Goal: Task Accomplishment & Management: Complete application form

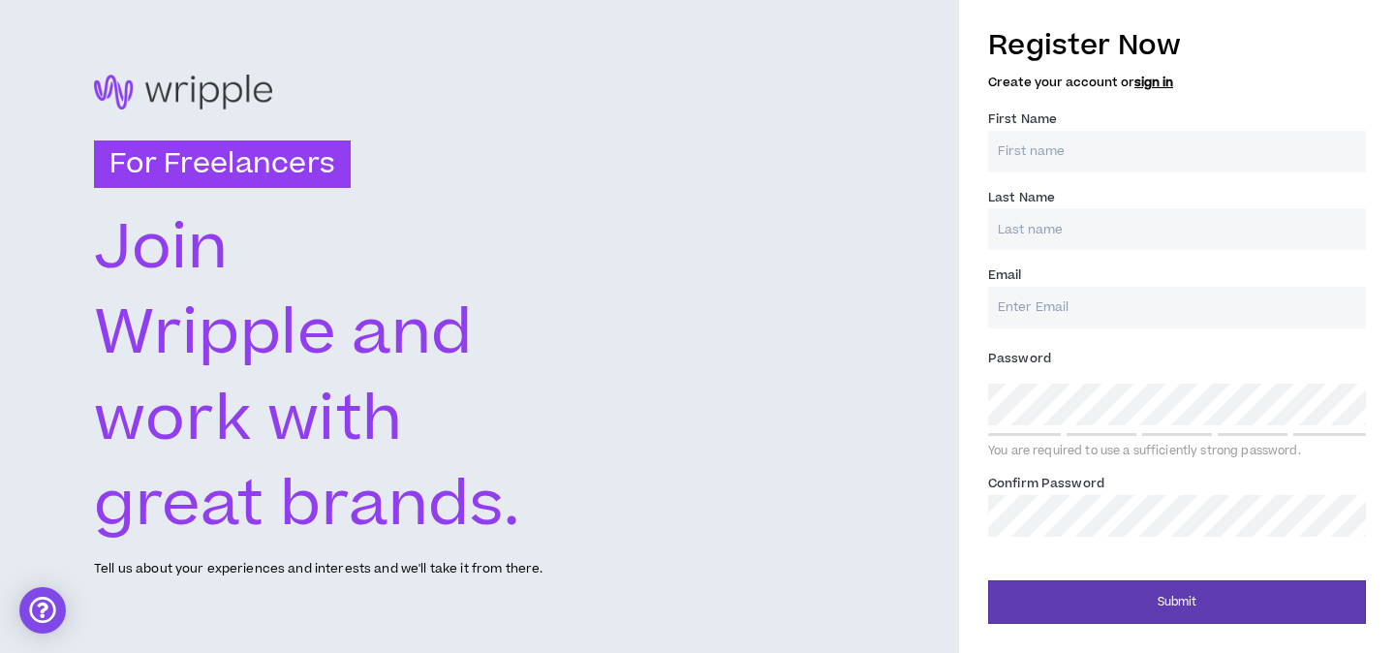
click at [1117, 157] on input "First Name *" at bounding box center [1177, 152] width 378 height 42
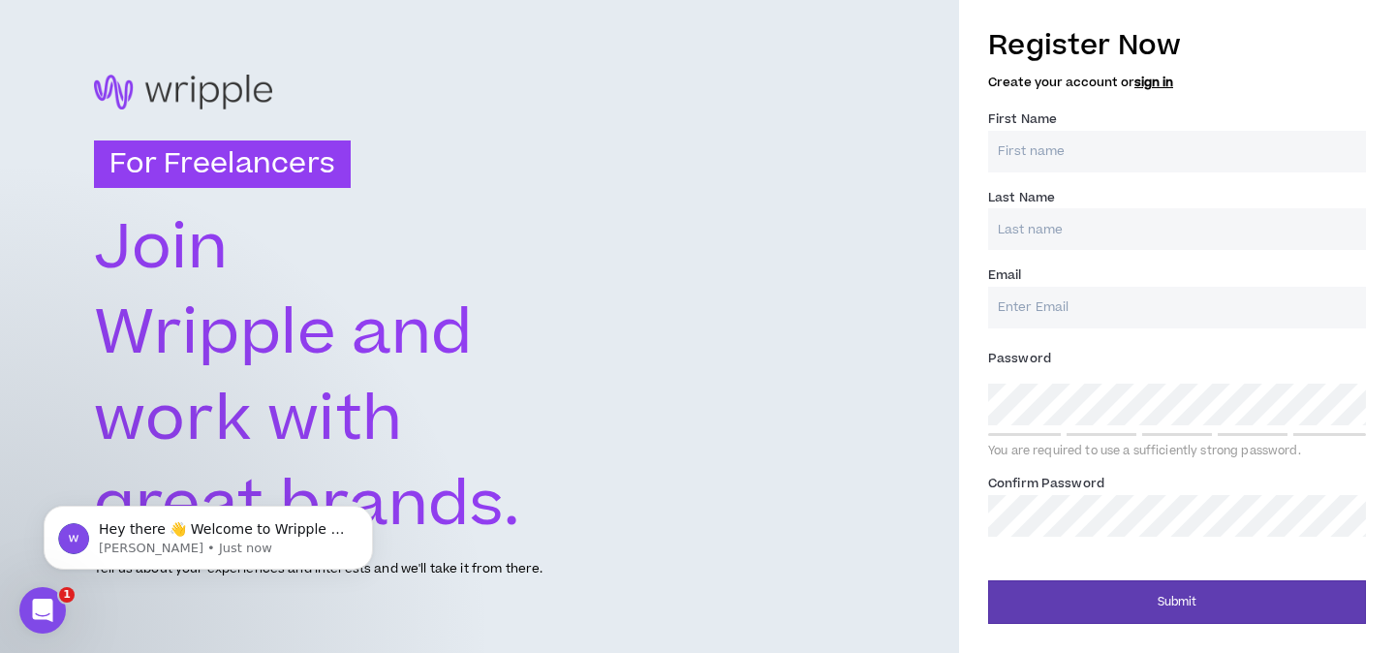
type input "Lauren"
type input "[PERSON_NAME]"
type input "[EMAIL_ADDRESS][PERSON_NAME][DOMAIN_NAME]"
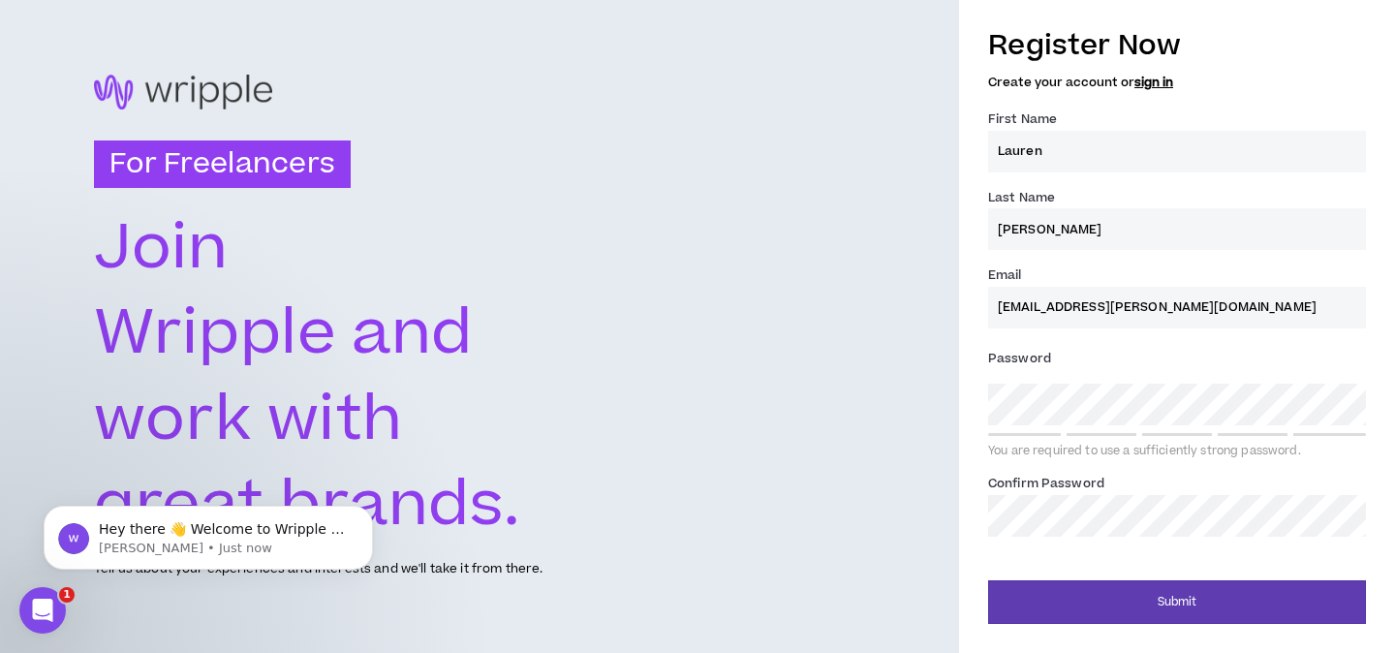
type input "[PERSON_NAME]"
type input "[EMAIL_ADDRESS][PERSON_NAME][DOMAIN_NAME]"
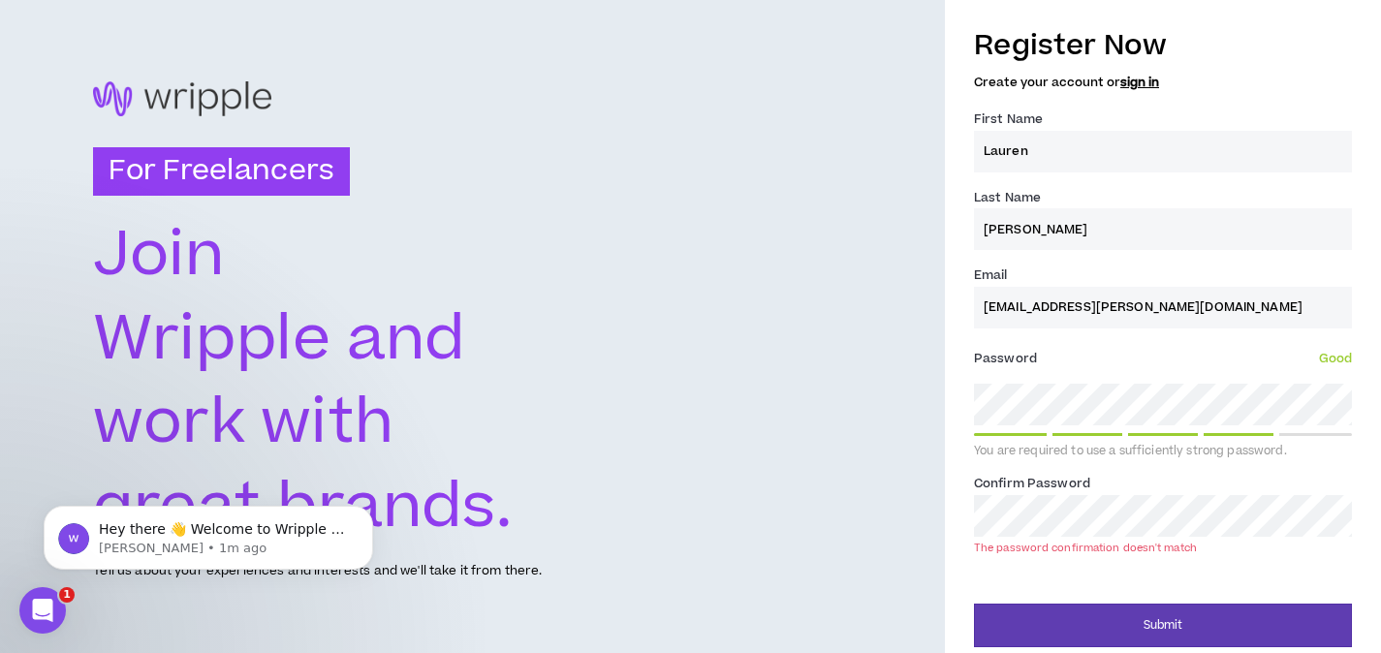
click at [590, 438] on div "For Freelancers [PERSON_NAME] and work with great brands. Tell us about your ex…" at bounding box center [690, 331] width 1381 height 663
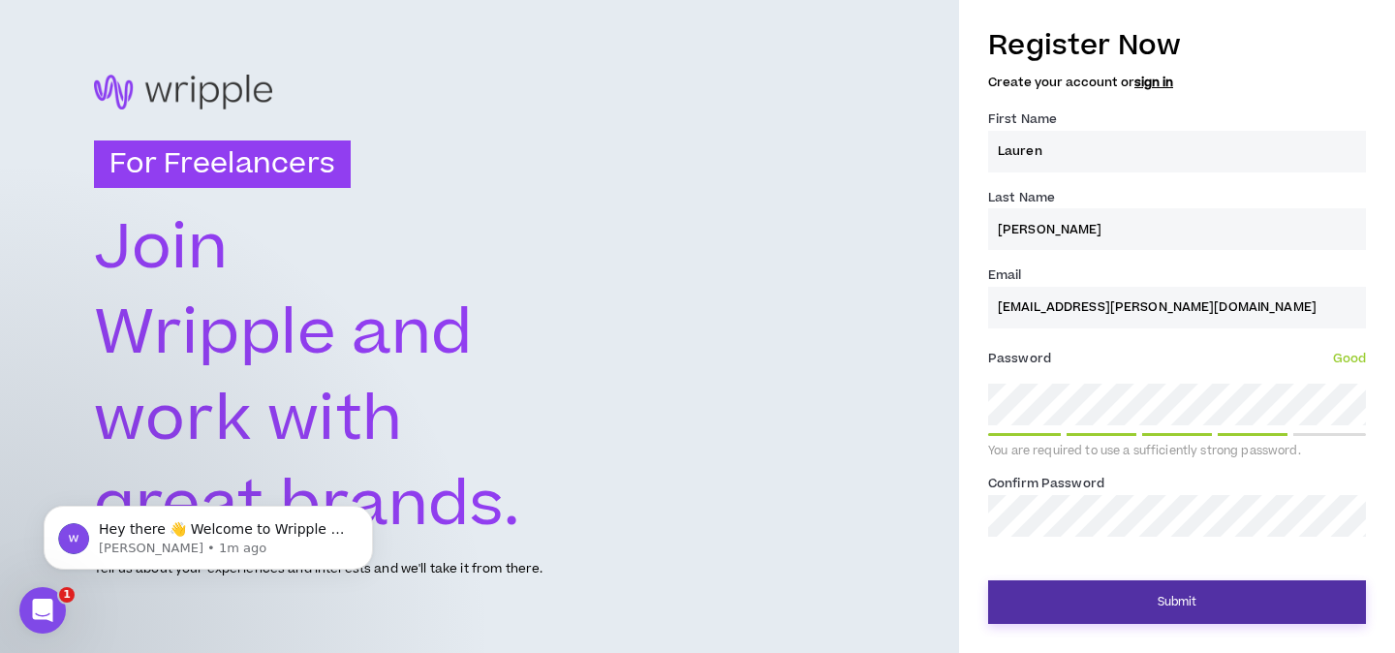
click at [1088, 610] on button "Submit" at bounding box center [1177, 602] width 378 height 44
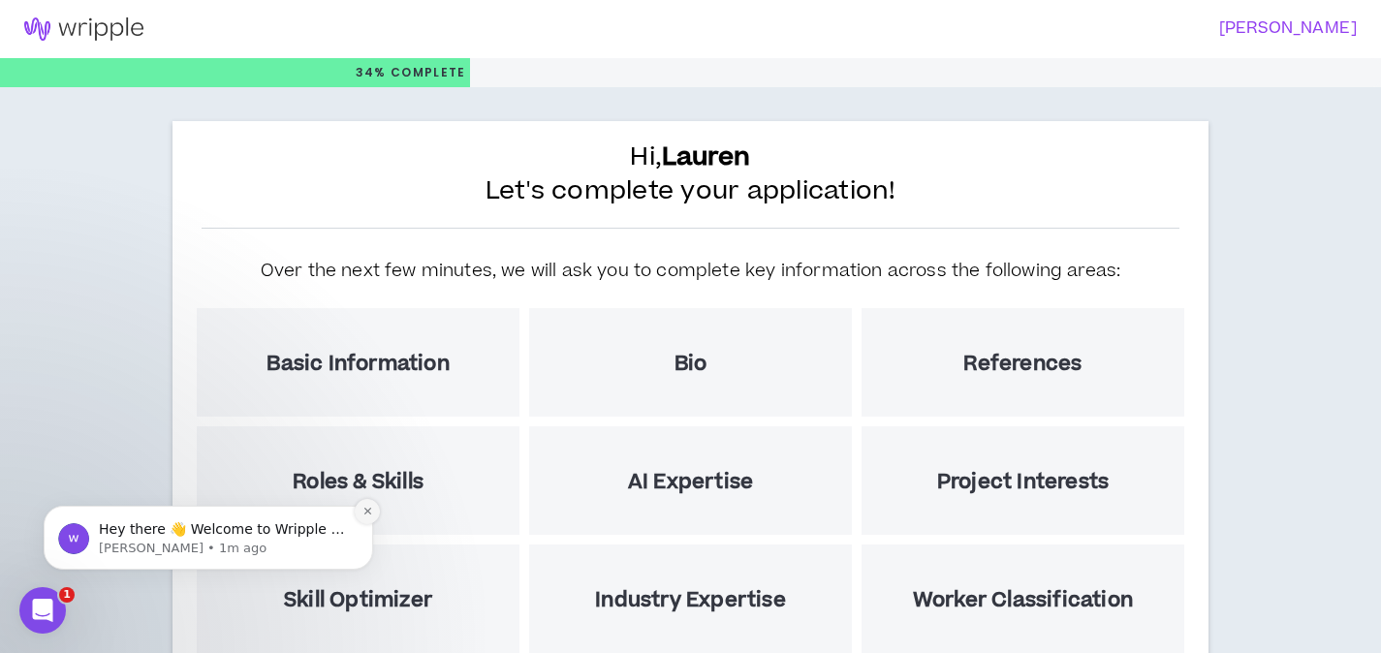
click at [364, 511] on icon "Dismiss notification" at bounding box center [367, 511] width 11 height 11
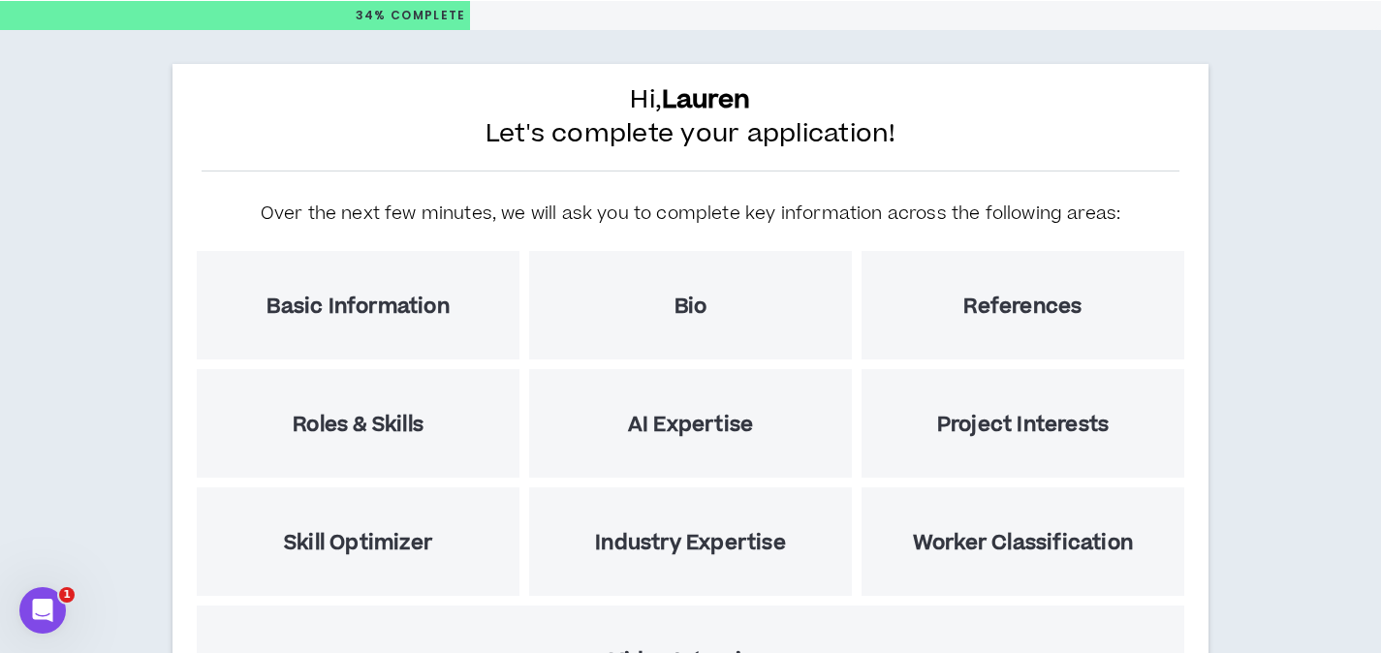
scroll to position [152, 0]
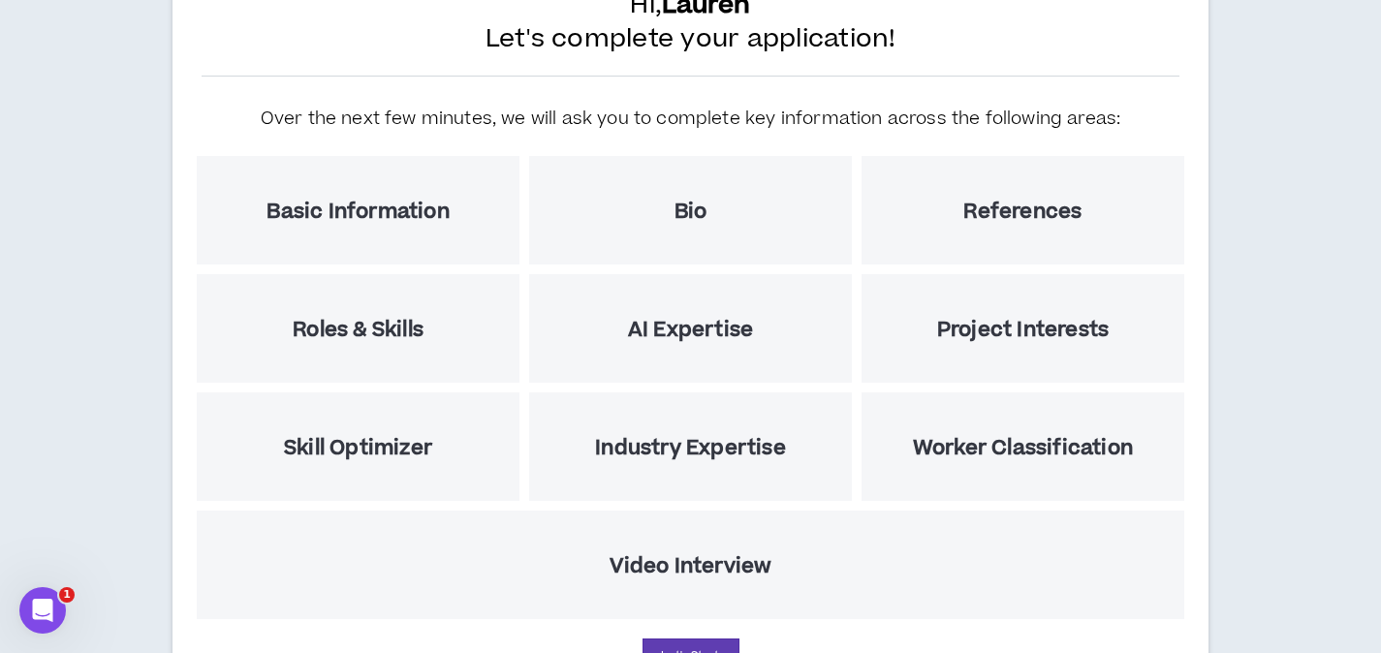
click at [397, 225] on div "Basic Information" at bounding box center [358, 210] width 323 height 109
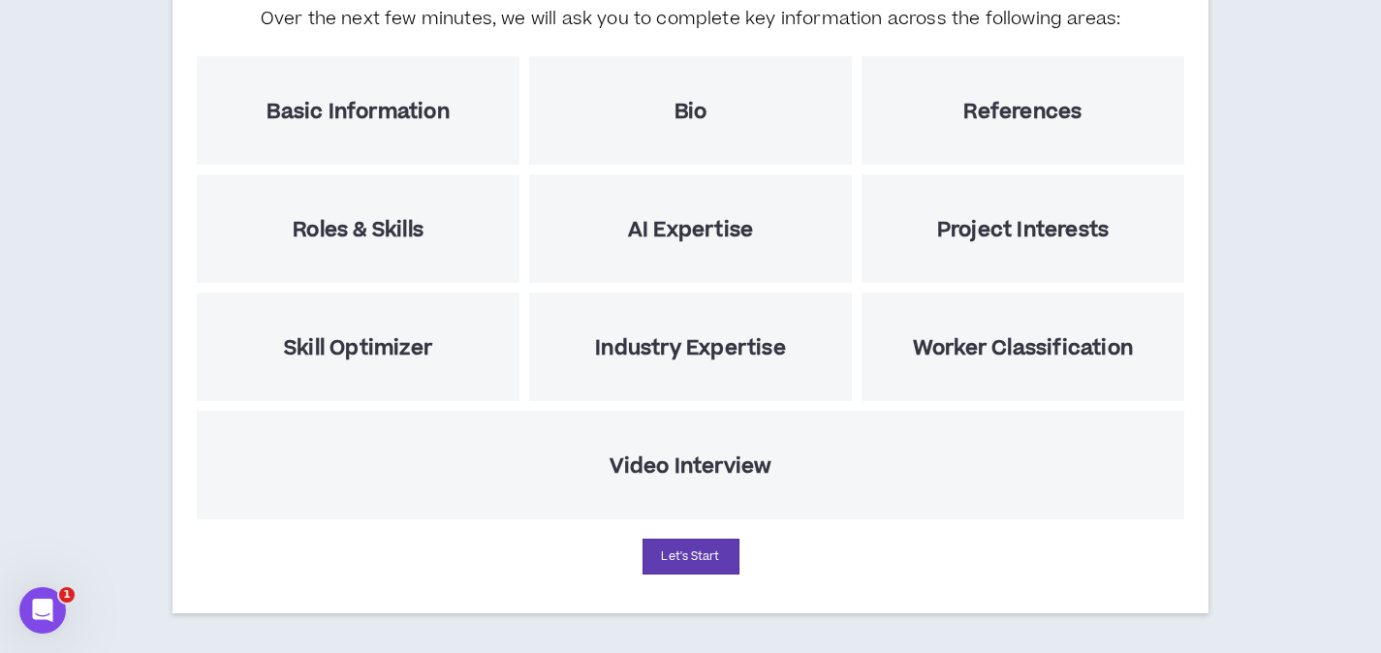
scroll to position [256, 0]
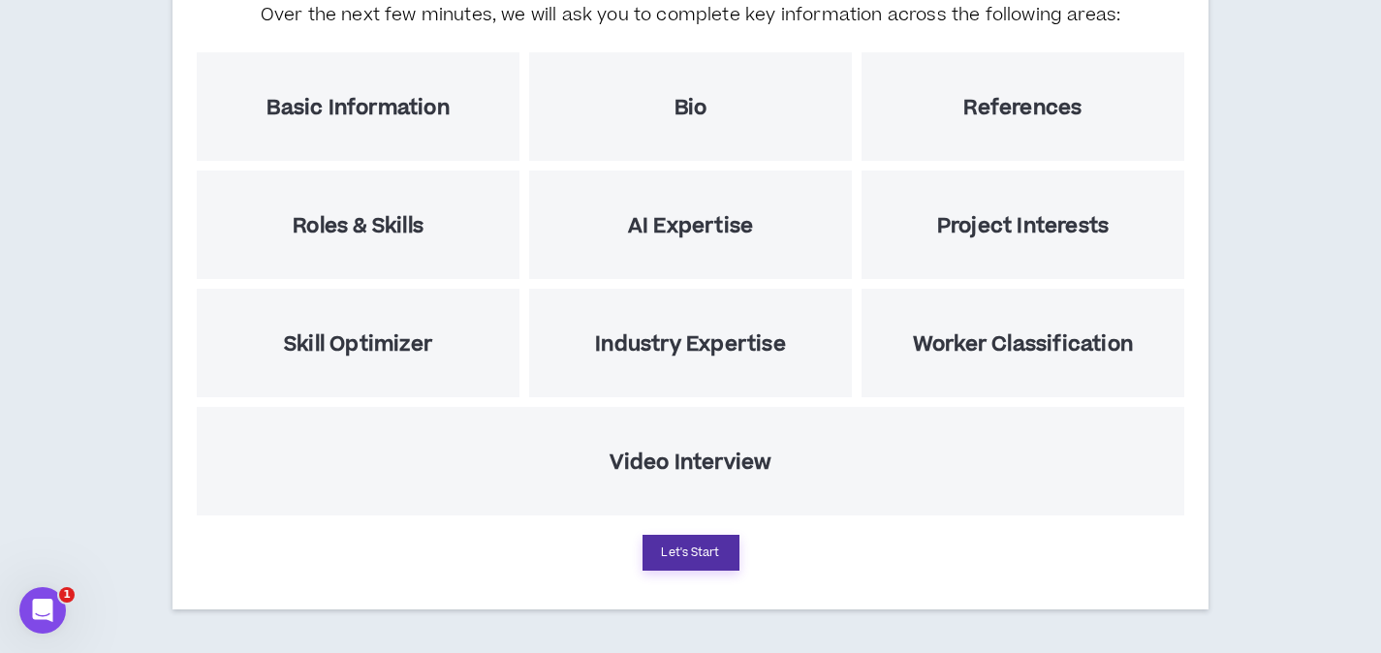
click at [708, 557] on button "Let's Start" at bounding box center [690, 553] width 97 height 36
select select "US"
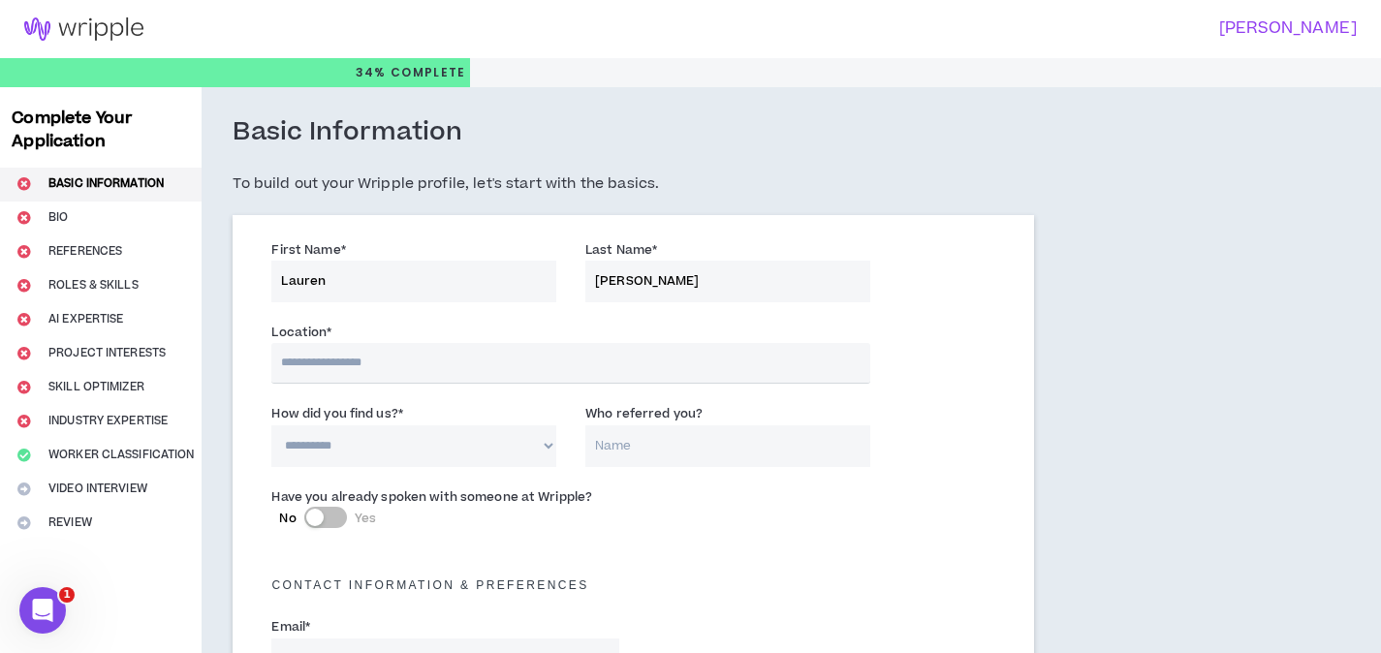
click at [347, 365] on input "text" at bounding box center [570, 363] width 598 height 41
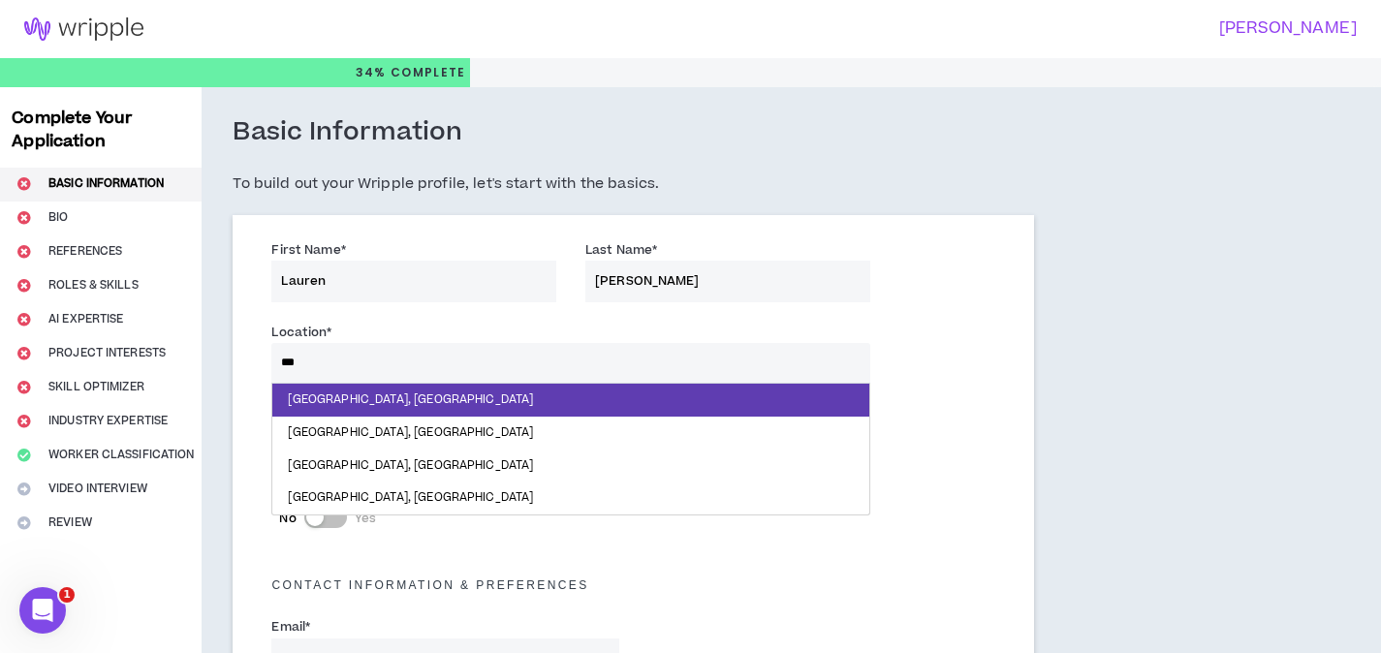
type input "*******"
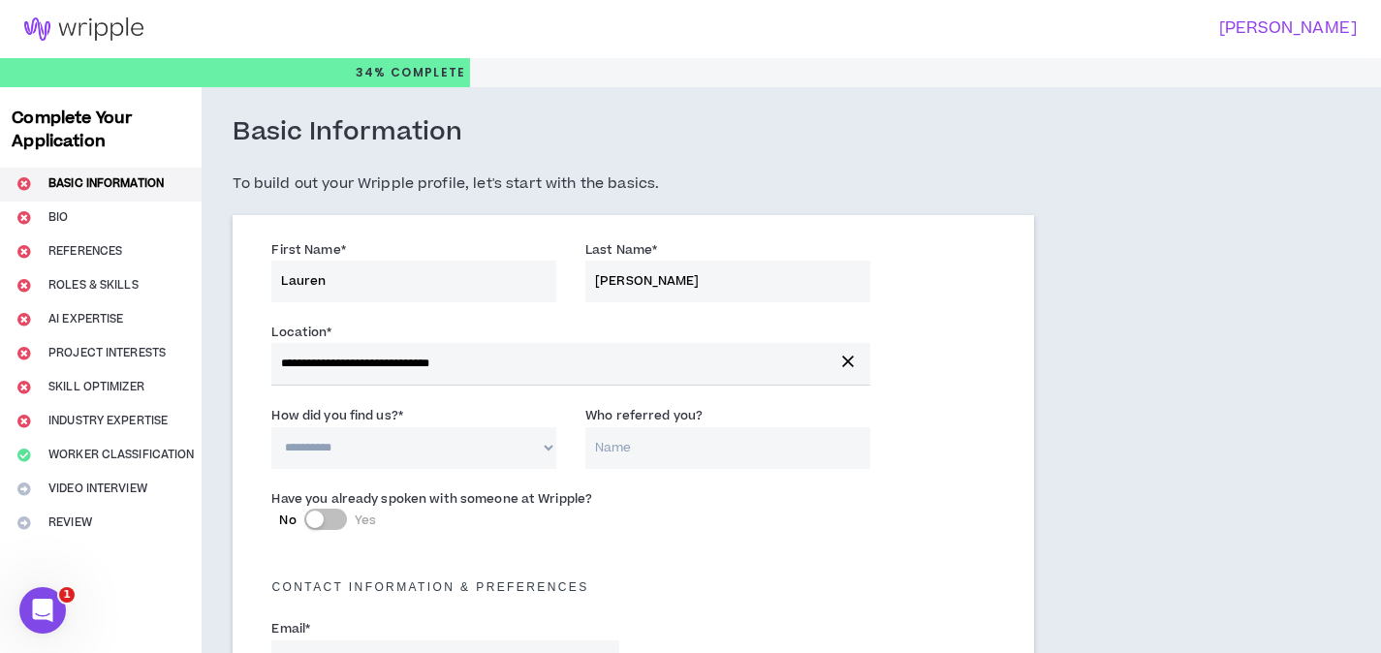
click at [417, 450] on select "**********" at bounding box center [413, 448] width 285 height 42
select select "*"
click at [271, 427] on select "**********" at bounding box center [413, 448] width 285 height 42
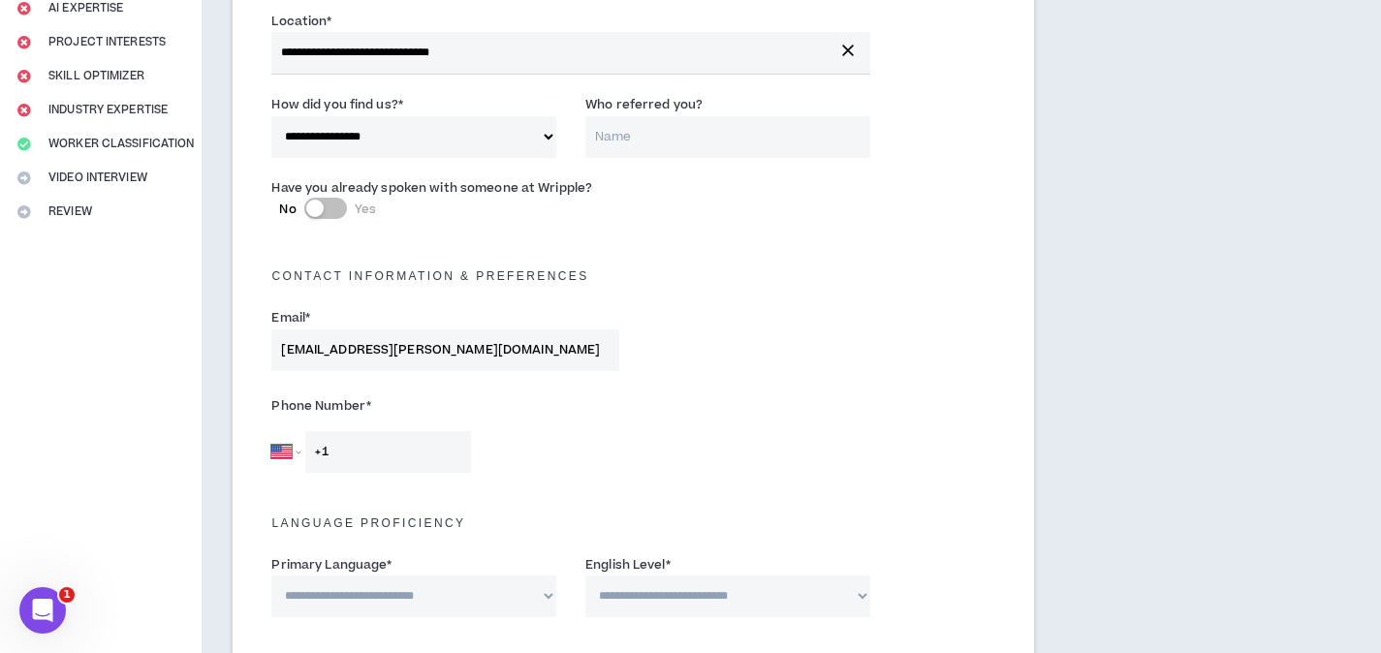
scroll to position [387, 0]
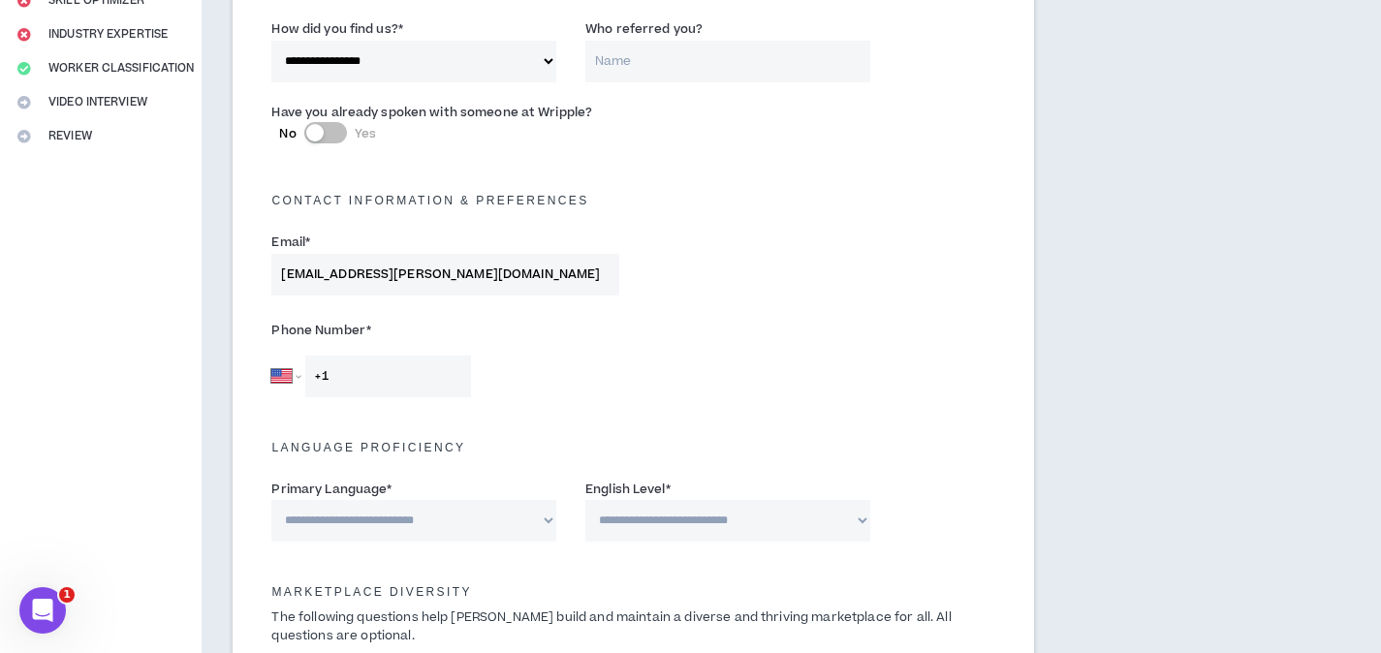
click at [394, 381] on input "+1" at bounding box center [388, 377] width 166 height 42
type input "[PHONE_NUMBER]"
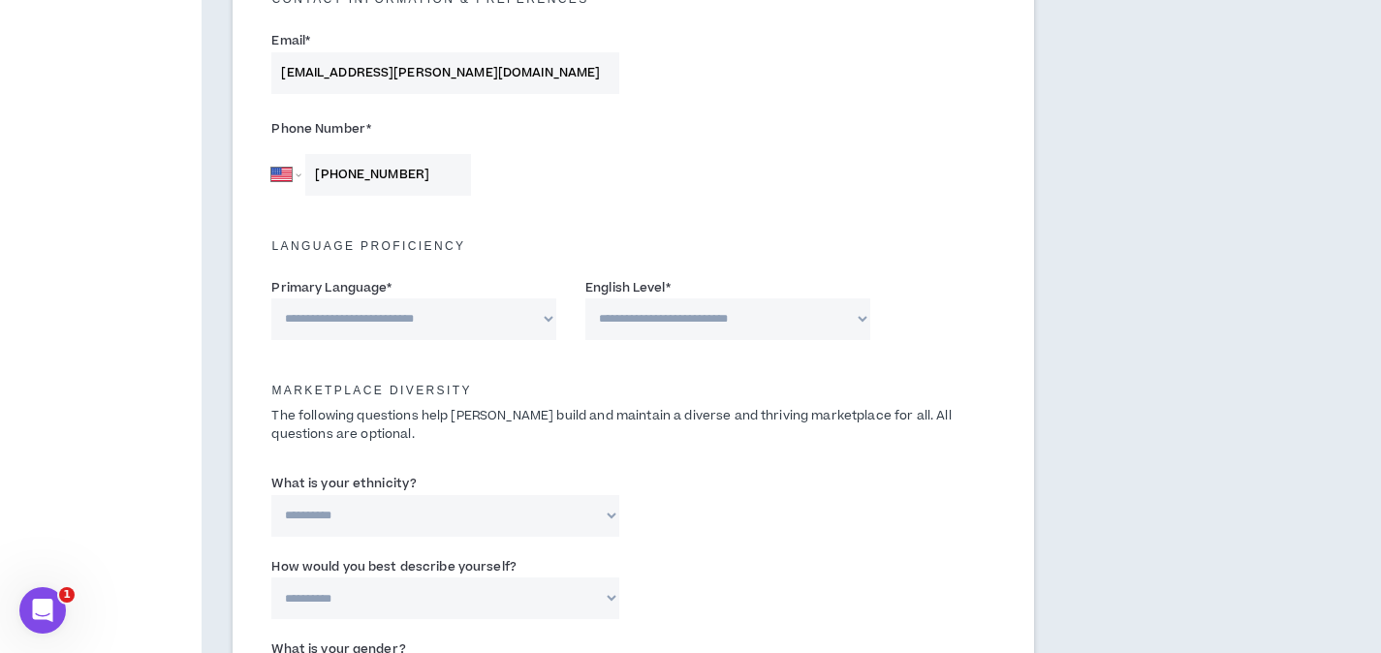
scroll to position [656, 0]
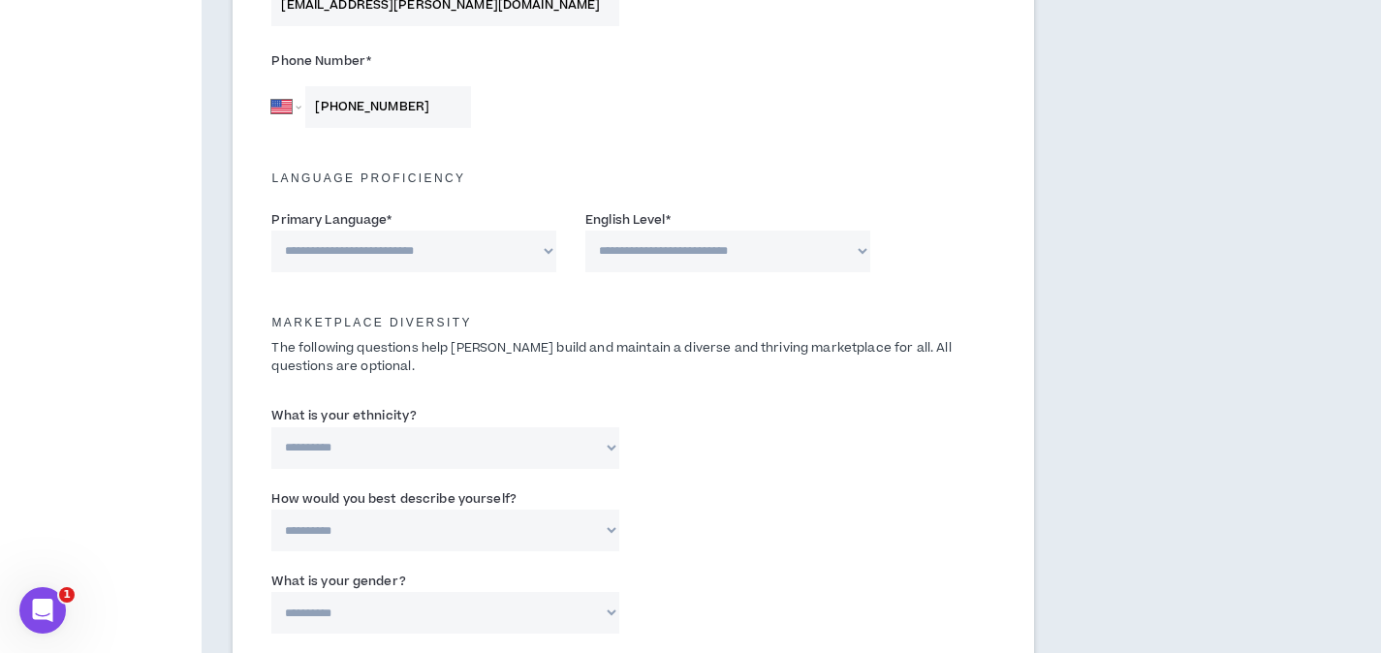
click at [389, 251] on select "**********" at bounding box center [413, 252] width 285 height 42
select select "*******"
click at [271, 231] on select "**********" at bounding box center [413, 252] width 285 height 42
click at [697, 264] on select "**********" at bounding box center [727, 252] width 285 height 42
select select "*"
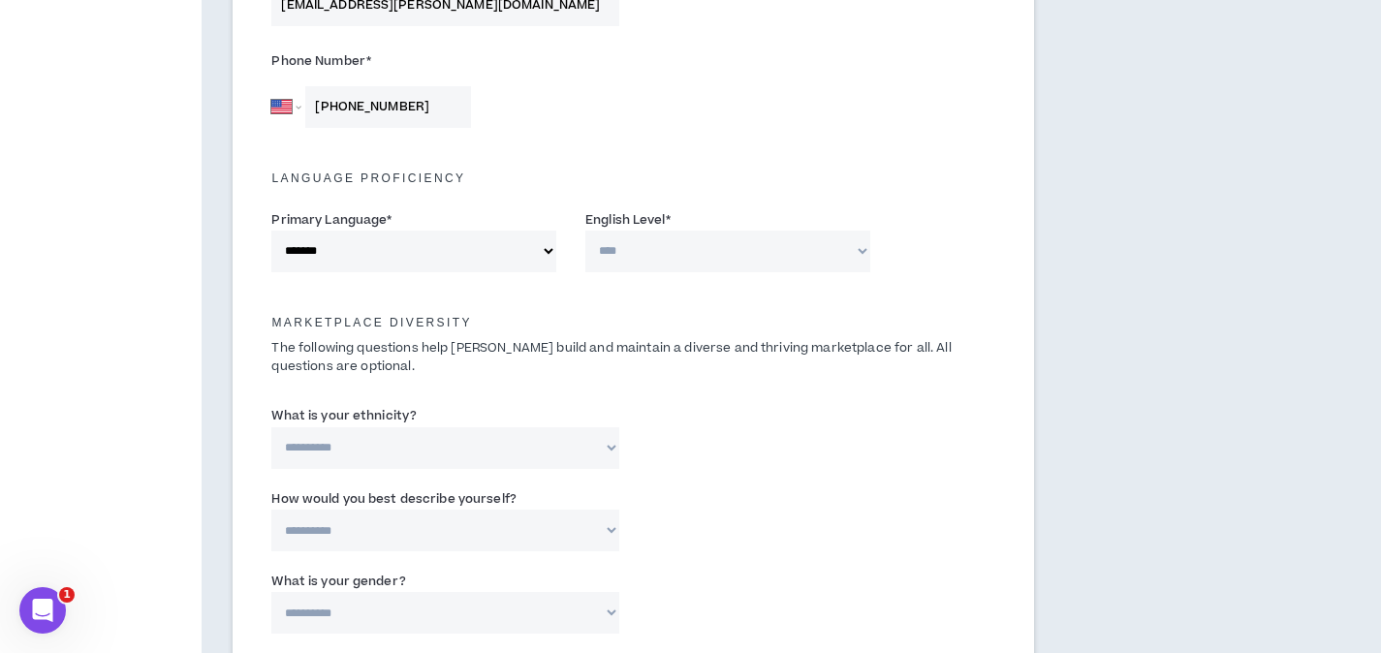
click at [585, 231] on select "**********" at bounding box center [727, 252] width 285 height 42
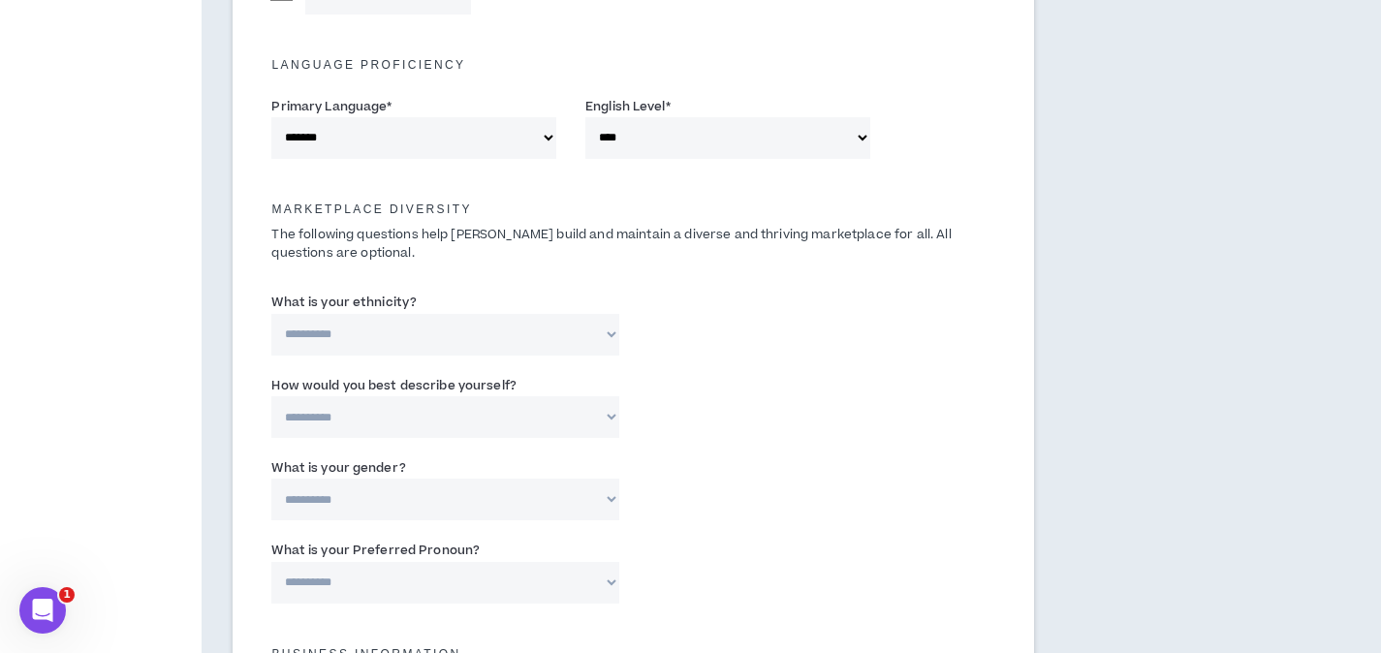
scroll to position [790, 0]
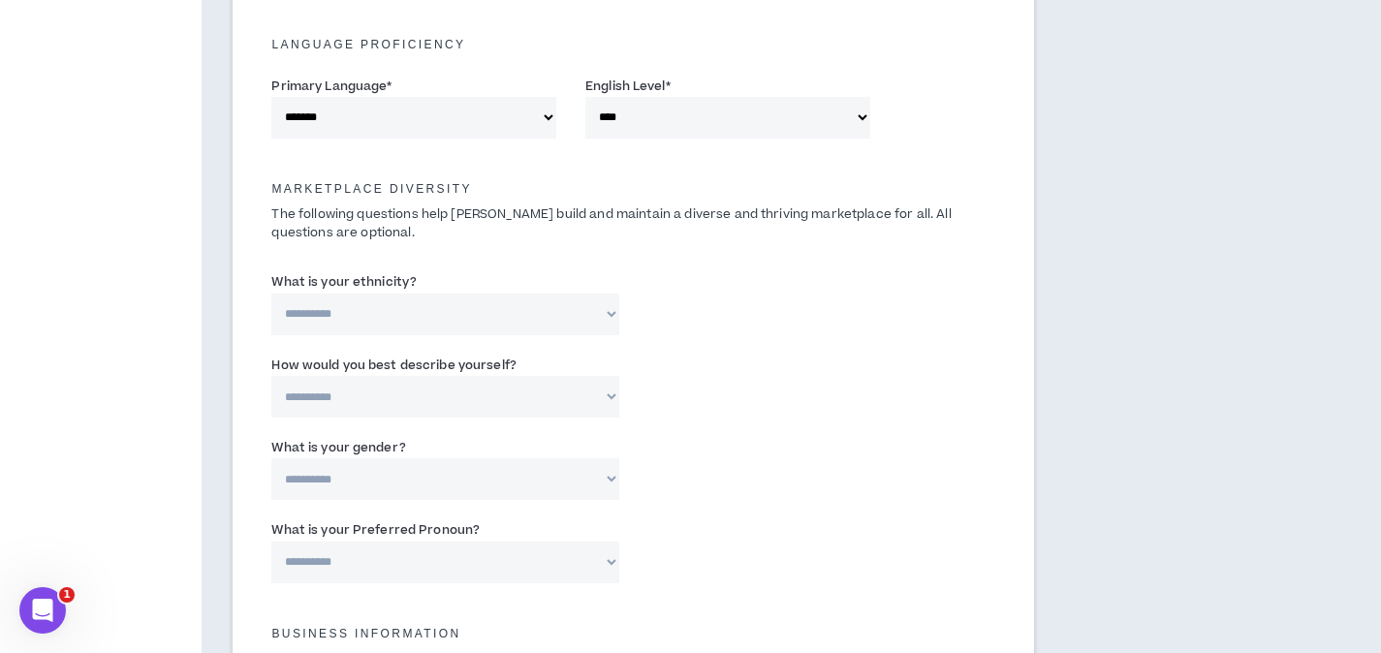
click at [410, 304] on select "**********" at bounding box center [444, 315] width 347 height 42
select select "**********"
click at [271, 294] on select "**********" at bounding box center [444, 315] width 347 height 42
click at [380, 391] on select "**********" at bounding box center [444, 397] width 347 height 42
select select "*****"
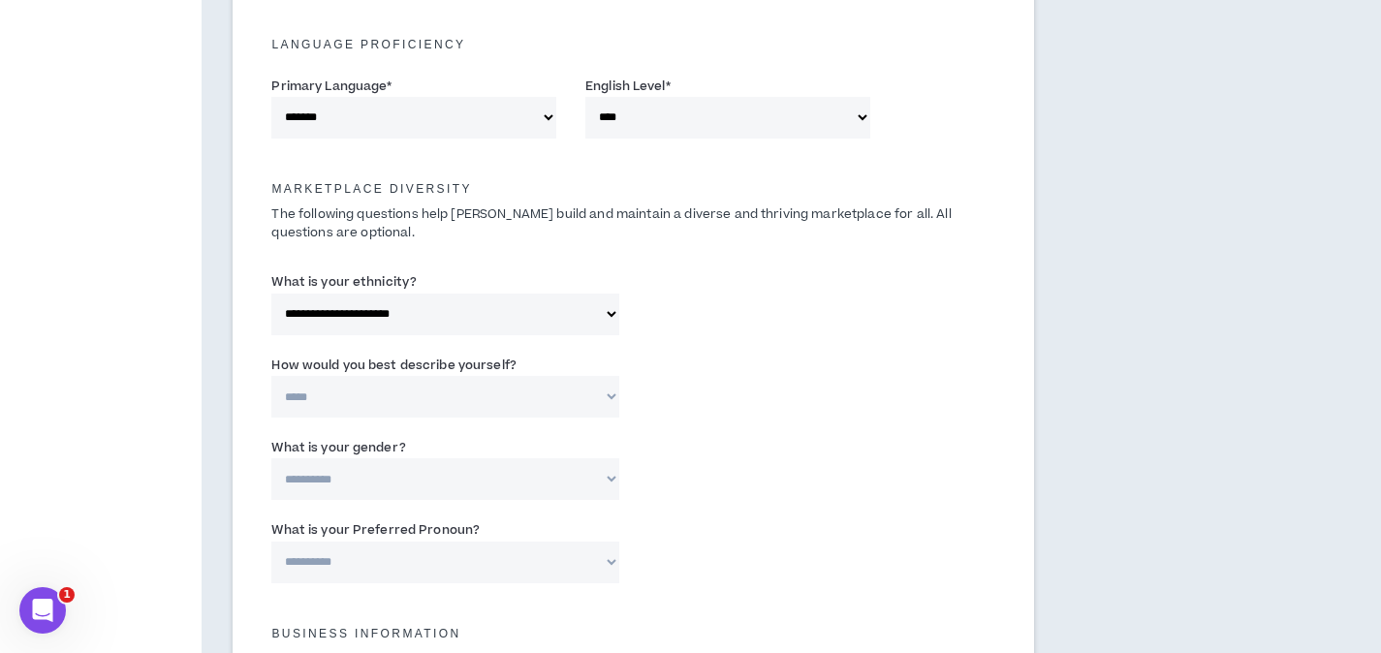
click at [271, 376] on select "**********" at bounding box center [444, 397] width 347 height 42
click at [369, 479] on select "**********" at bounding box center [444, 479] width 347 height 42
select select "*****"
click at [271, 458] on select "**********" at bounding box center [444, 479] width 347 height 42
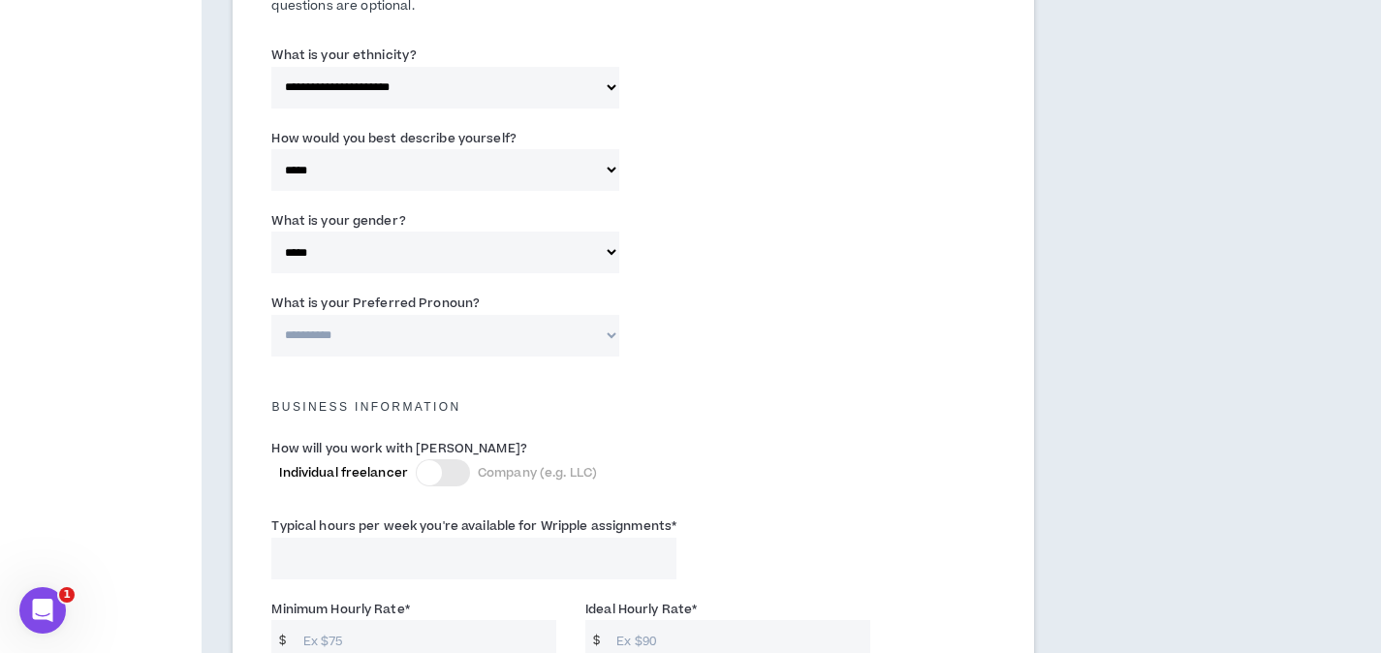
scroll to position [1057, 0]
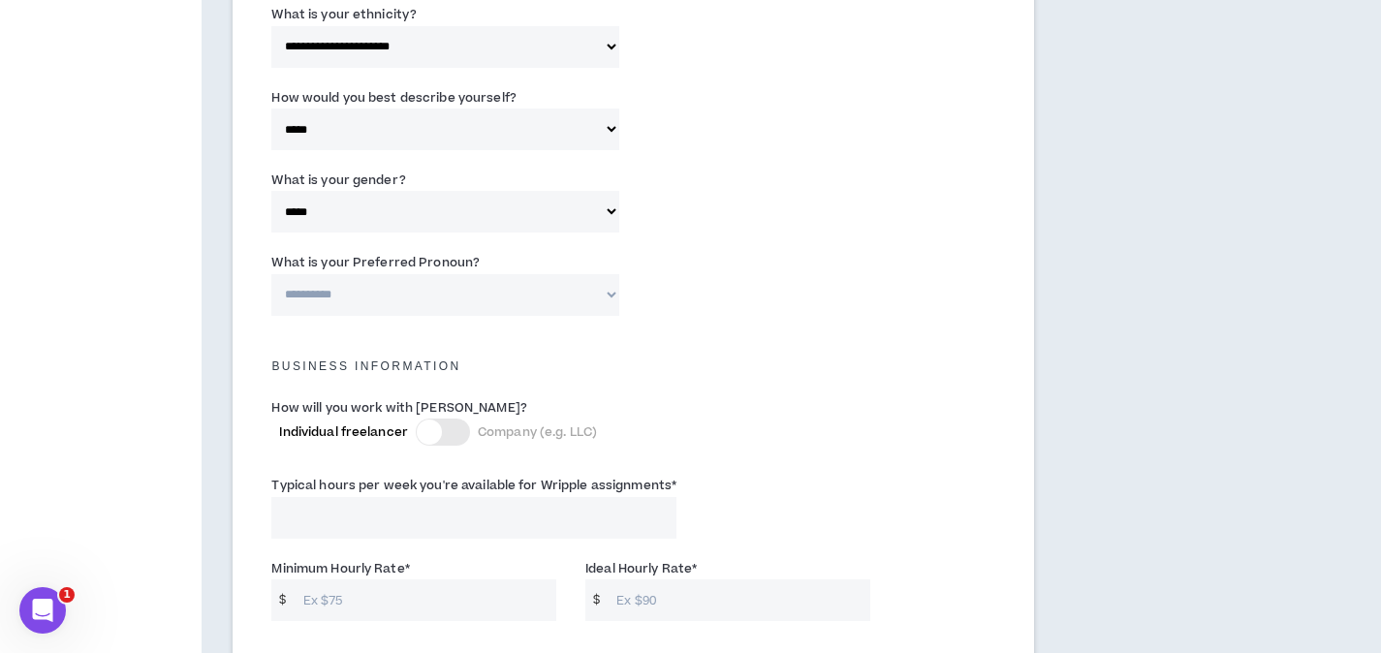
click at [367, 293] on select "**********" at bounding box center [444, 295] width 347 height 42
select select "**********"
click at [271, 274] on select "**********" at bounding box center [444, 295] width 347 height 42
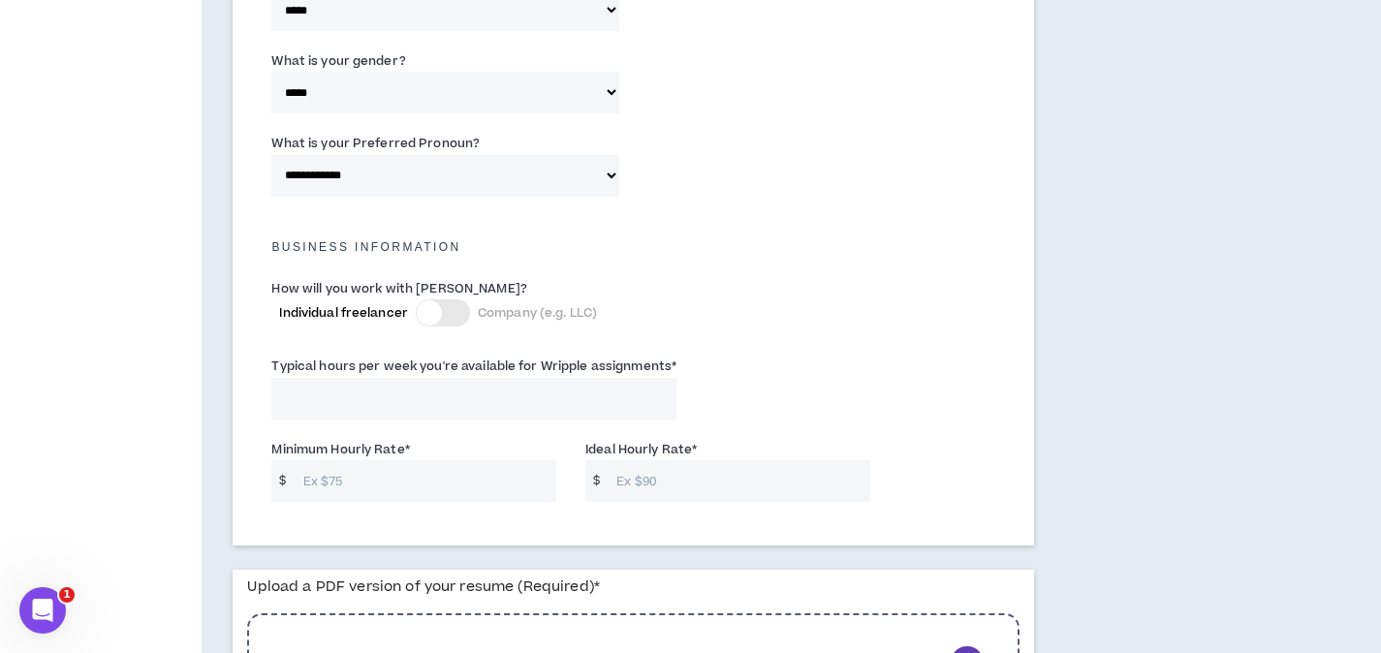
scroll to position [1201, 0]
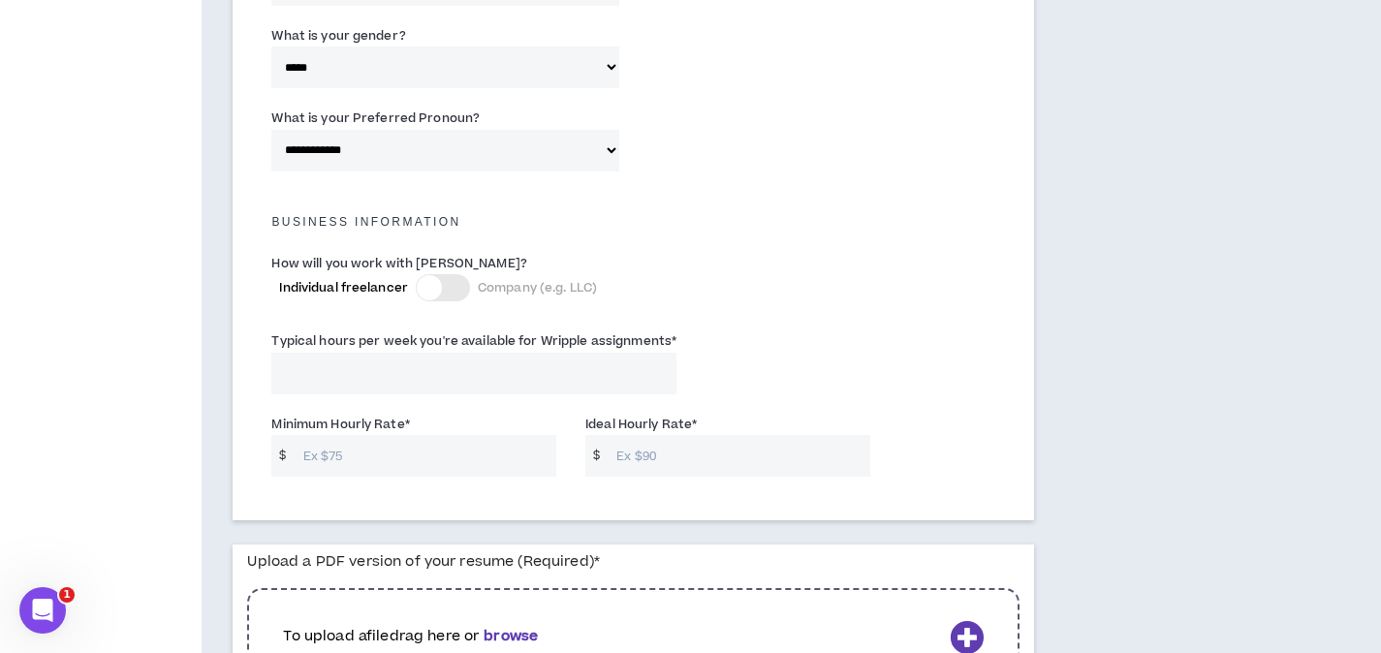
click at [345, 383] on input "Typical hours per week you're available for Wripple assignments *" at bounding box center [473, 374] width 405 height 42
type input "40"
click at [715, 301] on div "How will you work with [PERSON_NAME]? Individual freelancer Company (e.g. LLC)" at bounding box center [508, 282] width 502 height 58
click at [371, 451] on input "Minimum Hourly Rate *" at bounding box center [425, 456] width 263 height 42
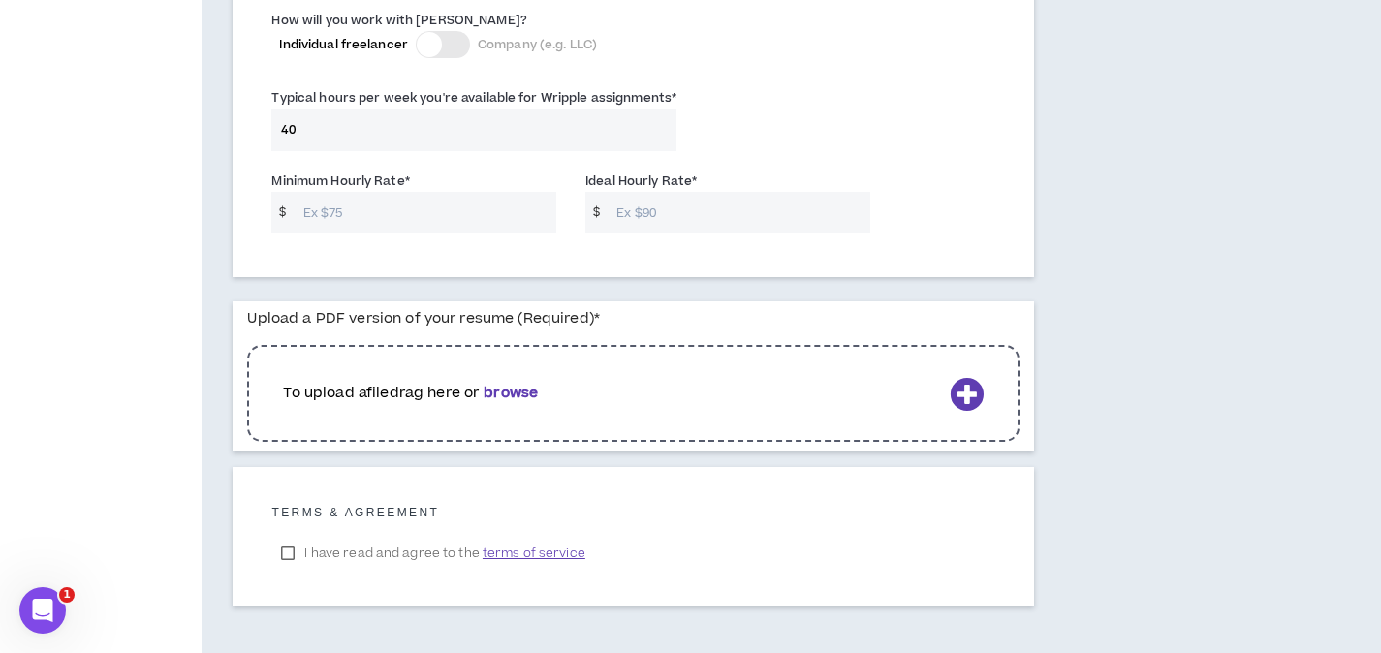
scroll to position [1454, 0]
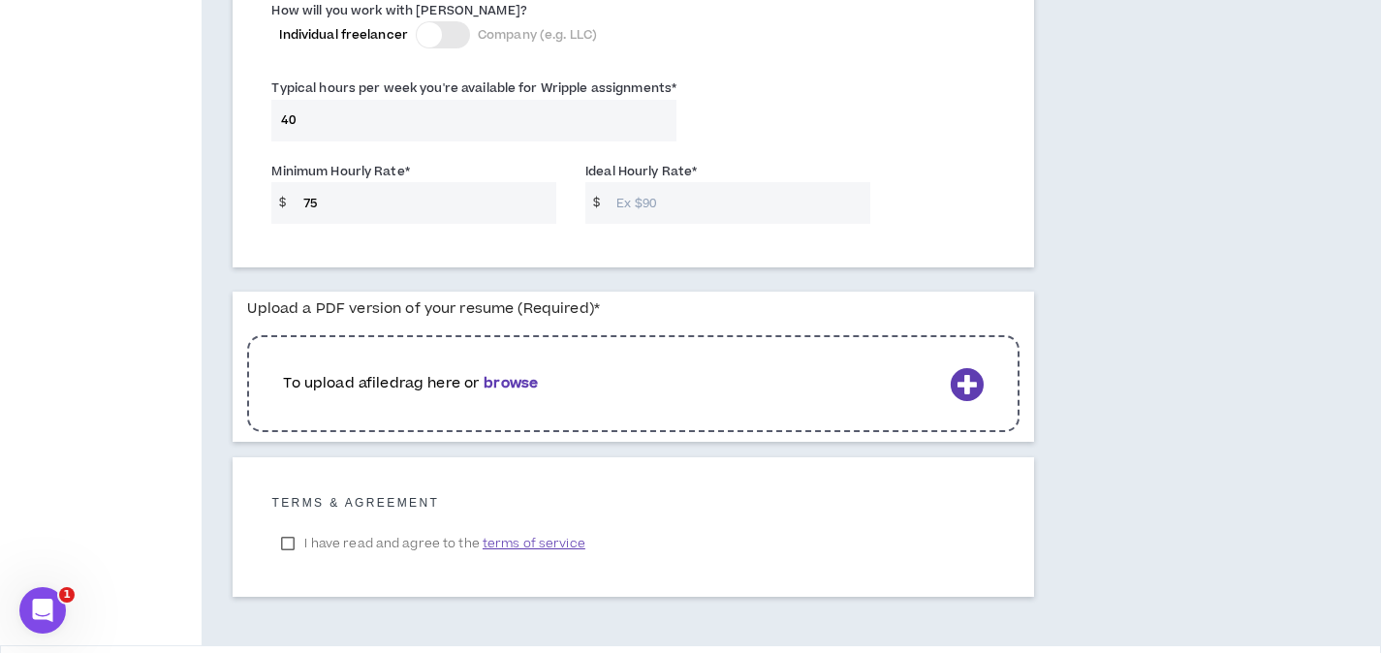
type input "75"
click at [750, 150] on div "Typical hours per week you're available for Wripple assignments * 40" at bounding box center [633, 114] width 753 height 82
click at [729, 199] on input "Ideal Hourly Rate *" at bounding box center [737, 203] width 263 height 42
type input "150"
click at [781, 142] on div "Typical hours per week you're available for Wripple assignments * 40" at bounding box center [633, 114] width 753 height 82
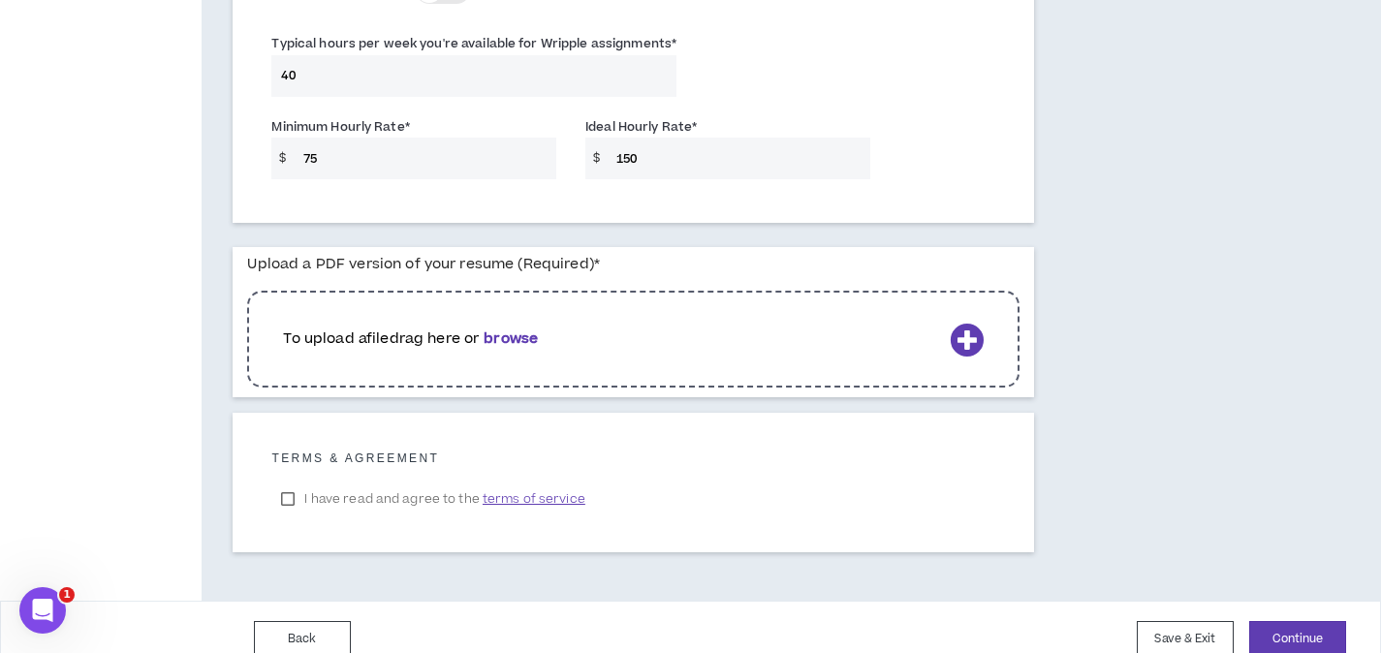
scroll to position [1503, 0]
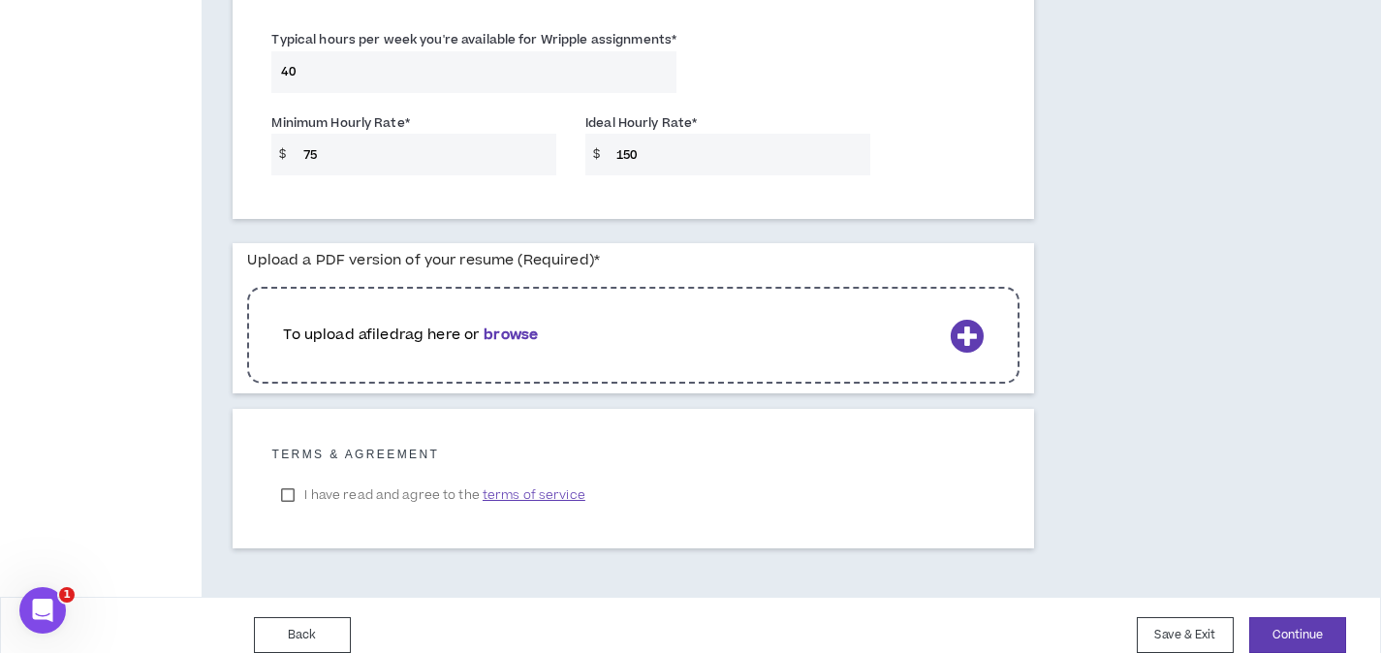
click at [974, 331] on icon at bounding box center [966, 336] width 34 height 34
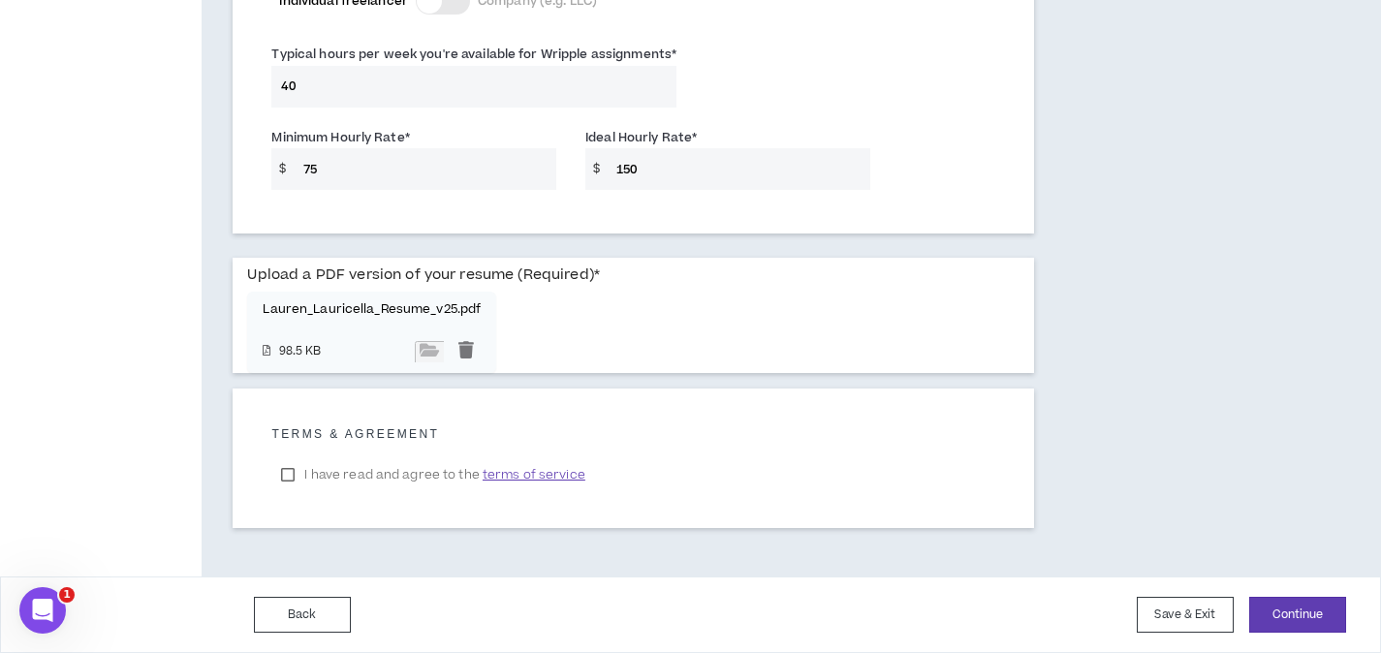
click at [293, 477] on label "I have read and agree to the terms of service" at bounding box center [432, 474] width 323 height 29
click at [1298, 618] on button "Continue" at bounding box center [1297, 615] width 97 height 36
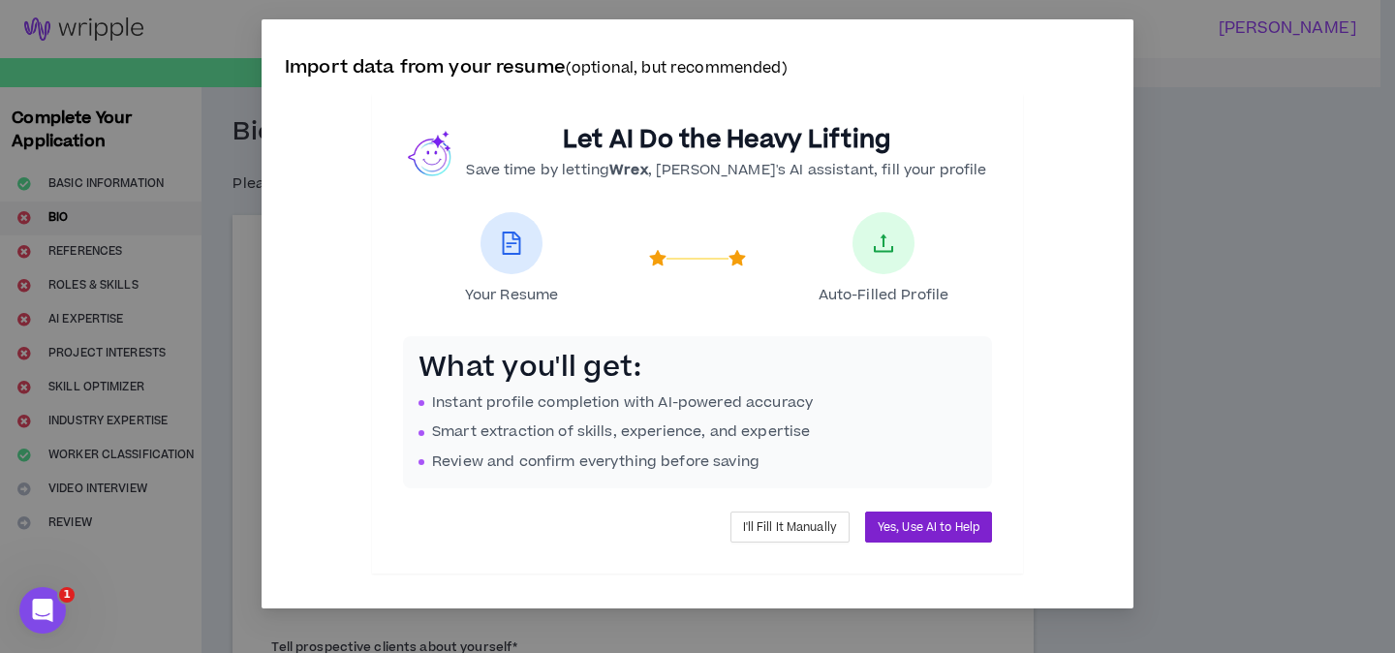
click at [932, 526] on span "Yes, Use AI to Help" at bounding box center [929, 527] width 102 height 18
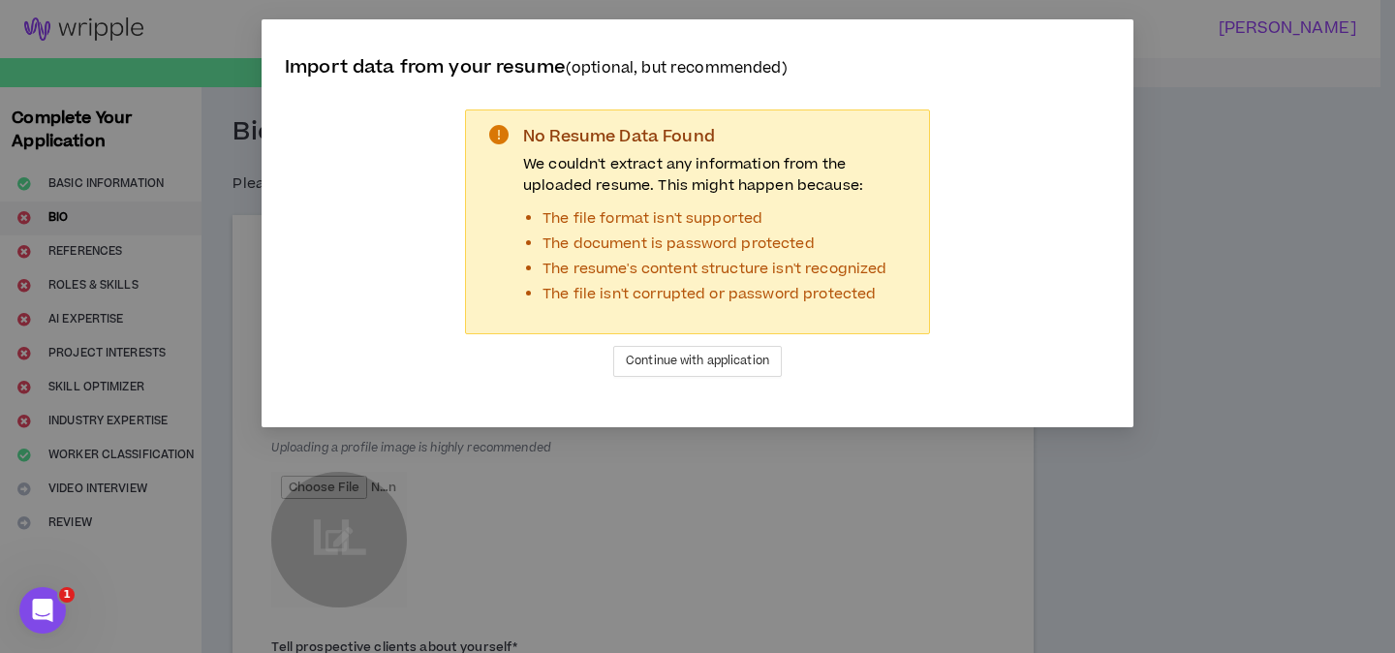
select select "*"
select select "US"
select select "*******"
select select "*"
select select "**********"
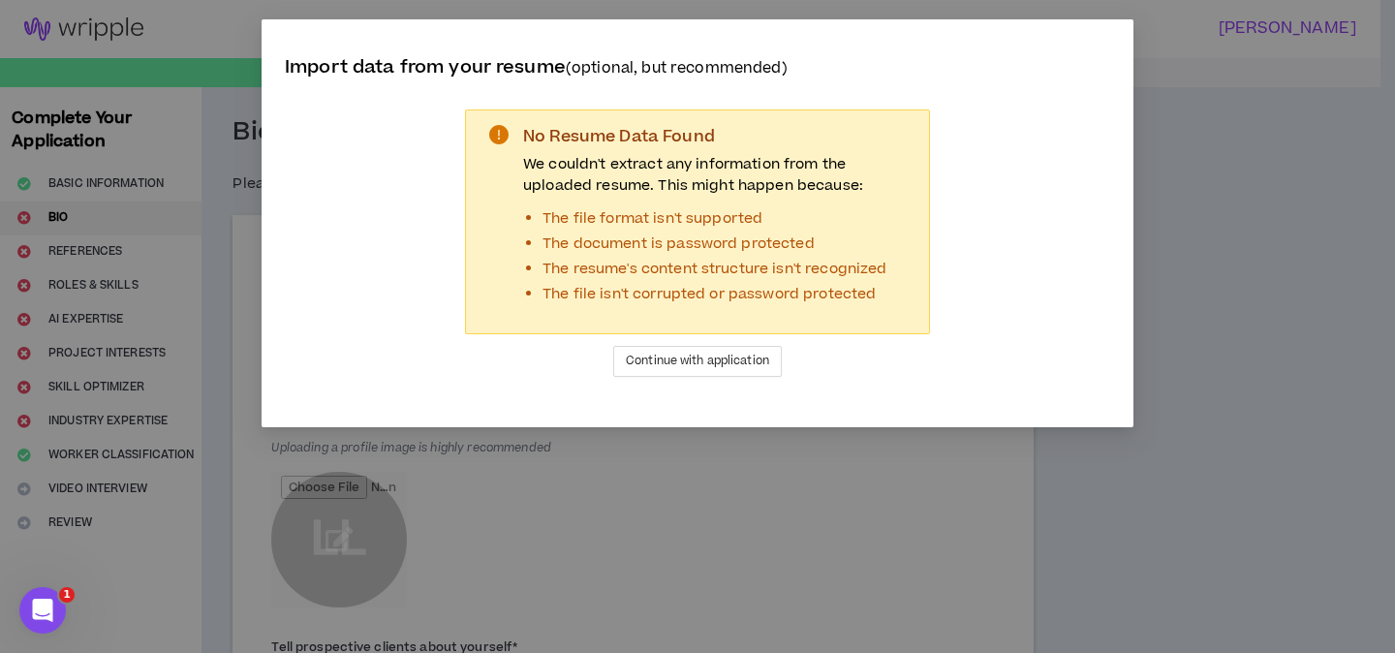
select select "*****"
select select "**********"
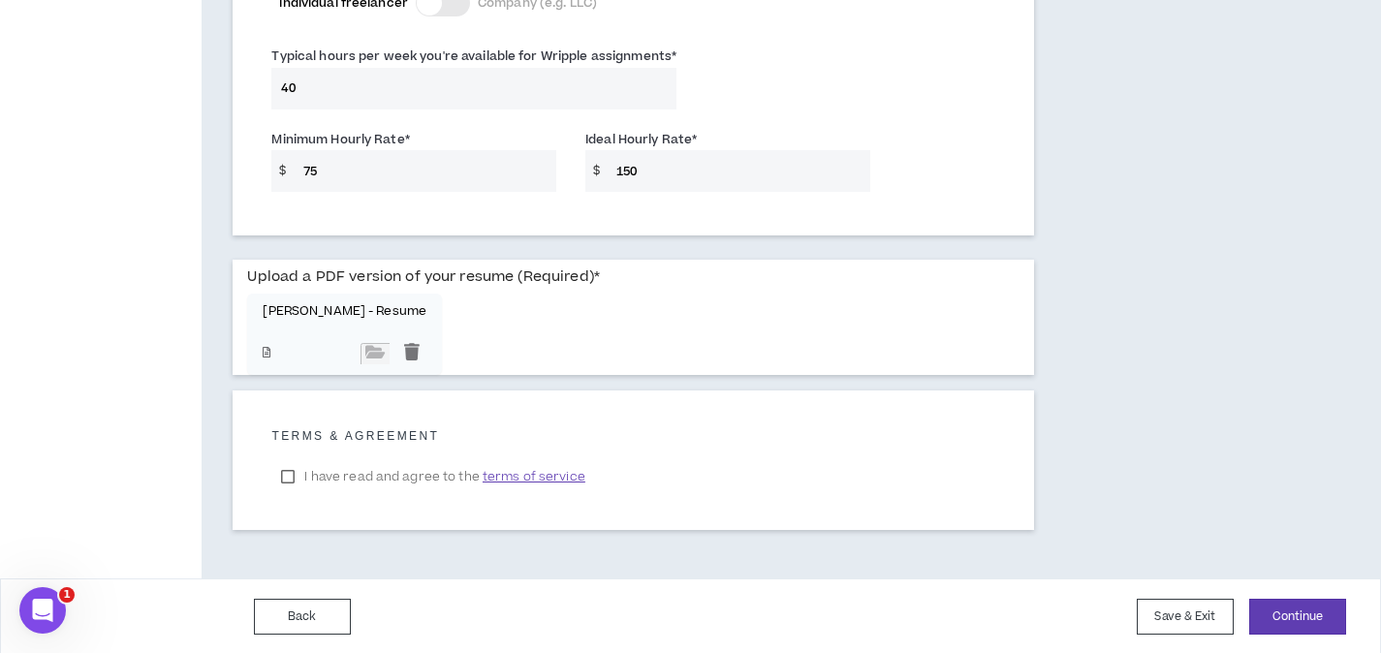
scroll to position [1488, 0]
click at [397, 351] on div at bounding box center [411, 351] width 29 height 21
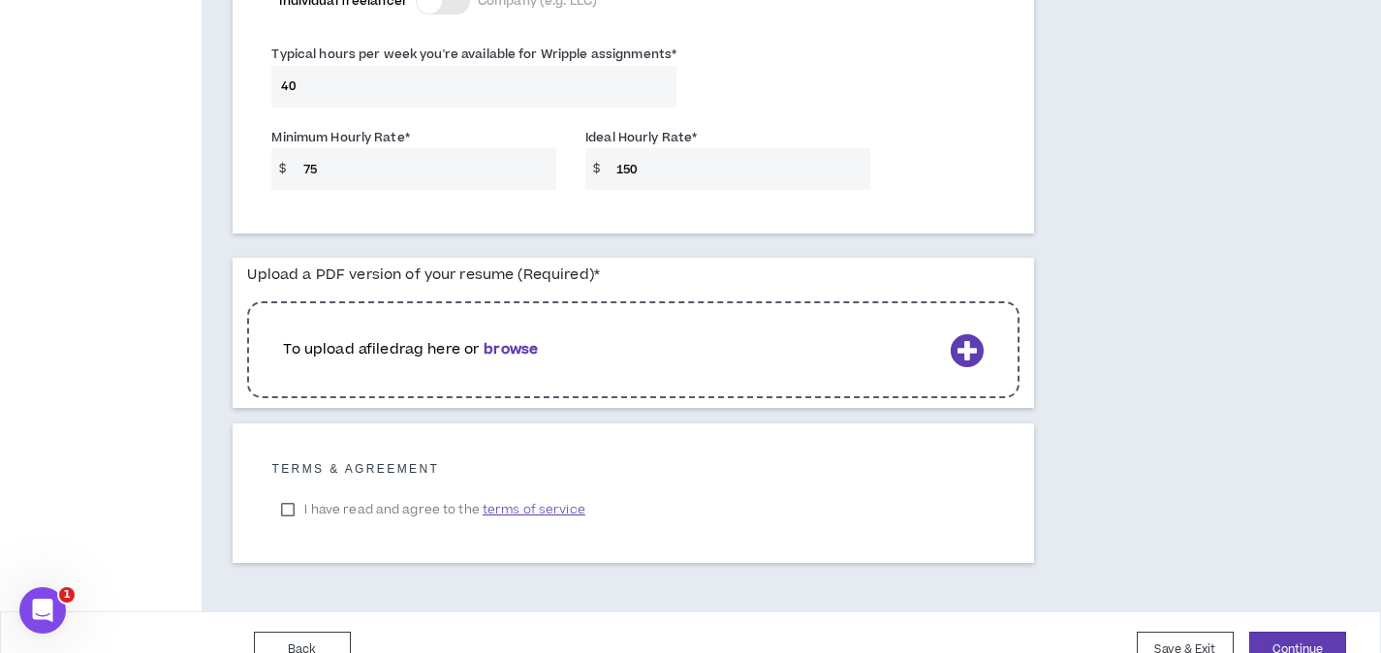
click at [526, 349] on b "browse" at bounding box center [510, 349] width 54 height 20
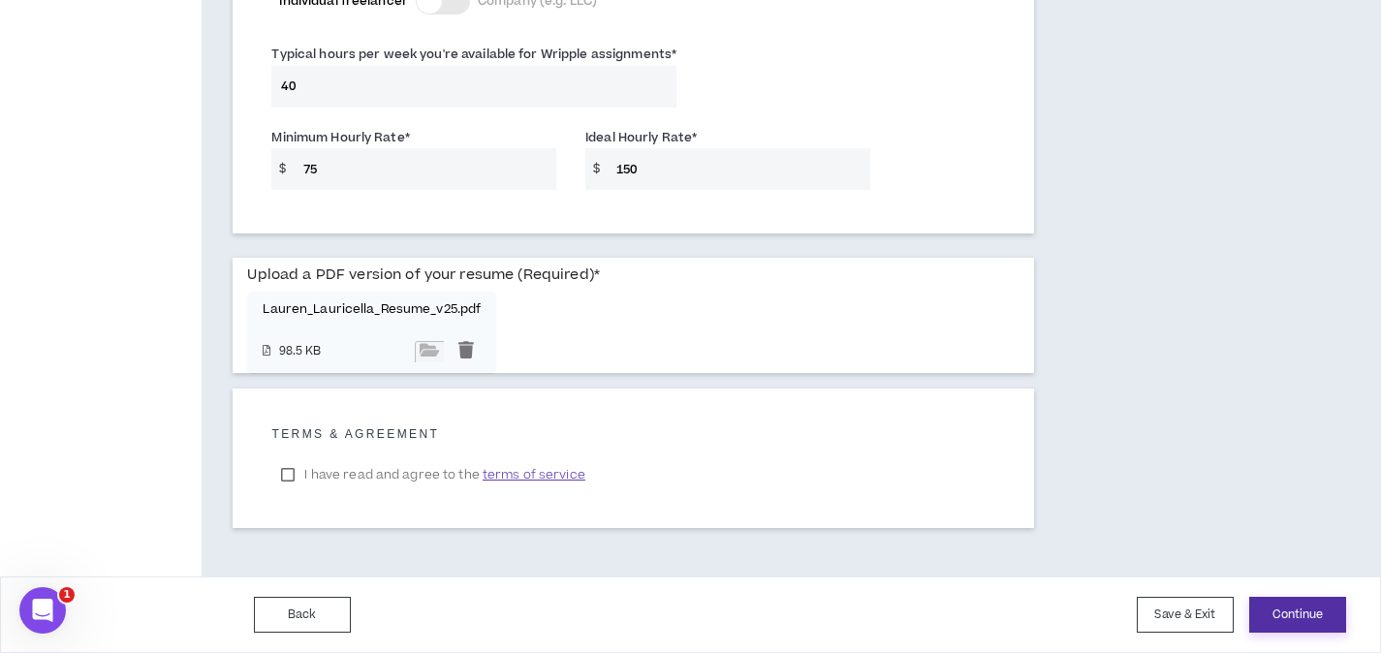
click at [1321, 614] on button "Continue" at bounding box center [1297, 615] width 97 height 36
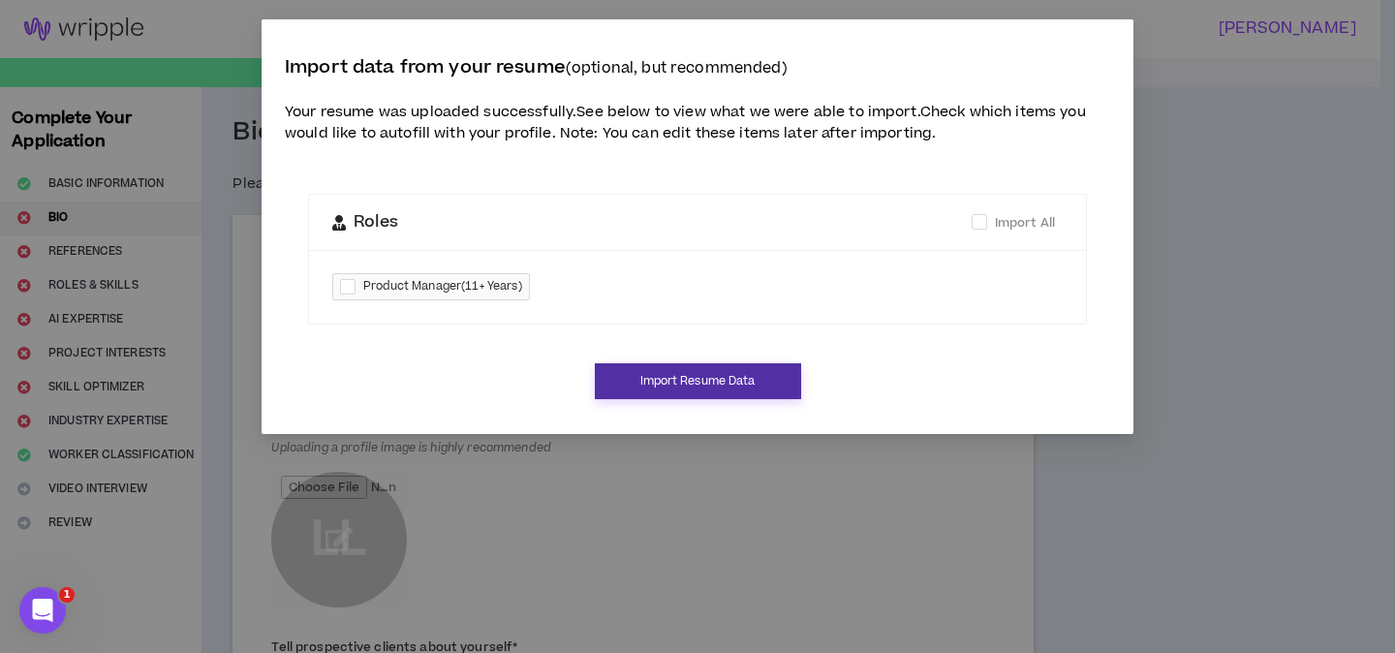
click at [755, 382] on button "Import Resume Data" at bounding box center [698, 381] width 206 height 36
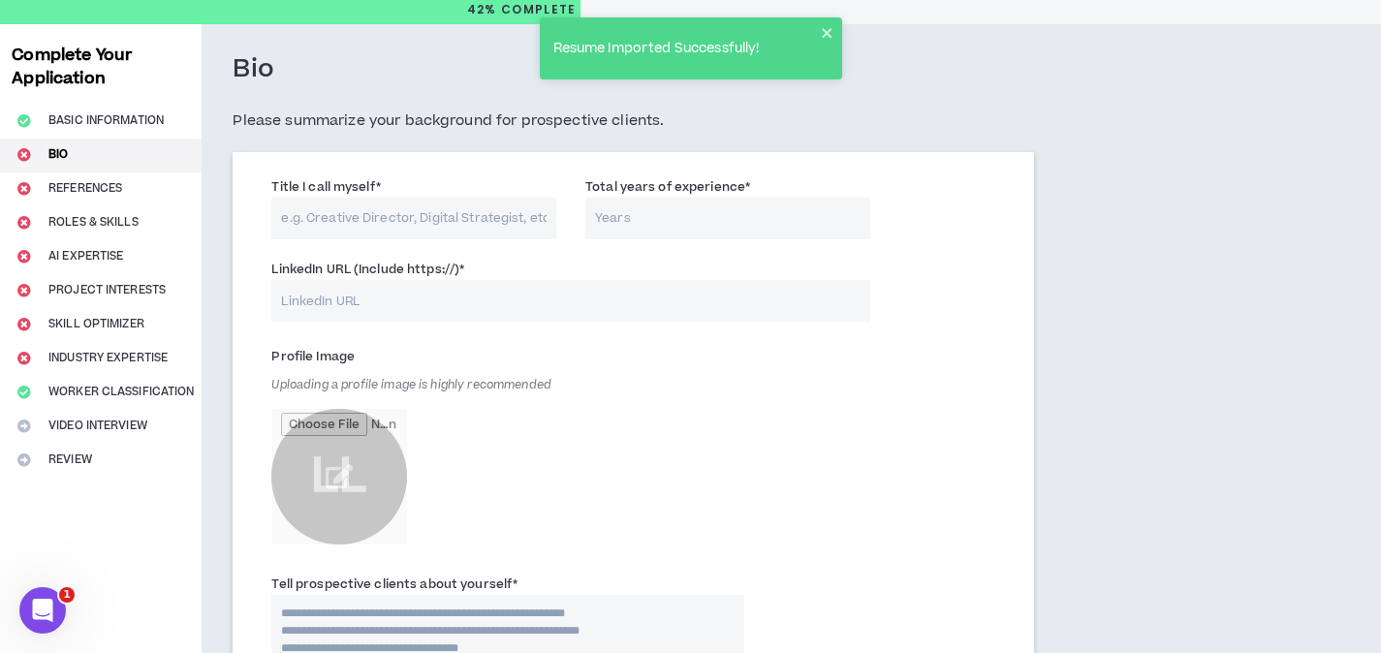
scroll to position [64, 0]
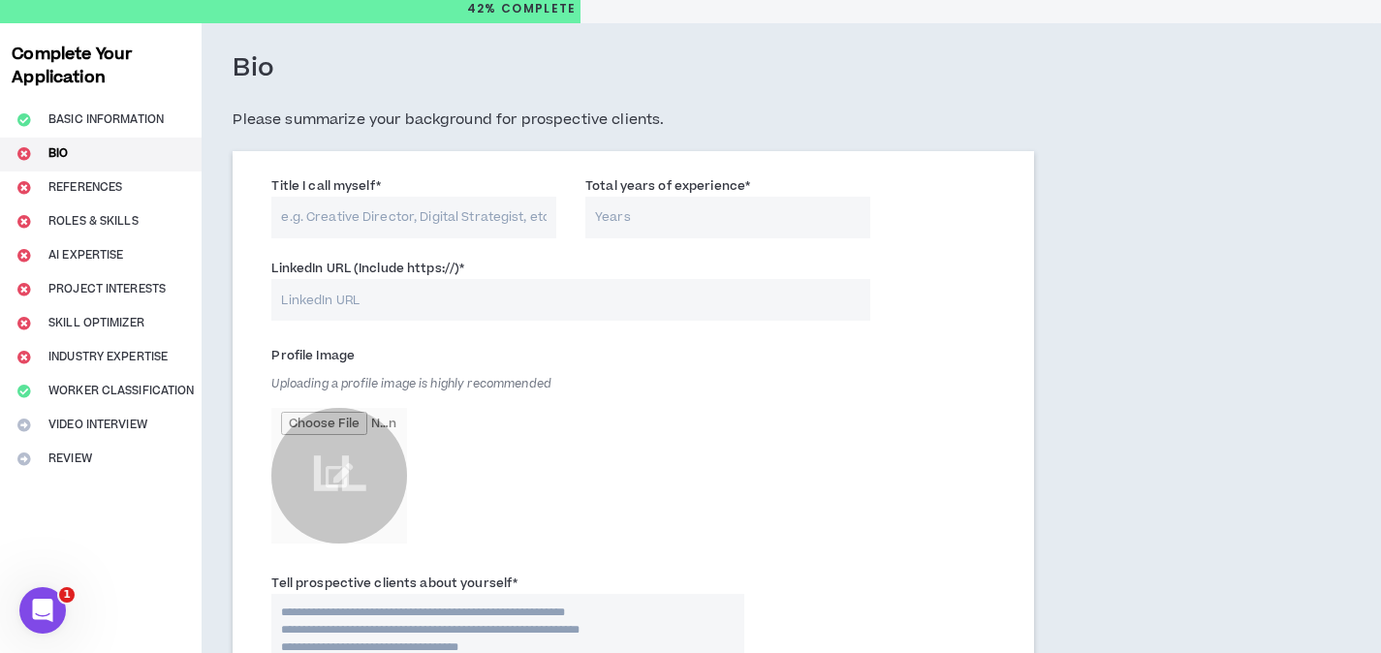
click at [640, 232] on input "Total years of experience *" at bounding box center [727, 218] width 285 height 42
type input "19"
click at [513, 316] on input "LinkedIn URL (Include https://) *" at bounding box center [570, 300] width 598 height 42
paste input "[URL][DOMAIN_NAME]"
type input "[URL][DOMAIN_NAME]"
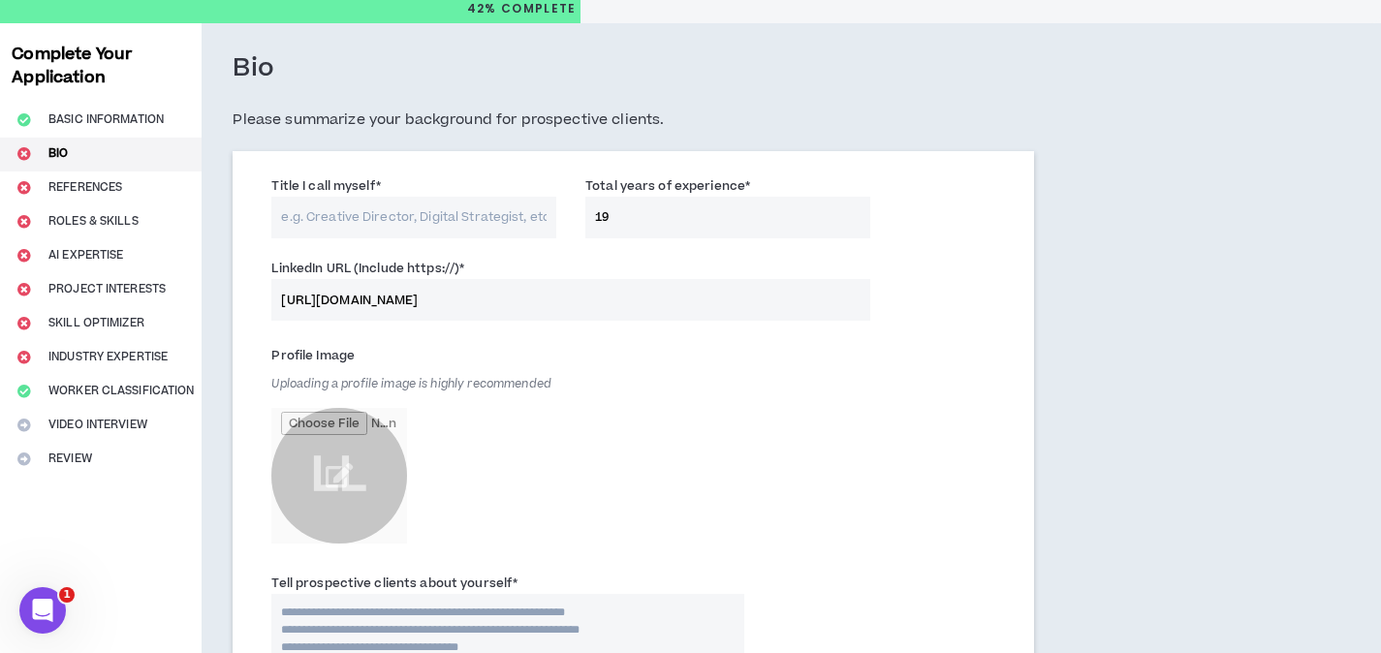
click at [696, 346] on div "Profile Image Uploading a profile image is highly recommended LL" at bounding box center [507, 446] width 473 height 213
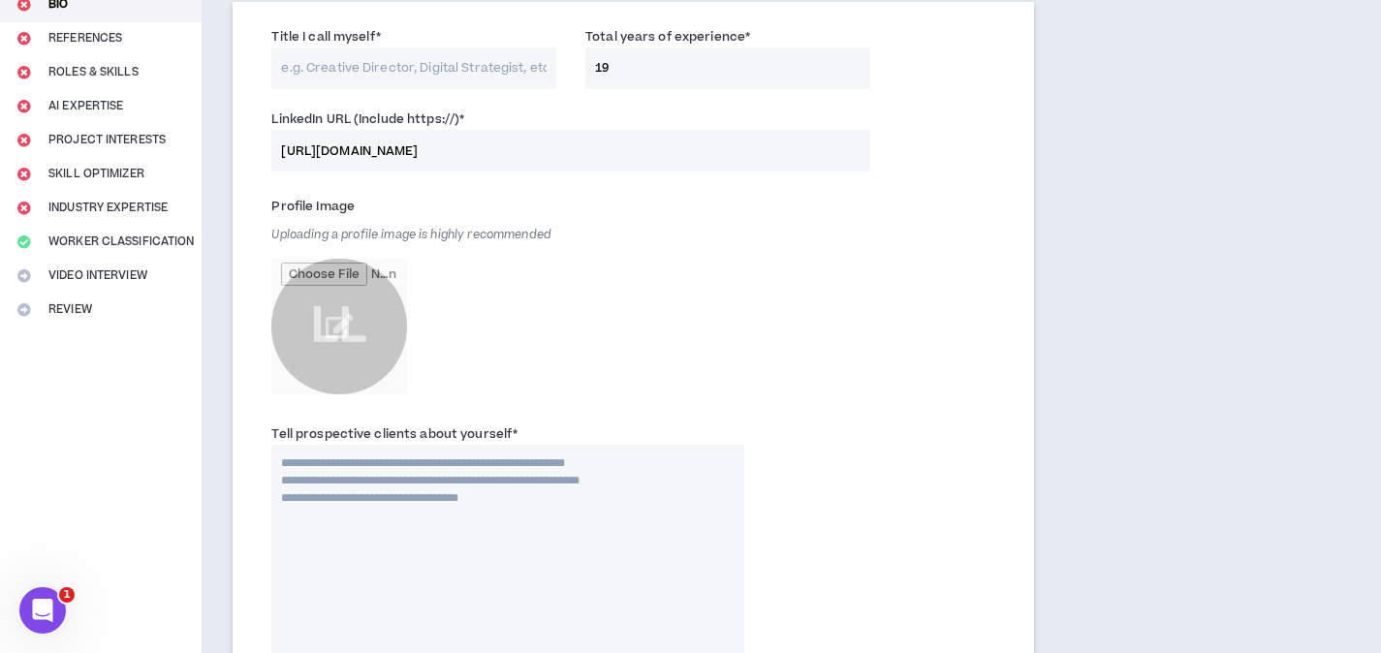
scroll to position [238, 0]
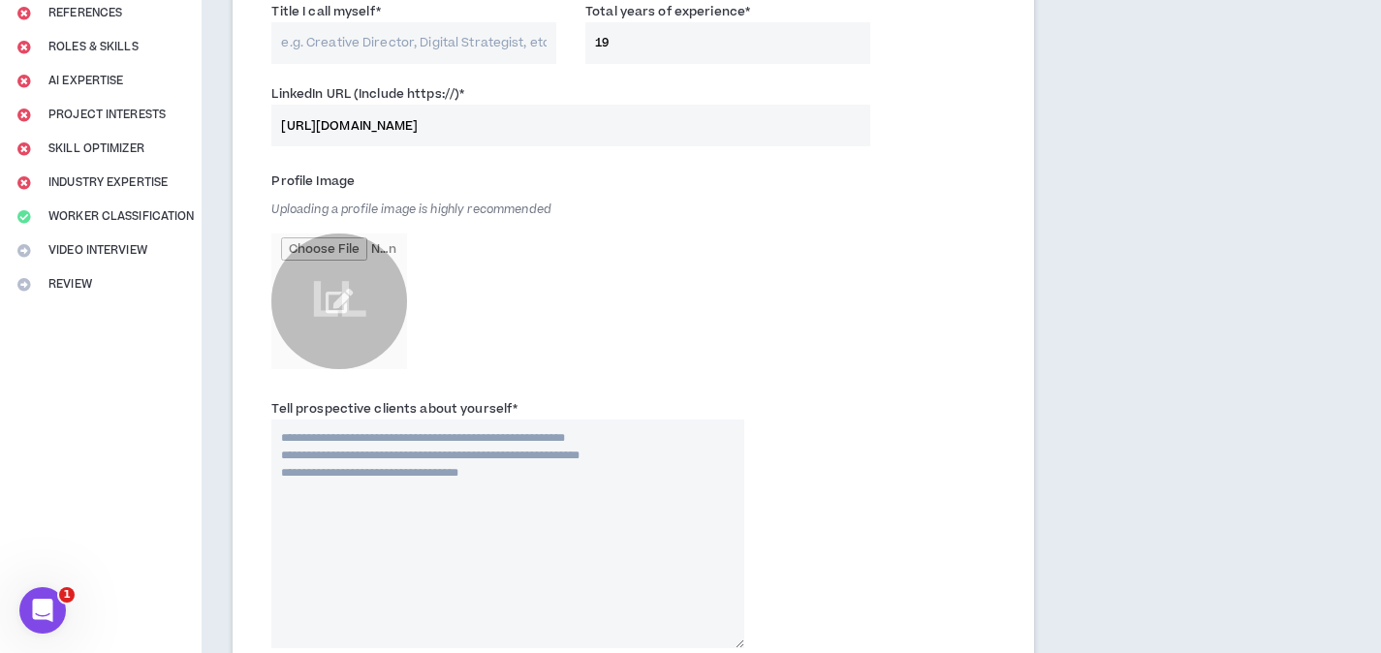
click at [339, 301] on input "file" at bounding box center [339, 301] width 136 height 136
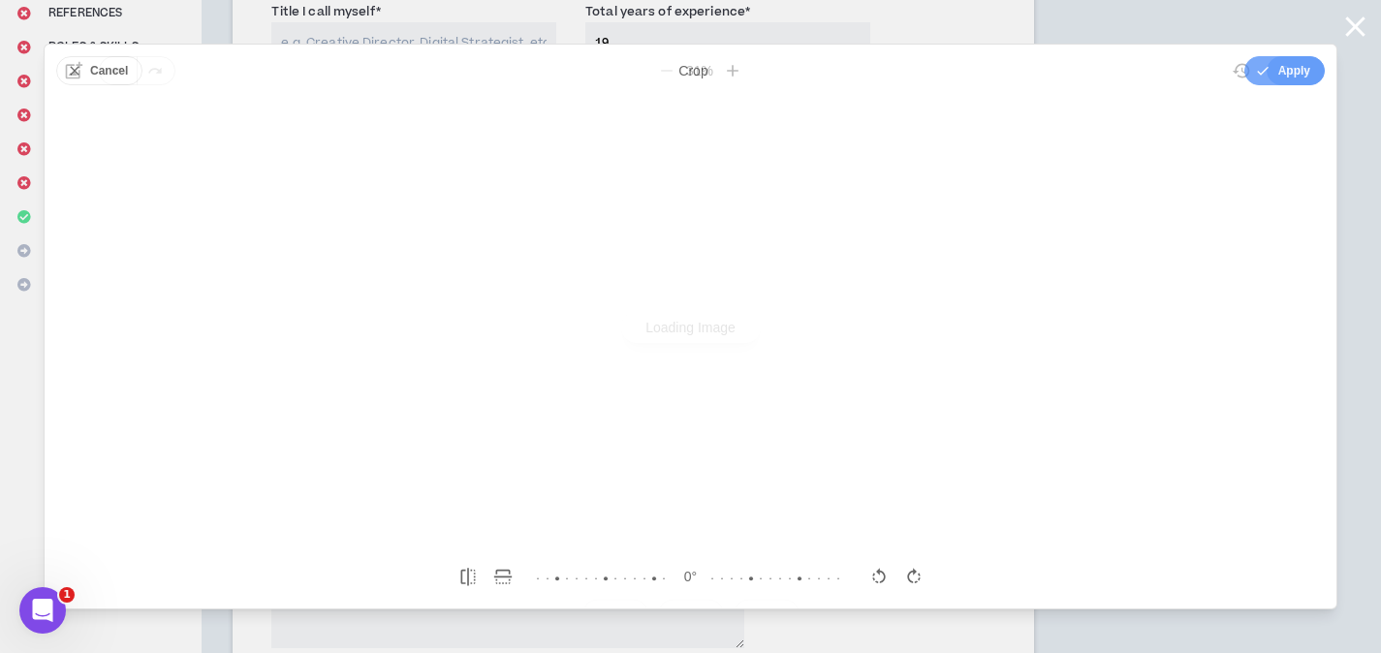
scroll to position [0, 0]
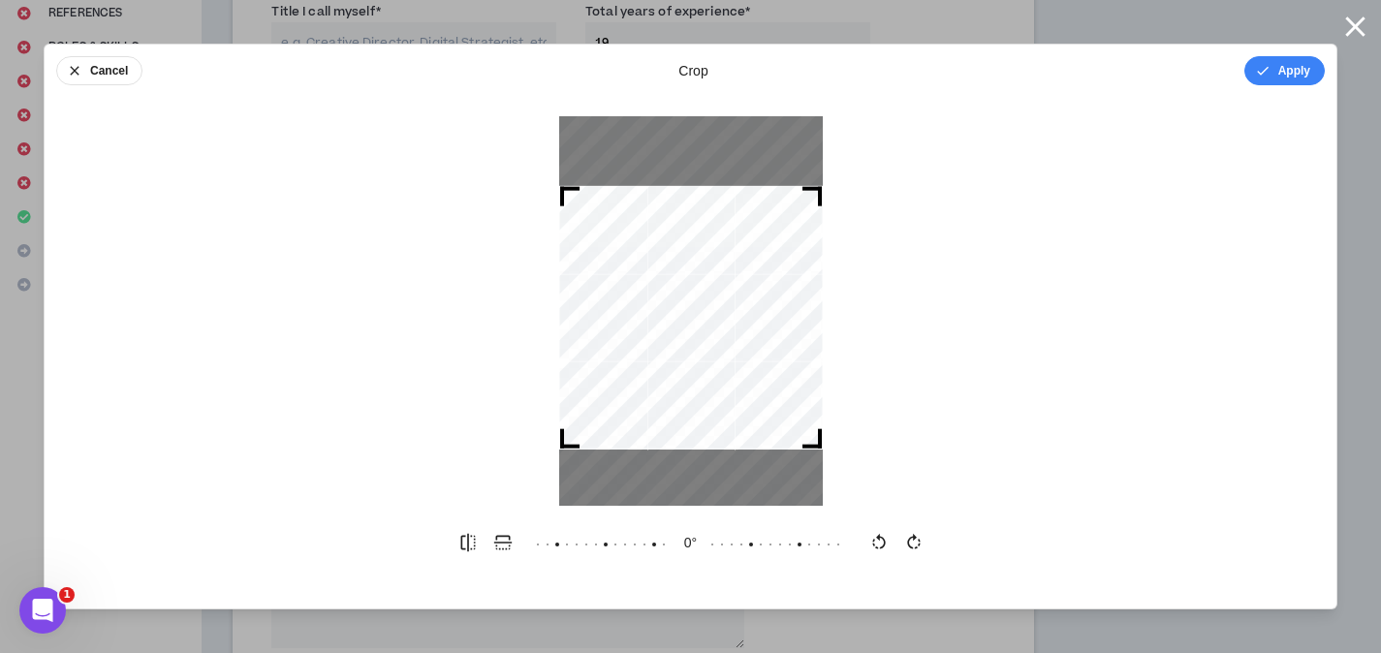
click at [710, 340] on div at bounding box center [691, 318] width 264 height 264
click at [1284, 72] on button "Apply" at bounding box center [1284, 70] width 80 height 29
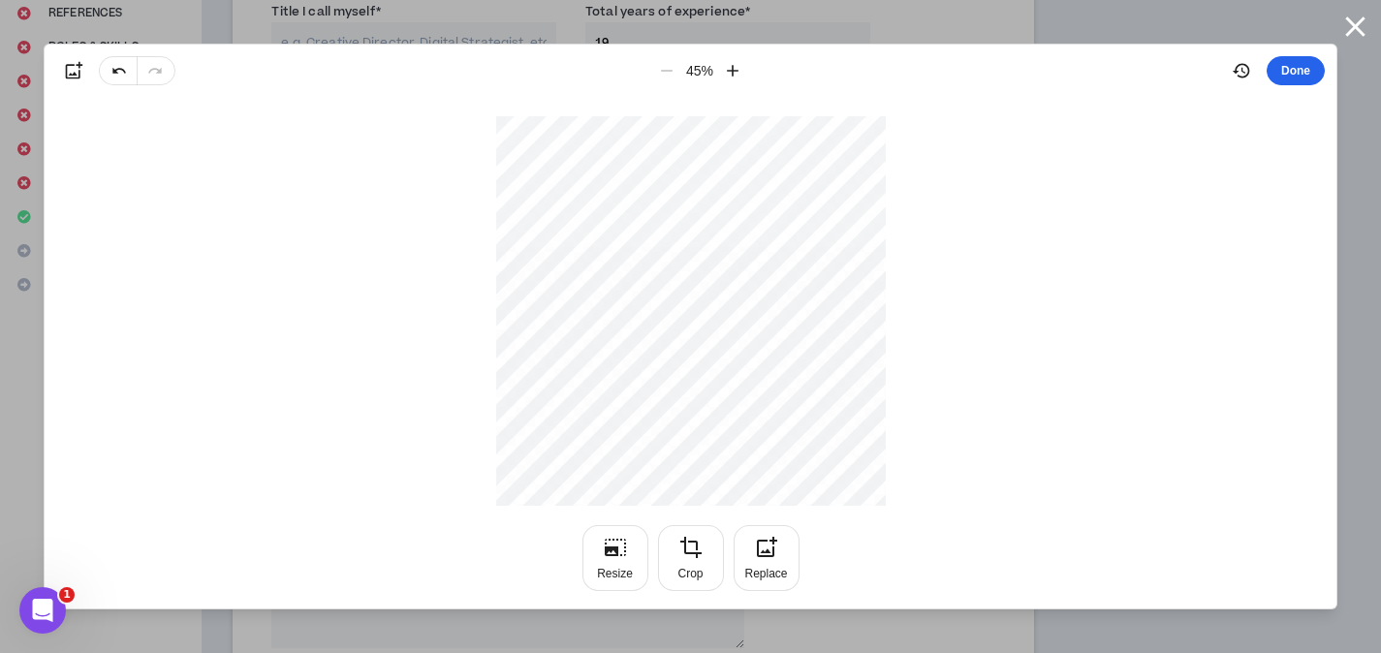
click at [1296, 67] on button "Done" at bounding box center [1295, 70] width 58 height 29
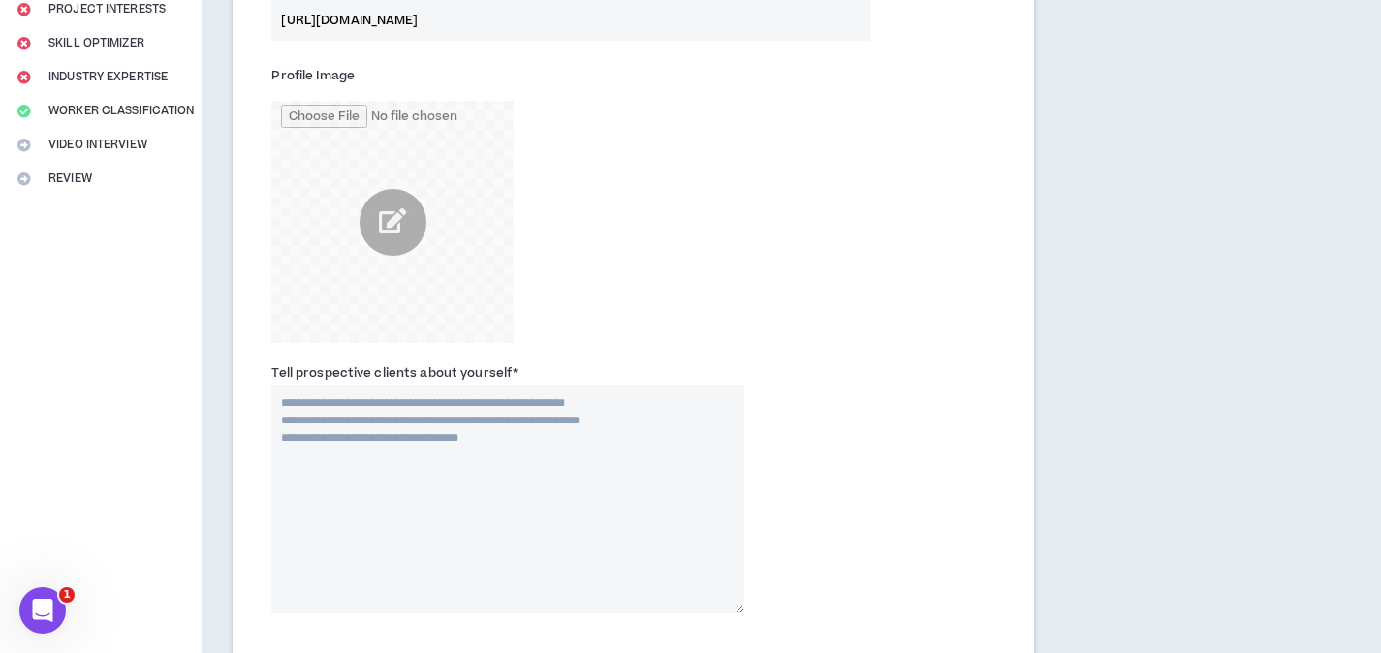
scroll to position [426, 0]
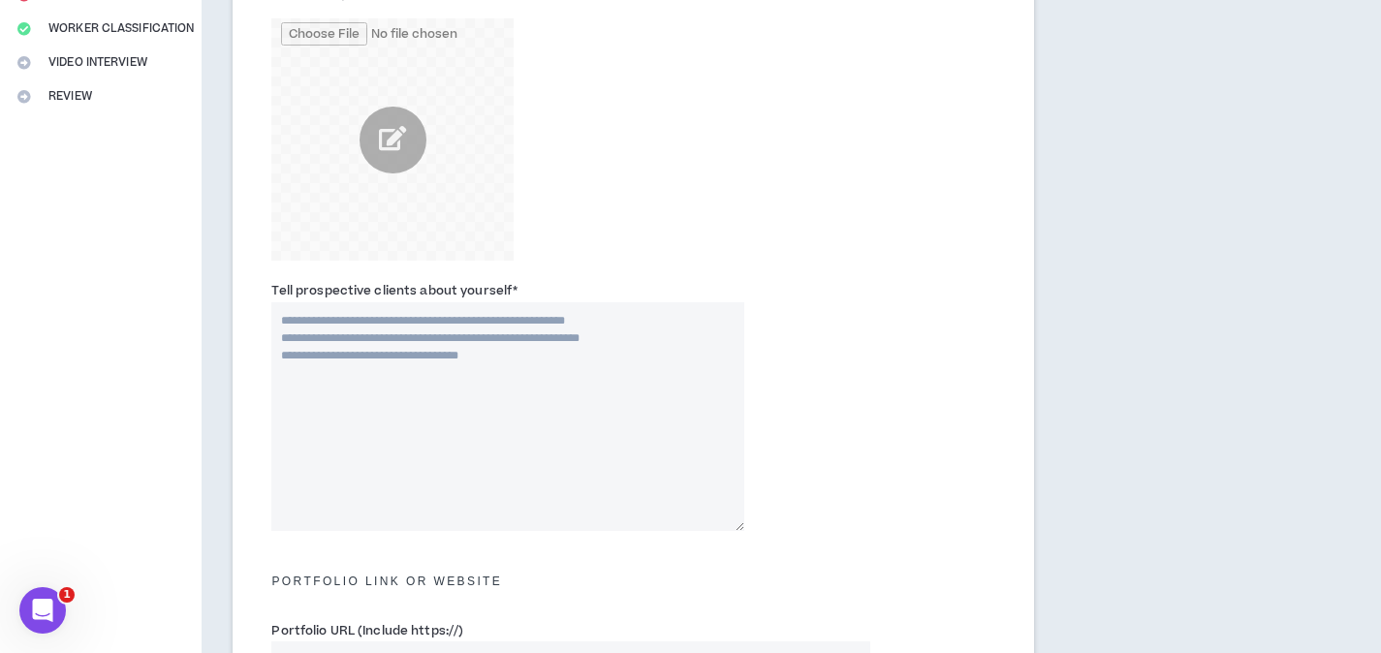
click at [455, 356] on textarea "Tell prospective clients about yourself *" at bounding box center [507, 416] width 473 height 229
paste textarea "**********"
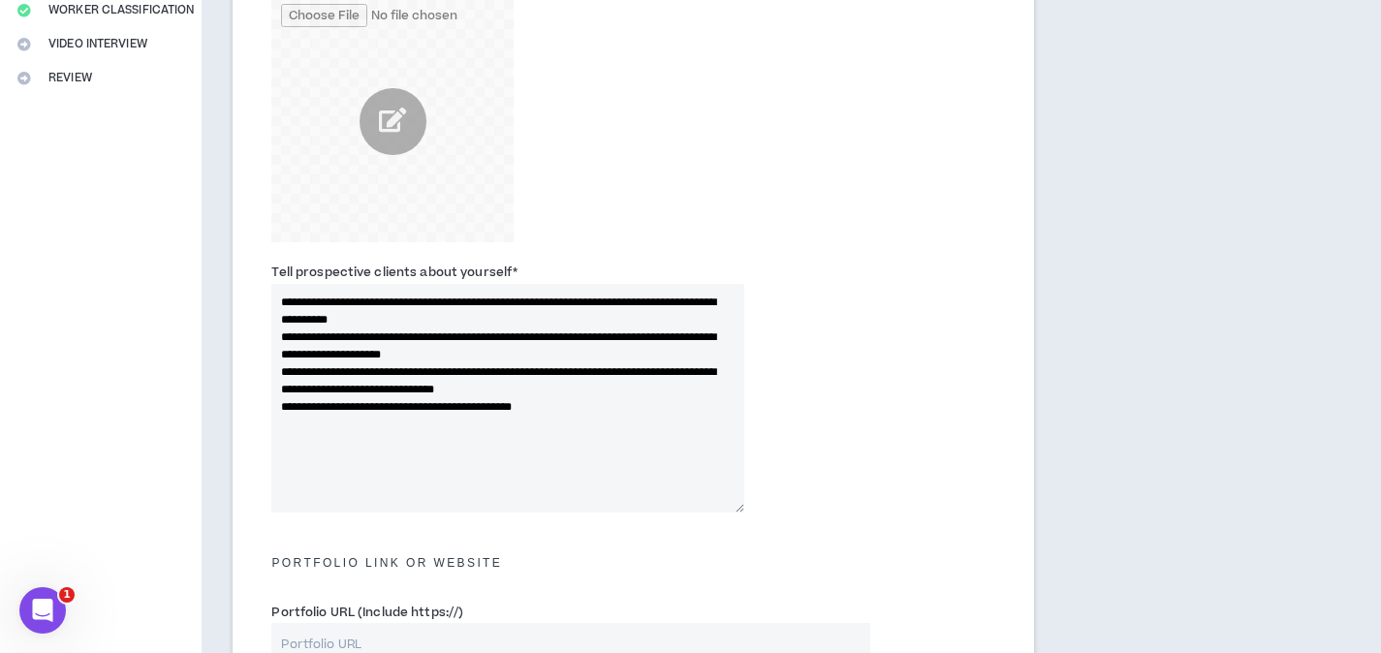
scroll to position [446, 0]
drag, startPoint x: 323, startPoint y: 373, endPoint x: 278, endPoint y: 377, distance: 44.7
click at [278, 377] on textarea "**********" at bounding box center [507, 397] width 473 height 229
click at [488, 356] on textarea "**********" at bounding box center [507, 397] width 473 height 229
click at [546, 389] on textarea "**********" at bounding box center [507, 397] width 473 height 229
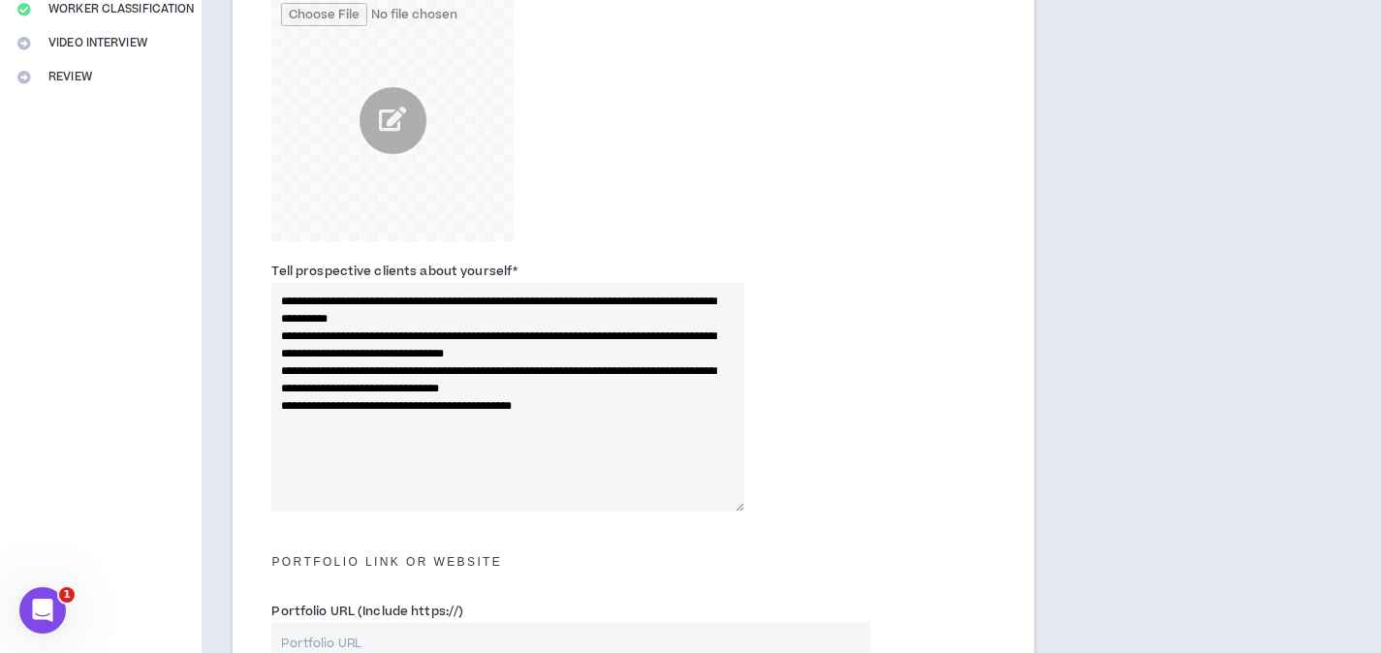
click at [631, 361] on textarea "**********" at bounding box center [507, 397] width 473 height 229
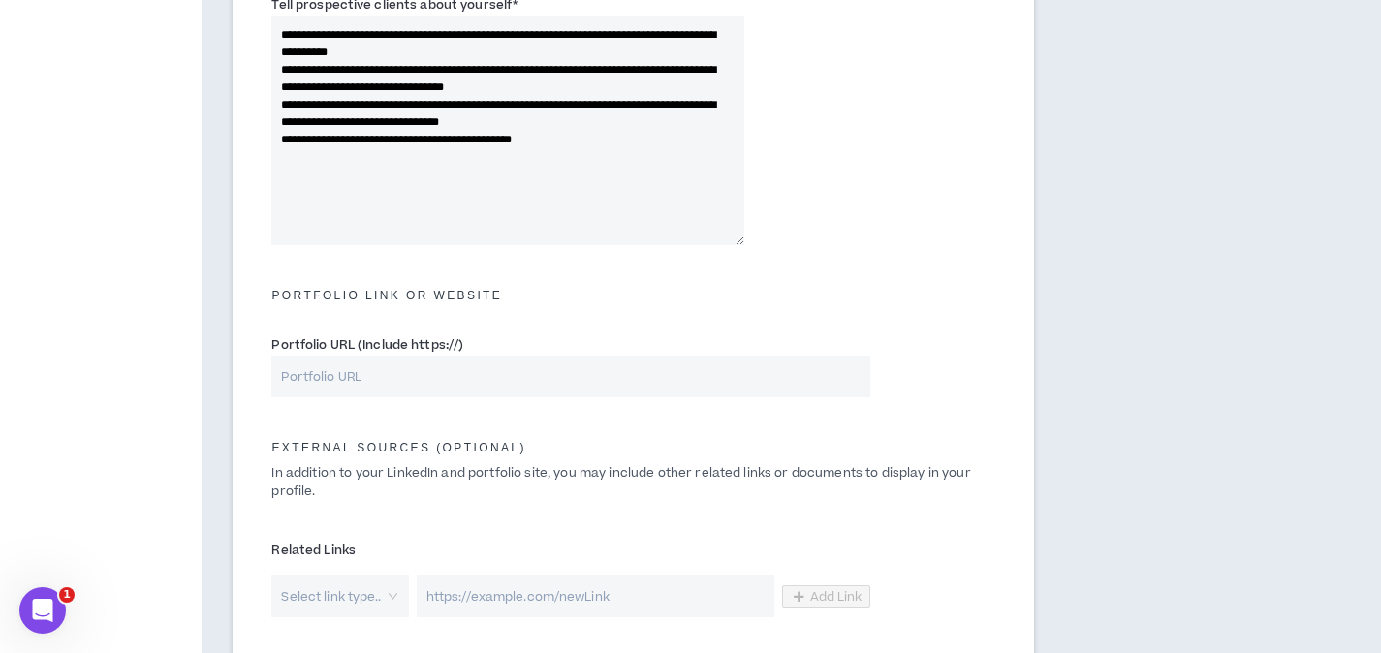
scroll to position [827, 0]
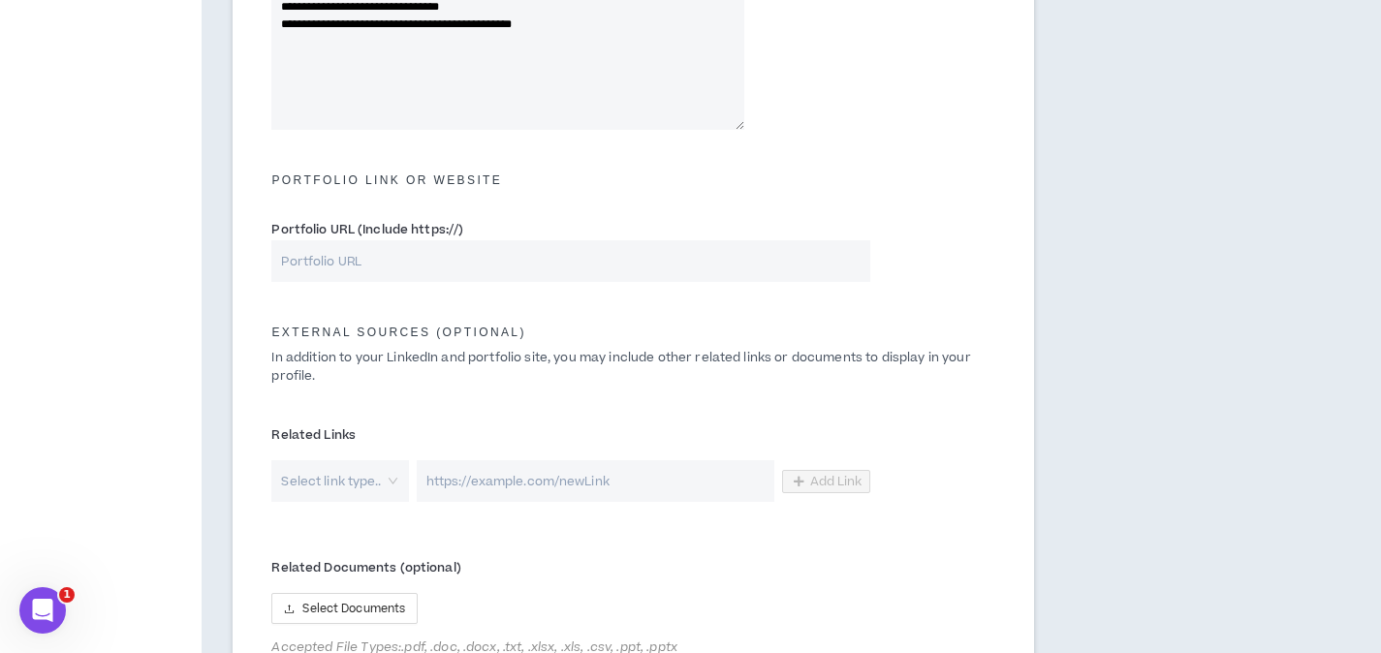
type textarea "**********"
click at [338, 259] on input "Portfolio URL (Include https://)" at bounding box center [570, 261] width 598 height 42
paste input "[URL][DOMAIN_NAME]"
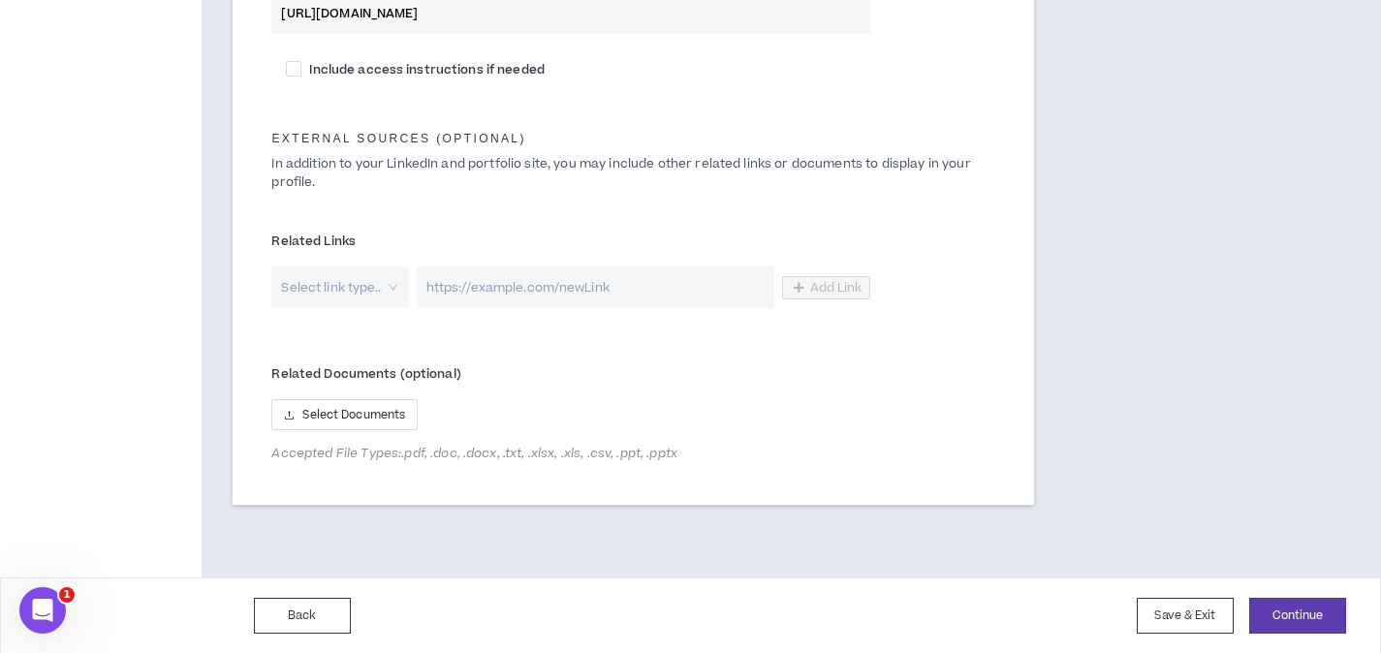
scroll to position [1076, 0]
type input "[URL][DOMAIN_NAME]"
click at [1292, 611] on button "Continue" at bounding box center [1297, 615] width 97 height 36
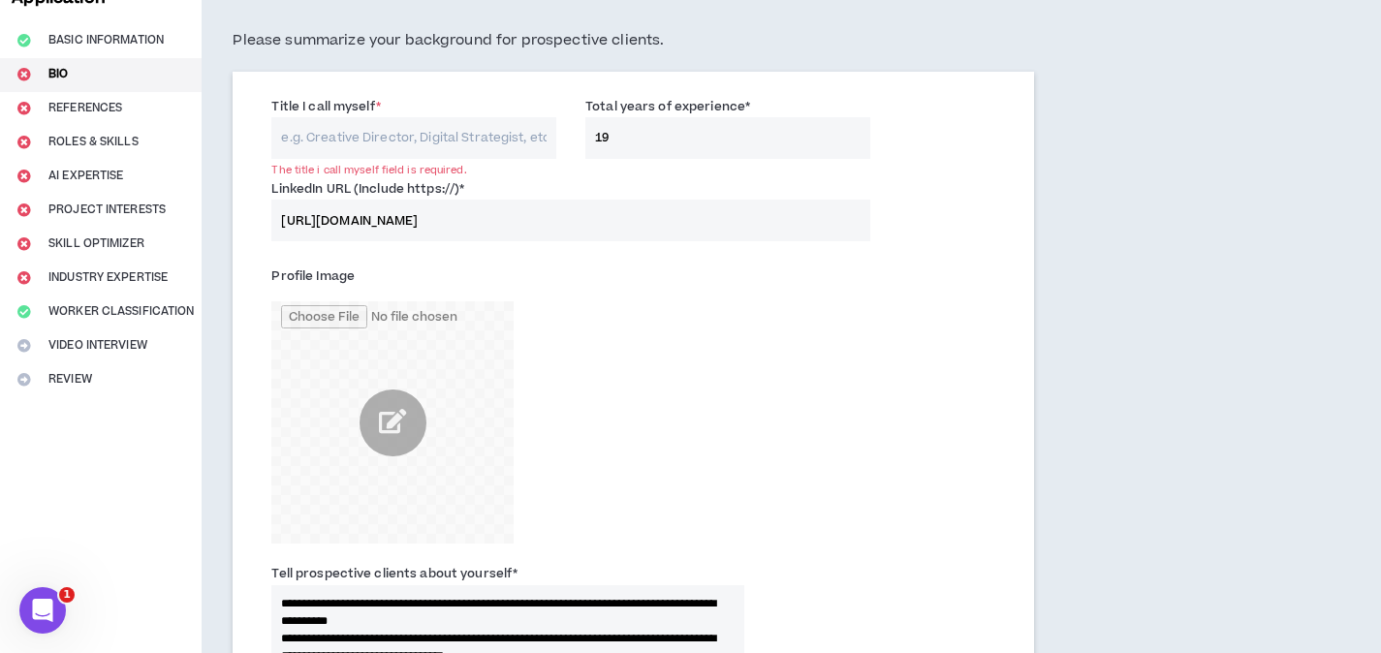
scroll to position [123, 0]
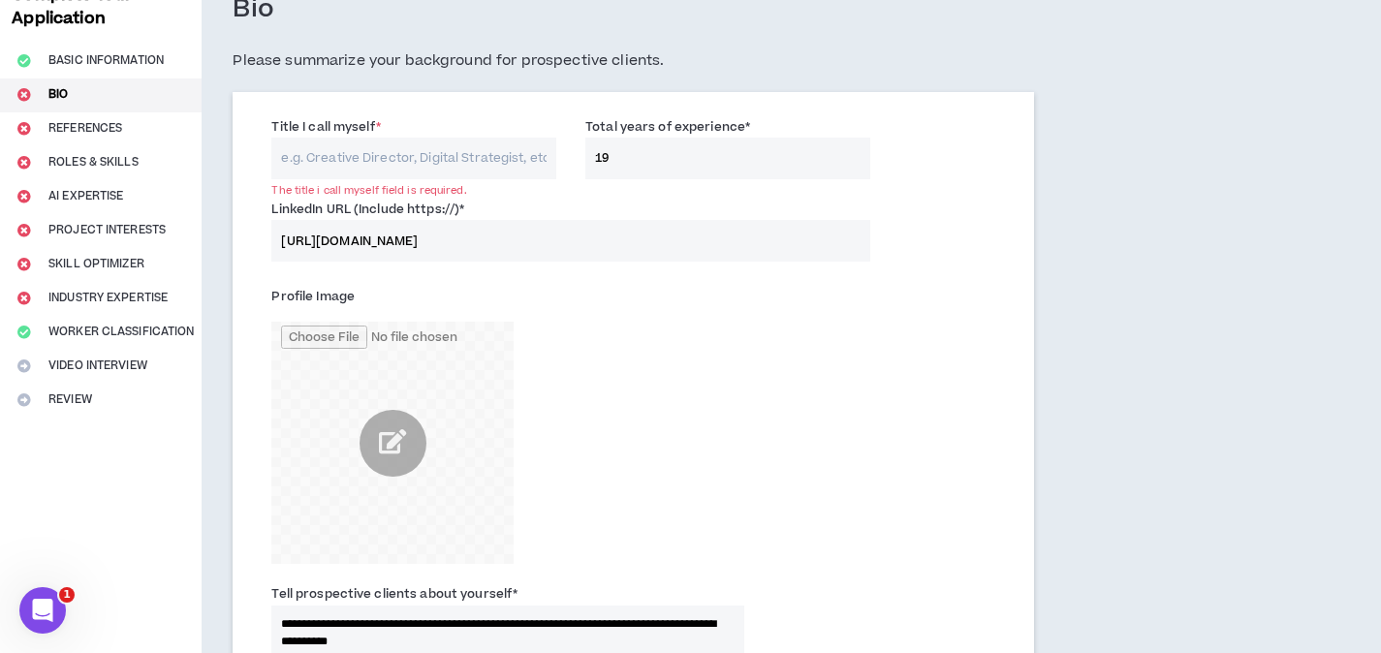
click at [371, 143] on input "Title I call myself *" at bounding box center [413, 159] width 285 height 42
paste input "Consumer-Centric Product & Category Strategy Expert"
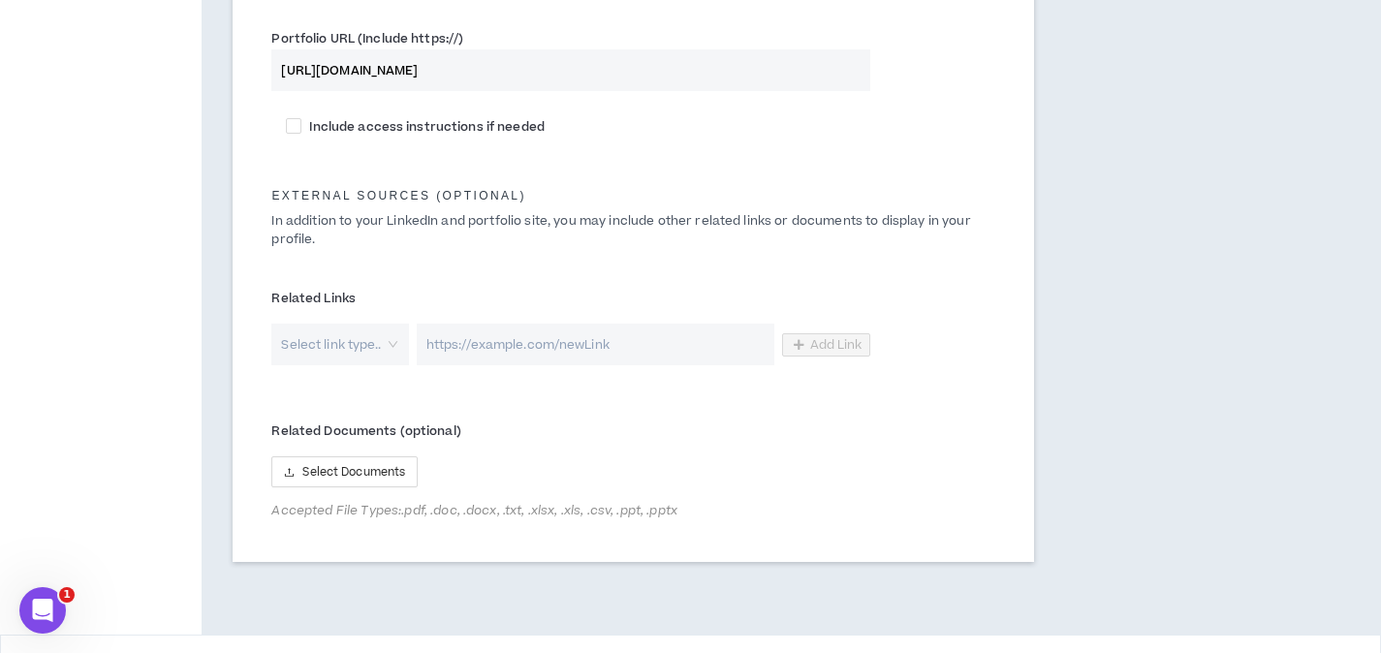
scroll to position [1076, 0]
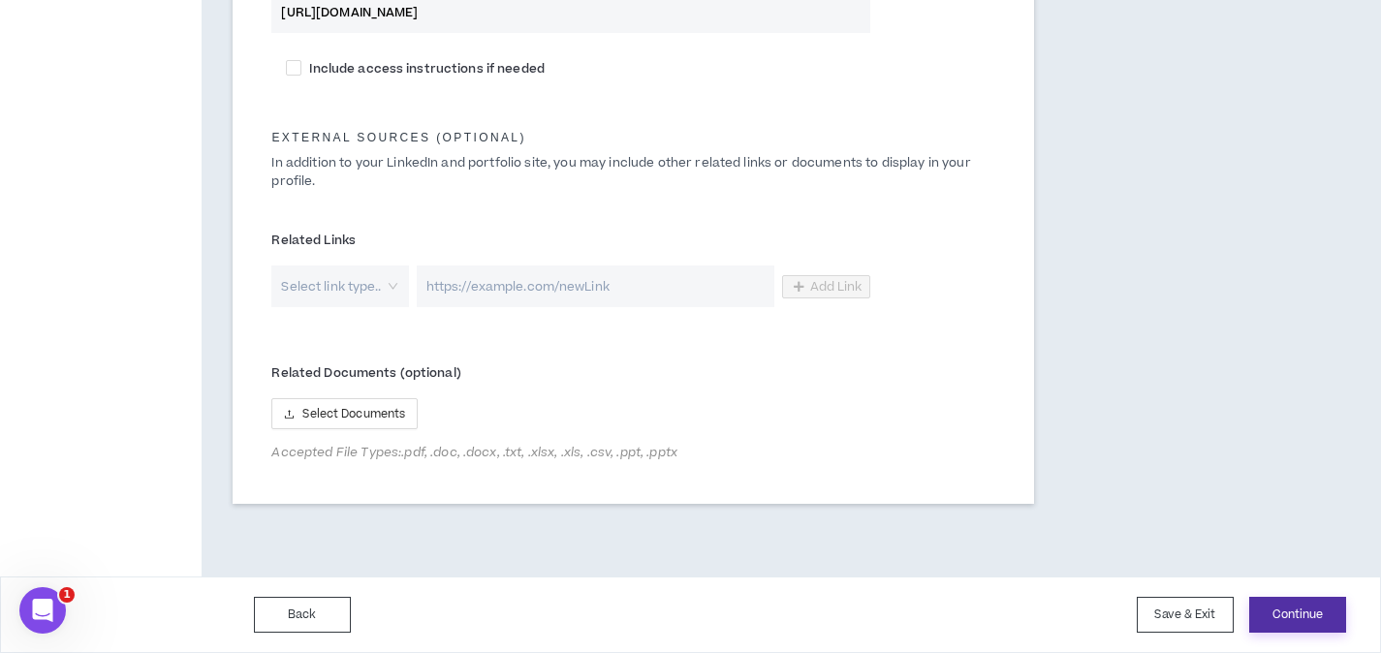
type input "Consumer-Centric Product & Category Strategy Expert"
click at [1309, 608] on button "Continue" at bounding box center [1297, 615] width 97 height 36
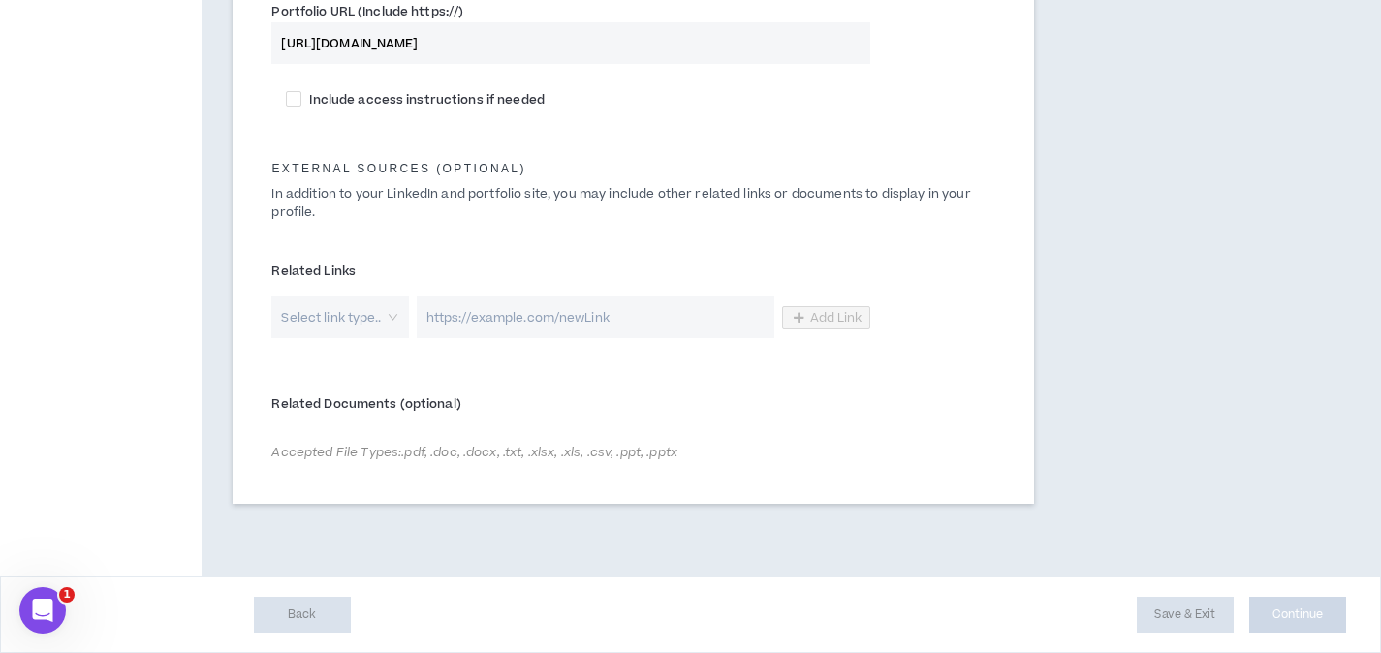
scroll to position [1045, 0]
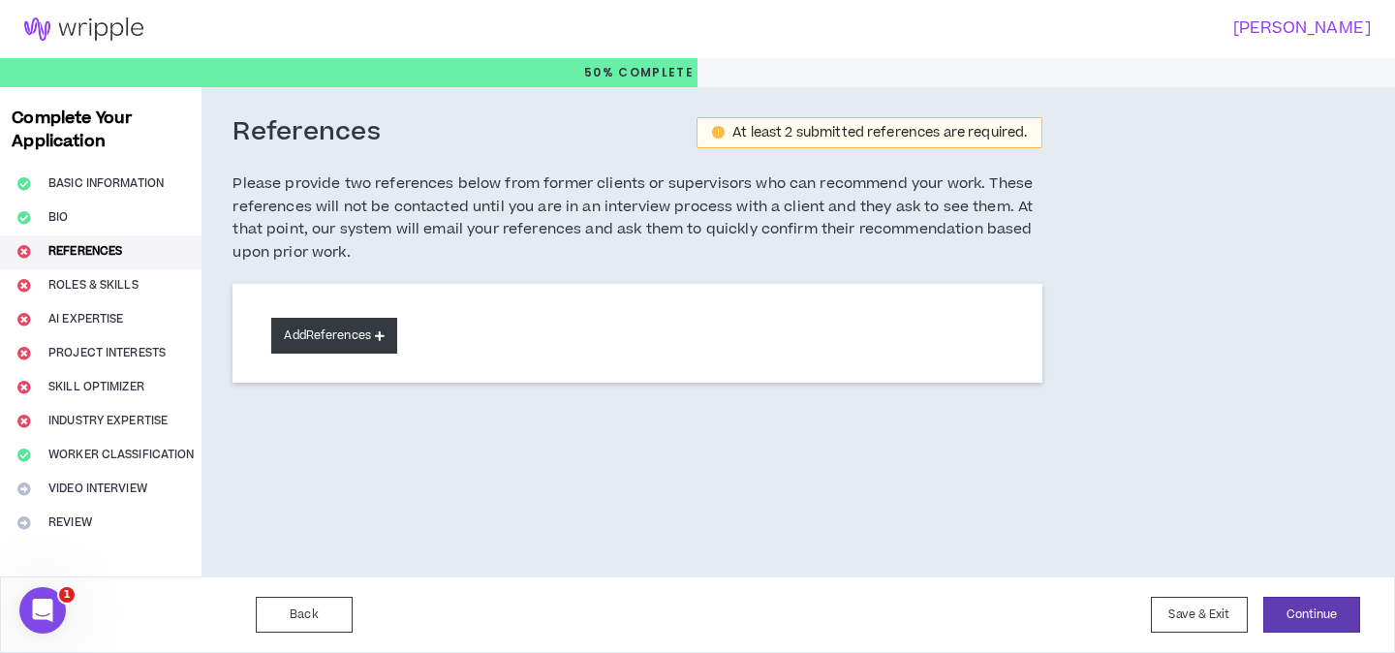
click at [385, 330] on icon at bounding box center [380, 335] width 10 height 11
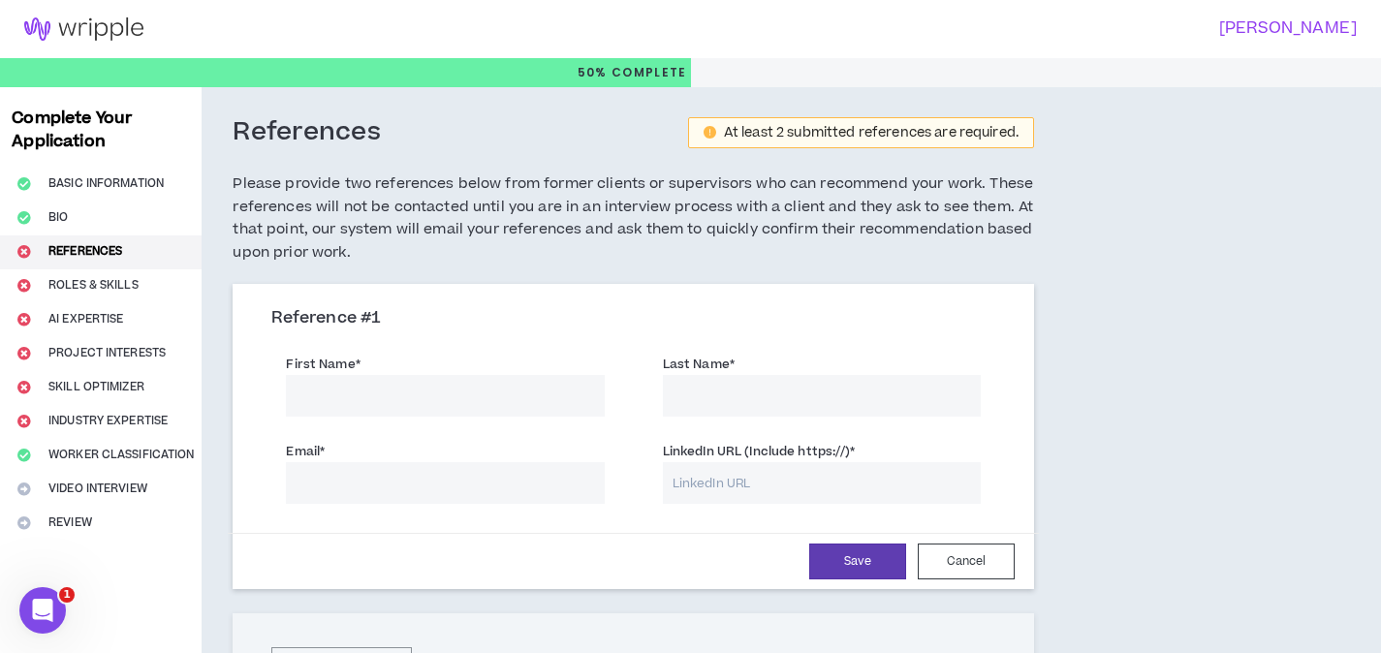
click at [393, 405] on input "First Name *" at bounding box center [445, 396] width 318 height 42
type input "[PERSON_NAME]"
paste input "[EMAIL_ADDRESS][DOMAIN_NAME]"
type input "[EMAIL_ADDRESS][DOMAIN_NAME]"
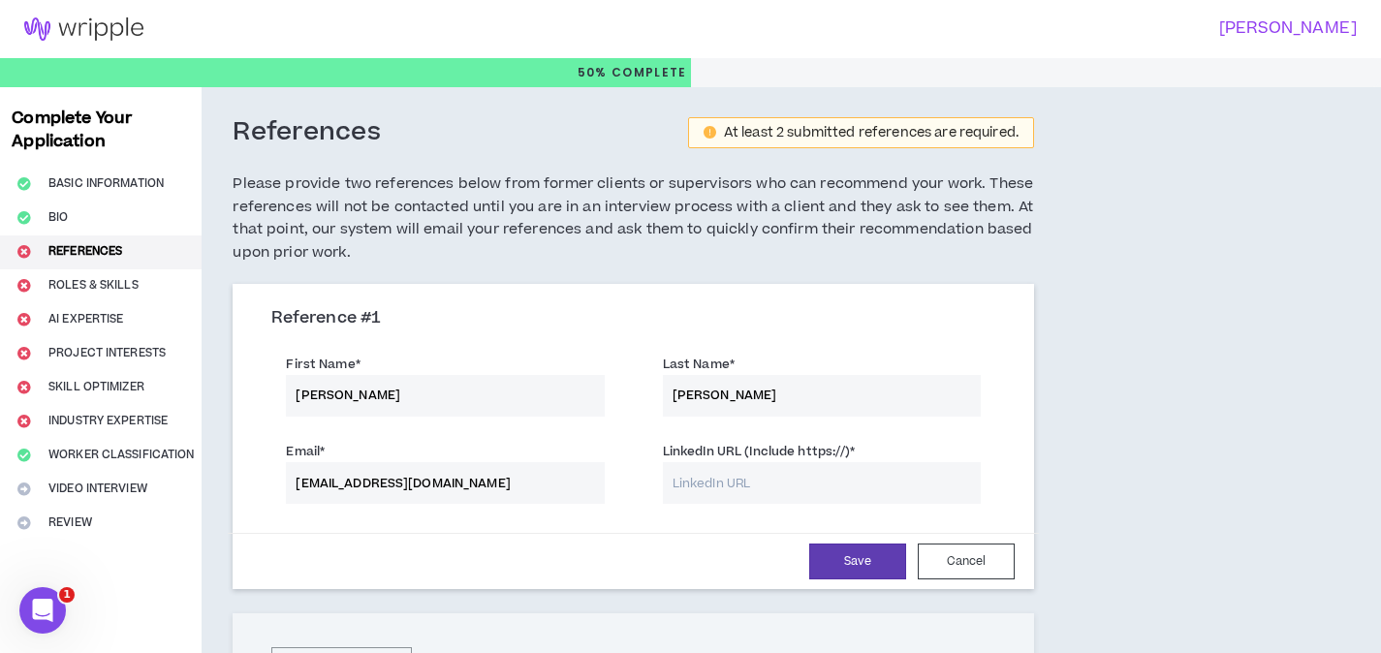
click at [769, 484] on input "LinkedIn URL (Include https://) *" at bounding box center [822, 483] width 318 height 42
paste input "[URL][DOMAIN_NAME]"
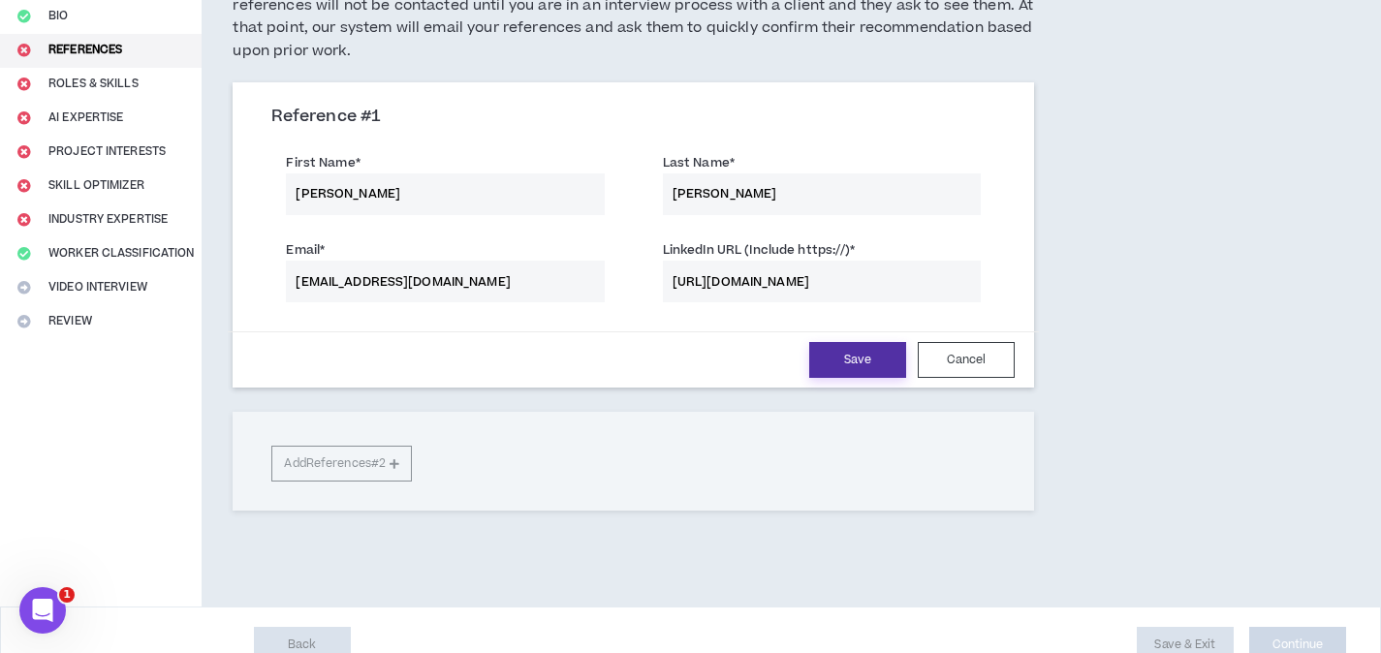
scroll to position [232, 0]
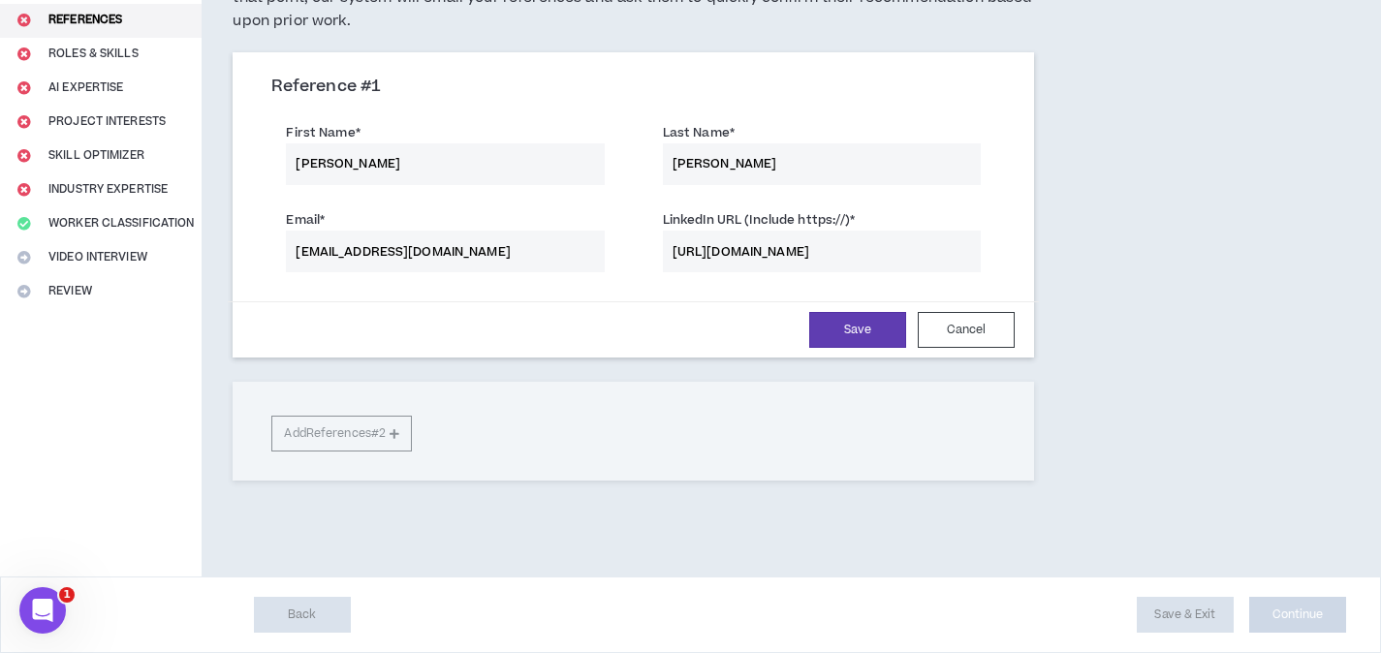
type input "[URL][DOMAIN_NAME]"
click at [372, 439] on div "Reference # 1 First Name * [PERSON_NAME] Last Name * [PERSON_NAME] Email * [EMA…" at bounding box center [633, 266] width 801 height 428
click at [869, 335] on button "Save" at bounding box center [857, 330] width 97 height 36
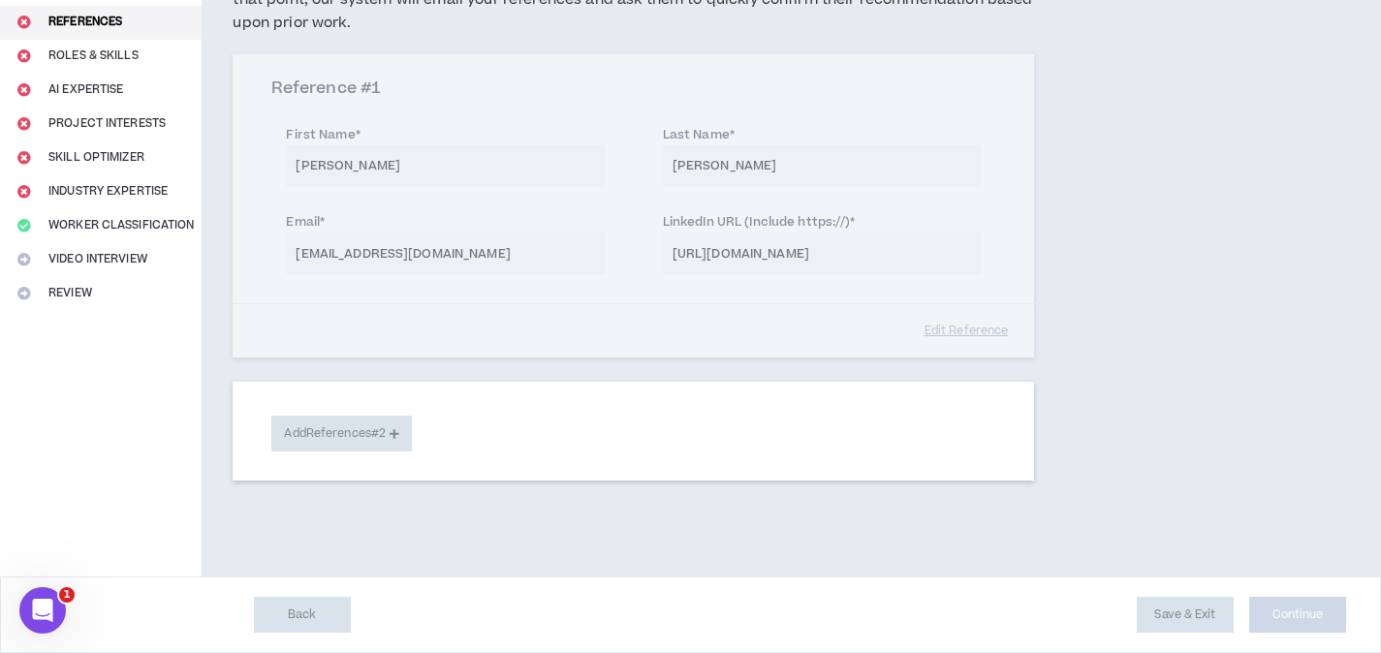
scroll to position [230, 0]
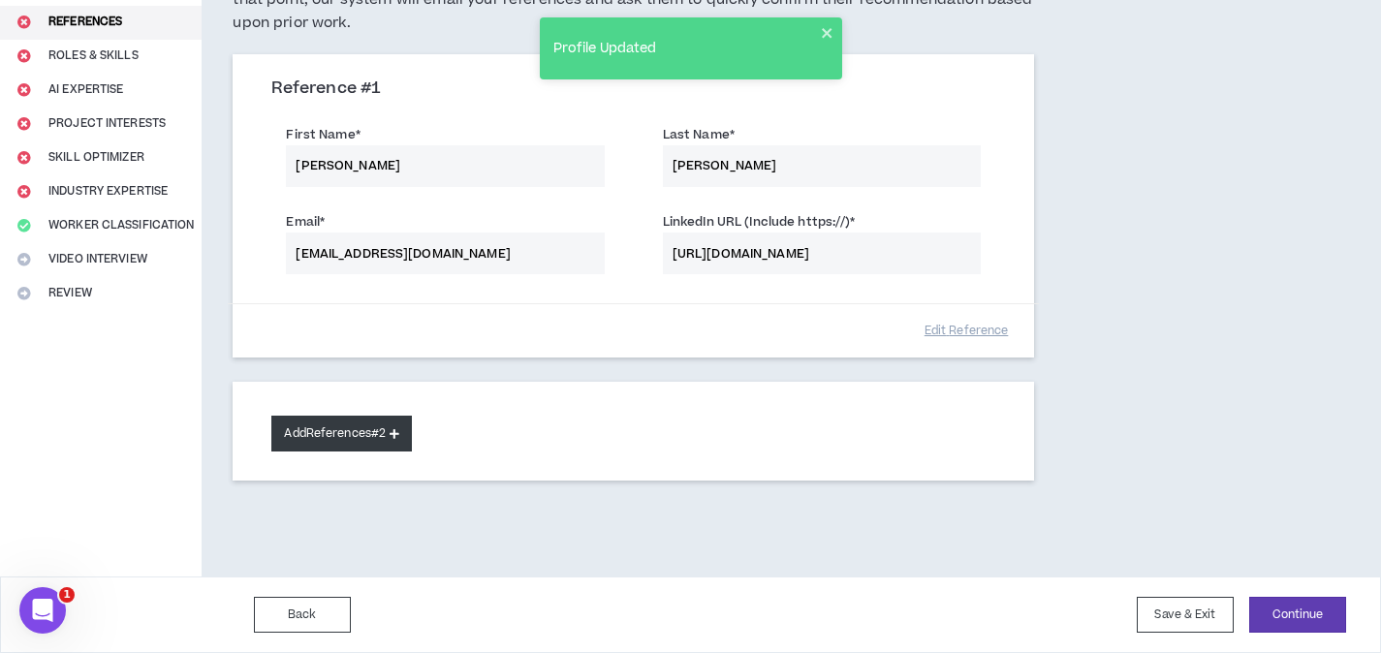
click at [321, 433] on button "Add References #2" at bounding box center [341, 434] width 140 height 36
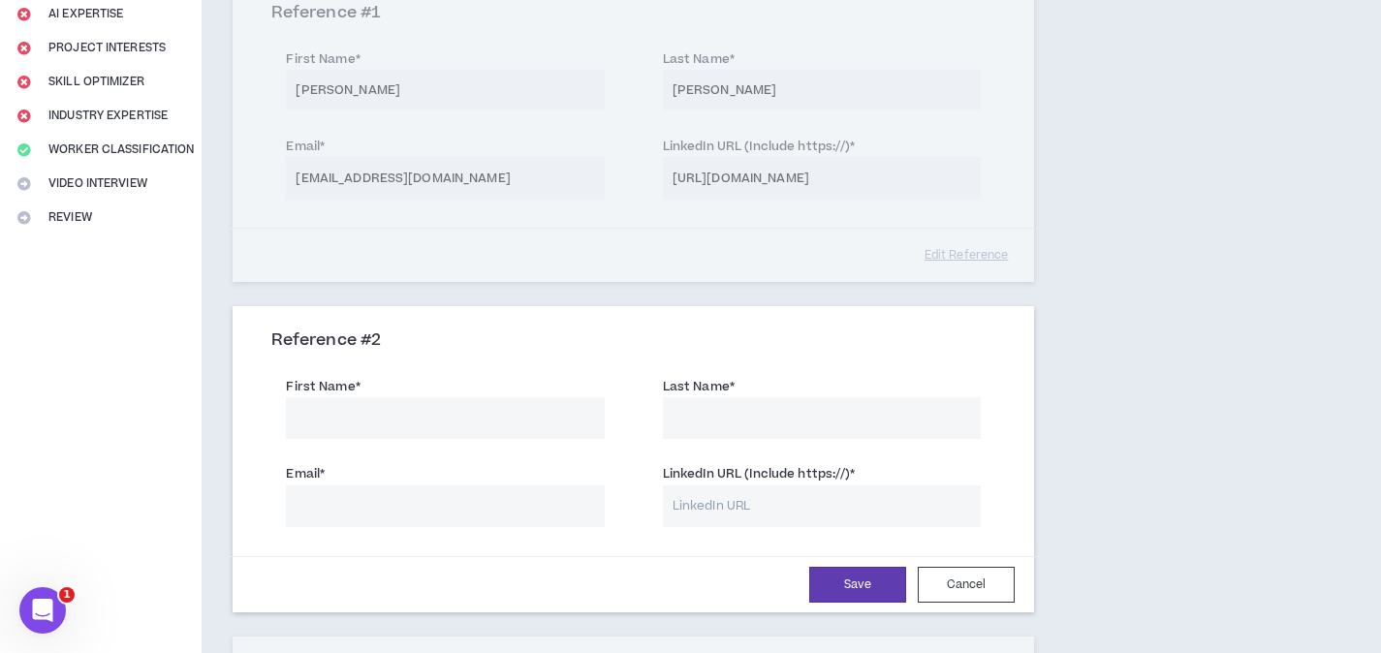
scroll to position [342, 0]
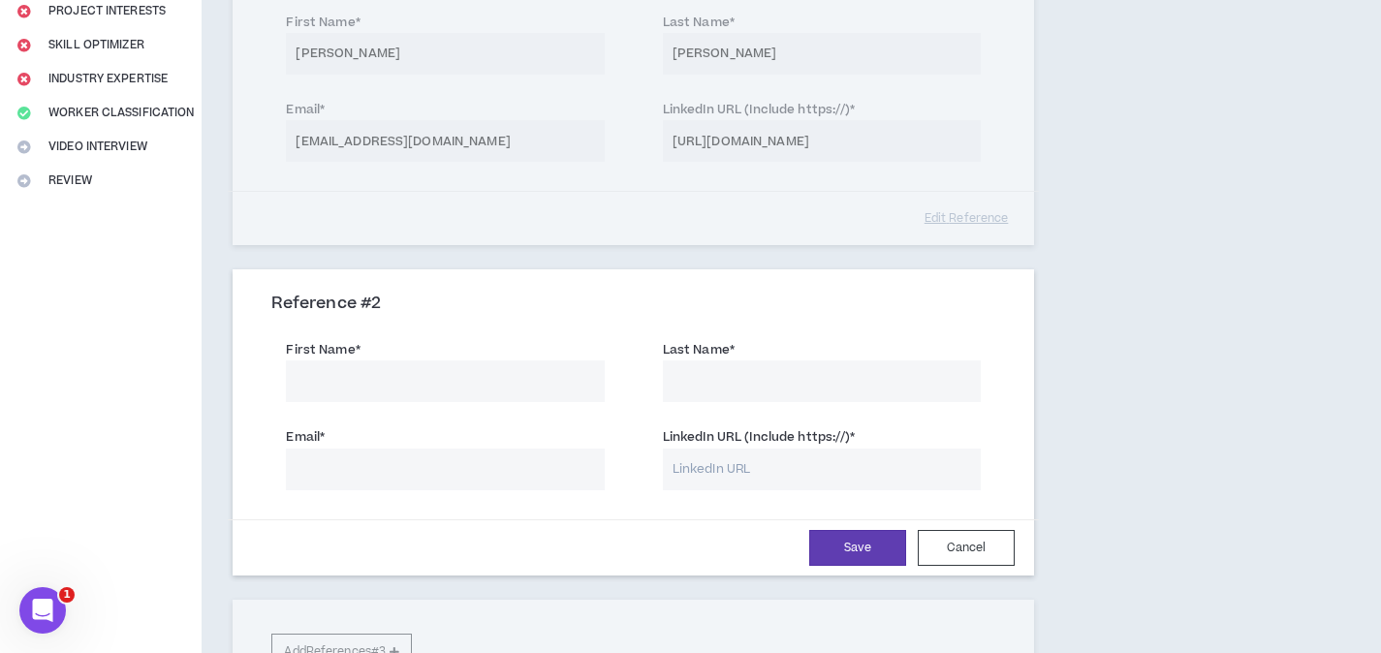
click at [511, 378] on input "First Name *" at bounding box center [445, 381] width 318 height 42
type input "[PERSON_NAME]"
paste input "[EMAIL_ADDRESS][DOMAIN_NAME]"
type input "[EMAIL_ADDRESS][DOMAIN_NAME]"
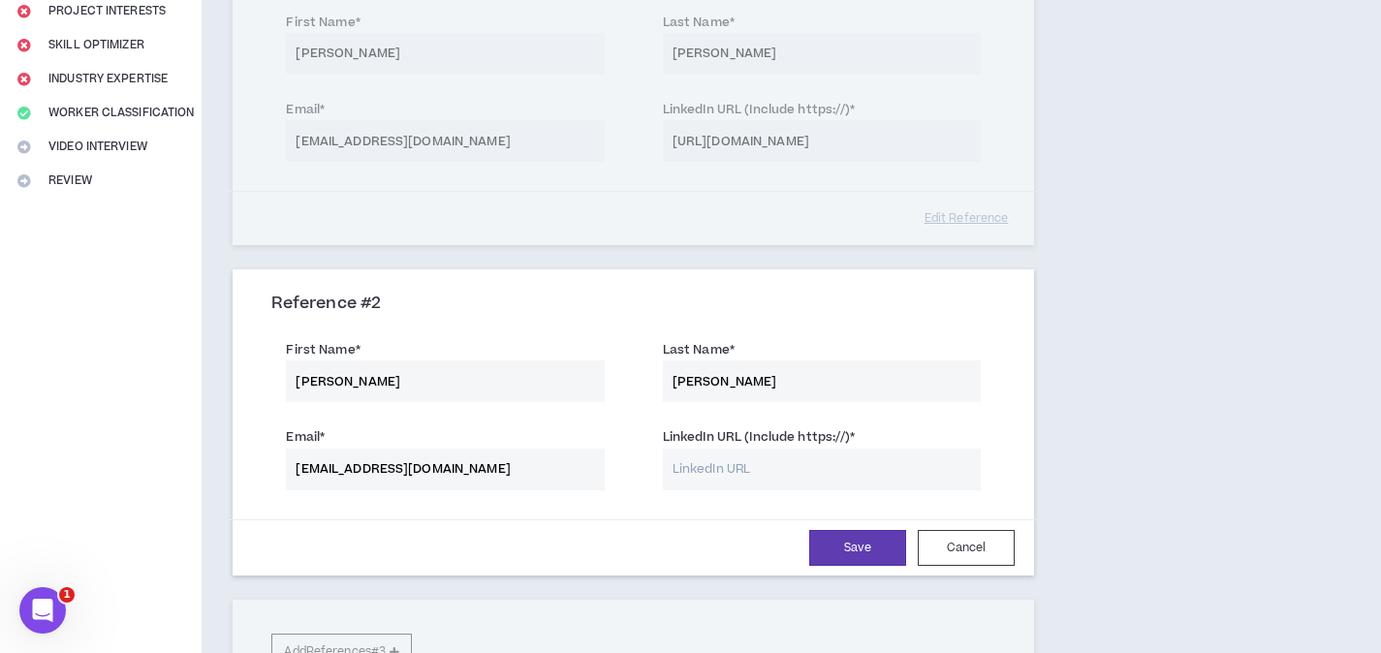
click at [749, 471] on input "LinkedIn URL (Include https://) *" at bounding box center [822, 470] width 318 height 42
paste input "[URL][DOMAIN_NAME][PERSON_NAME]"
type input "[URL][DOMAIN_NAME][PERSON_NAME]"
click at [876, 548] on button "Save" at bounding box center [857, 548] width 97 height 36
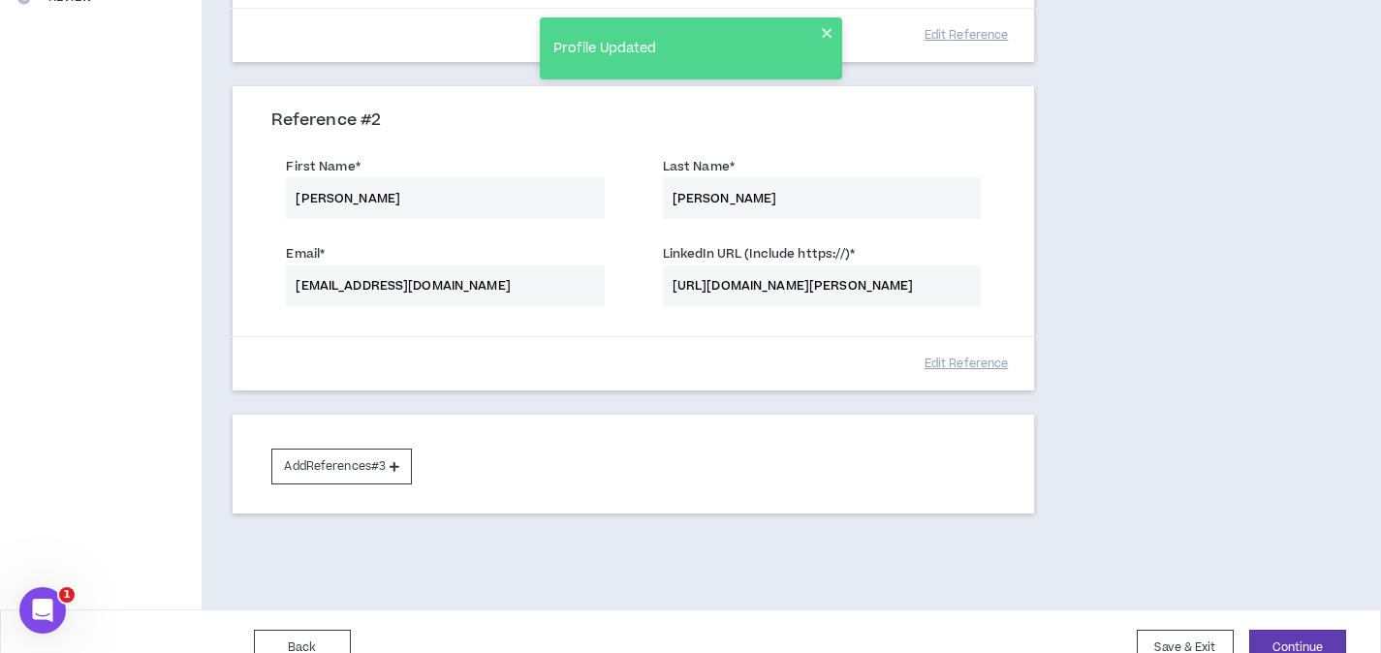
scroll to position [558, 0]
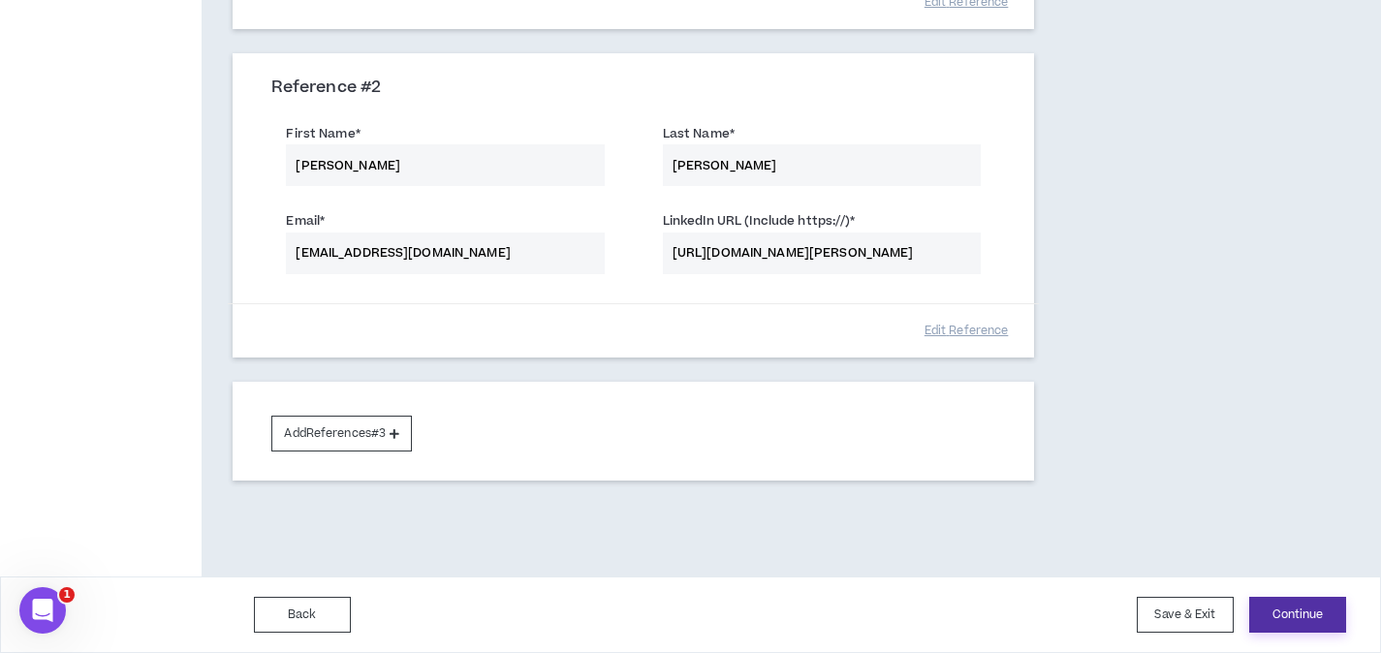
click at [1307, 627] on button "Continue" at bounding box center [1297, 615] width 97 height 36
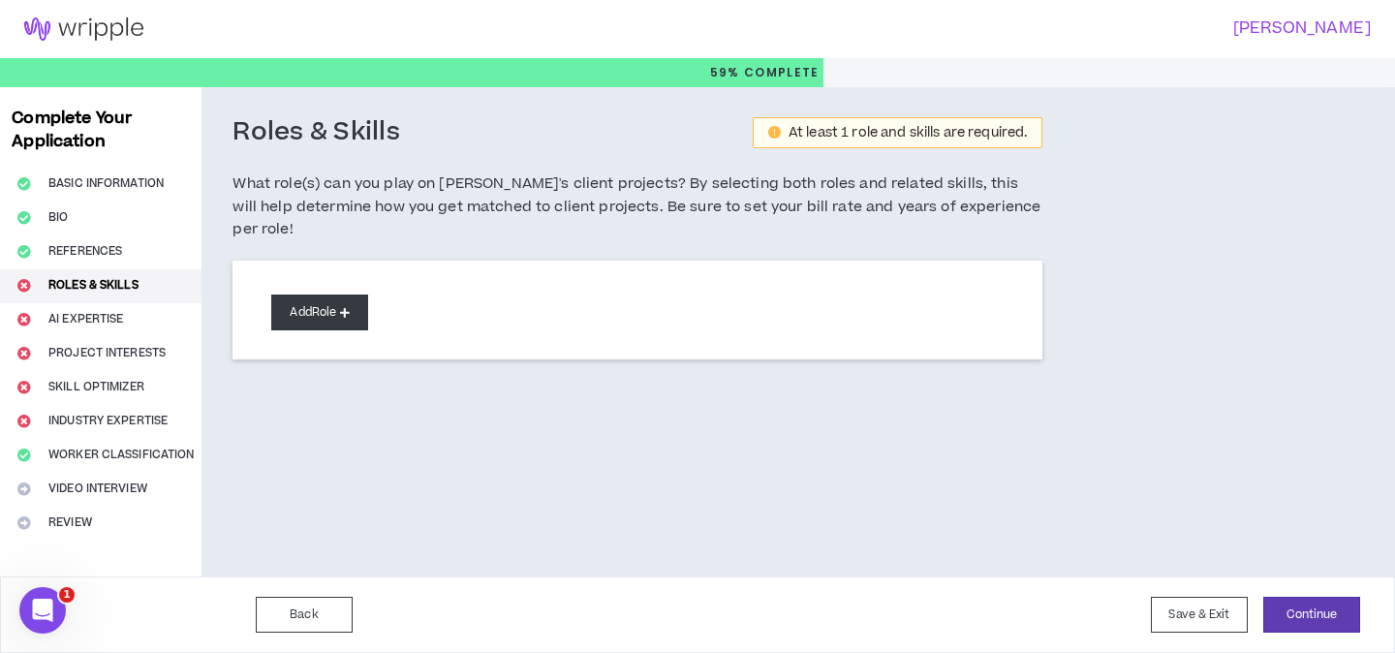
click at [319, 300] on button "Add Role" at bounding box center [319, 313] width 97 height 36
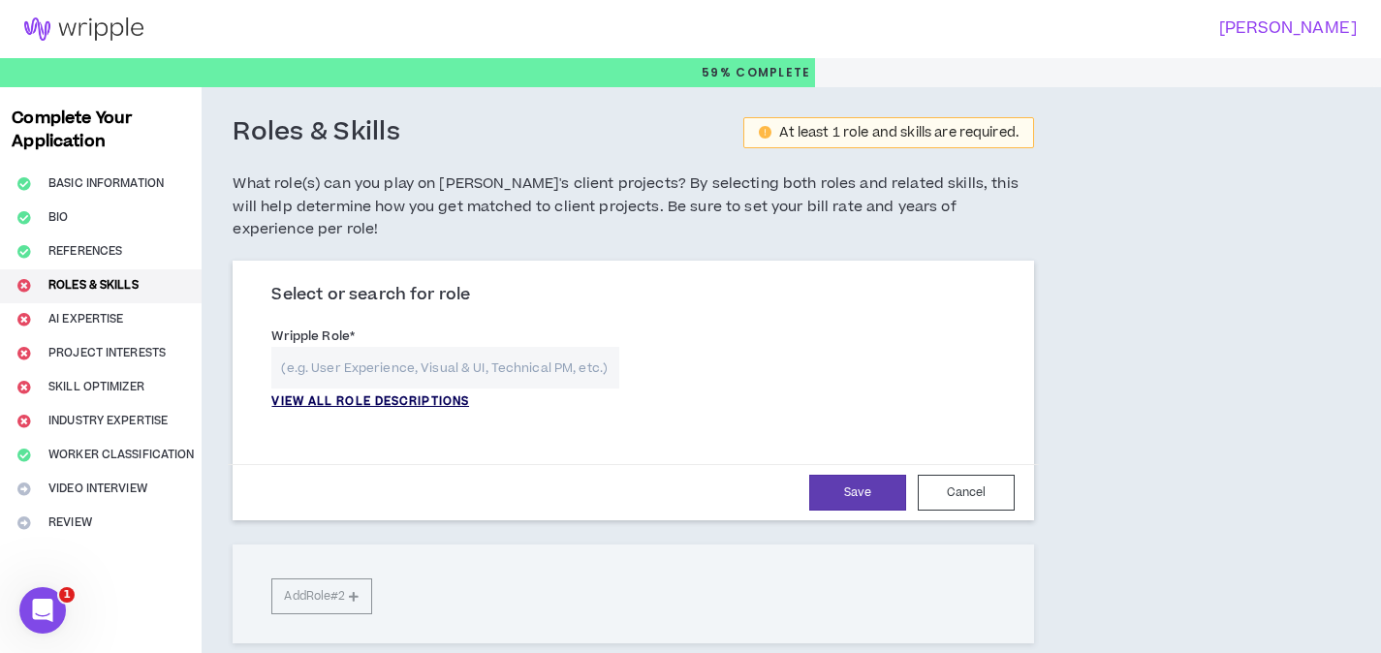
click at [362, 393] on p "VIEW ALL ROLE DESCRIPTIONS" at bounding box center [370, 401] width 198 height 17
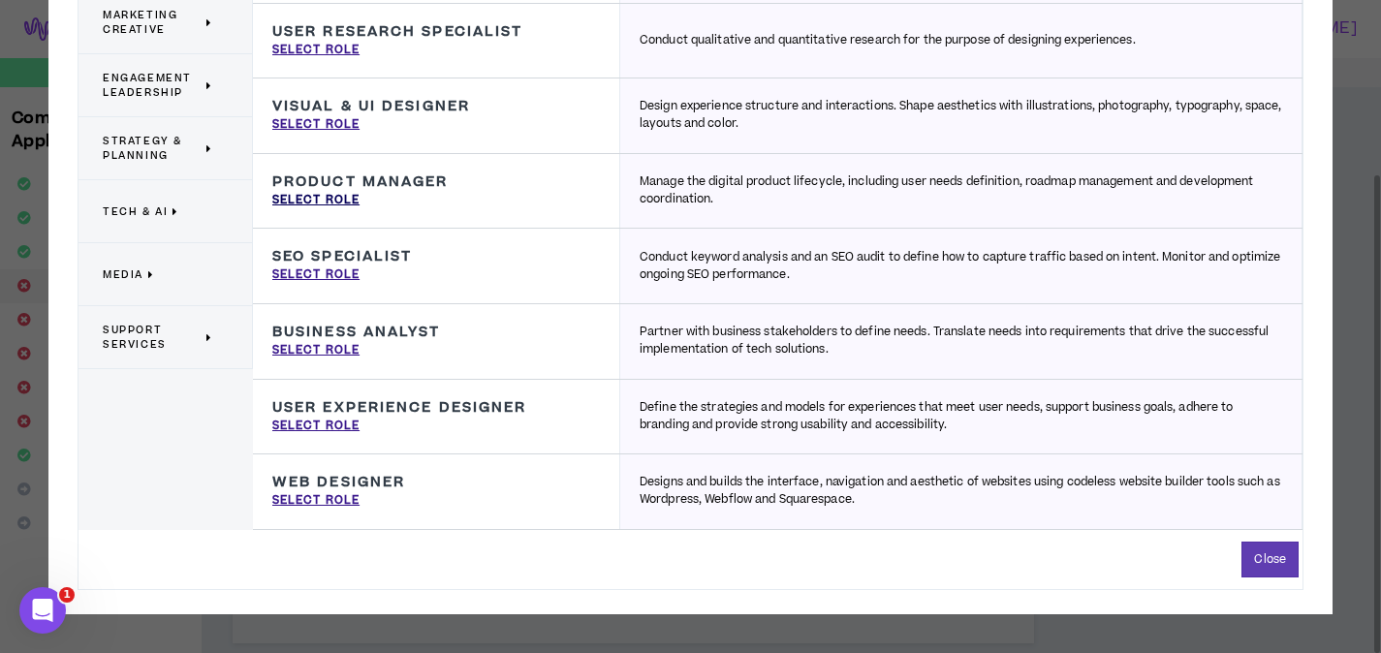
click at [342, 201] on p "Select Role" at bounding box center [315, 200] width 87 height 17
type input "Product Manager"
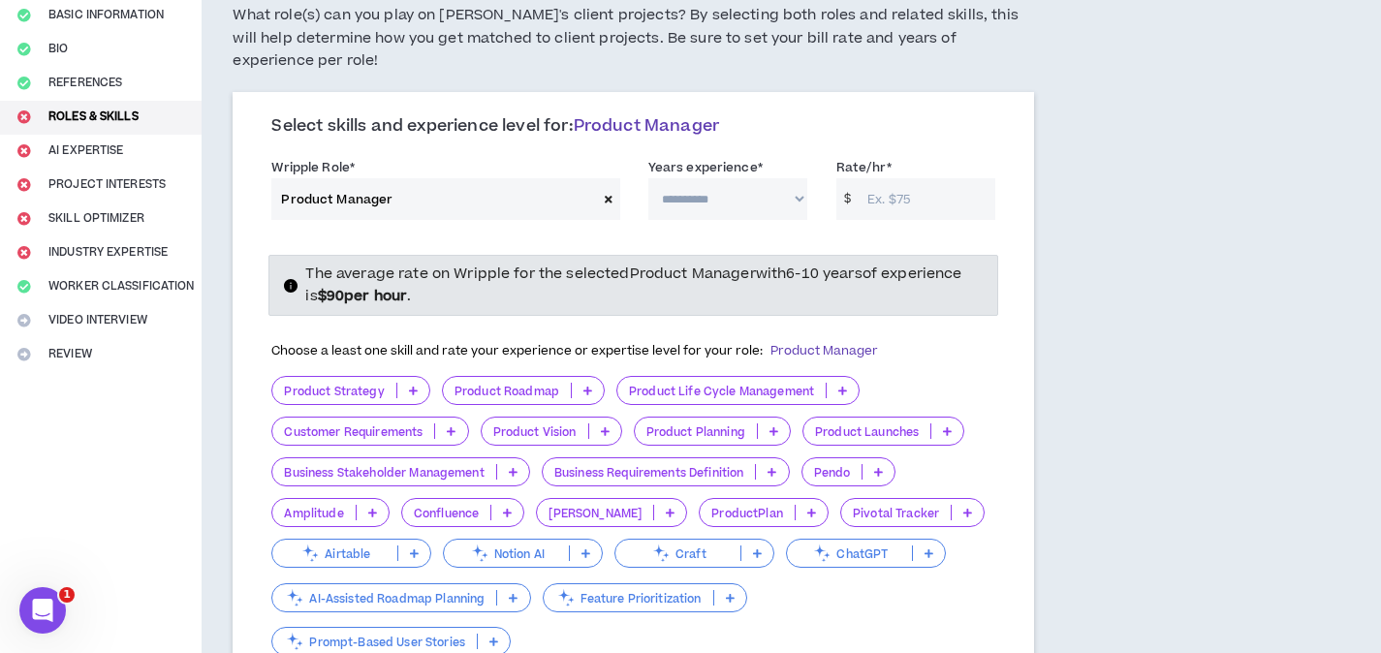
scroll to position [243, 0]
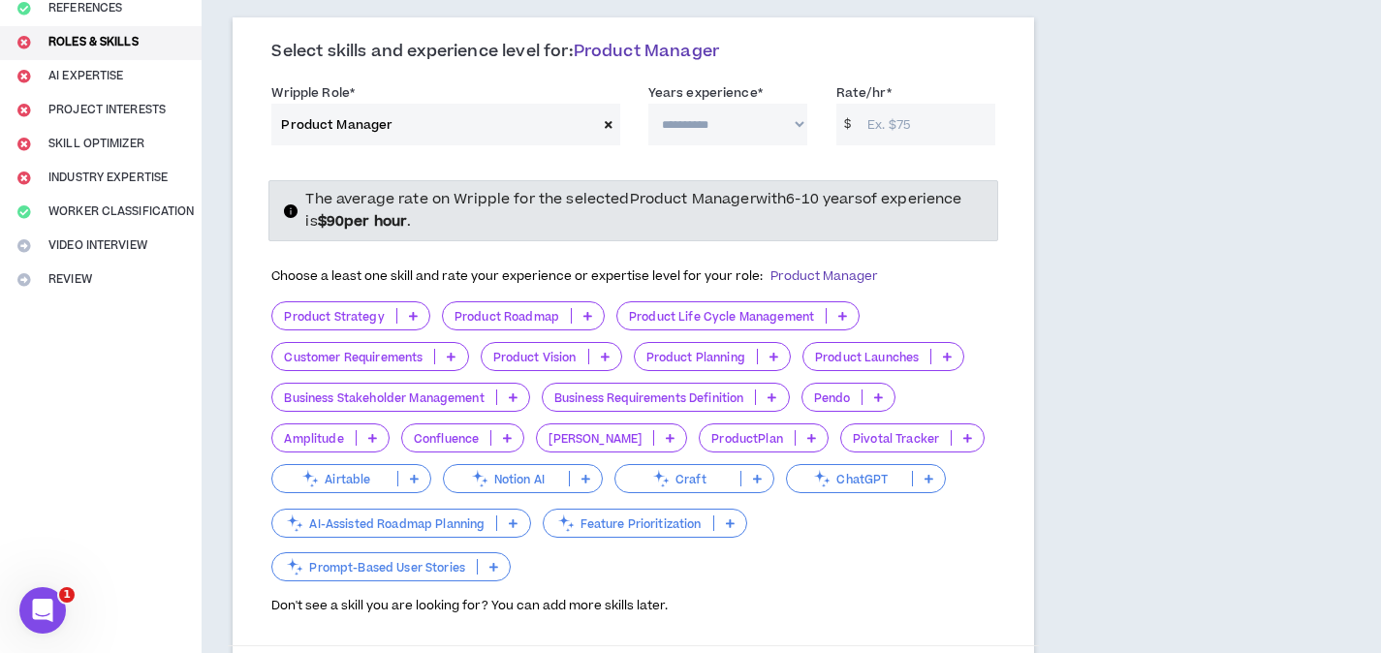
click at [585, 311] on icon at bounding box center [587, 316] width 9 height 10
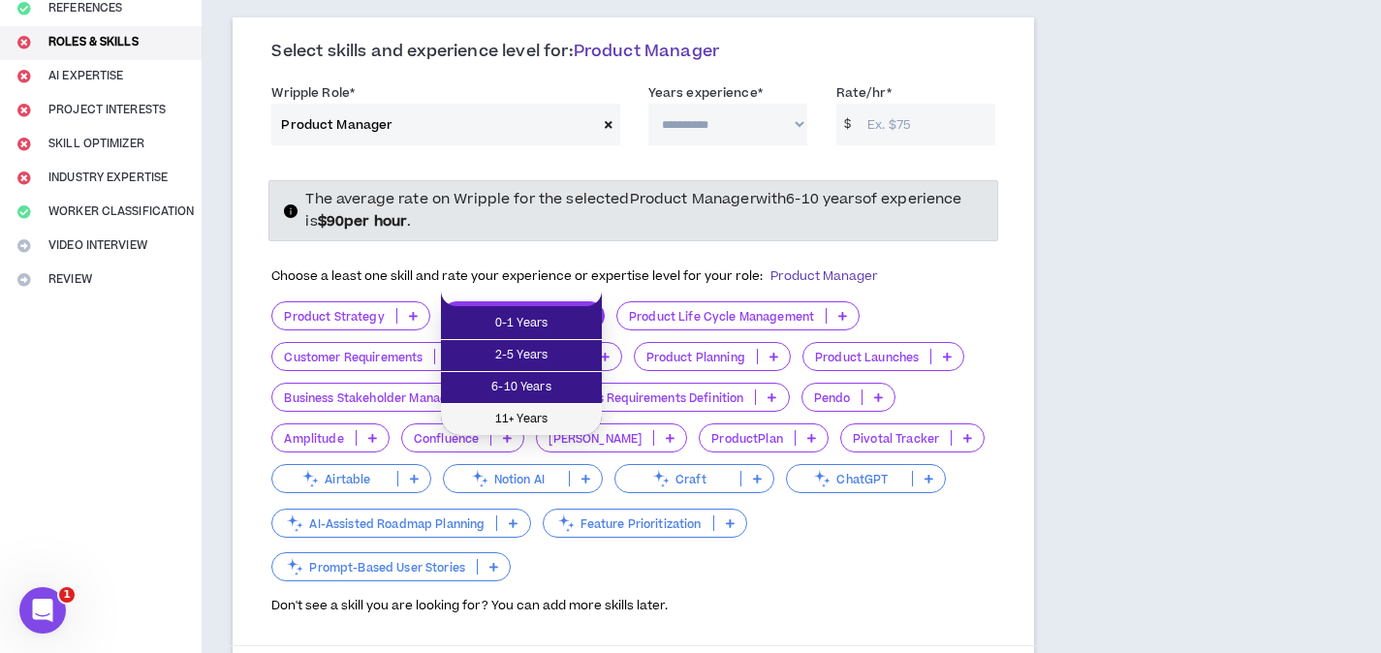
click at [549, 414] on span "11+ Years" at bounding box center [521, 419] width 138 height 21
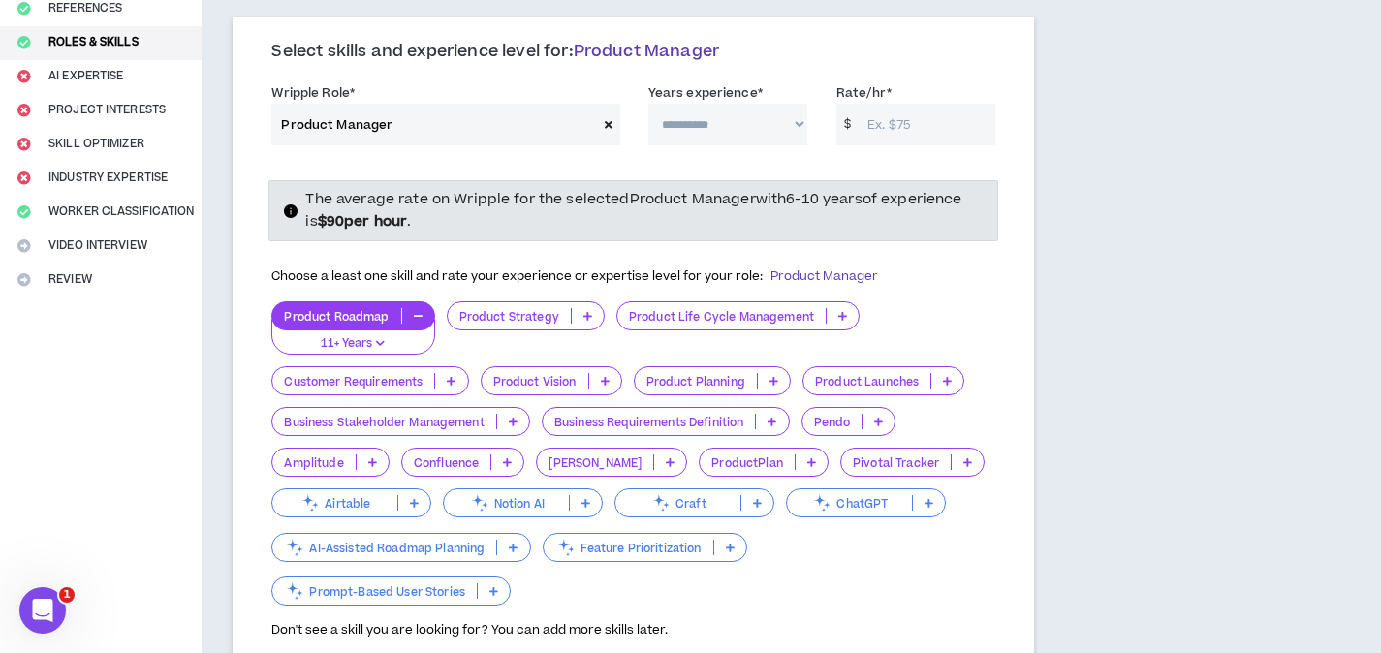
click at [833, 308] on p at bounding box center [842, 316] width 32 height 16
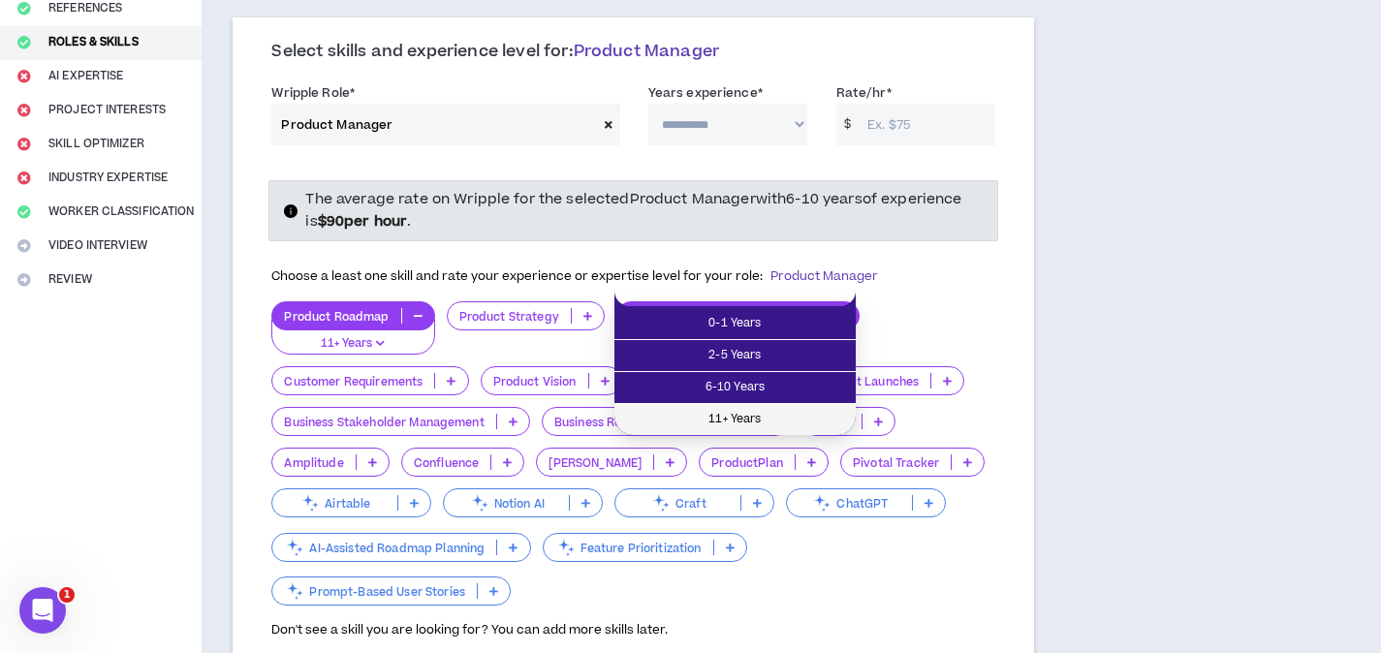
click at [807, 422] on span "11+ Years" at bounding box center [735, 419] width 218 height 21
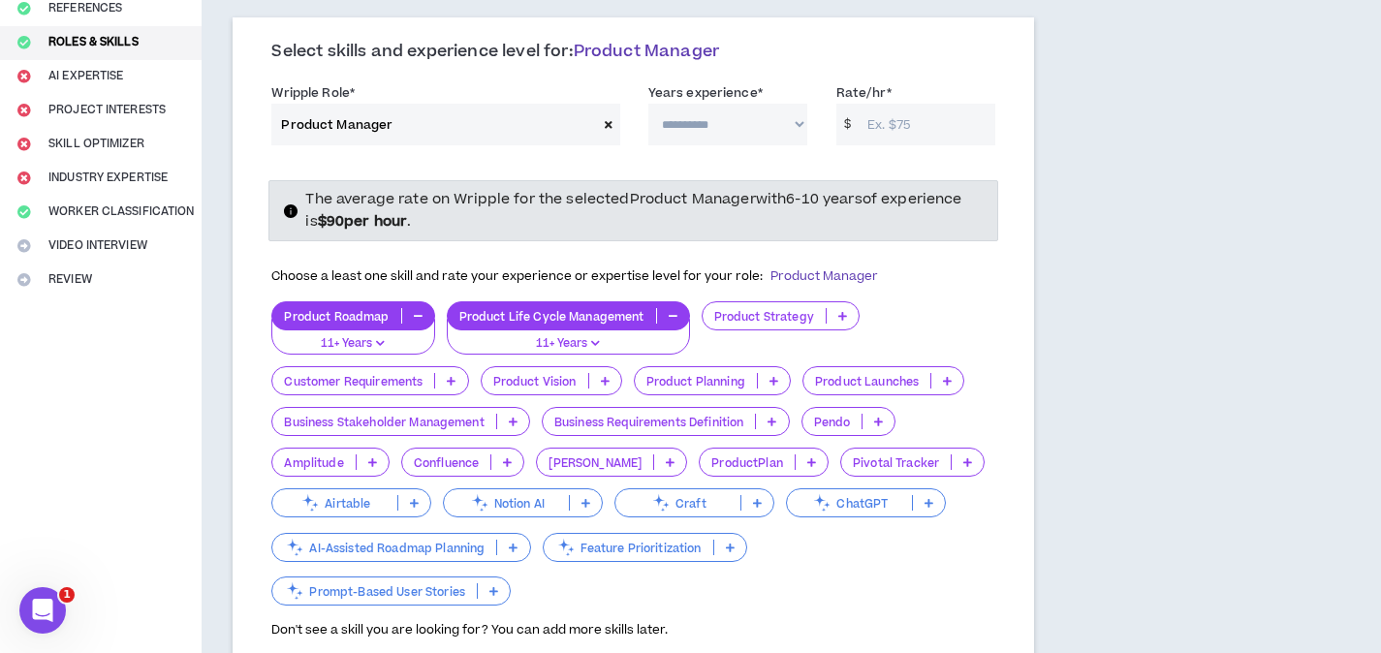
click at [458, 373] on p at bounding box center [451, 381] width 32 height 16
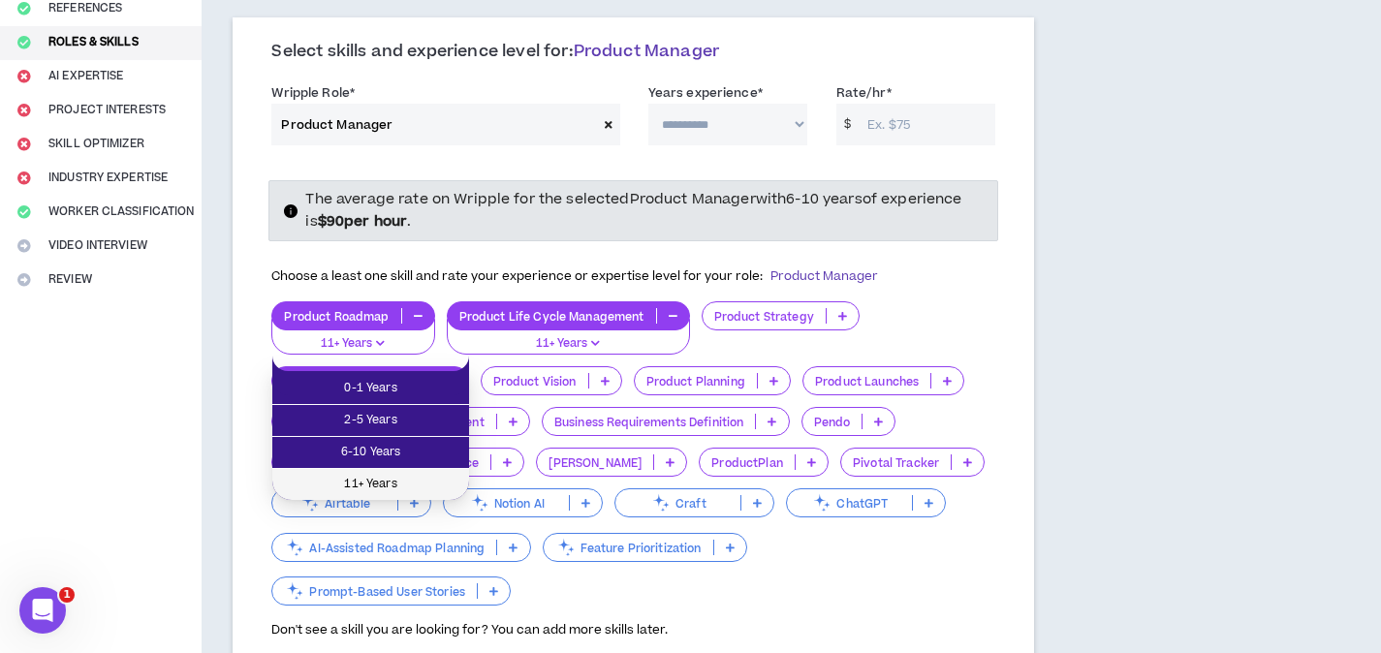
click at [445, 482] on span "11+ Years" at bounding box center [370, 484] width 173 height 21
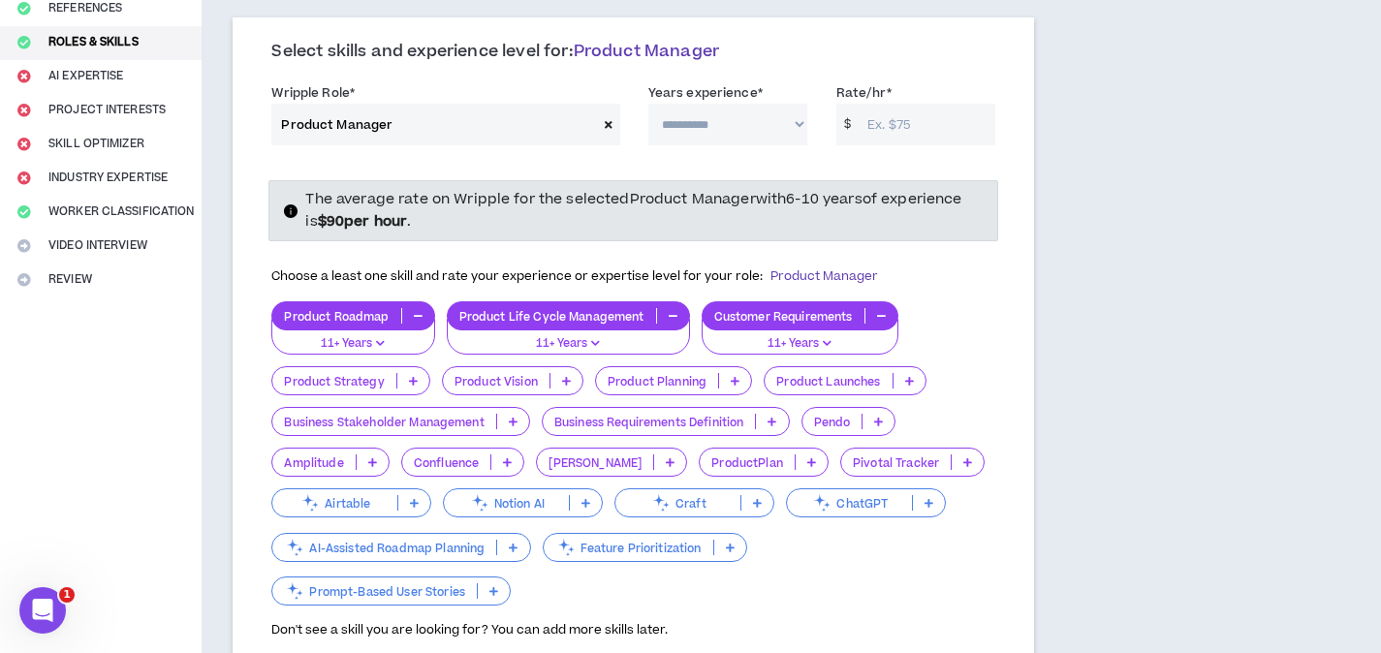
click at [571, 373] on p at bounding box center [566, 381] width 32 height 16
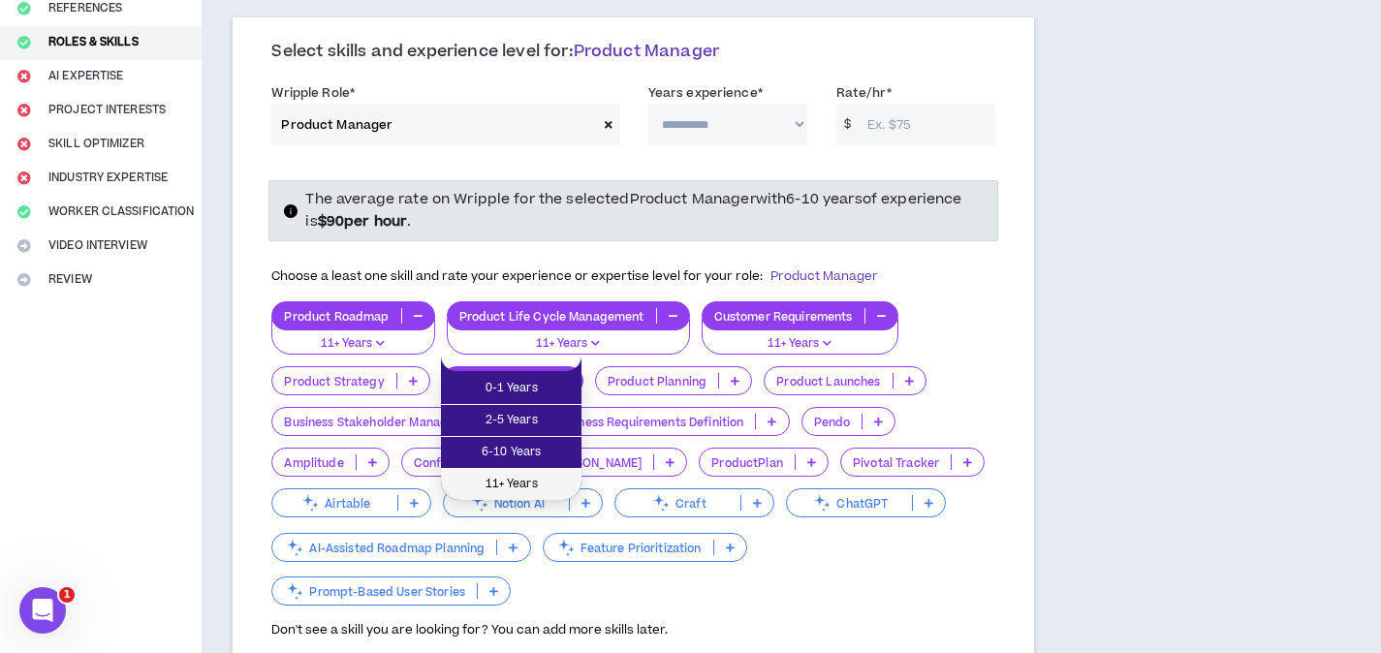
click at [545, 476] on span "11+ Years" at bounding box center [510, 484] width 117 height 21
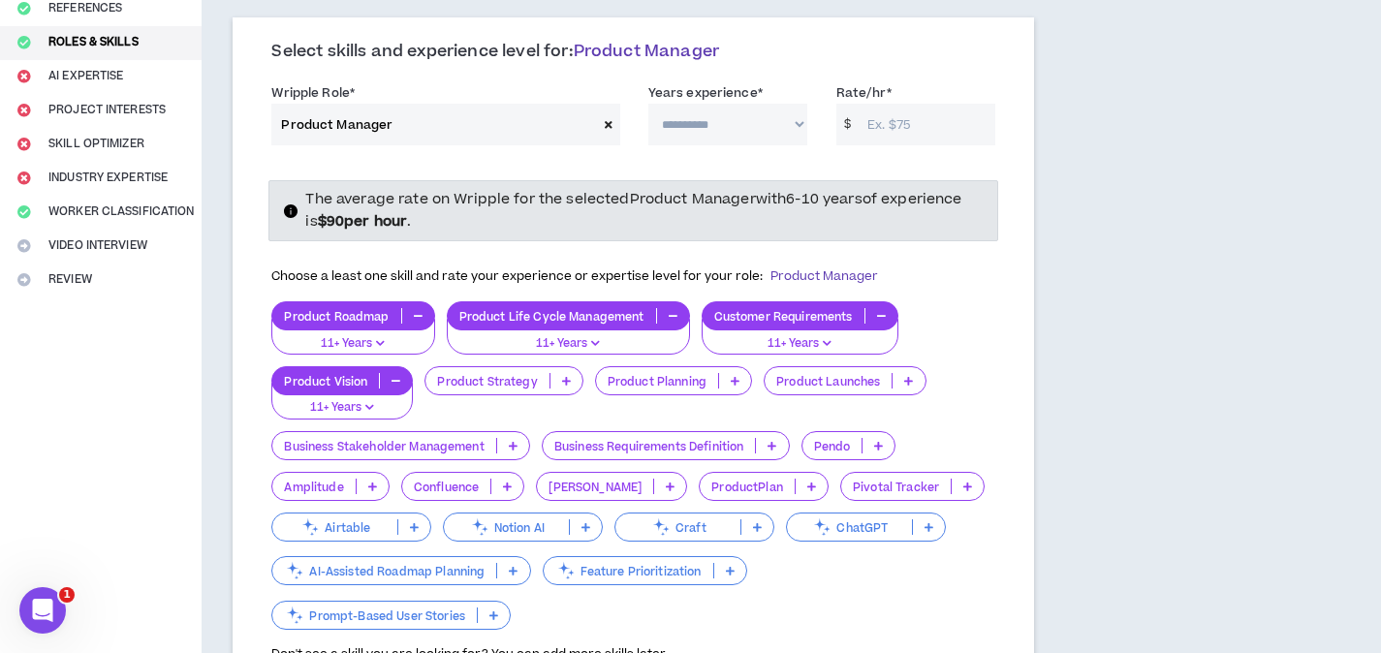
click at [911, 376] on icon at bounding box center [908, 381] width 9 height 10
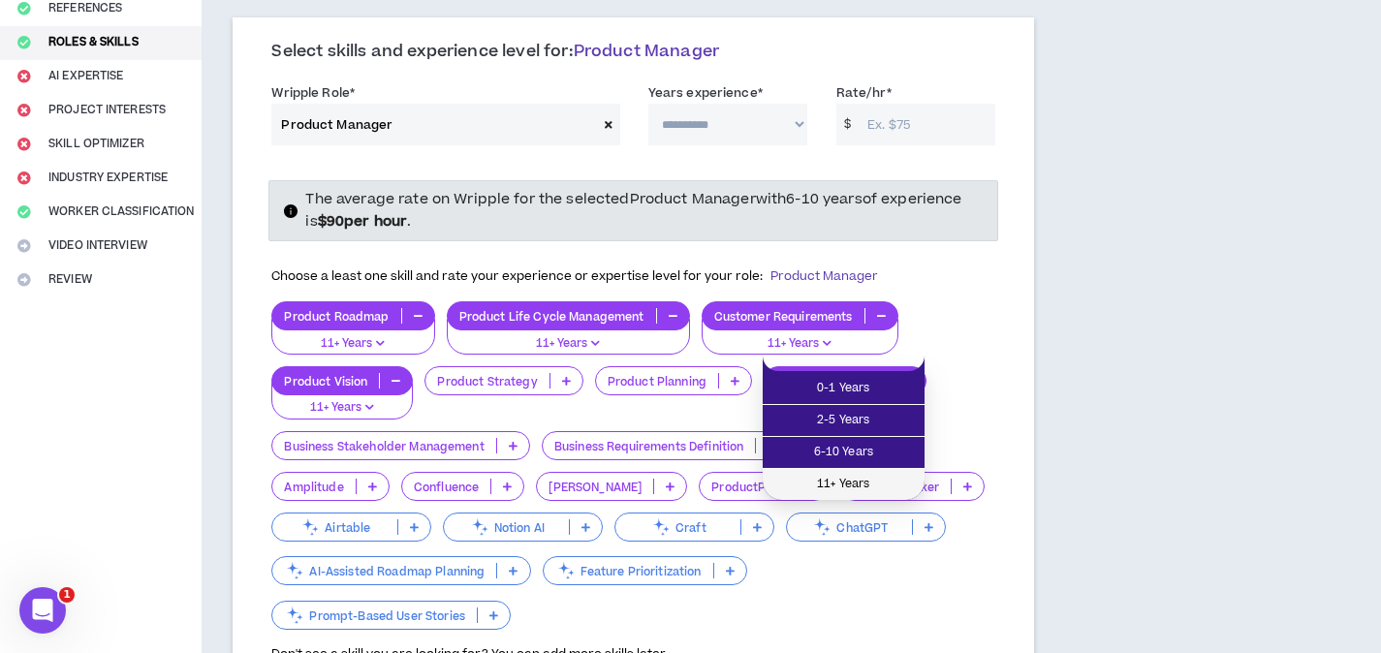
click at [823, 482] on span "11+ Years" at bounding box center [843, 484] width 139 height 21
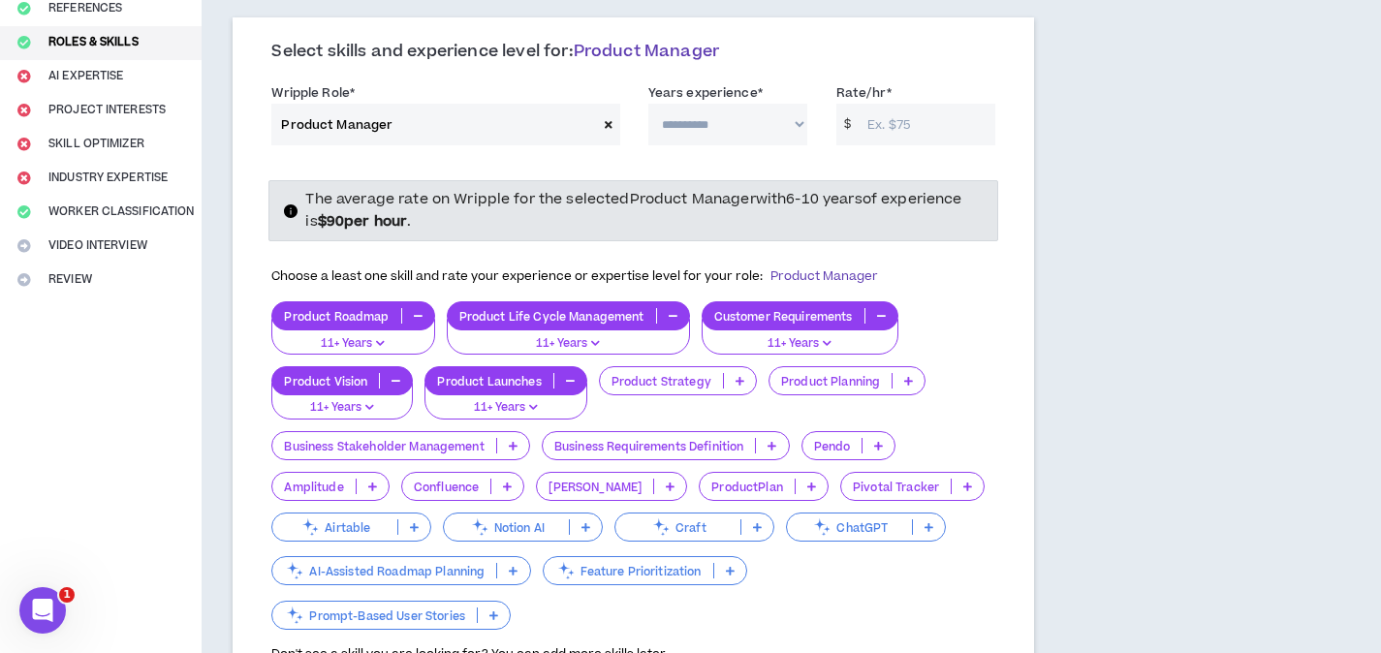
click at [666, 482] on icon at bounding box center [670, 487] width 9 height 10
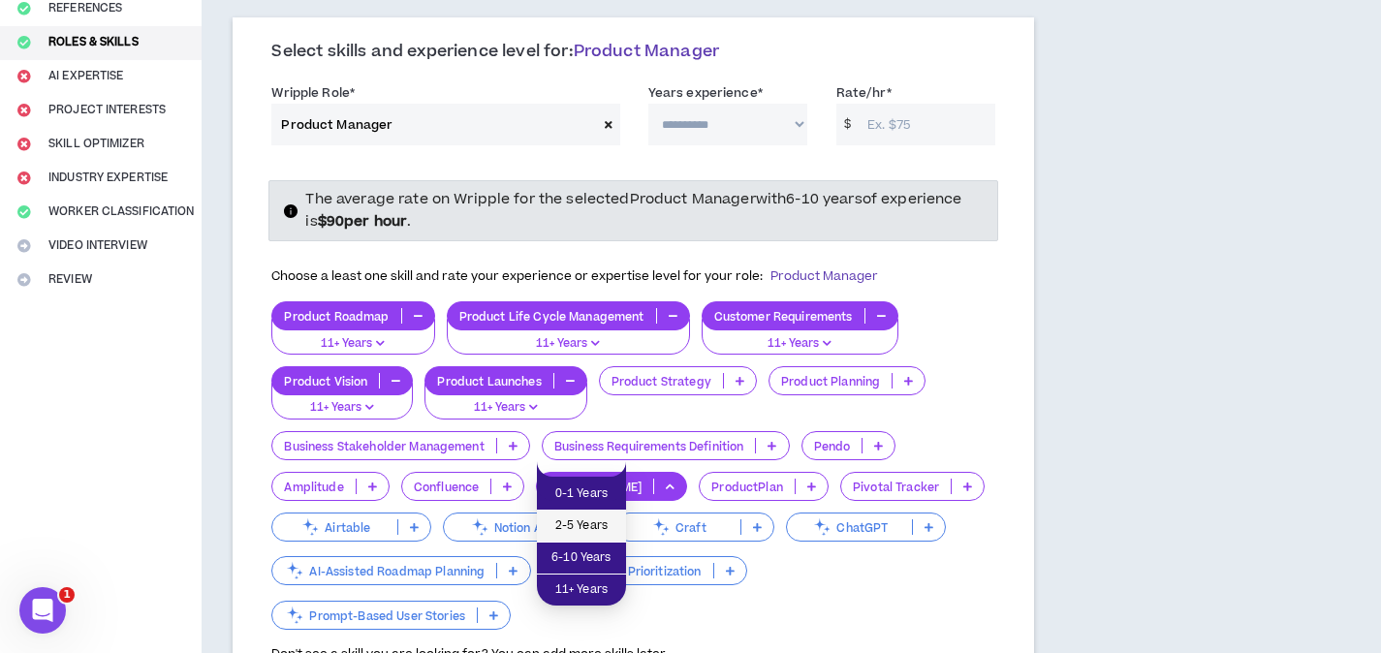
click at [591, 531] on span "2-5 Years" at bounding box center [581, 525] width 66 height 21
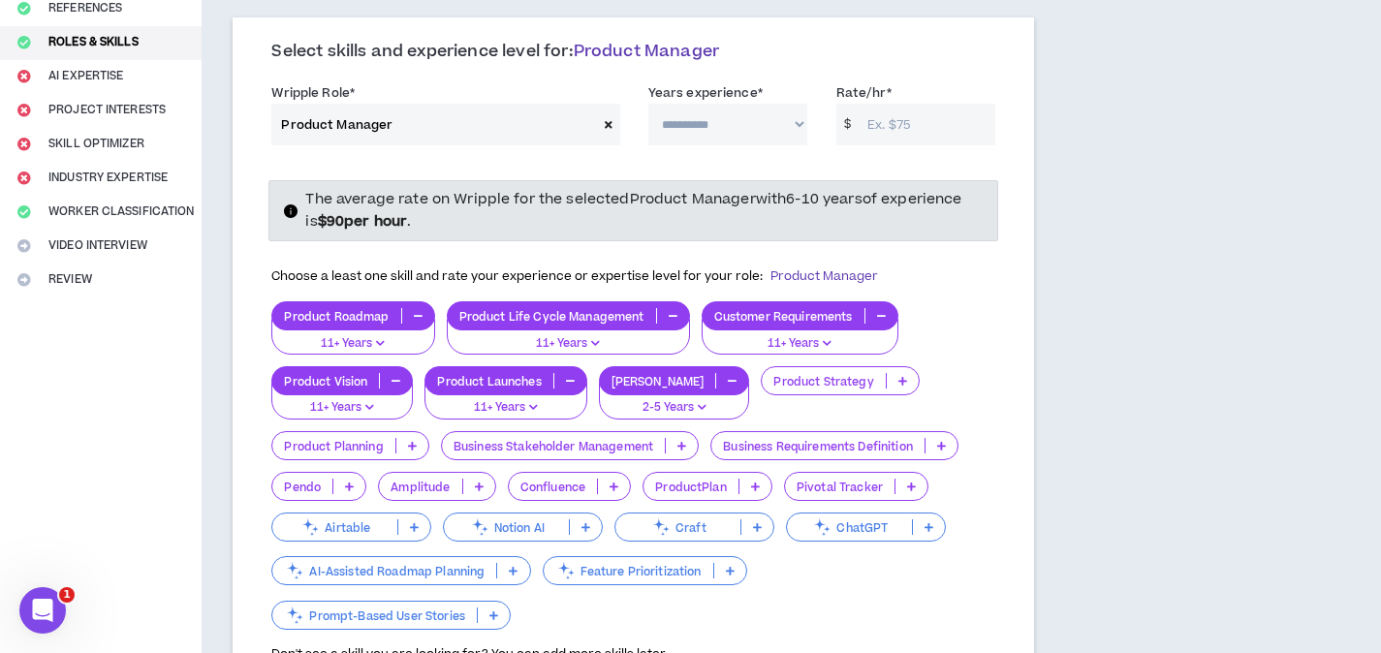
click at [415, 522] on icon at bounding box center [414, 527] width 9 height 10
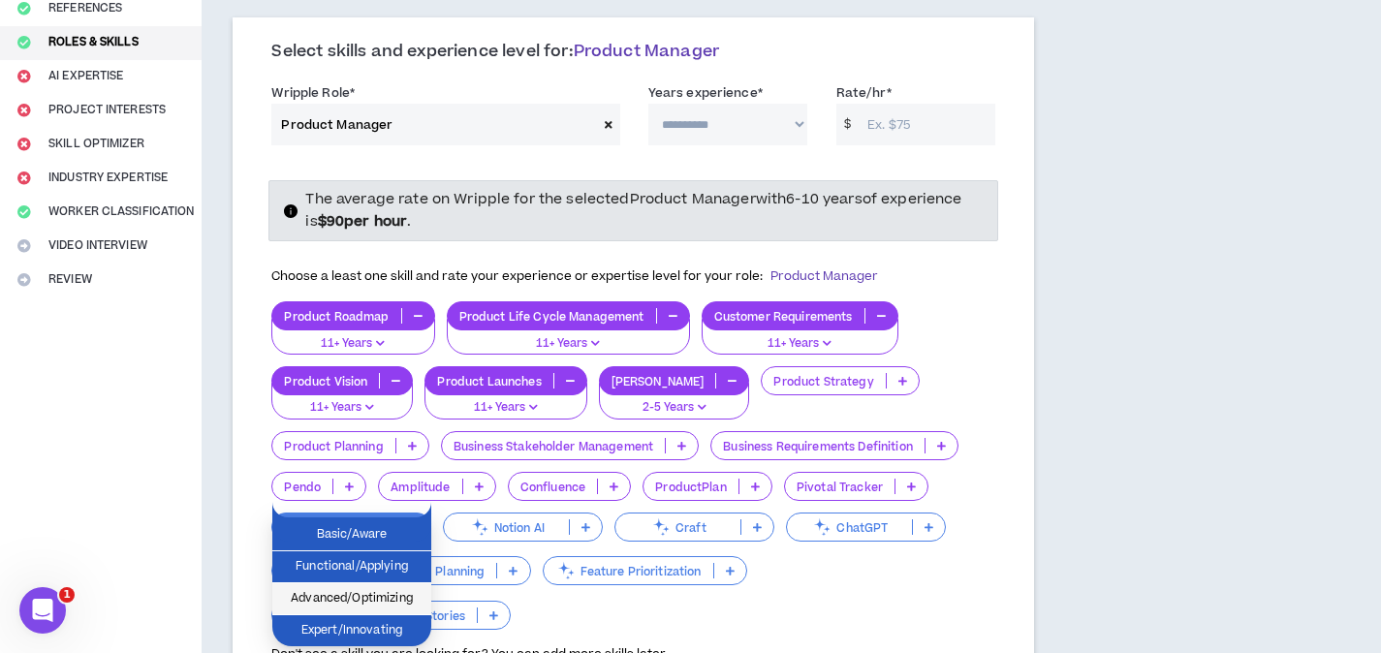
click at [371, 591] on span "Advanced/Optimizing" at bounding box center [352, 598] width 136 height 21
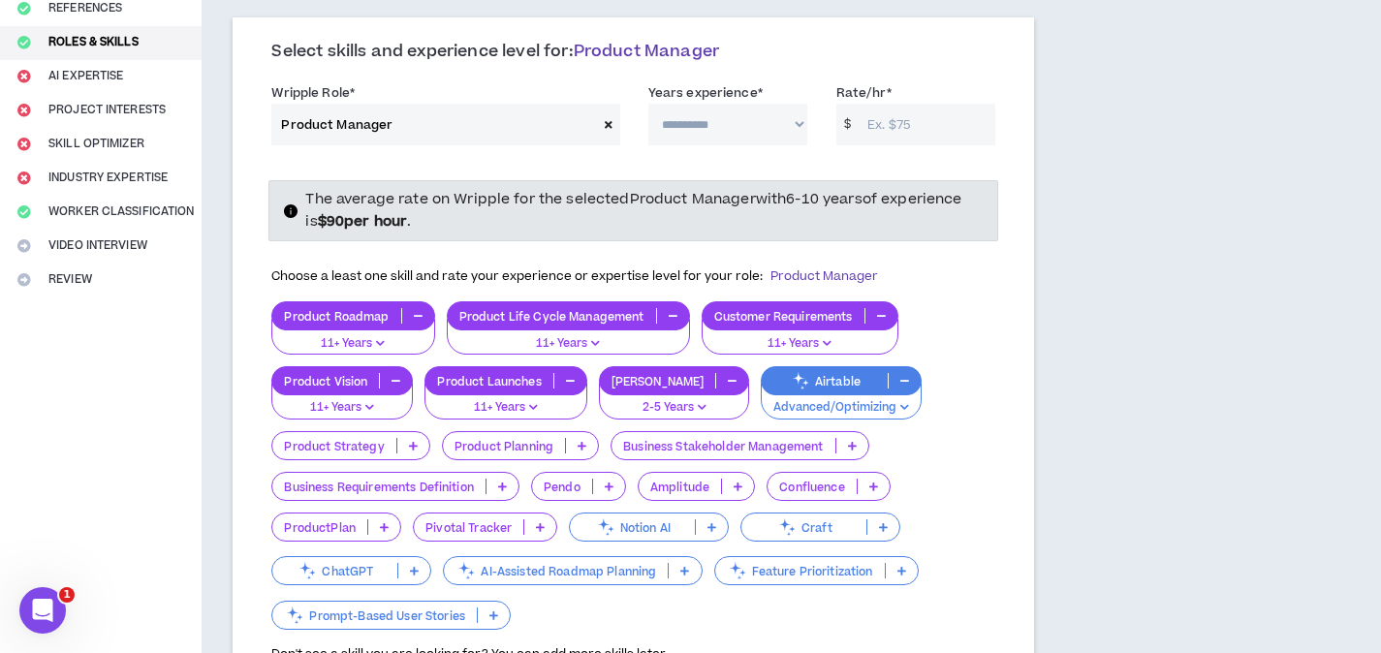
click at [417, 566] on icon at bounding box center [414, 571] width 9 height 10
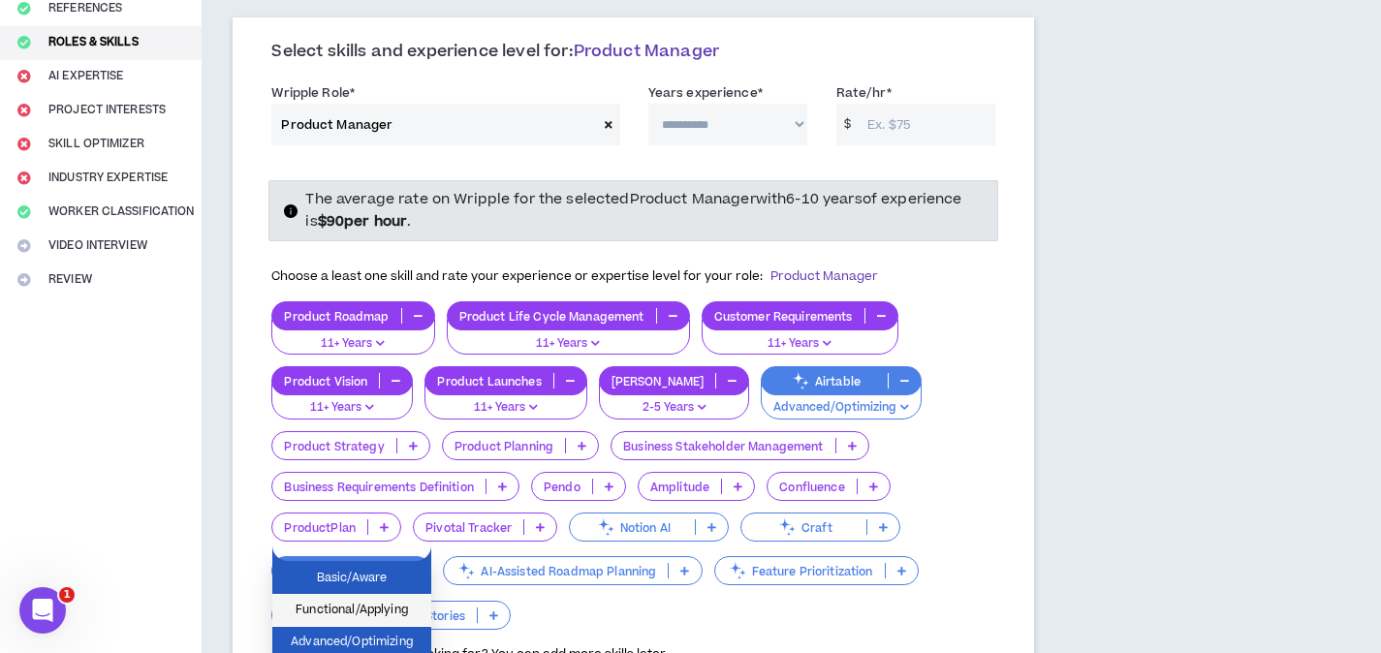
click at [413, 619] on span "Functional/Applying" at bounding box center [352, 610] width 136 height 21
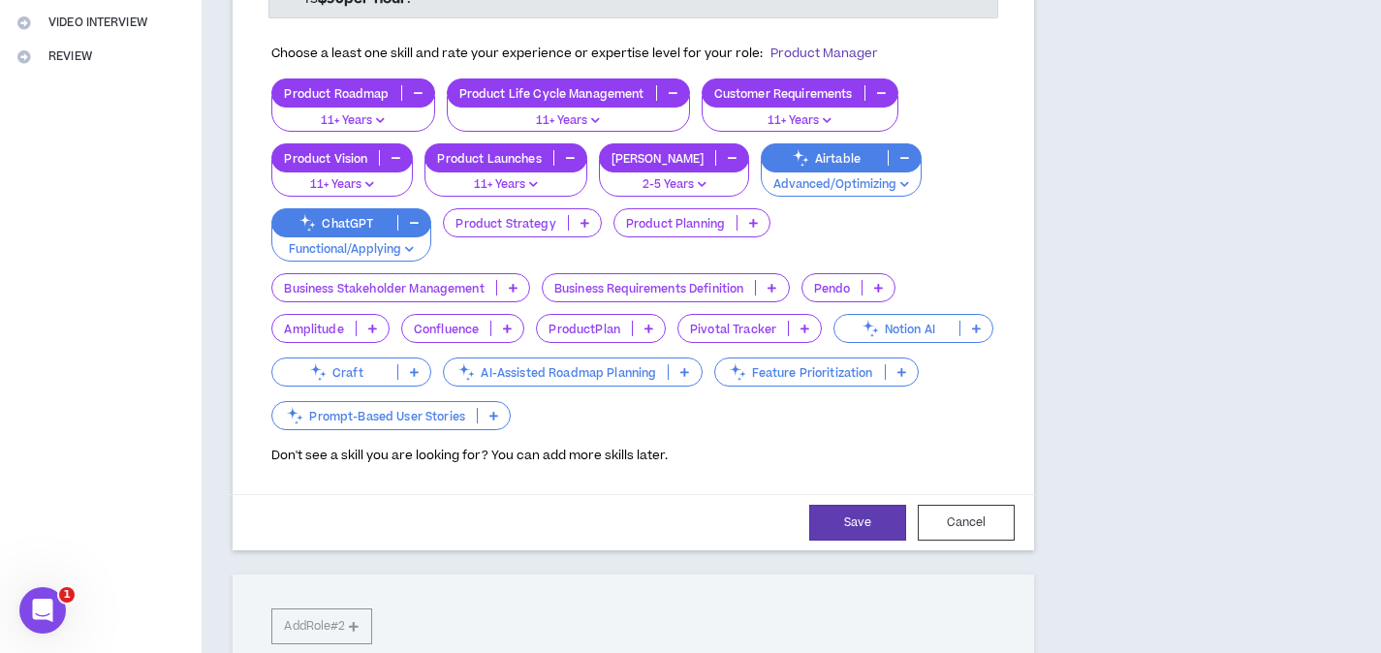
scroll to position [487, 0]
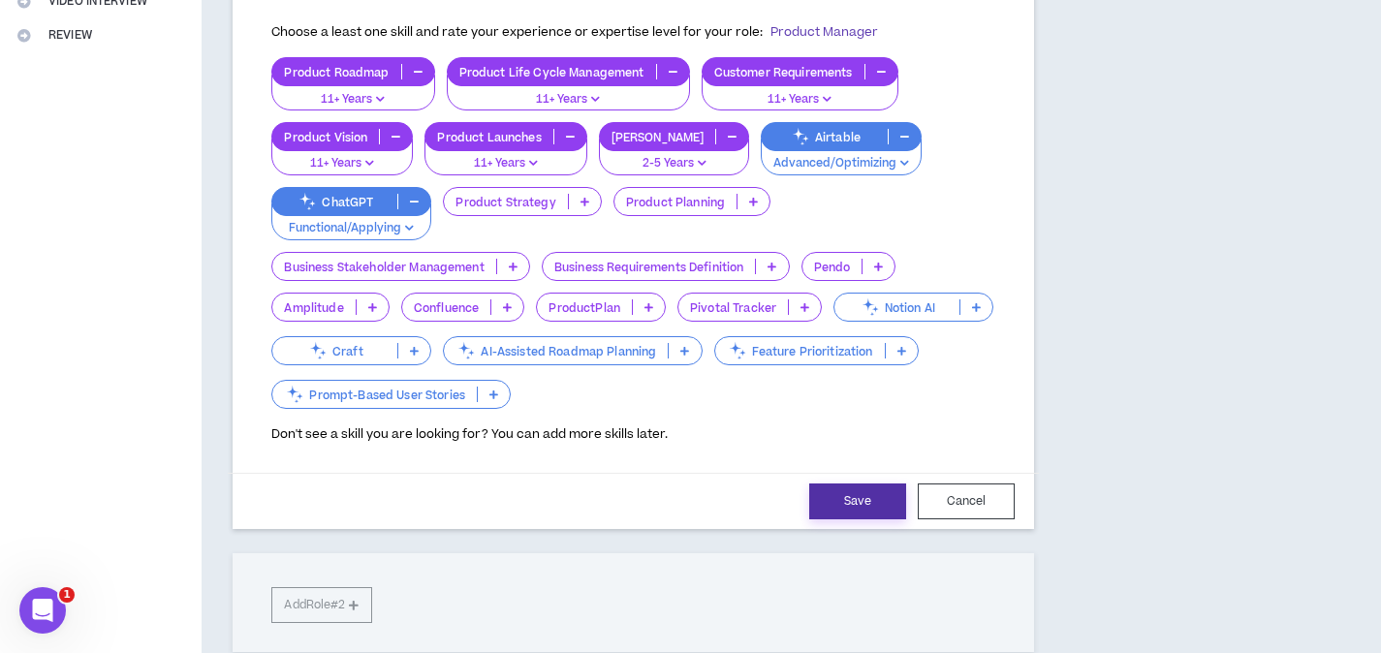
click at [859, 483] on button "Save" at bounding box center [857, 501] width 97 height 36
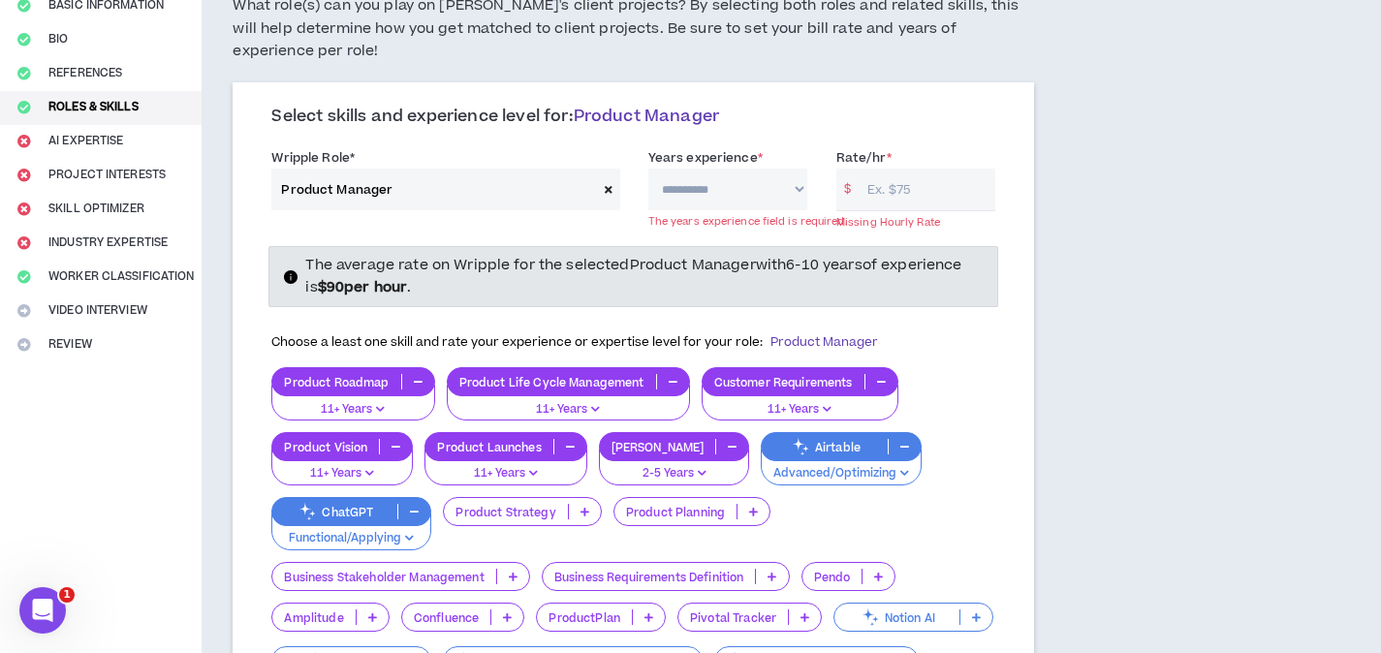
scroll to position [161, 0]
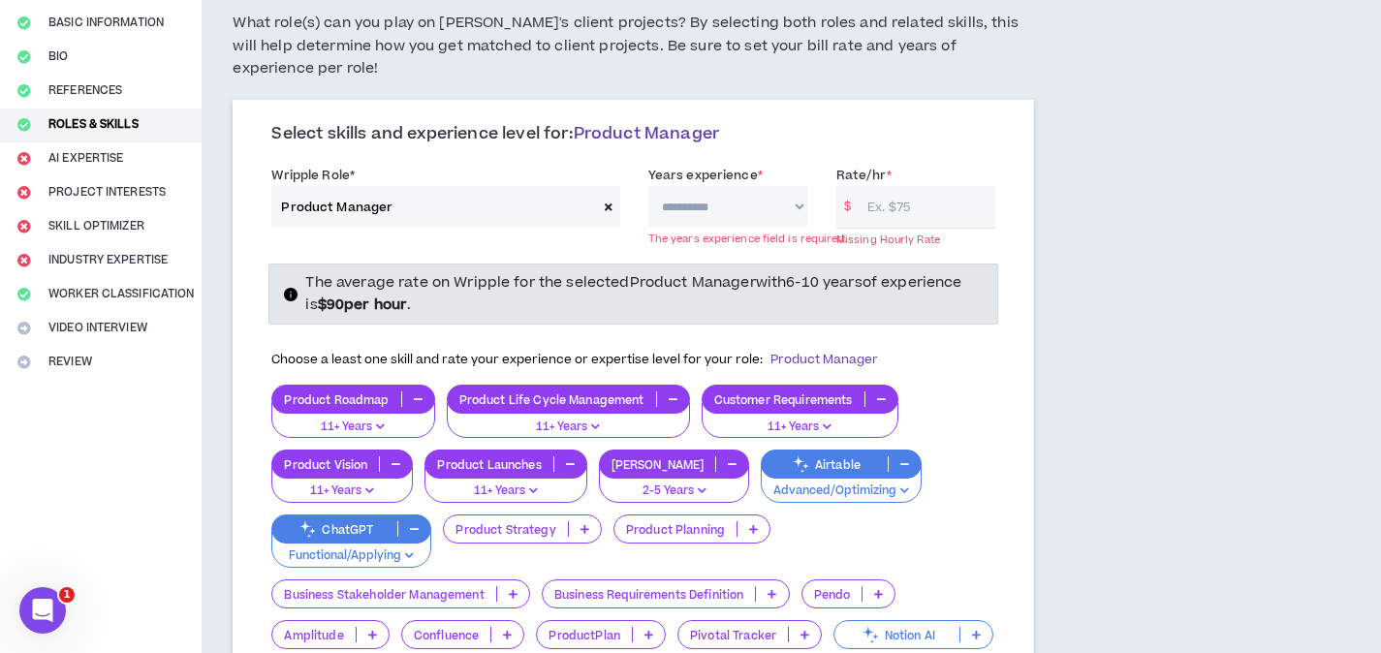
click at [792, 186] on select "**********" at bounding box center [727, 207] width 159 height 42
select select "**"
click at [648, 186] on select "**********" at bounding box center [727, 207] width 159 height 42
click at [893, 187] on input "Rate/hr *" at bounding box center [926, 207] width 138 height 42
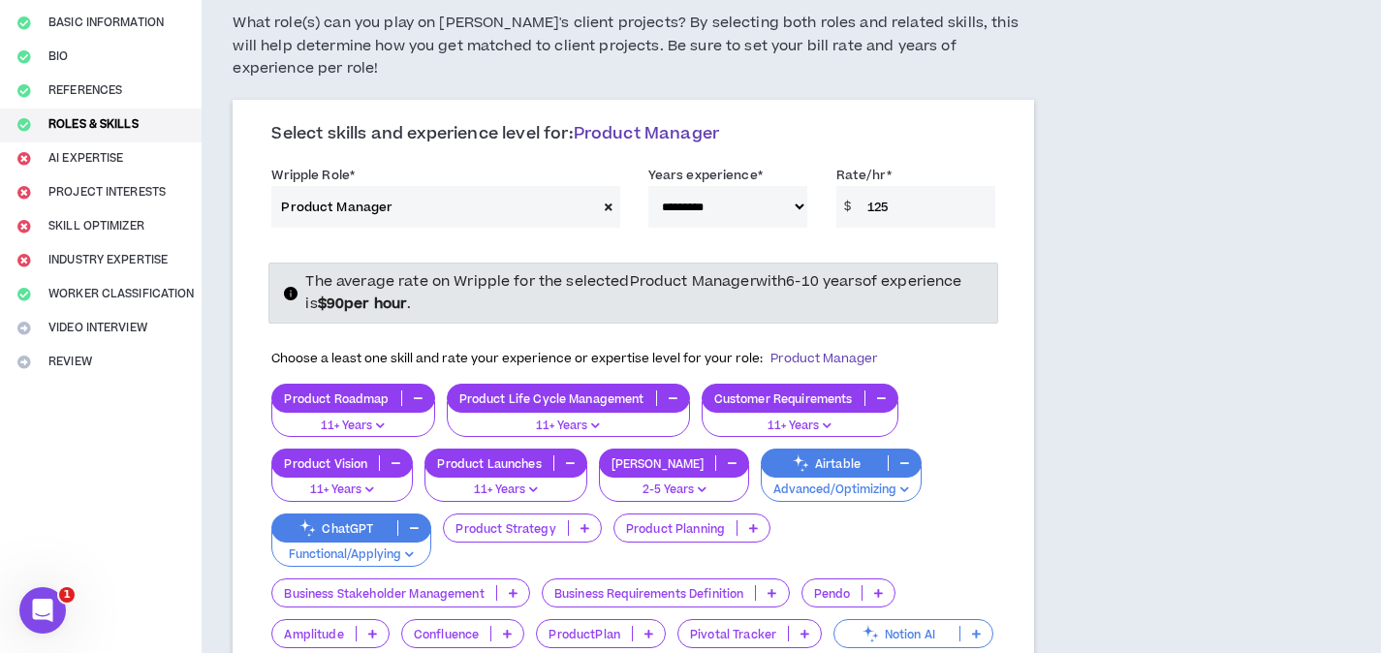
click at [954, 124] on h3 "Select skills and experience level for: Product Manager" at bounding box center [633, 134] width 724 height 21
drag, startPoint x: 917, startPoint y: 188, endPoint x: 855, endPoint y: 192, distance: 63.1
click at [855, 192] on div "$ 125" at bounding box center [915, 207] width 159 height 42
type input "100"
click at [923, 165] on div "Rate/hr * $ 100" at bounding box center [915, 196] width 159 height 63
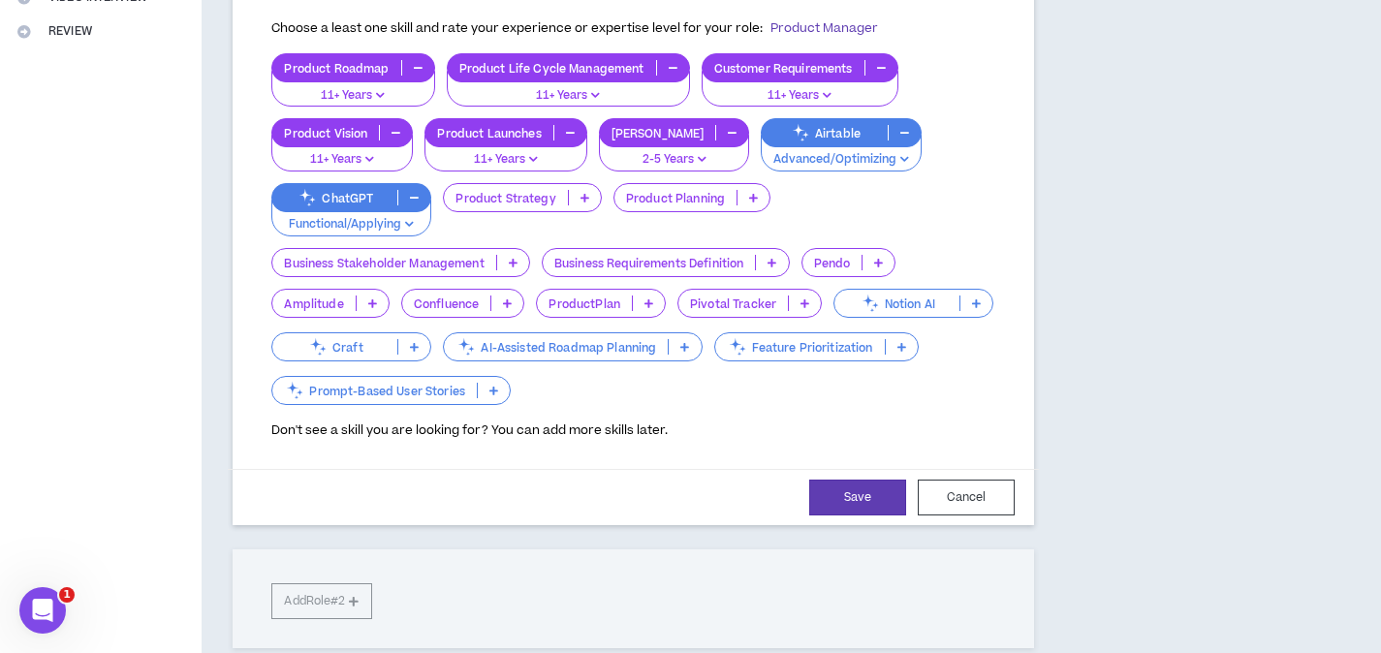
scroll to position [505, 0]
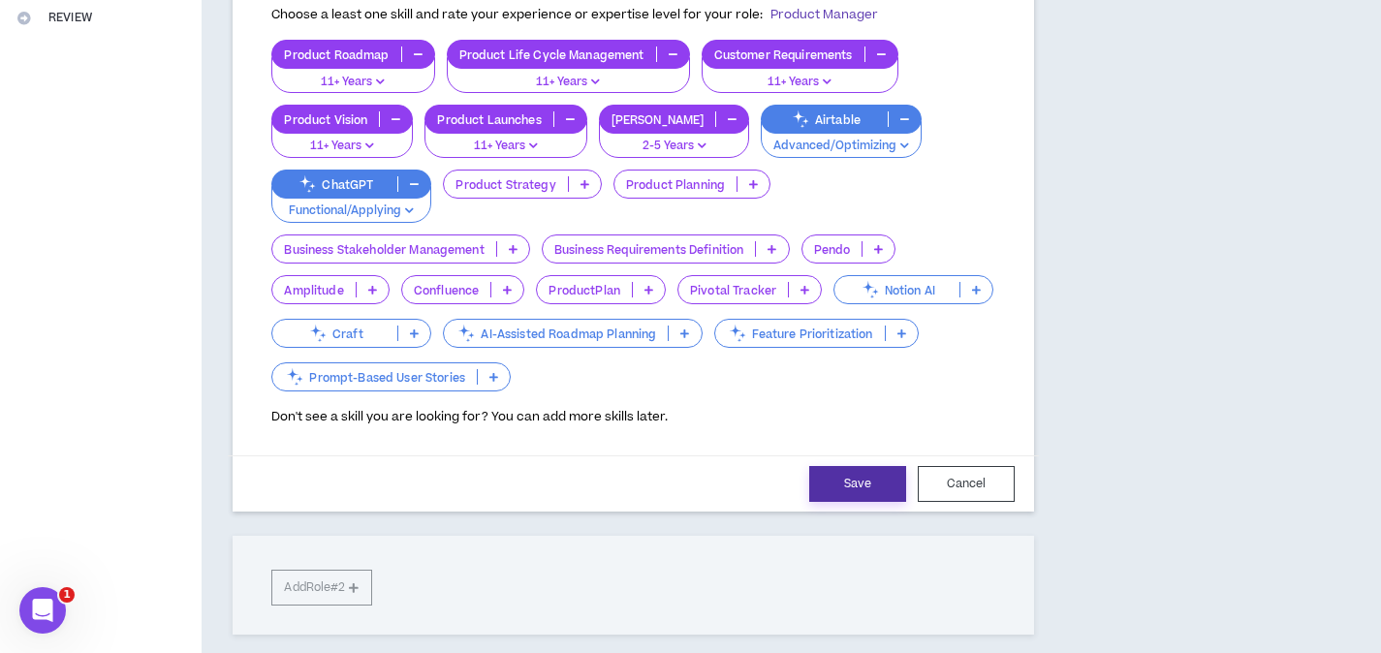
click at [860, 466] on button "Save" at bounding box center [857, 484] width 97 height 36
select select "**"
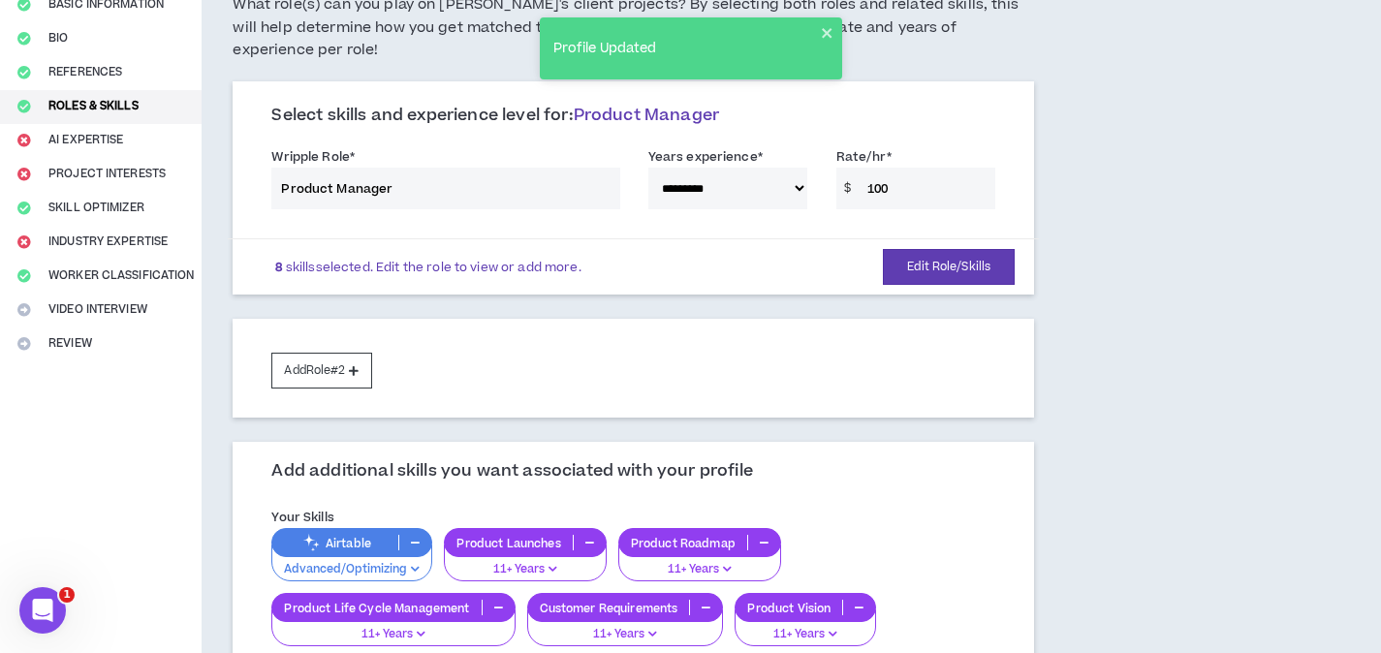
scroll to position [37, 0]
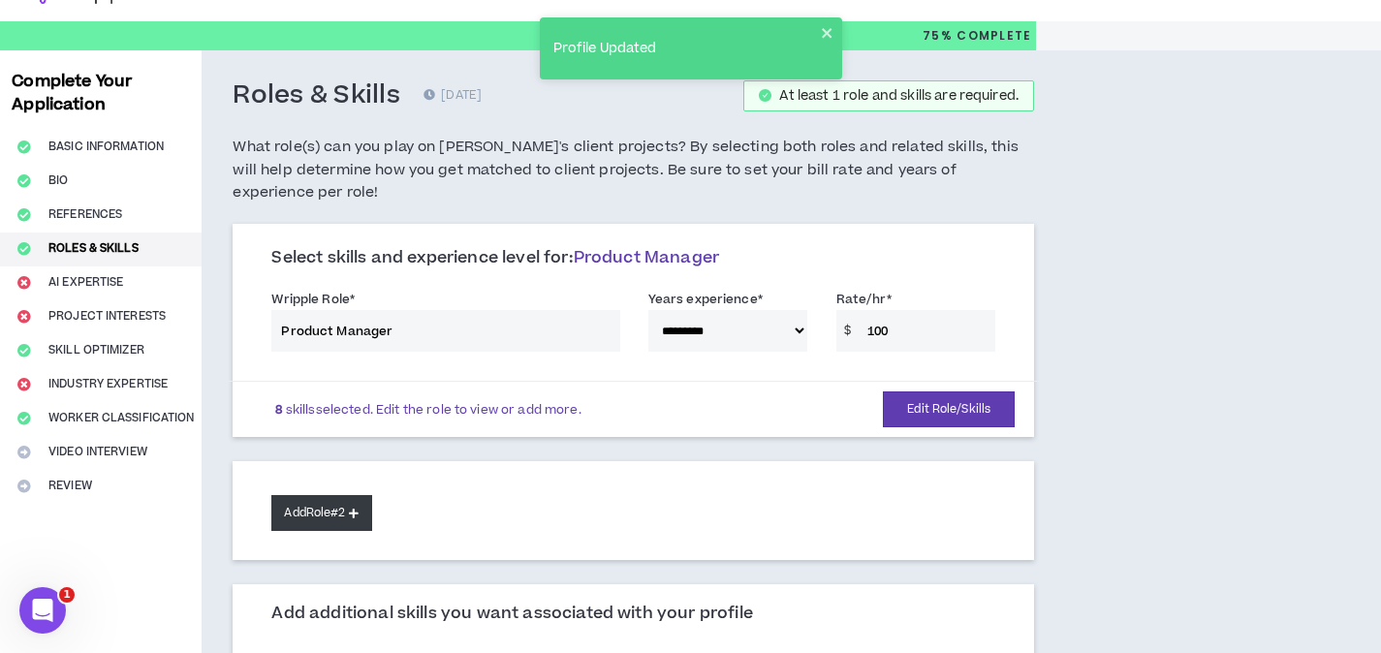
click at [334, 497] on button "Add Role #2" at bounding box center [321, 513] width 100 height 36
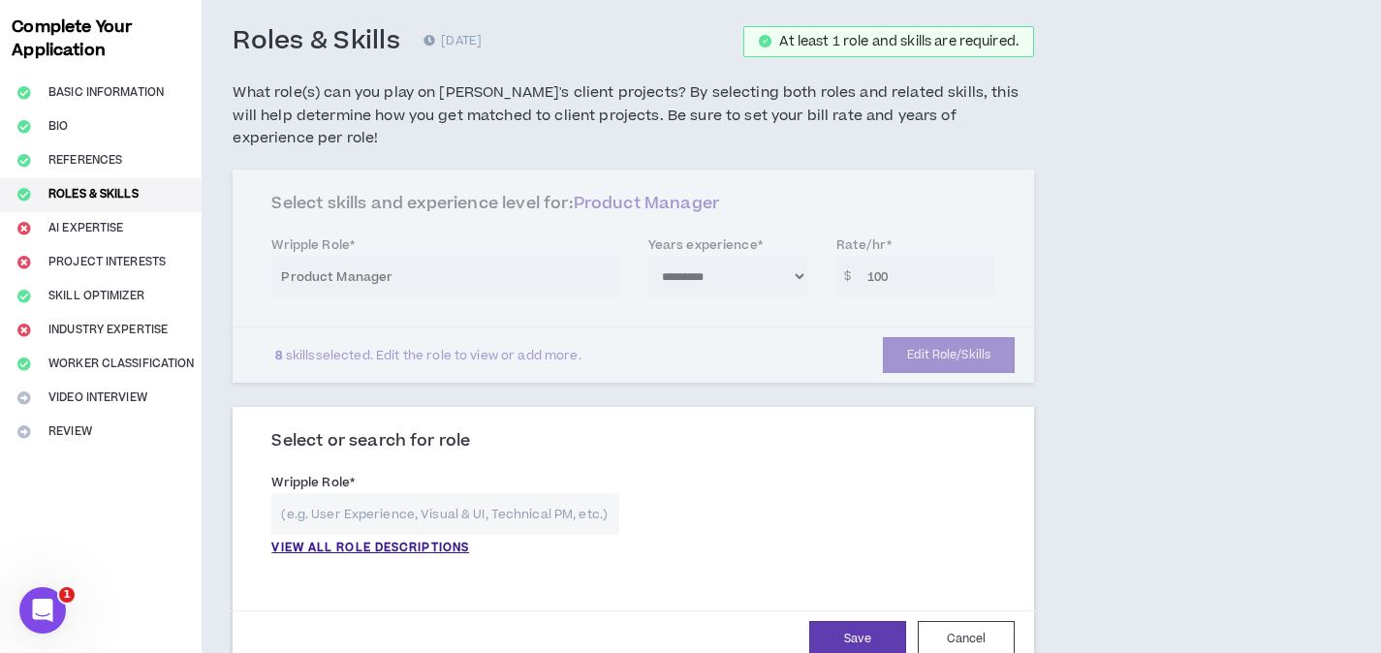
scroll to position [95, 0]
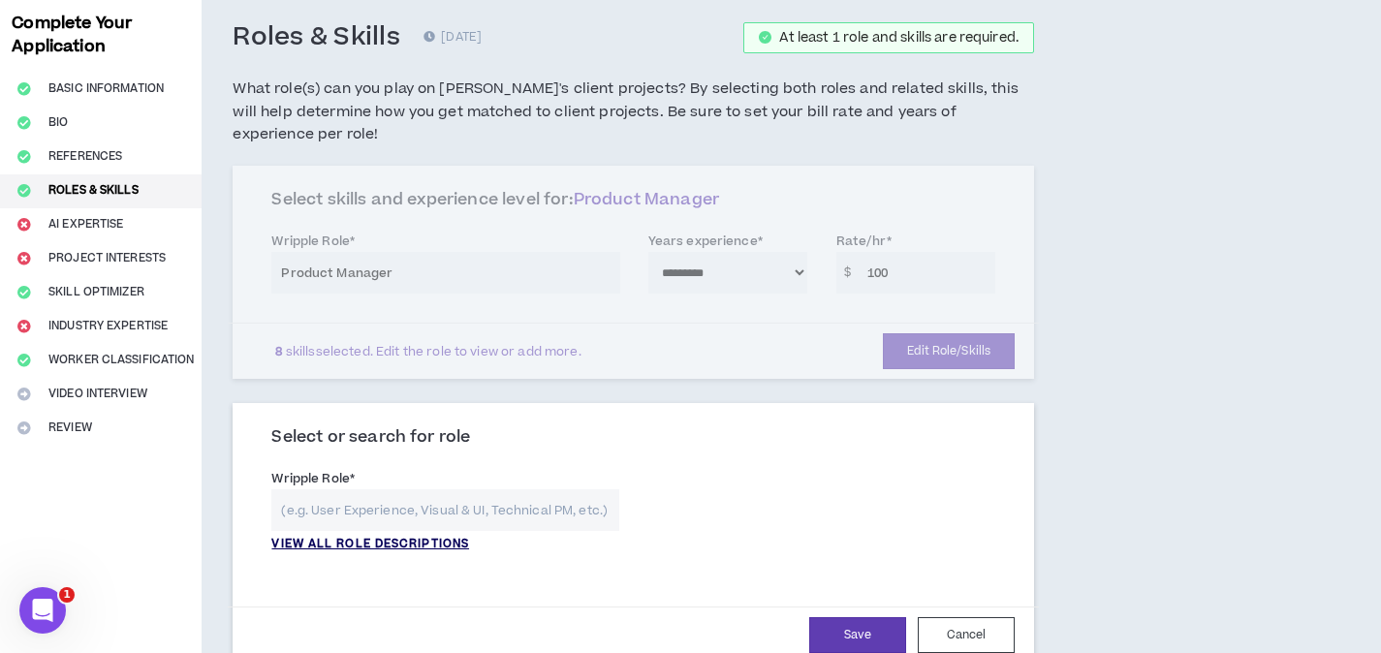
click at [367, 536] on p "VIEW ALL ROLE DESCRIPTIONS" at bounding box center [370, 544] width 198 height 17
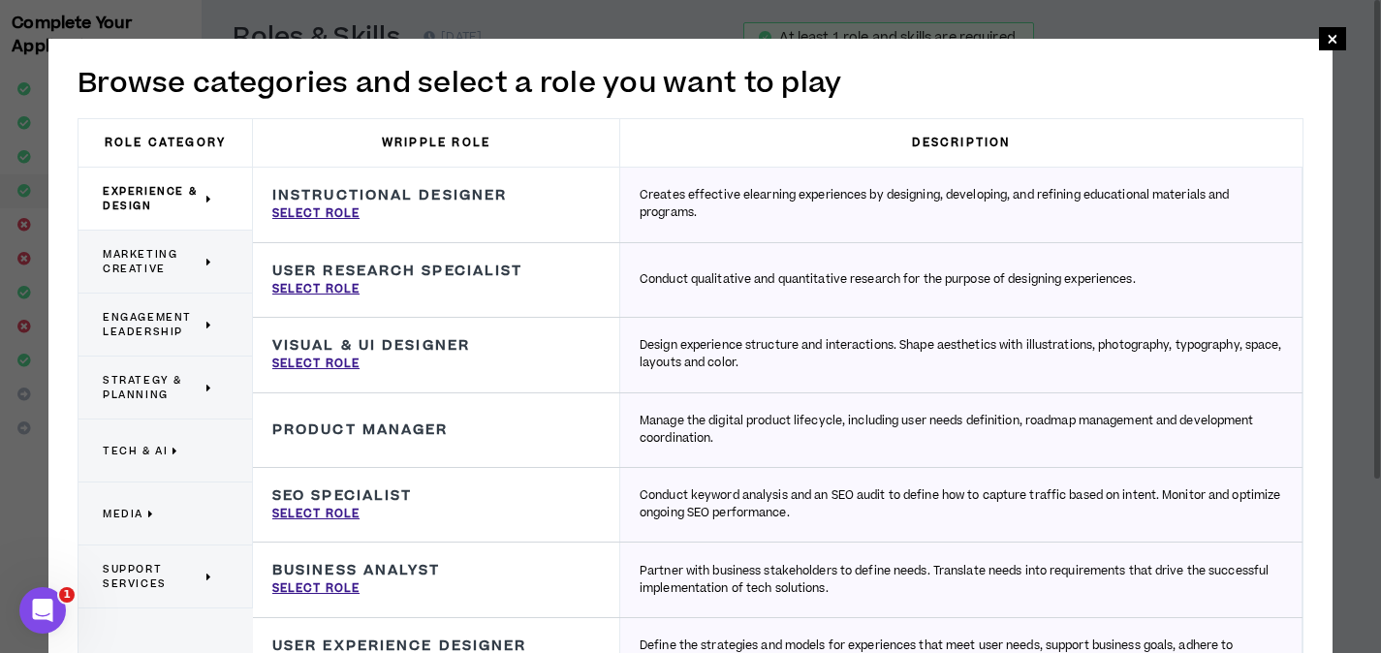
click at [139, 245] on p "Marketing Creative" at bounding box center [158, 261] width 110 height 43
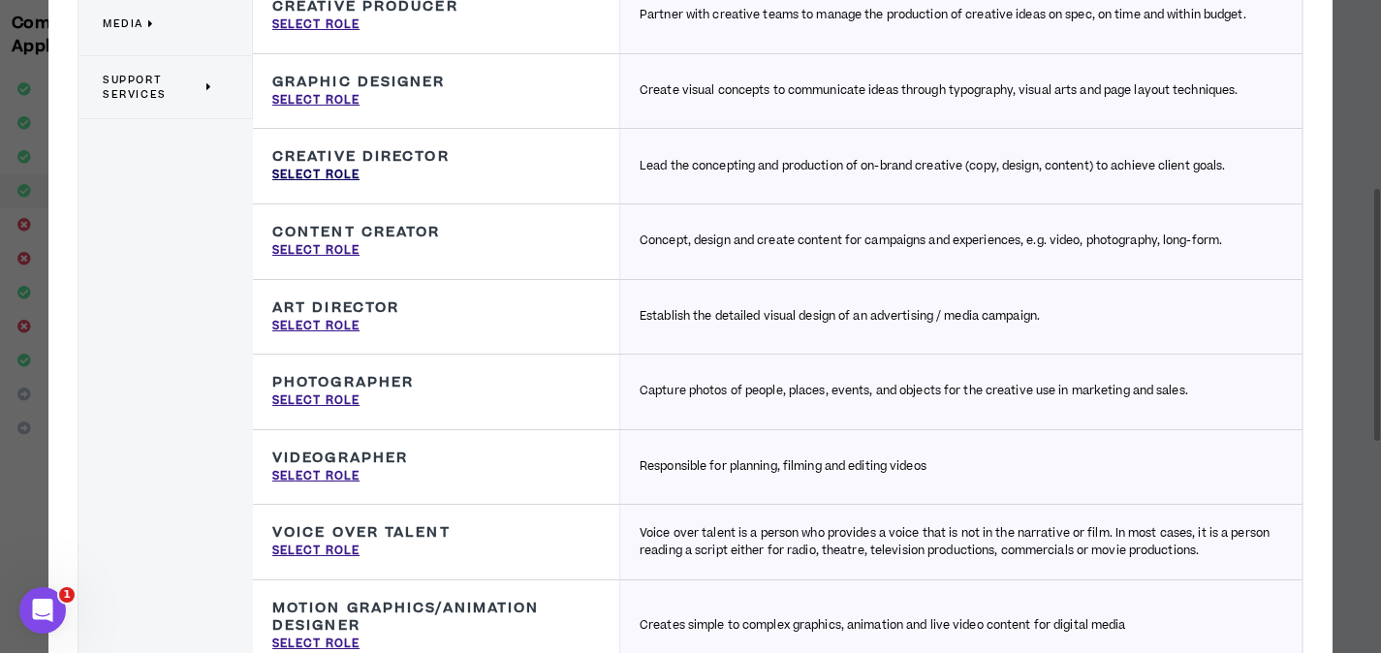
click at [314, 179] on p "Select Role" at bounding box center [315, 175] width 87 height 17
type input "Creative Director"
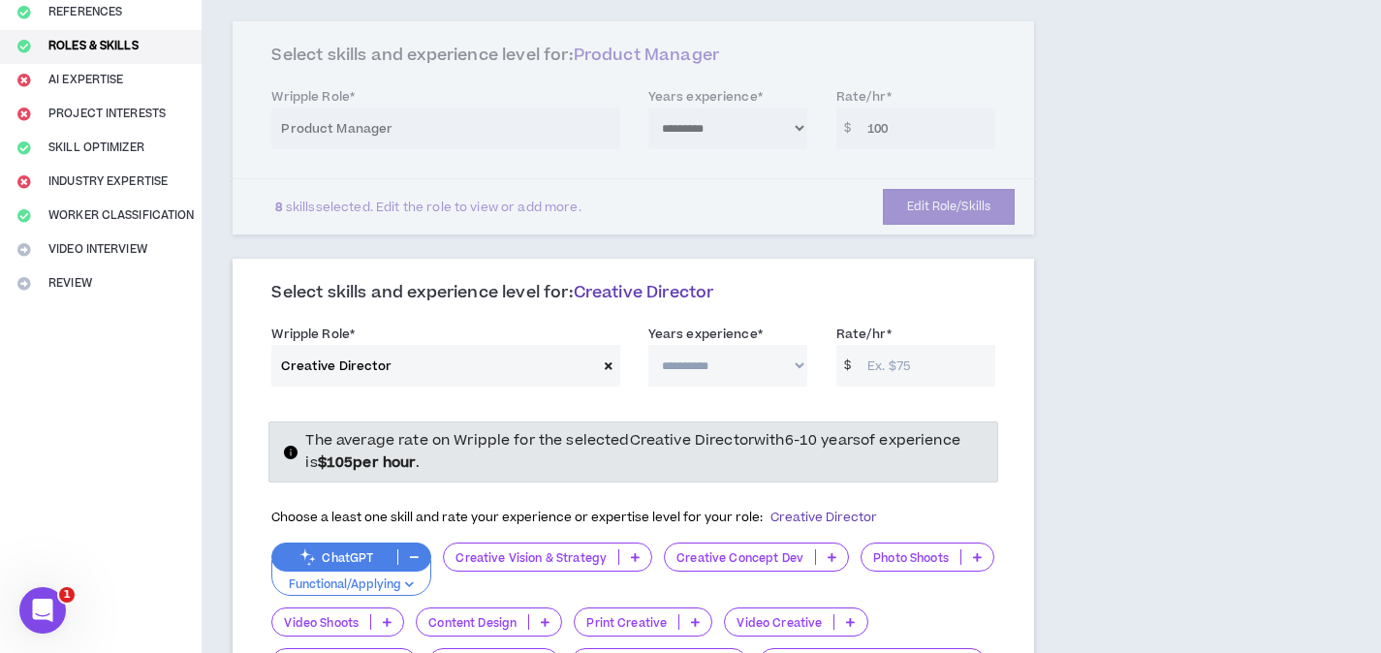
scroll to position [362, 0]
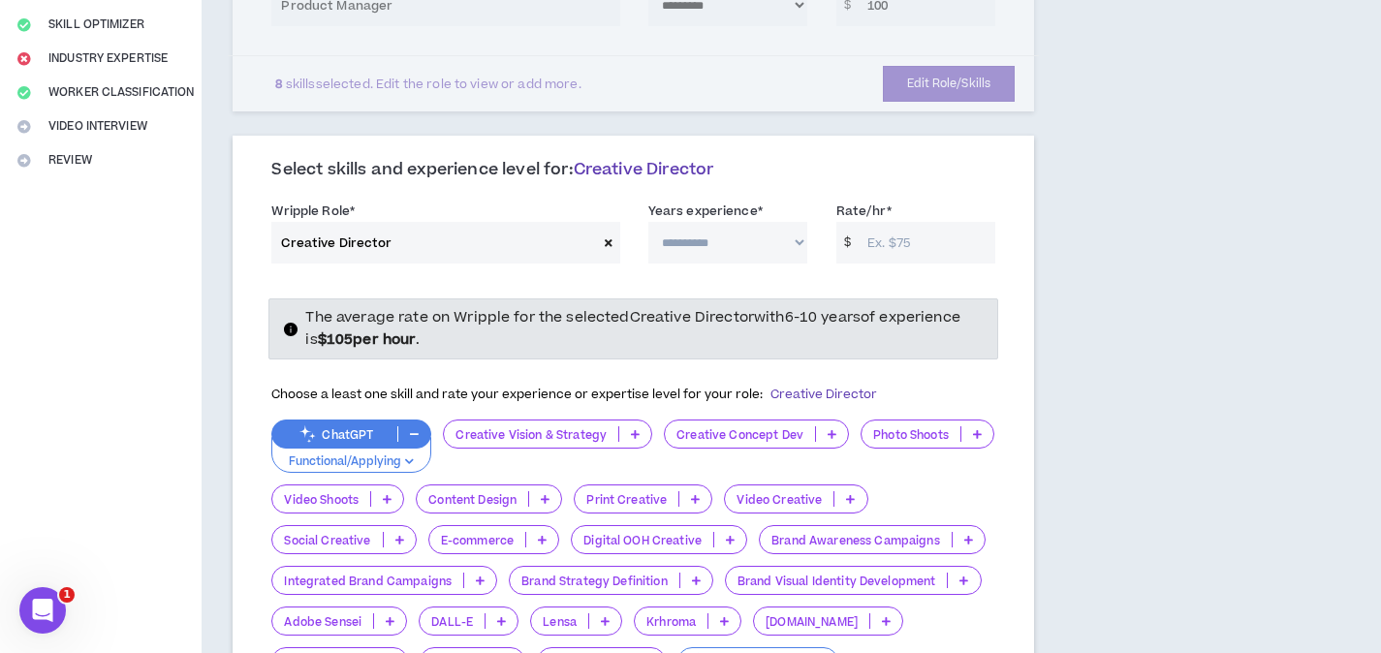
click at [937, 222] on input "Rate/hr *" at bounding box center [926, 243] width 138 height 42
type input "105"
click at [921, 169] on div "Select skills and experience level for: Creative Director" at bounding box center [633, 178] width 724 height 36
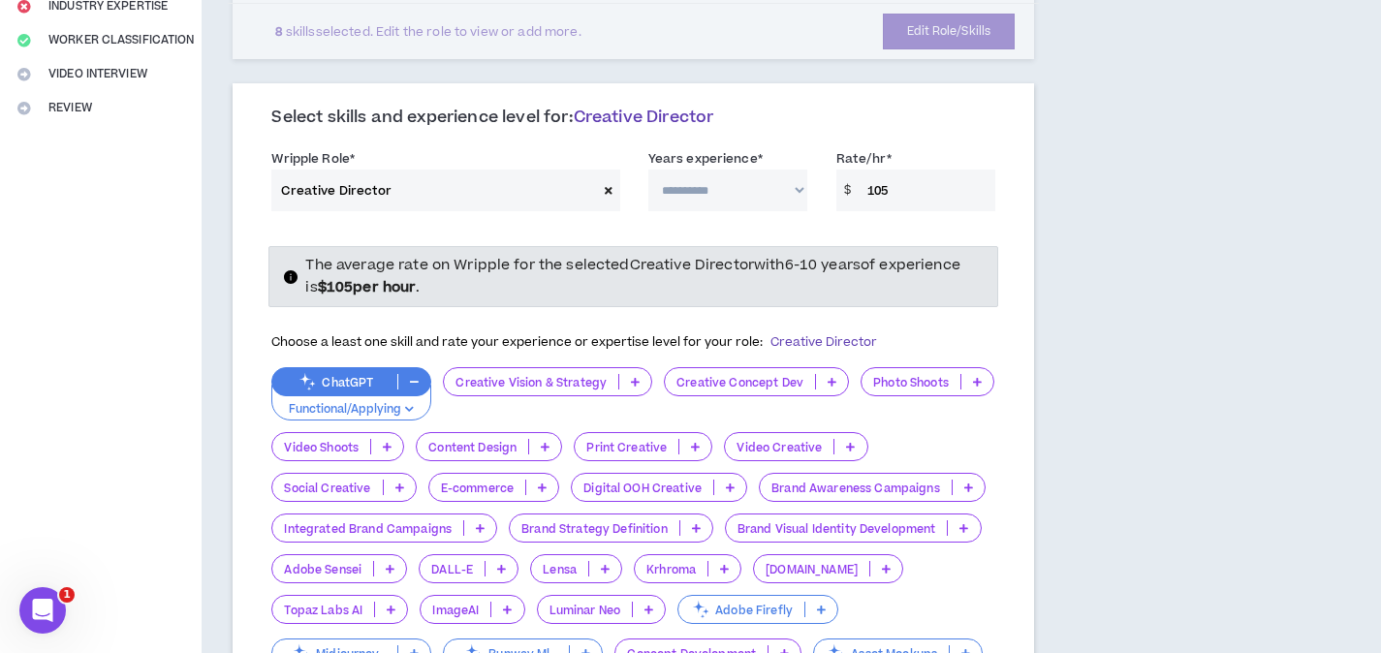
scroll to position [443, 0]
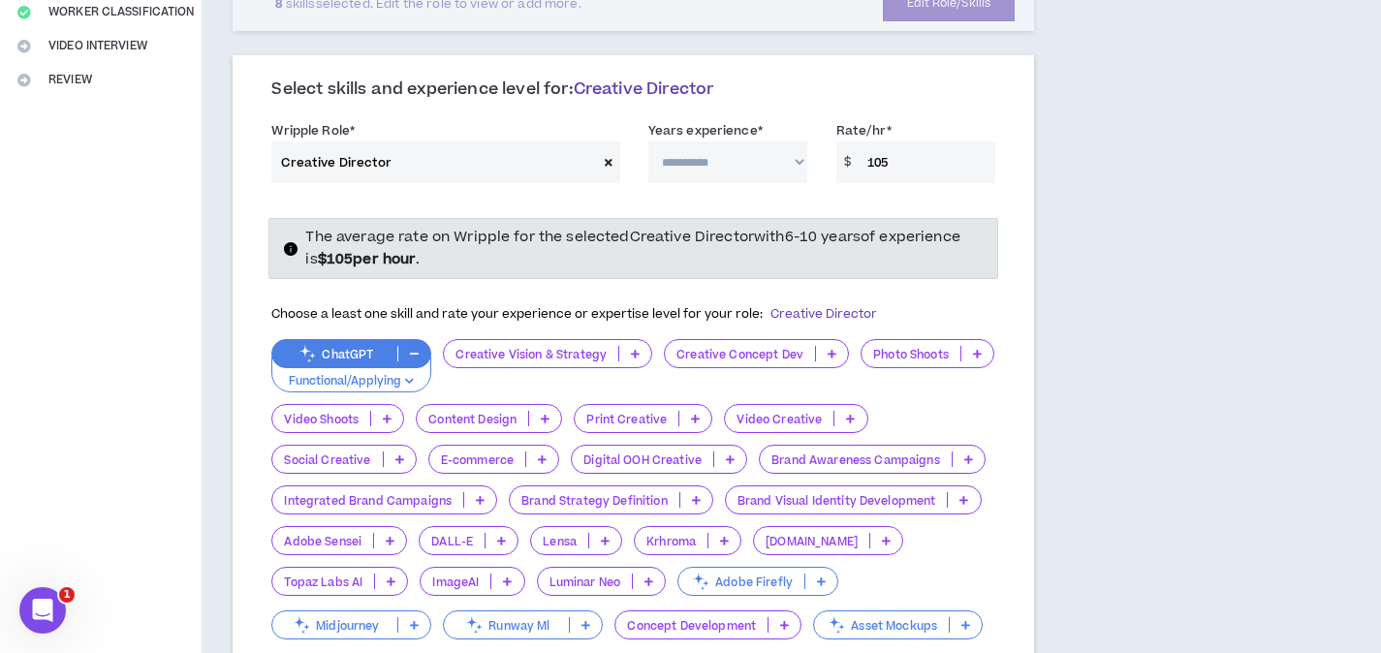
click at [724, 141] on select "**********" at bounding box center [727, 162] width 159 height 42
select select "***"
click at [648, 141] on select "**********" at bounding box center [727, 162] width 159 height 42
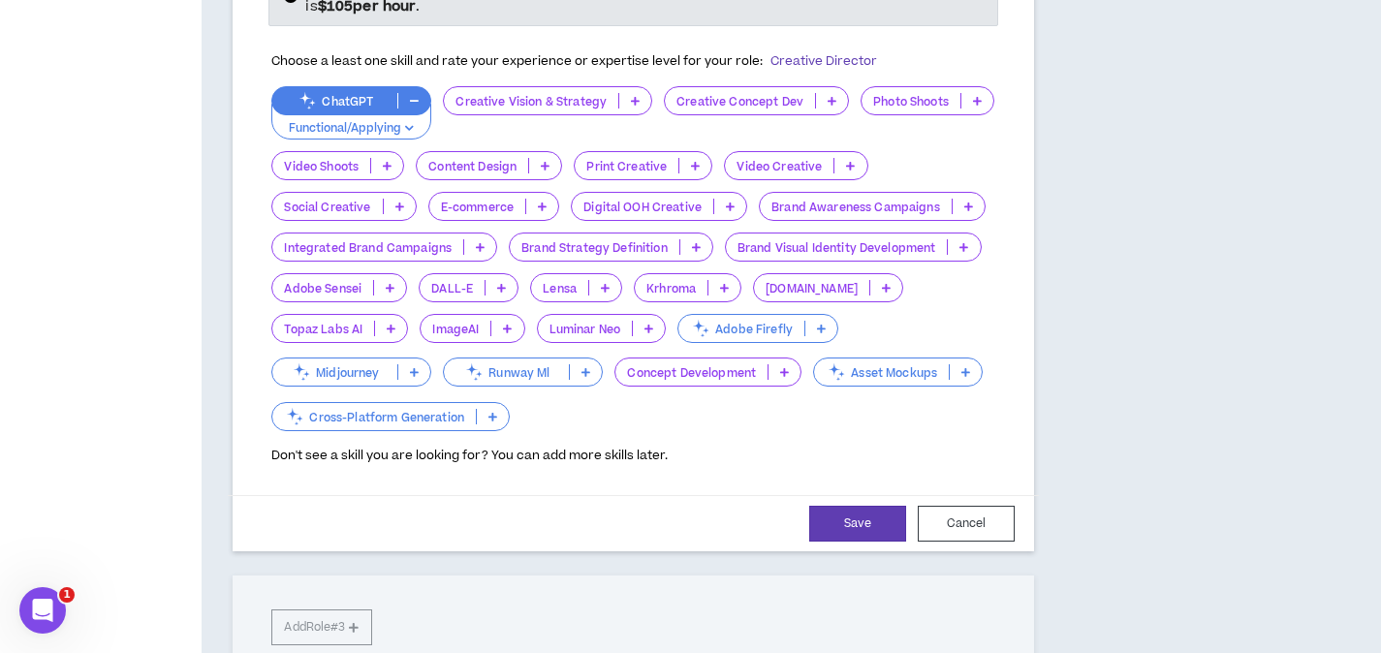
scroll to position [722, 0]
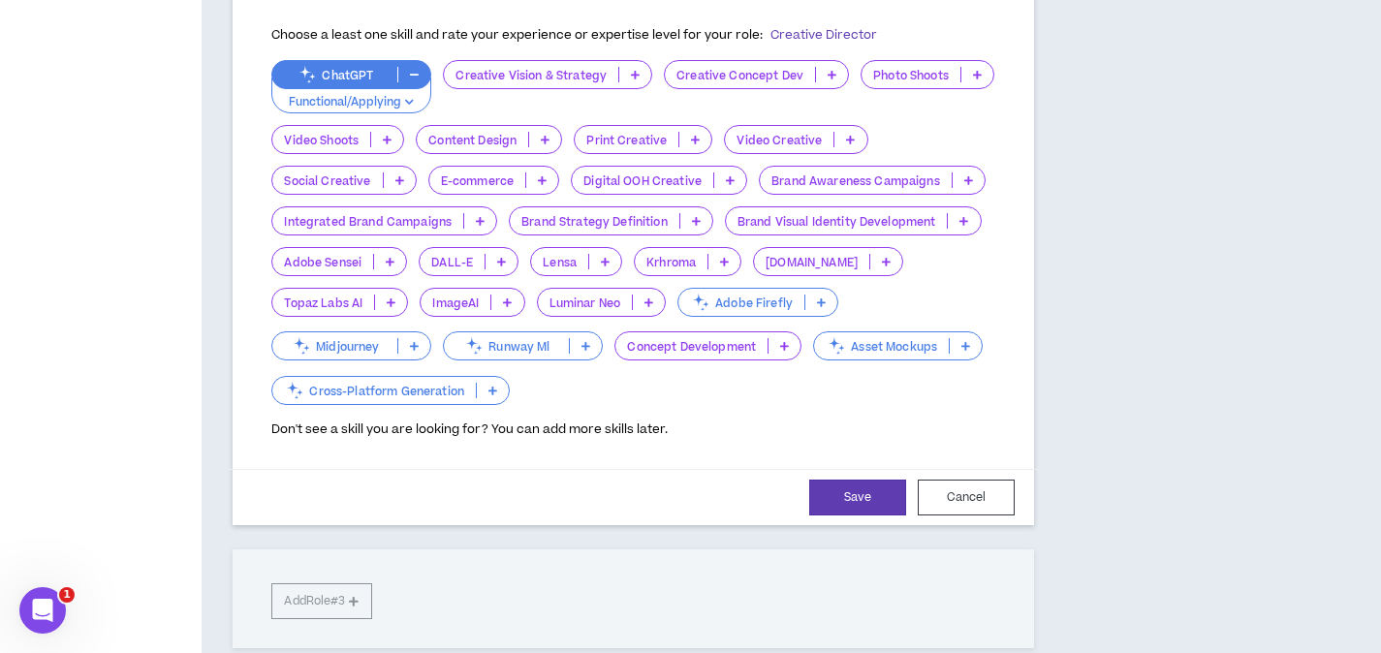
click at [632, 70] on icon at bounding box center [635, 75] width 9 height 10
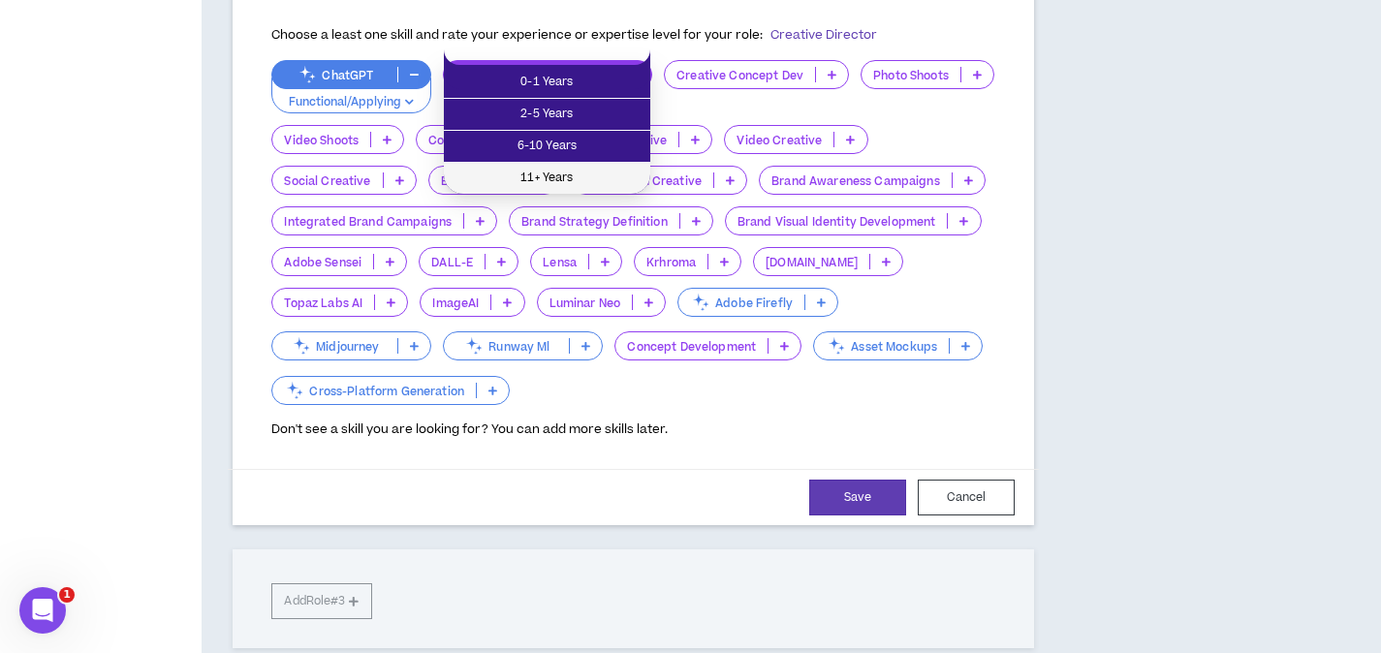
click at [613, 170] on span "11+ Years" at bounding box center [546, 178] width 183 height 21
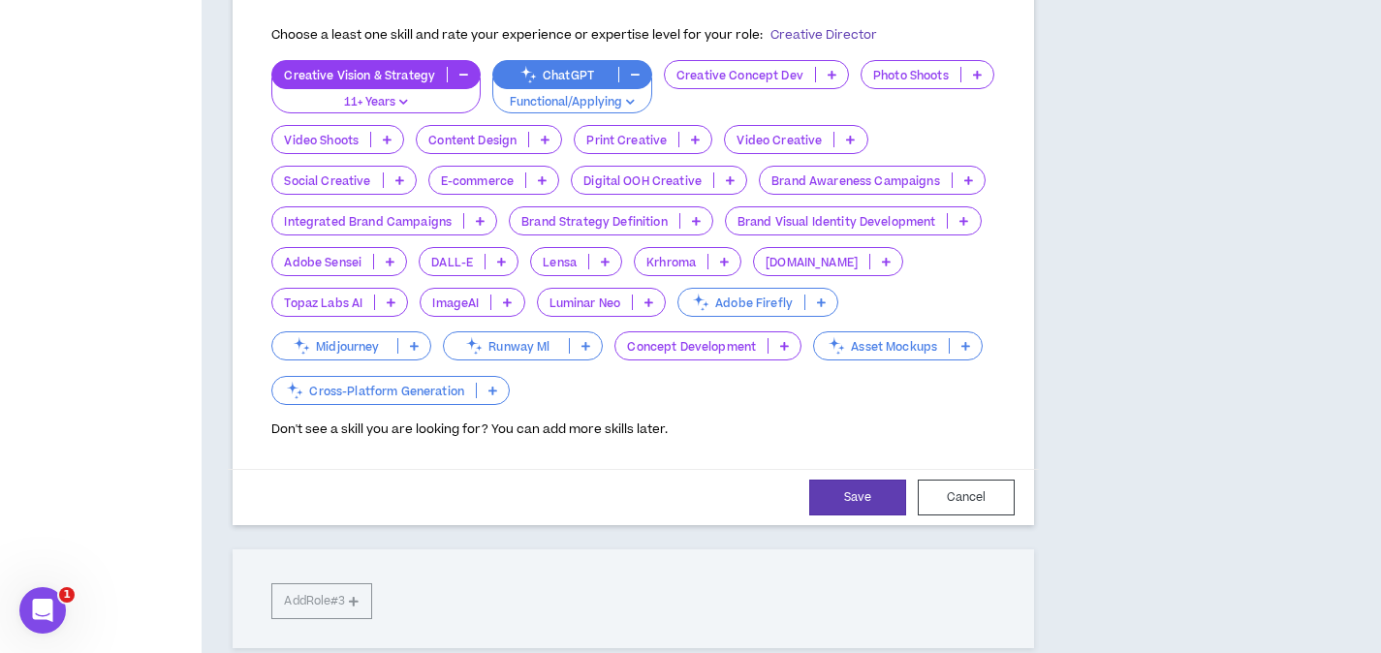
click at [827, 70] on icon at bounding box center [831, 75] width 9 height 10
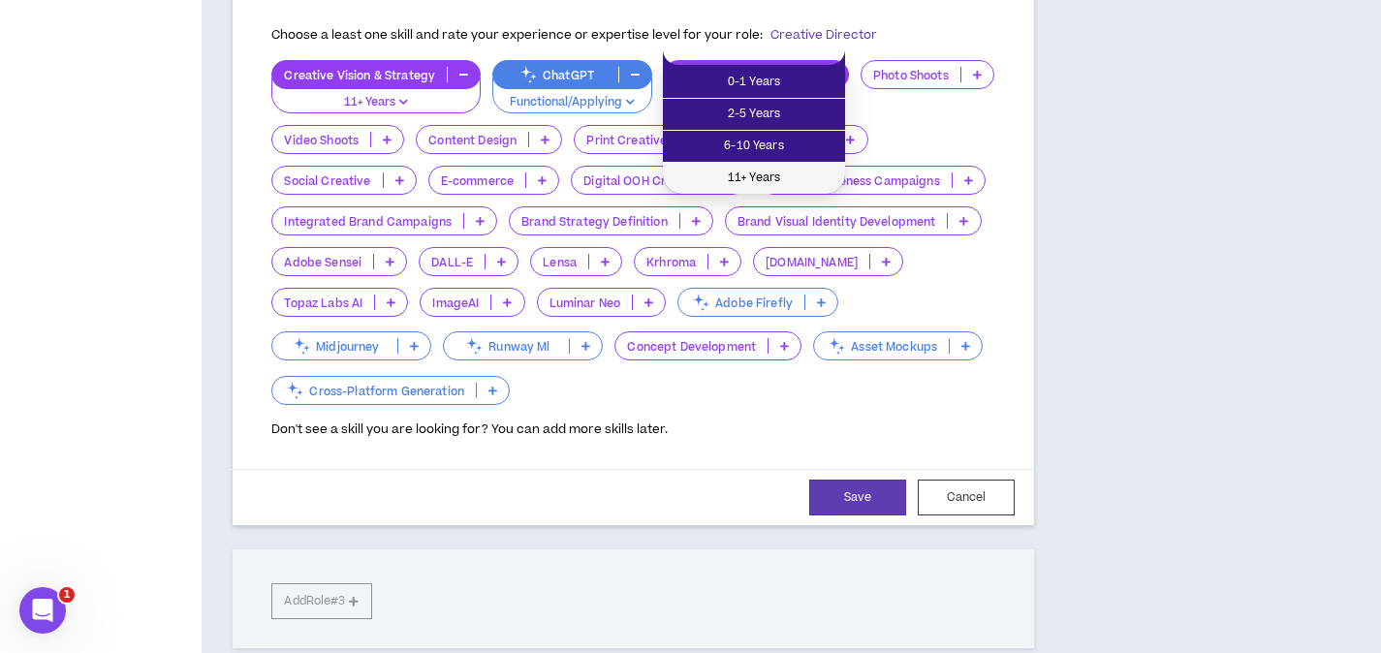
click at [779, 173] on span "11+ Years" at bounding box center [753, 178] width 159 height 21
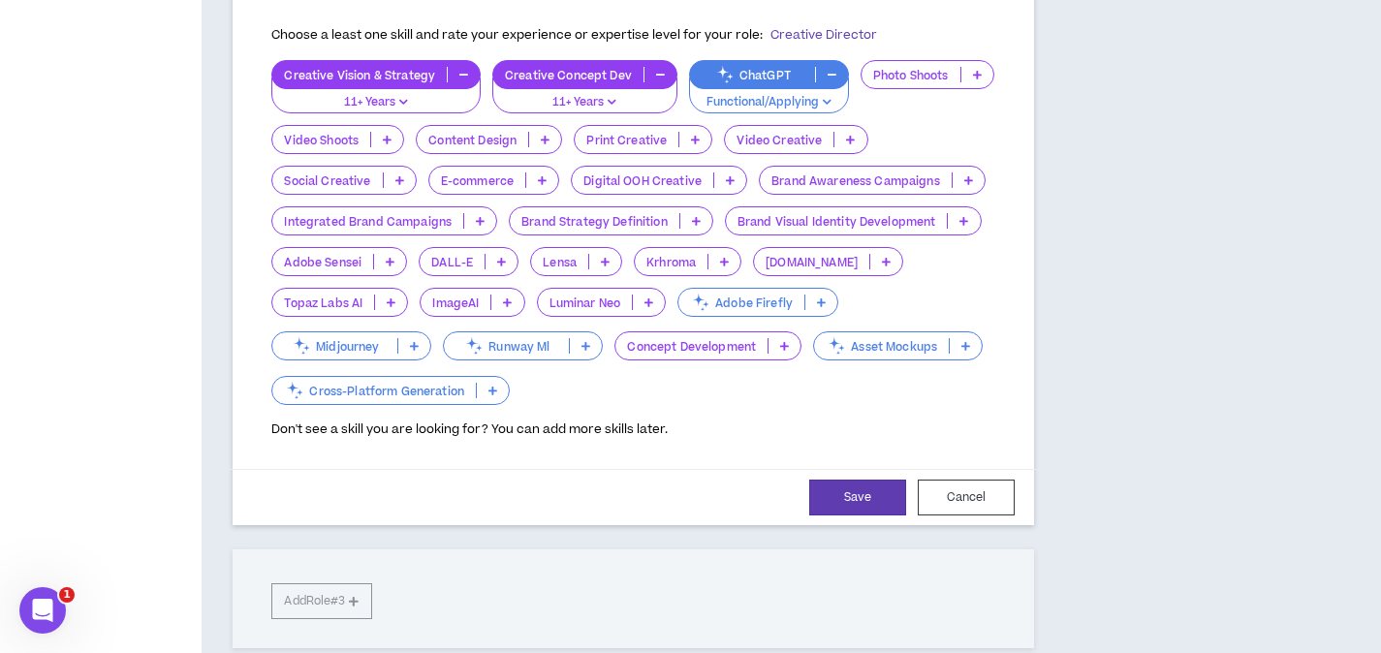
click at [980, 67] on p at bounding box center [977, 75] width 32 height 16
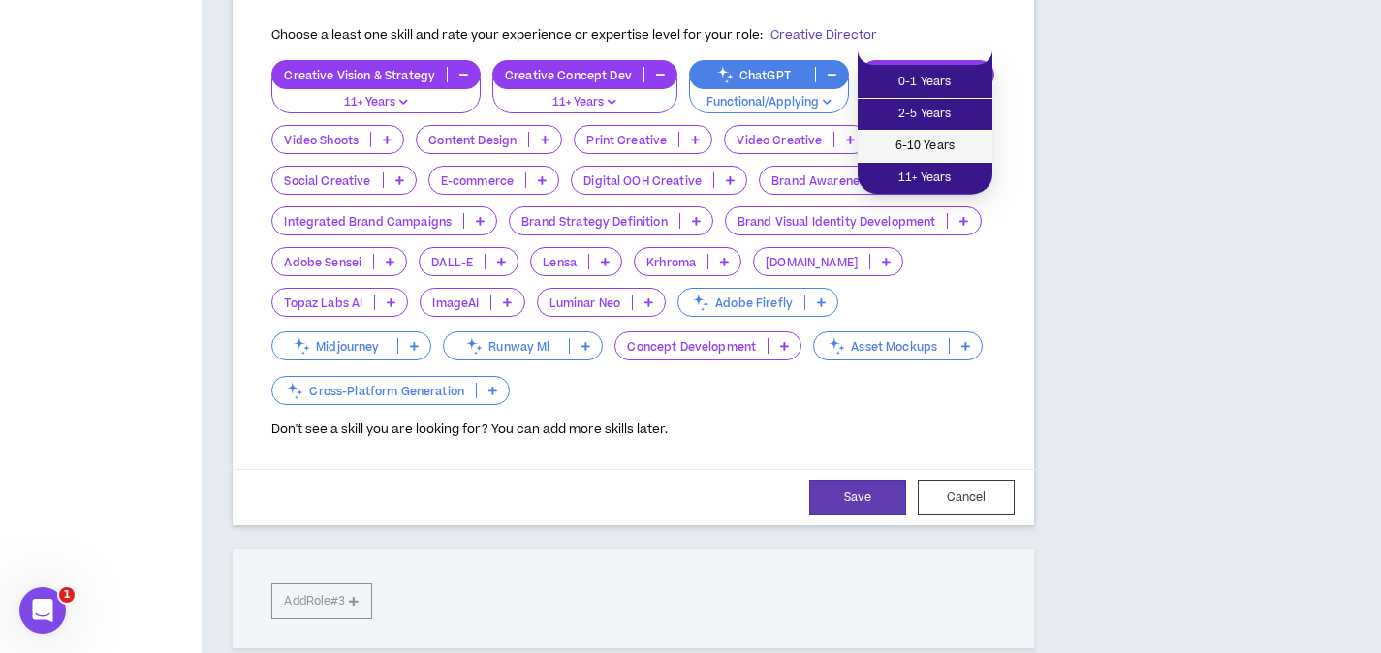
click at [943, 158] on li "6-10 Years" at bounding box center [924, 147] width 135 height 32
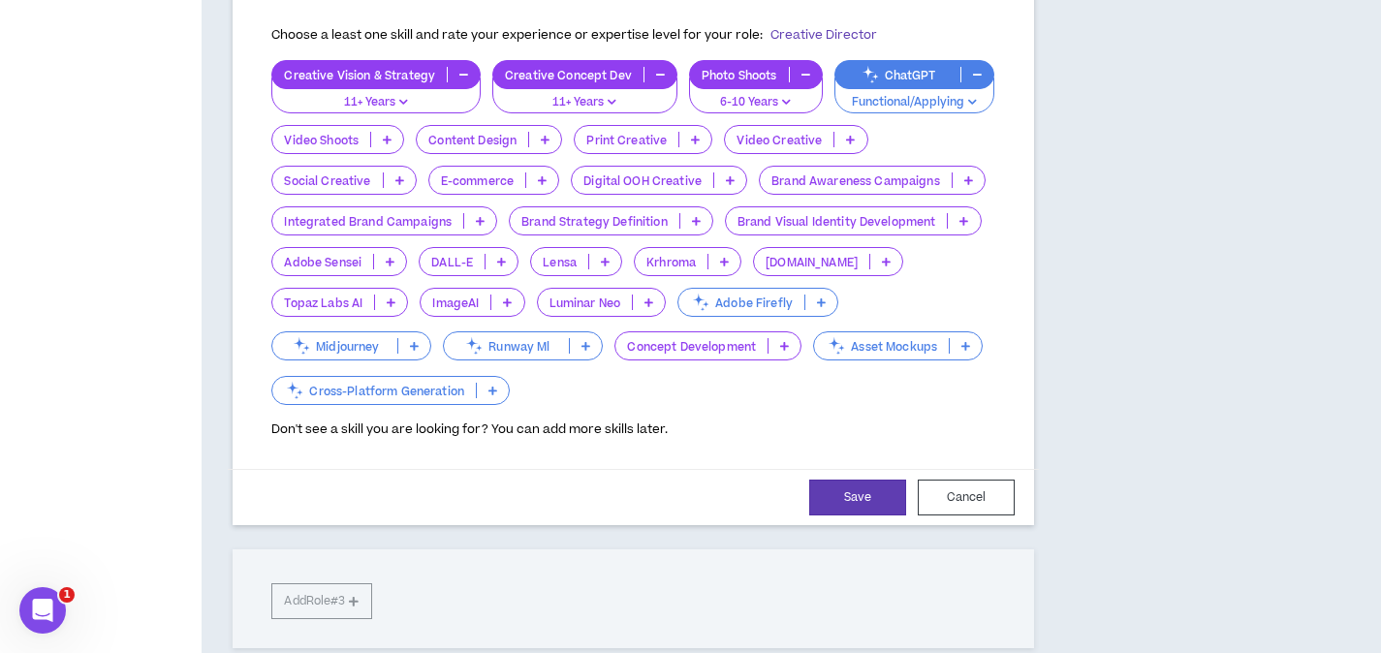
click at [546, 132] on p at bounding box center [545, 140] width 32 height 16
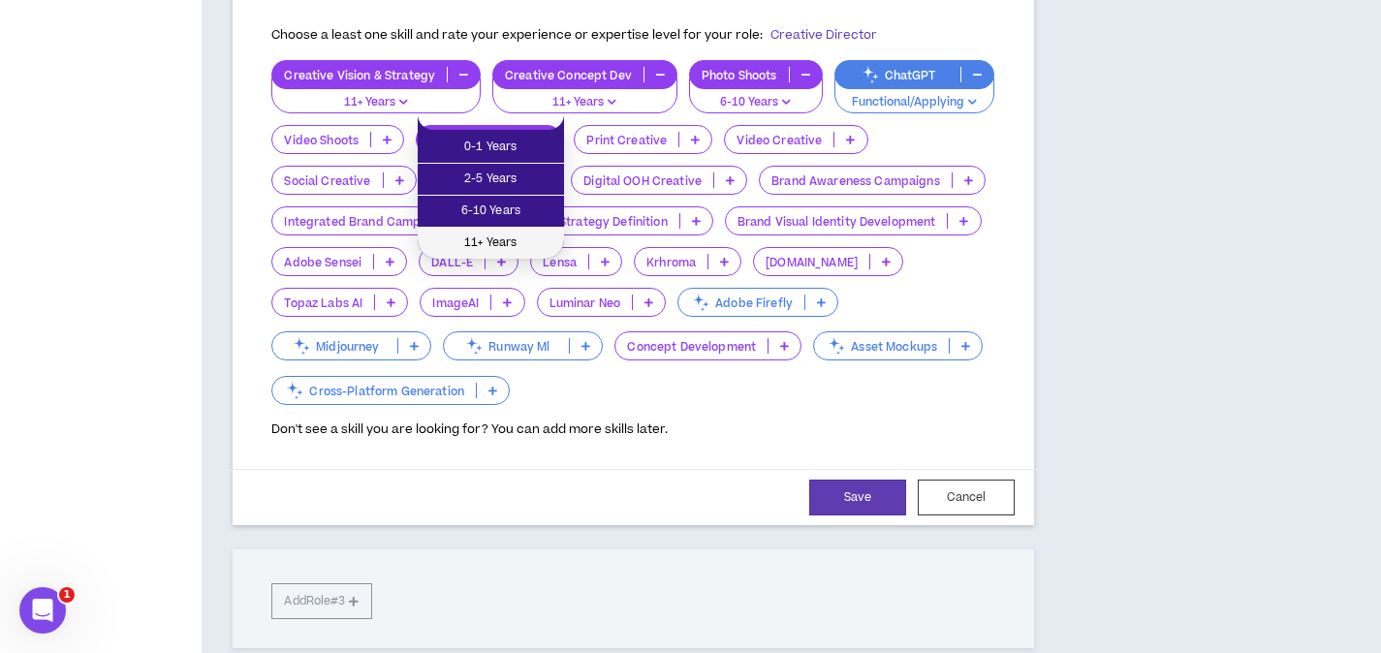
click at [534, 233] on span "11+ Years" at bounding box center [490, 243] width 123 height 21
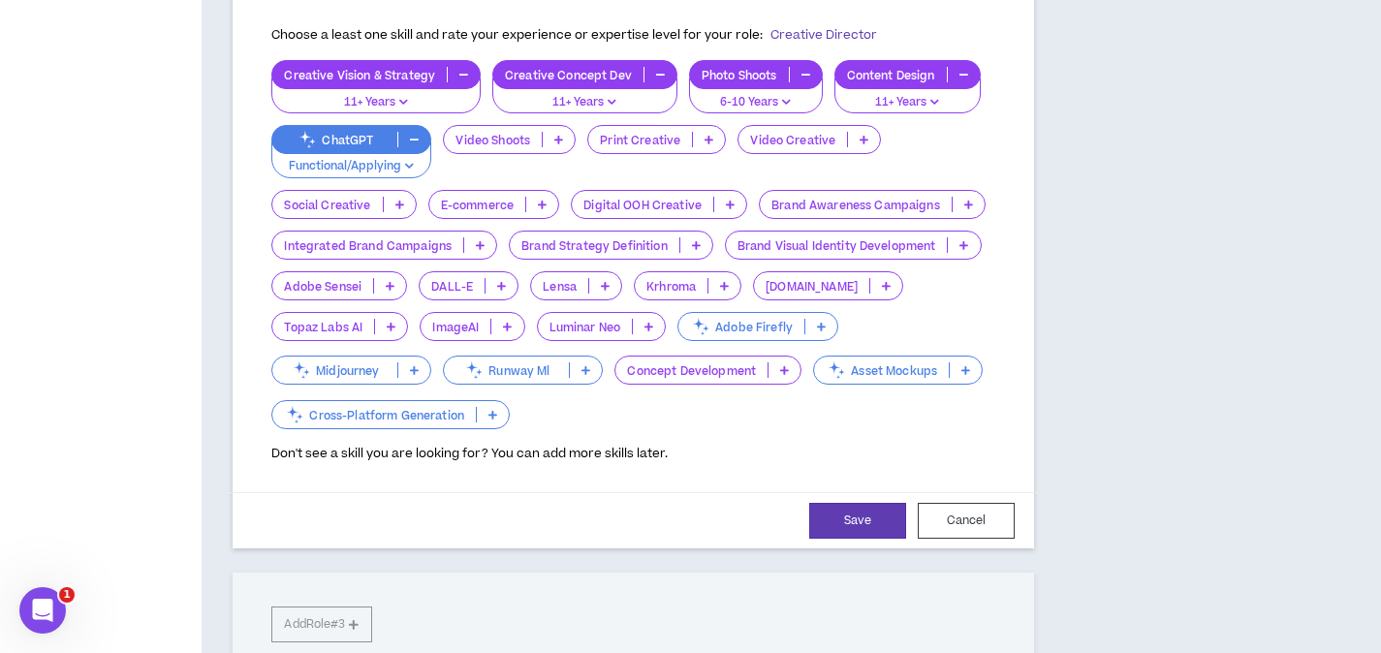
click at [714, 132] on p at bounding box center [709, 140] width 32 height 16
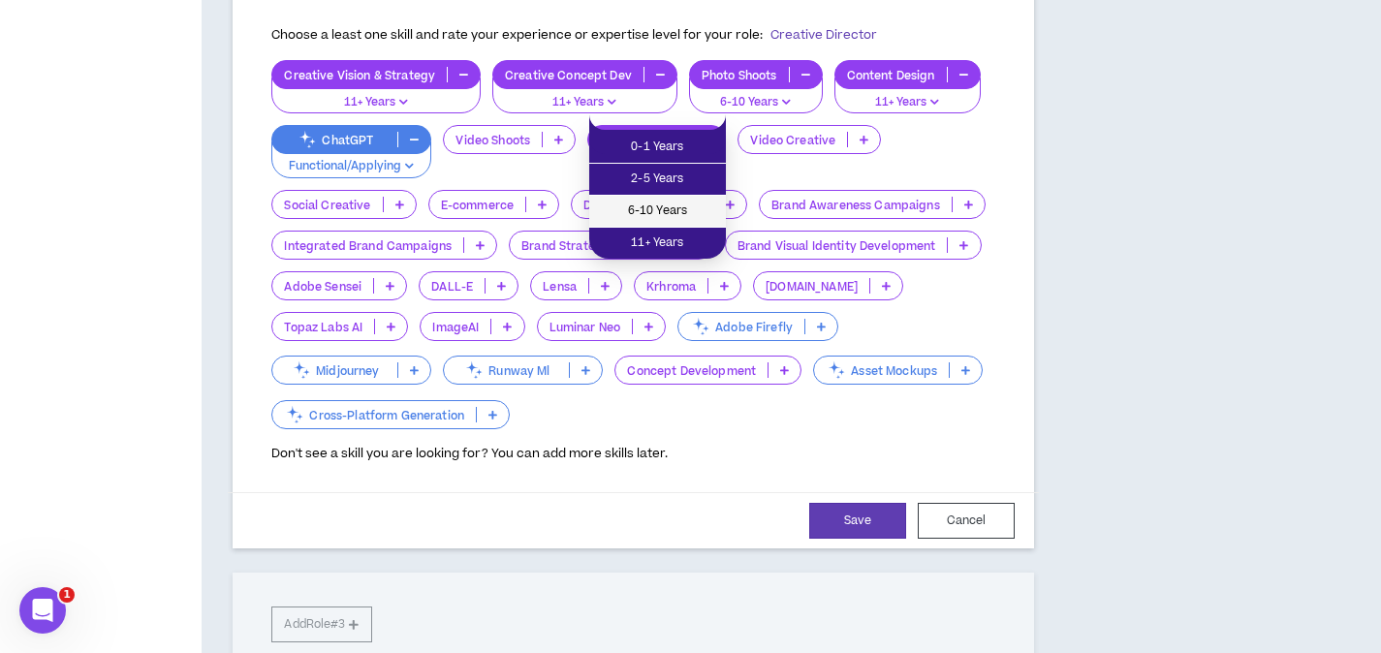
click at [689, 208] on span "6-10 Years" at bounding box center [657, 211] width 113 height 21
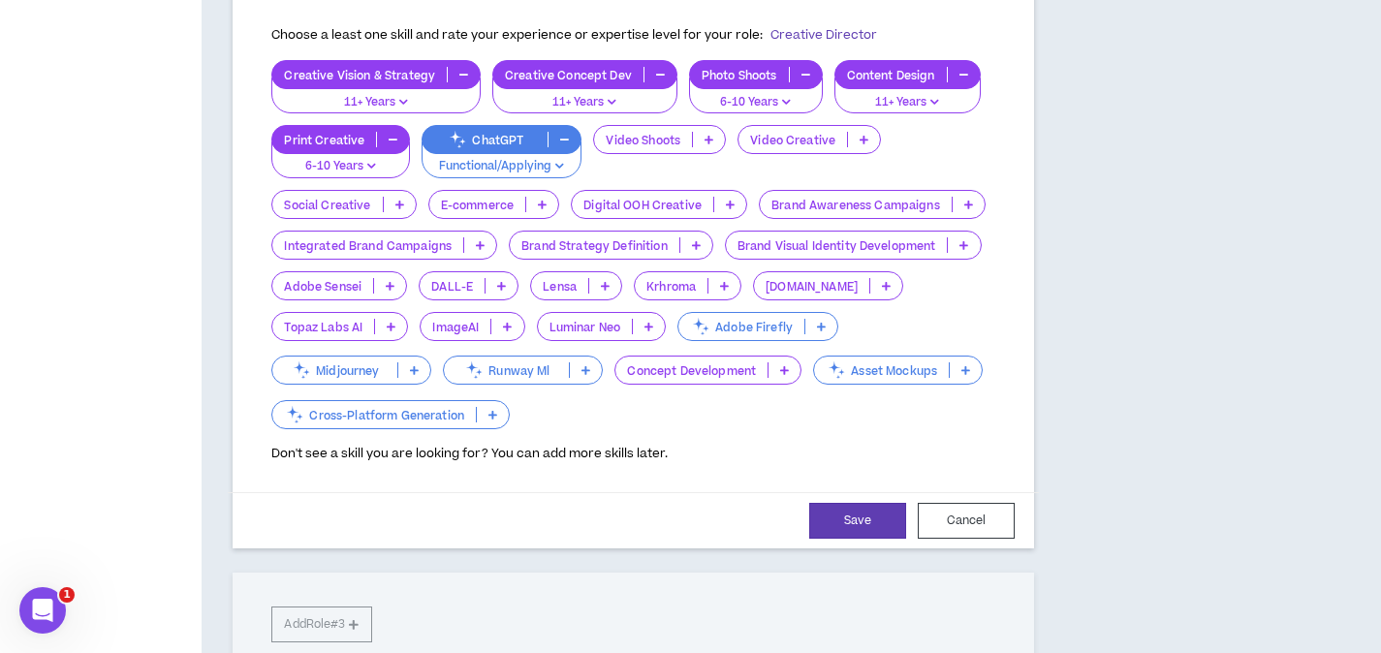
click at [704, 237] on p at bounding box center [696, 245] width 32 height 16
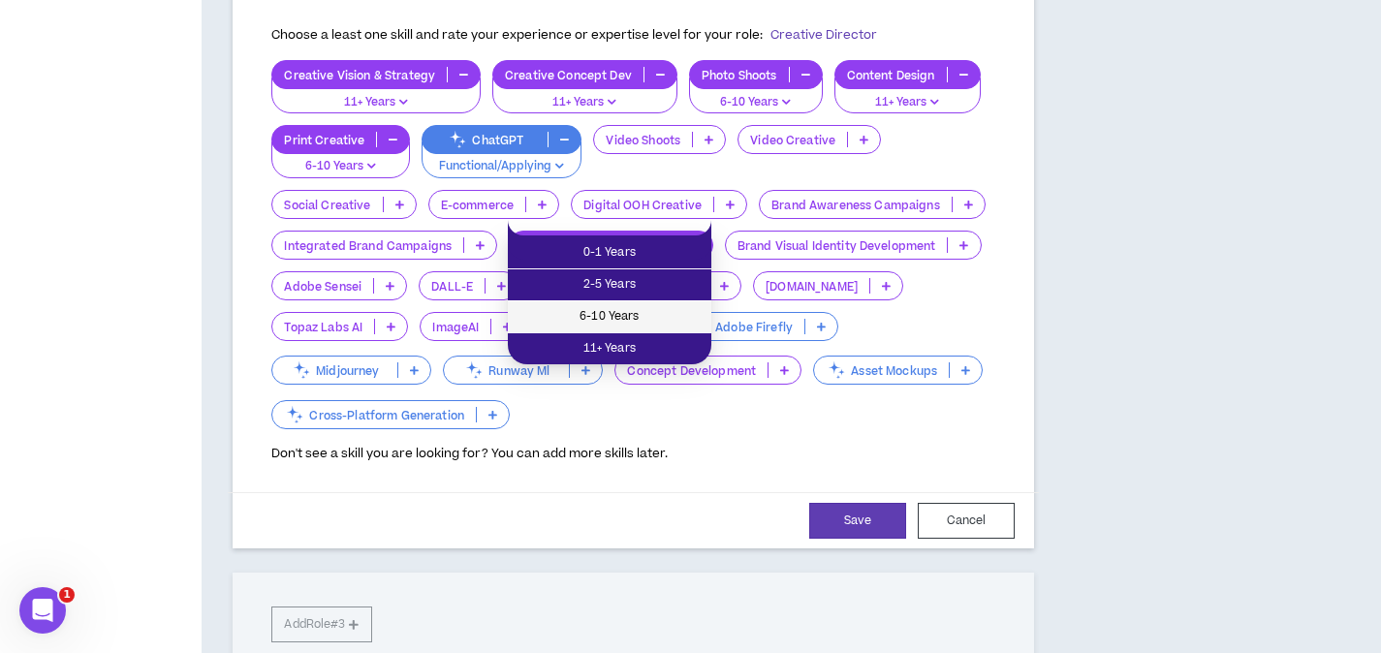
click at [677, 310] on span "6-10 Years" at bounding box center [609, 316] width 180 height 21
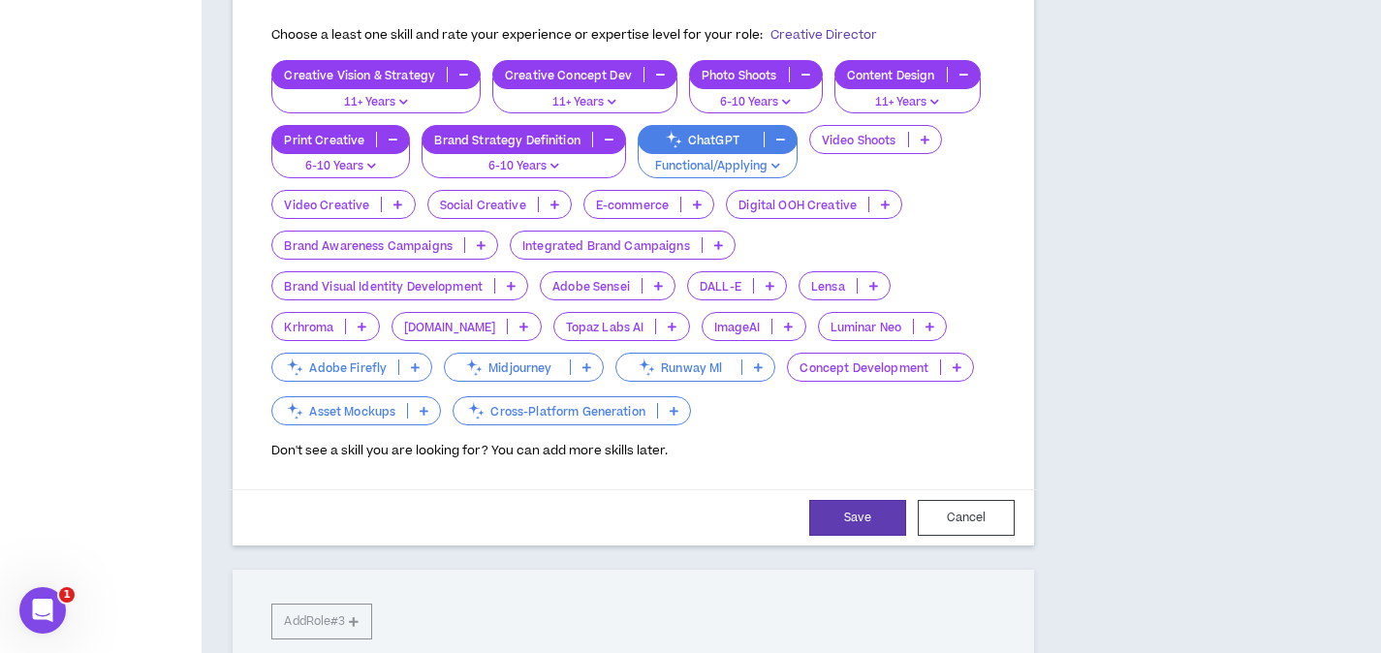
click at [952, 362] on icon at bounding box center [956, 367] width 9 height 10
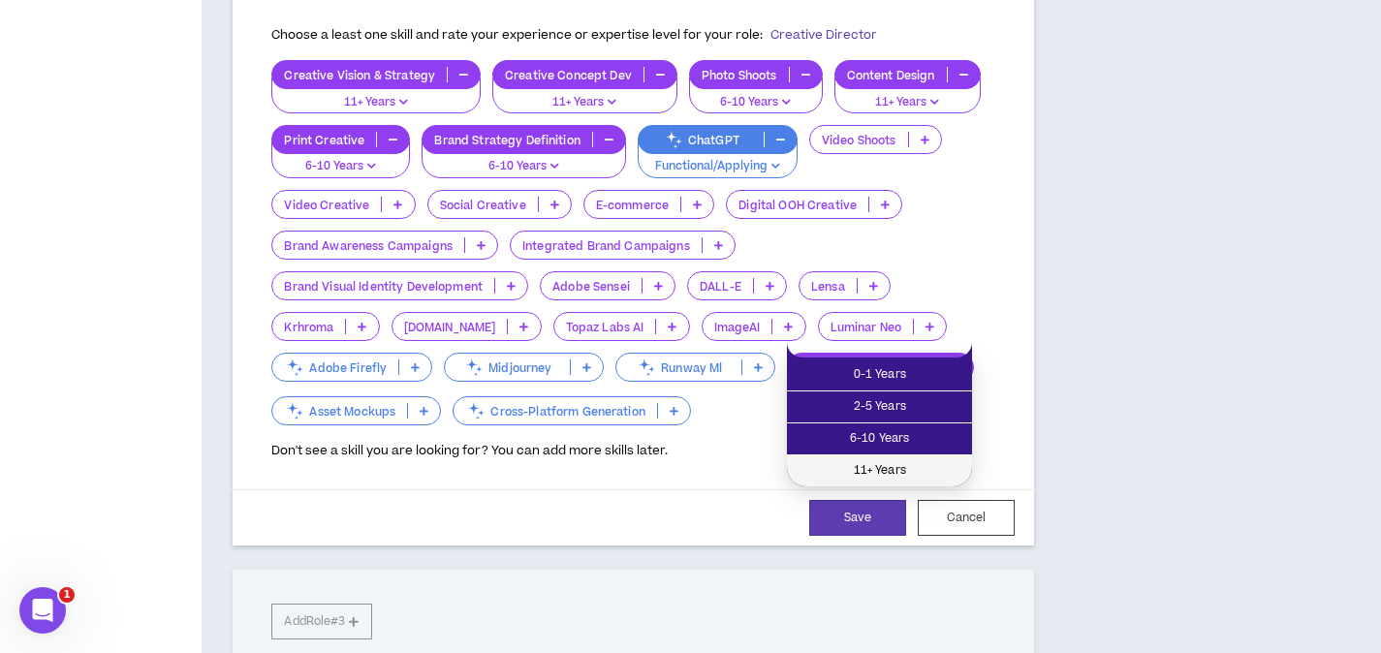
click at [923, 470] on span "11+ Years" at bounding box center [879, 470] width 162 height 21
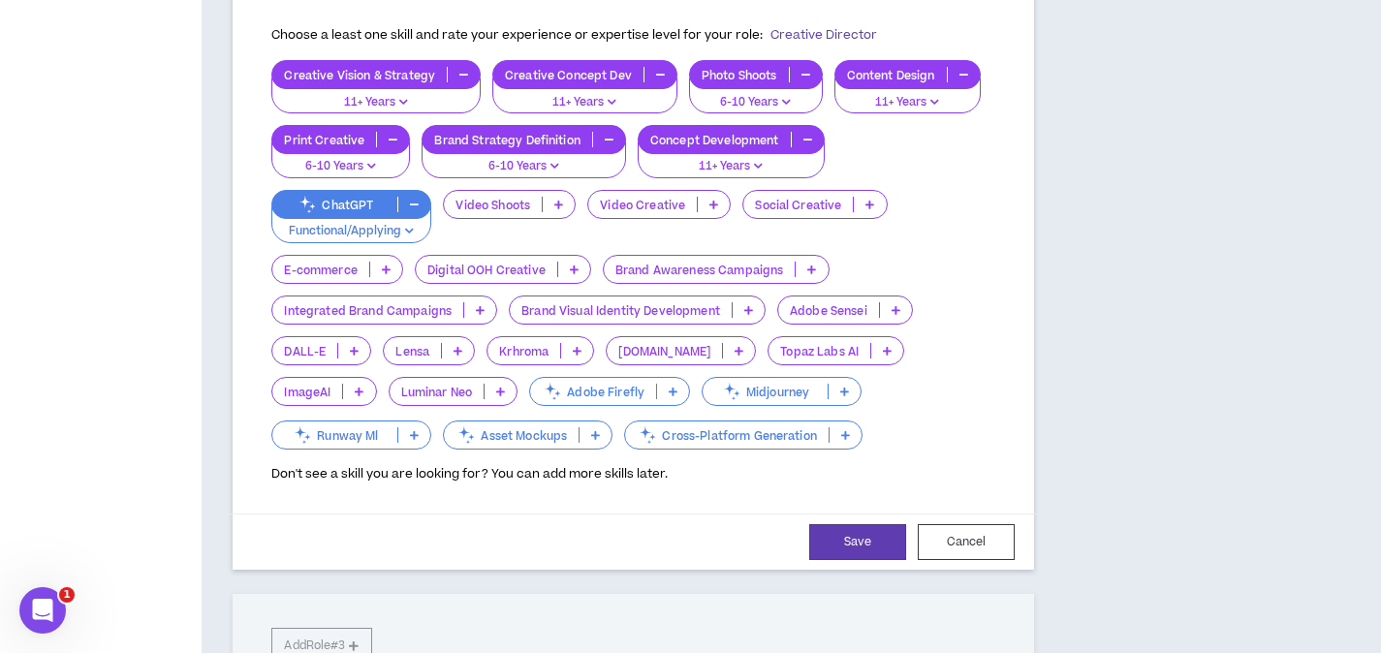
click at [865, 200] on icon at bounding box center [869, 205] width 9 height 10
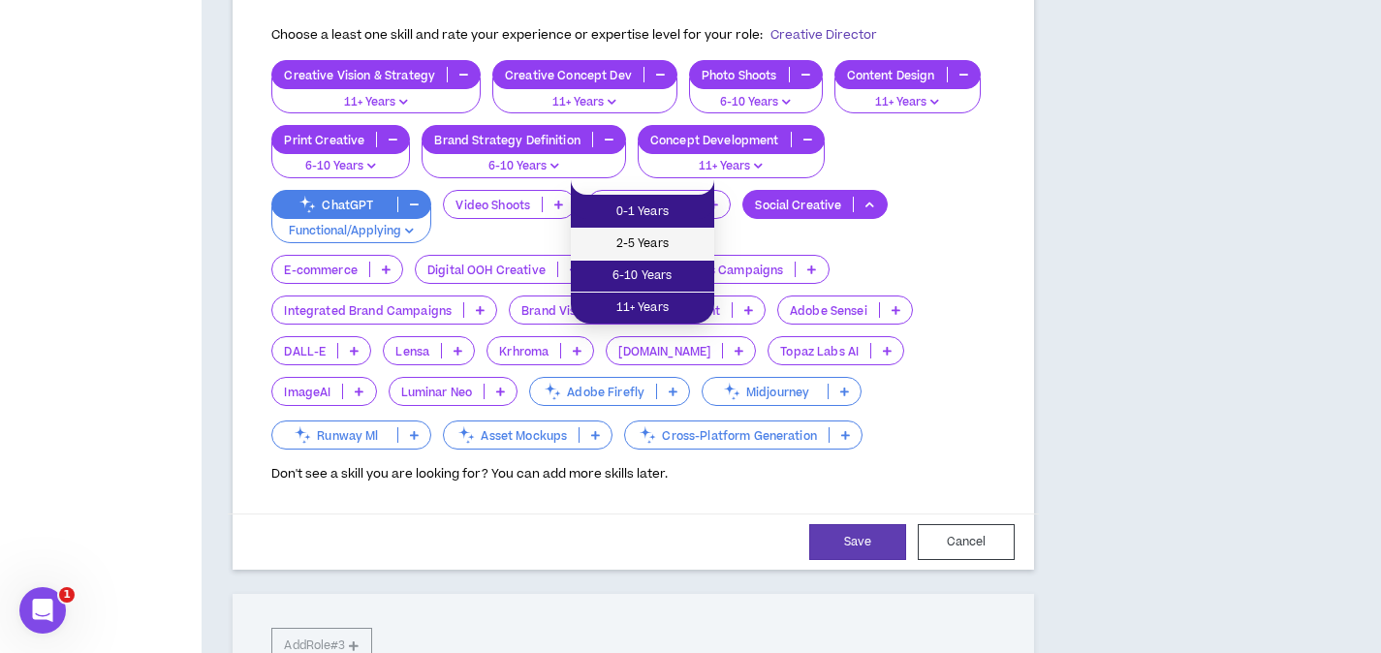
click at [674, 246] on span "2-5 Years" at bounding box center [642, 243] width 120 height 21
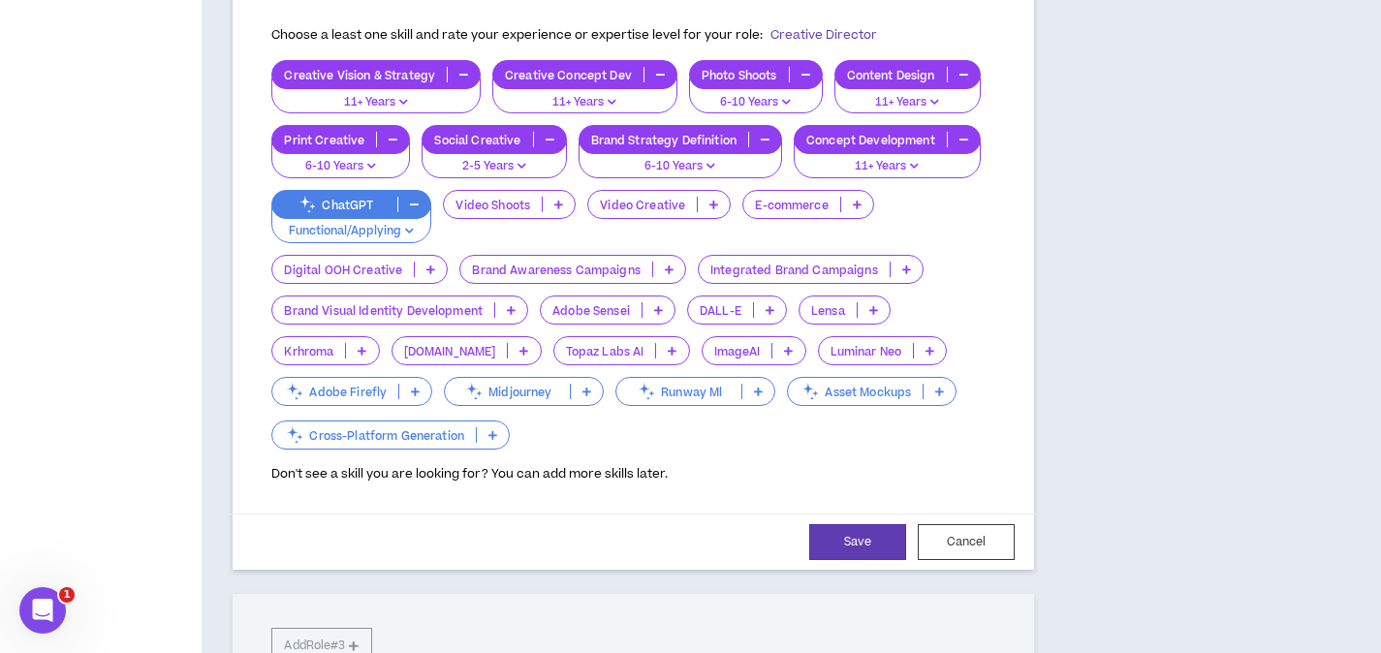
click at [865, 197] on p at bounding box center [857, 205] width 32 height 16
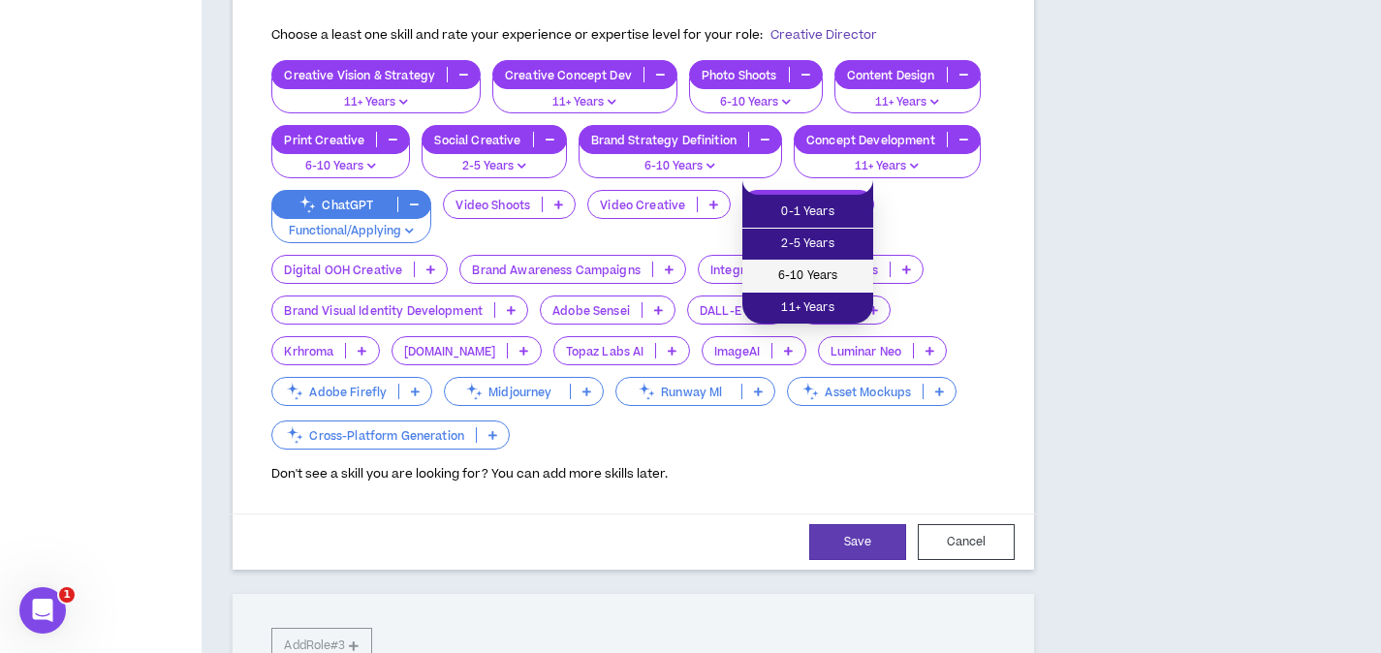
click at [835, 279] on span "6-10 Years" at bounding box center [808, 275] width 108 height 21
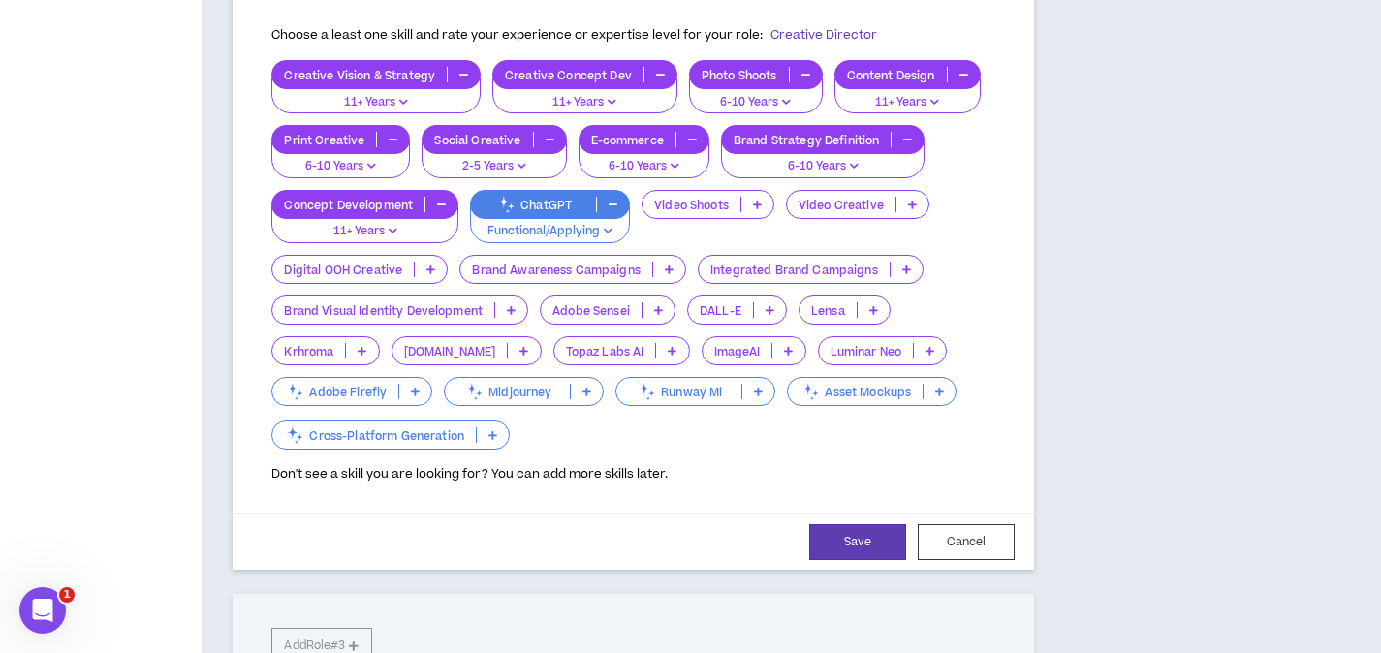
click at [673, 262] on p at bounding box center [669, 270] width 32 height 16
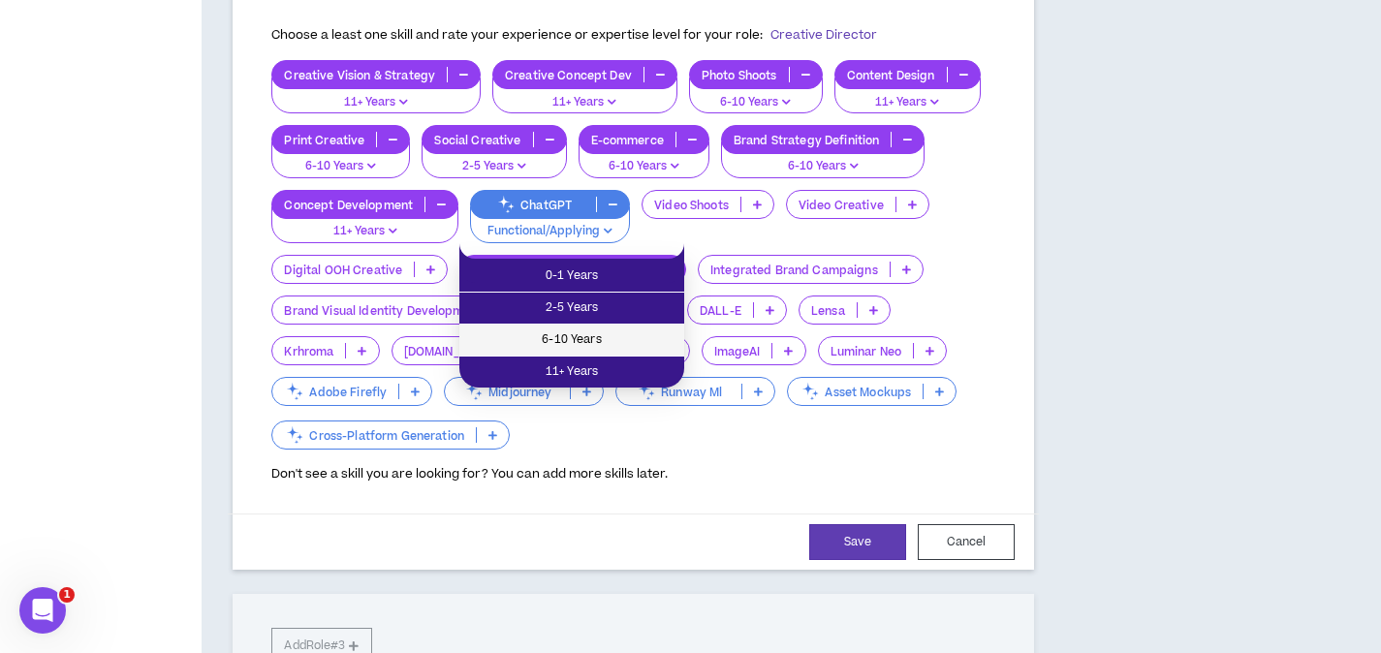
click at [625, 339] on span "6-10 Years" at bounding box center [572, 339] width 202 height 21
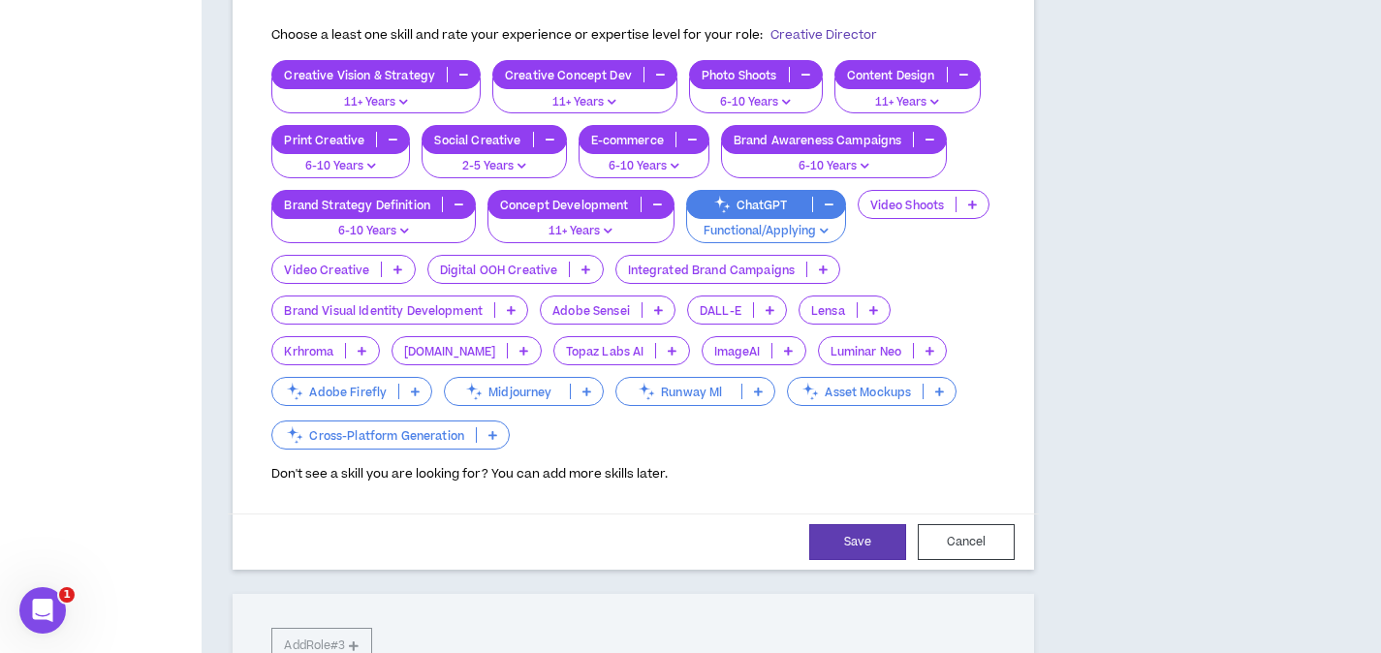
click at [518, 302] on p at bounding box center [511, 310] width 32 height 16
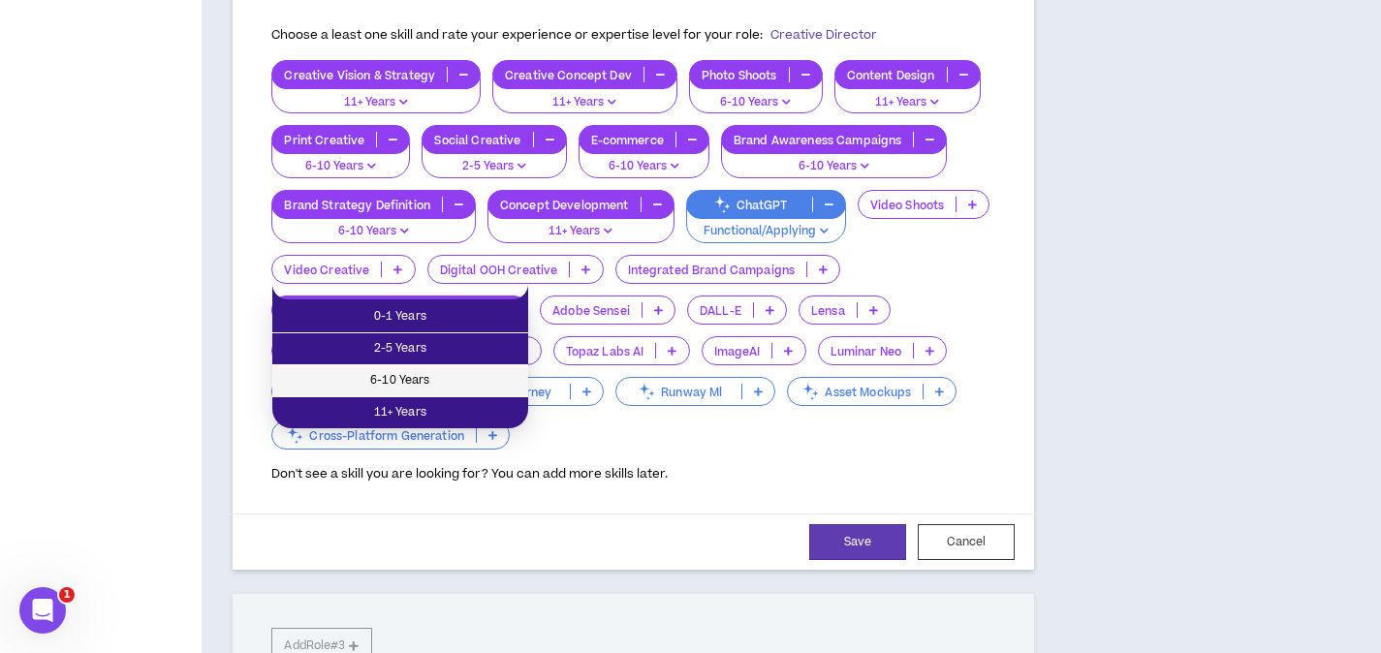
click at [502, 370] on span "6-10 Years" at bounding box center [400, 380] width 233 height 21
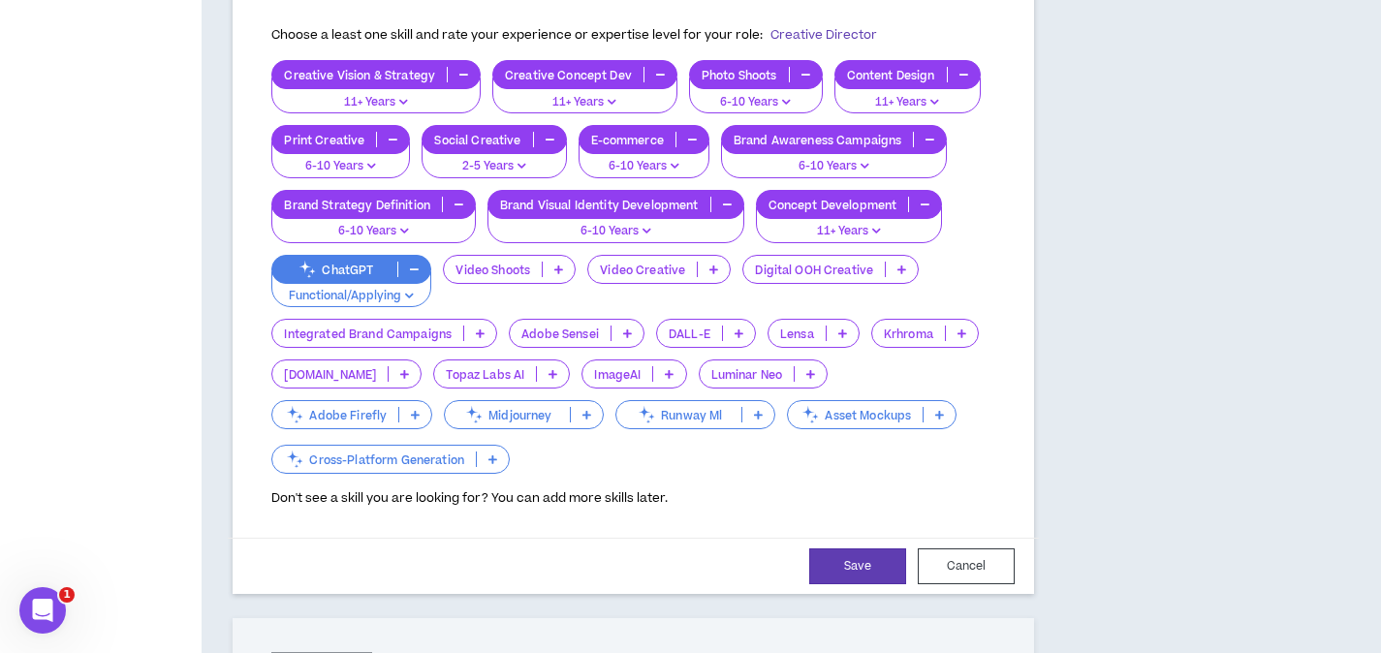
click at [1011, 255] on div "**********" at bounding box center [633, 187] width 801 height 813
click at [859, 548] on button "Save" at bounding box center [857, 566] width 97 height 36
select select "***"
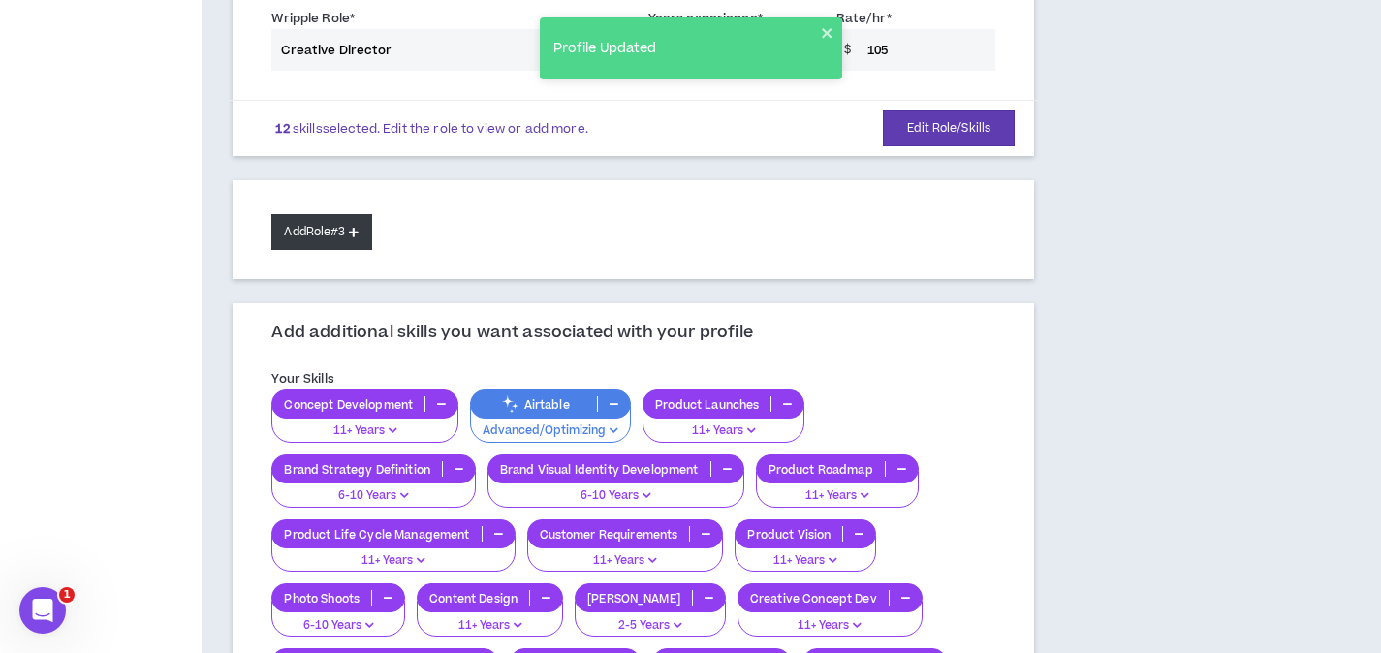
scroll to position [553, 0]
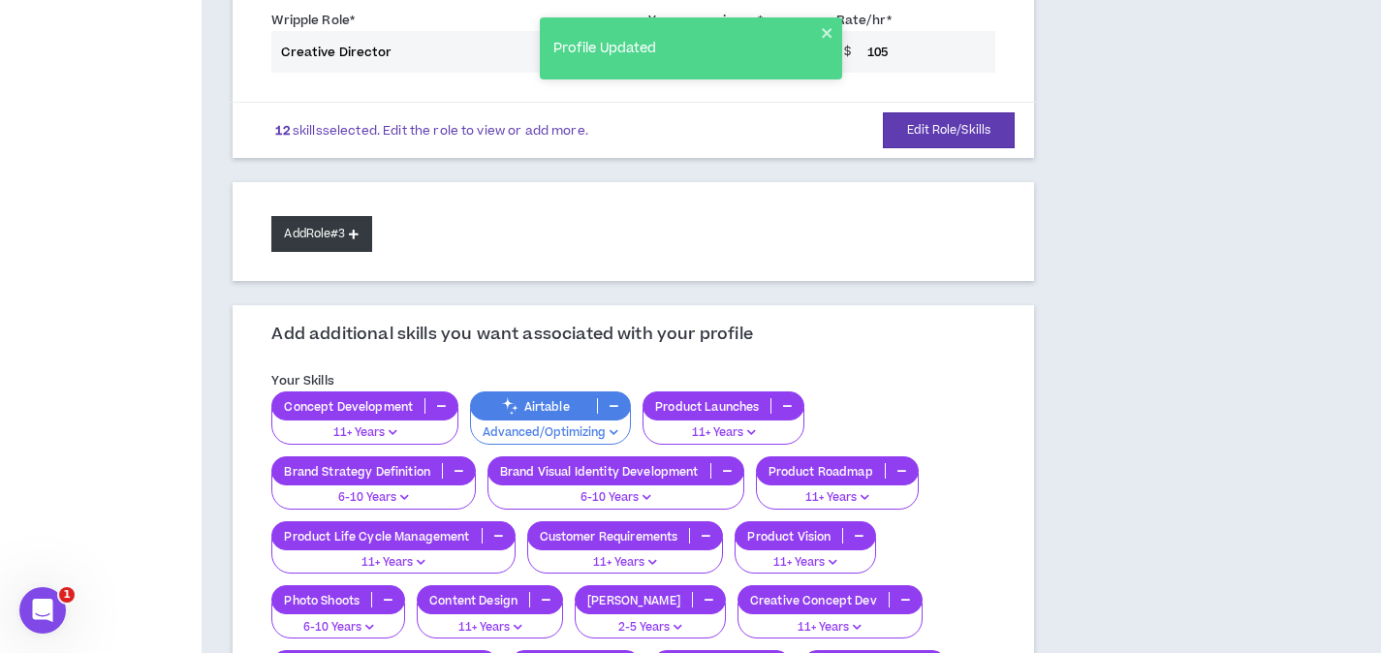
click at [351, 217] on button "Add Role #3" at bounding box center [321, 234] width 100 height 36
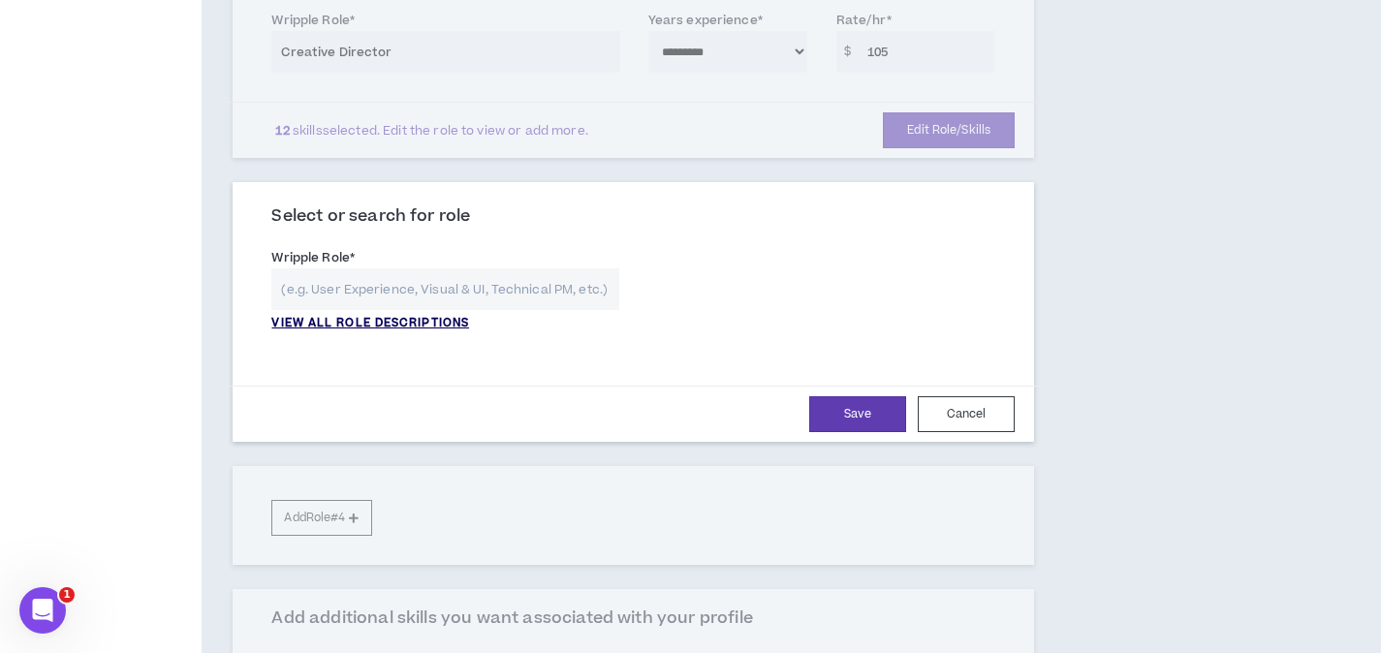
click at [365, 315] on p "VIEW ALL ROLE DESCRIPTIONS" at bounding box center [370, 323] width 198 height 17
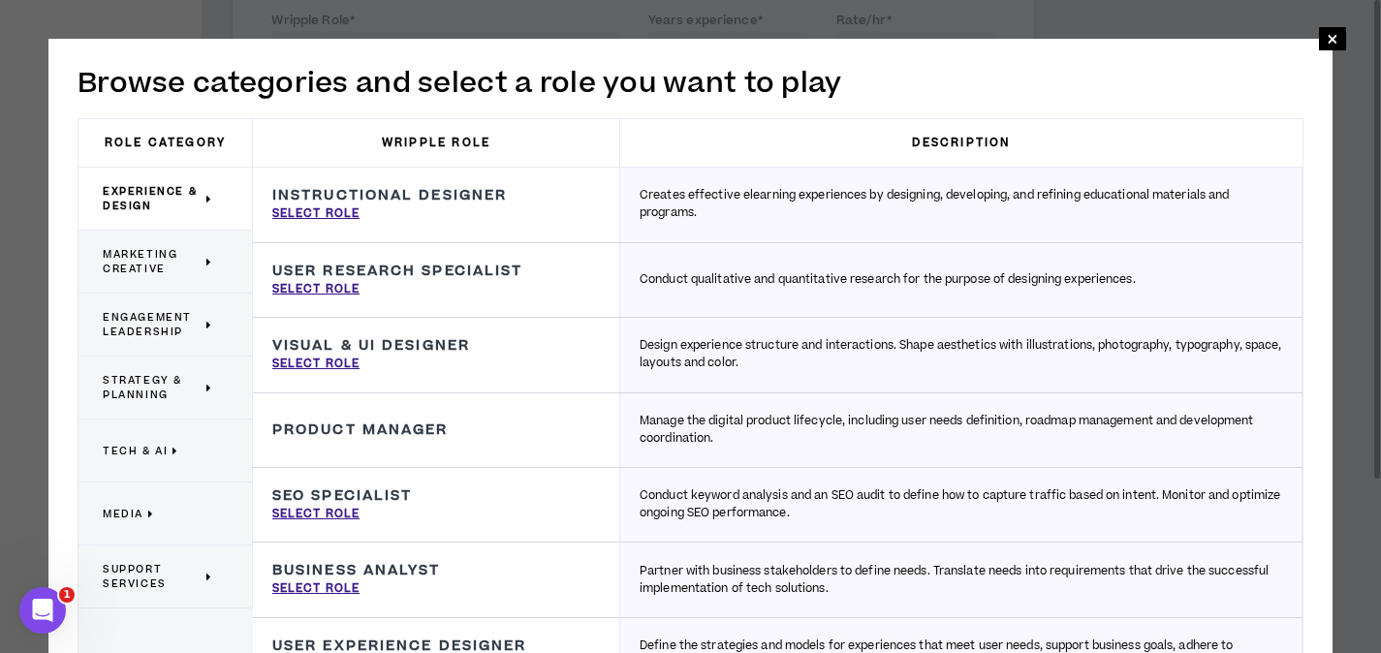
click at [168, 323] on span "Engagement Leadership" at bounding box center [152, 324] width 99 height 29
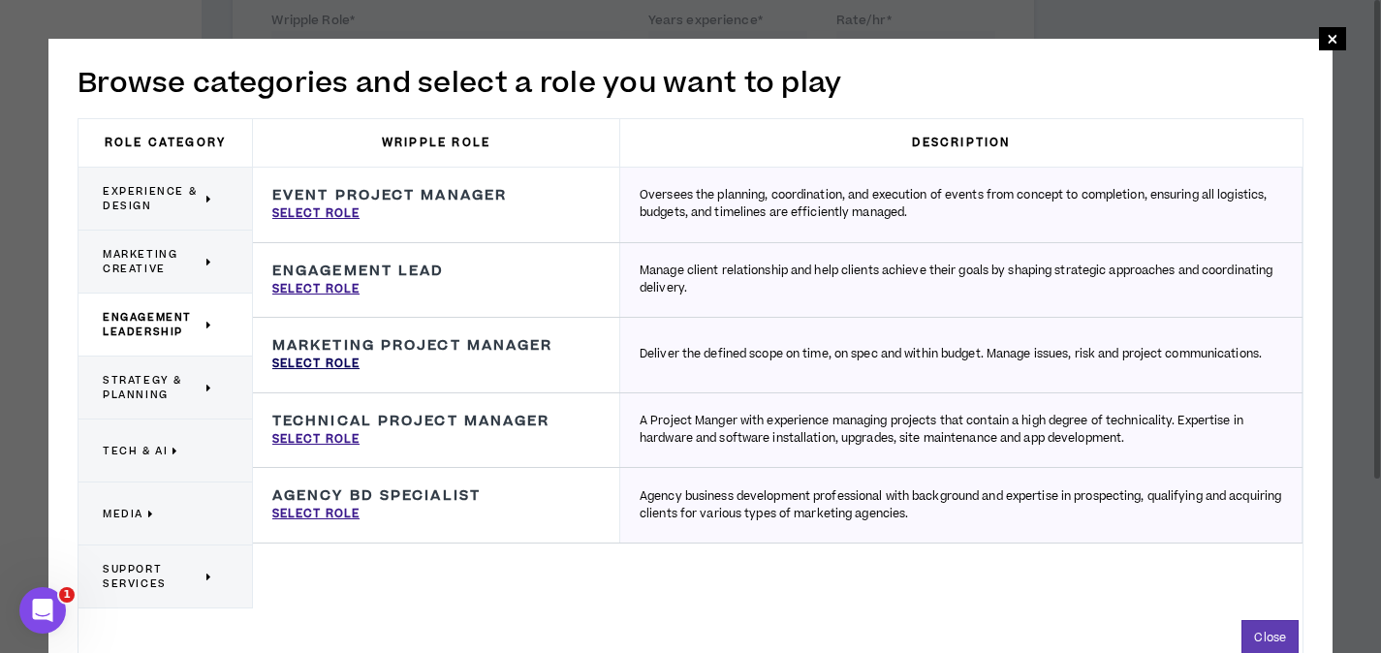
click at [313, 361] on p "Select Role" at bounding box center [315, 364] width 87 height 17
type input "Marketing Project Manager"
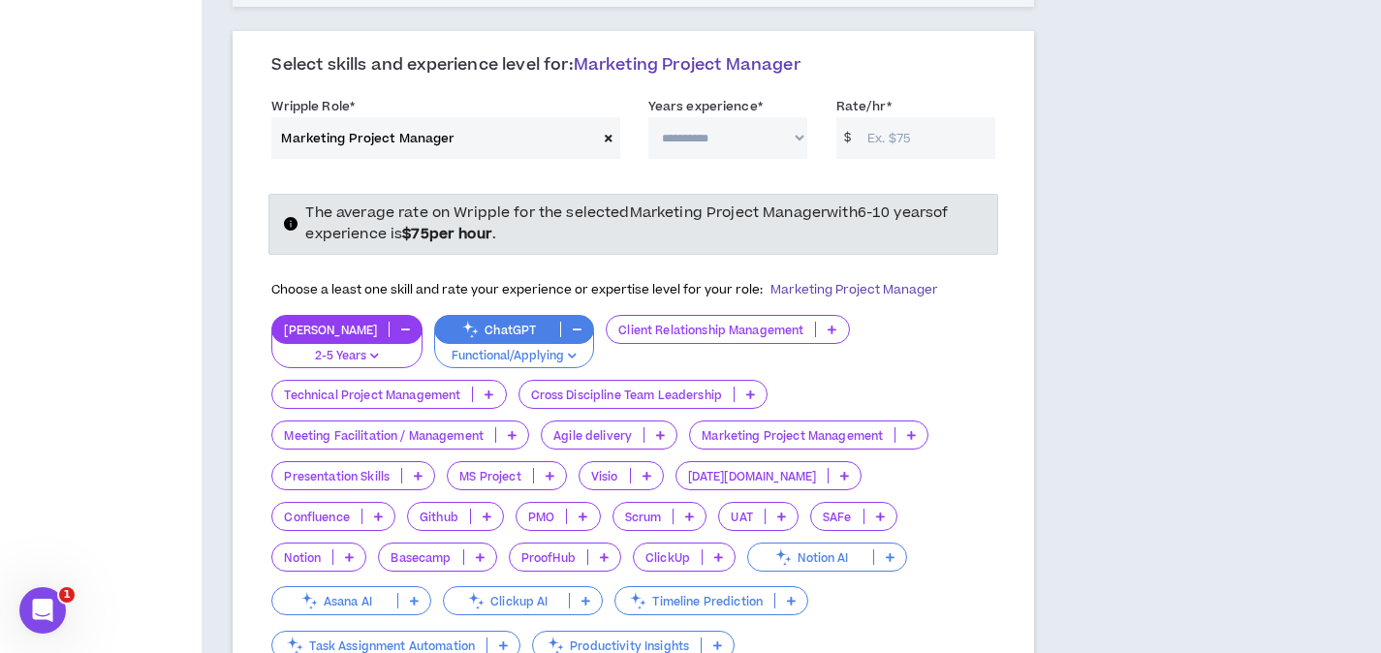
scroll to position [725, 0]
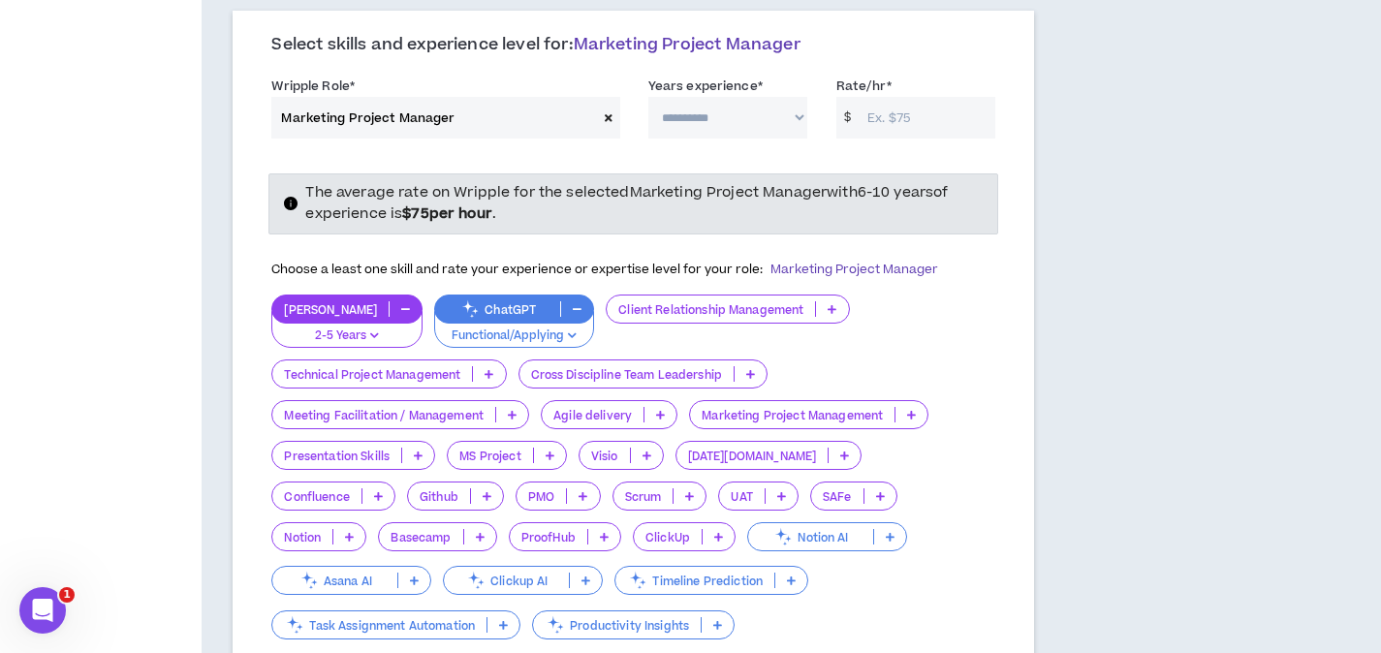
click at [790, 97] on select "**********" at bounding box center [727, 118] width 159 height 42
select select "**"
click at [648, 97] on select "**********" at bounding box center [727, 118] width 159 height 42
click at [946, 97] on input "Rate/hr *" at bounding box center [926, 118] width 138 height 42
type input "105"
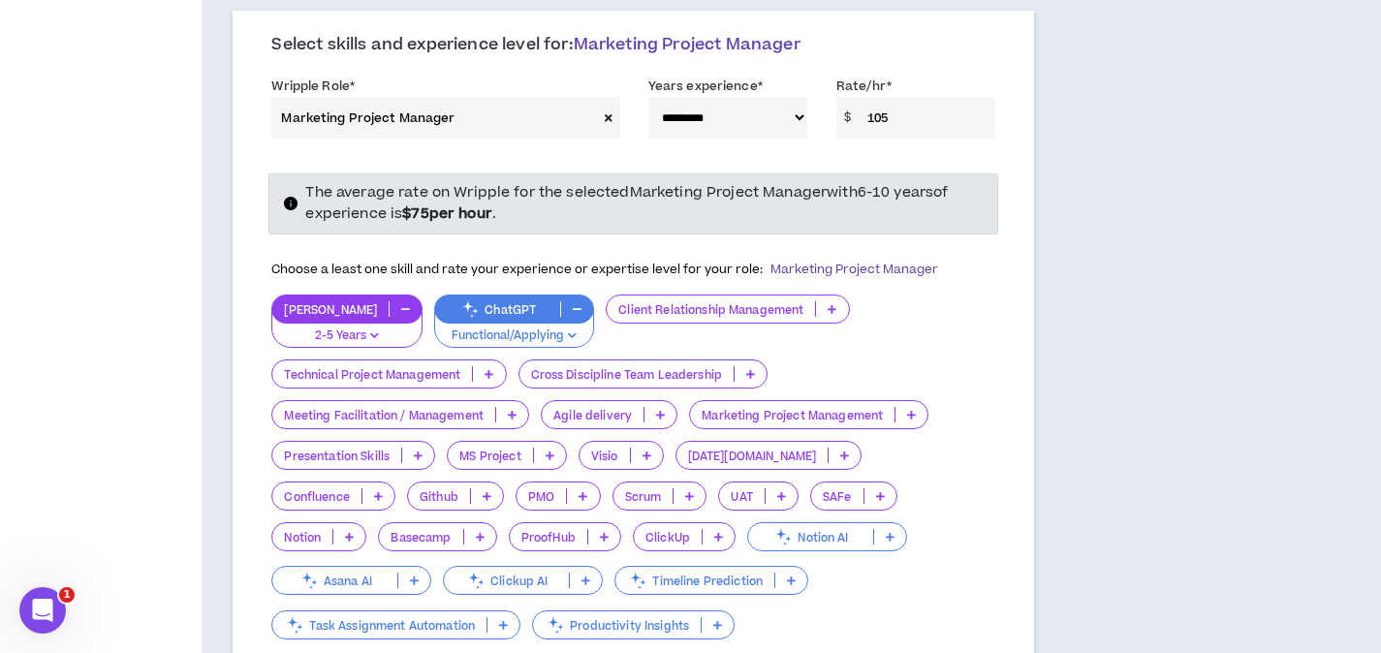
click at [934, 35] on h3 "Select skills and experience level for: Marketing Project Manager" at bounding box center [633, 45] width 724 height 21
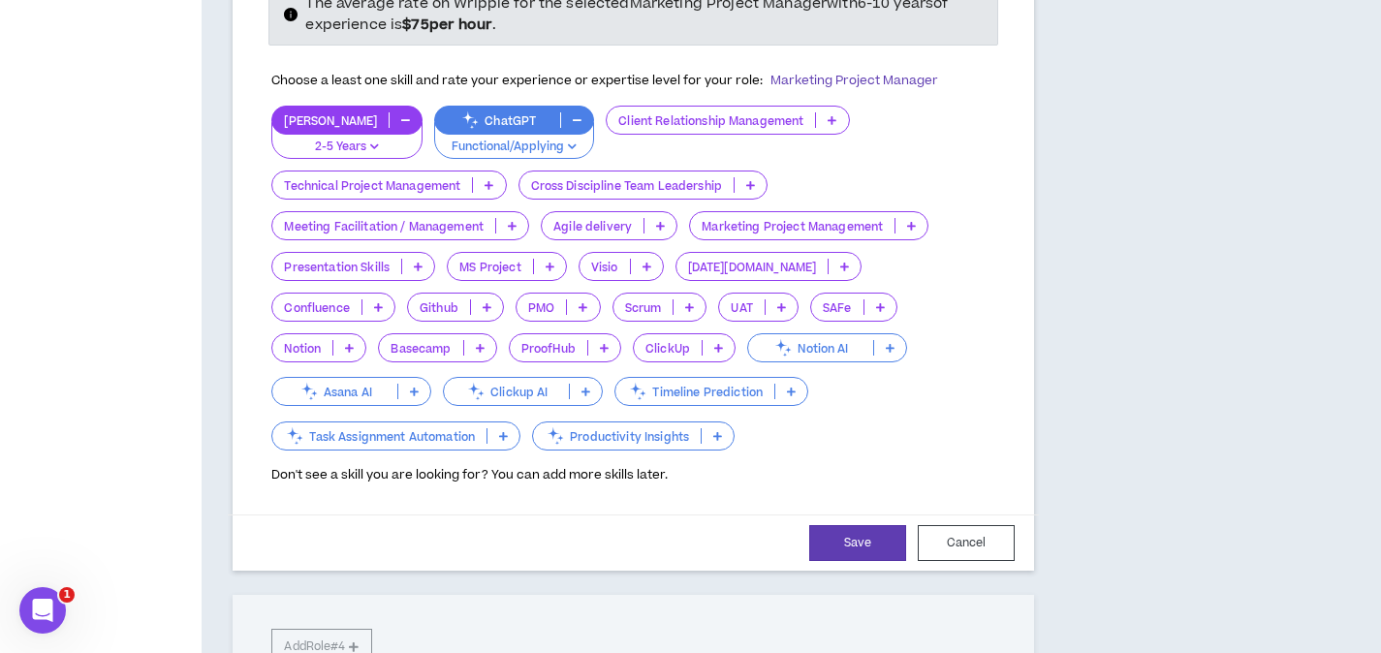
scroll to position [917, 0]
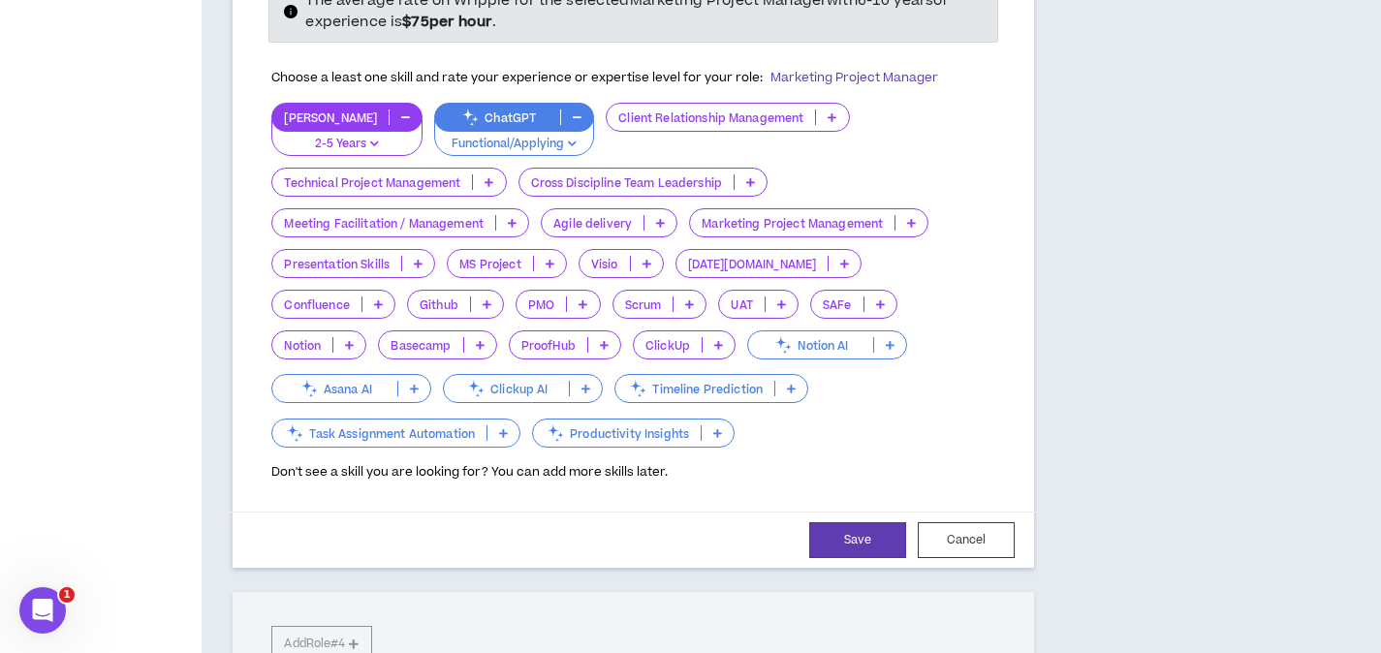
click at [759, 174] on p at bounding box center [750, 182] width 32 height 16
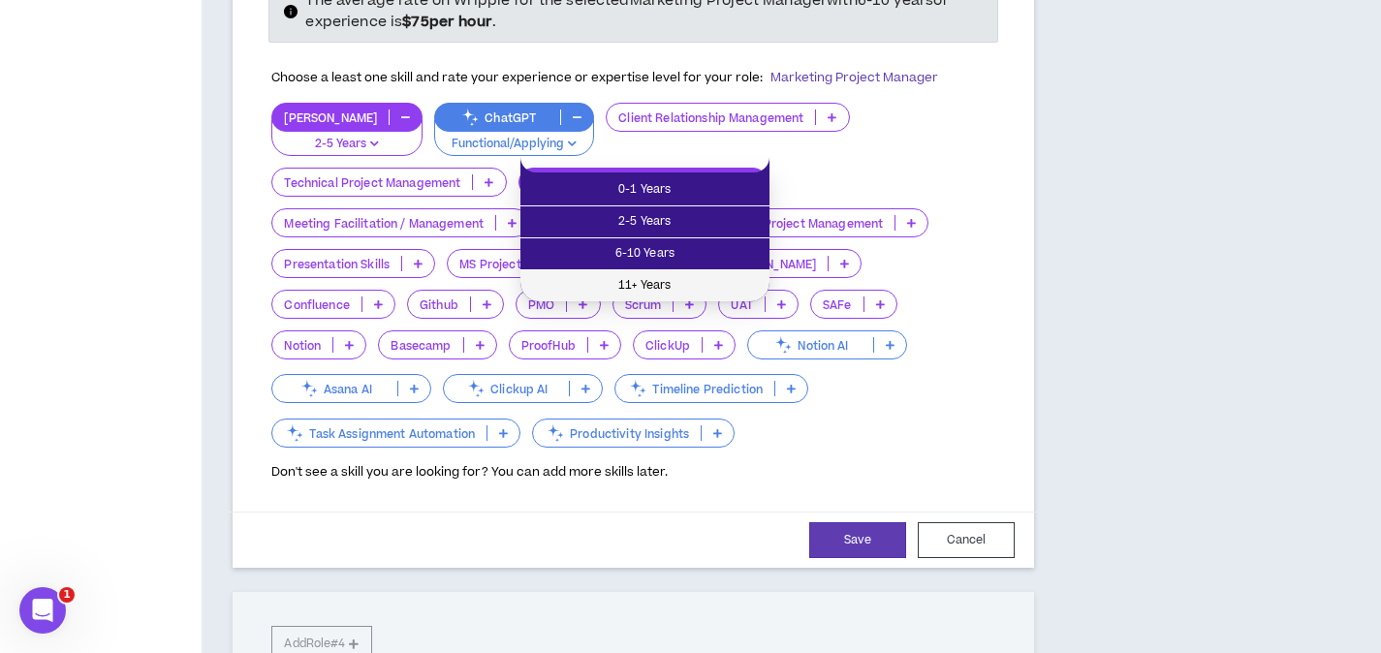
click at [692, 275] on span "11+ Years" at bounding box center [645, 285] width 226 height 21
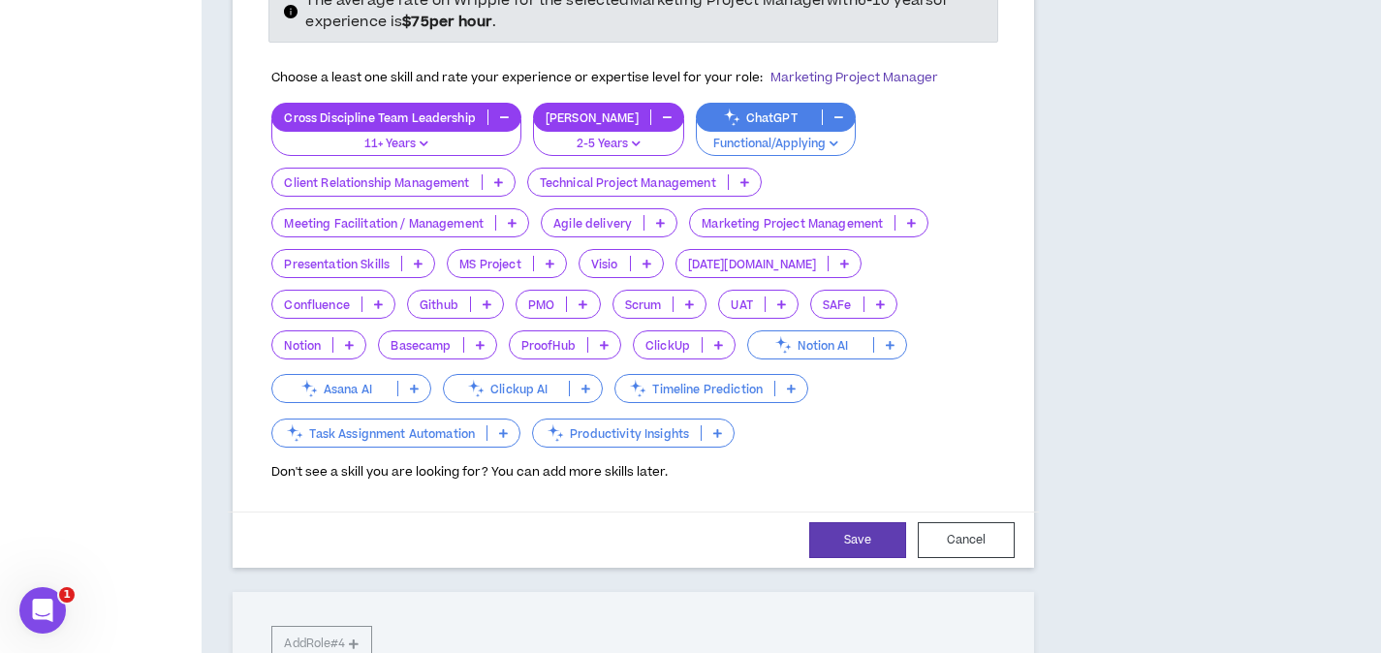
click at [519, 215] on p at bounding box center [512, 223] width 32 height 16
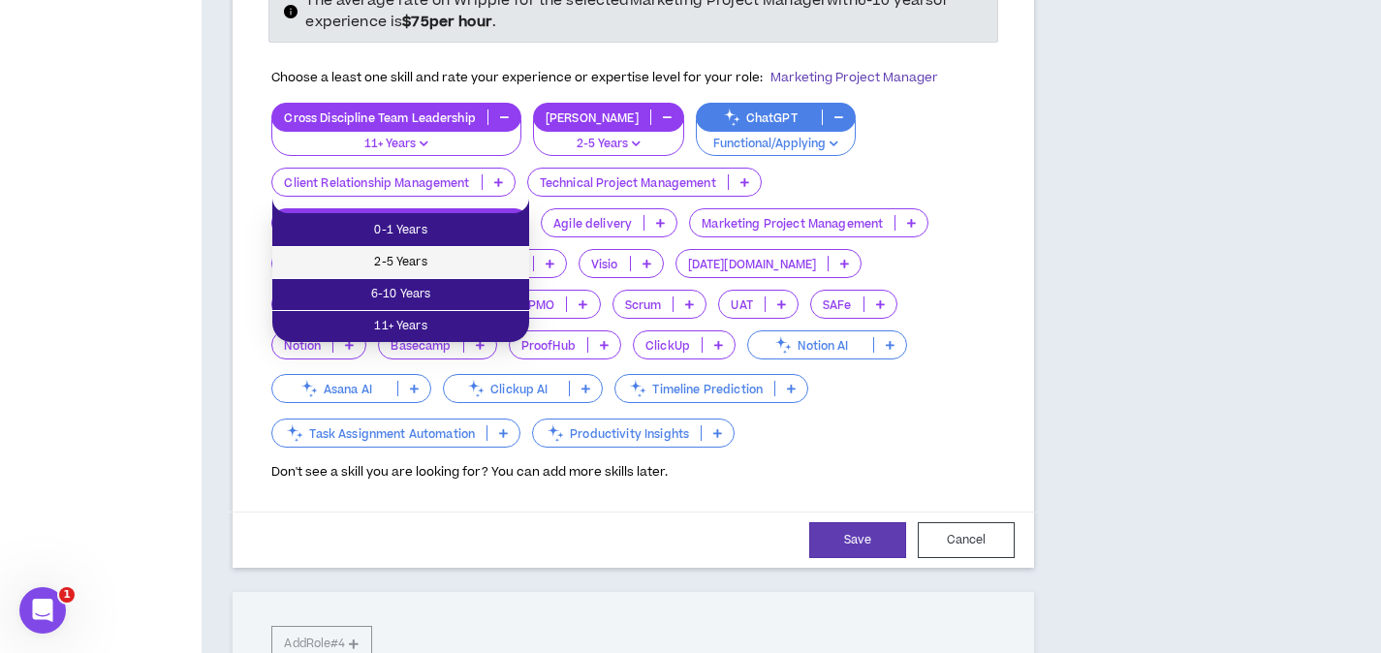
click at [487, 263] on span "2-5 Years" at bounding box center [400, 262] width 233 height 21
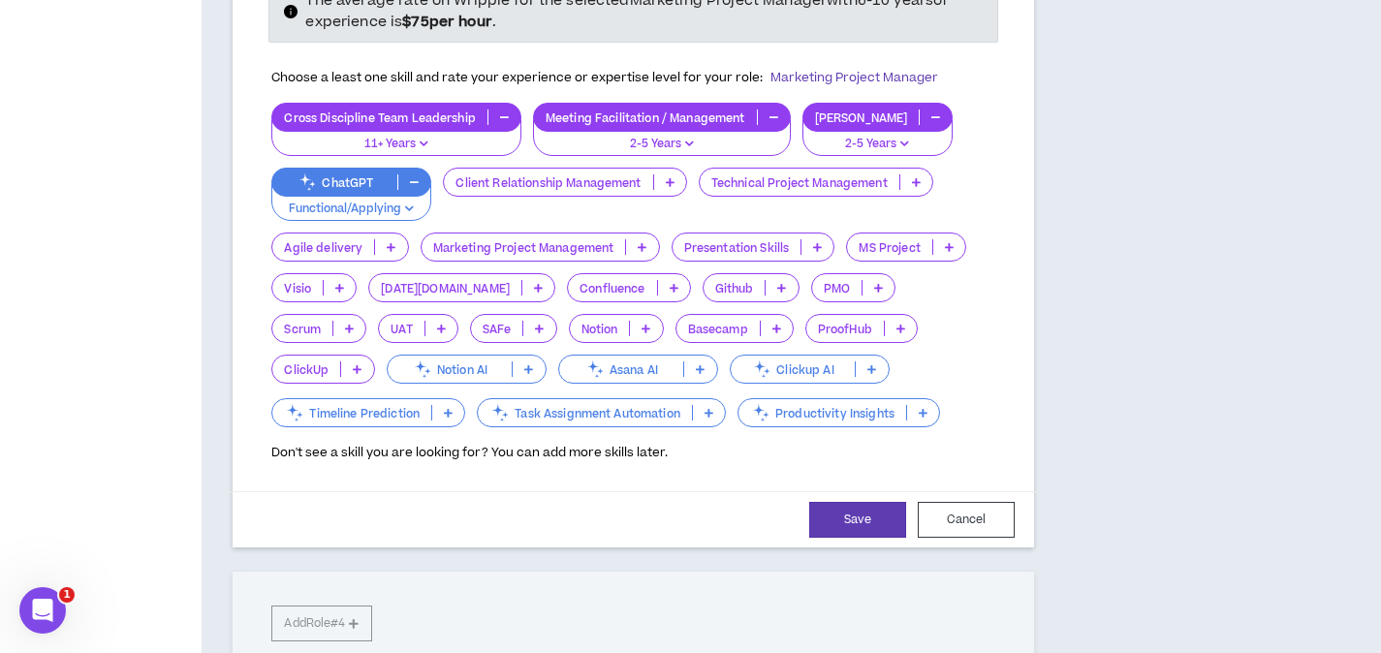
click at [642, 242] on icon at bounding box center [641, 247] width 9 height 10
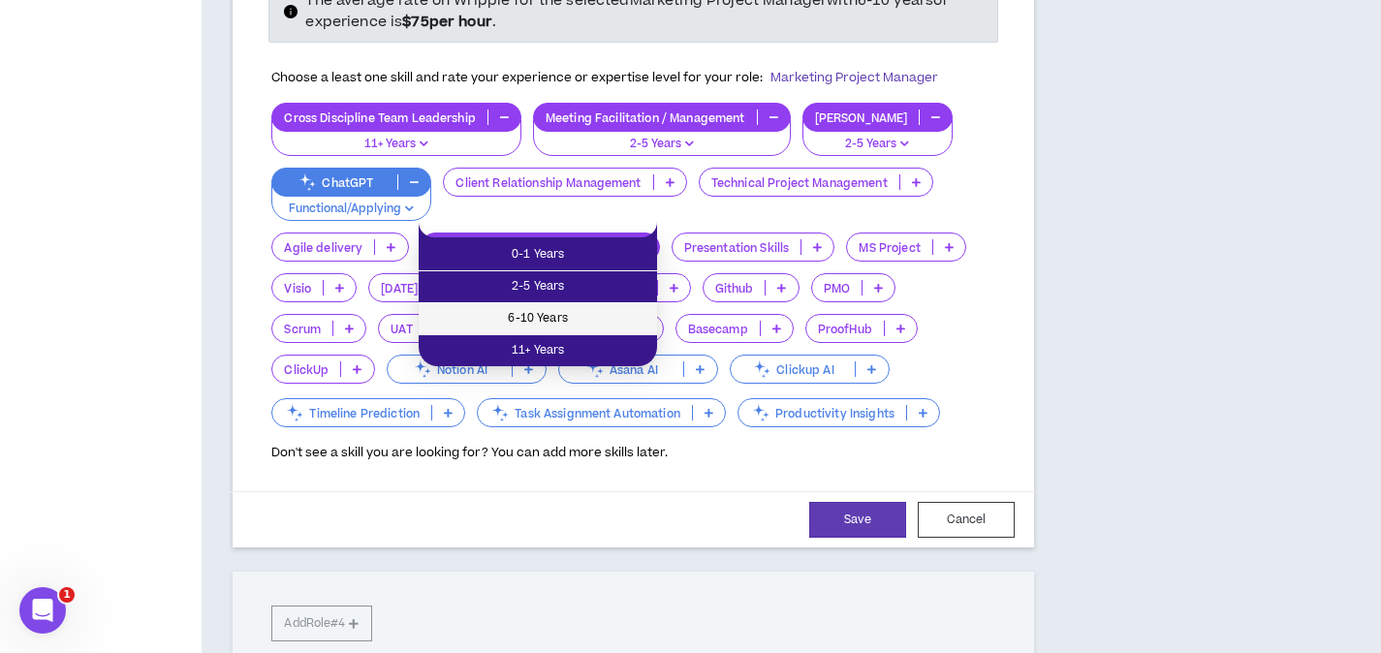
click at [592, 325] on span "6-10 Years" at bounding box center [537, 318] width 215 height 21
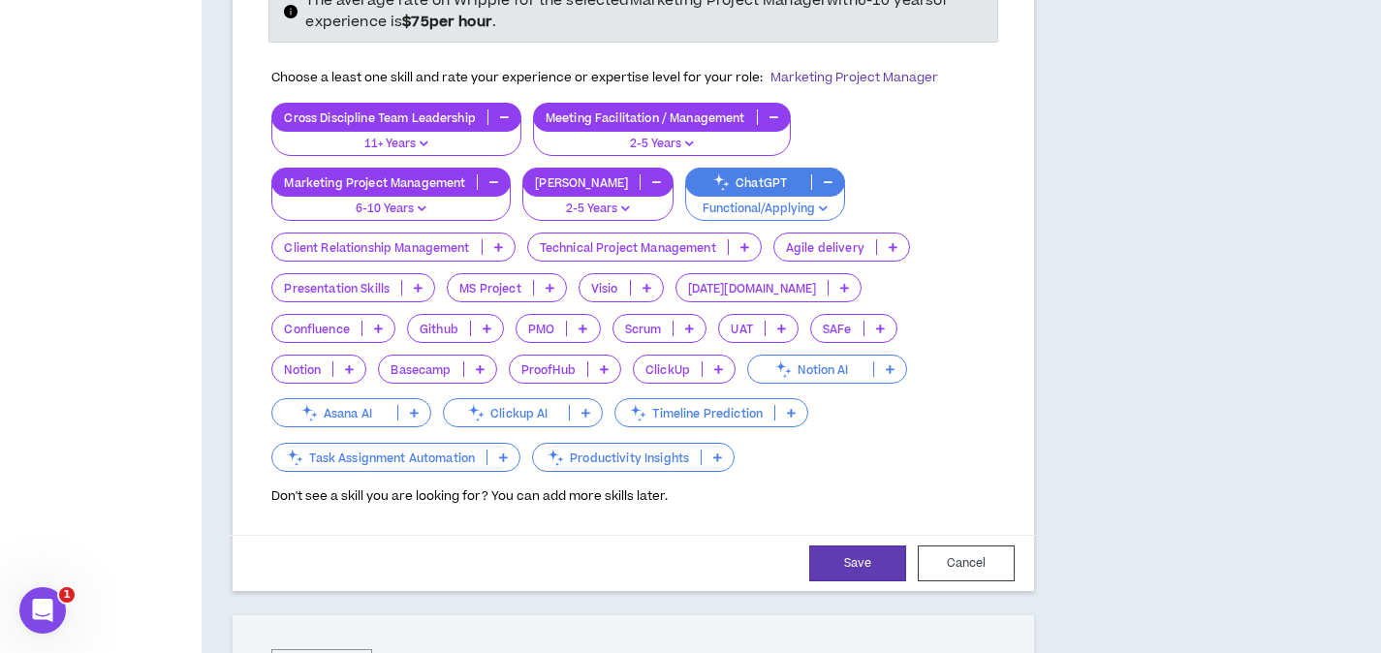
click at [429, 280] on p at bounding box center [418, 288] width 32 height 16
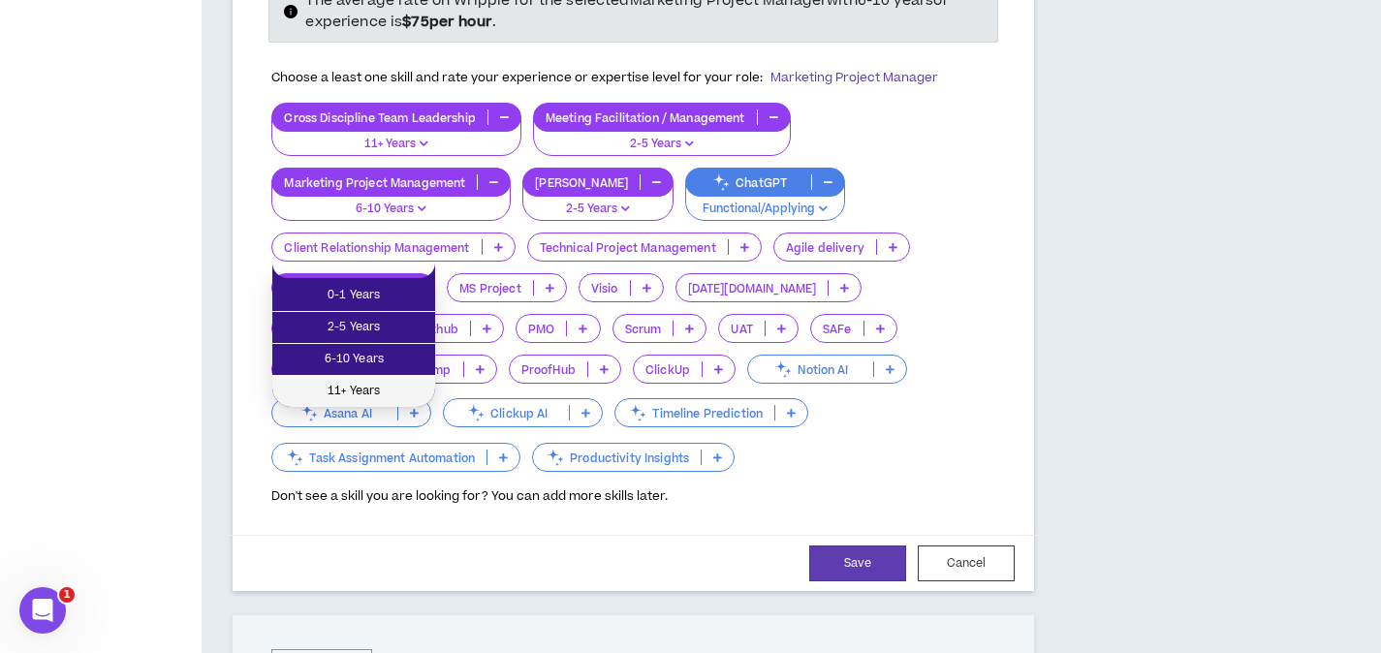
click at [403, 386] on span "11+ Years" at bounding box center [354, 391] width 140 height 21
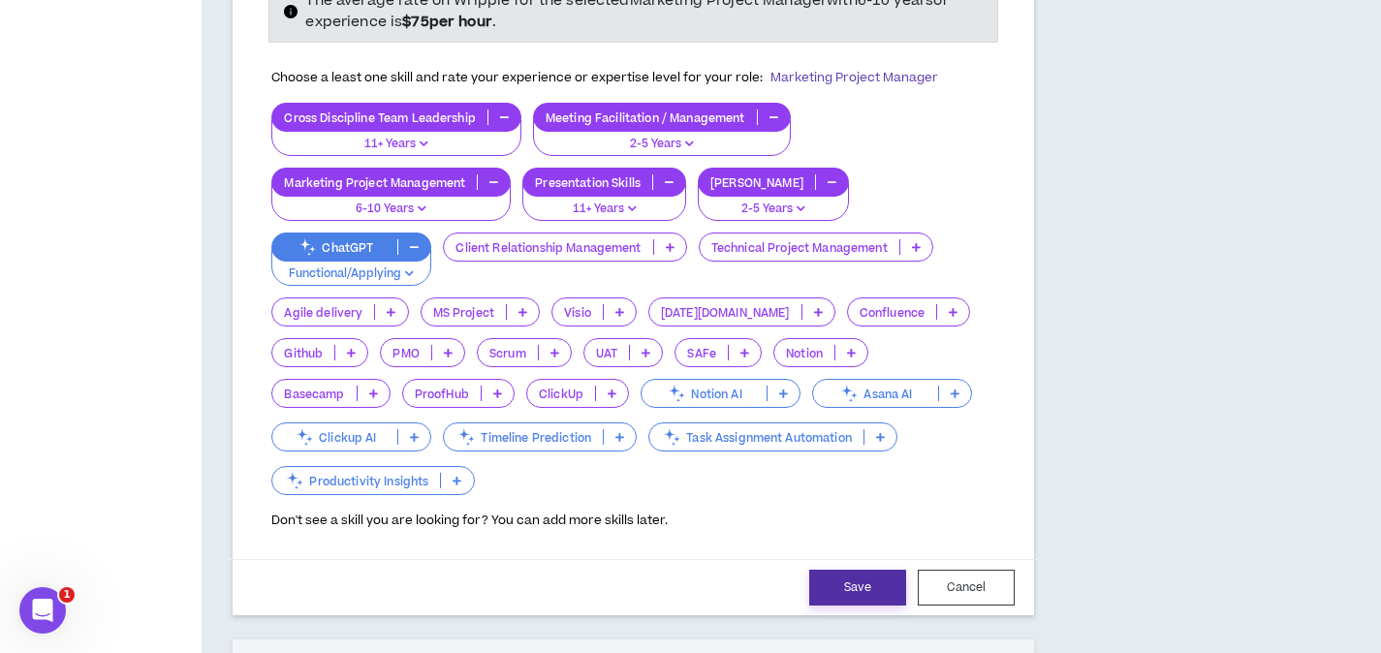
click at [894, 570] on button "Save" at bounding box center [857, 588] width 97 height 36
select select "**"
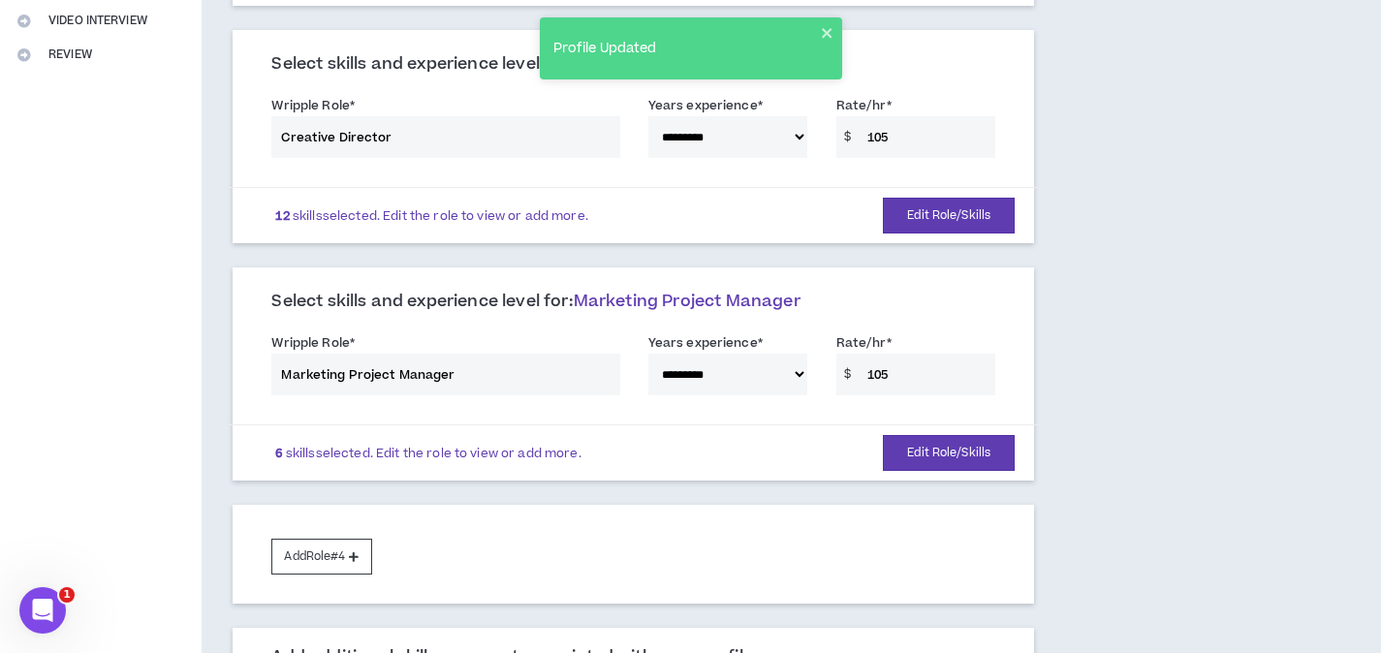
scroll to position [464, 0]
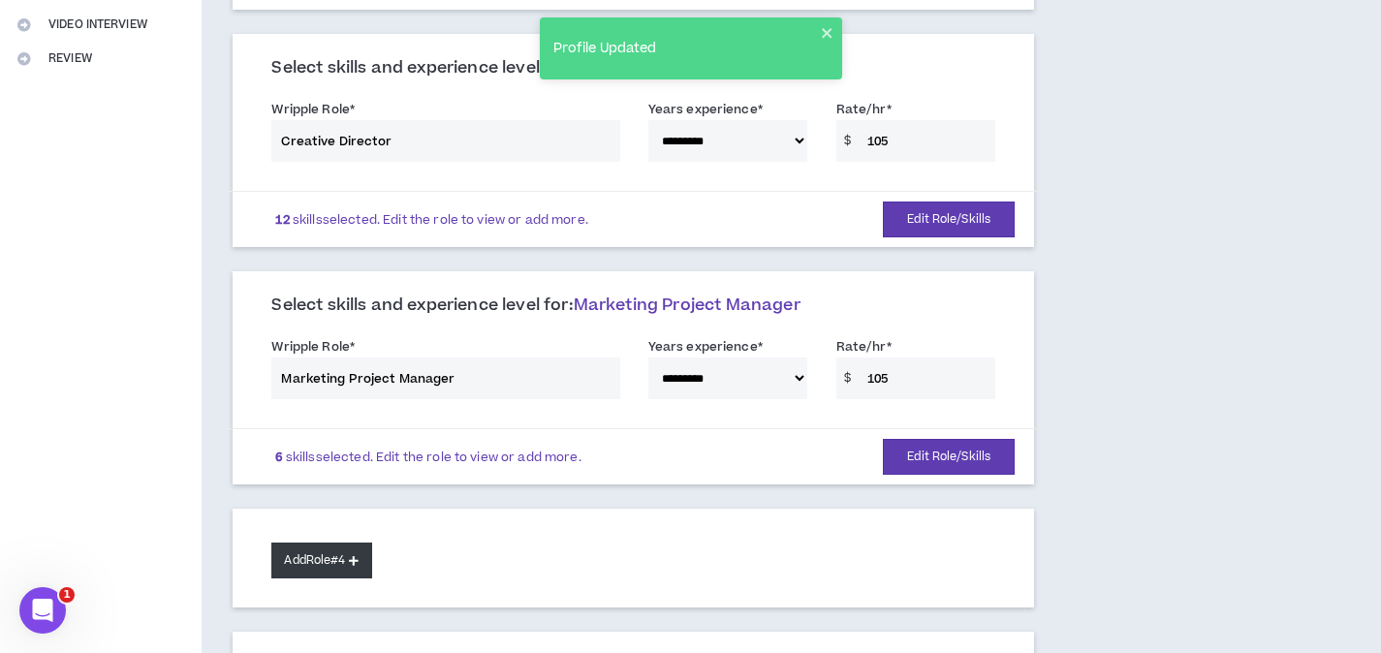
click at [353, 543] on button "Add Role #4" at bounding box center [321, 561] width 100 height 36
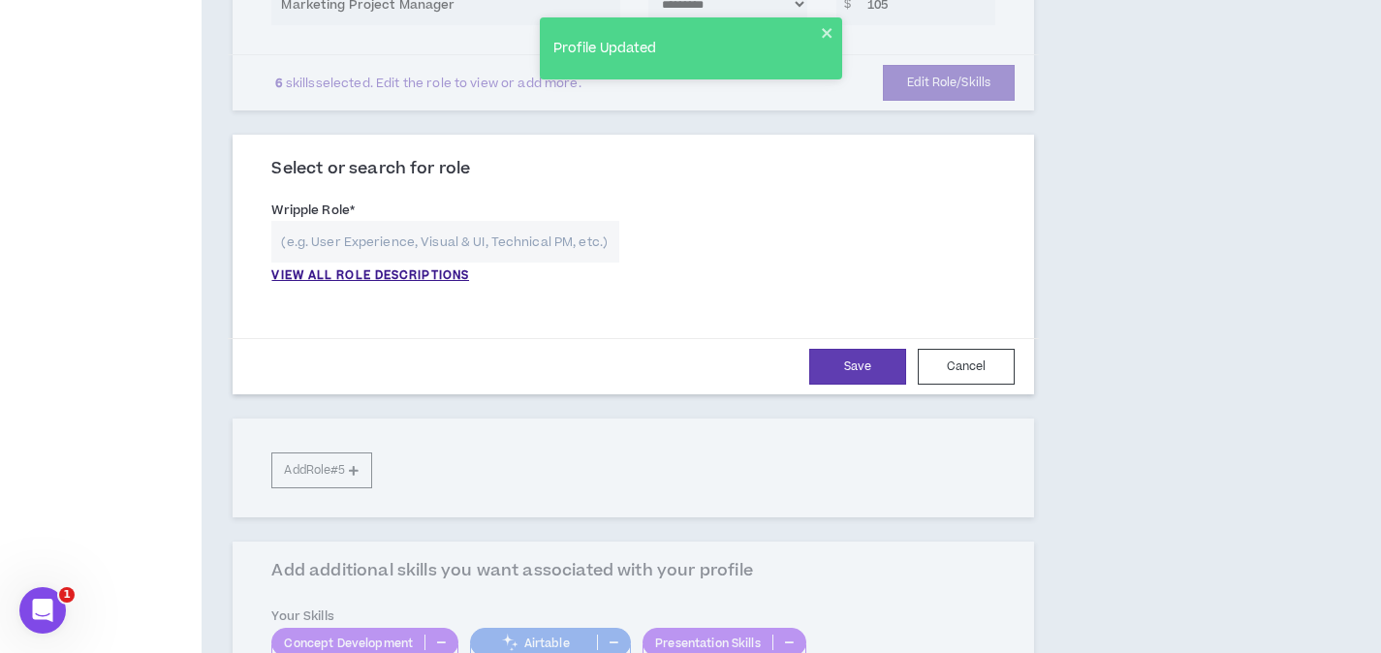
scroll to position [886, 0]
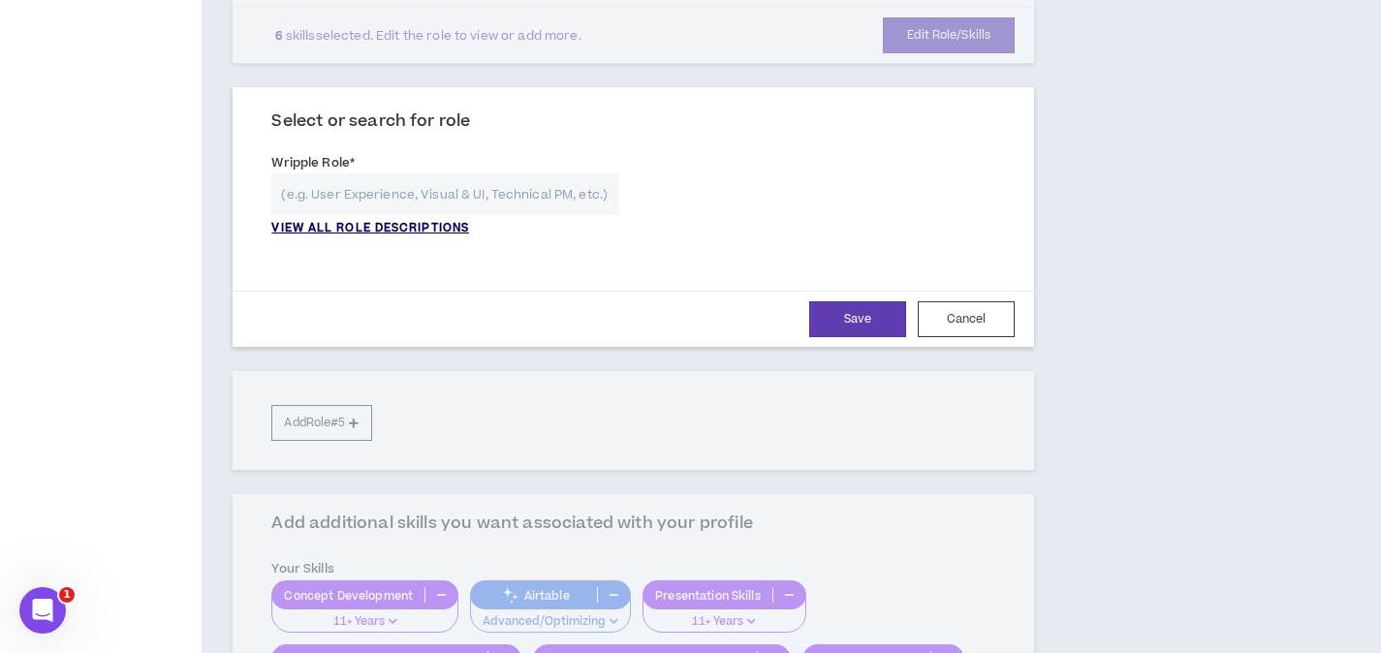
click at [313, 220] on p "VIEW ALL ROLE DESCRIPTIONS" at bounding box center [370, 228] width 198 height 17
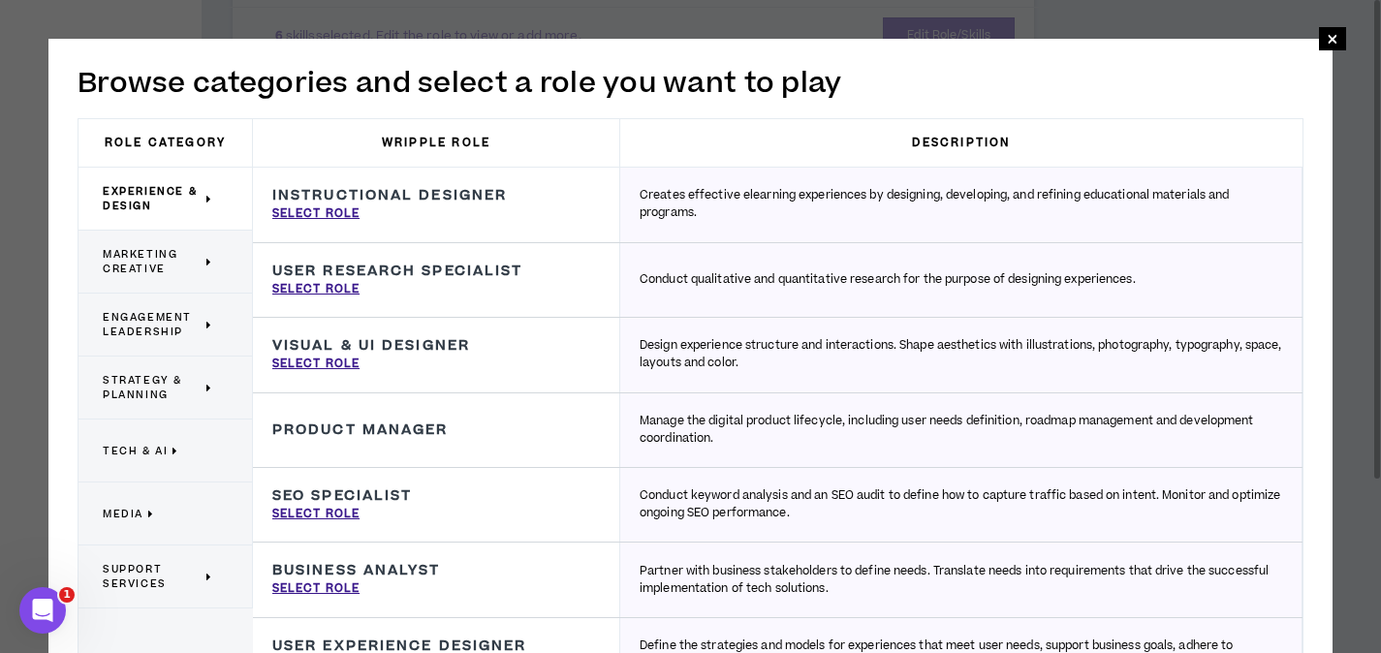
click at [130, 325] on span "Engagement Leadership" at bounding box center [152, 324] width 99 height 29
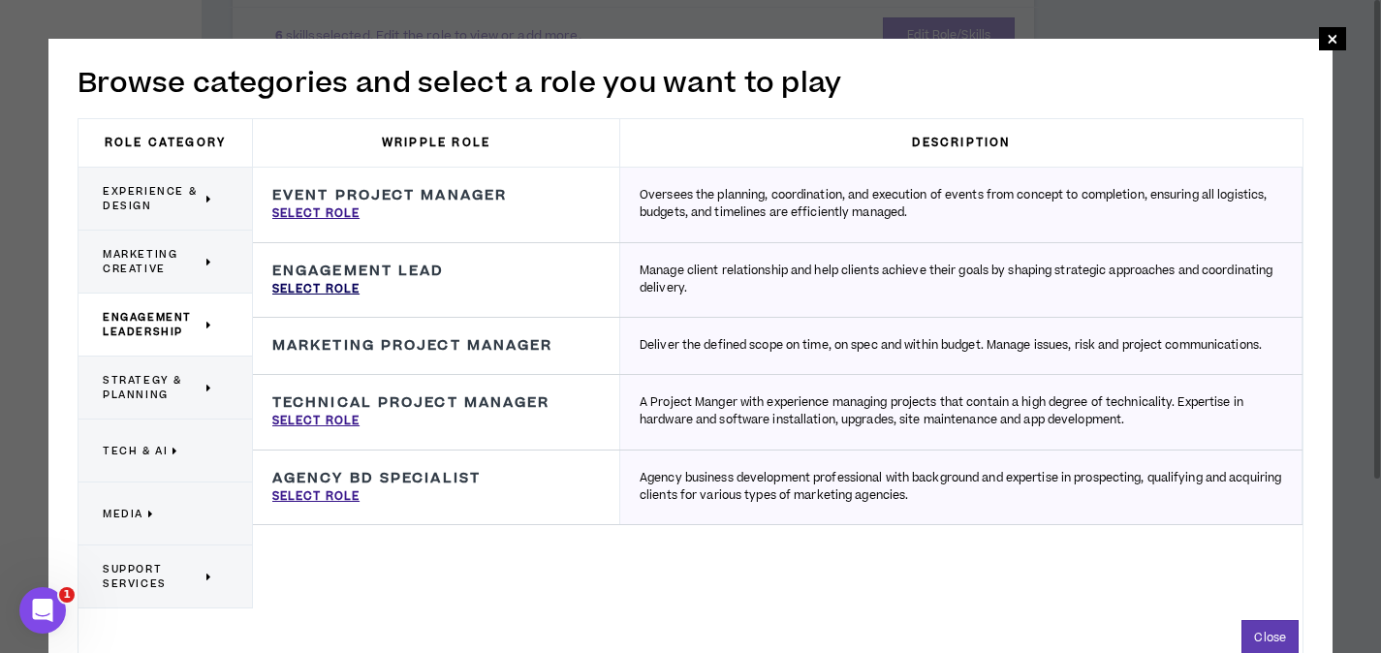
click at [306, 288] on p "Select Role" at bounding box center [315, 289] width 87 height 17
type input "Engagement Lead"
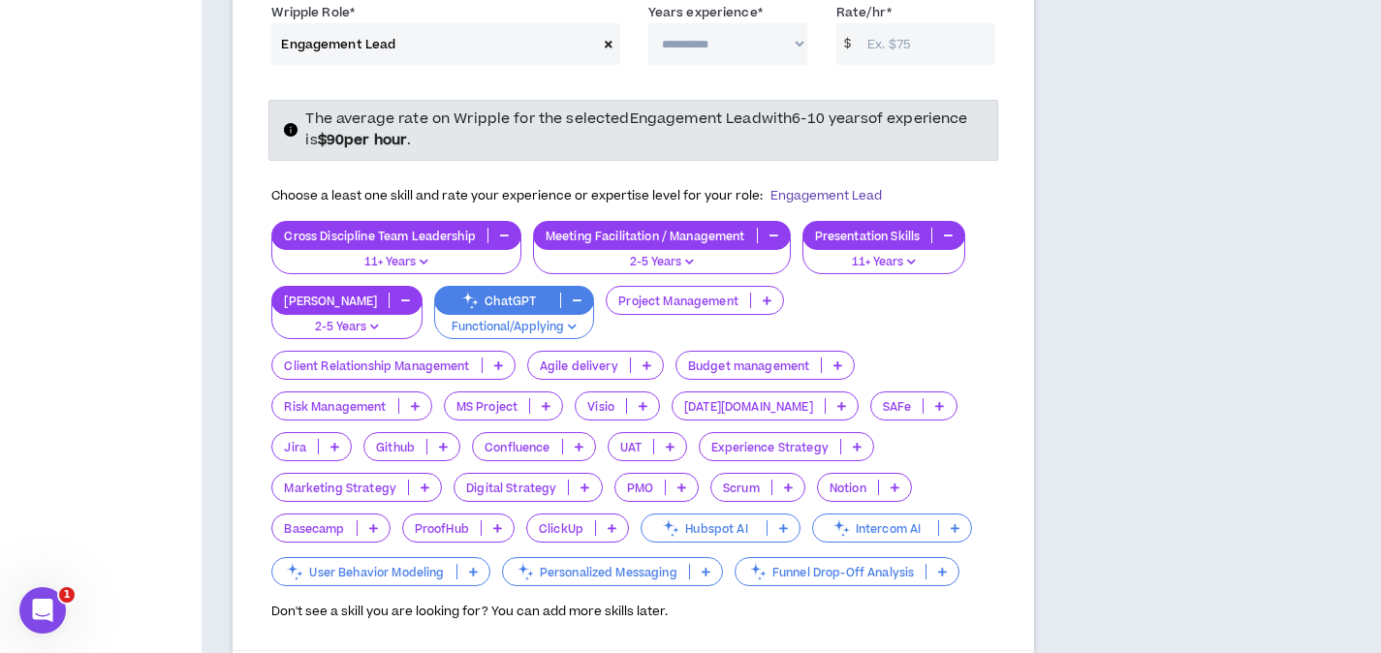
scroll to position [1128, 0]
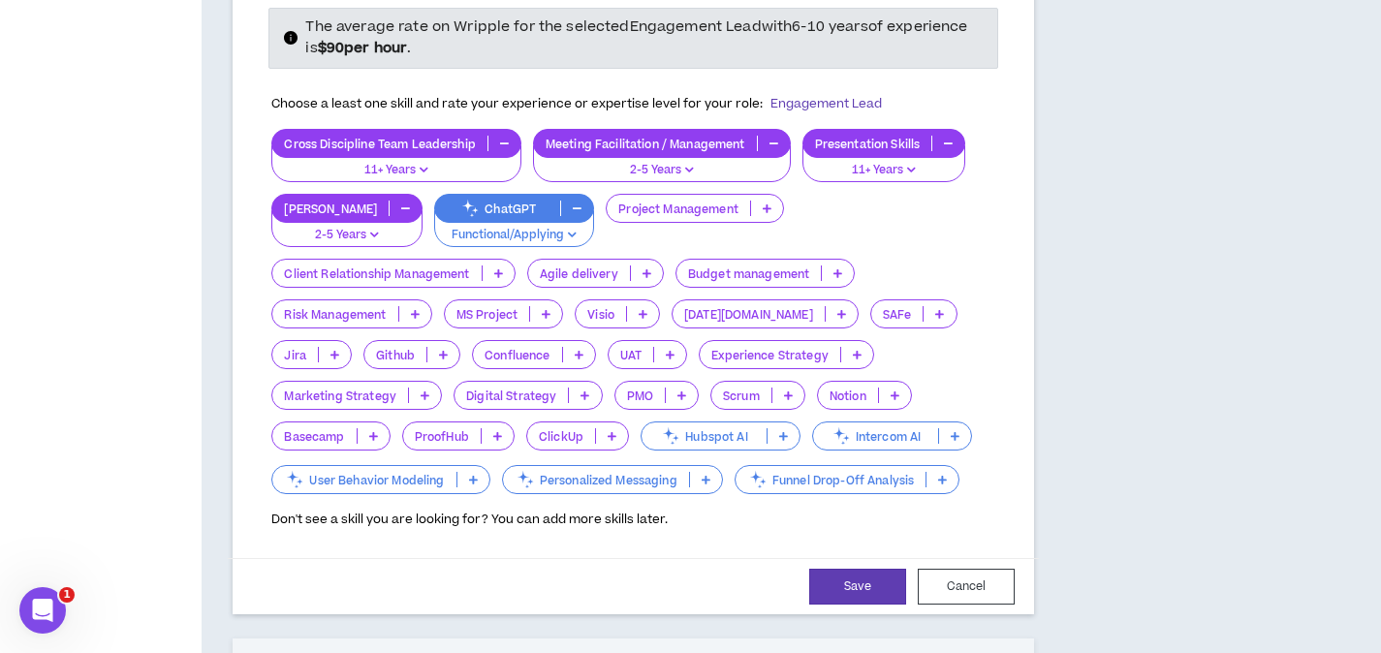
click at [751, 201] on p at bounding box center [767, 209] width 32 height 16
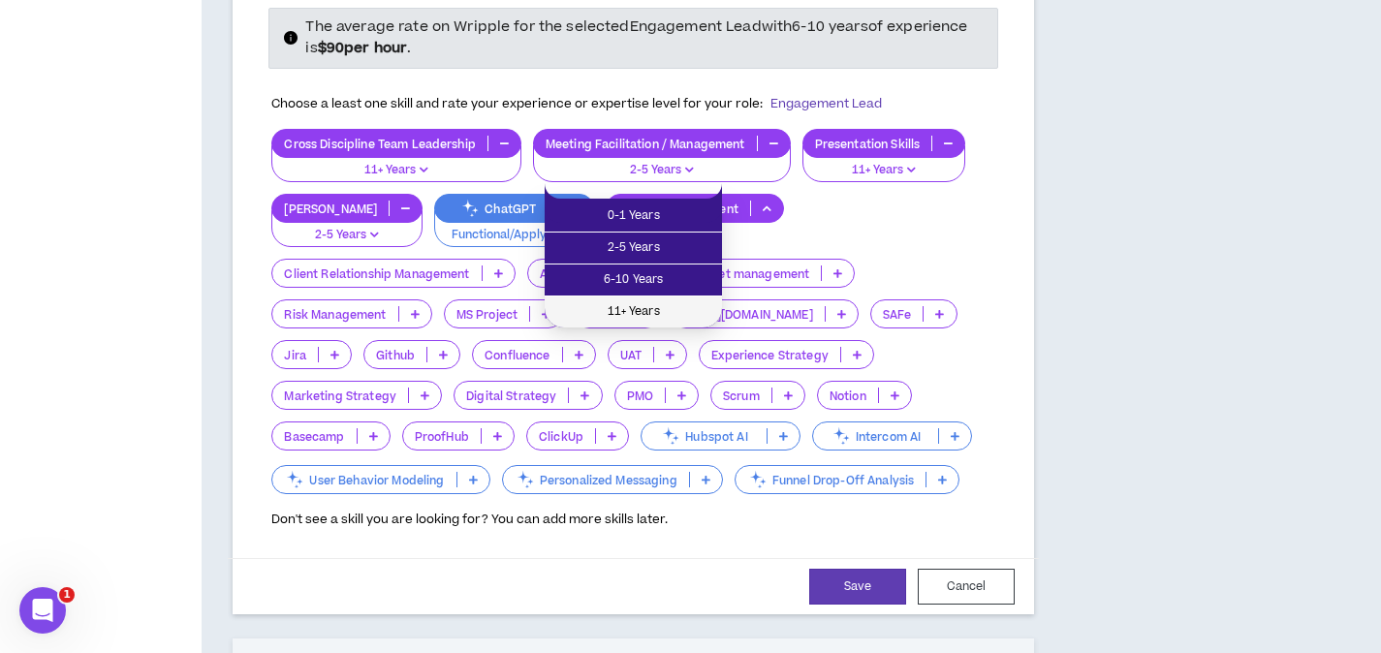
click at [681, 310] on span "11+ Years" at bounding box center [633, 311] width 154 height 21
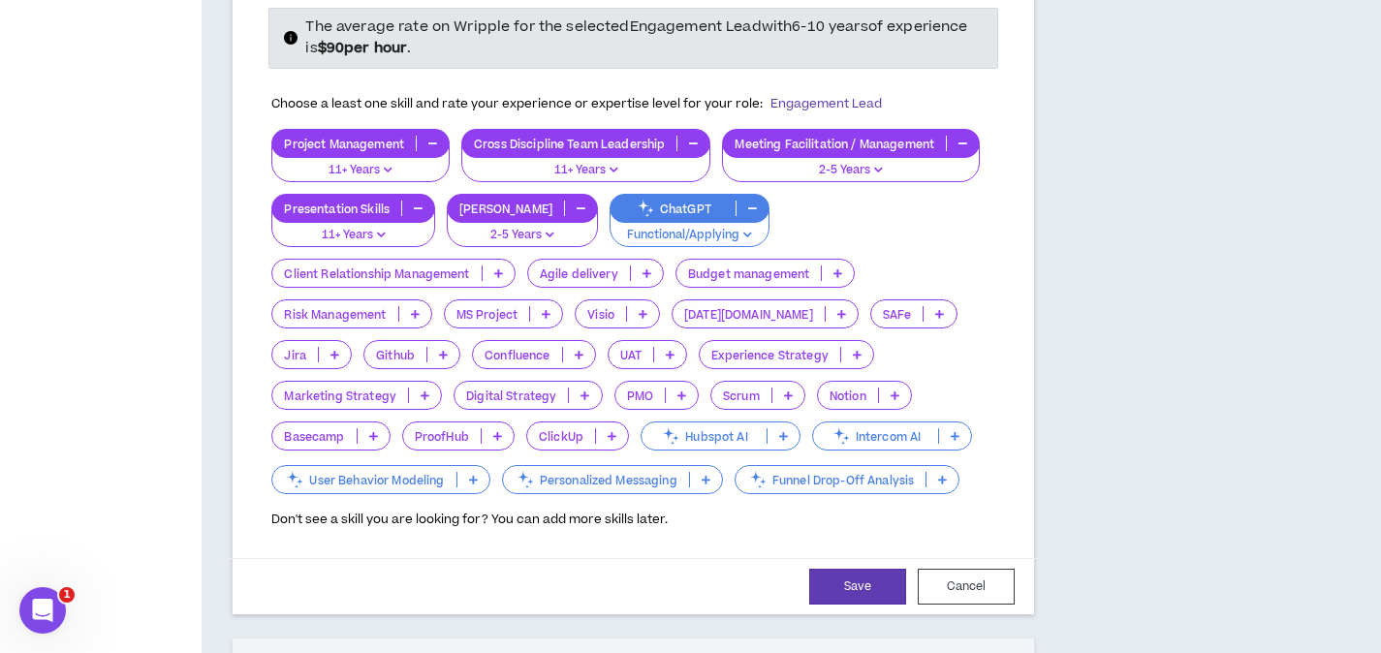
click at [503, 268] on icon at bounding box center [498, 273] width 9 height 10
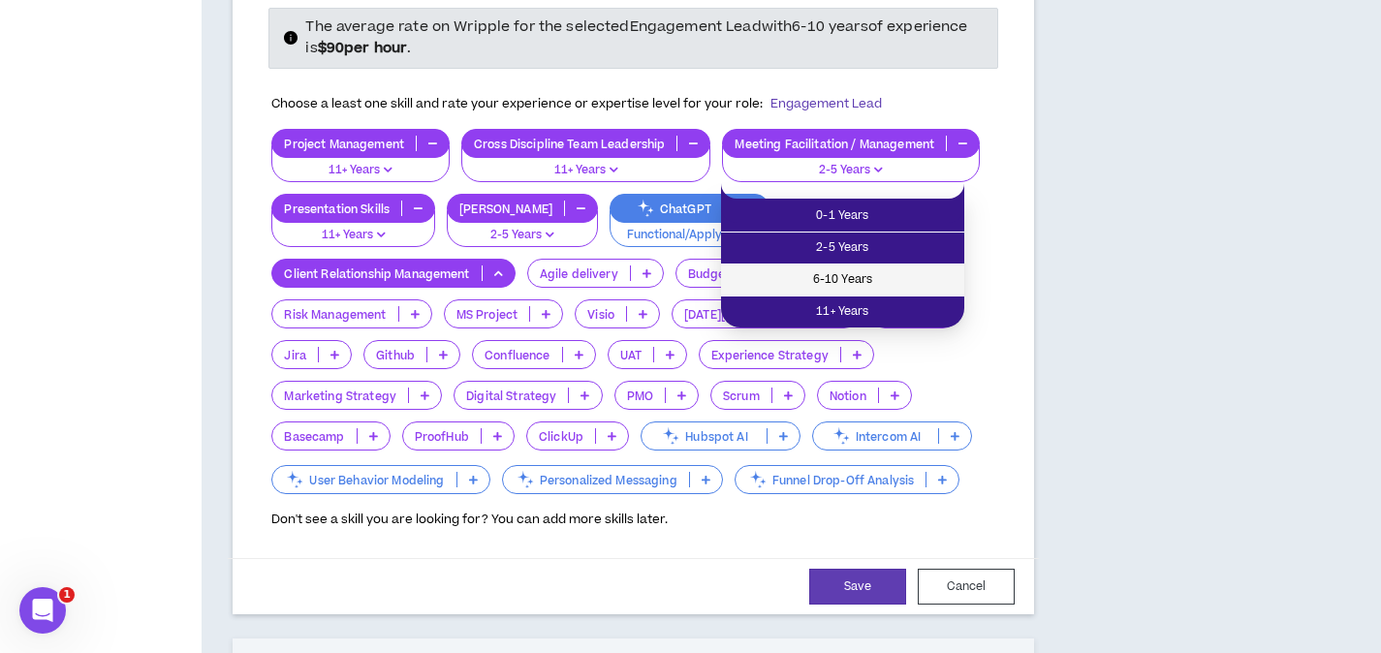
click at [916, 288] on span "6-10 Years" at bounding box center [842, 279] width 220 height 21
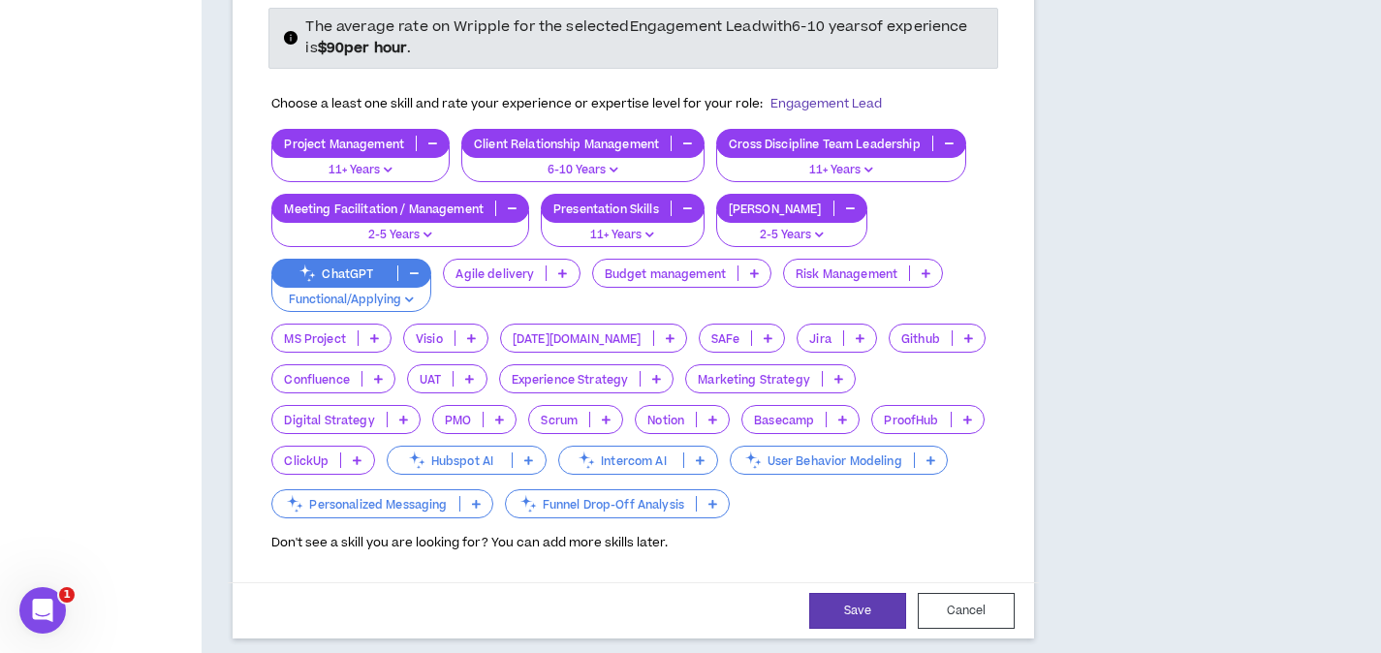
click at [738, 265] on p at bounding box center [754, 273] width 32 height 16
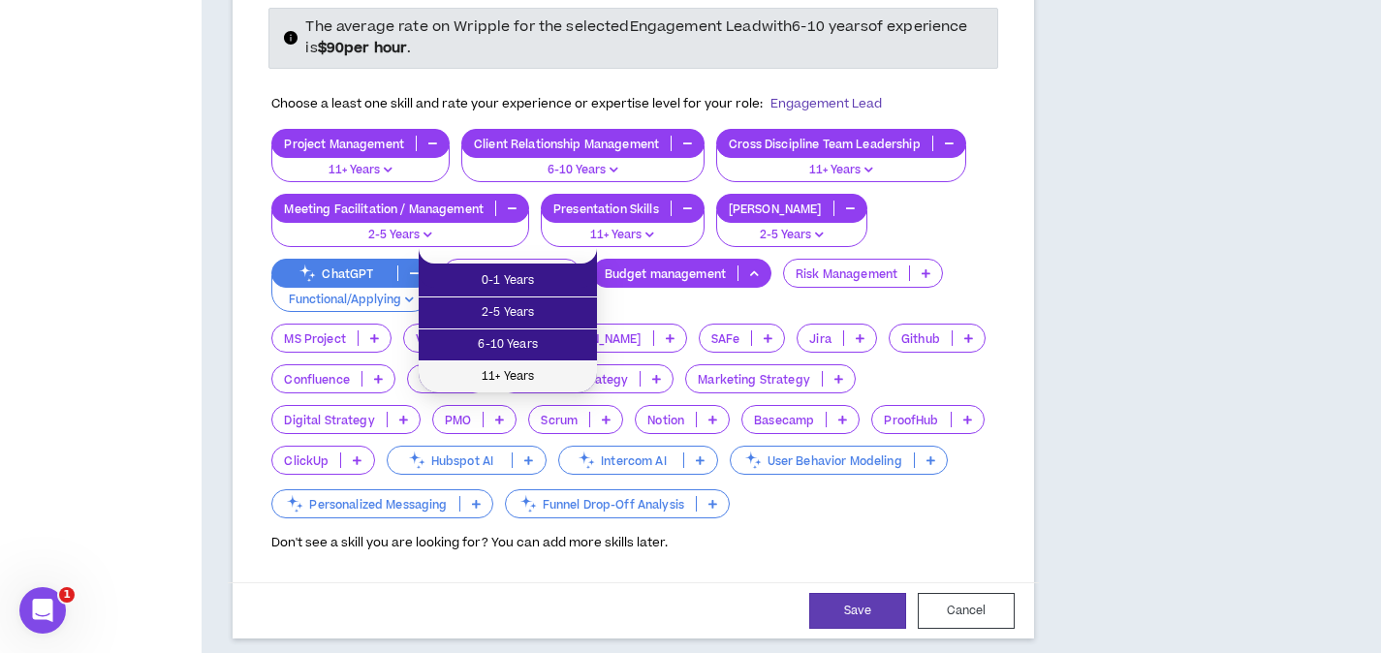
click at [528, 373] on span "11+ Years" at bounding box center [507, 376] width 155 height 21
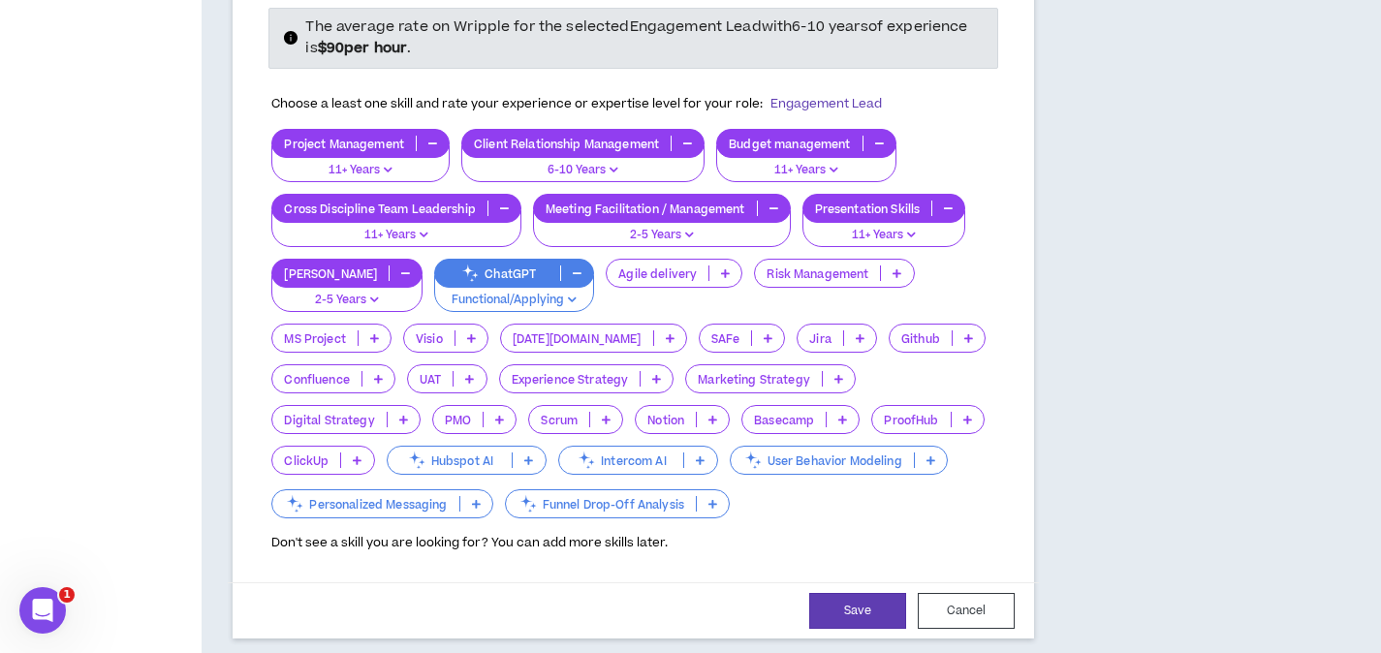
click at [881, 265] on p at bounding box center [897, 273] width 32 height 16
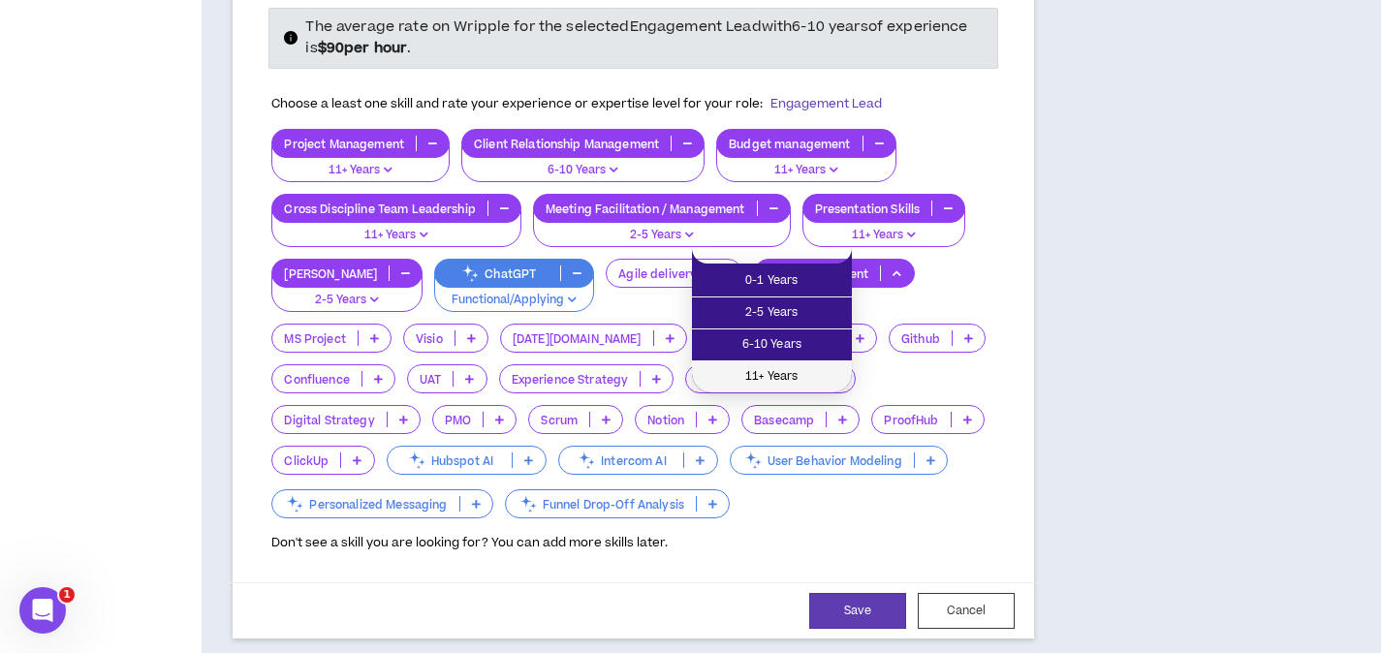
click at [781, 371] on span "11+ Years" at bounding box center [771, 376] width 137 height 21
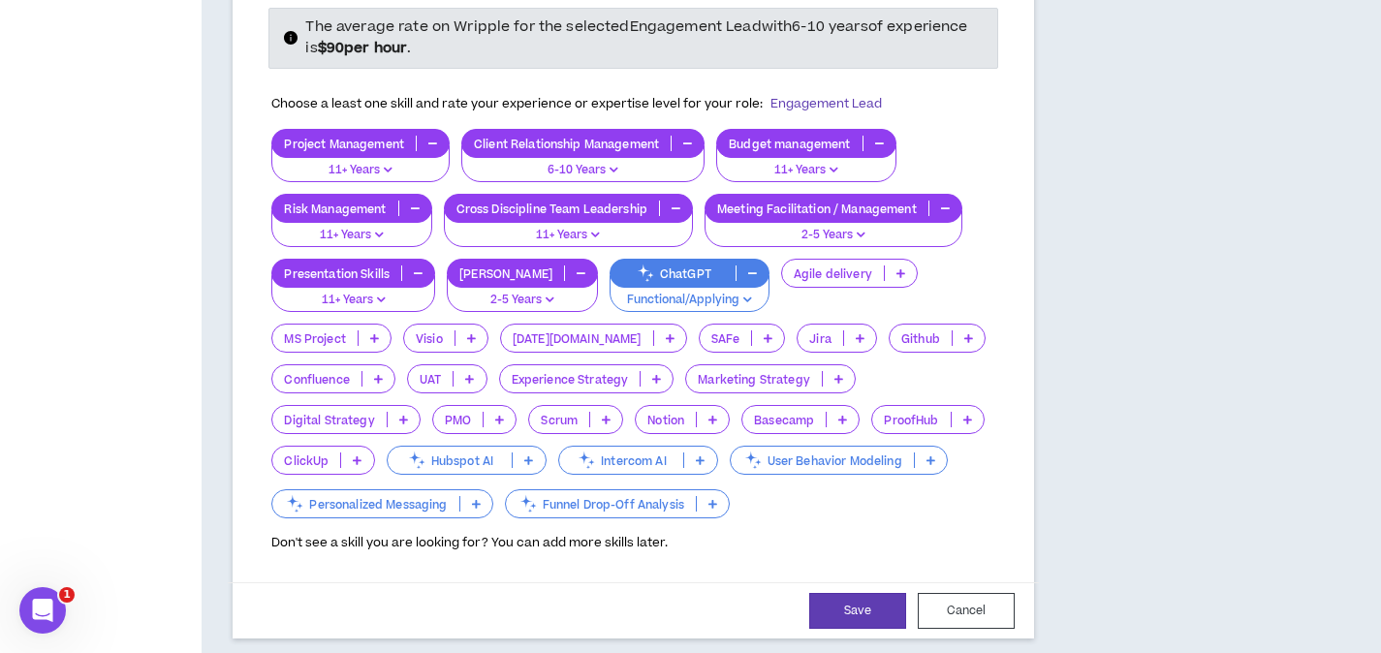
click at [834, 374] on icon at bounding box center [838, 379] width 9 height 10
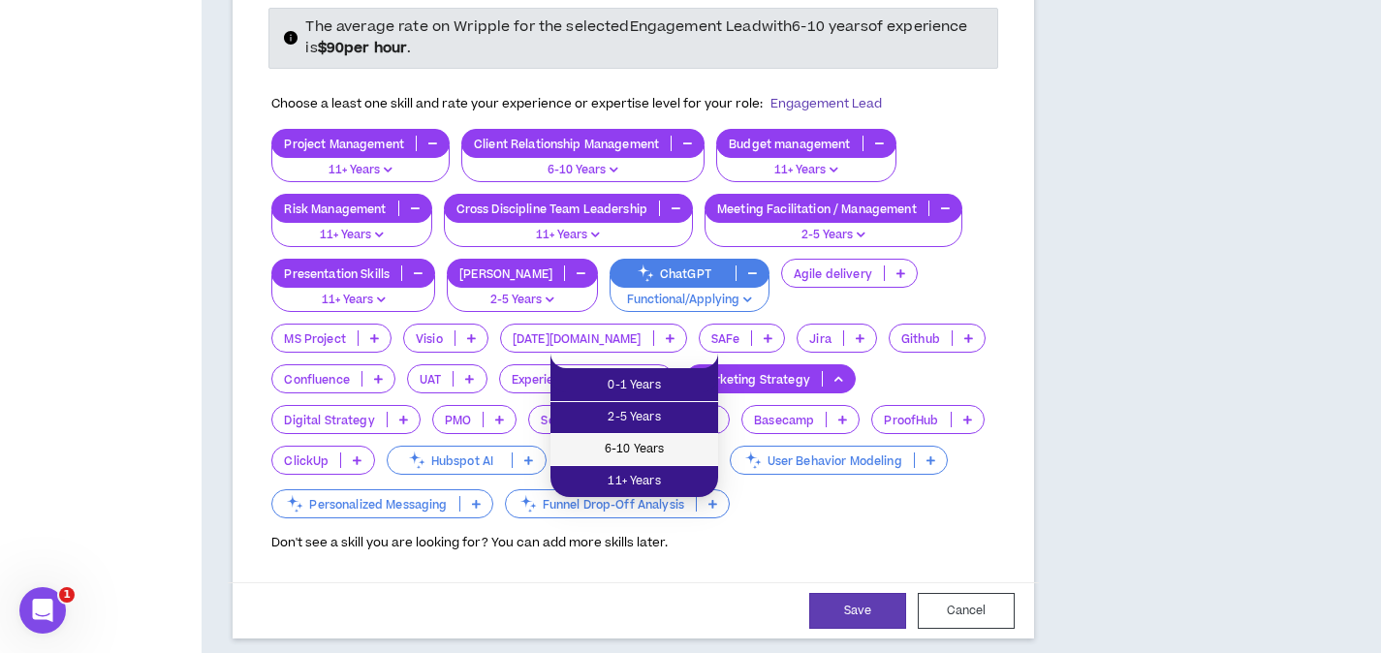
click at [664, 460] on li "6-10 Years" at bounding box center [634, 450] width 168 height 32
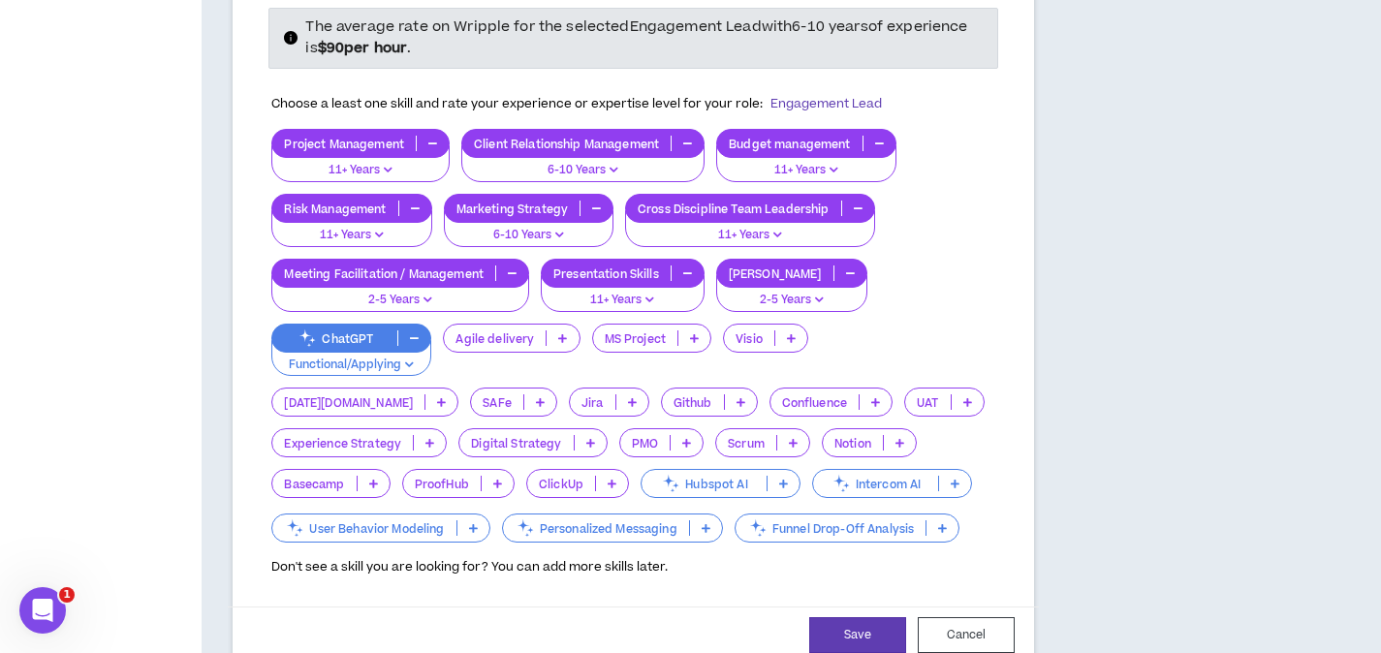
click at [606, 435] on p at bounding box center [591, 443] width 32 height 16
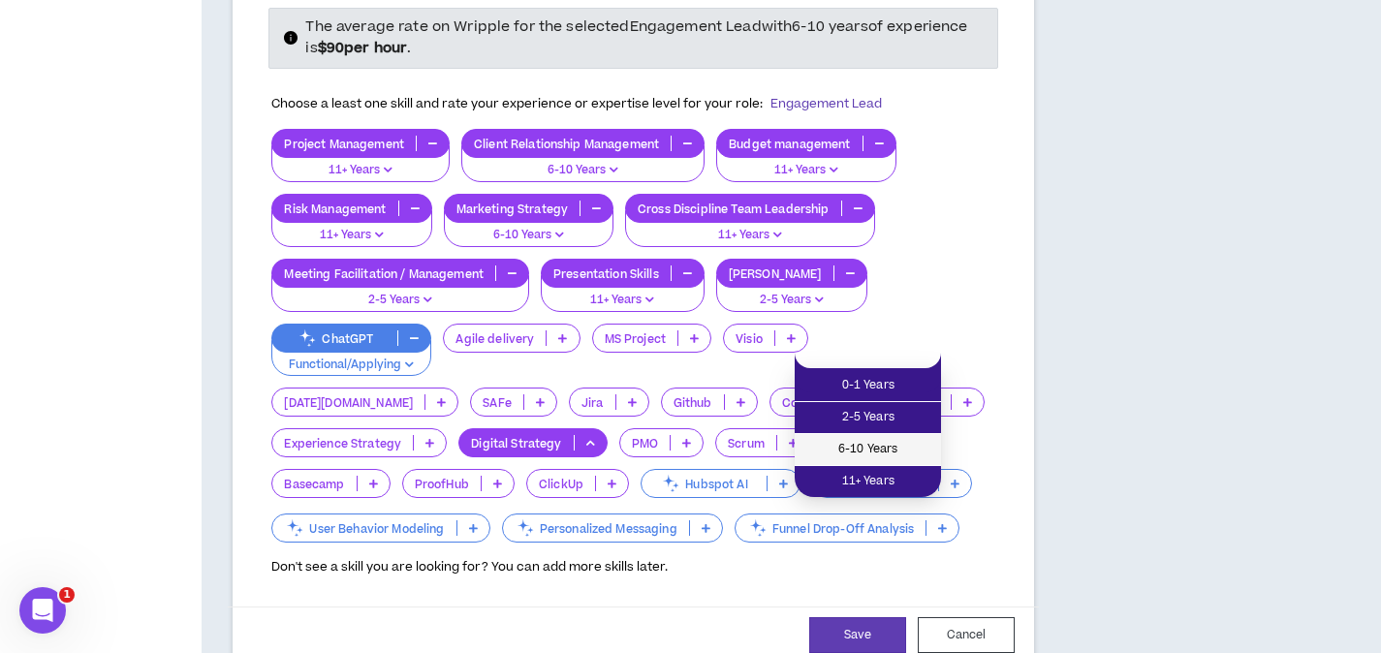
click at [900, 450] on span "6-10 Years" at bounding box center [867, 449] width 123 height 21
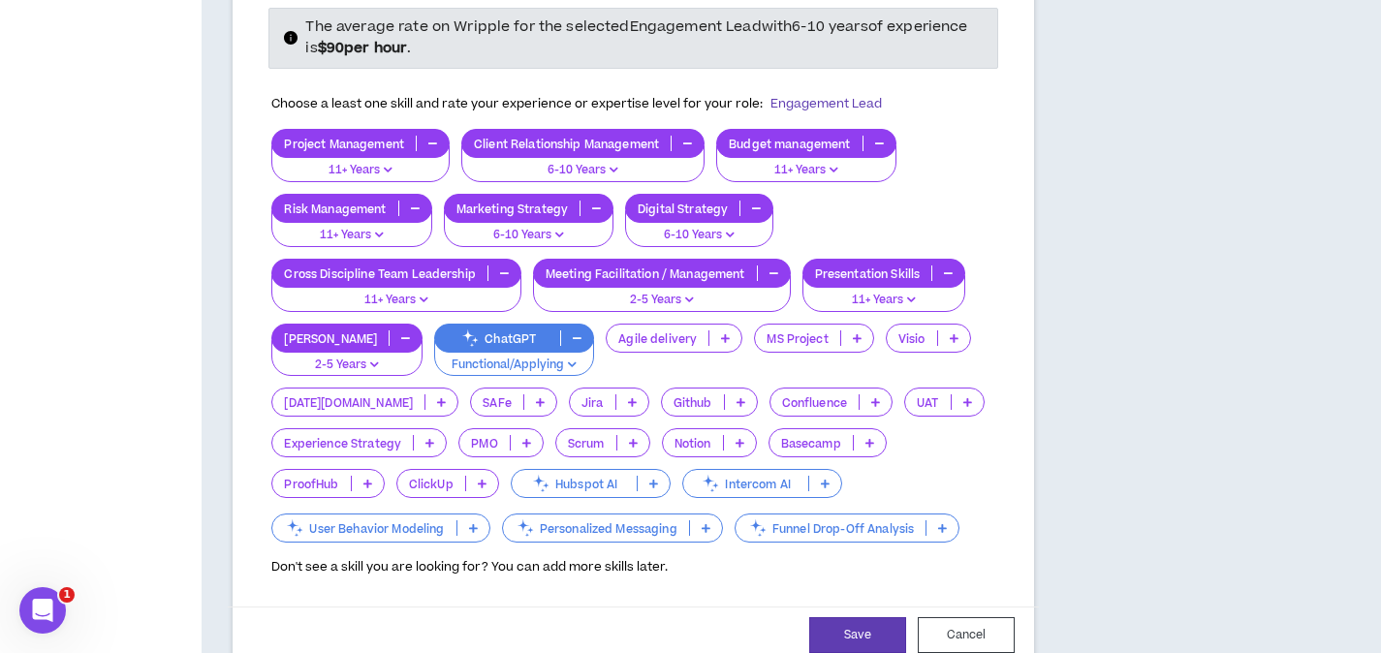
click at [526, 438] on icon at bounding box center [526, 443] width 9 height 10
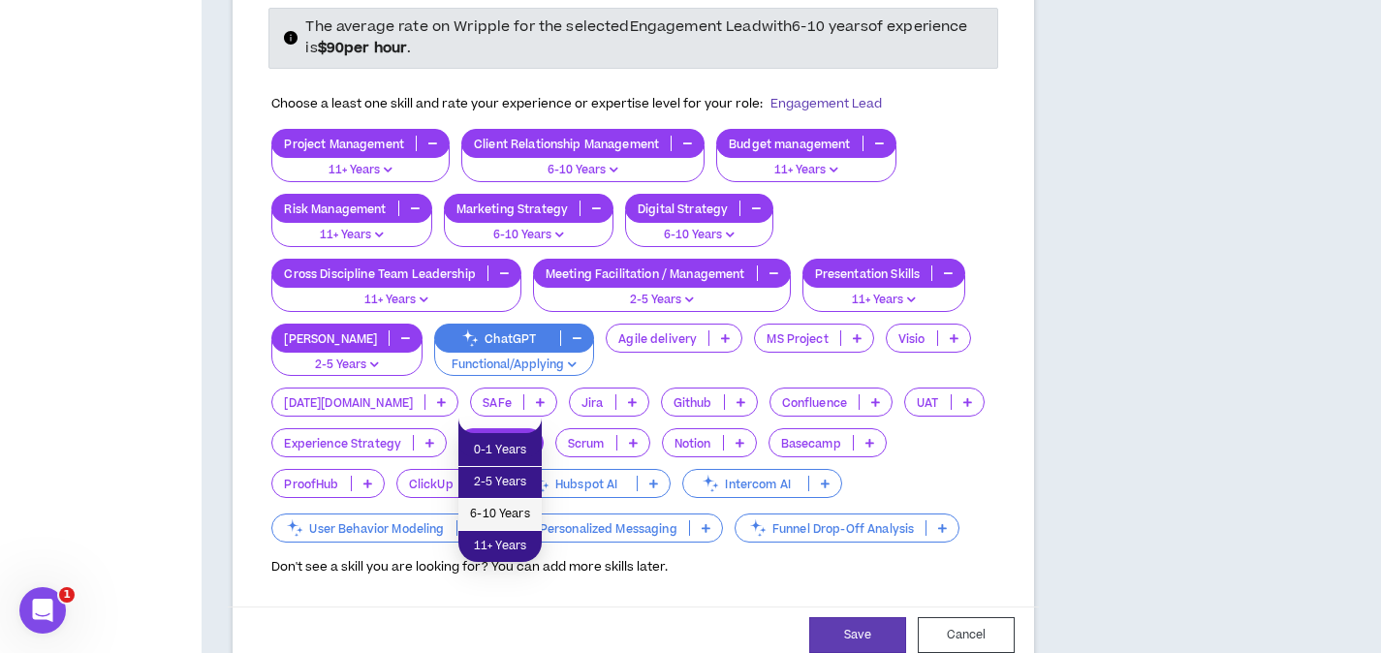
click at [506, 513] on span "6-10 Years" at bounding box center [500, 514] width 60 height 21
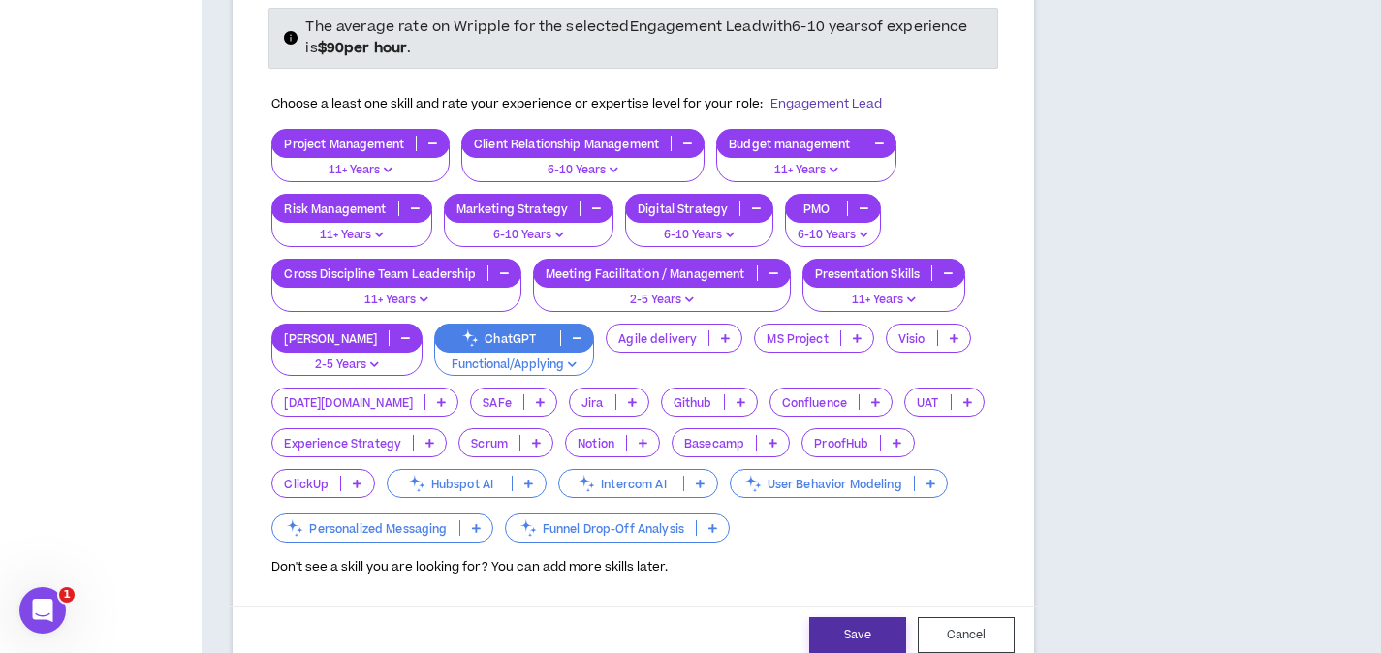
click at [853, 617] on button "Save" at bounding box center [857, 635] width 97 height 36
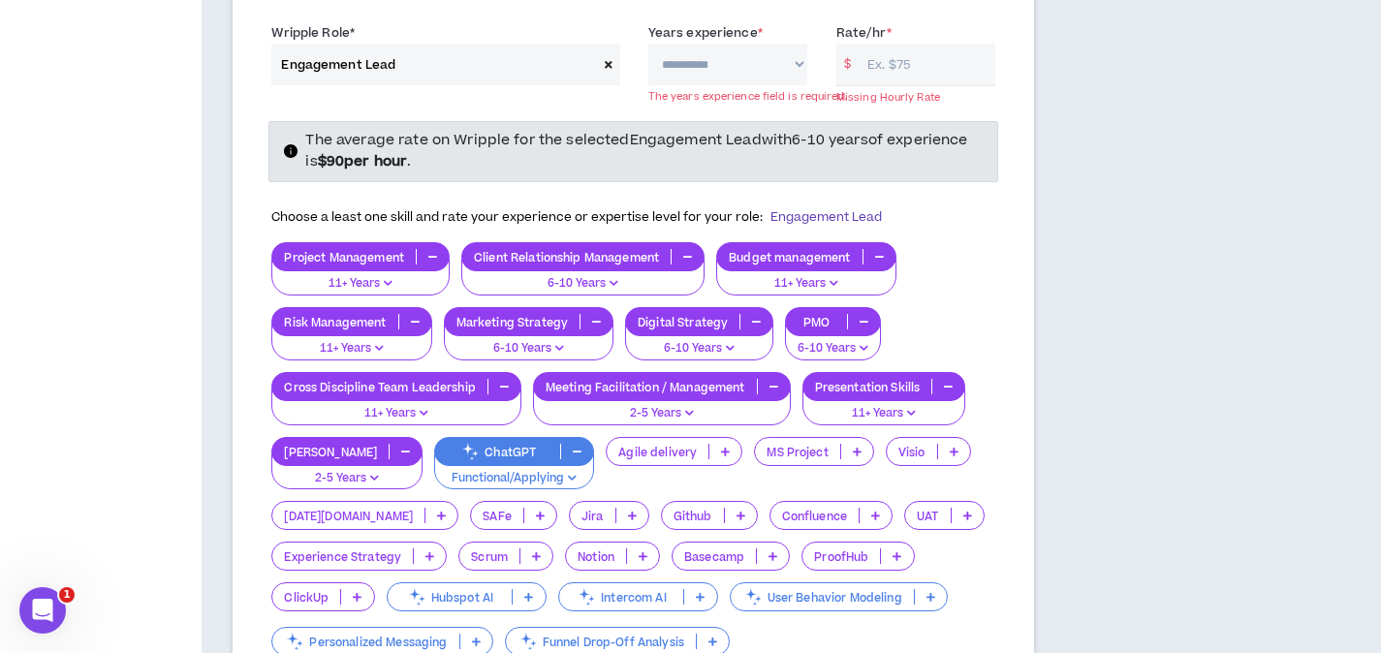
scroll to position [1014, 0]
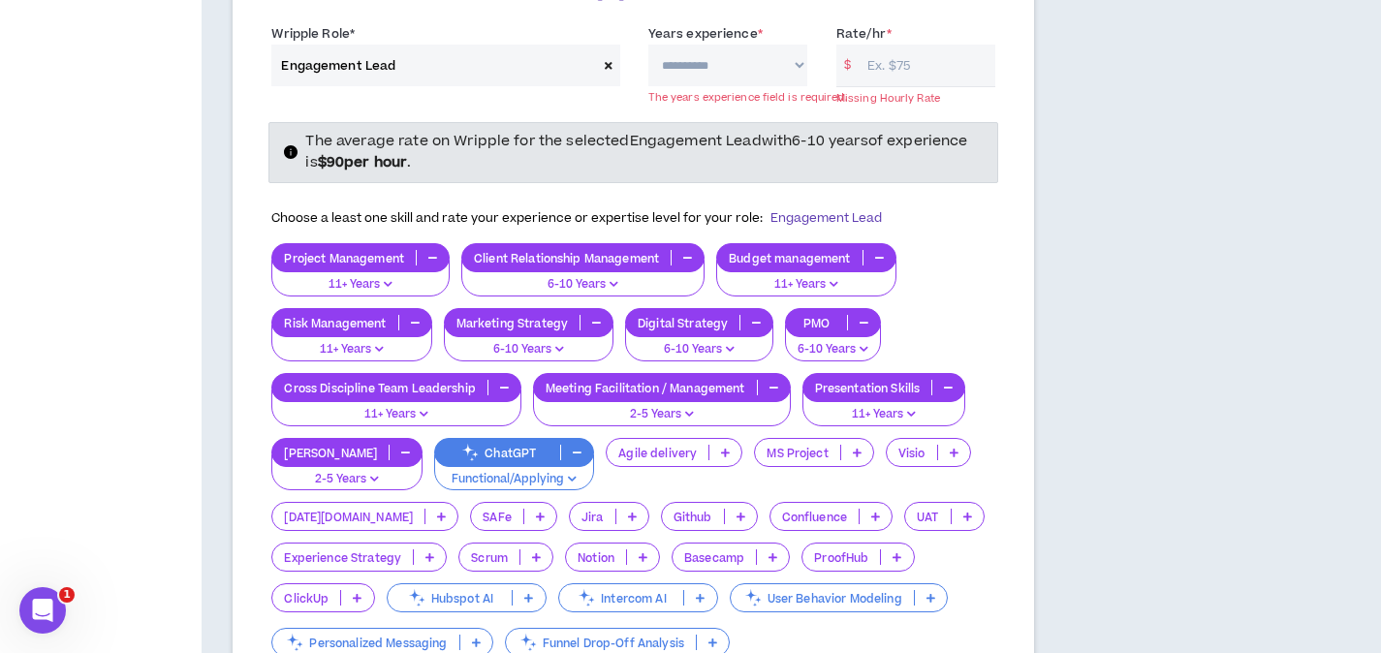
click at [797, 45] on select "**********" at bounding box center [727, 66] width 159 height 42
select select "***"
click at [648, 45] on select "**********" at bounding box center [727, 66] width 159 height 42
click at [908, 45] on input "Rate/hr *" at bounding box center [926, 66] width 138 height 42
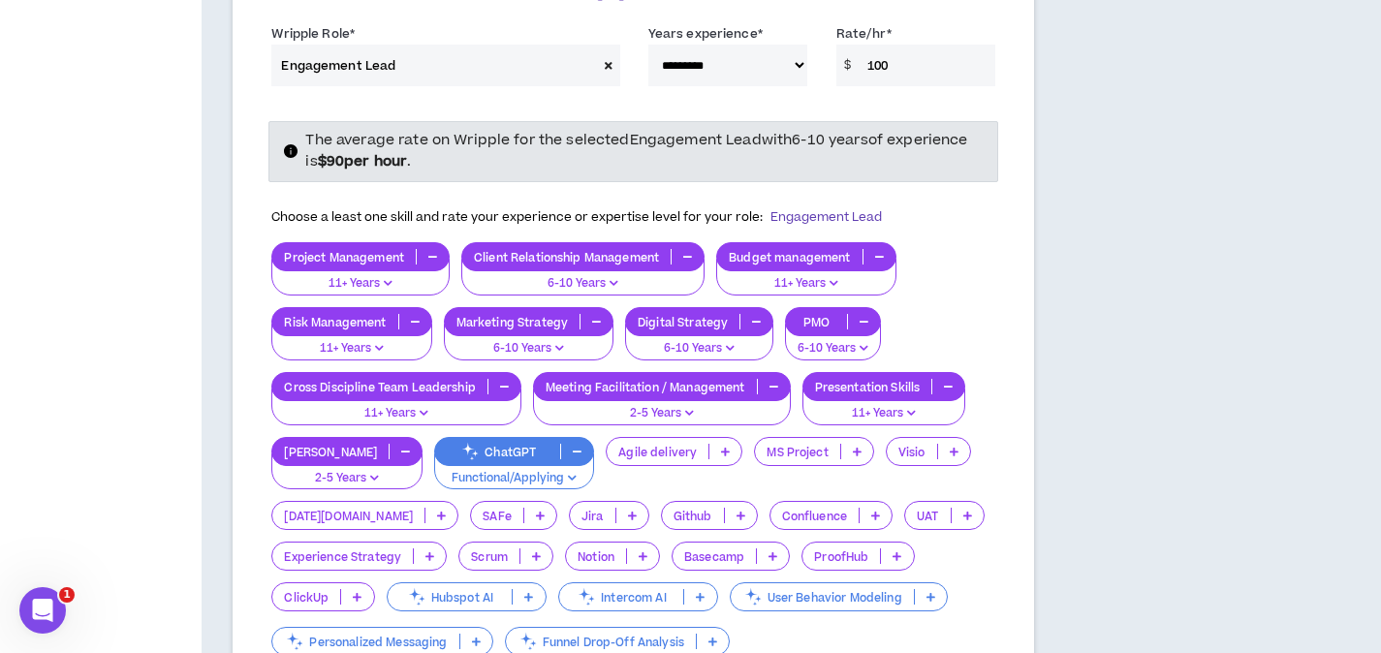
type input "100"
drag, startPoint x: 1005, startPoint y: 160, endPoint x: 995, endPoint y: 201, distance: 41.8
click at [1005, 160] on div "The average rate on Wripple for the selected Engagement Lead with 6-10 years of…" at bounding box center [633, 406] width 753 height 570
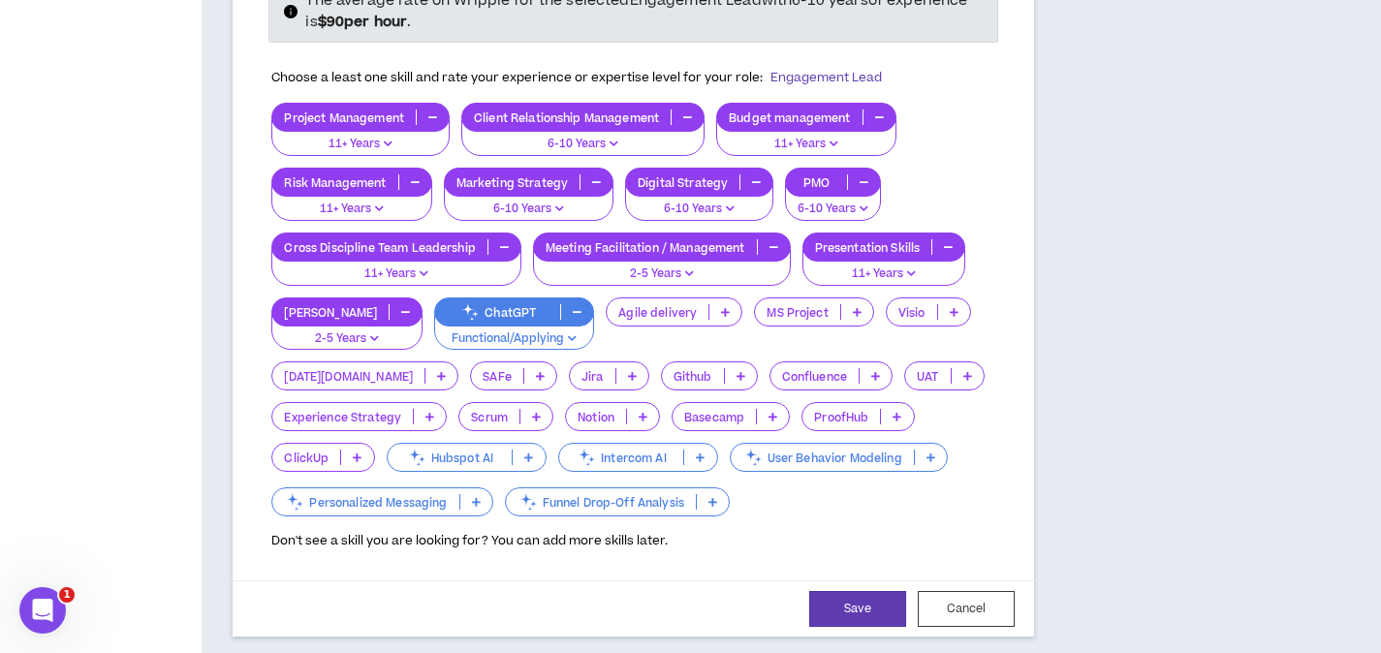
scroll to position [1595, 0]
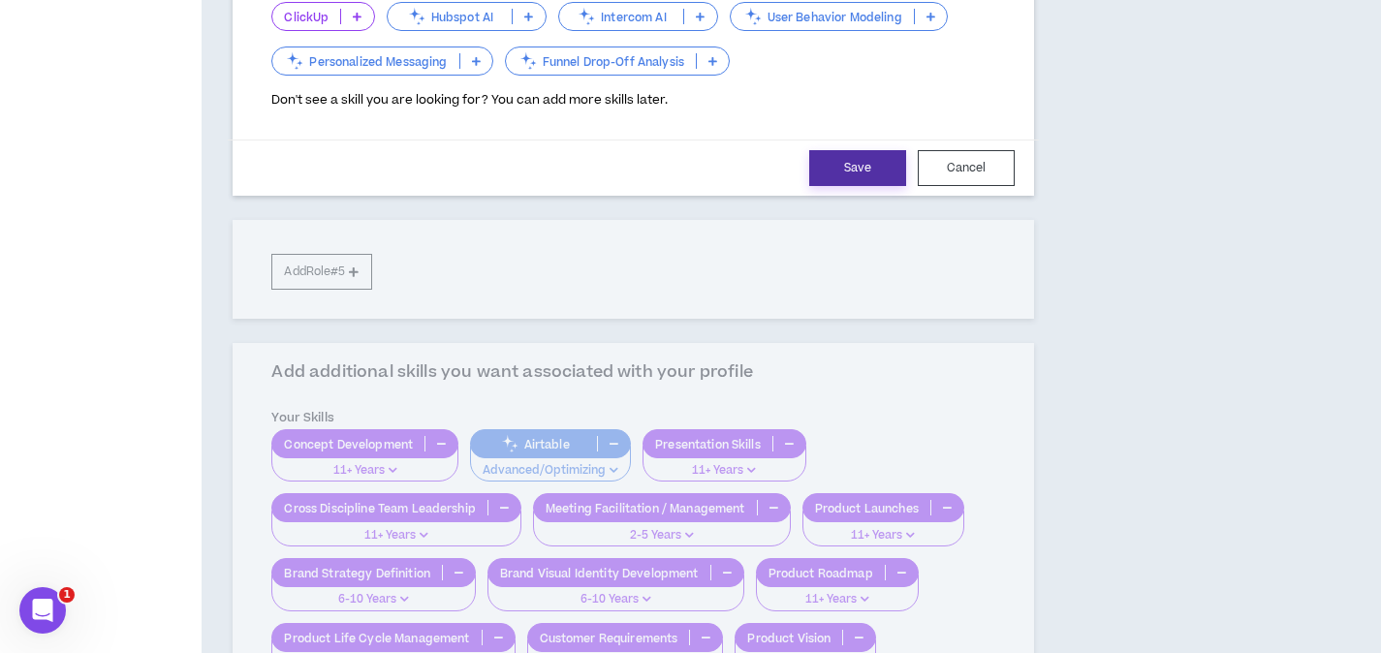
click at [860, 150] on button "Save" at bounding box center [857, 168] width 97 height 36
select select "***"
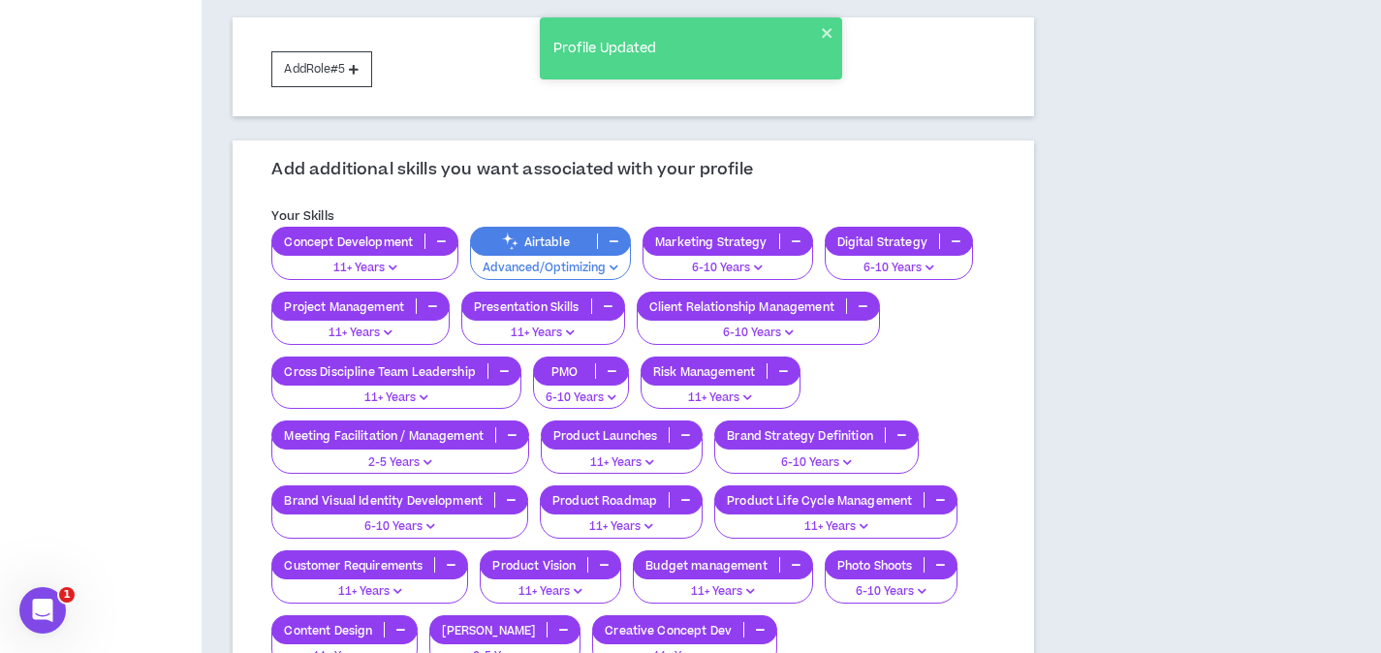
scroll to position [1006, 0]
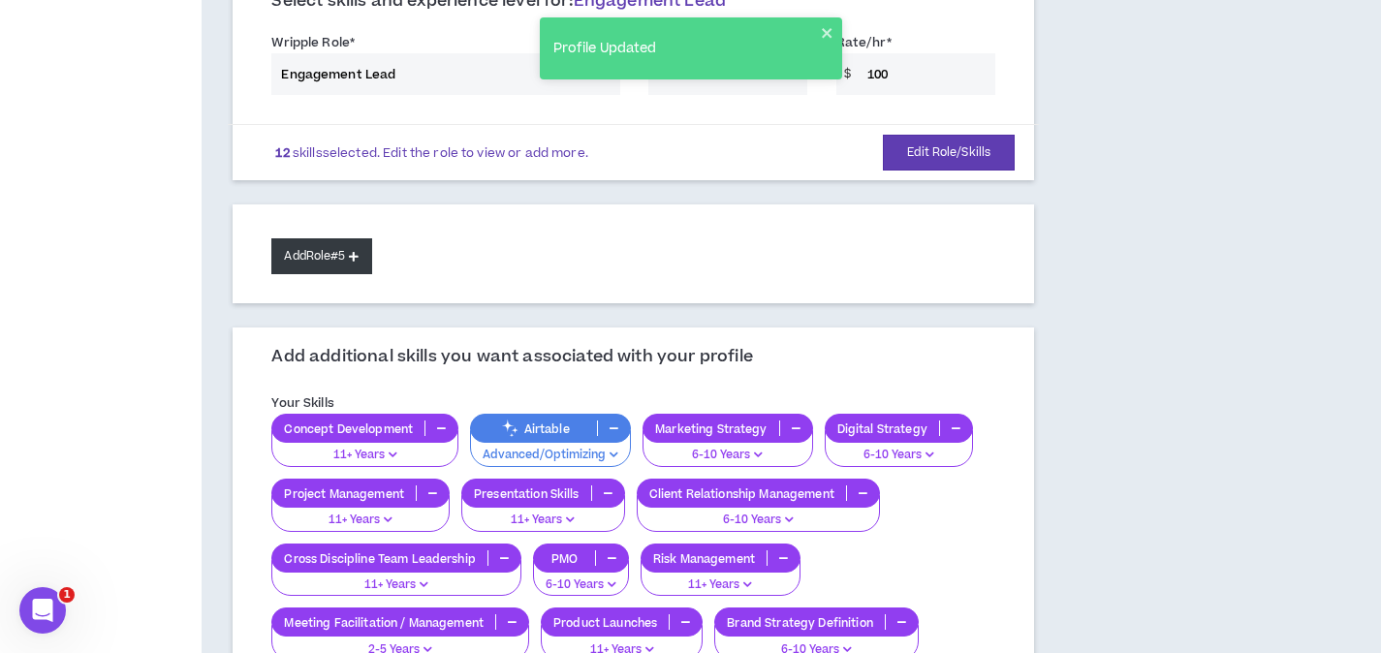
click at [345, 238] on button "Add Role #5" at bounding box center [321, 256] width 100 height 36
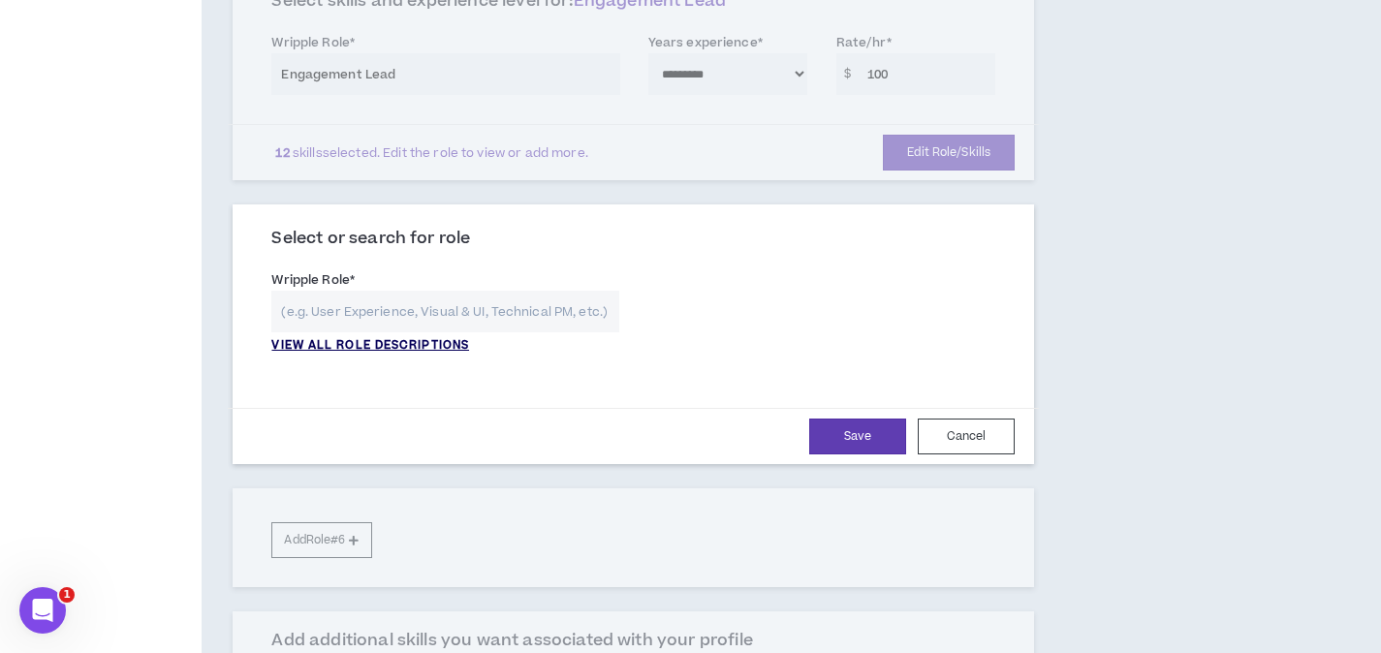
click at [362, 337] on p "VIEW ALL ROLE DESCRIPTIONS" at bounding box center [370, 345] width 198 height 17
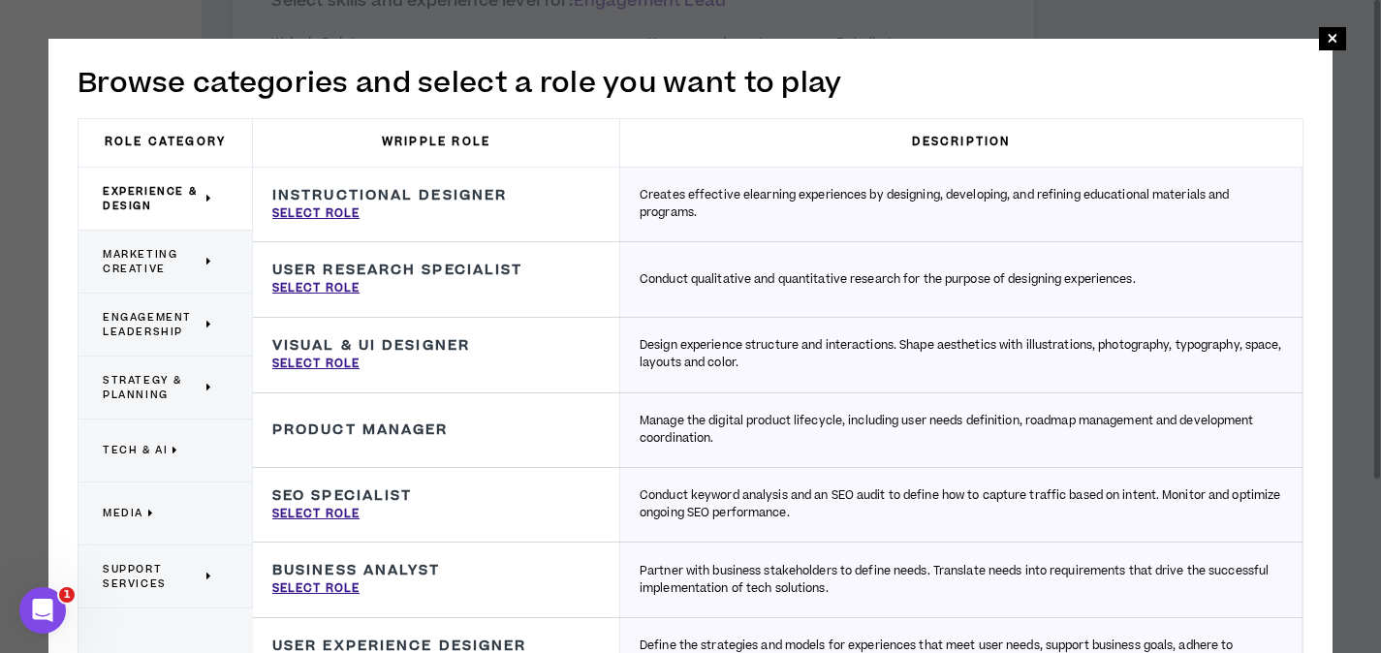
click at [141, 256] on span "Marketing Creative" at bounding box center [152, 261] width 99 height 29
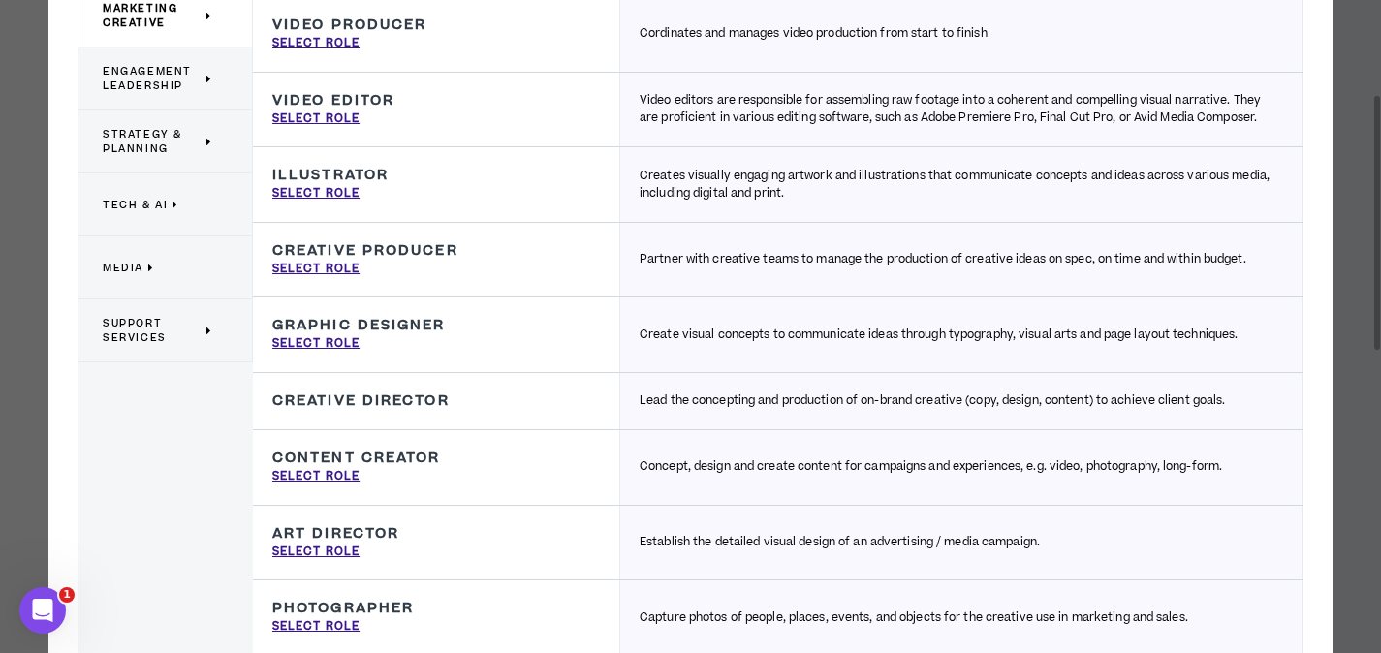
click at [134, 85] on span "Engagement Leadership" at bounding box center [152, 78] width 99 height 29
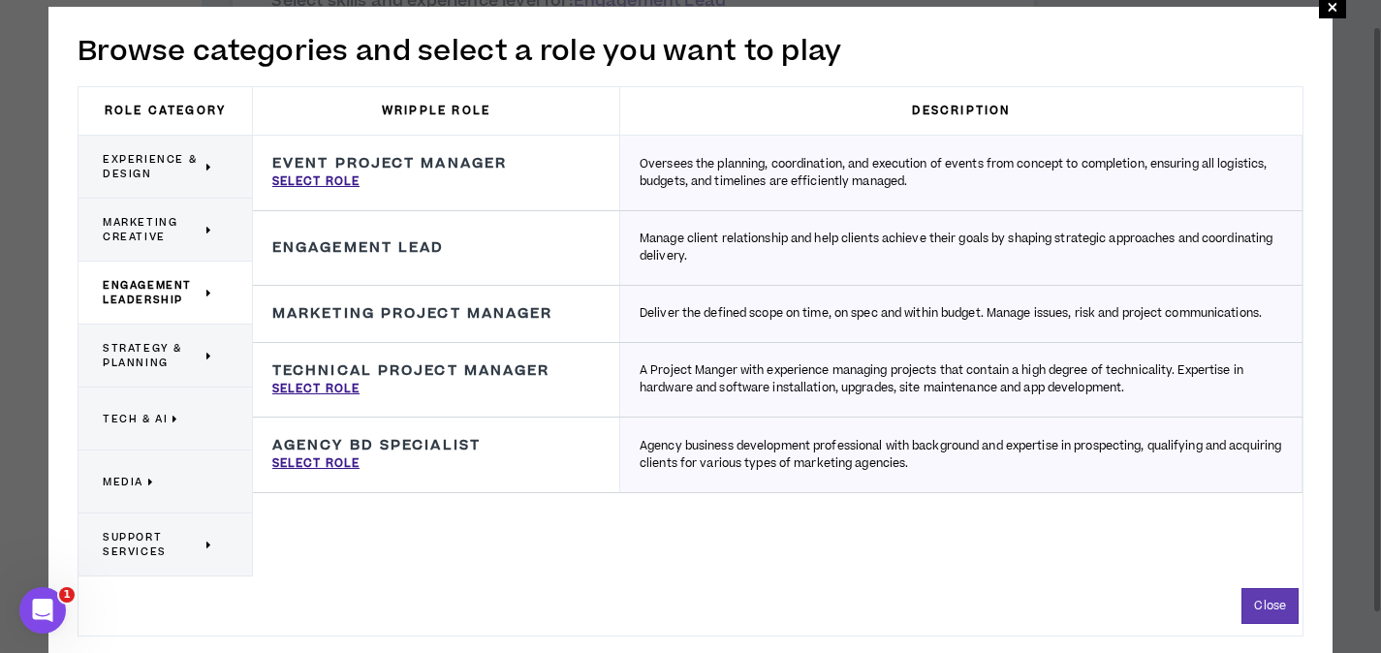
click at [142, 362] on span "Strategy & Planning" at bounding box center [152, 355] width 99 height 29
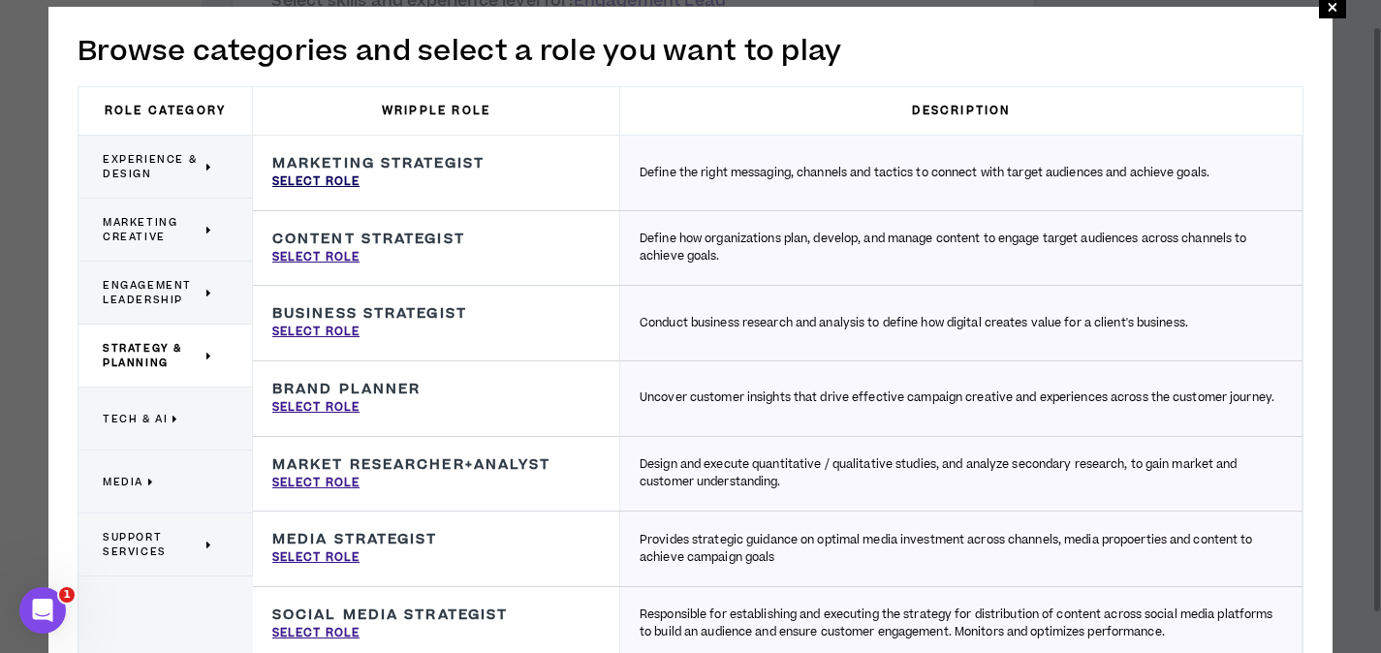
click at [322, 182] on p "Select Role" at bounding box center [315, 181] width 87 height 17
type input "Marketing Strategist"
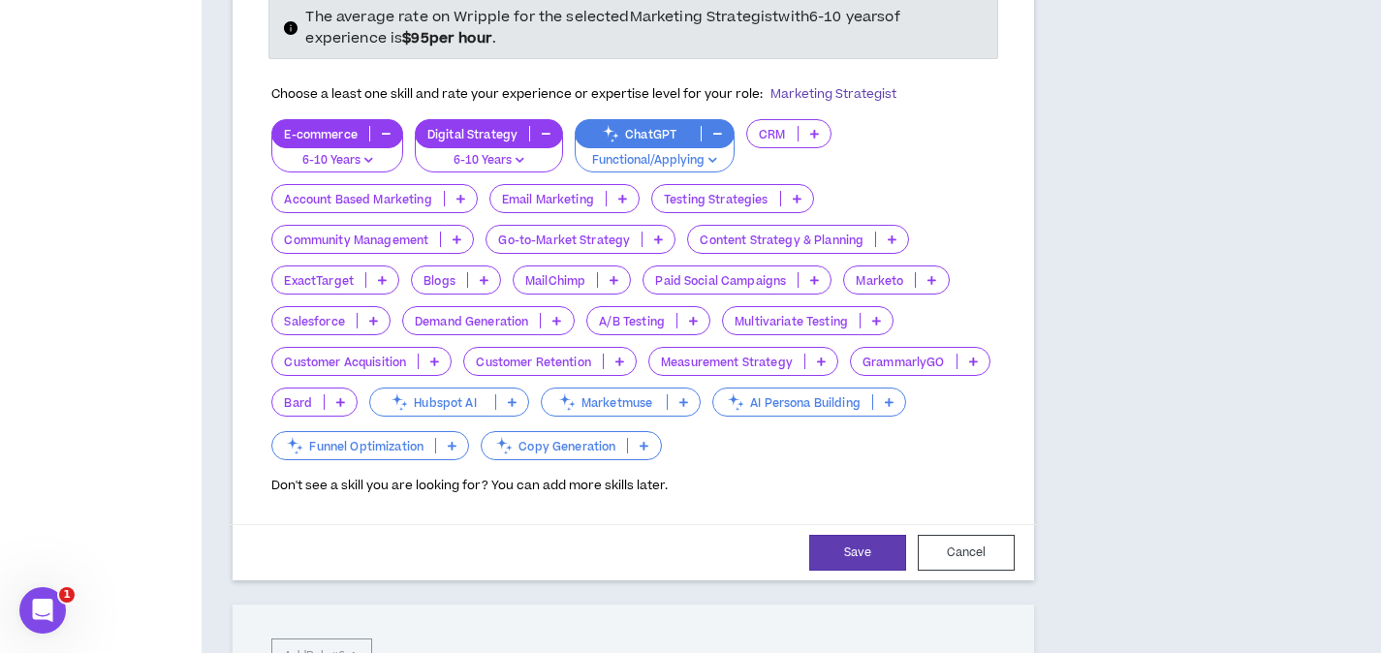
scroll to position [1394, 0]
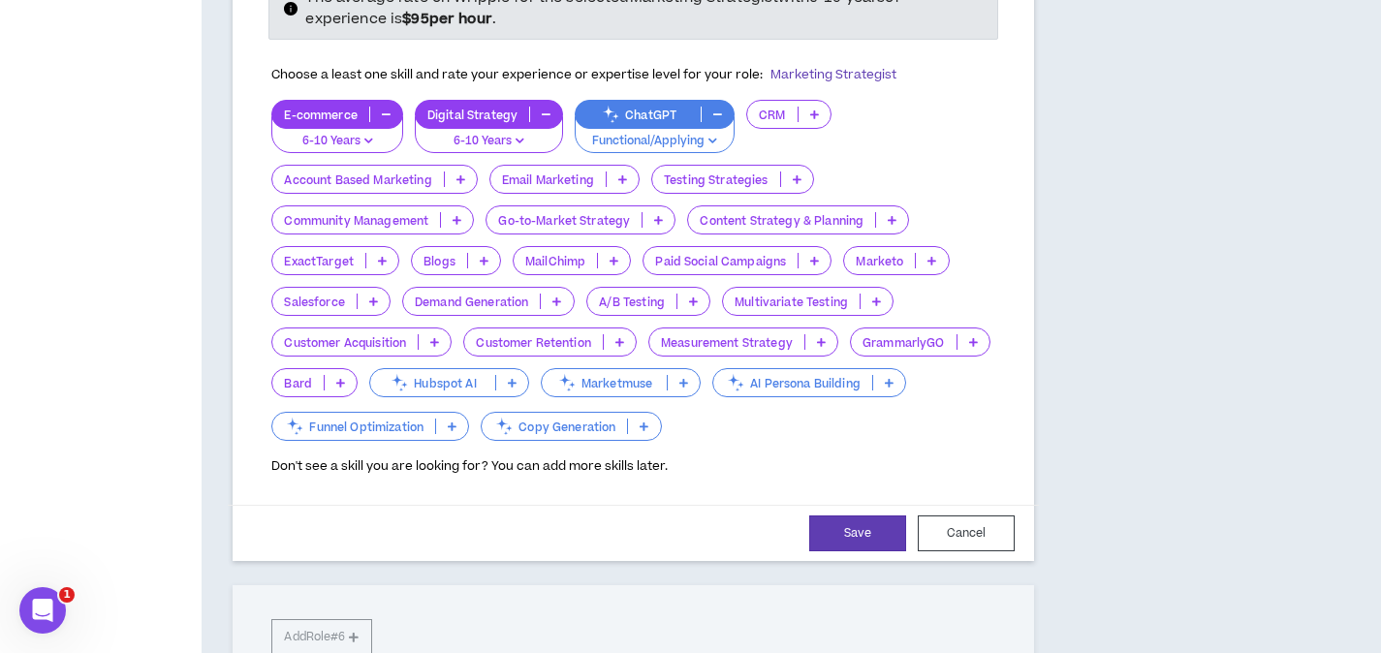
click at [462, 174] on icon at bounding box center [460, 179] width 9 height 10
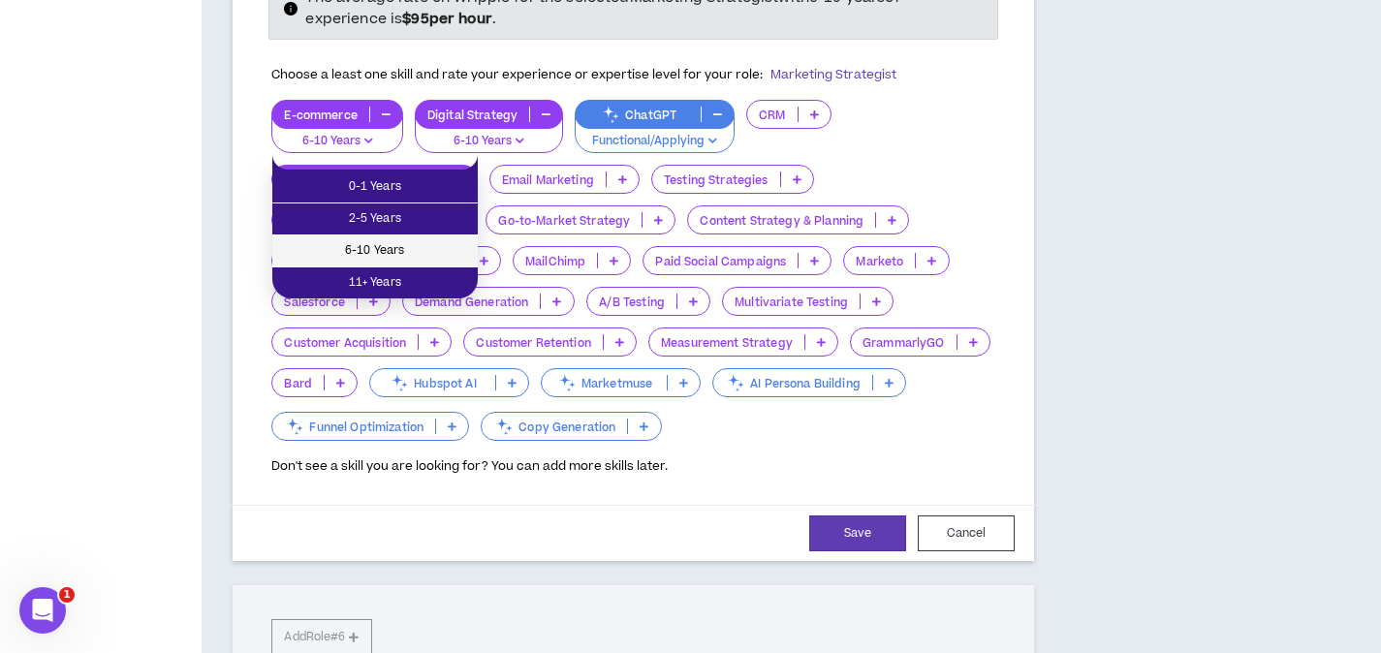
click at [416, 261] on span "6-10 Years" at bounding box center [375, 250] width 182 height 21
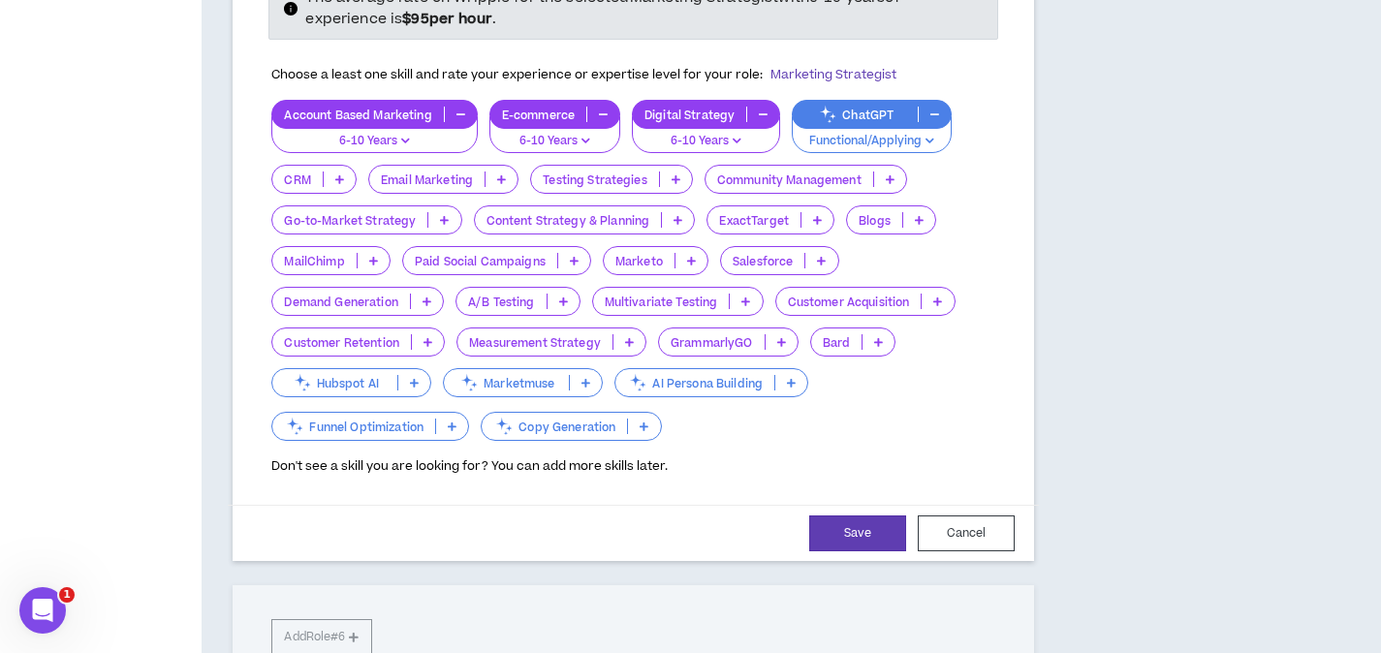
click at [452, 212] on p at bounding box center [444, 220] width 32 height 16
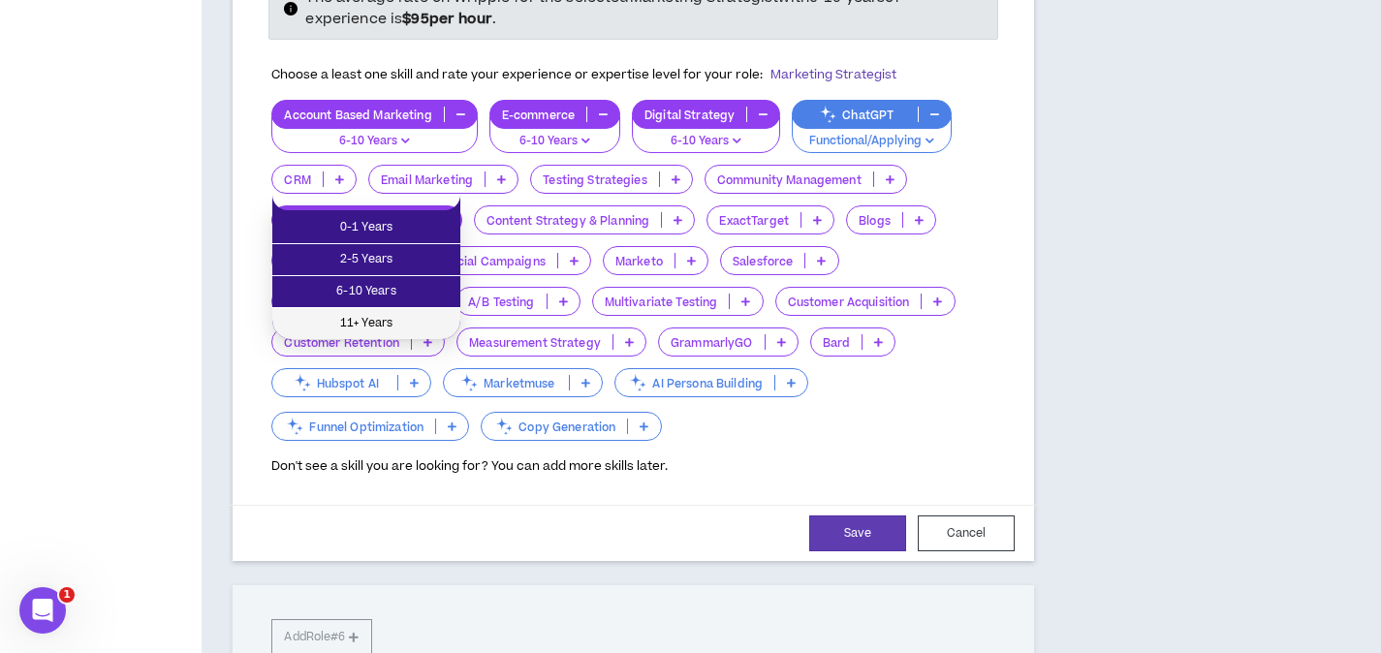
click at [404, 313] on span "11+ Years" at bounding box center [366, 323] width 165 height 21
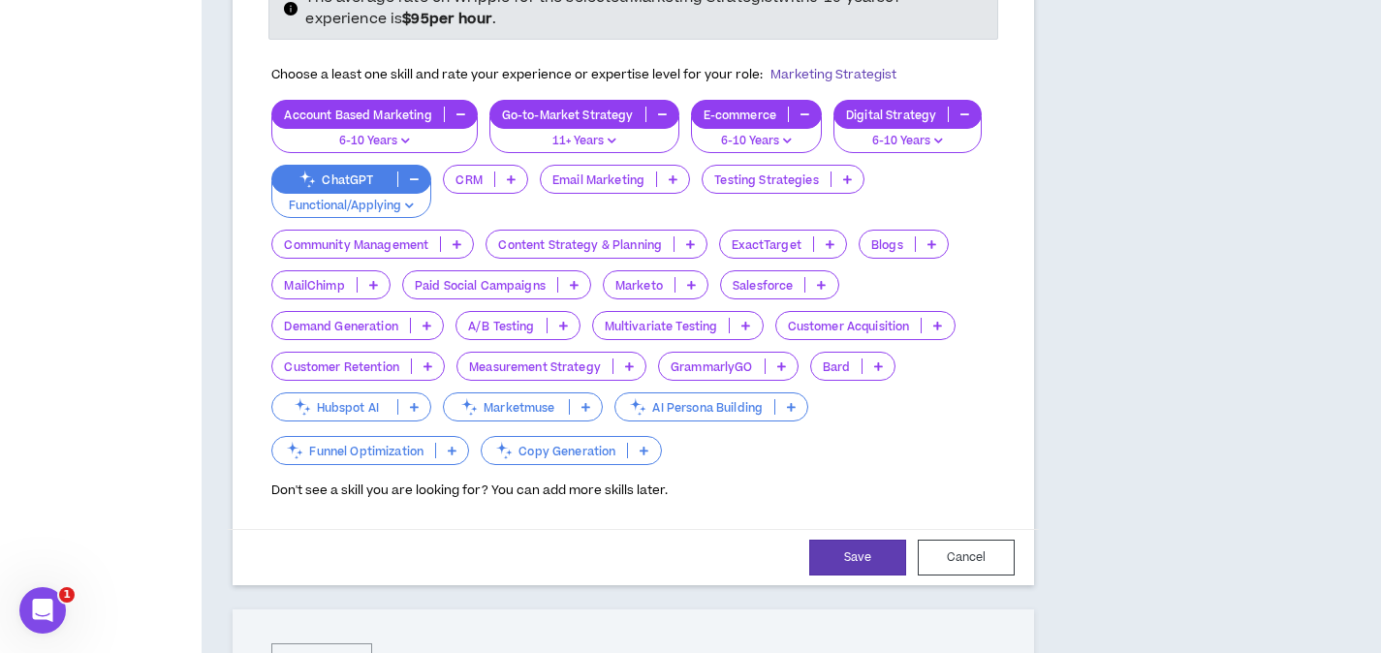
click at [694, 239] on icon at bounding box center [690, 244] width 9 height 10
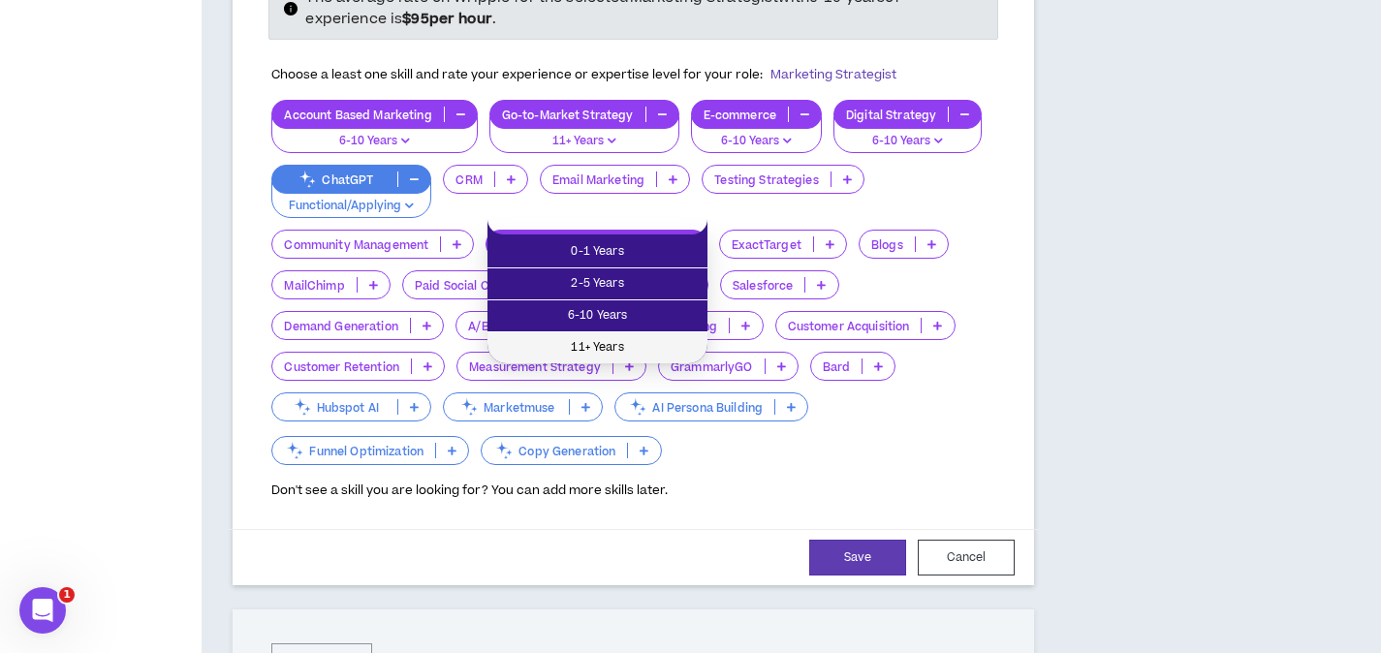
click at [650, 338] on span "11+ Years" at bounding box center [597, 347] width 197 height 21
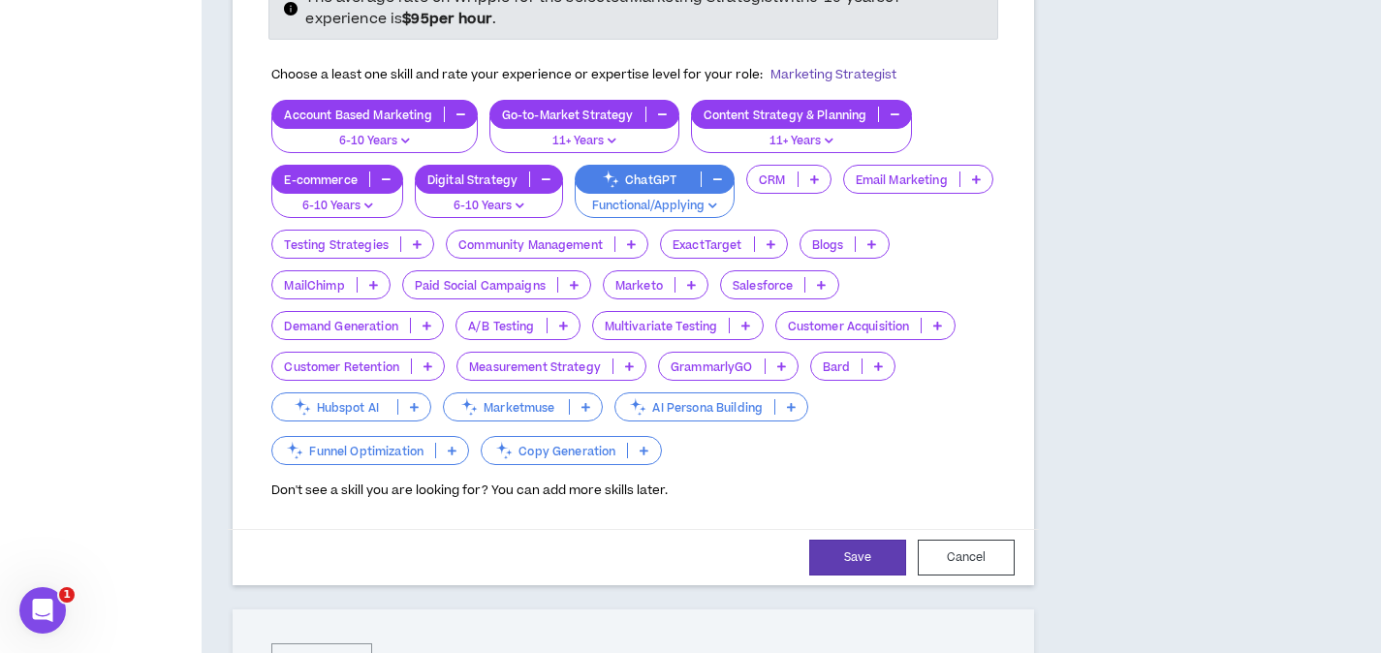
click at [562, 321] on icon at bounding box center [563, 326] width 9 height 10
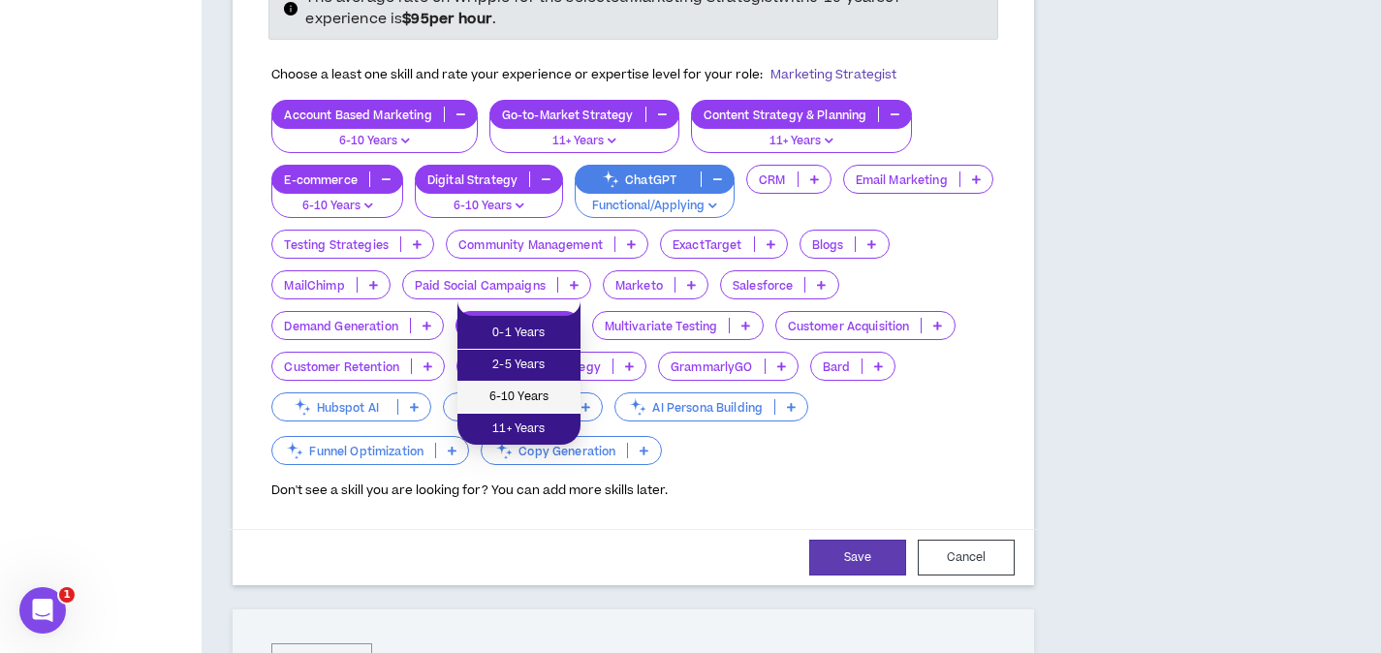
click at [558, 393] on span "6-10 Years" at bounding box center [519, 397] width 100 height 21
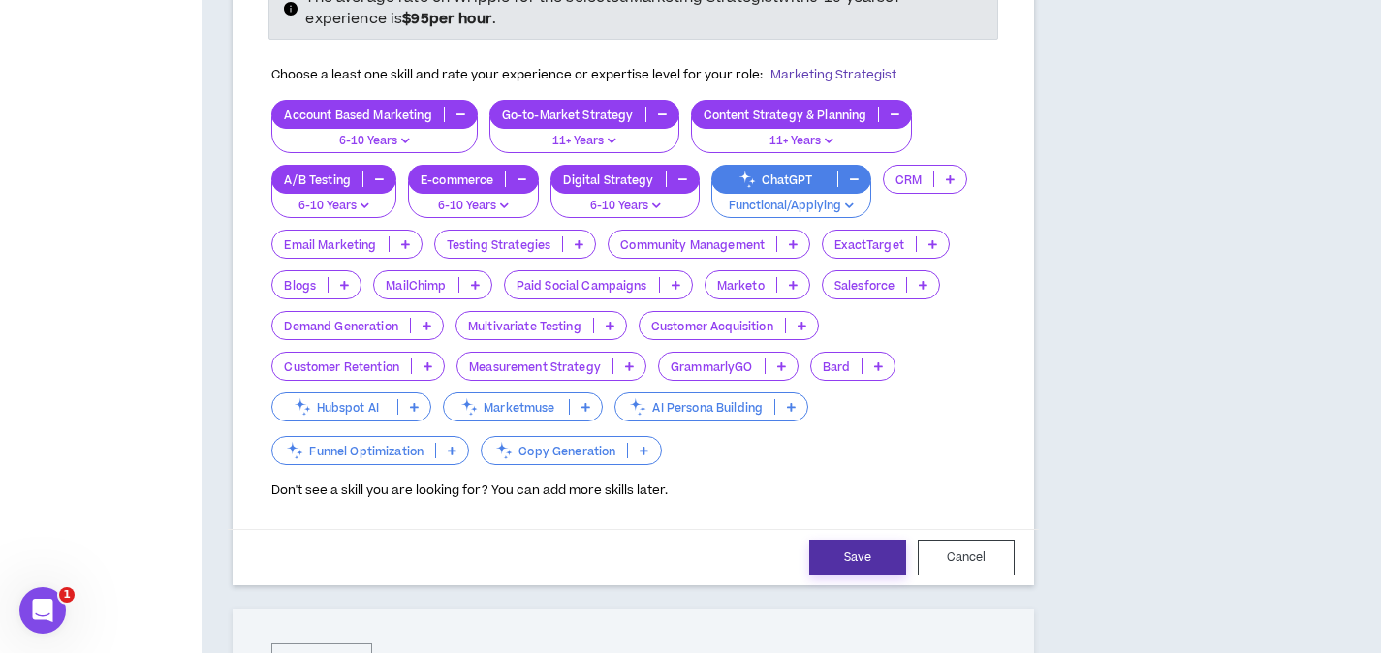
click at [874, 540] on button "Save" at bounding box center [857, 558] width 97 height 36
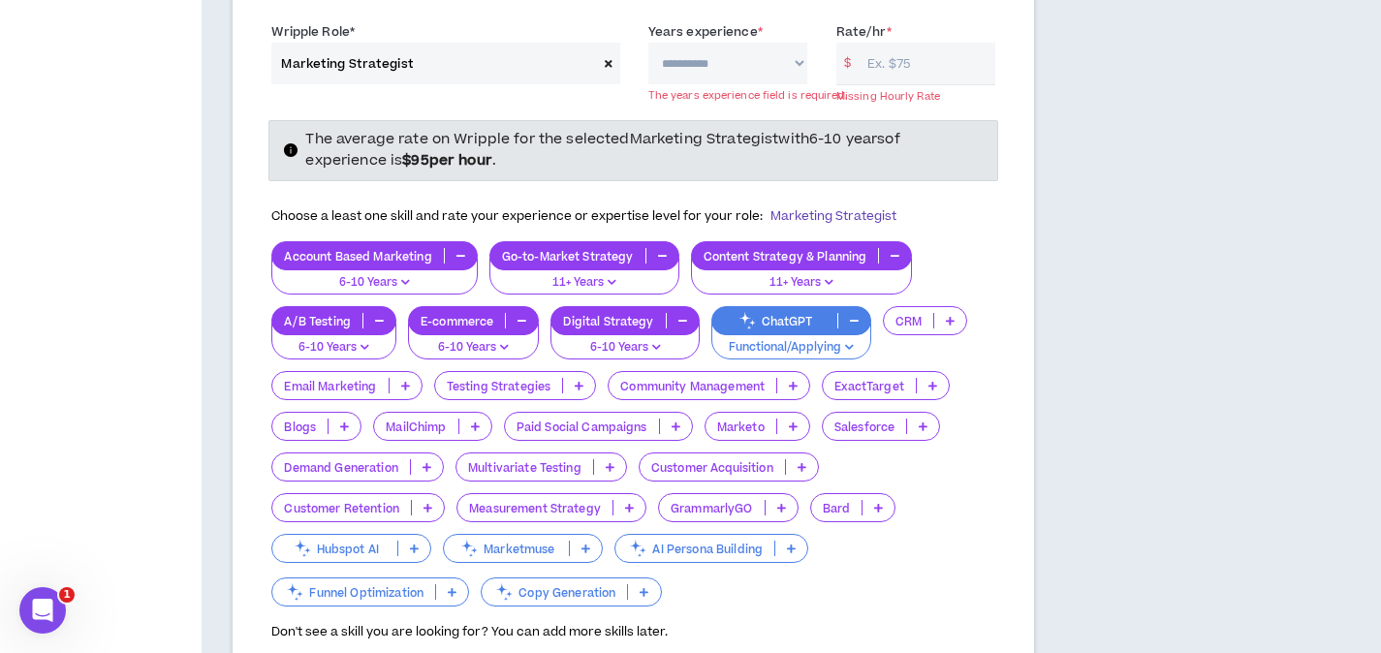
scroll to position [1252, 0]
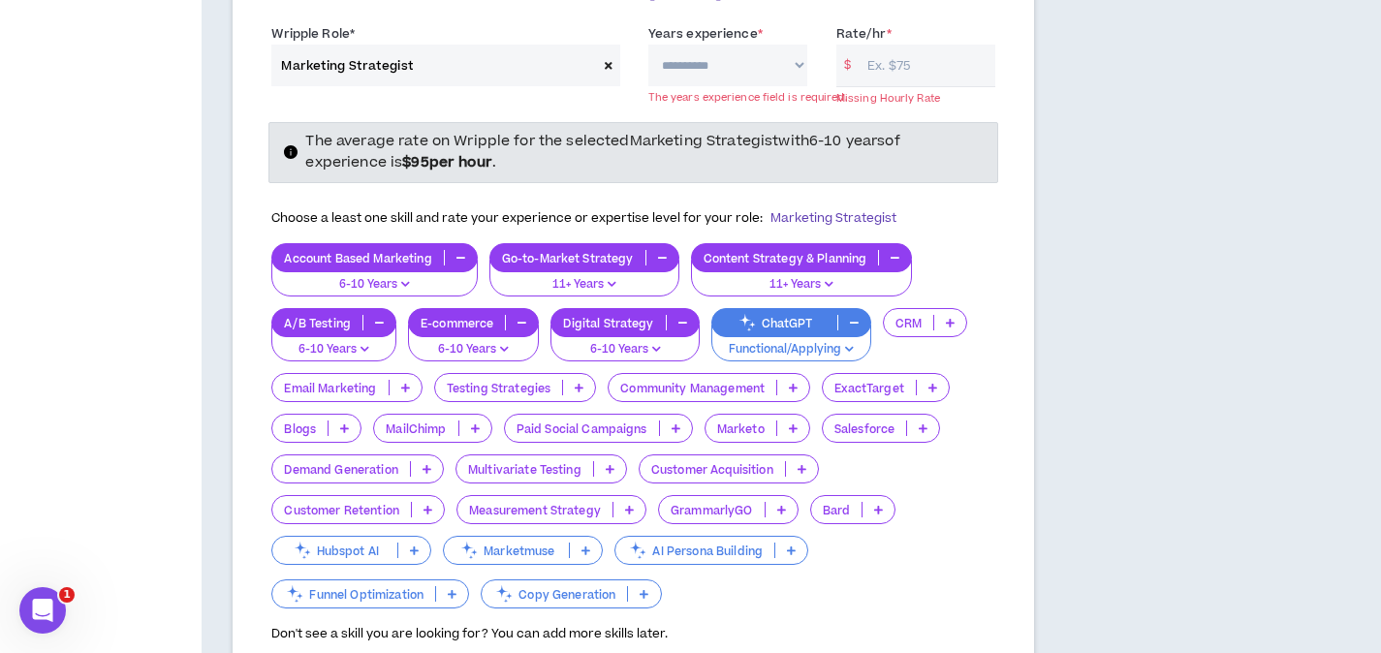
click at [930, 45] on input "Rate/hr *" at bounding box center [926, 66] width 138 height 42
click at [939, 47] on input "Rate/hr *" at bounding box center [926, 66] width 138 height 42
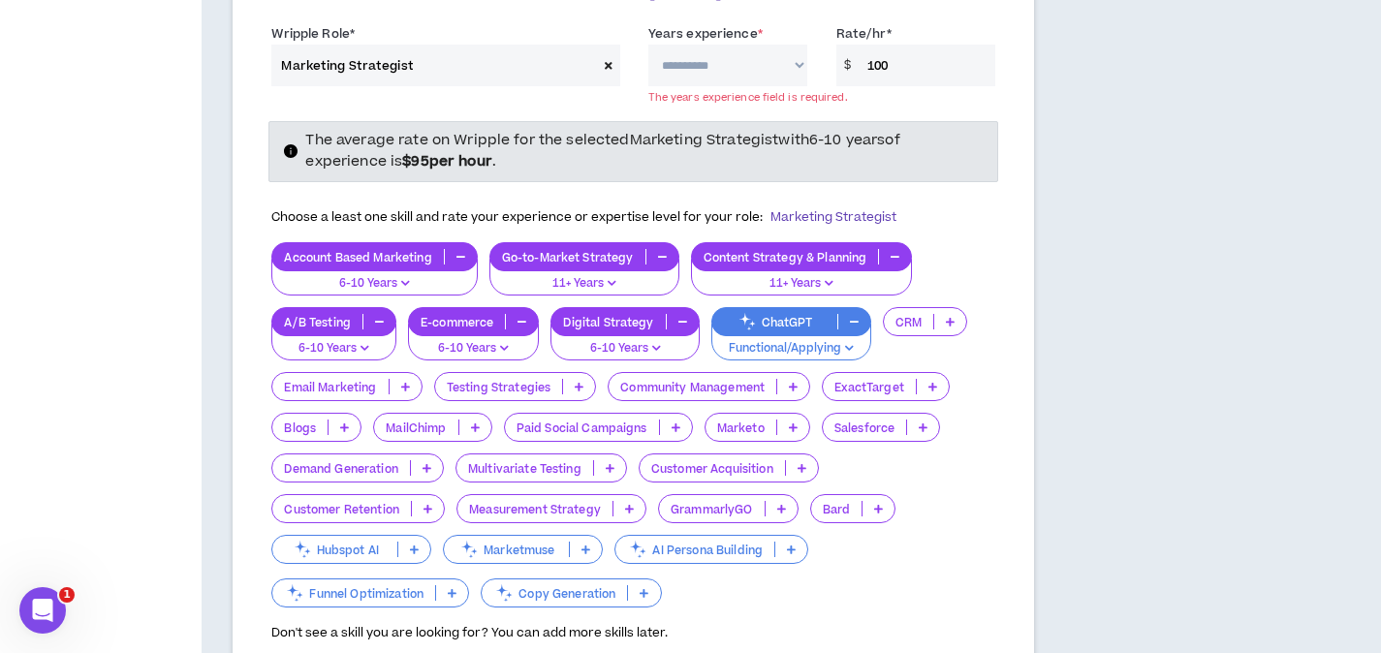
type input "100"
click at [804, 51] on select "**********" at bounding box center [727, 66] width 159 height 42
select select "***"
click at [648, 45] on select "**********" at bounding box center [727, 66] width 159 height 42
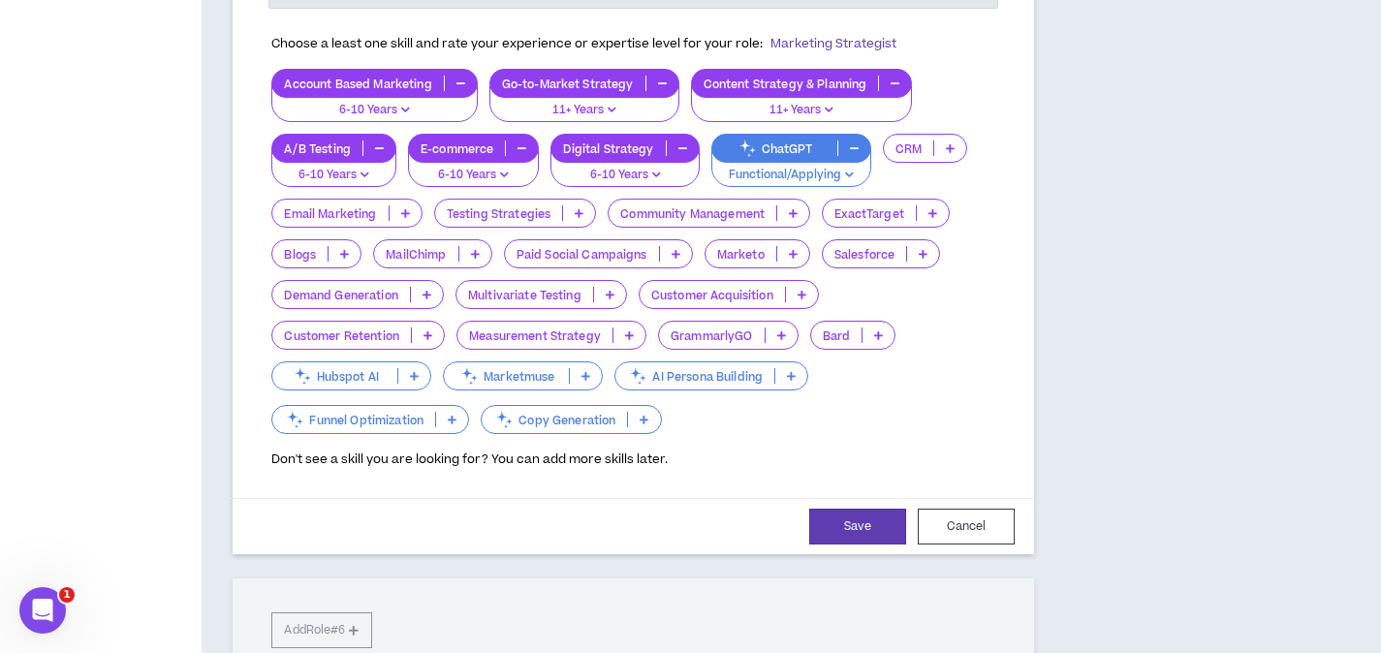
scroll to position [1850, 0]
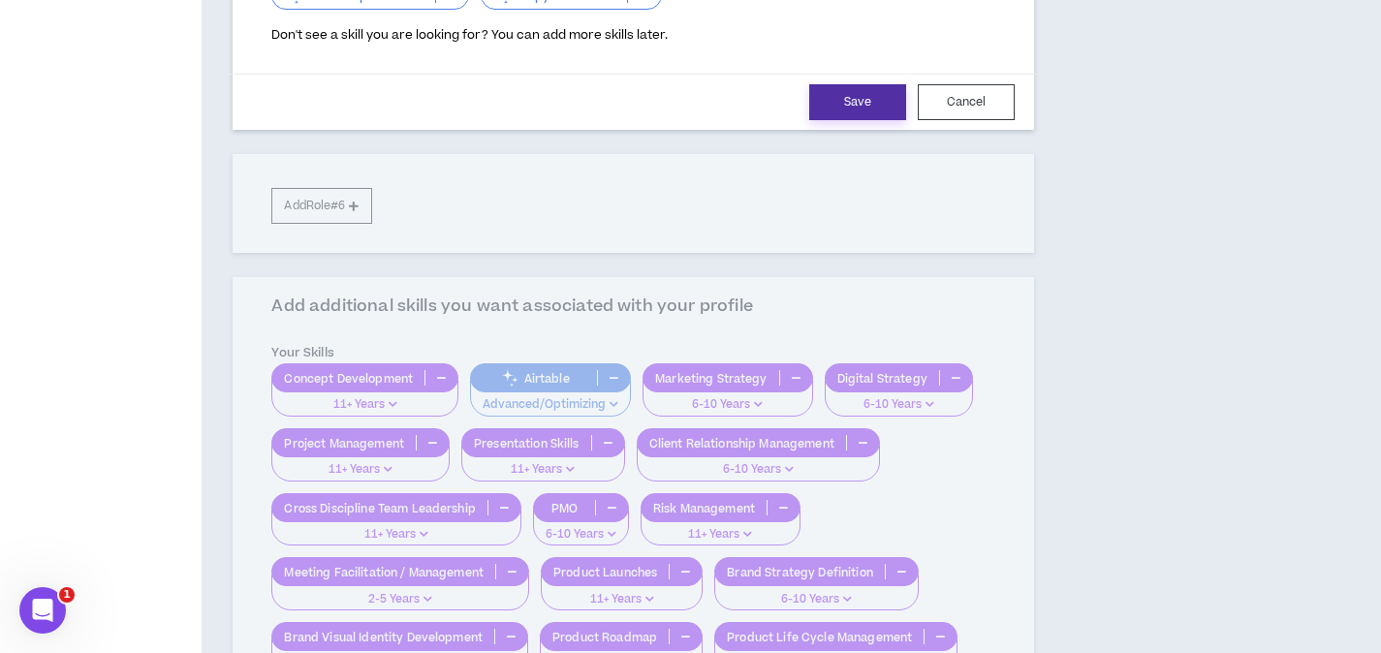
click at [855, 84] on button "Save" at bounding box center [857, 102] width 97 height 36
select select "***"
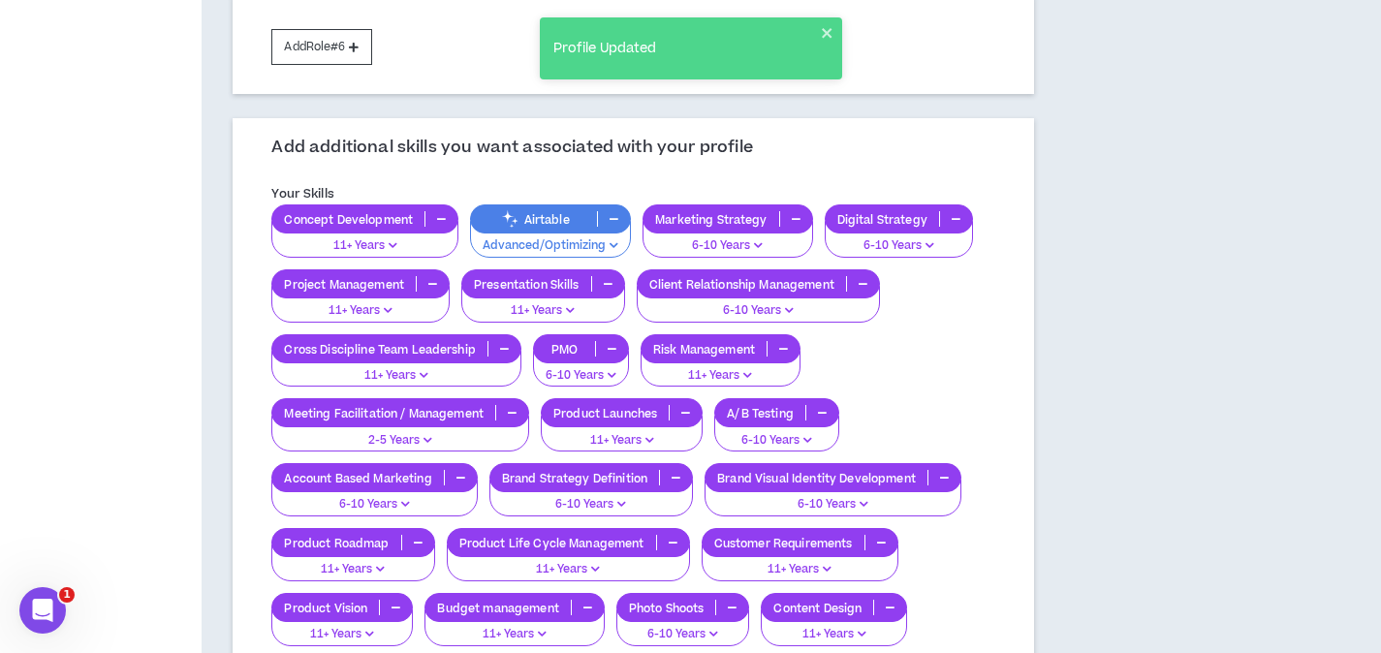
scroll to position [1221, 0]
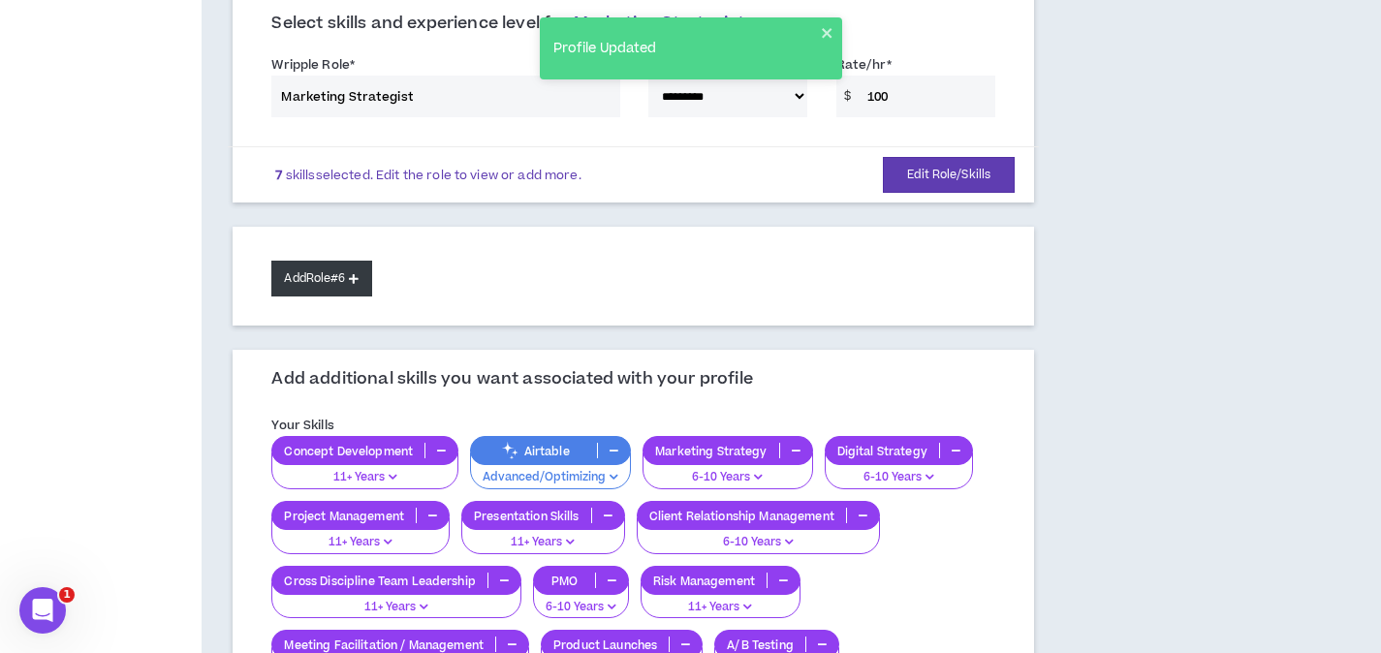
click at [305, 261] on button "Add Role #6" at bounding box center [321, 279] width 100 height 36
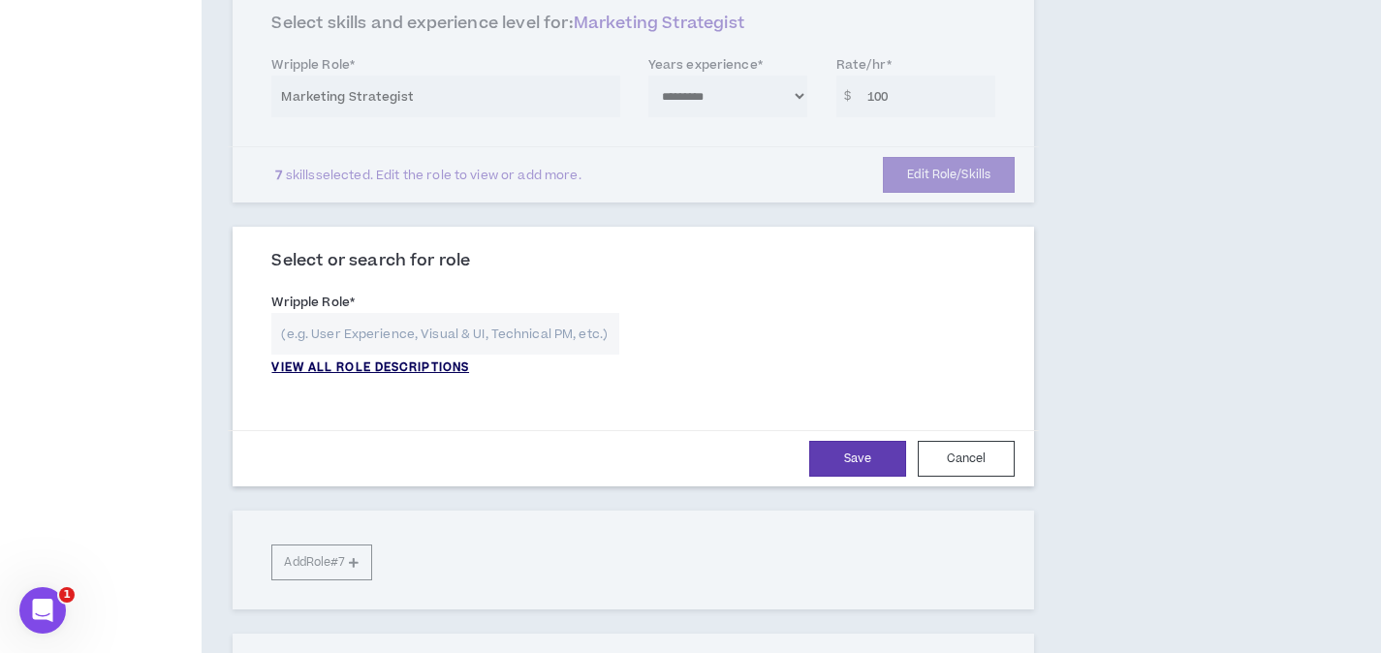
click at [335, 359] on p "VIEW ALL ROLE DESCRIPTIONS" at bounding box center [370, 367] width 198 height 17
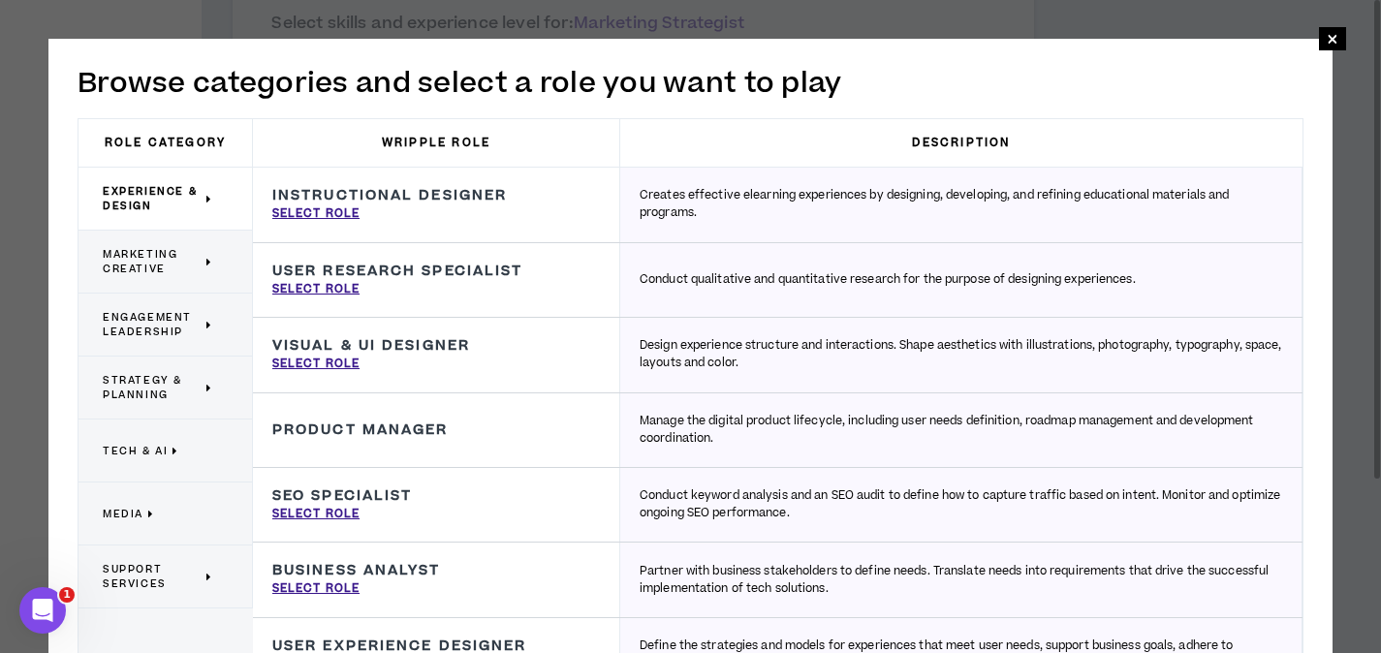
click at [142, 370] on p "Strategy & Planning" at bounding box center [158, 387] width 110 height 43
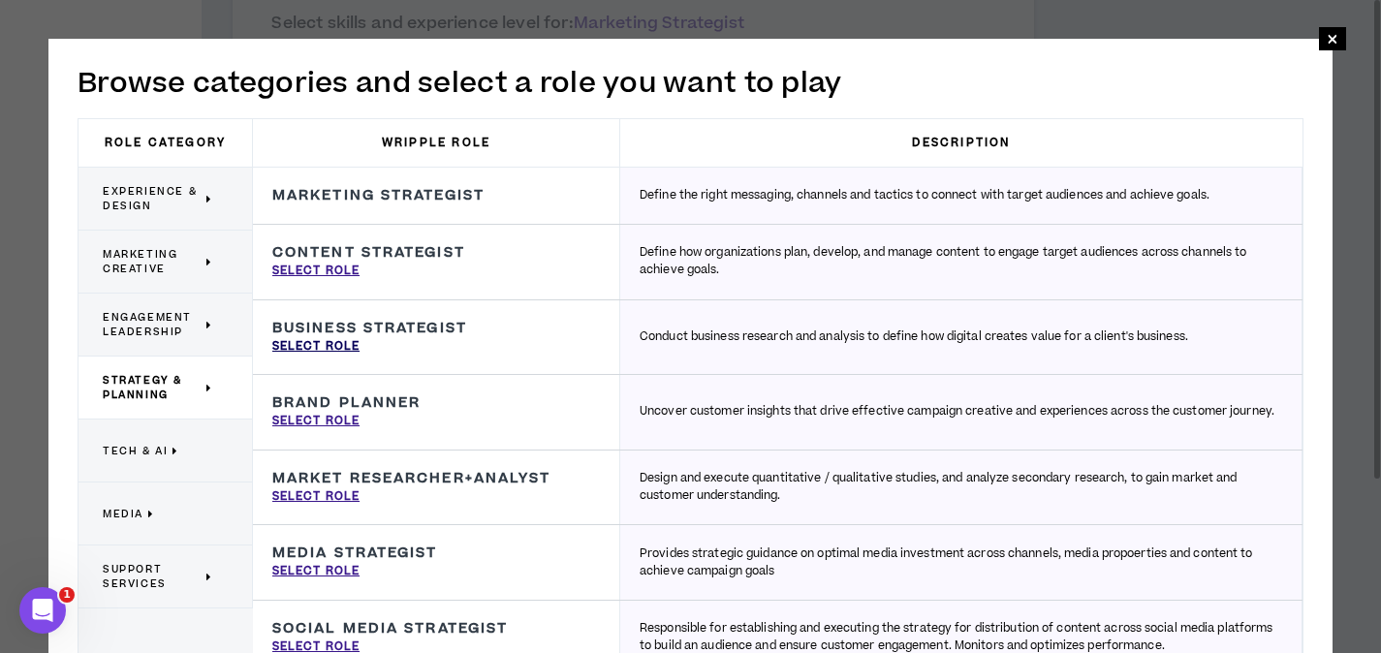
click at [324, 347] on p "Select Role" at bounding box center [315, 346] width 87 height 17
type input "Business Strategist"
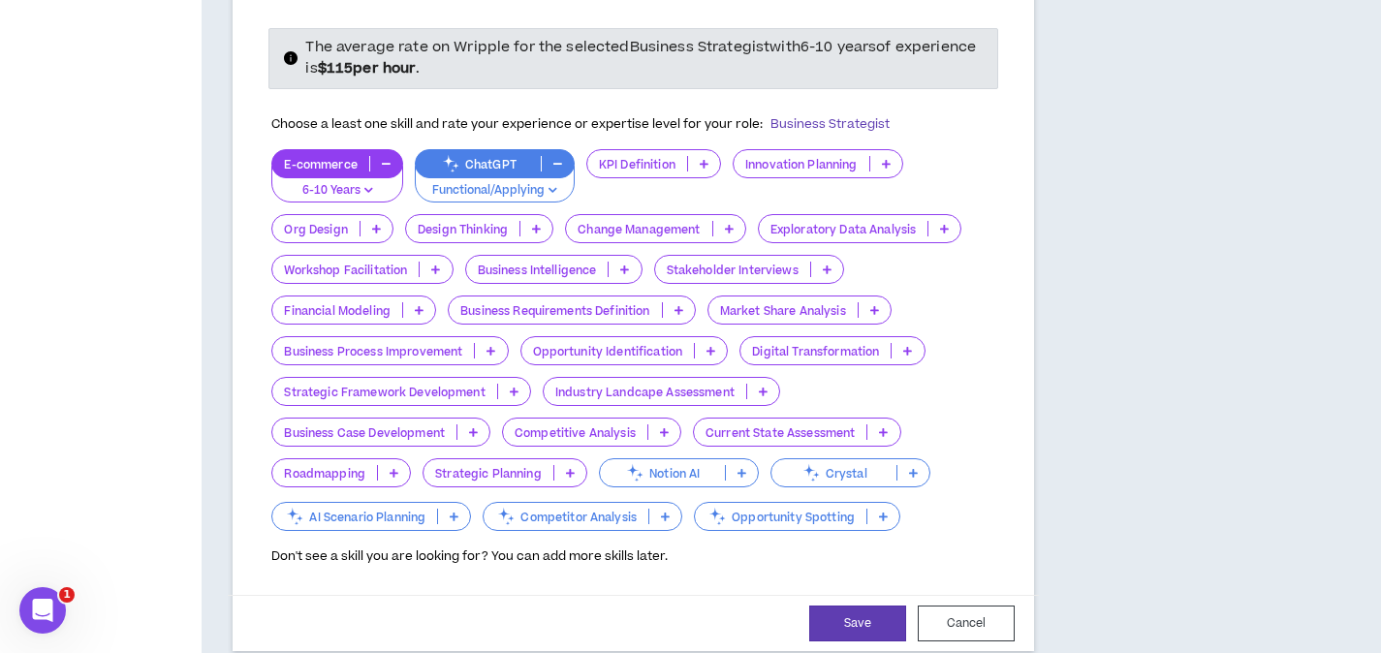
scroll to position [1584, 0]
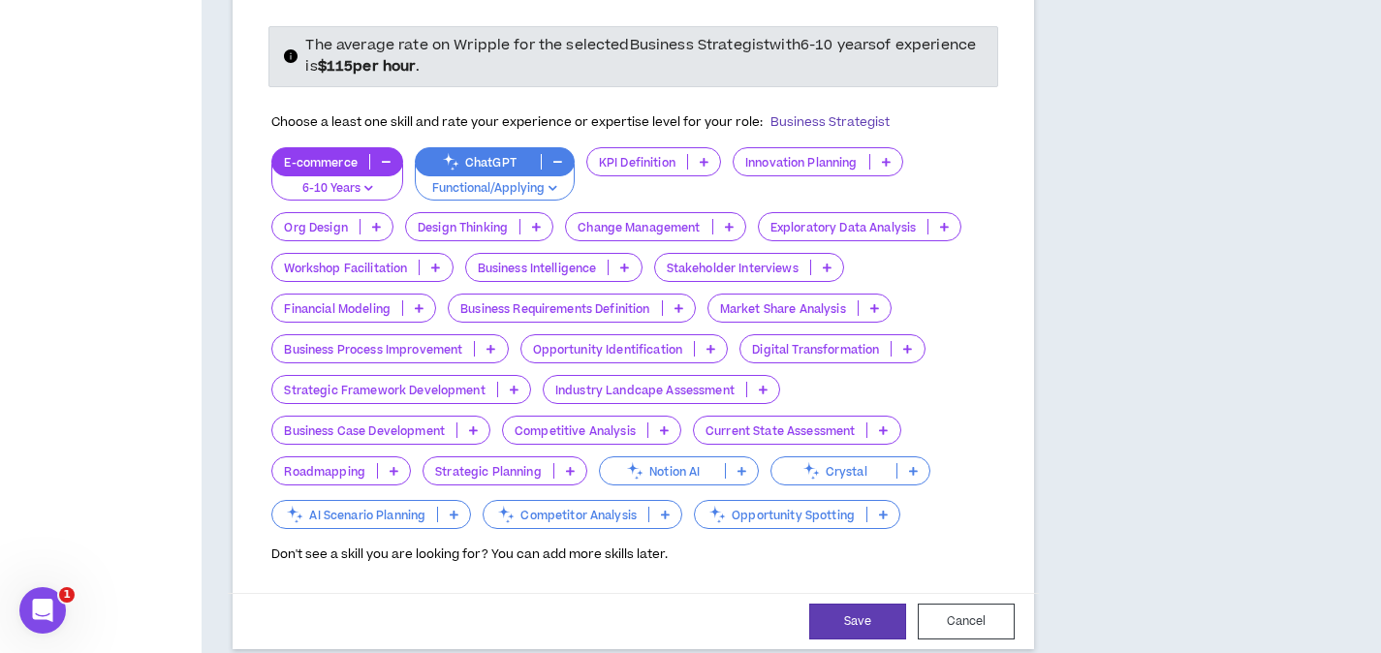
click at [893, 154] on p at bounding box center [886, 162] width 32 height 16
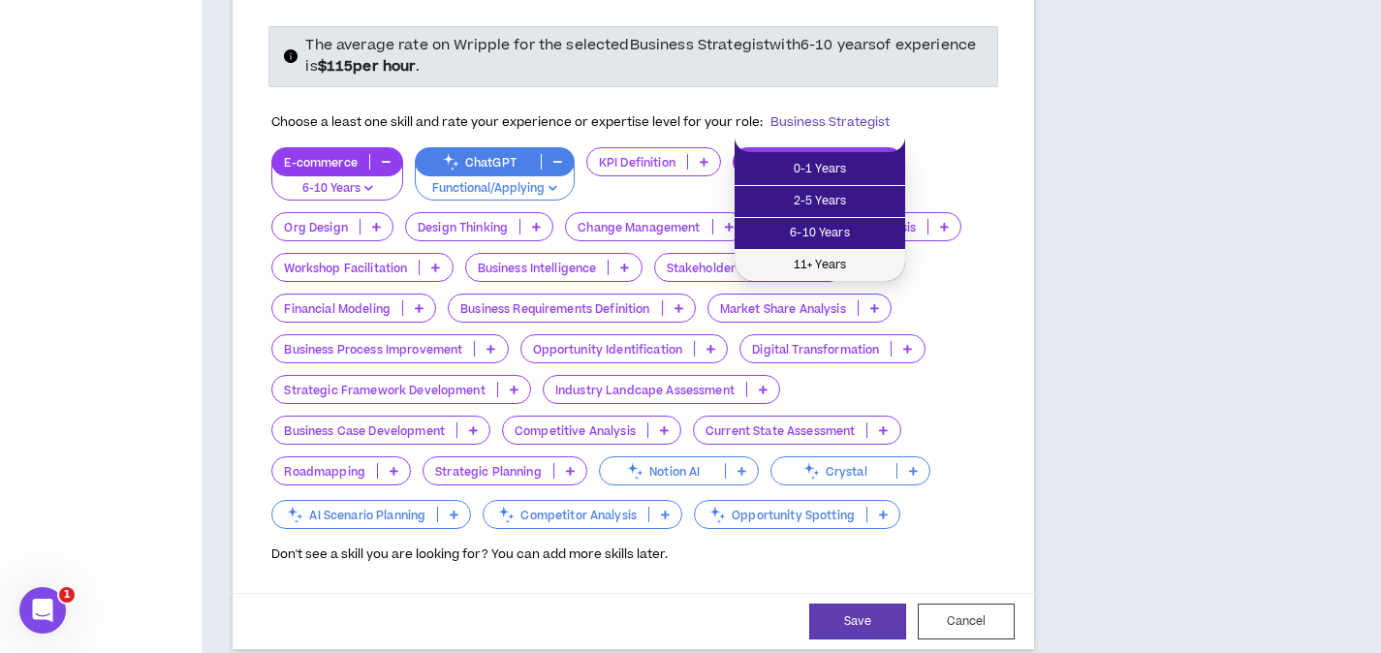
click at [866, 261] on span "11+ Years" at bounding box center [819, 265] width 147 height 21
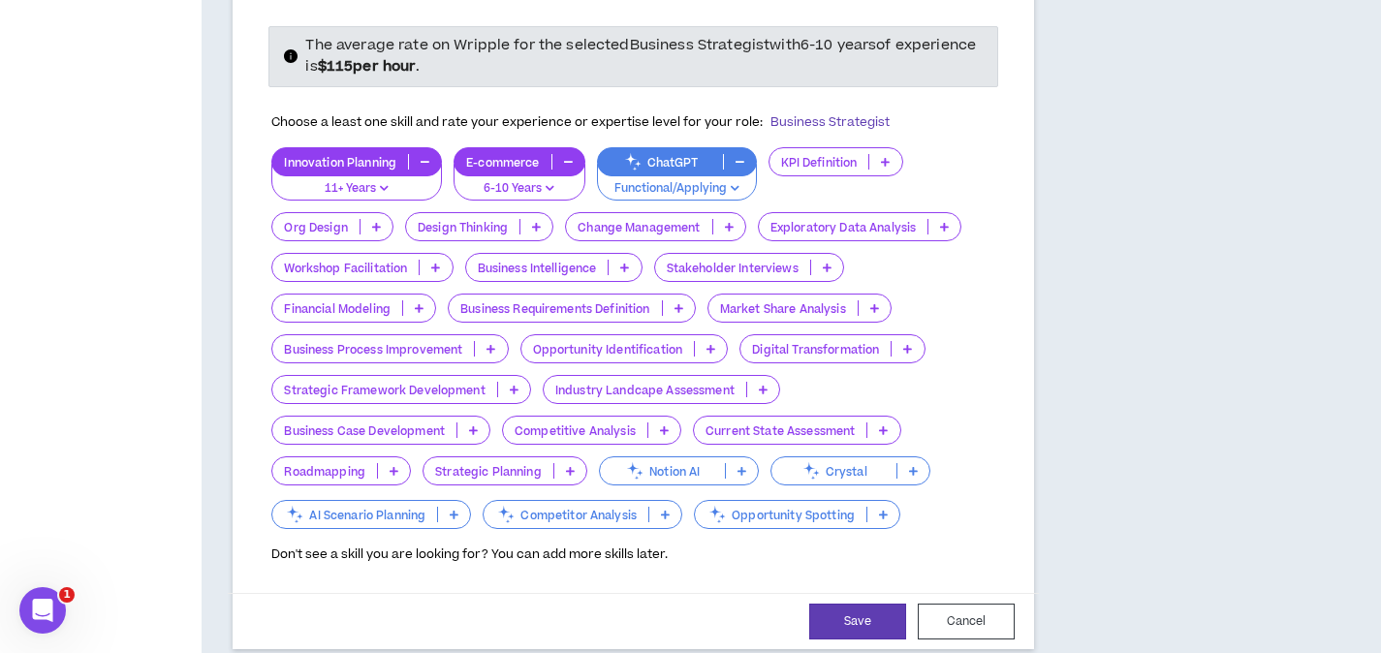
click at [542, 219] on p at bounding box center [536, 227] width 32 height 16
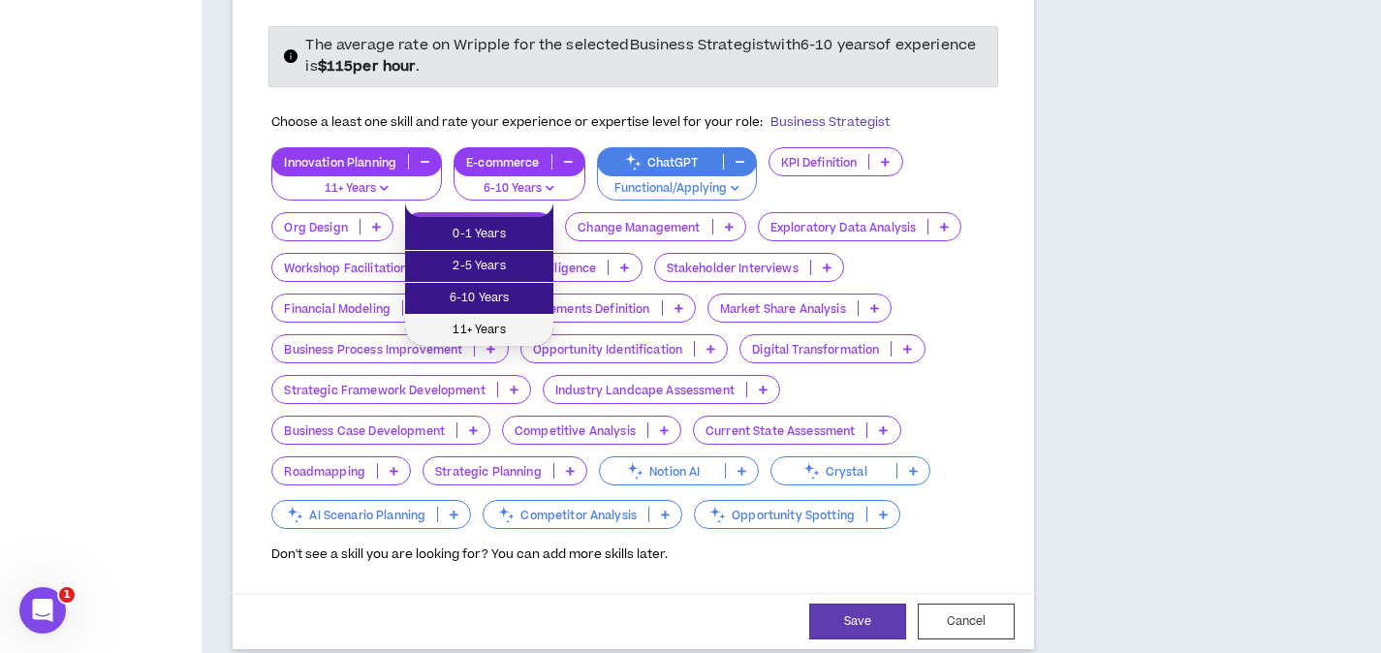
click at [524, 333] on span "11+ Years" at bounding box center [479, 330] width 125 height 21
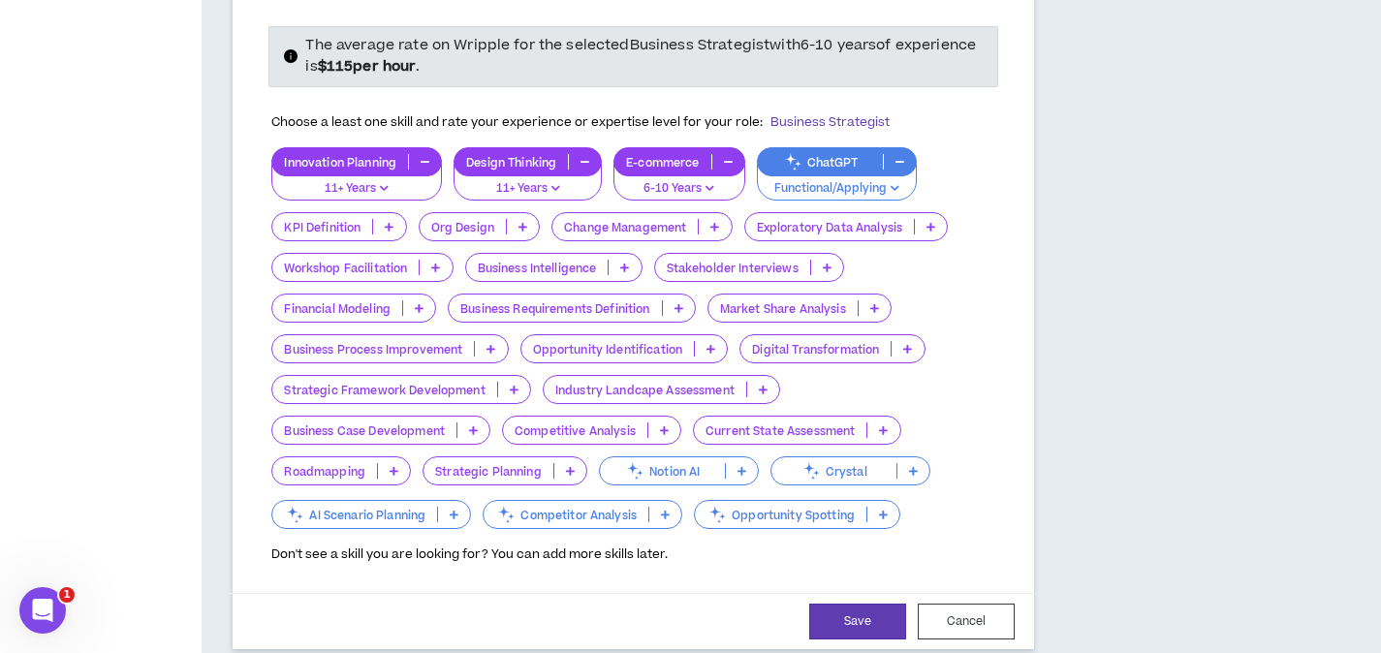
click at [712, 222] on icon at bounding box center [714, 227] width 9 height 10
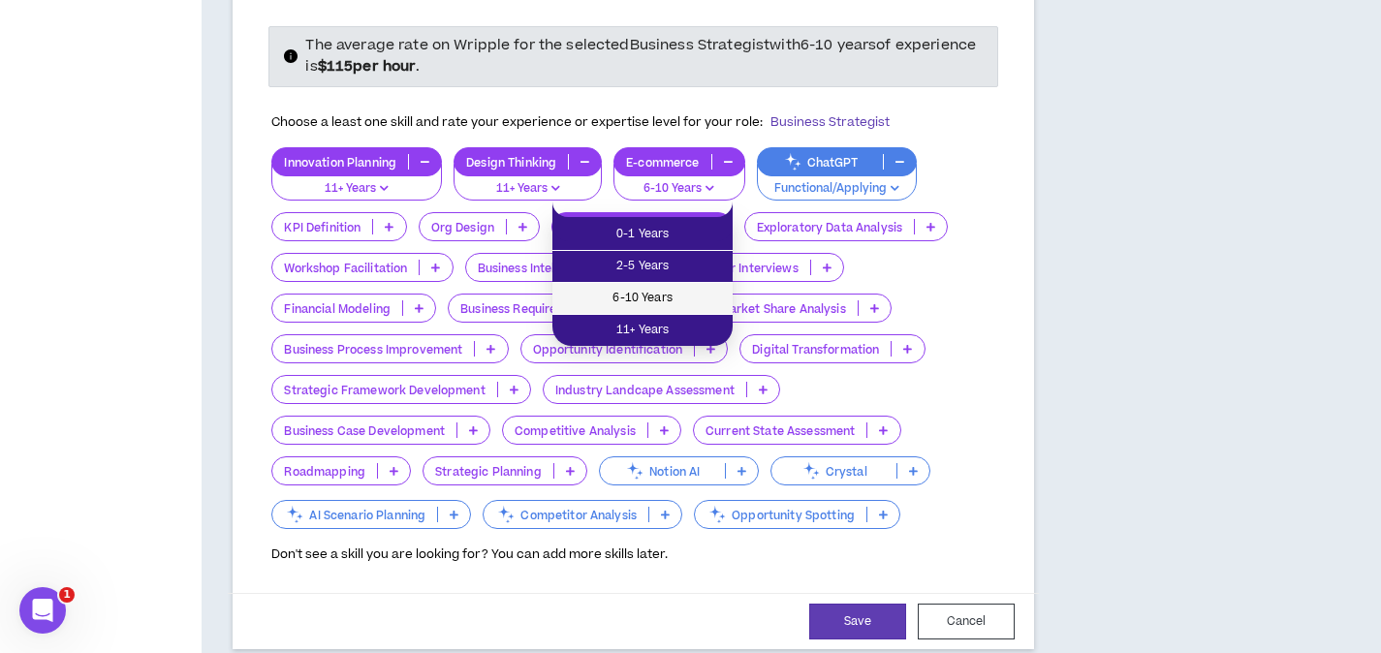
click at [678, 305] on span "6-10 Years" at bounding box center [642, 298] width 157 height 21
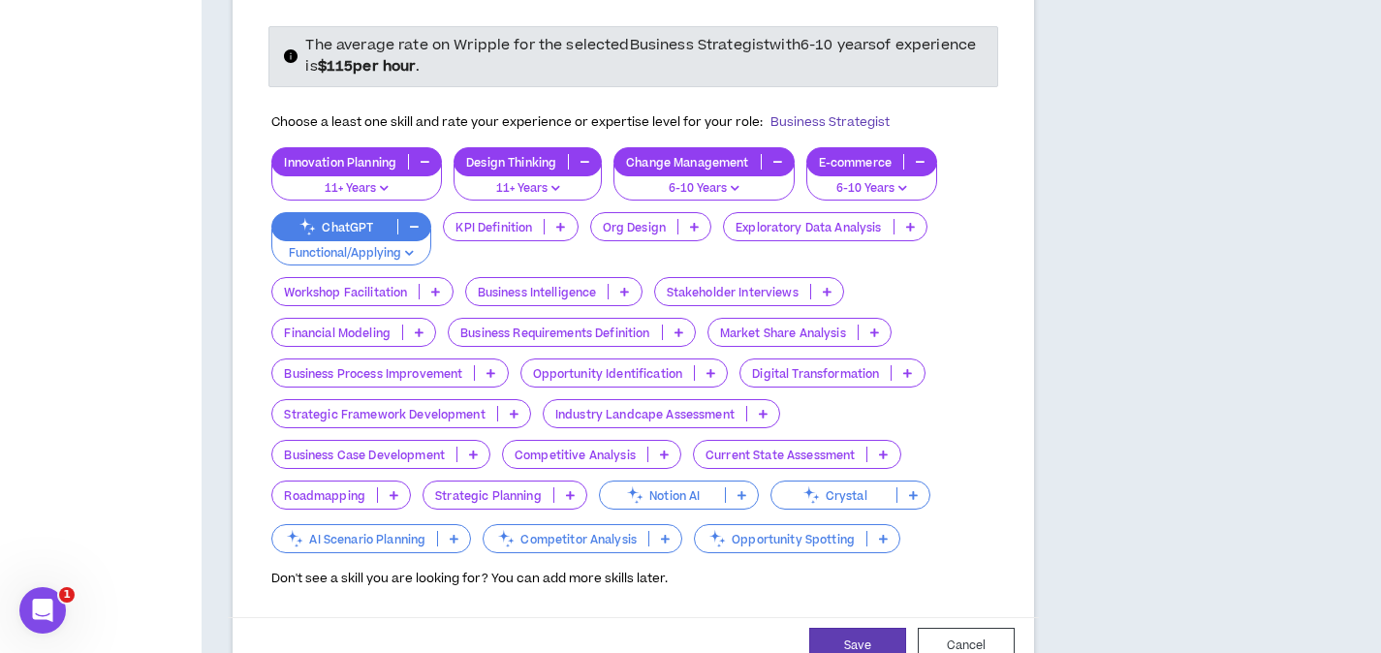
click at [914, 222] on icon at bounding box center [910, 227] width 9 height 10
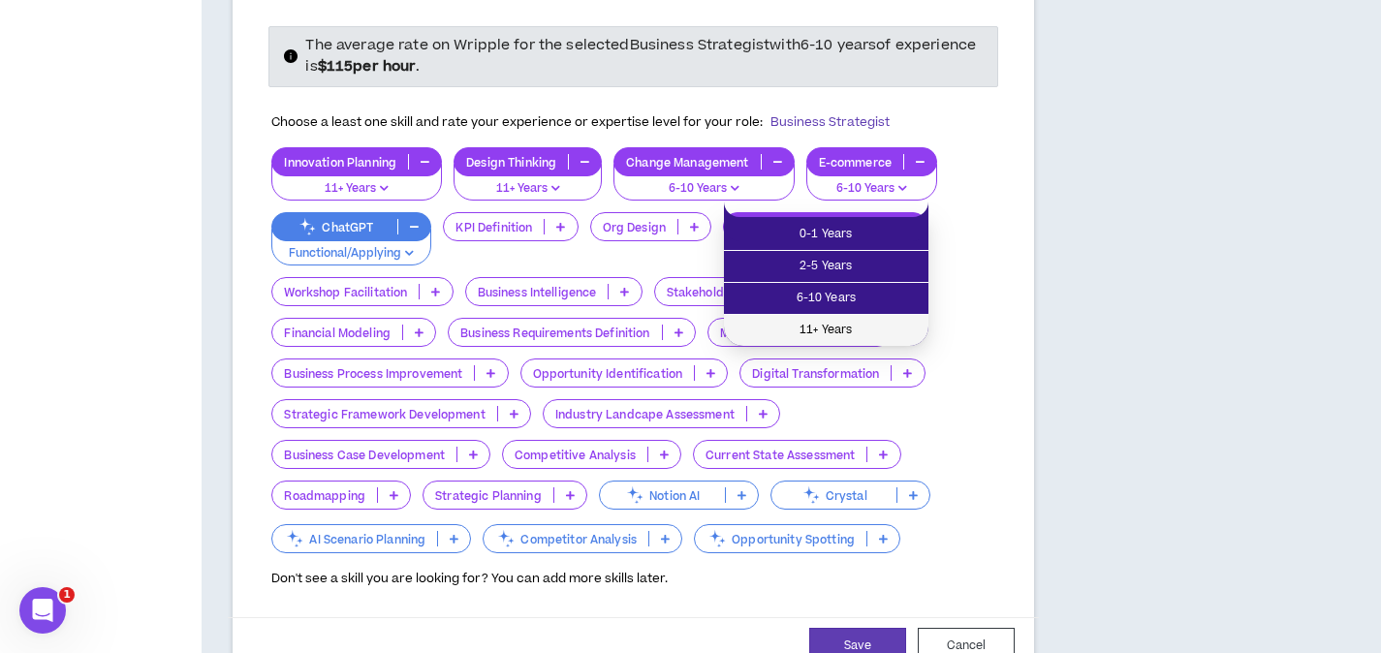
click at [876, 324] on span "11+ Years" at bounding box center [825, 330] width 181 height 21
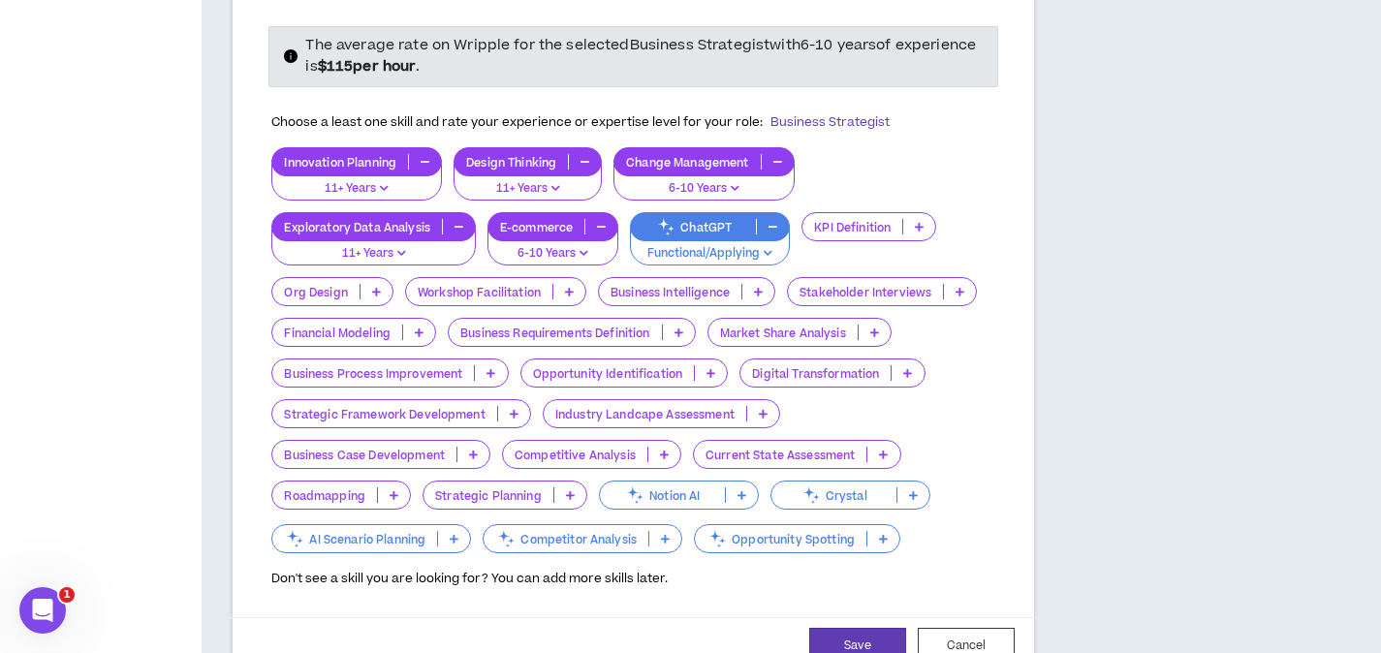
click at [576, 284] on p at bounding box center [569, 292] width 32 height 16
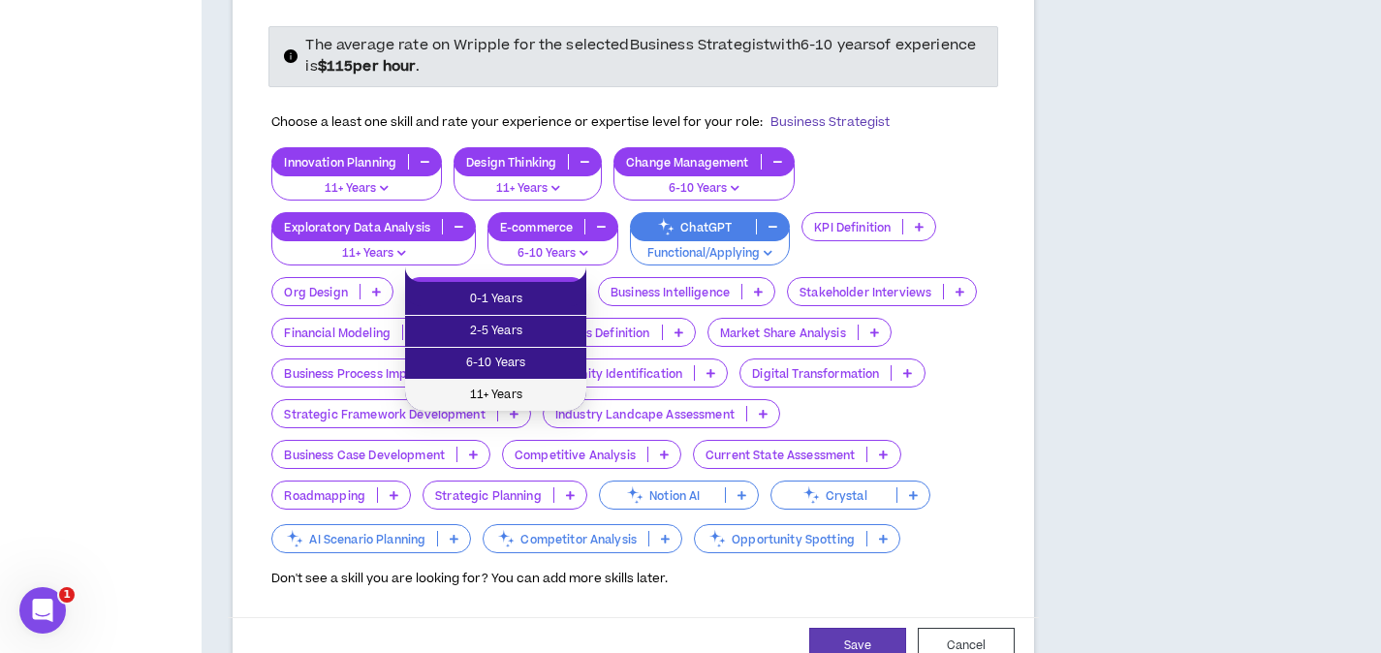
click at [565, 399] on span "11+ Years" at bounding box center [496, 395] width 158 height 21
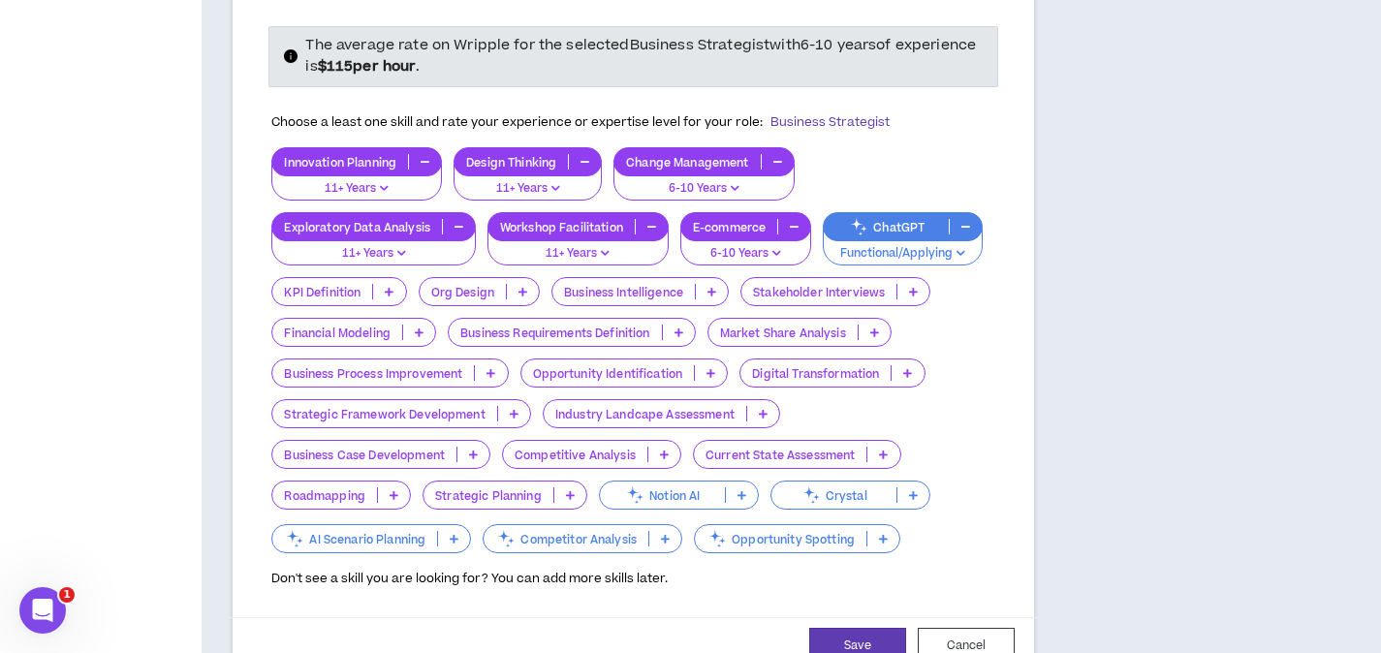
click at [683, 327] on icon at bounding box center [678, 332] width 9 height 10
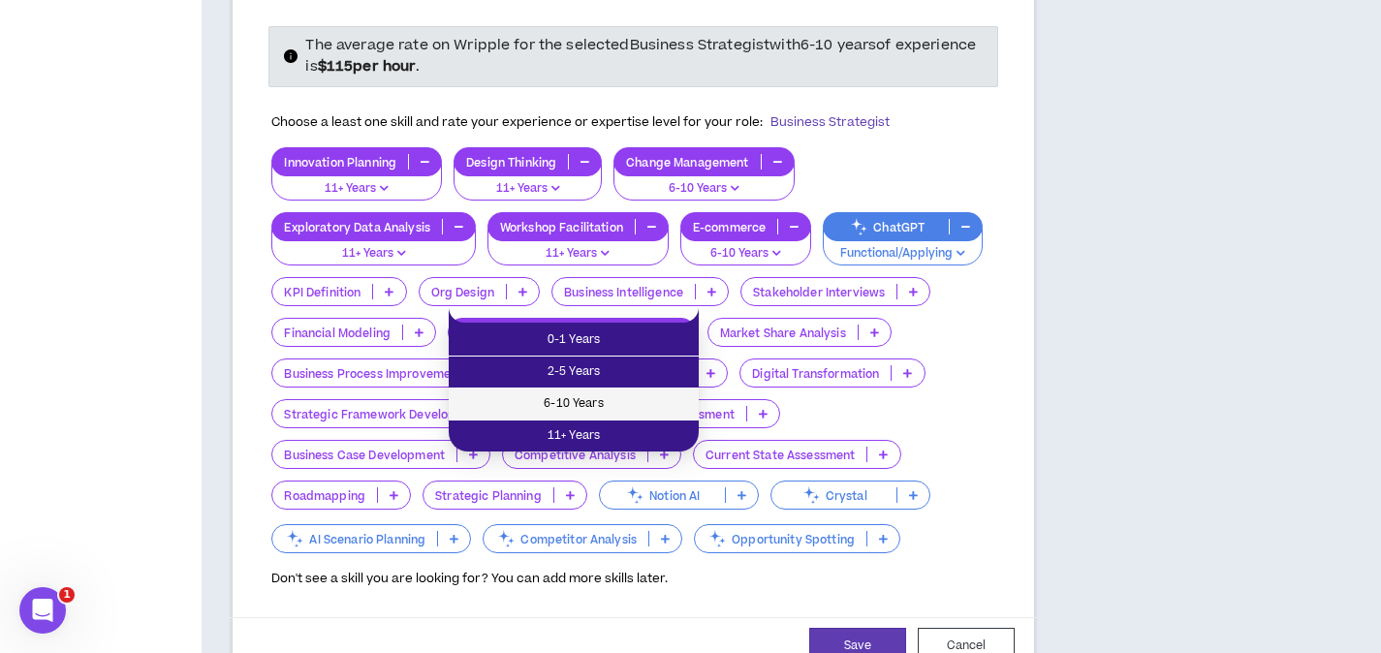
click at [645, 391] on li "6-10 Years" at bounding box center [574, 405] width 250 height 32
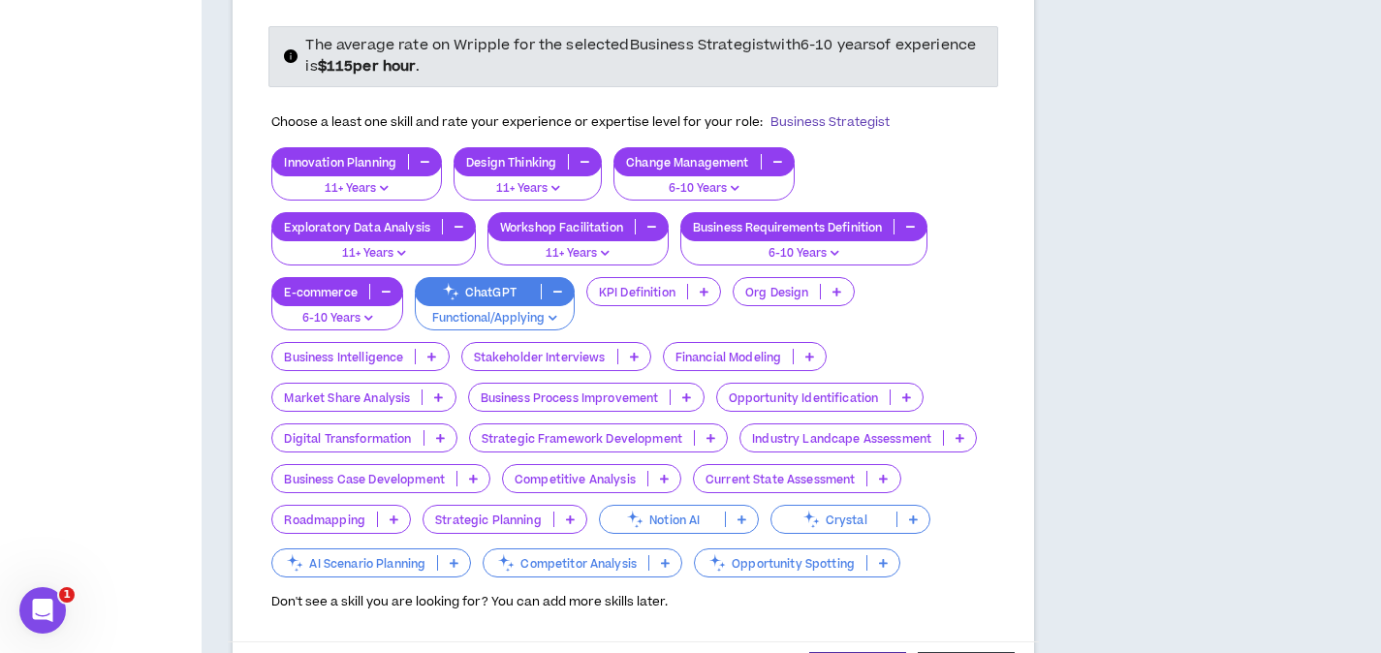
click at [690, 392] on icon at bounding box center [686, 397] width 9 height 10
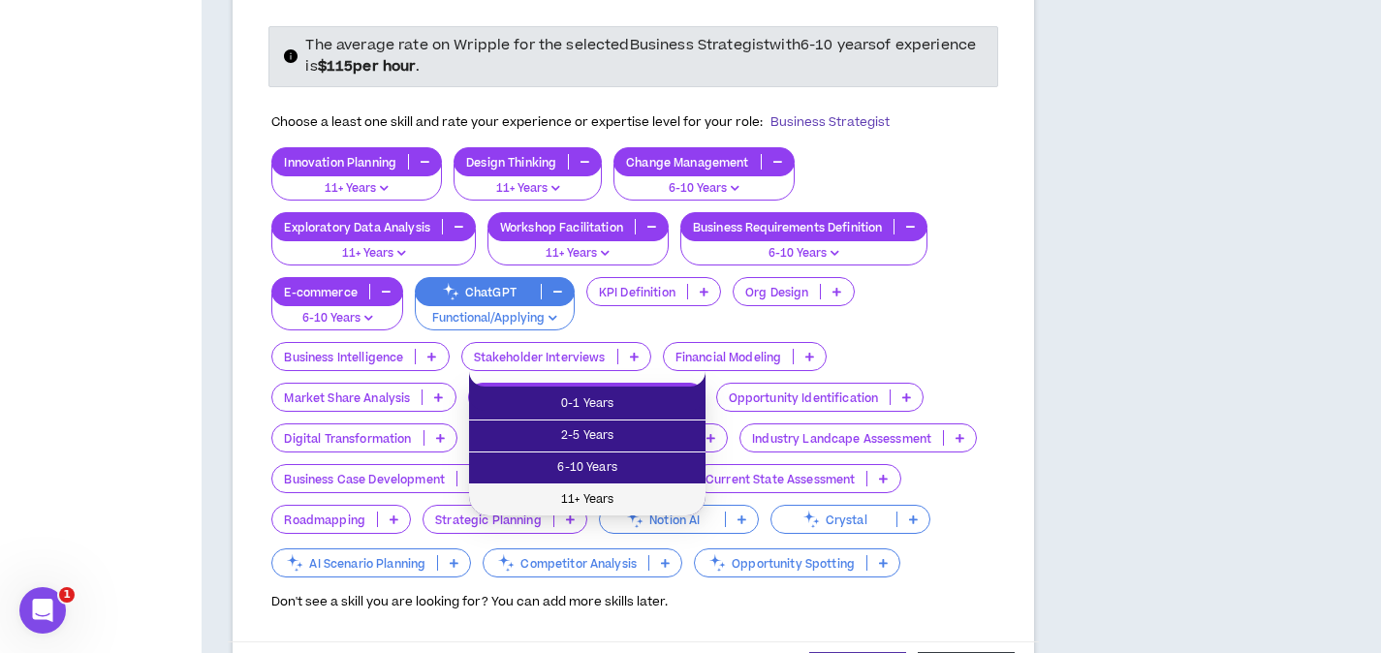
click at [668, 499] on span "11+ Years" at bounding box center [587, 499] width 213 height 21
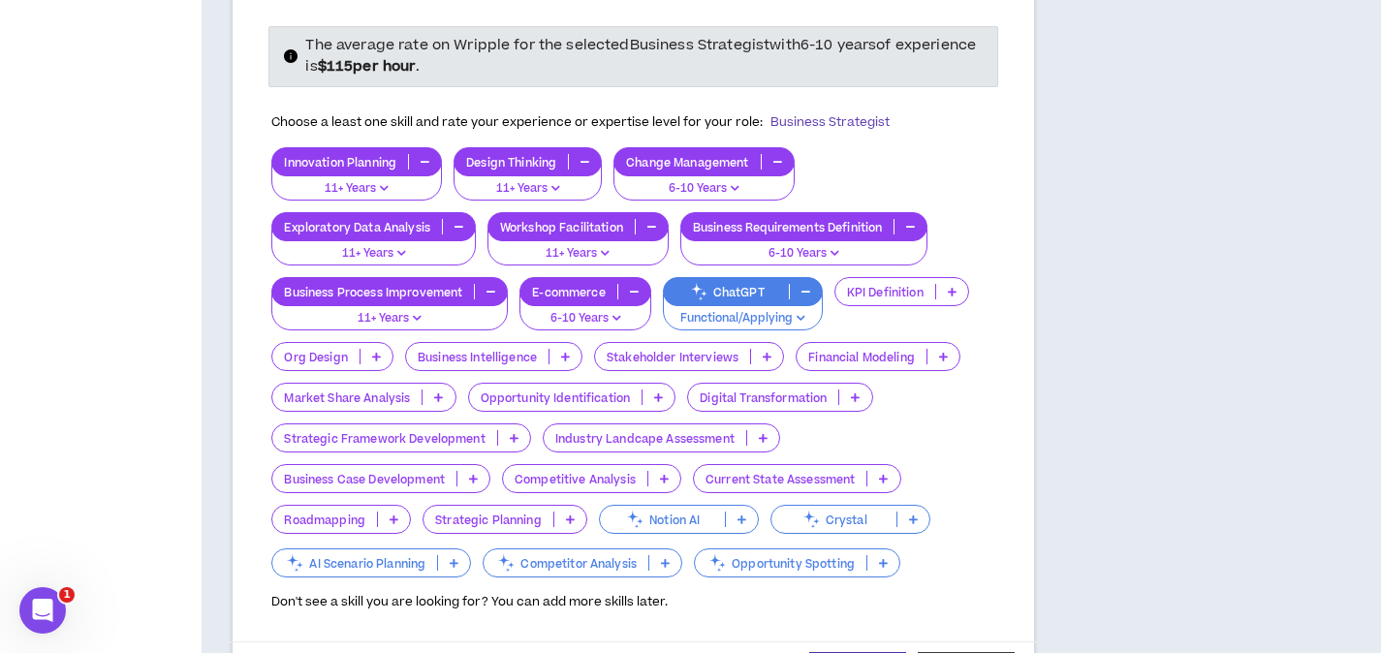
click at [662, 392] on icon at bounding box center [658, 397] width 9 height 10
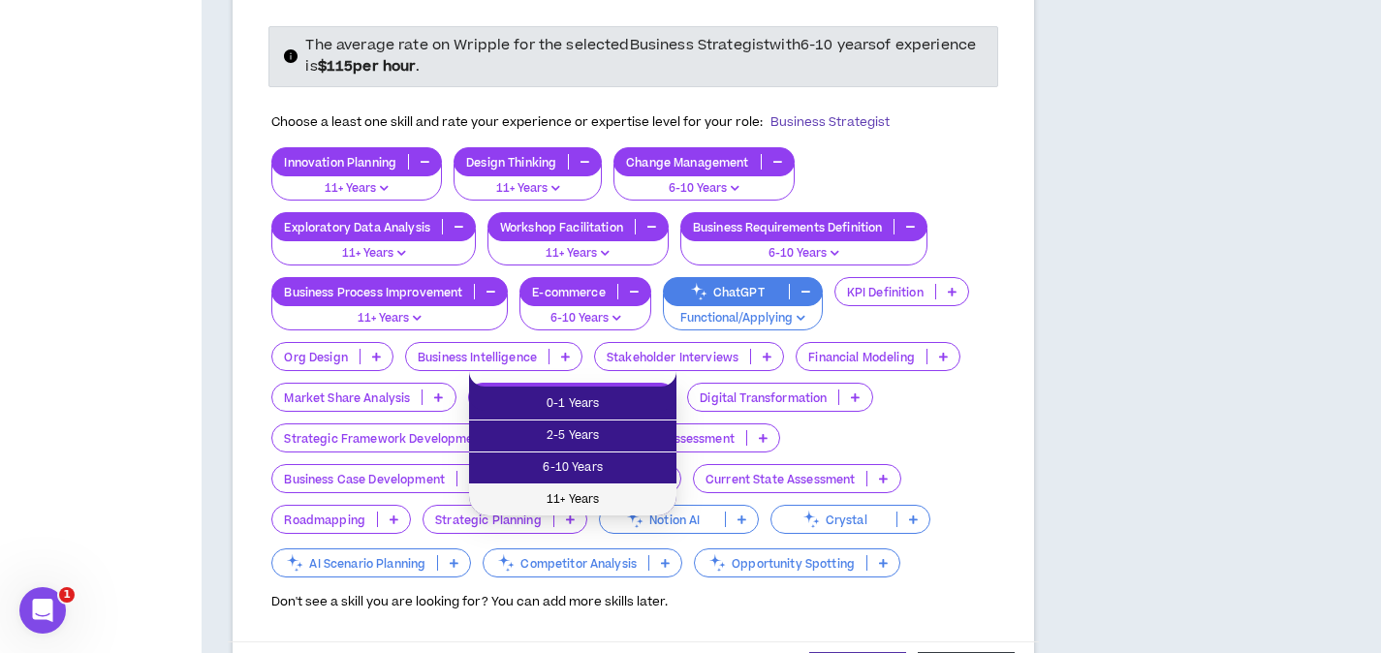
click at [620, 501] on span "11+ Years" at bounding box center [573, 499] width 184 height 21
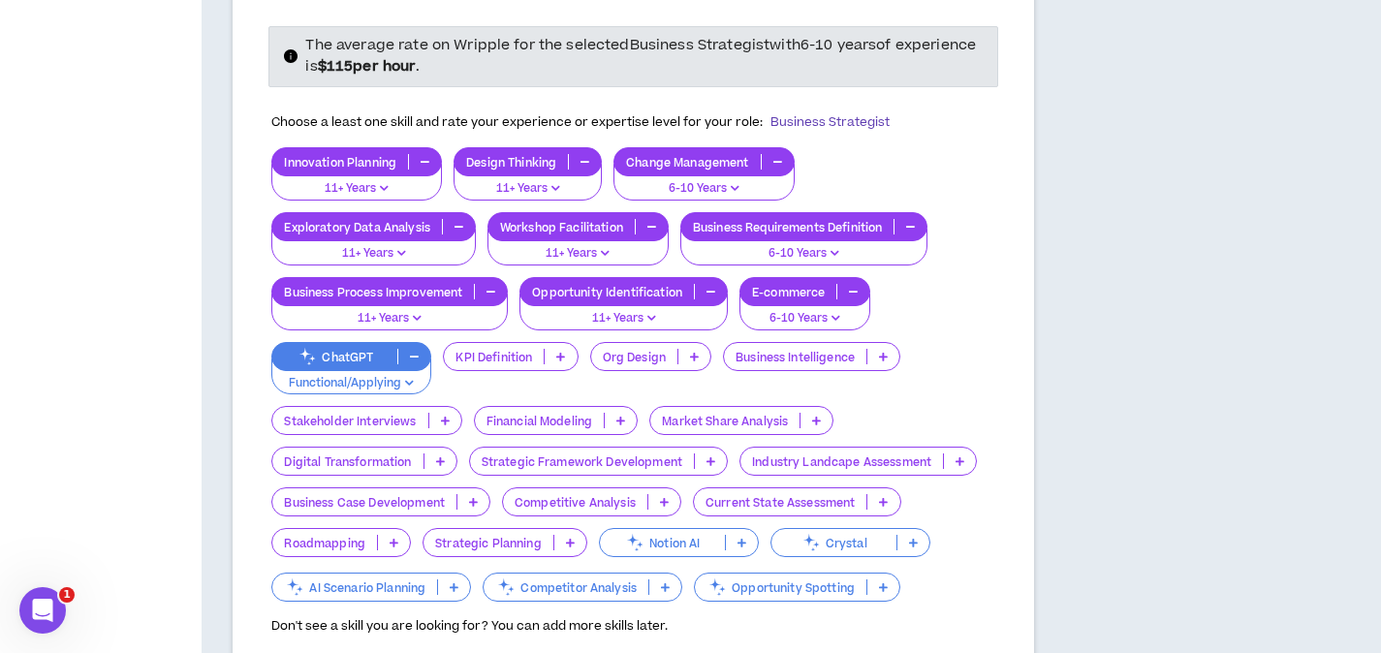
click at [968, 453] on p at bounding box center [960, 461] width 32 height 16
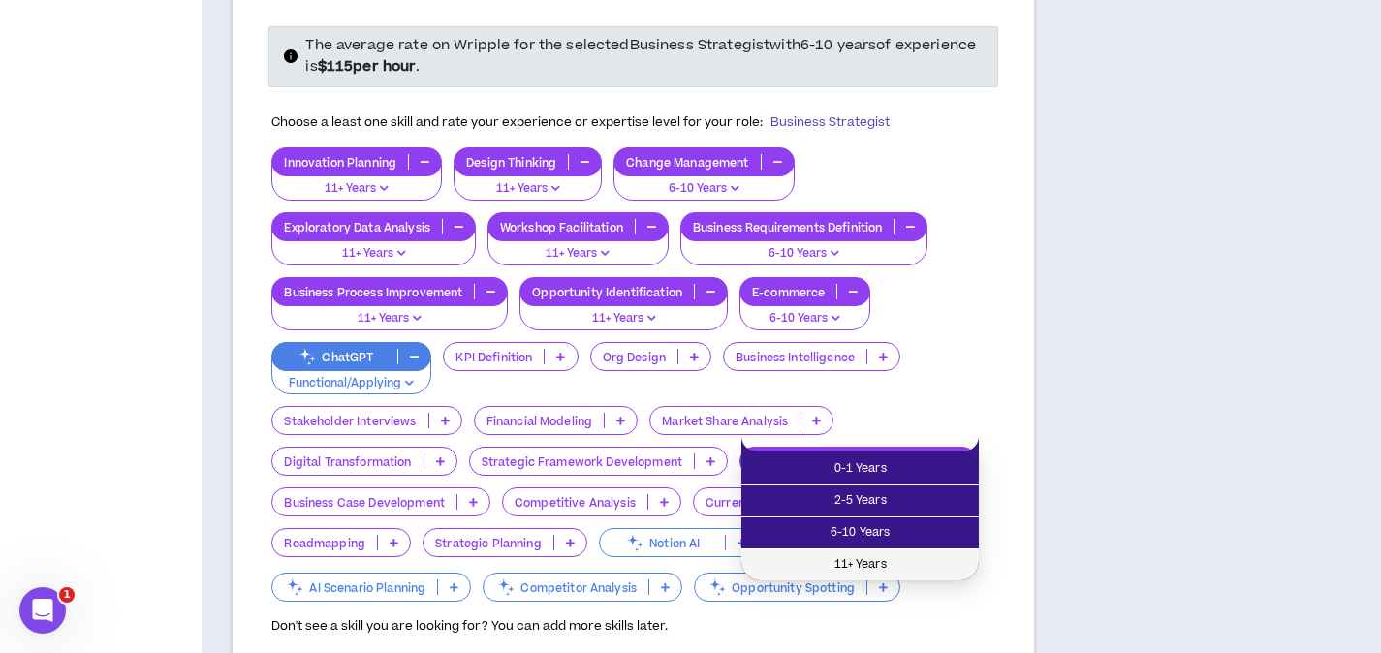
click at [921, 557] on span "11+ Years" at bounding box center [860, 564] width 214 height 21
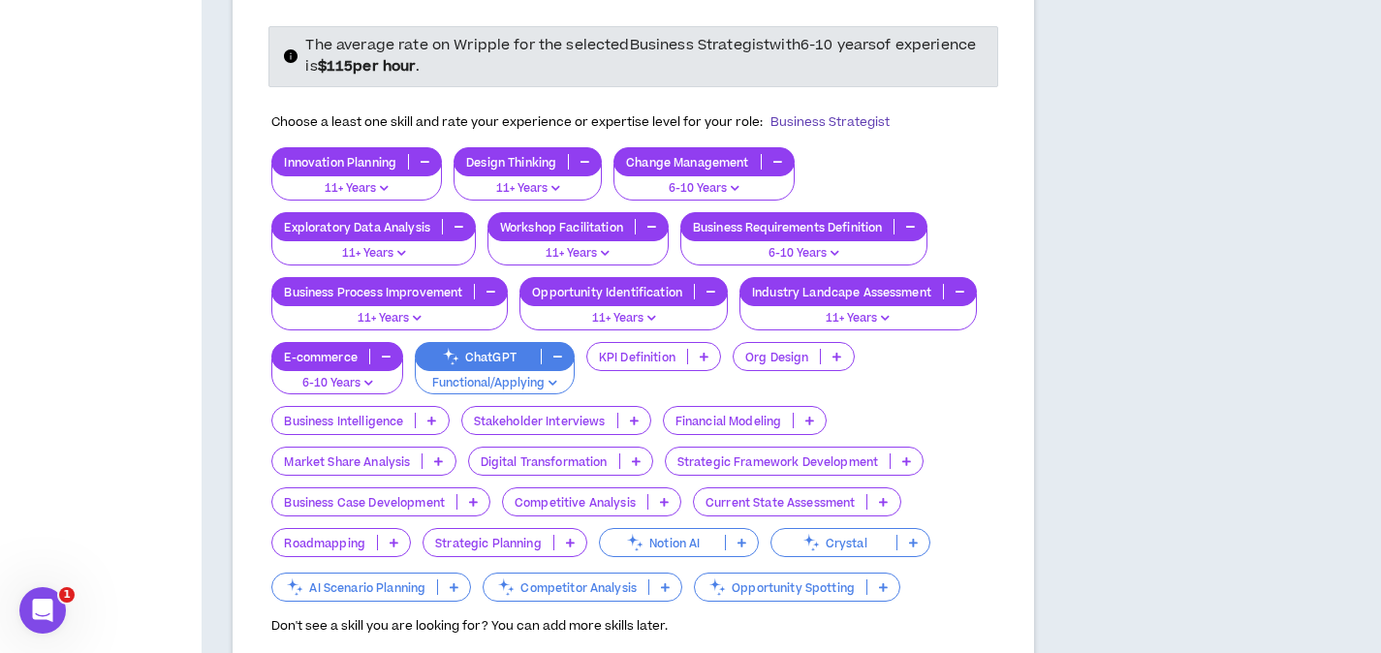
click at [476, 497] on icon at bounding box center [473, 502] width 9 height 10
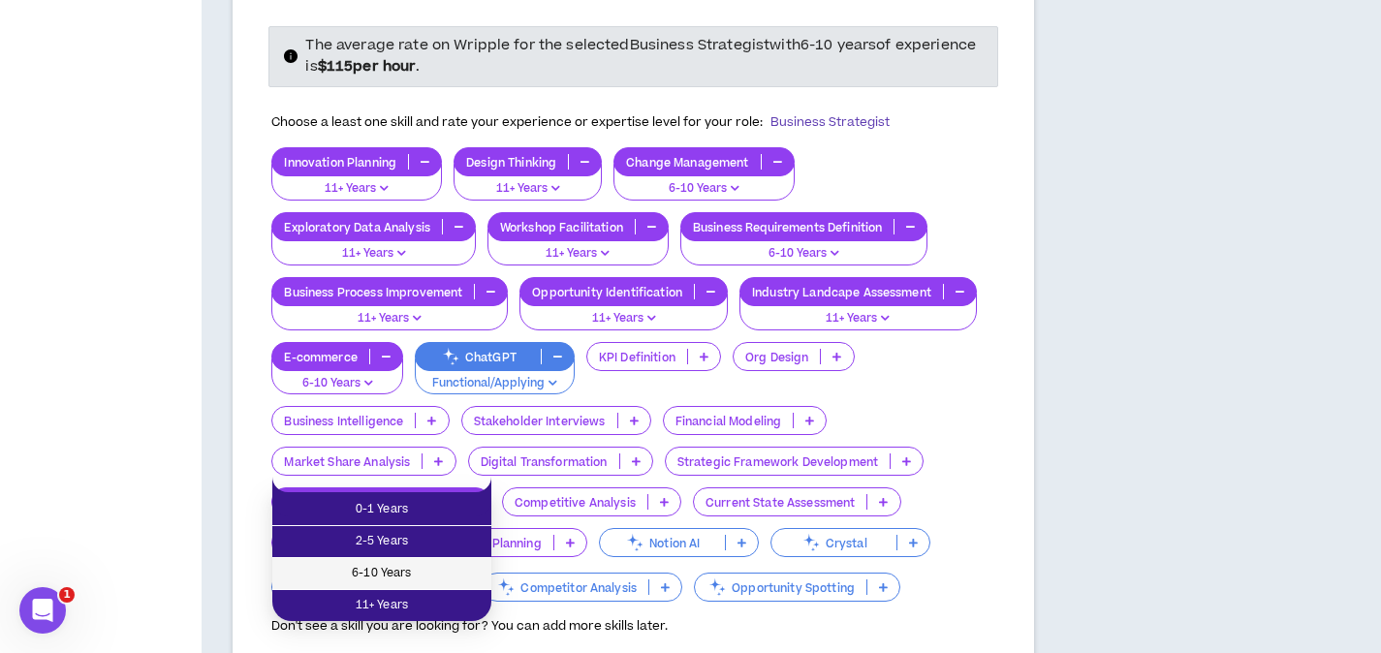
click at [453, 574] on span "6-10 Years" at bounding box center [382, 573] width 196 height 21
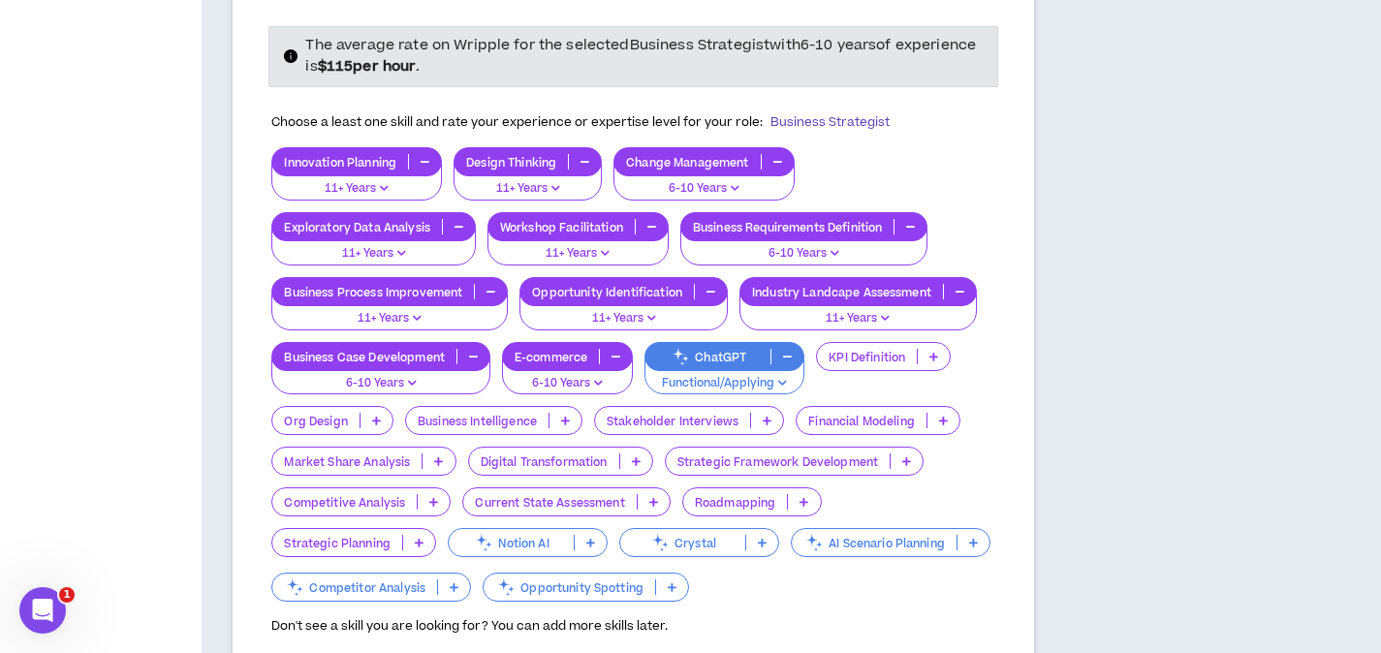
click at [418, 494] on p at bounding box center [434, 502] width 32 height 16
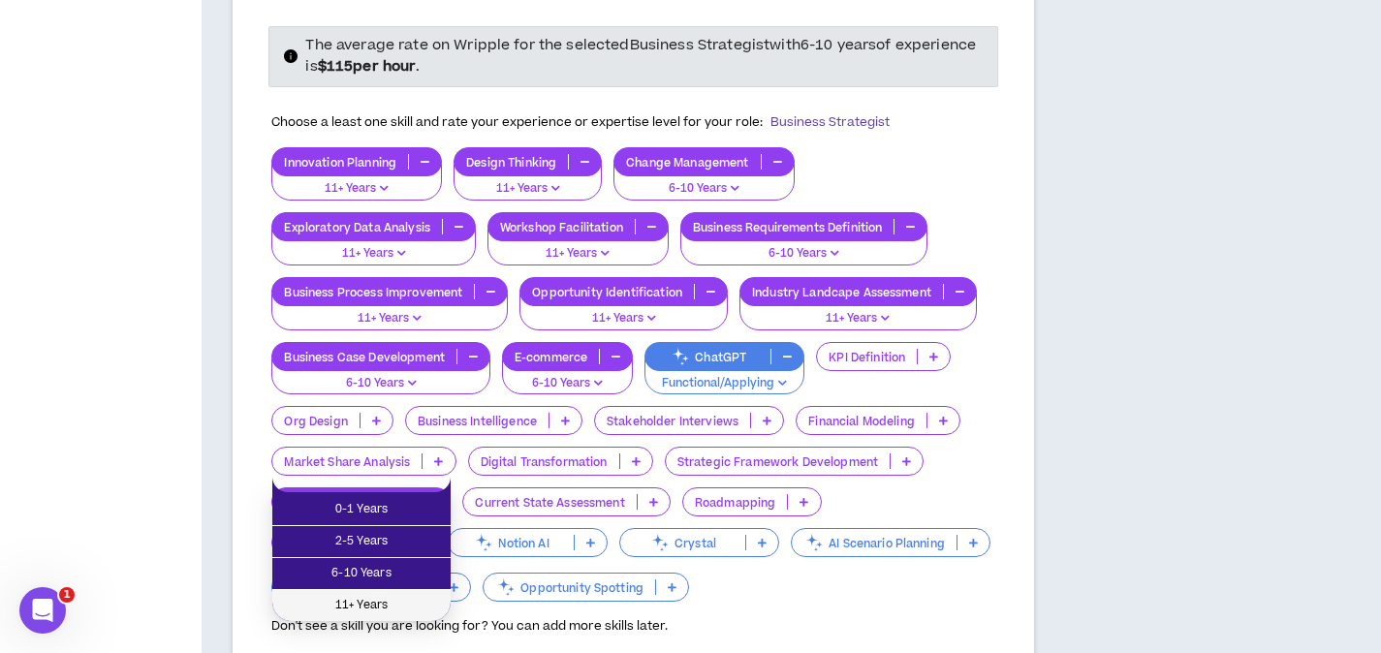
click at [409, 600] on span "11+ Years" at bounding box center [361, 605] width 155 height 21
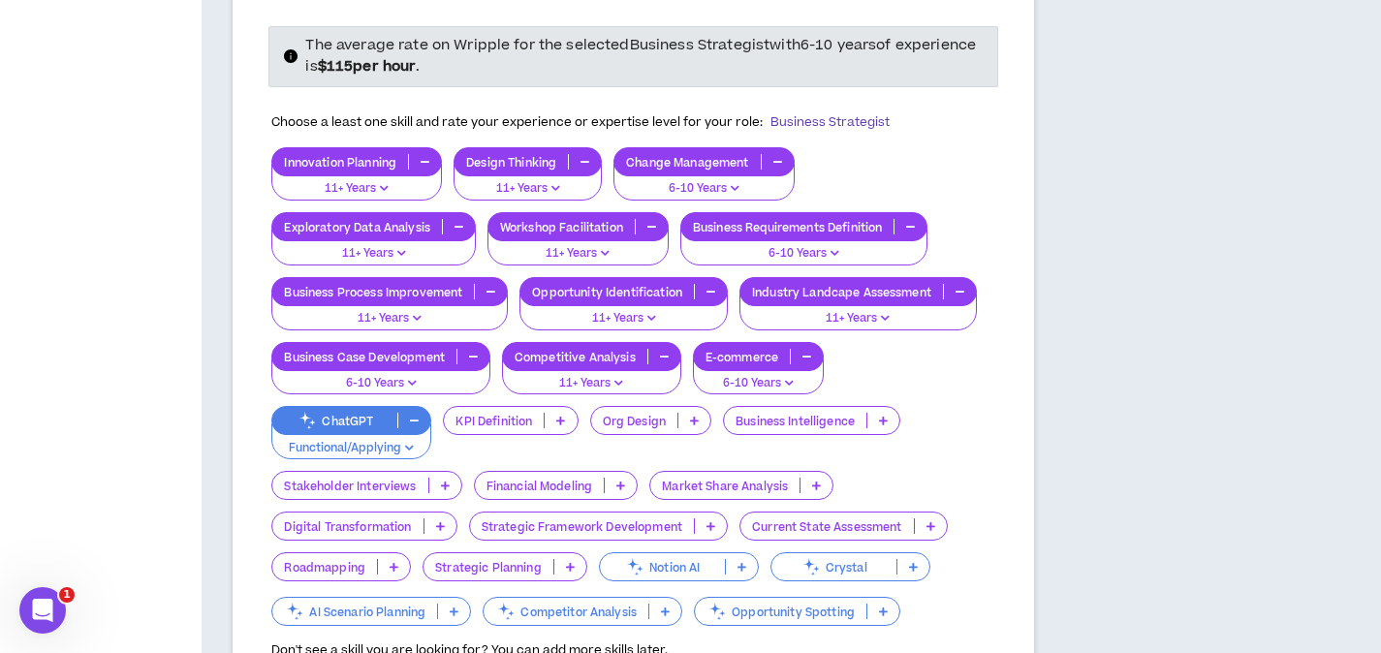
click at [936, 518] on p at bounding box center [931, 526] width 32 height 16
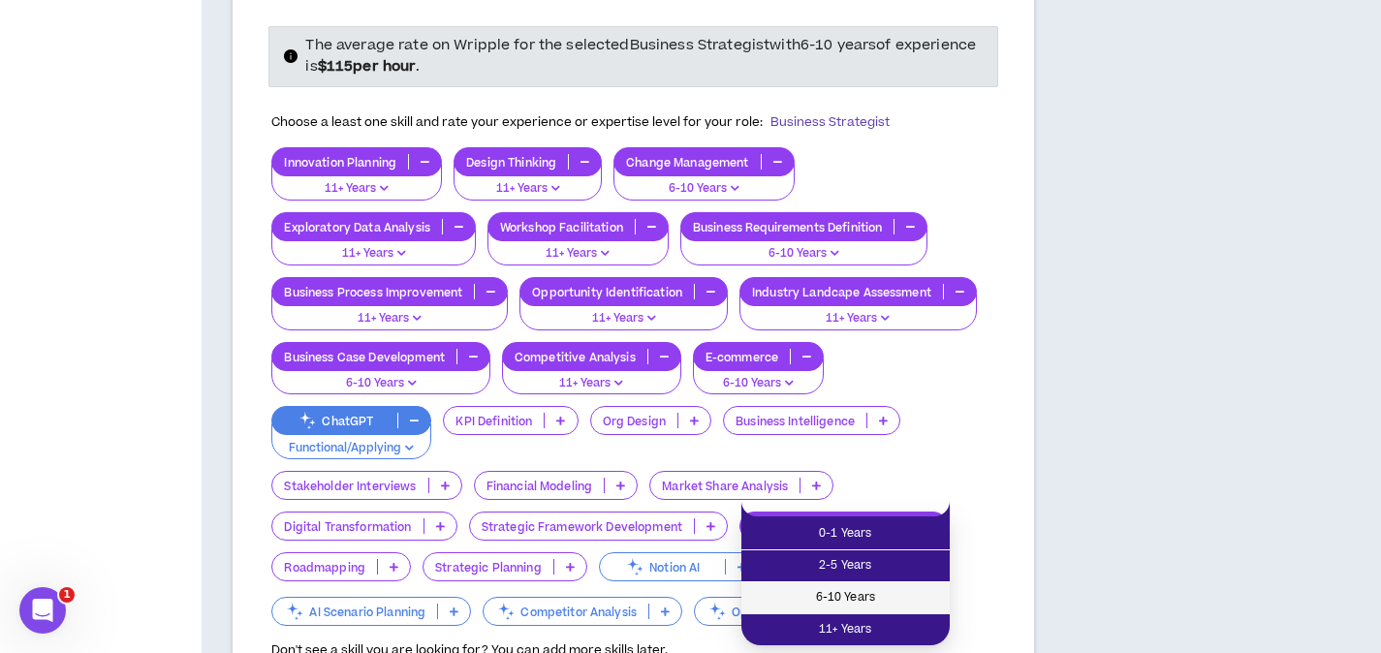
click at [874, 606] on span "6-10 Years" at bounding box center [845, 597] width 185 height 21
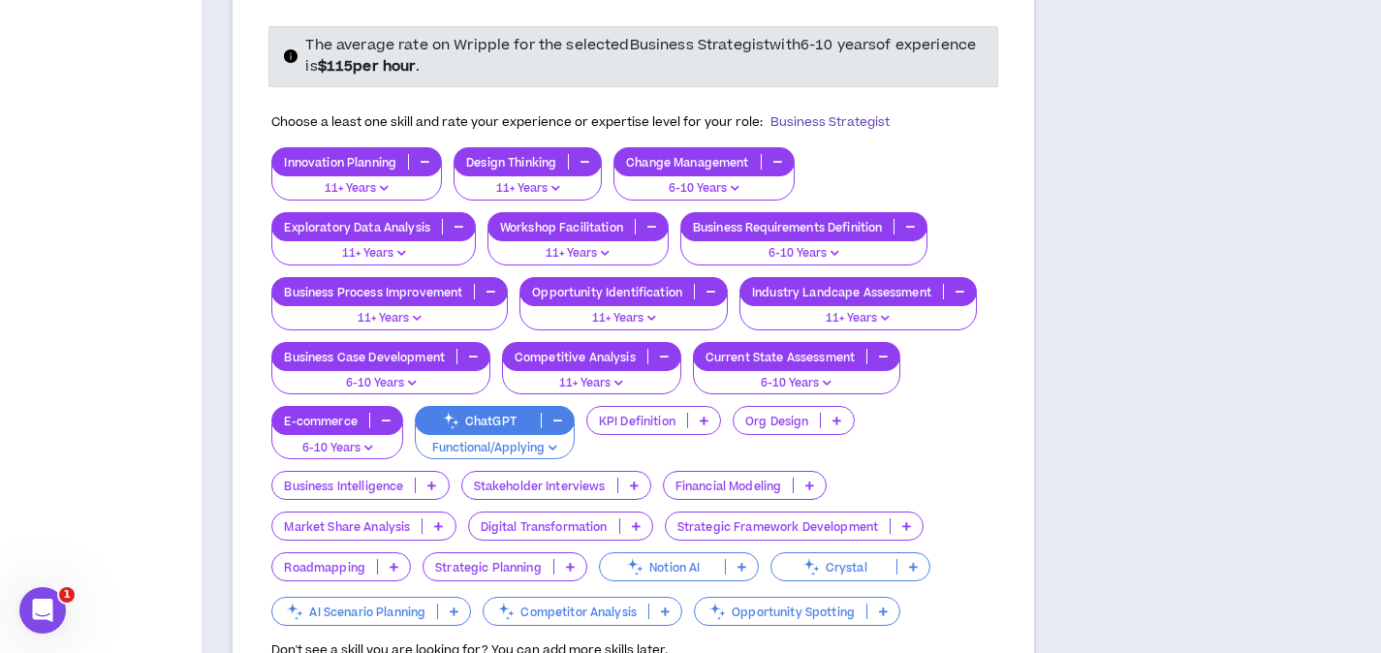
click at [566, 562] on icon at bounding box center [570, 567] width 9 height 10
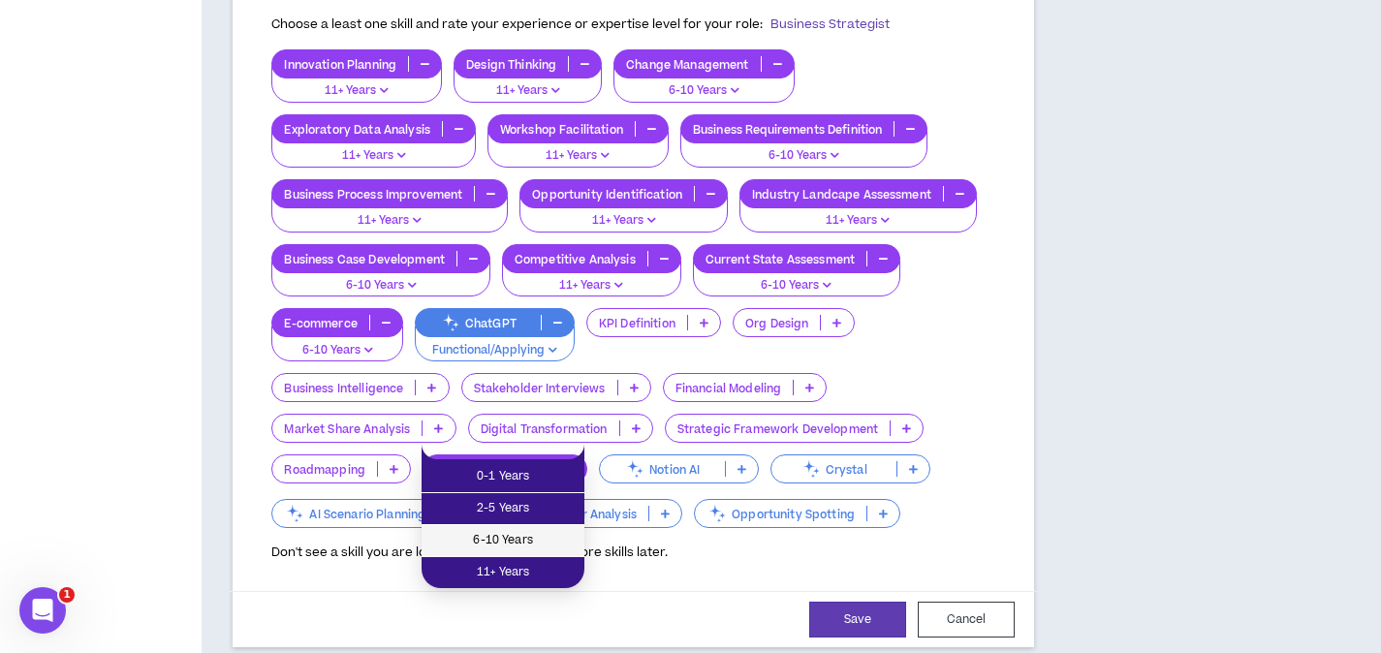
scroll to position [1691, 0]
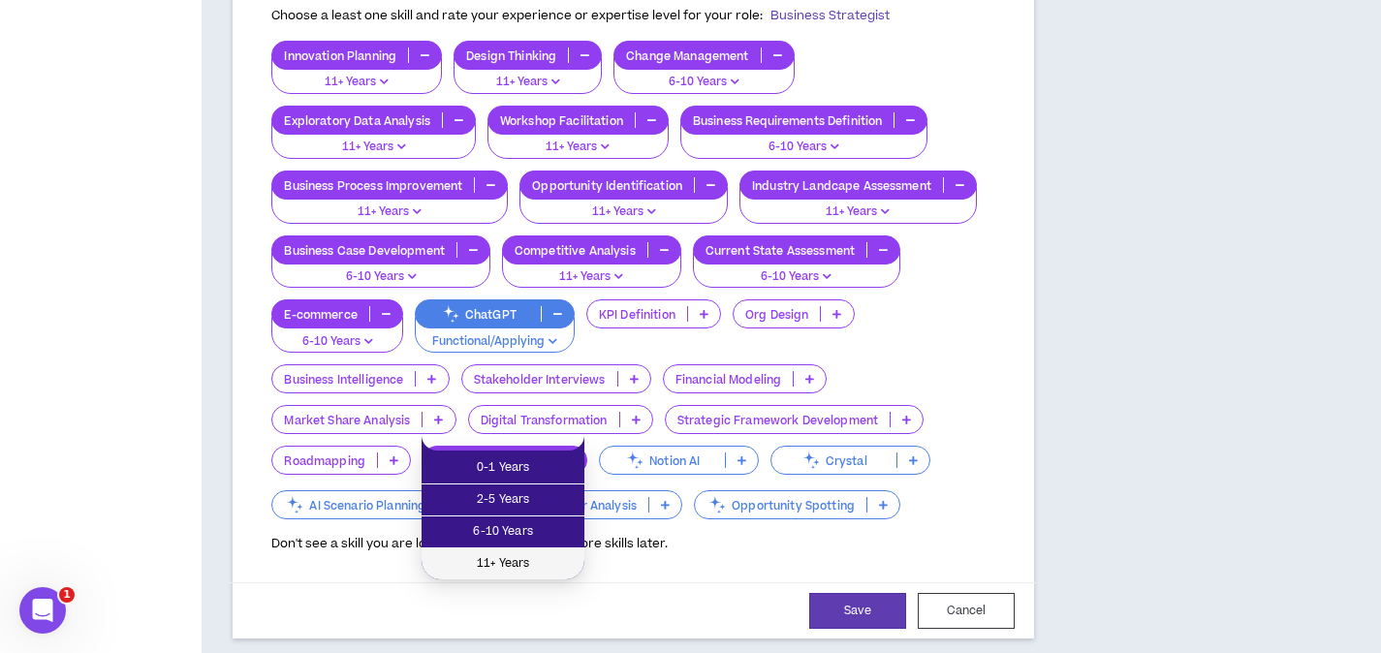
click at [556, 557] on span "11+ Years" at bounding box center [503, 563] width 140 height 21
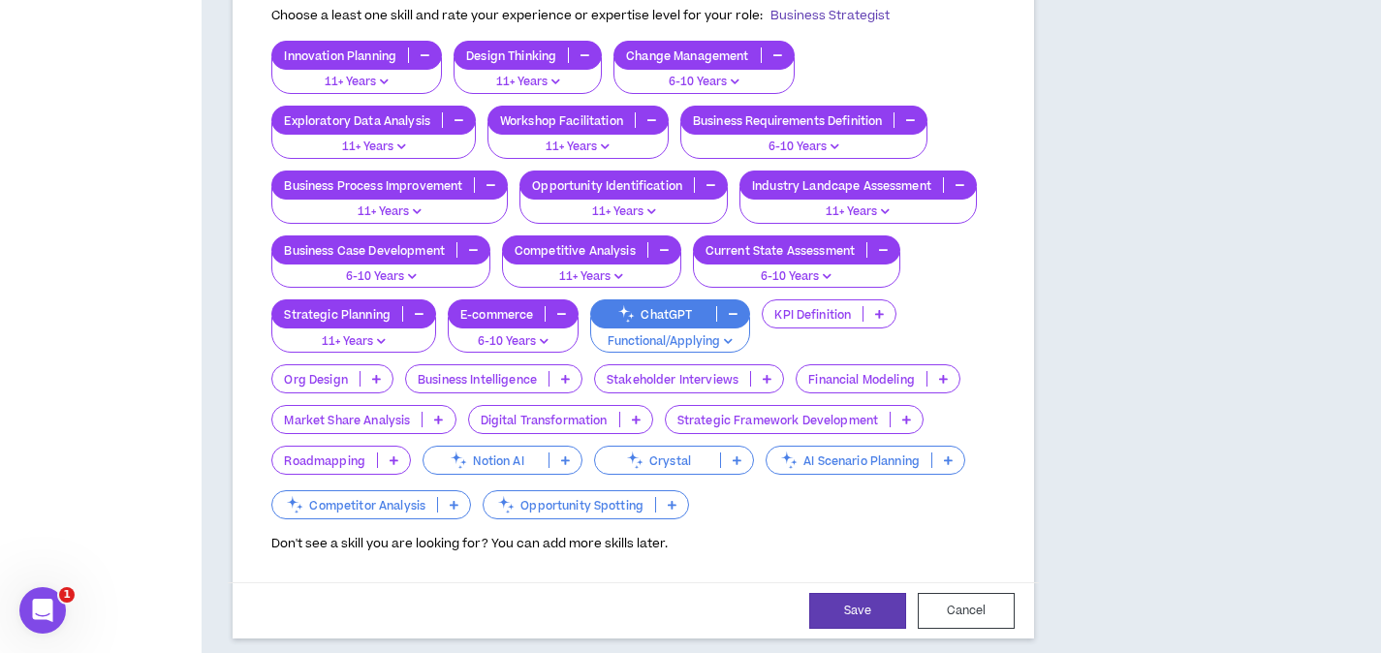
click at [672, 497] on p at bounding box center [672, 505] width 32 height 16
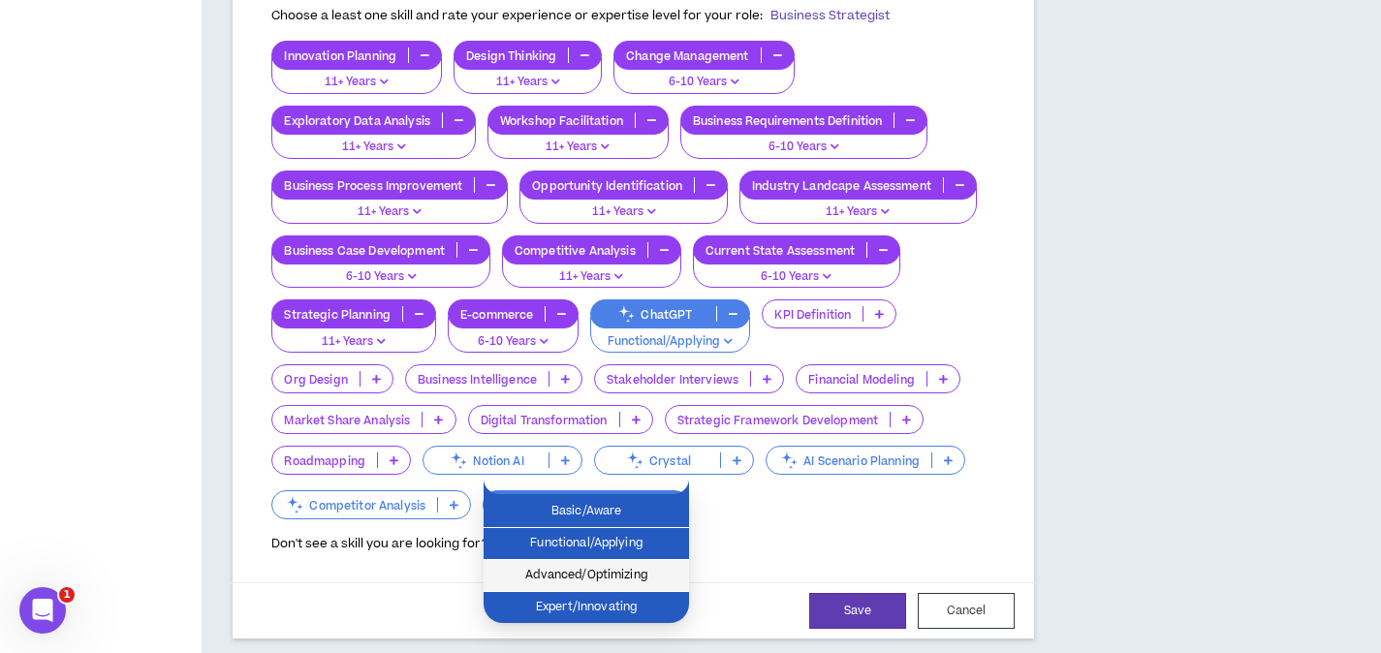
click at [624, 581] on span "Advanced/Optimizing" at bounding box center [586, 575] width 182 height 21
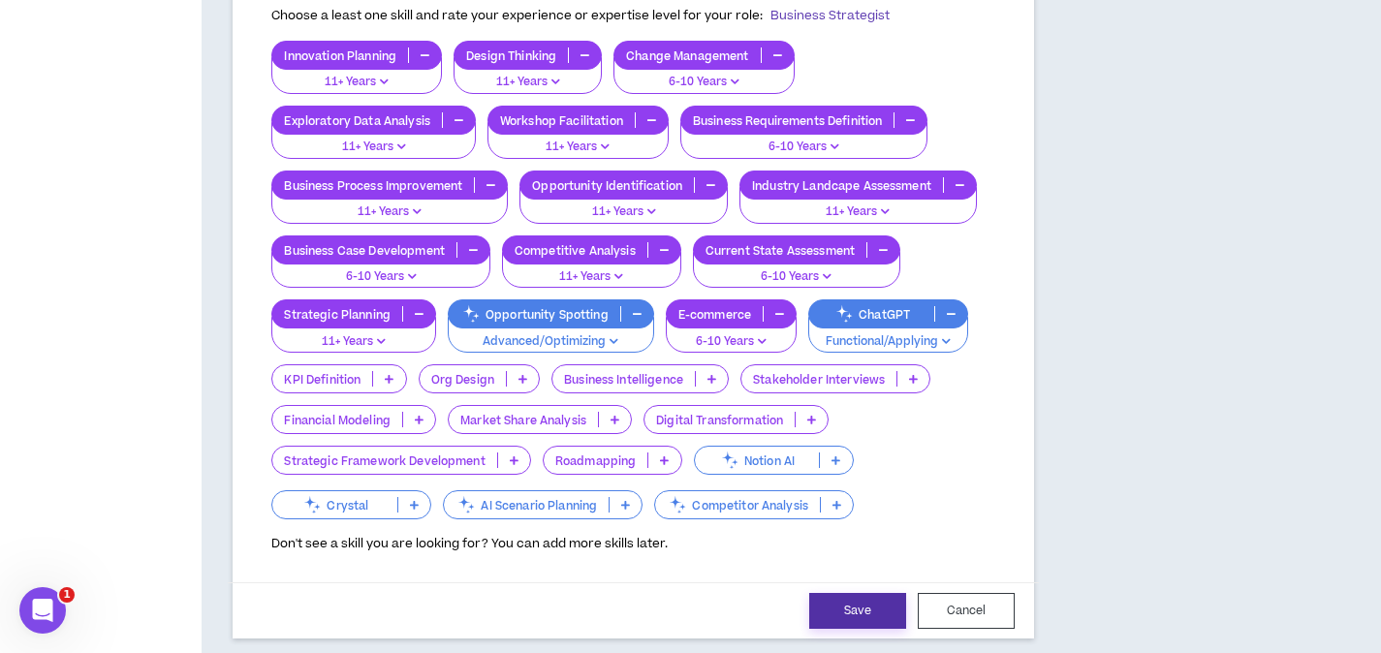
click at [834, 593] on button "Save" at bounding box center [857, 611] width 97 height 36
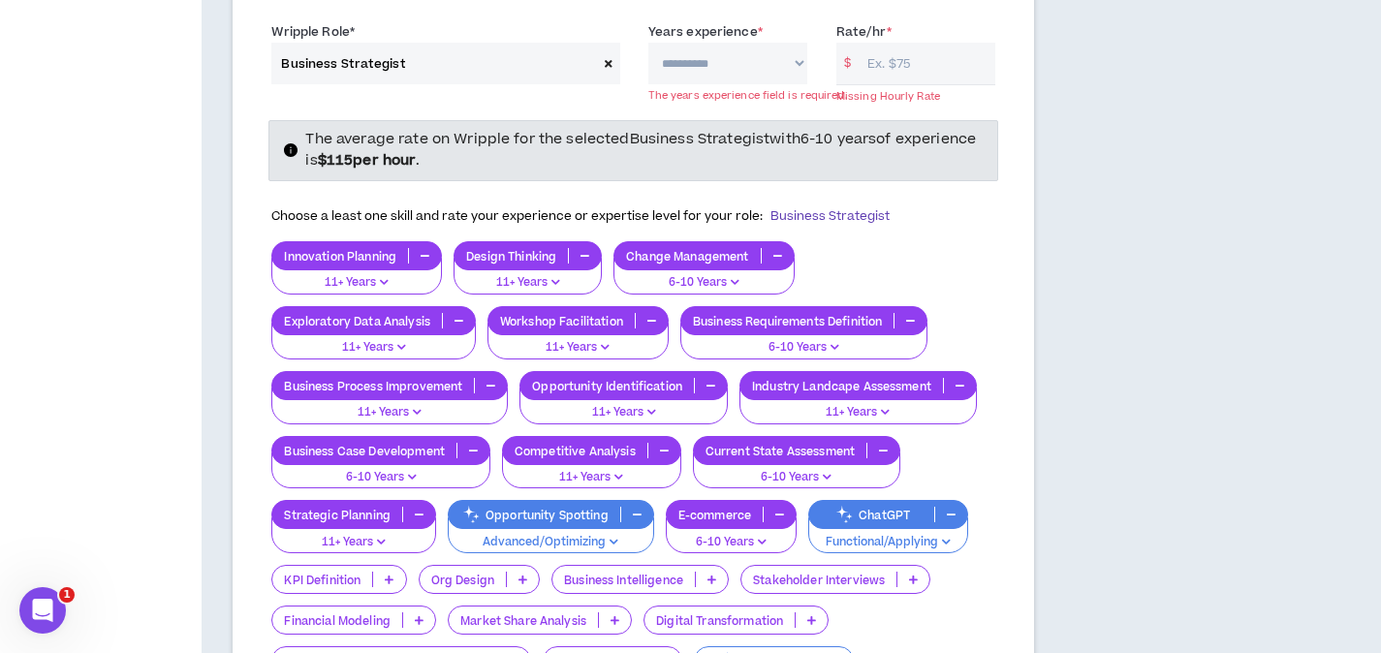
scroll to position [1489, 0]
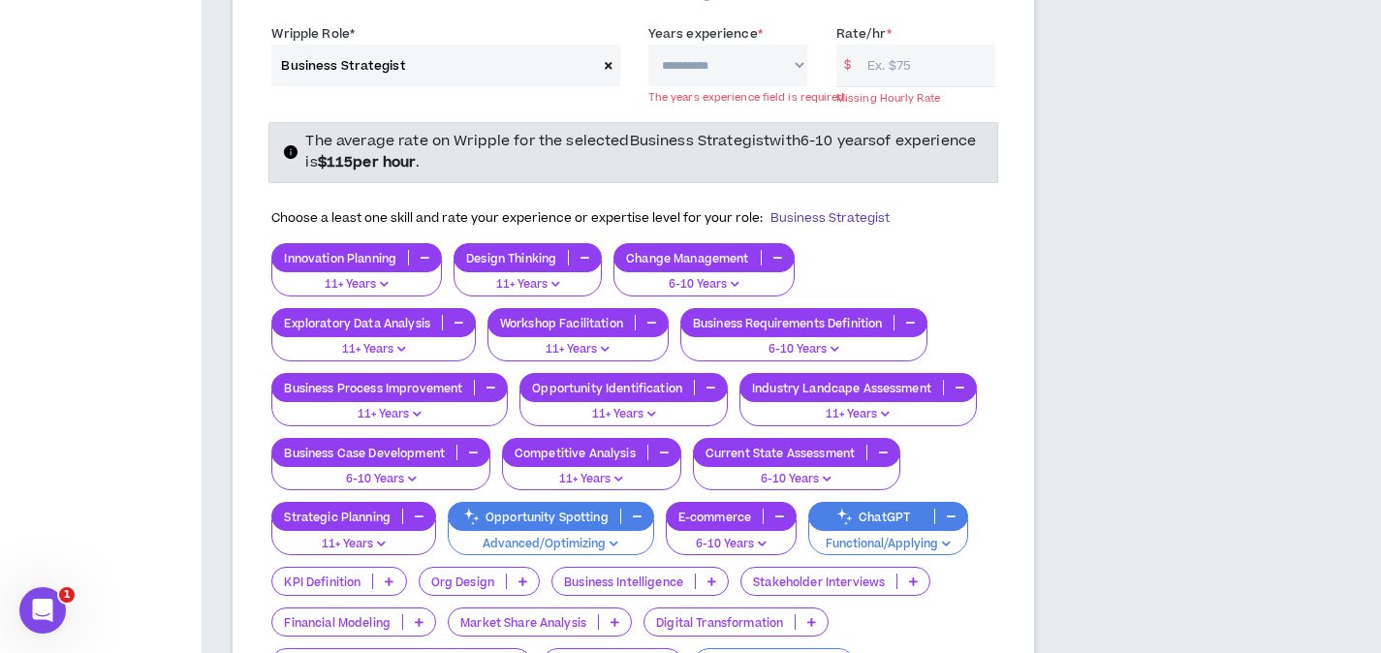
click at [885, 45] on input "Rate/hr *" at bounding box center [926, 66] width 138 height 42
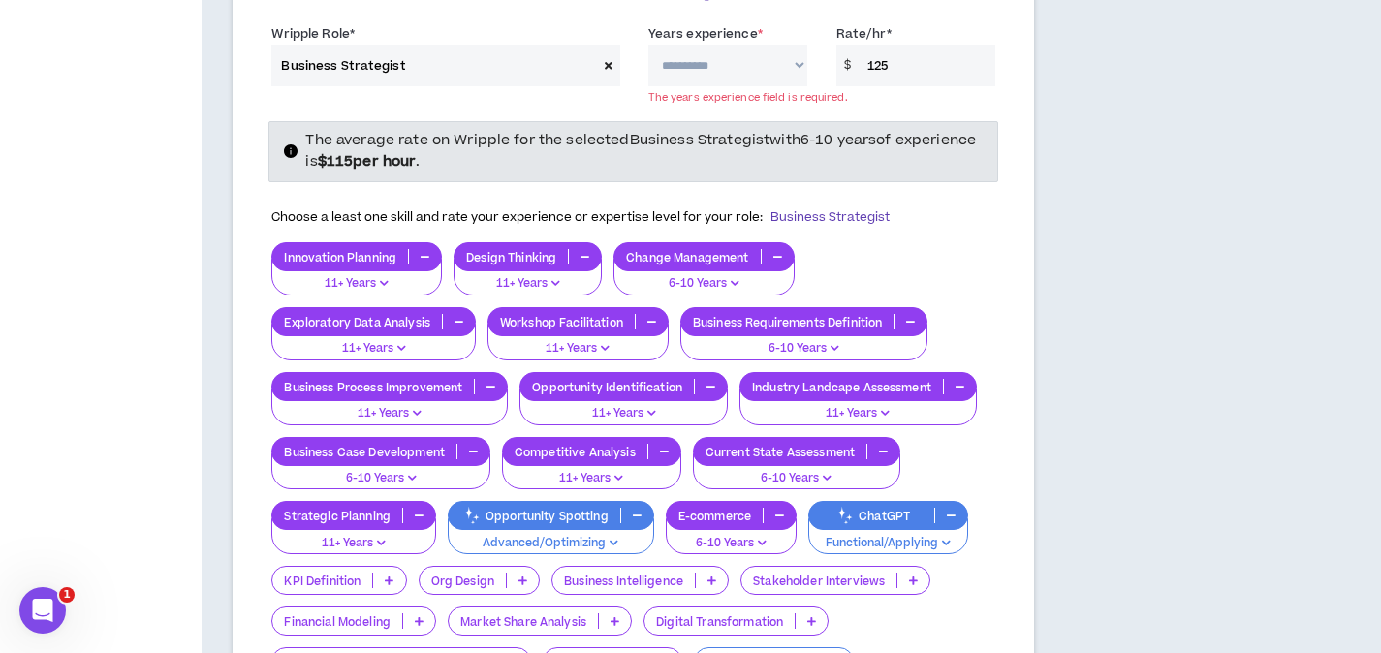
type input "125"
click at [996, 75] on div "**********" at bounding box center [633, 59] width 753 height 82
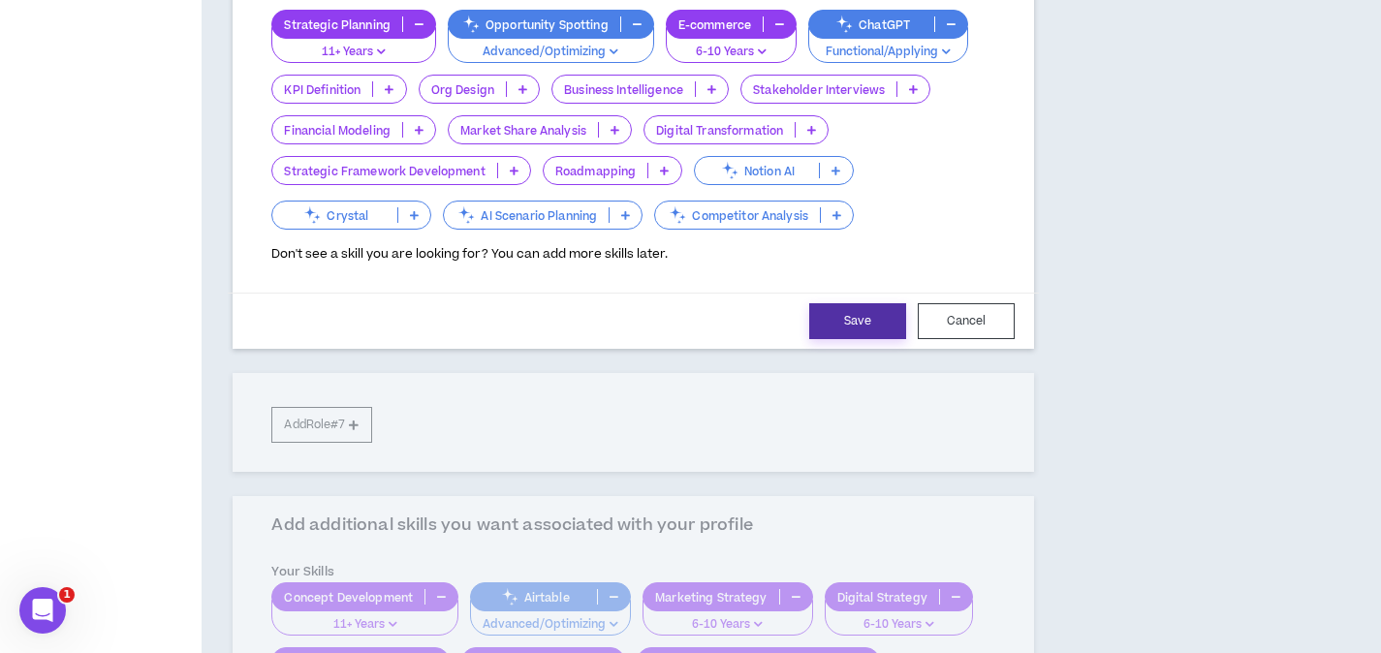
click at [839, 303] on button "Save" at bounding box center [857, 321] width 97 height 36
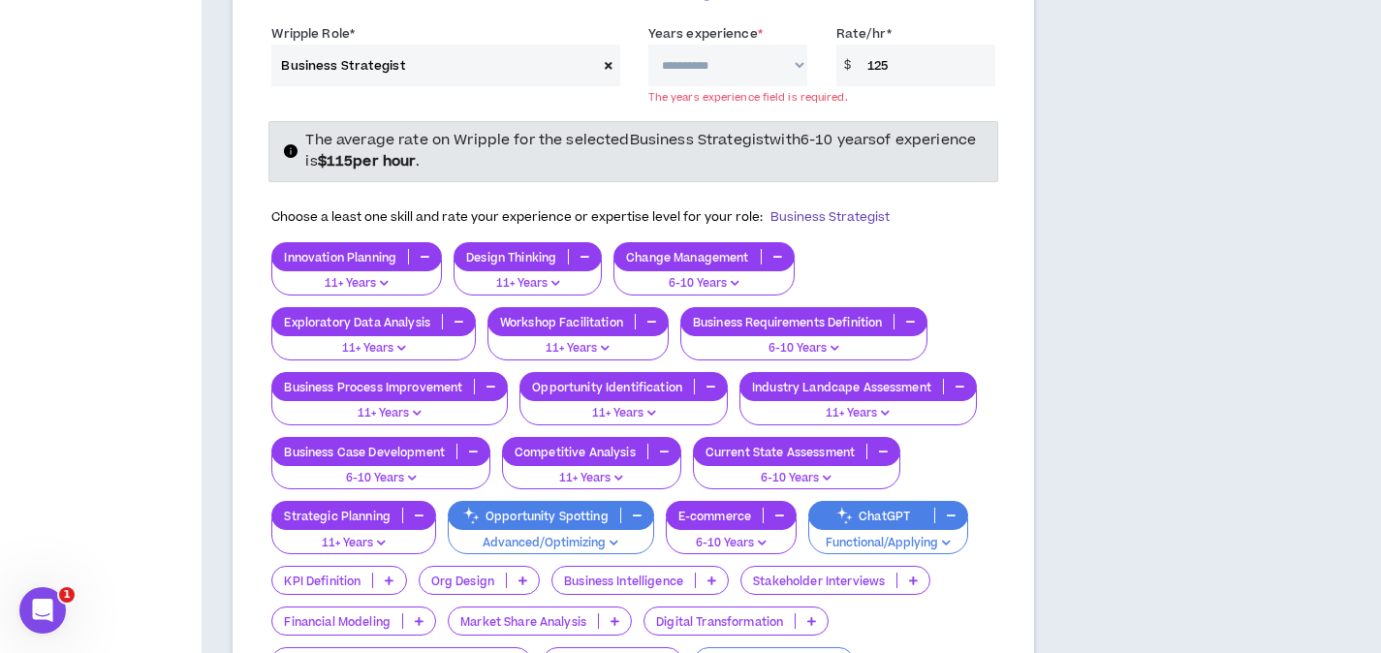
click at [705, 45] on select "**********" at bounding box center [727, 66] width 159 height 42
select select "***"
click at [648, 45] on select "**********" at bounding box center [727, 66] width 159 height 42
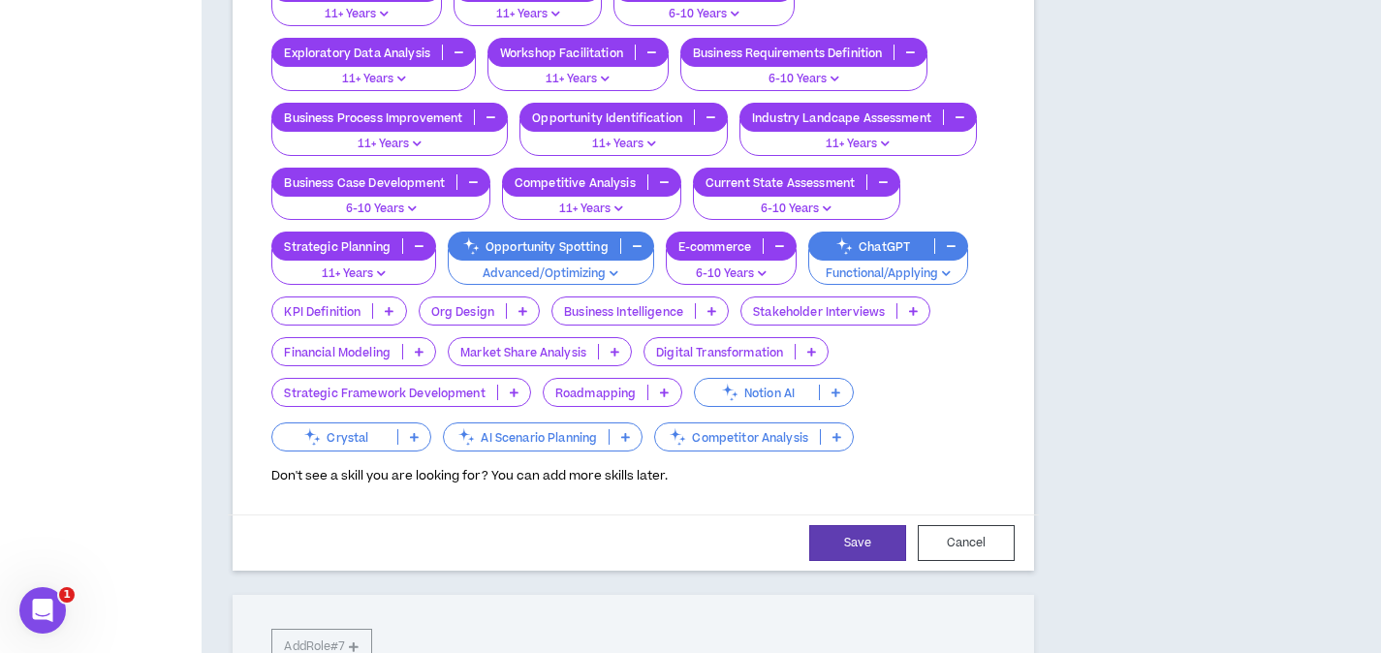
scroll to position [1924, 0]
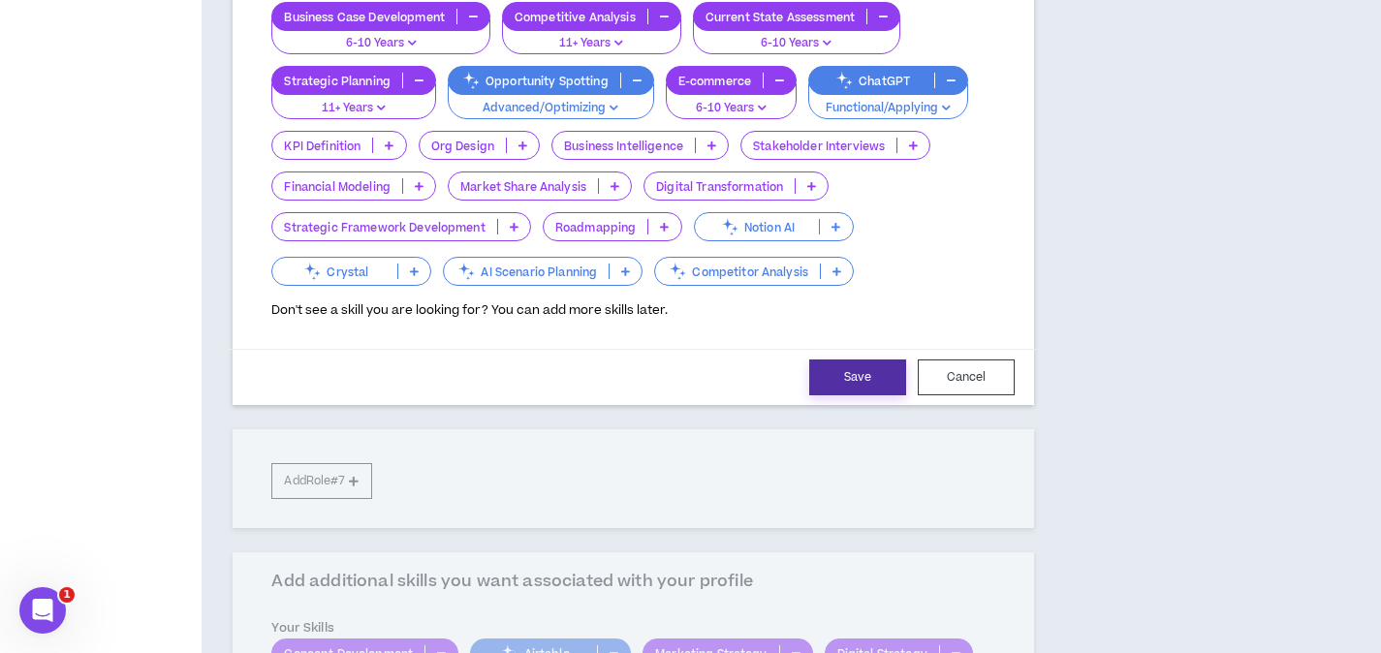
click at [855, 359] on button "Save" at bounding box center [857, 377] width 97 height 36
select select "***"
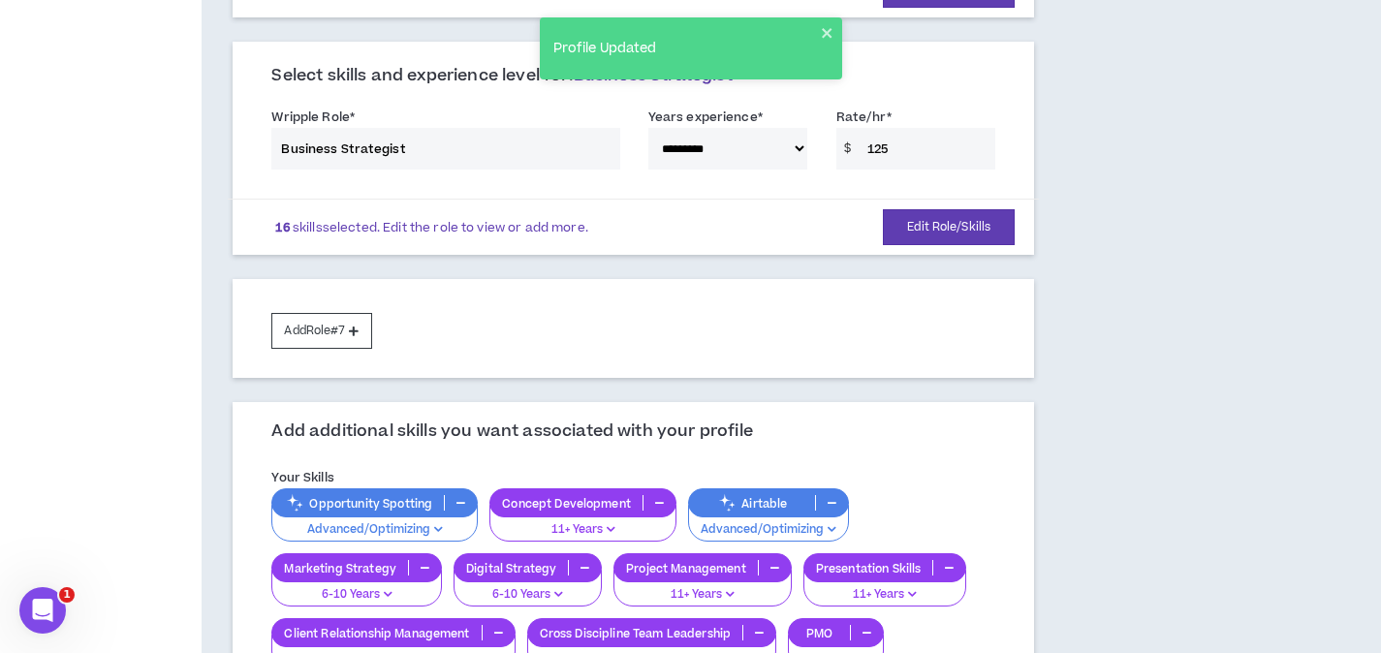
scroll to position [1424, 0]
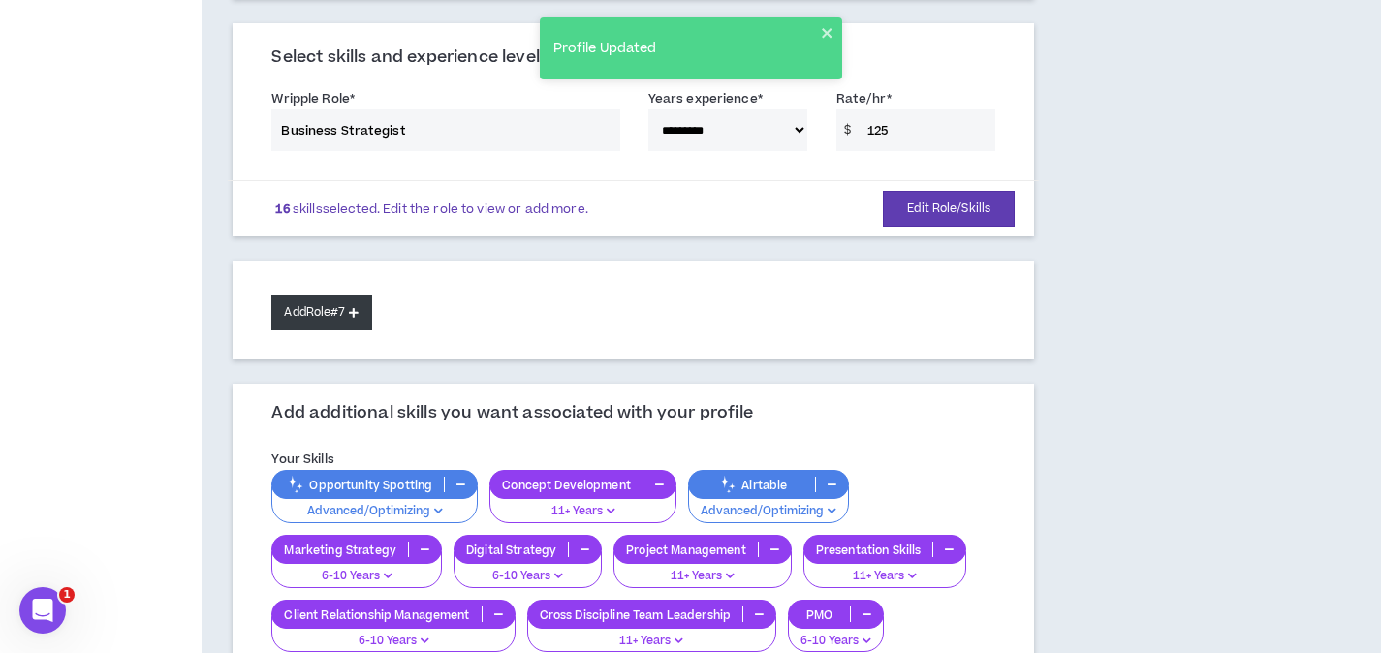
click at [344, 295] on button "Add Role #7" at bounding box center [321, 313] width 100 height 36
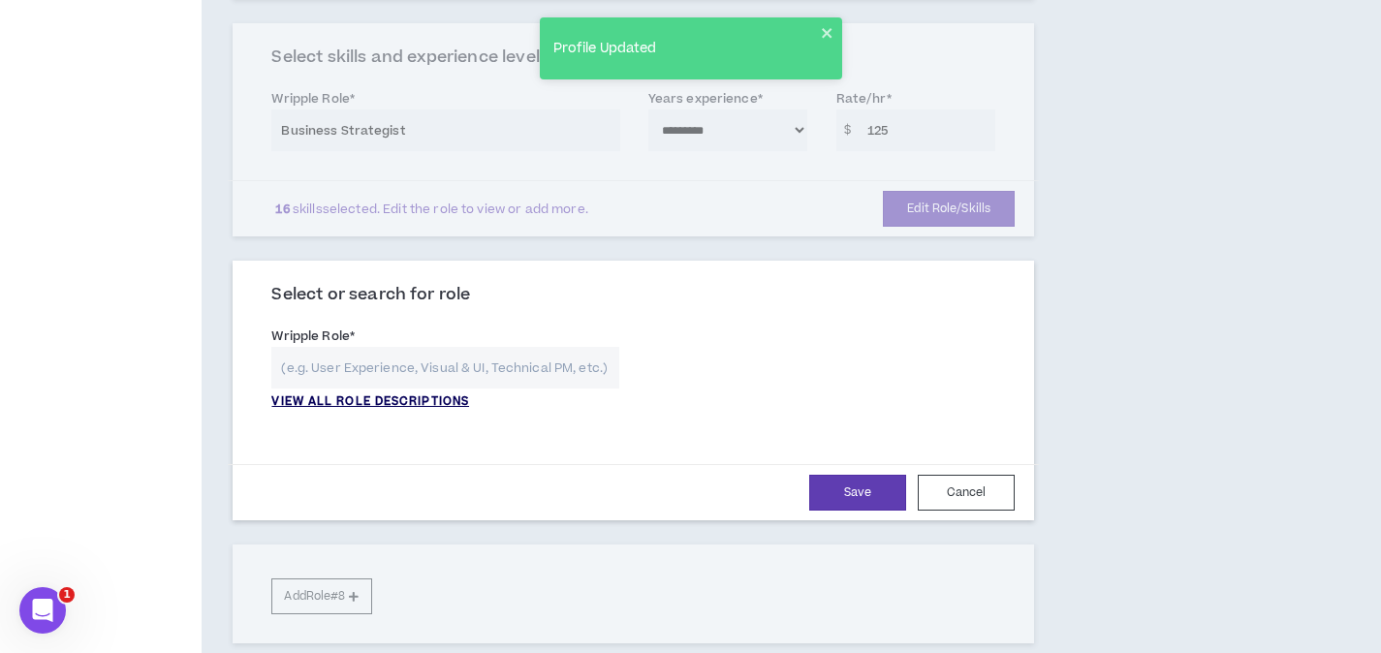
click at [352, 393] on p "VIEW ALL ROLE DESCRIPTIONS" at bounding box center [370, 401] width 198 height 17
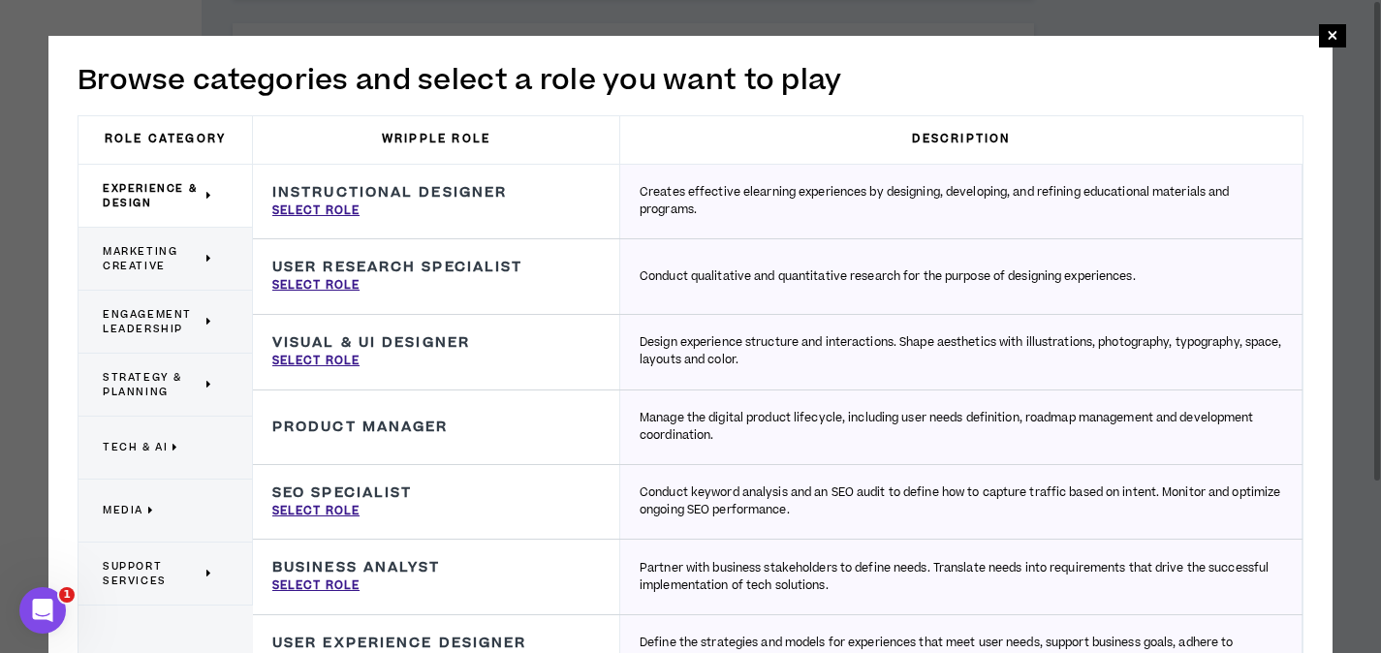
click at [161, 382] on span "Strategy & Planning" at bounding box center [152, 384] width 99 height 29
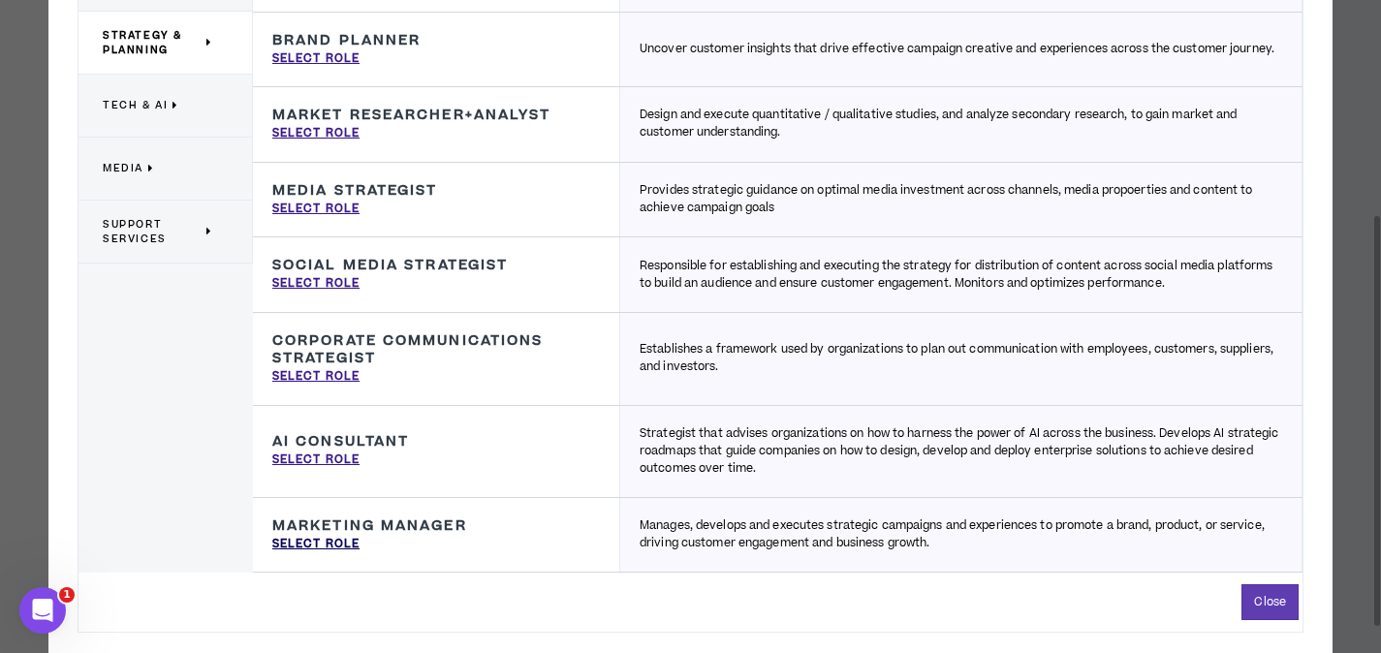
click at [327, 536] on p "Select Role" at bounding box center [315, 544] width 87 height 17
type input "Marketing Manager"
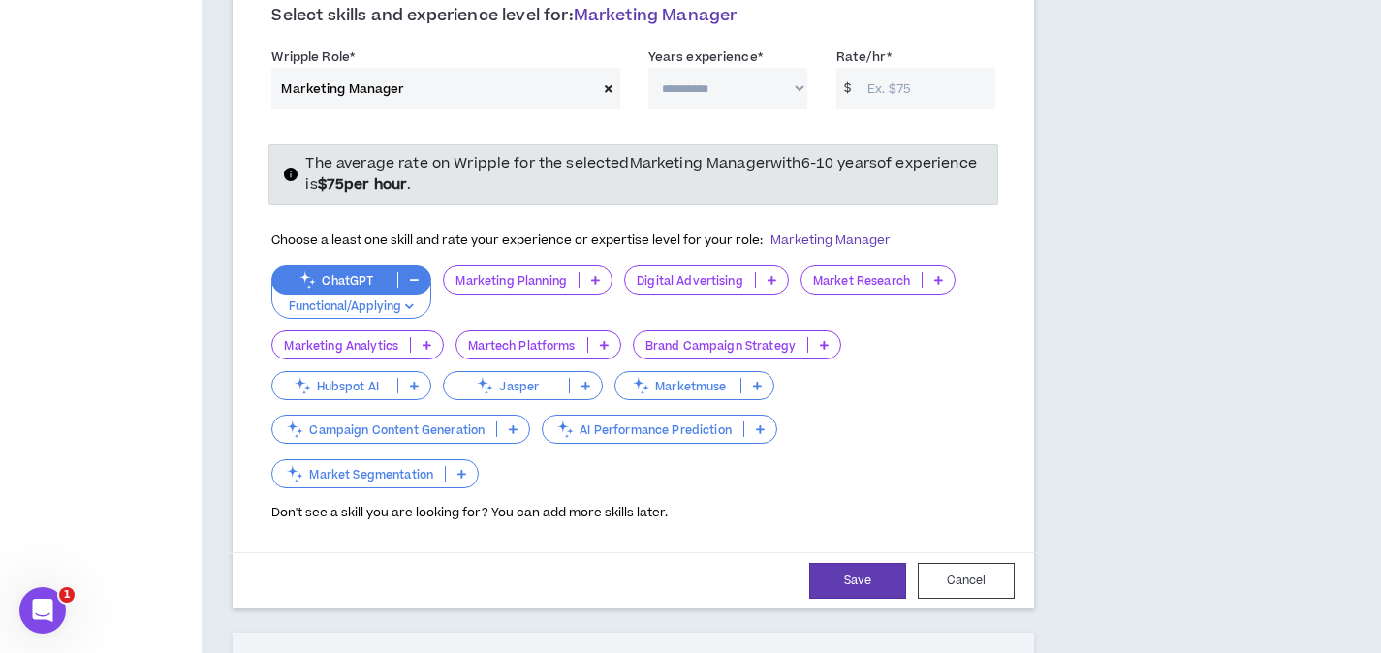
scroll to position [1705, 0]
click at [948, 270] on p at bounding box center [938, 278] width 32 height 16
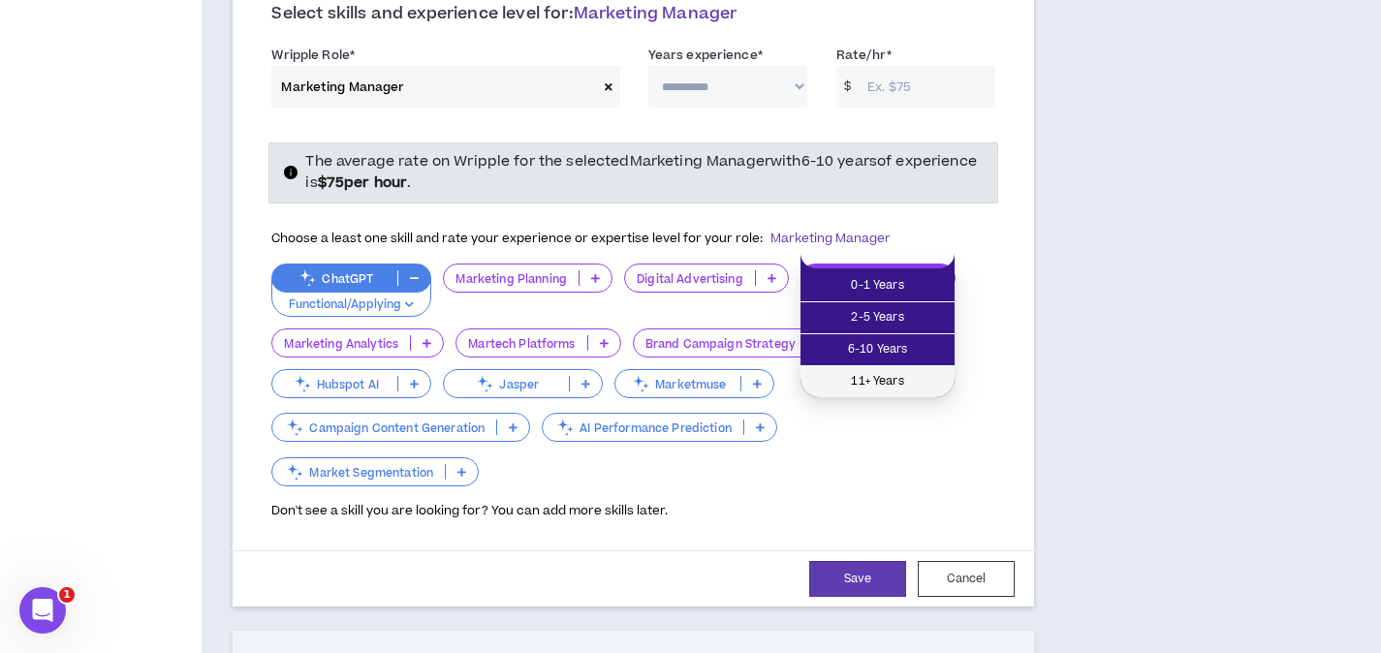
click at [938, 375] on span "11+ Years" at bounding box center [877, 381] width 131 height 21
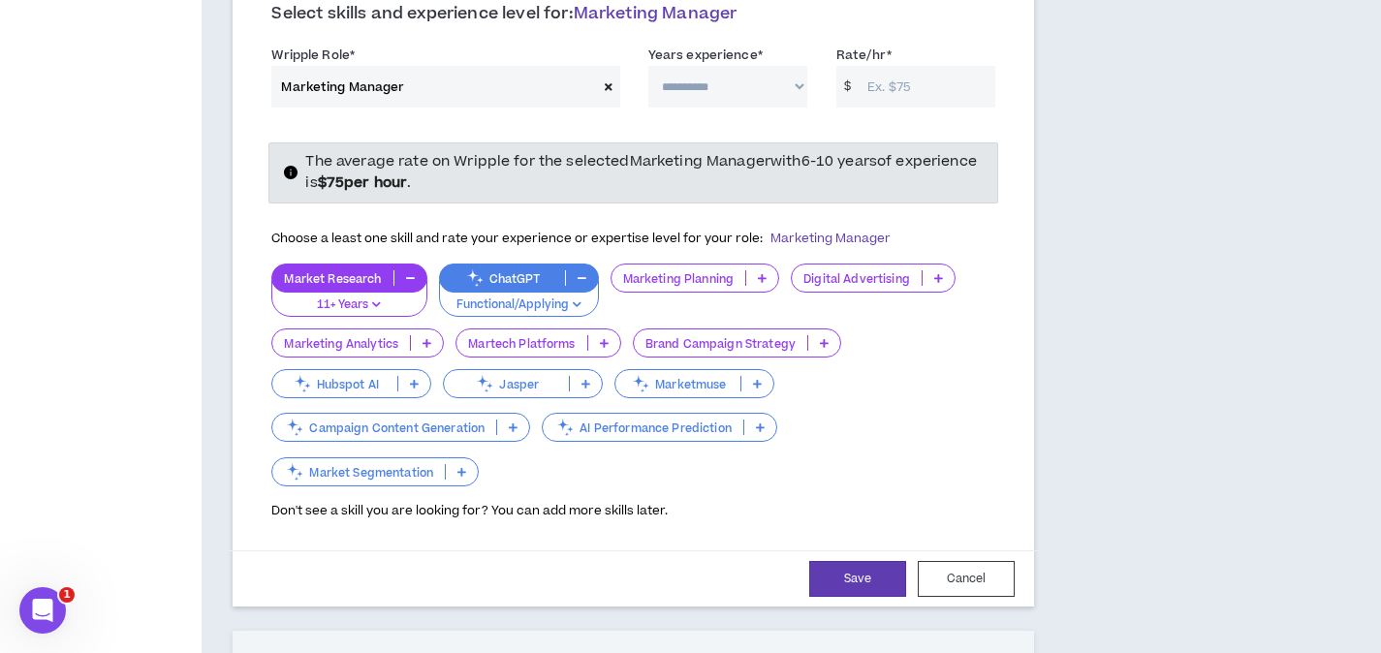
click at [827, 335] on p at bounding box center [824, 343] width 32 height 16
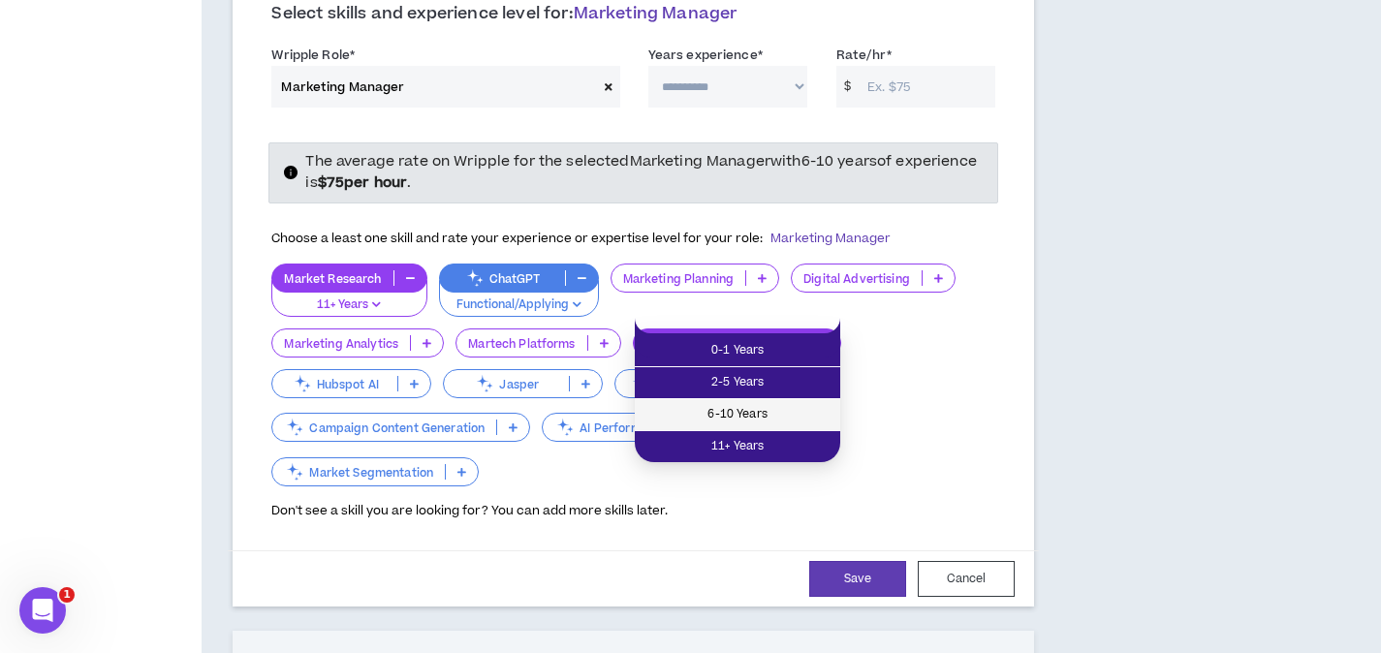
click at [817, 423] on span "6-10 Years" at bounding box center [737, 414] width 182 height 21
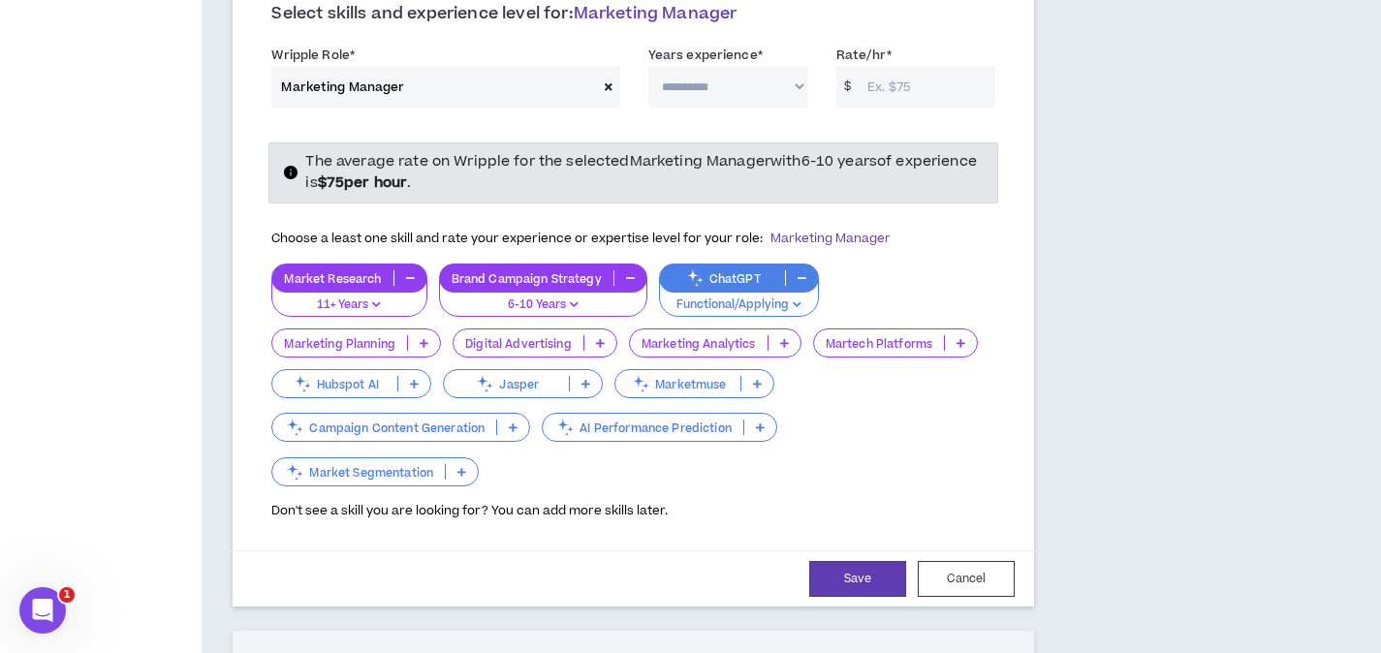
click at [793, 69] on select "**********" at bounding box center [727, 87] width 159 height 42
select select "***"
click at [648, 66] on select "**********" at bounding box center [727, 87] width 159 height 42
click at [928, 66] on input "Rate/hr *" at bounding box center [926, 87] width 138 height 42
type input "100"
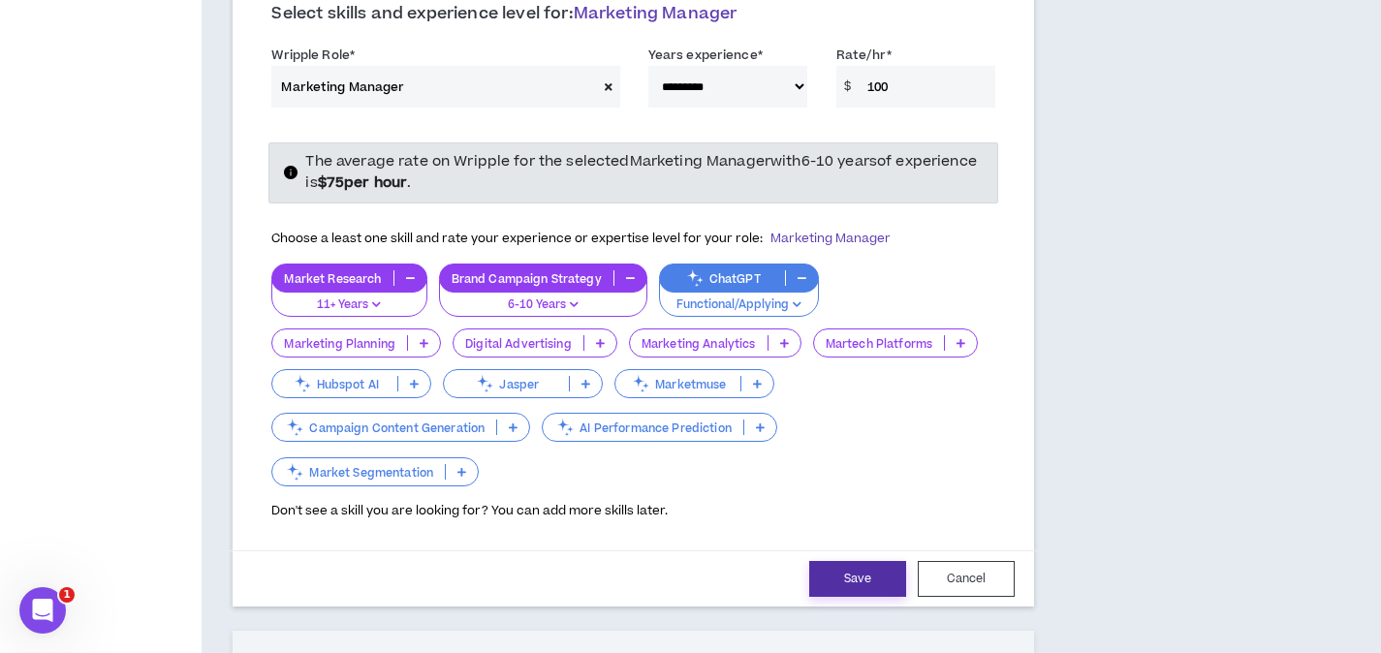
click at [857, 561] on button "Save" at bounding box center [857, 579] width 97 height 36
select select "***"
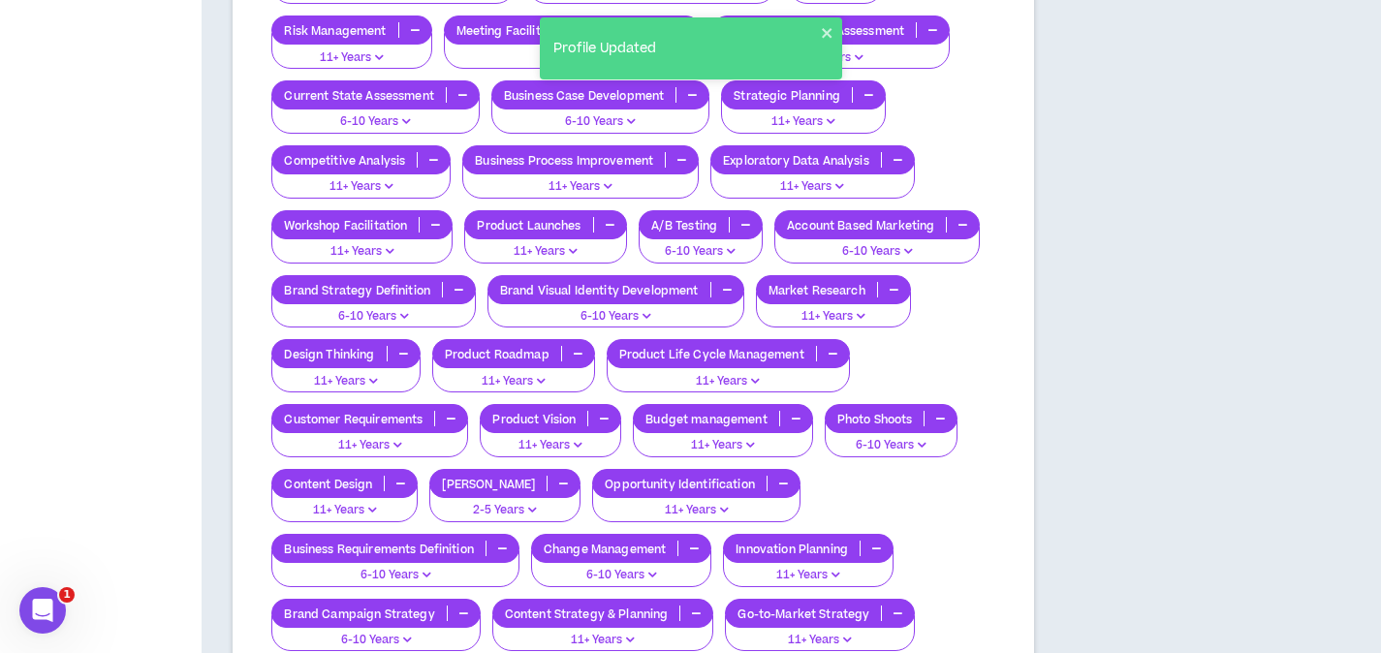
scroll to position [1627, 0]
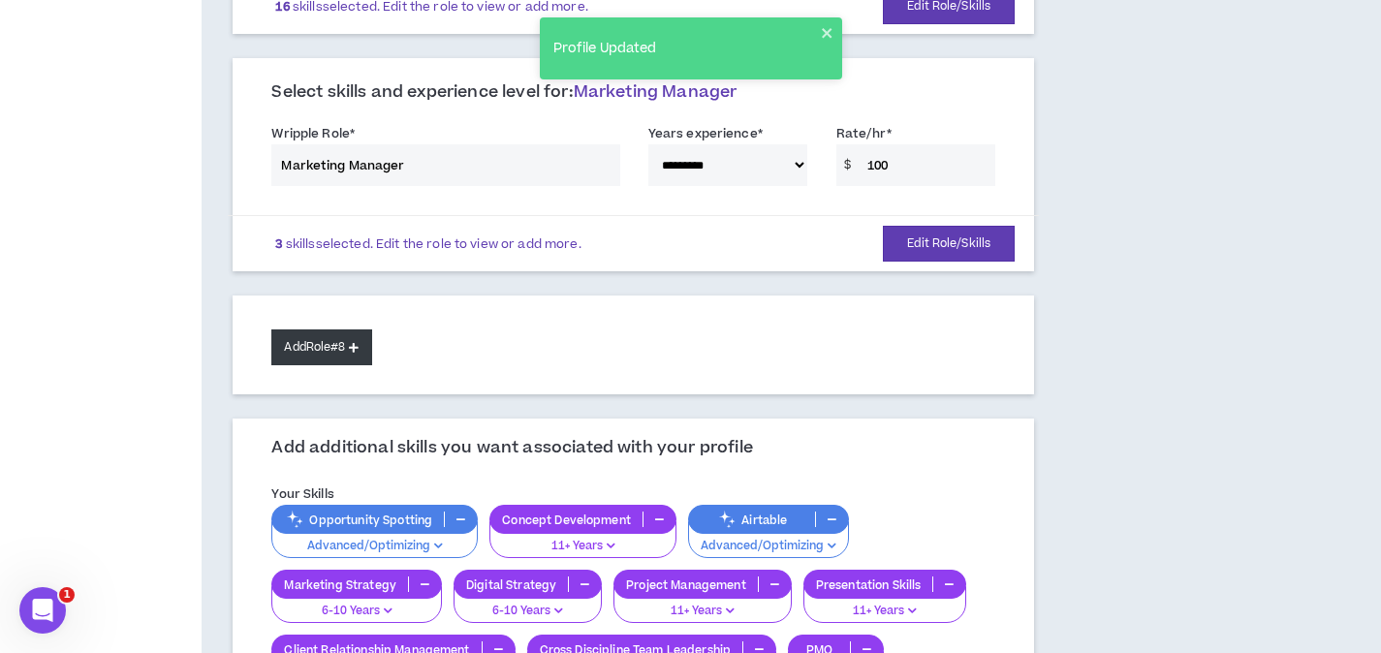
click at [315, 330] on button "Add Role #8" at bounding box center [321, 347] width 100 height 36
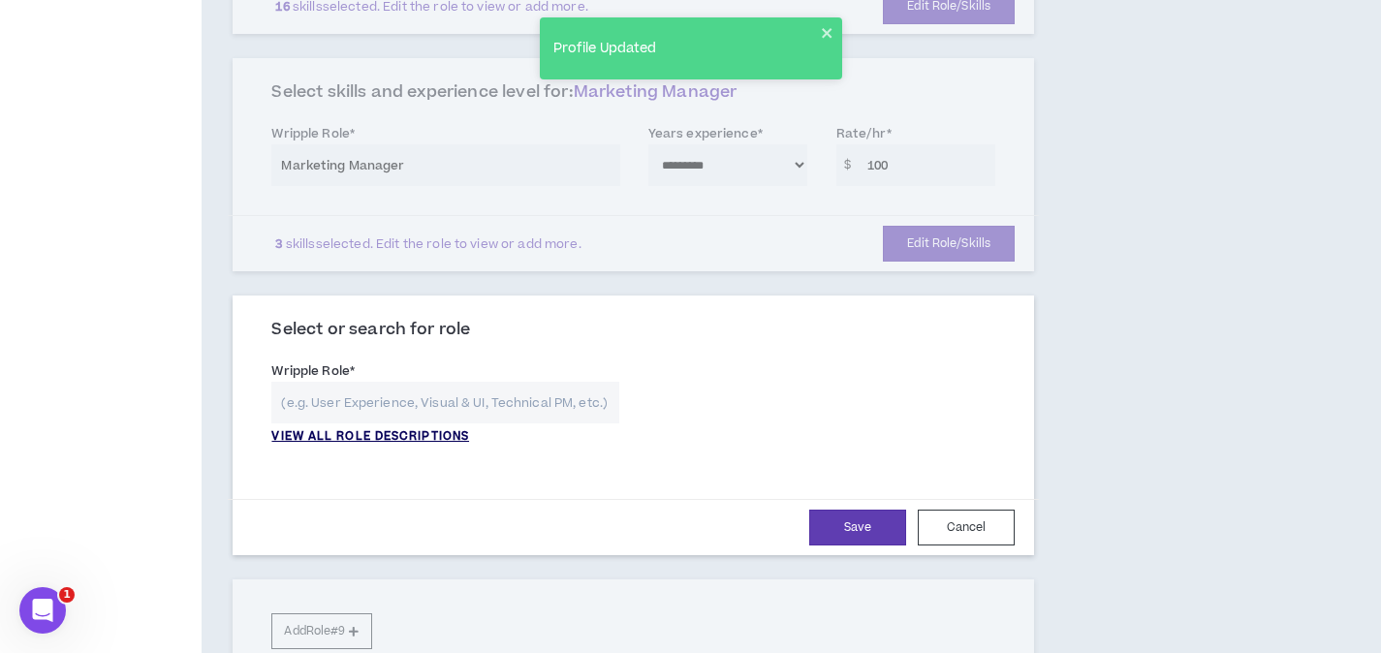
click at [354, 428] on p "VIEW ALL ROLE DESCRIPTIONS" at bounding box center [370, 436] width 198 height 17
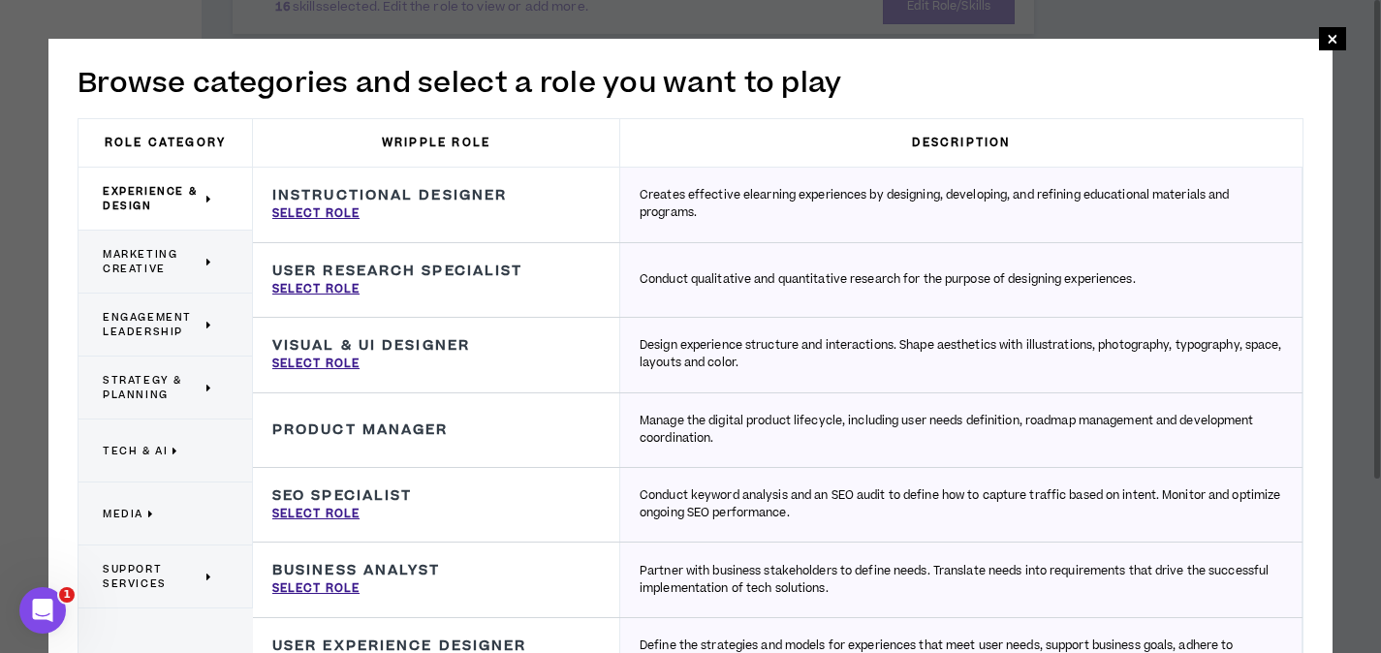
click at [144, 389] on span "Strategy & Planning" at bounding box center [152, 387] width 99 height 29
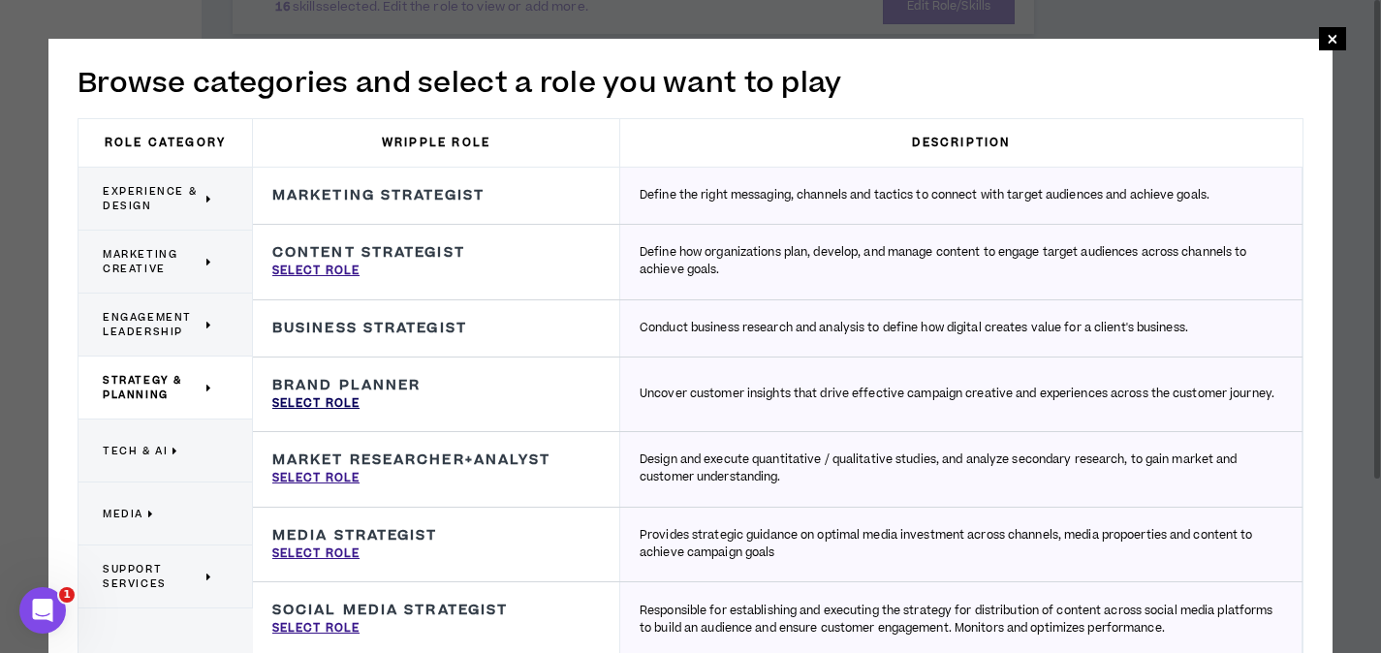
click at [327, 407] on p "Select Role" at bounding box center [315, 403] width 87 height 17
type input "Brand Planner"
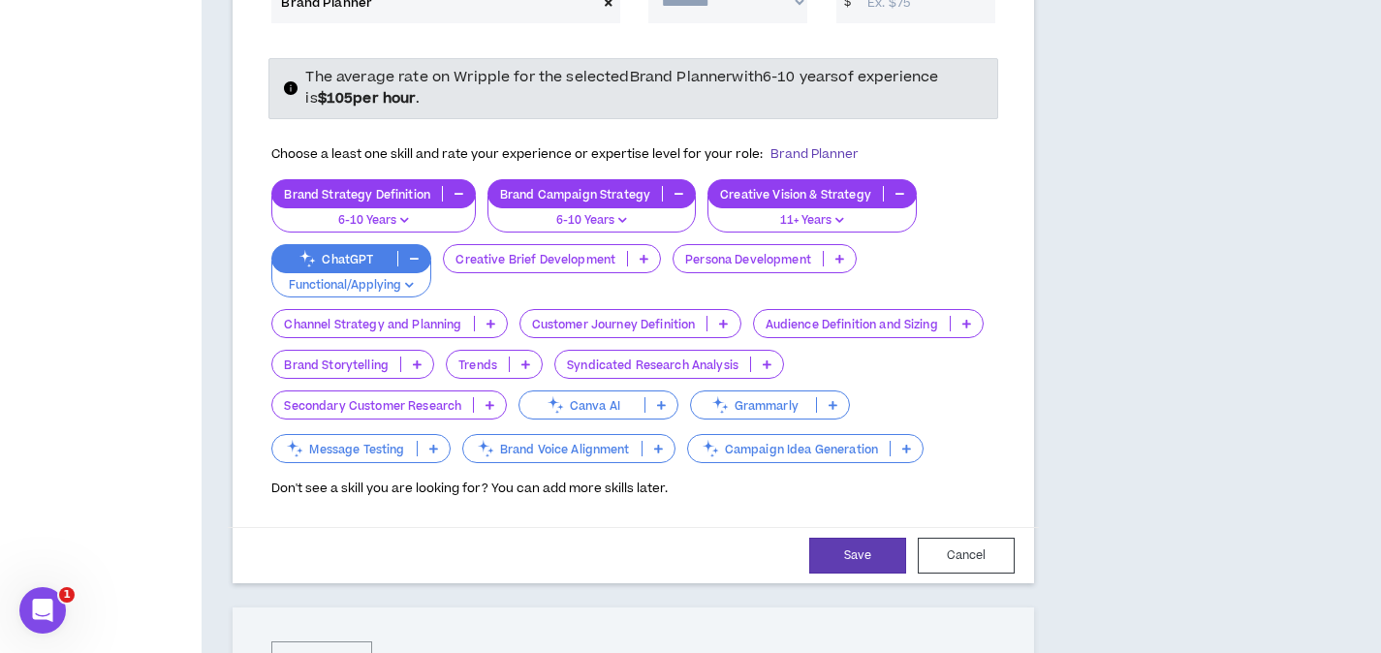
scroll to position [2048, 0]
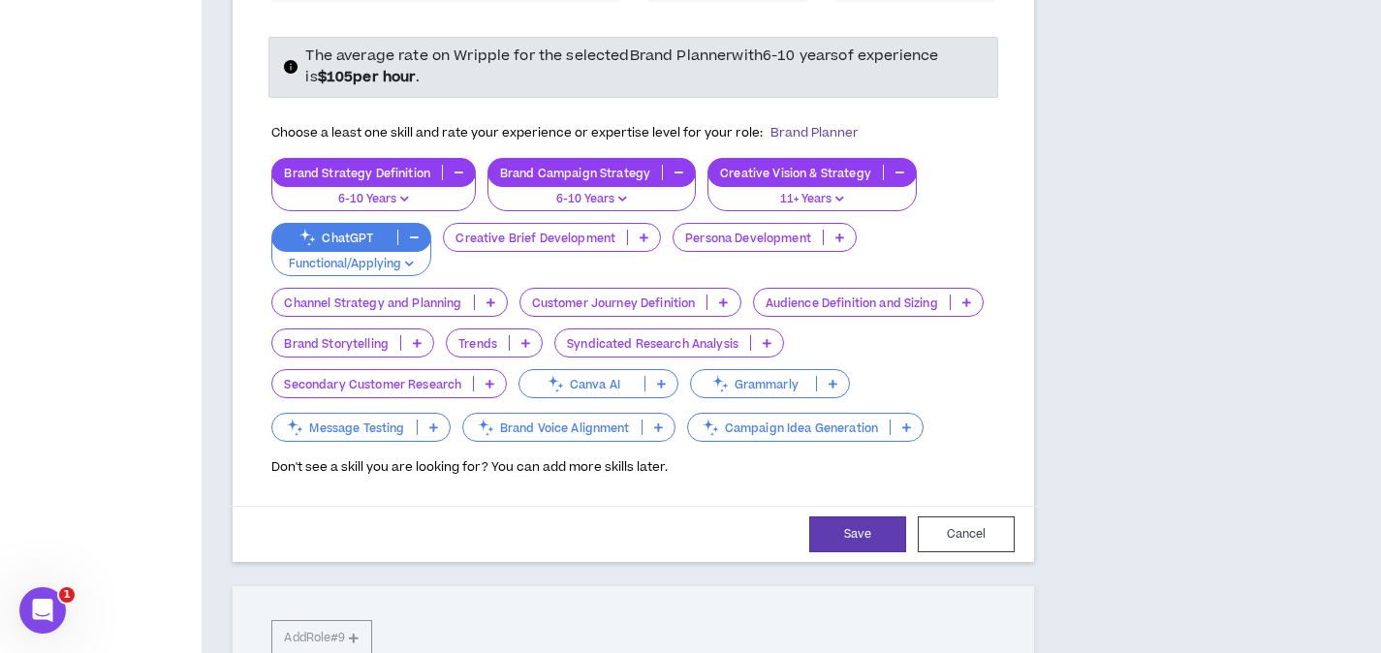
click at [646, 230] on p at bounding box center [644, 238] width 32 height 16
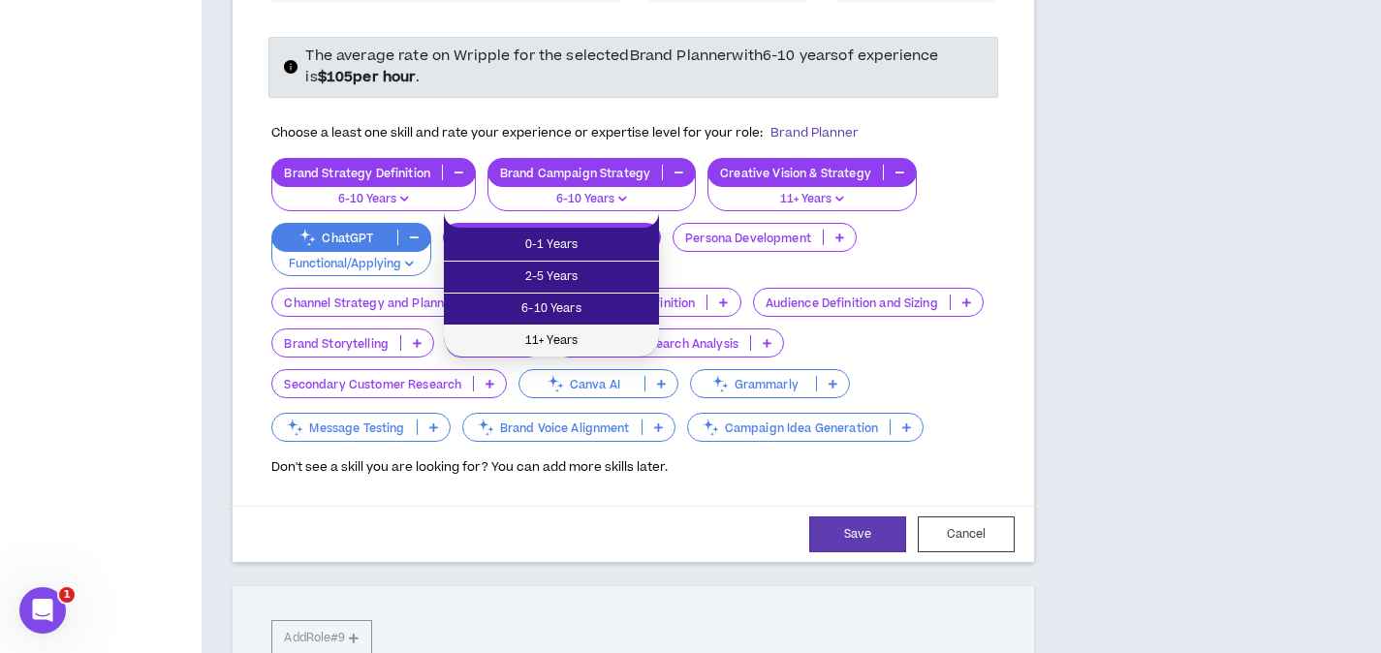
click at [605, 333] on span "11+ Years" at bounding box center [551, 340] width 192 height 21
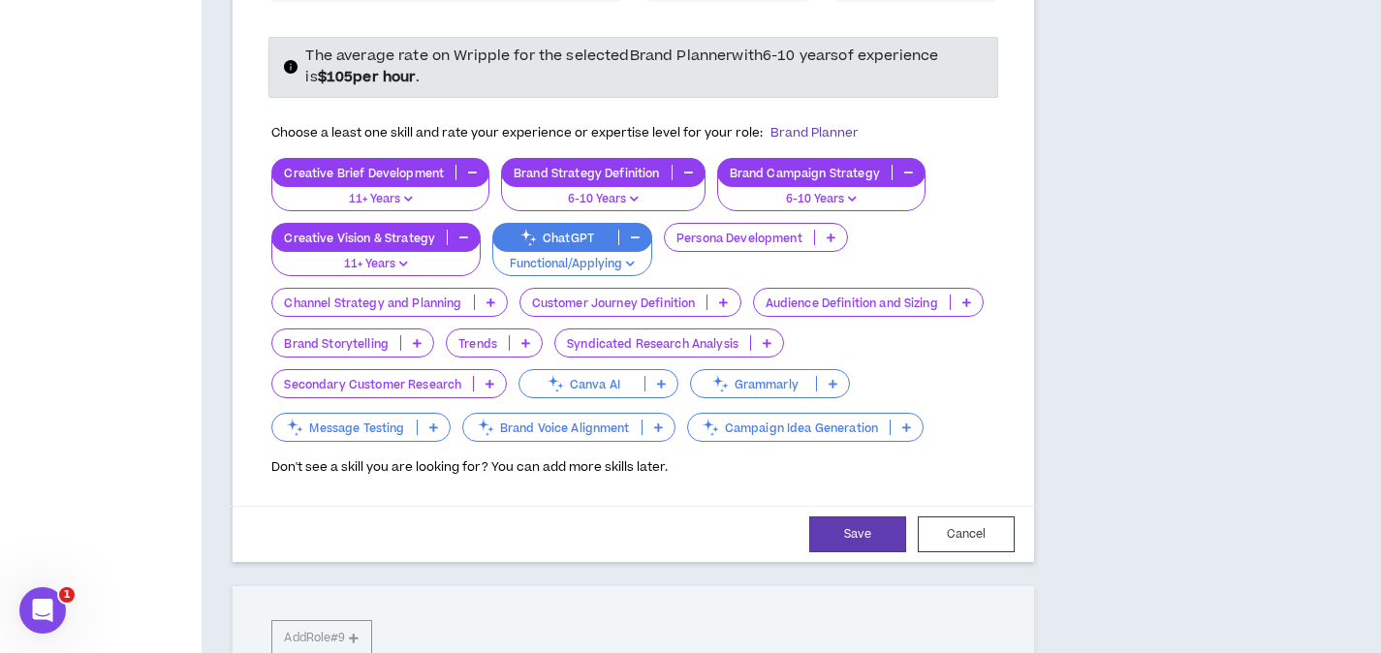
click at [487, 297] on icon at bounding box center [490, 302] width 9 height 10
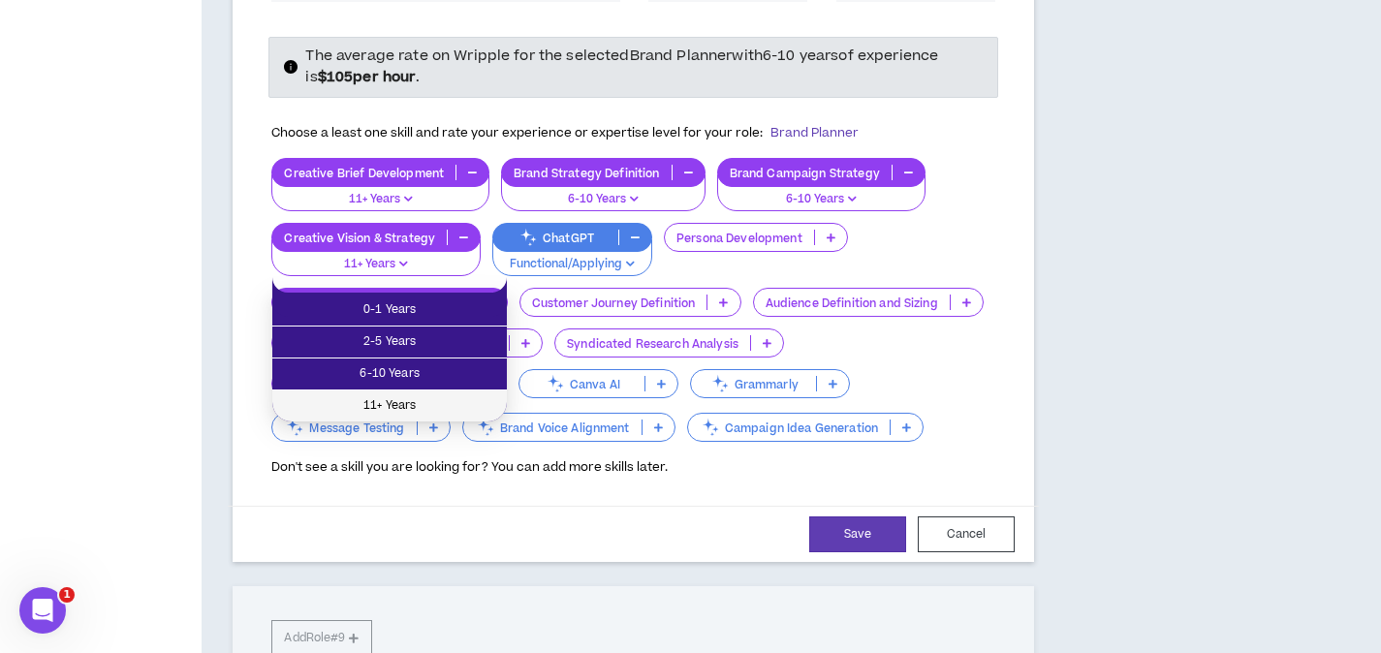
click at [459, 403] on span "11+ Years" at bounding box center [389, 405] width 211 height 21
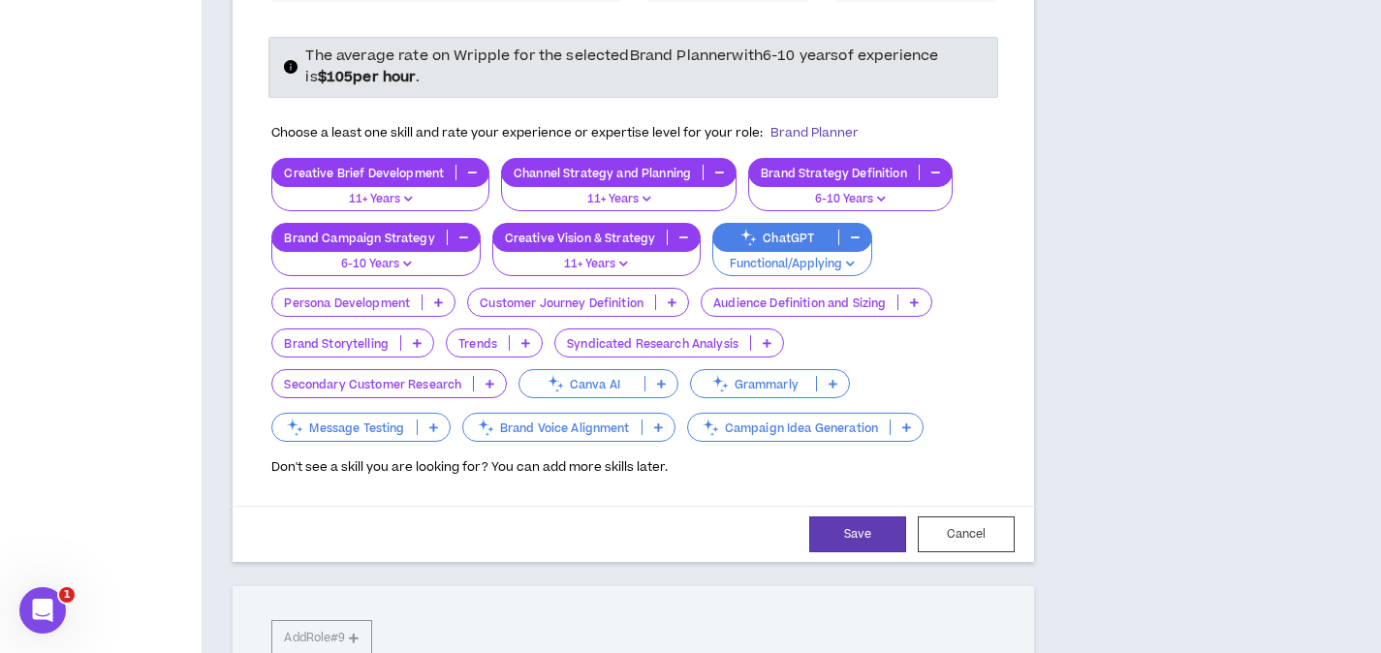
click at [518, 335] on p at bounding box center [526, 343] width 32 height 16
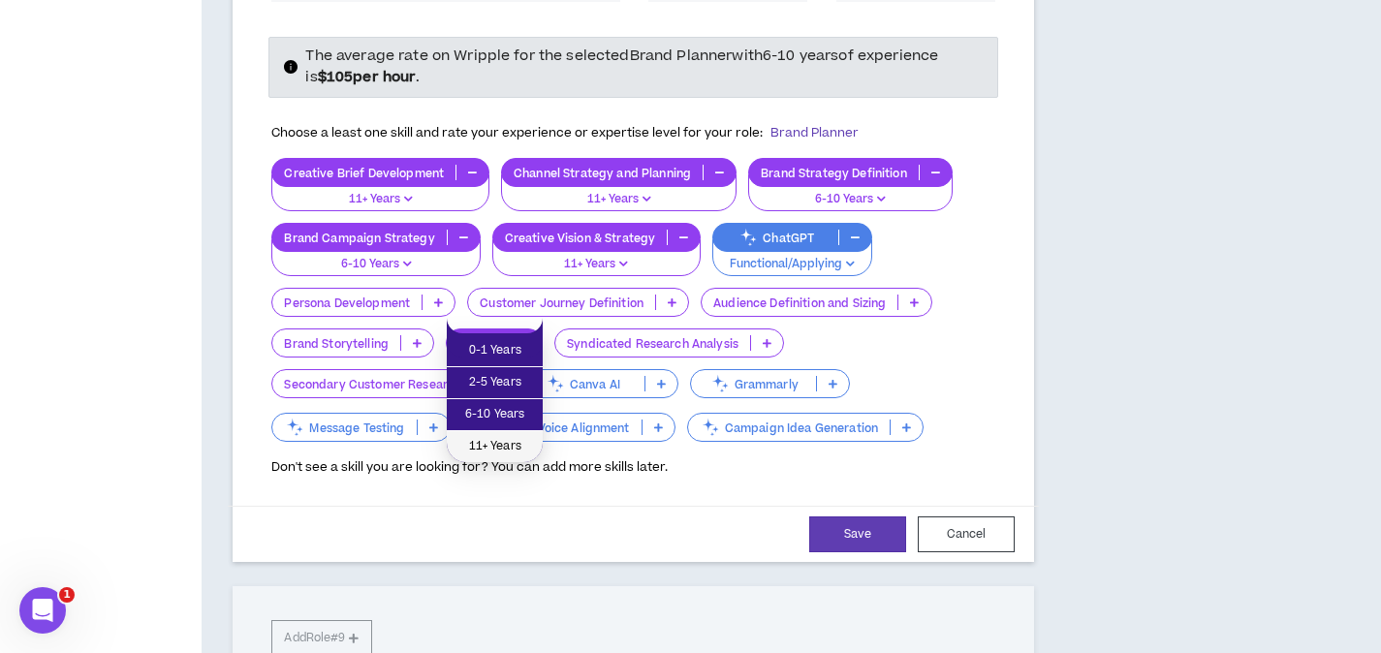
click at [514, 438] on span "11+ Years" at bounding box center [494, 446] width 73 height 21
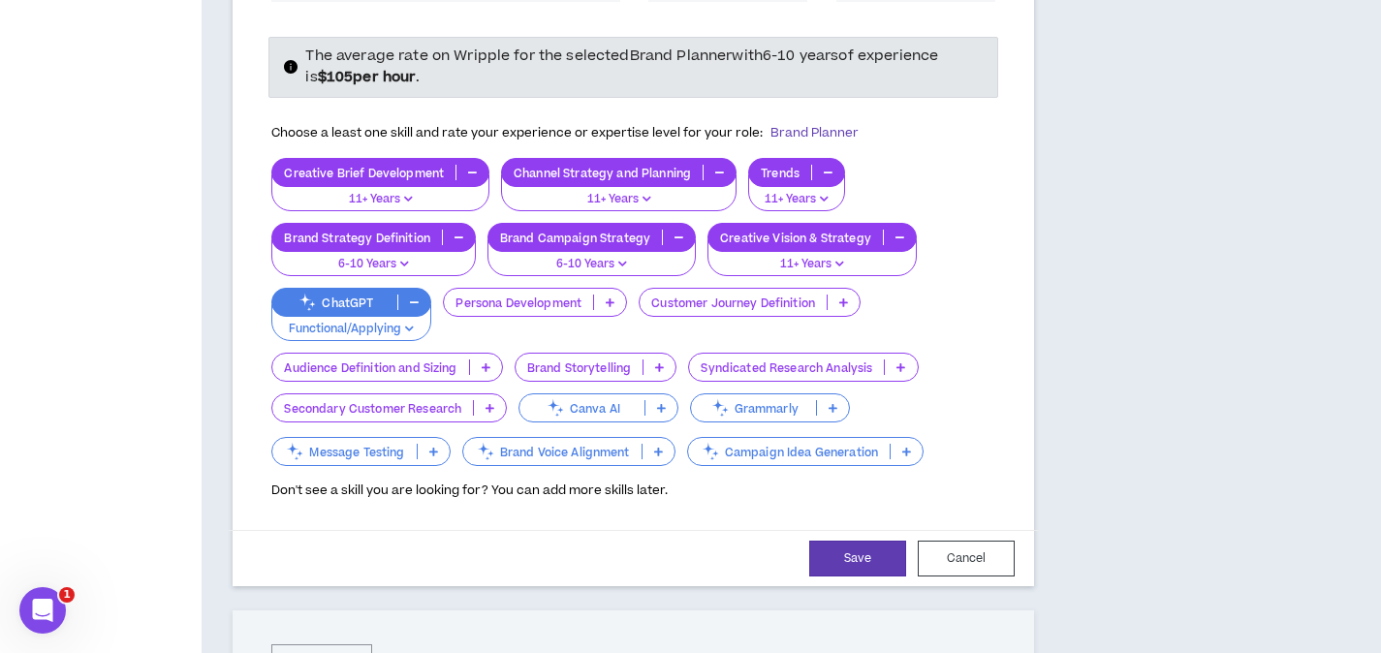
click at [659, 362] on icon at bounding box center [659, 367] width 9 height 10
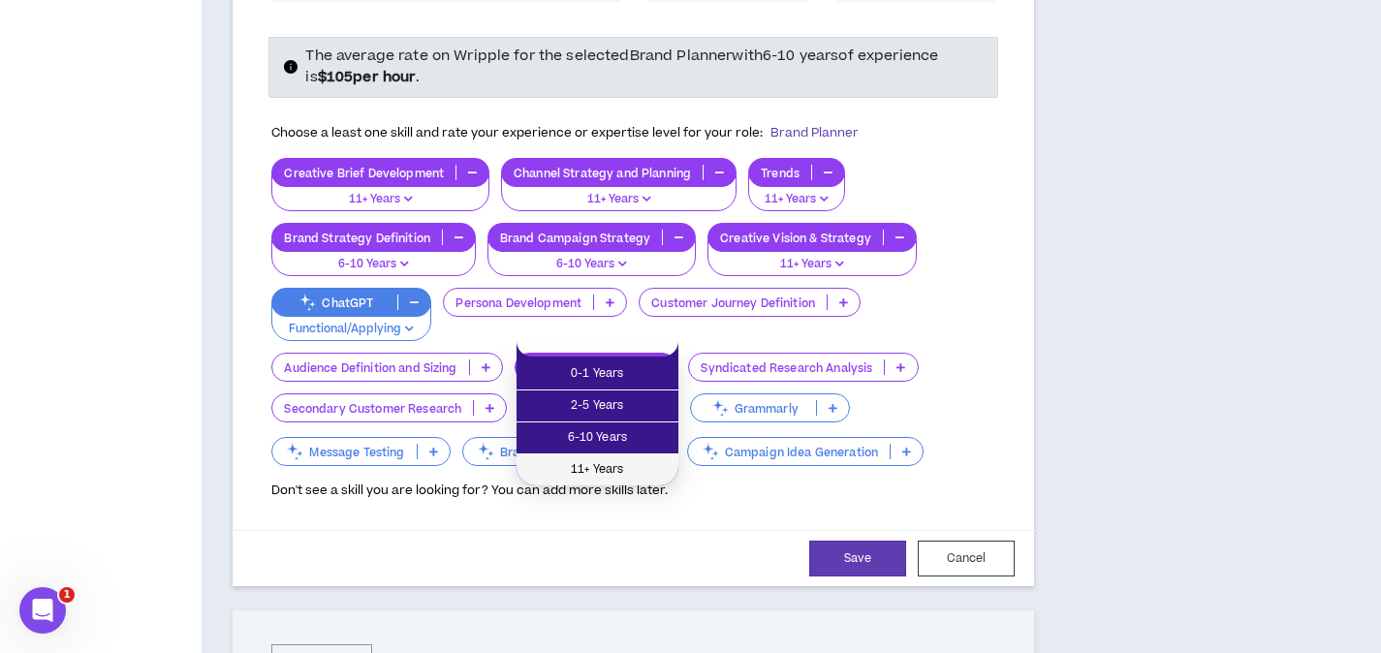
click at [647, 462] on span "11+ Years" at bounding box center [597, 469] width 139 height 21
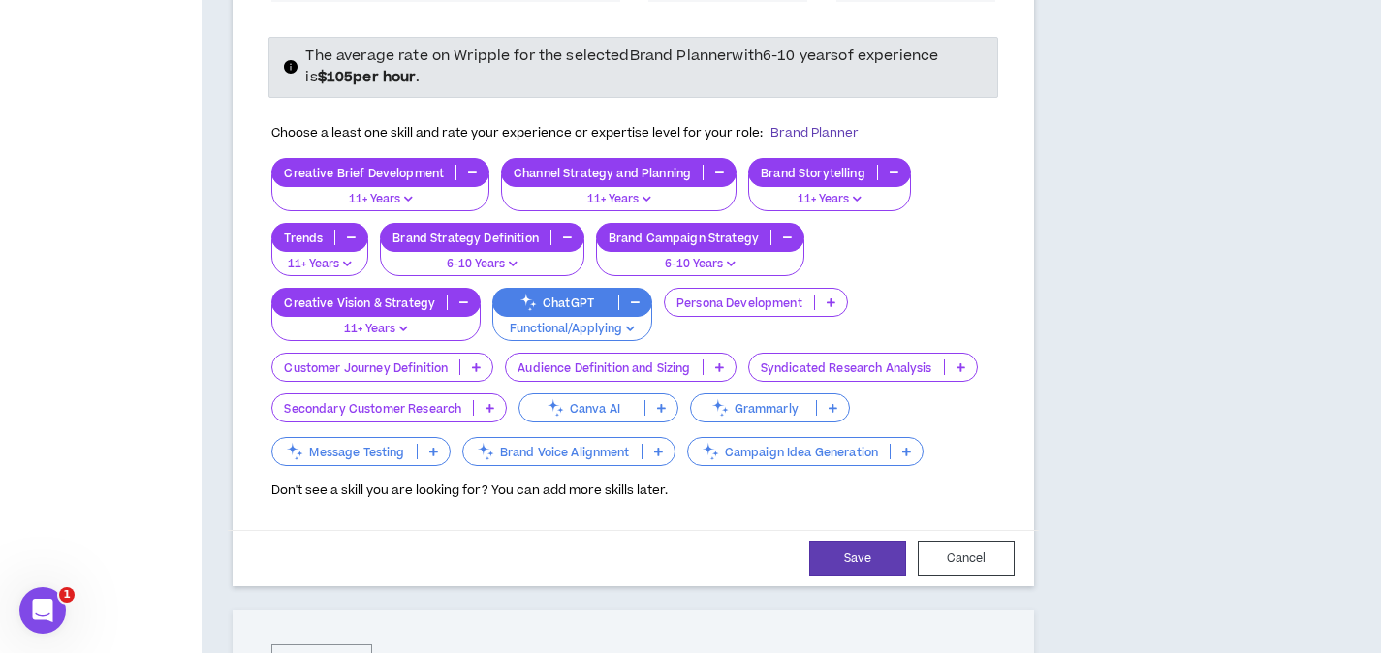
click at [670, 400] on p at bounding box center [661, 408] width 32 height 16
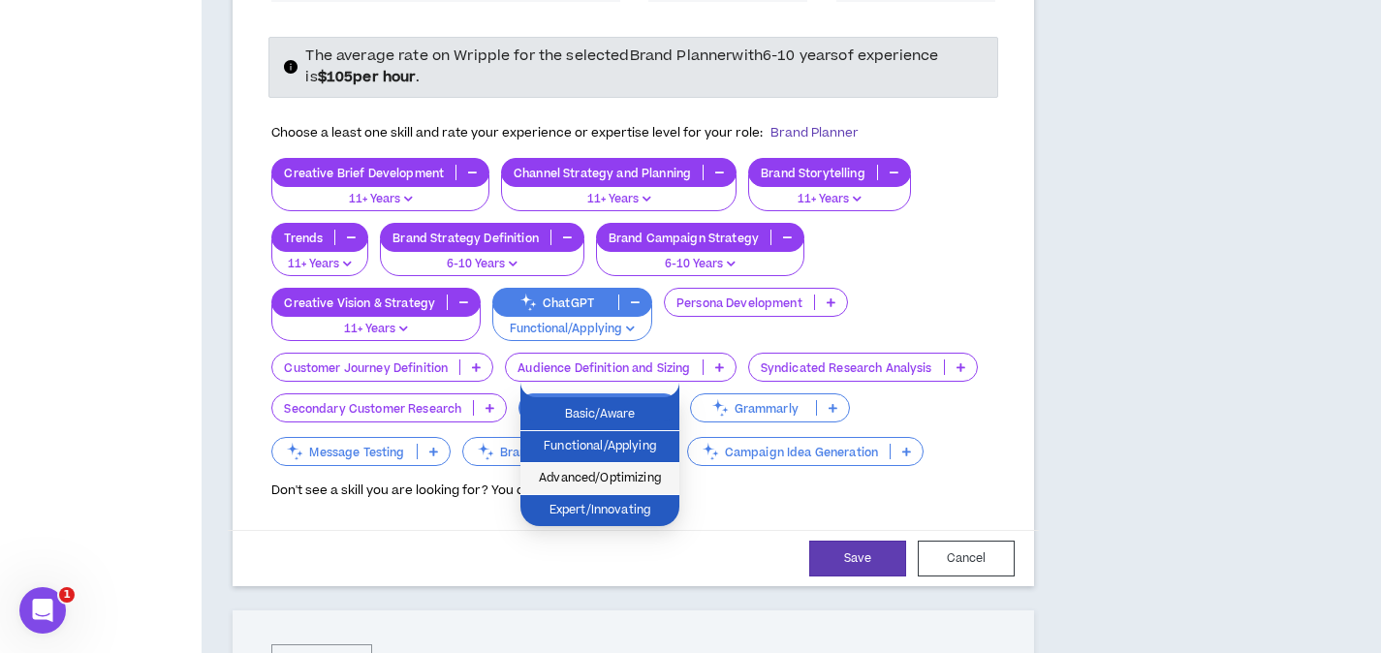
click at [640, 469] on span "Advanced/Optimizing" at bounding box center [600, 478] width 136 height 21
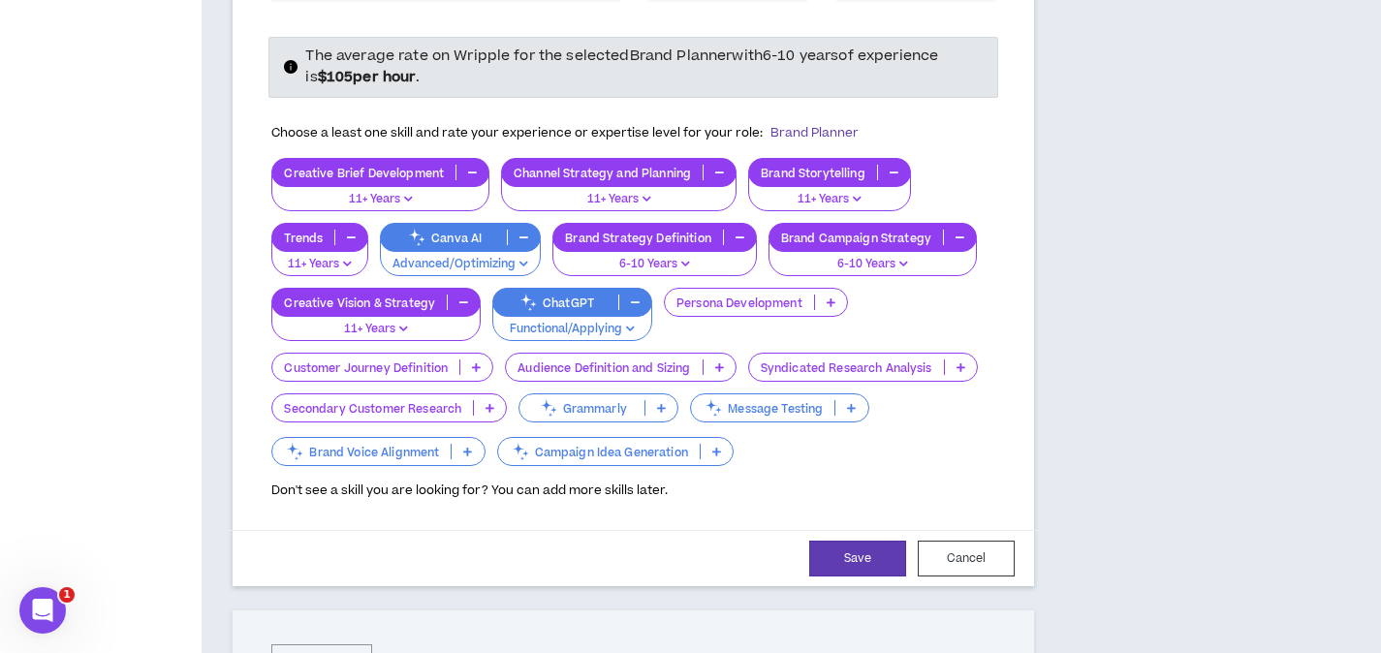
click at [838, 295] on p at bounding box center [831, 303] width 32 height 16
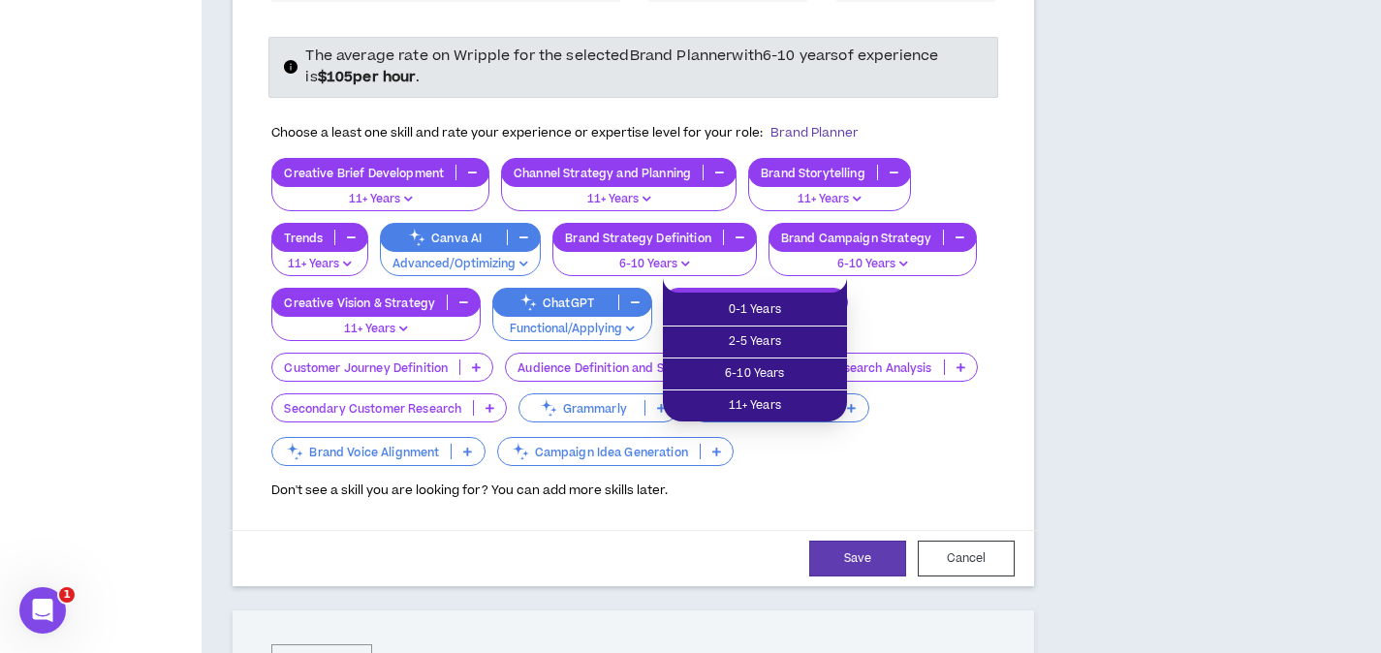
click at [838, 295] on p at bounding box center [831, 303] width 32 height 16
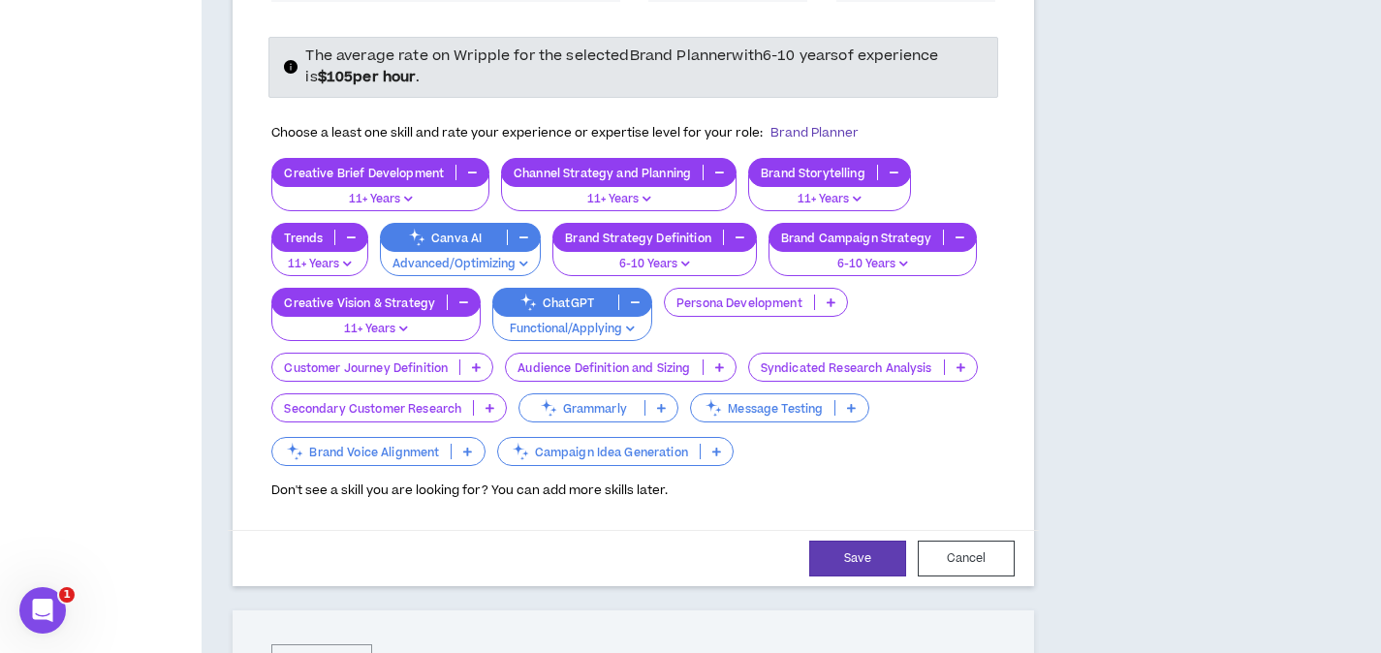
click at [824, 289] on div "Persona Development" at bounding box center [756, 302] width 184 height 29
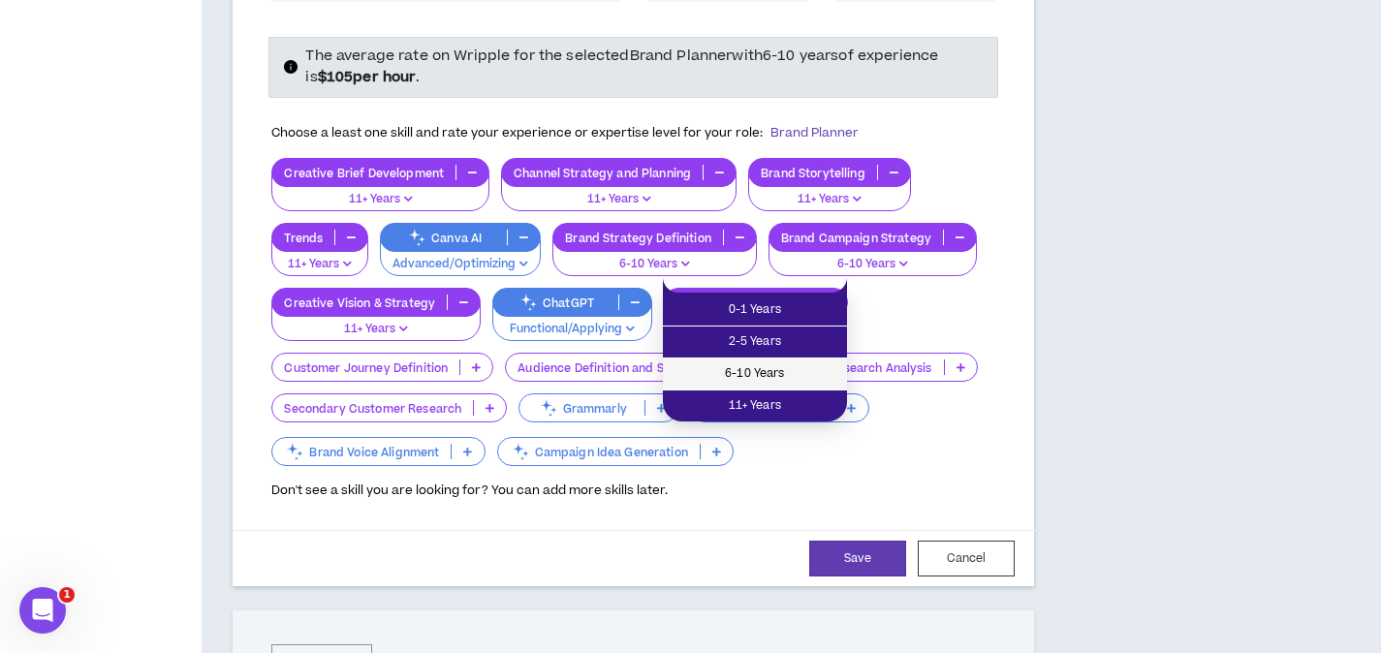
click at [802, 369] on span "6-10 Years" at bounding box center [754, 373] width 161 height 21
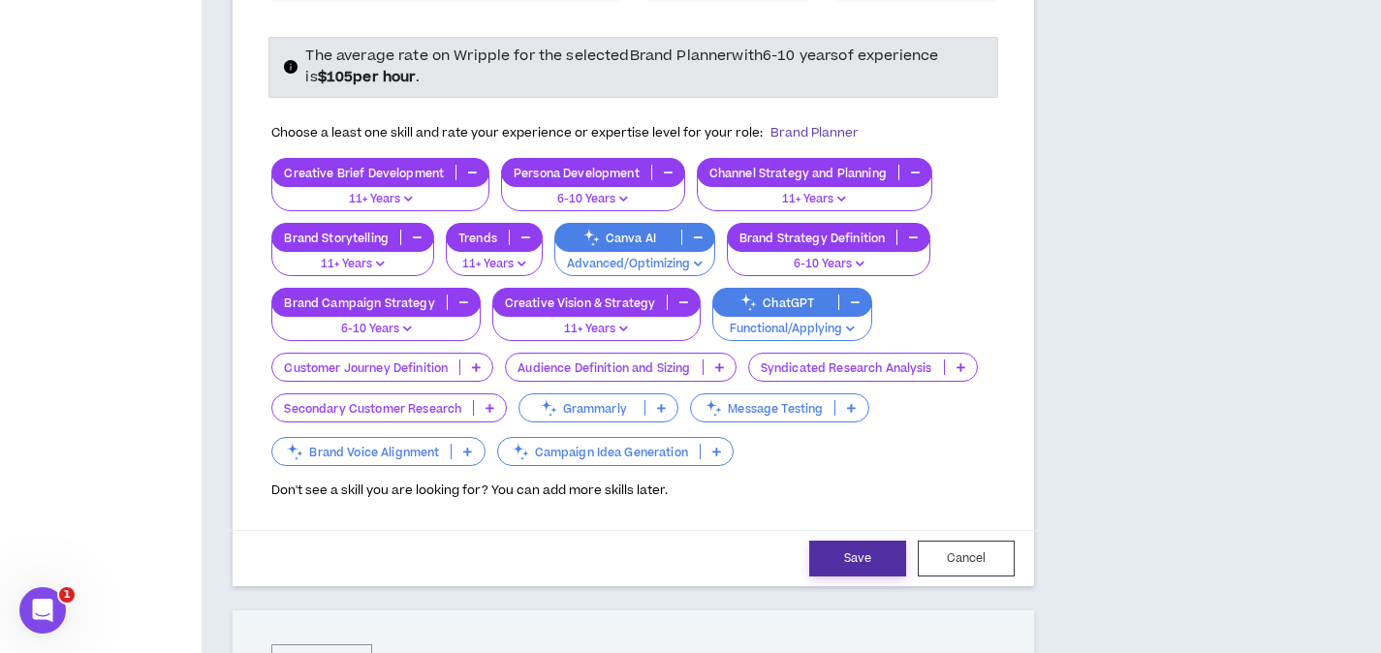
click at [850, 541] on button "Save" at bounding box center [857, 559] width 97 height 36
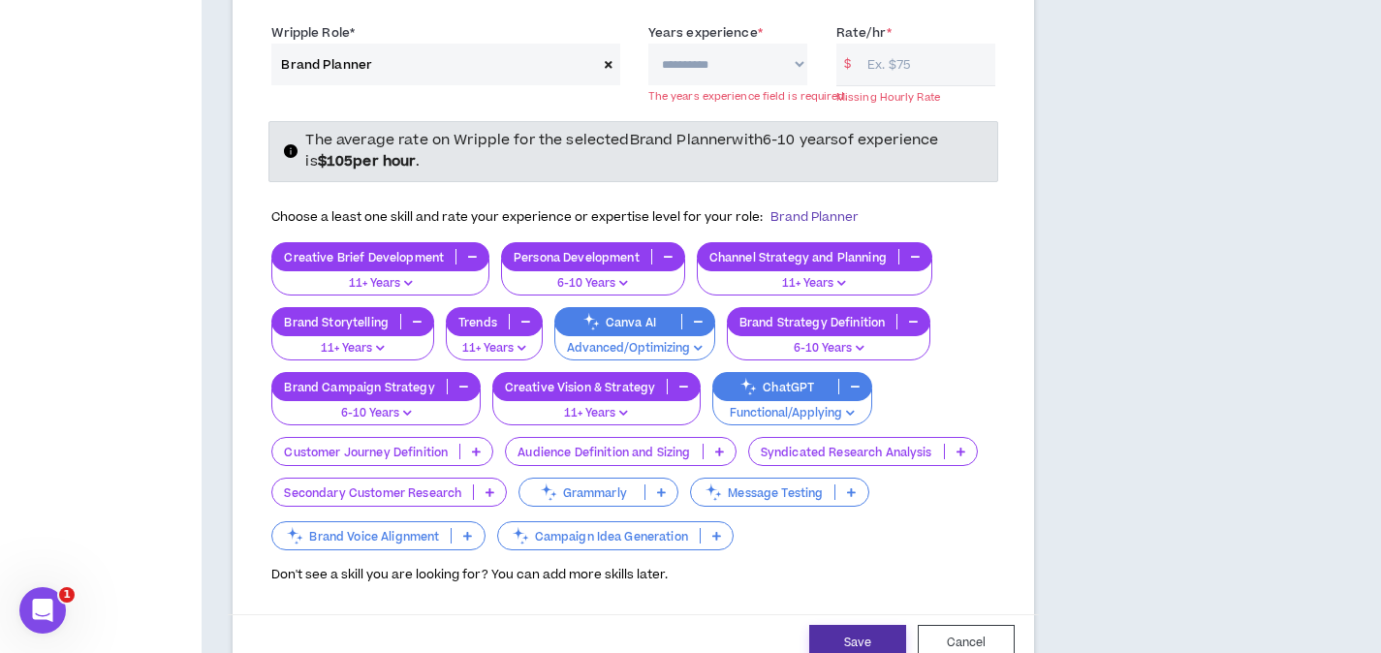
scroll to position [1964, 0]
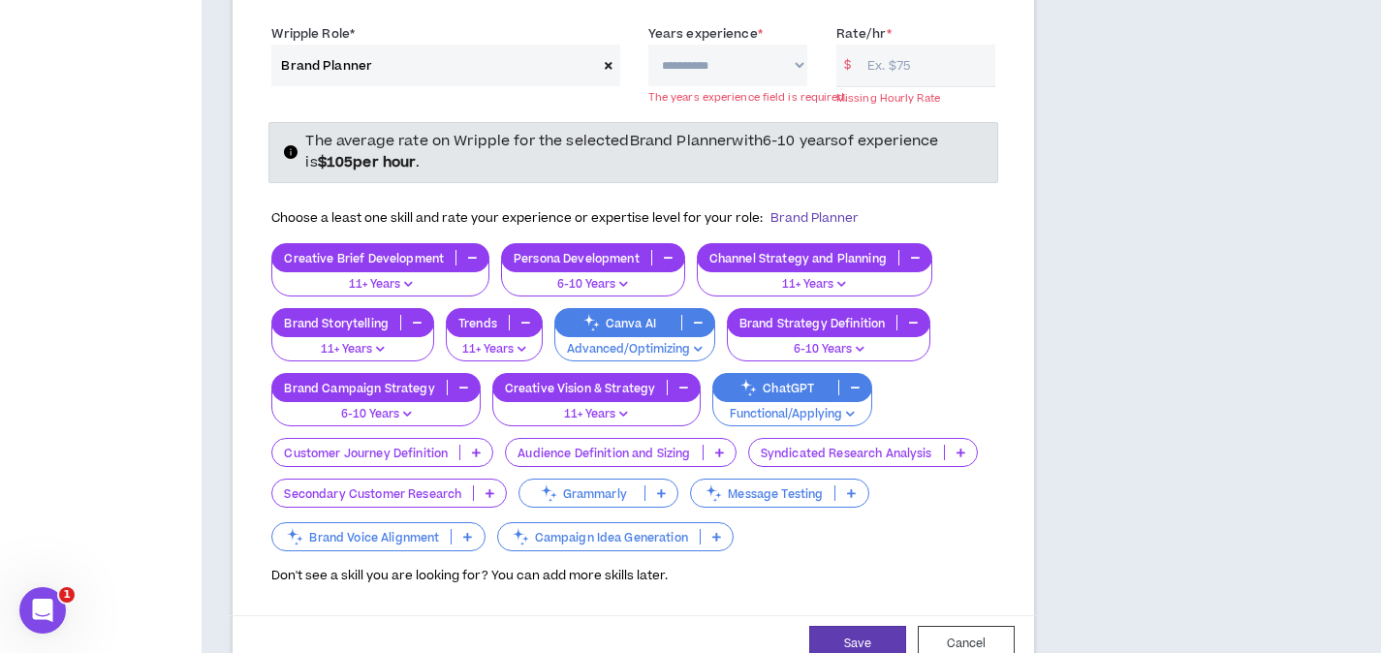
click at [870, 47] on input "Rate/hr *" at bounding box center [926, 66] width 138 height 42
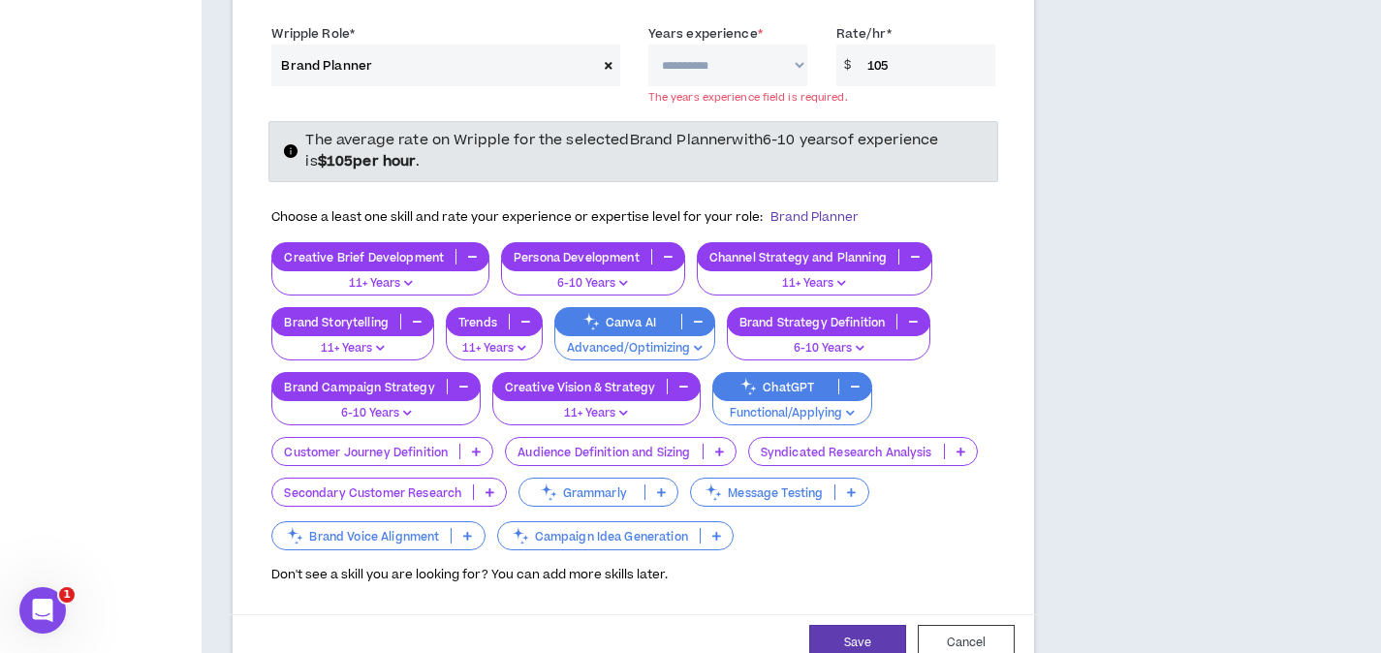
type input "105"
click at [953, 198] on div "Choose a least one skill and rate your experience or expertise level for your r…" at bounding box center [633, 218] width 724 height 41
click at [876, 625] on button "Save" at bounding box center [857, 643] width 97 height 36
click at [752, 45] on select "**********" at bounding box center [727, 66] width 159 height 42
select select "***"
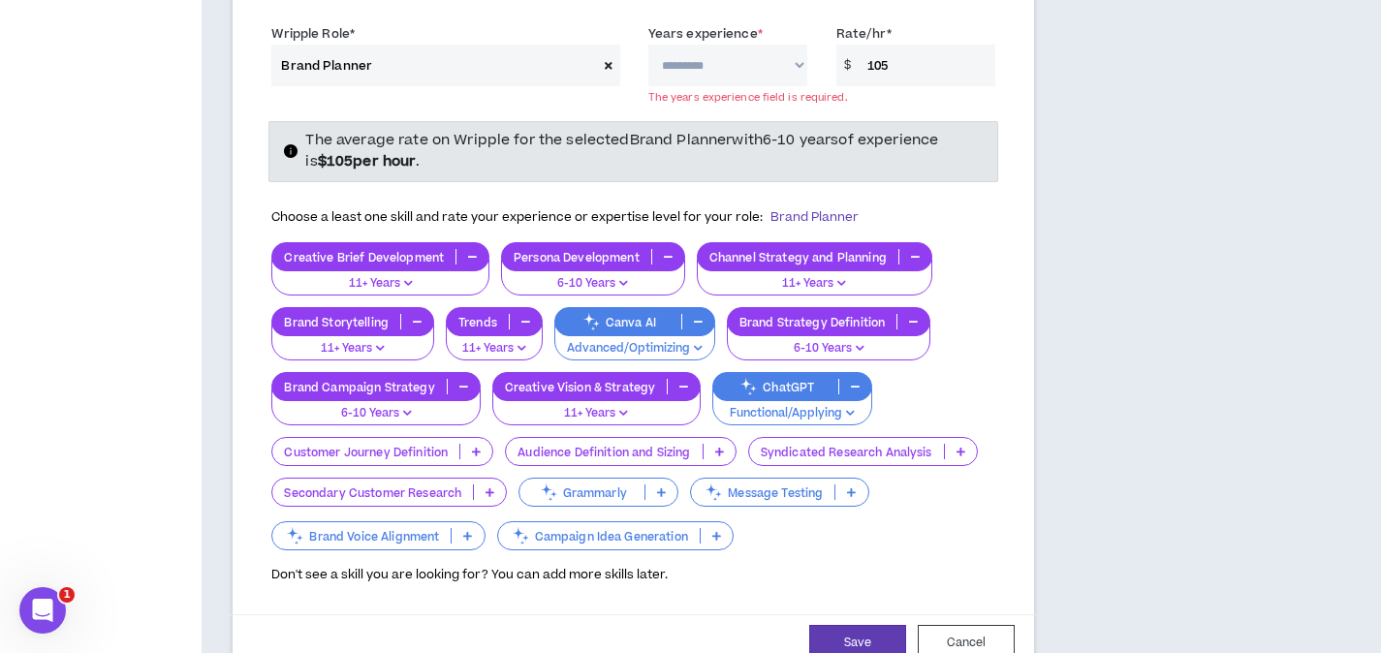
click at [648, 45] on select "**********" at bounding box center [727, 66] width 159 height 42
click at [864, 625] on button "Save" at bounding box center [857, 643] width 97 height 36
select select "***"
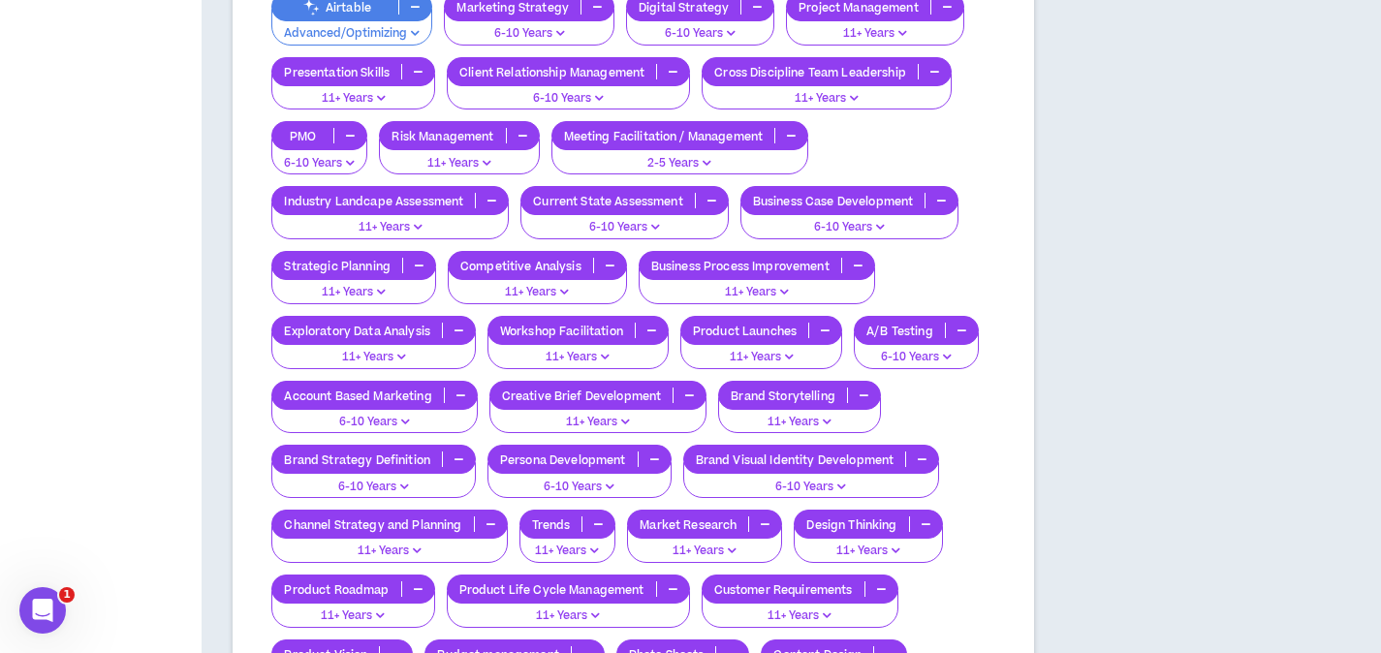
scroll to position [3109, 0]
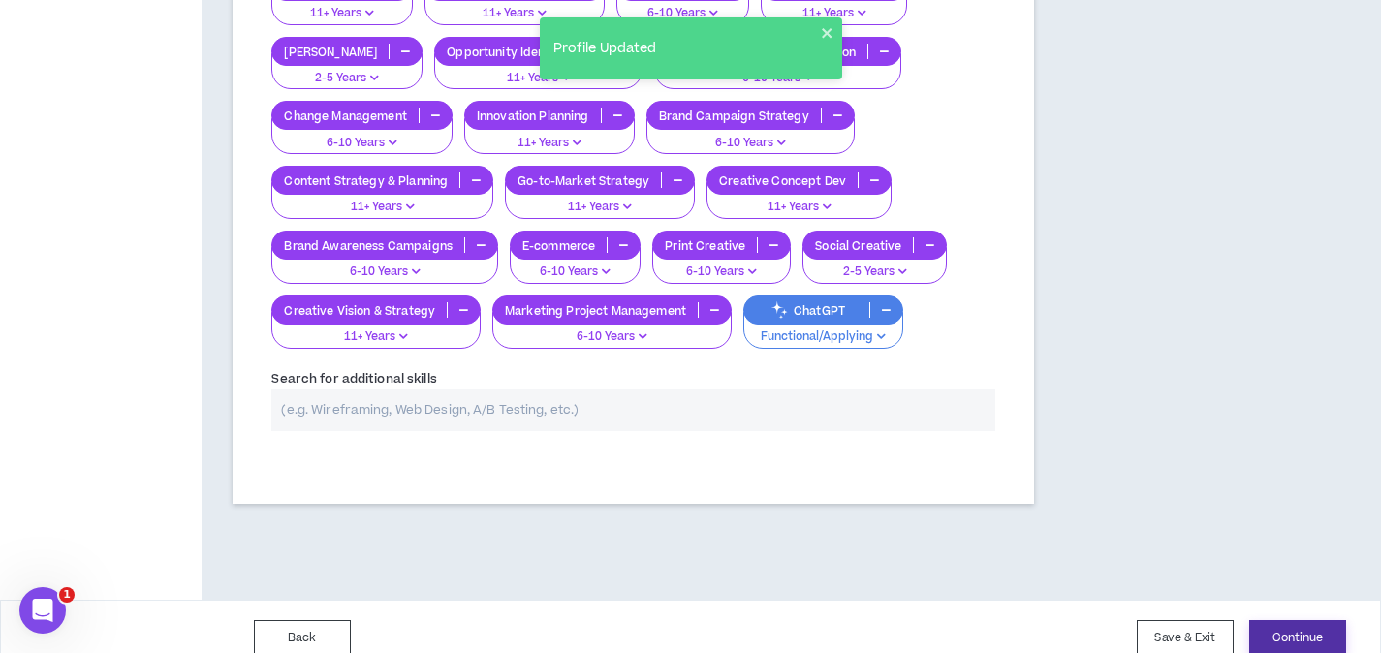
click at [1319, 620] on button "Continue" at bounding box center [1297, 638] width 97 height 36
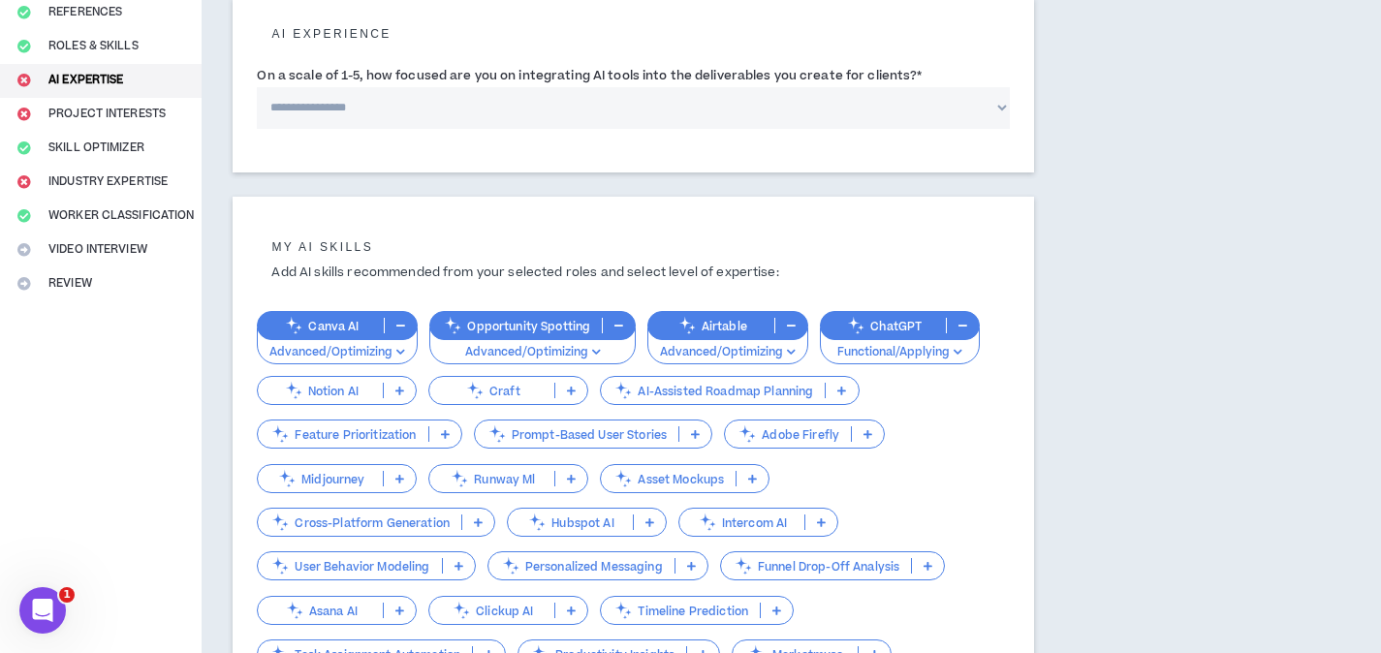
scroll to position [164, 0]
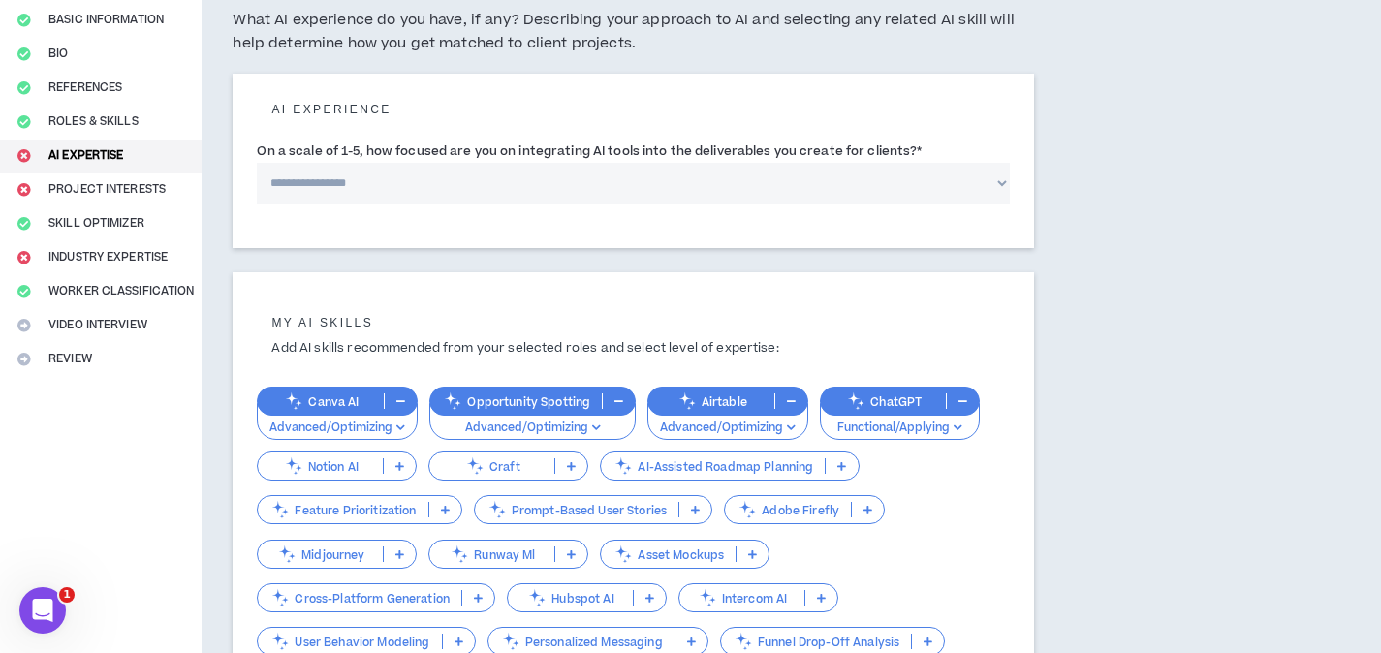
click at [927, 194] on select "**********" at bounding box center [633, 184] width 753 height 42
select select "*"
click at [257, 163] on select "**********" at bounding box center [633, 184] width 753 height 42
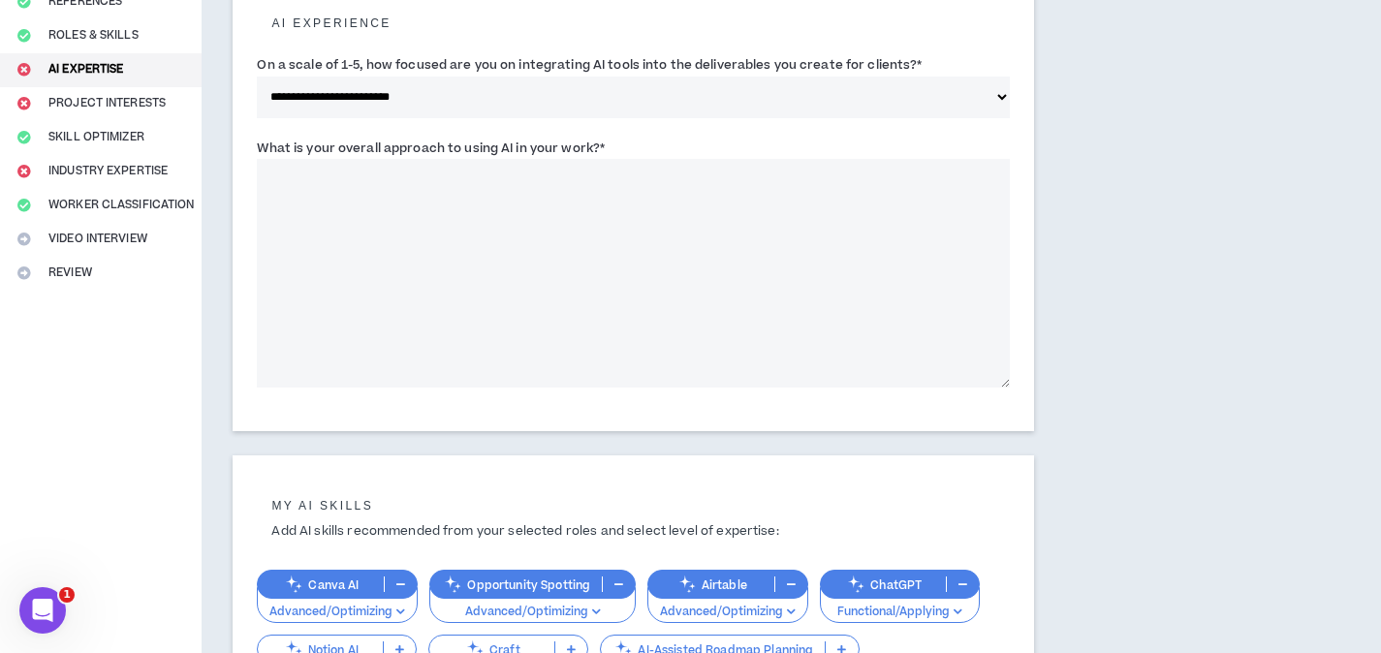
scroll to position [251, 0]
drag, startPoint x: 608, startPoint y: 141, endPoint x: 226, endPoint y: 145, distance: 382.7
click at [226, 145] on div "**********" at bounding box center [633, 480] width 863 height 1289
copy label "What is your overall approach to using AI in your work? *"
click at [468, 209] on textarea "What is your overall approach to using AI in your work? *" at bounding box center [633, 272] width 753 height 229
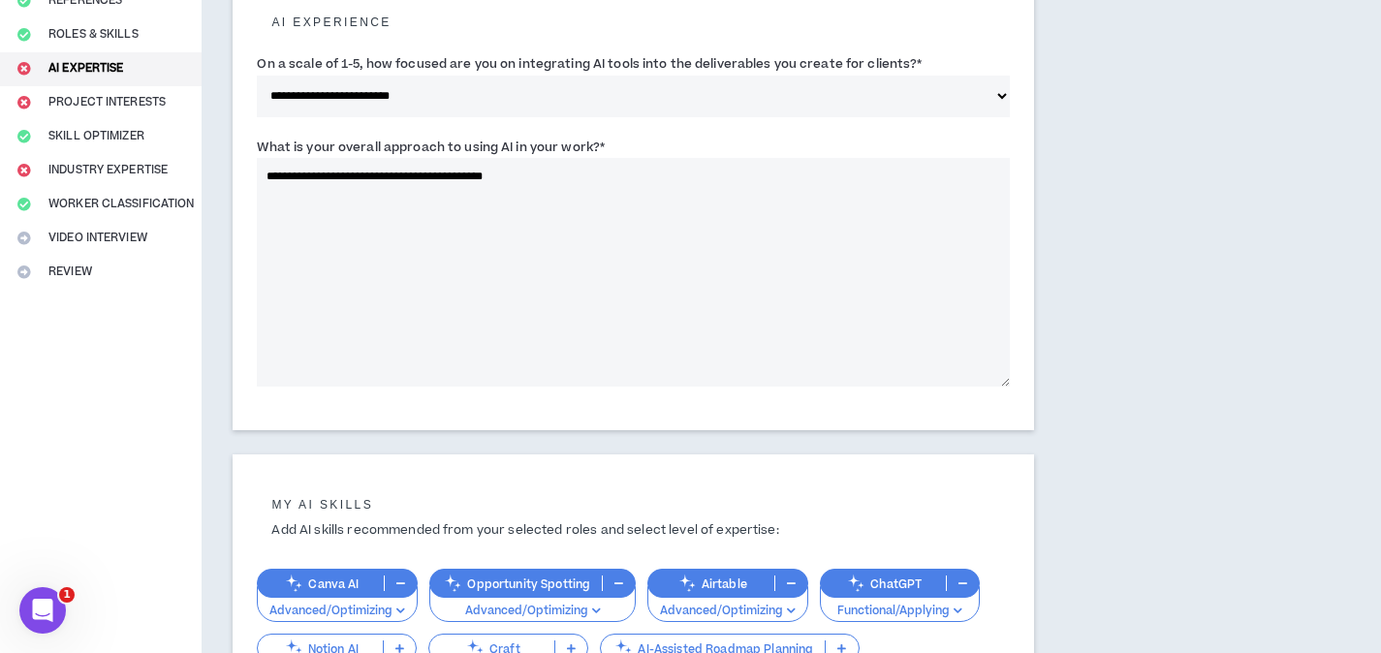
drag, startPoint x: 529, startPoint y: 179, endPoint x: 459, endPoint y: 175, distance: 69.9
click at [459, 175] on textarea "**********" at bounding box center [633, 272] width 753 height 229
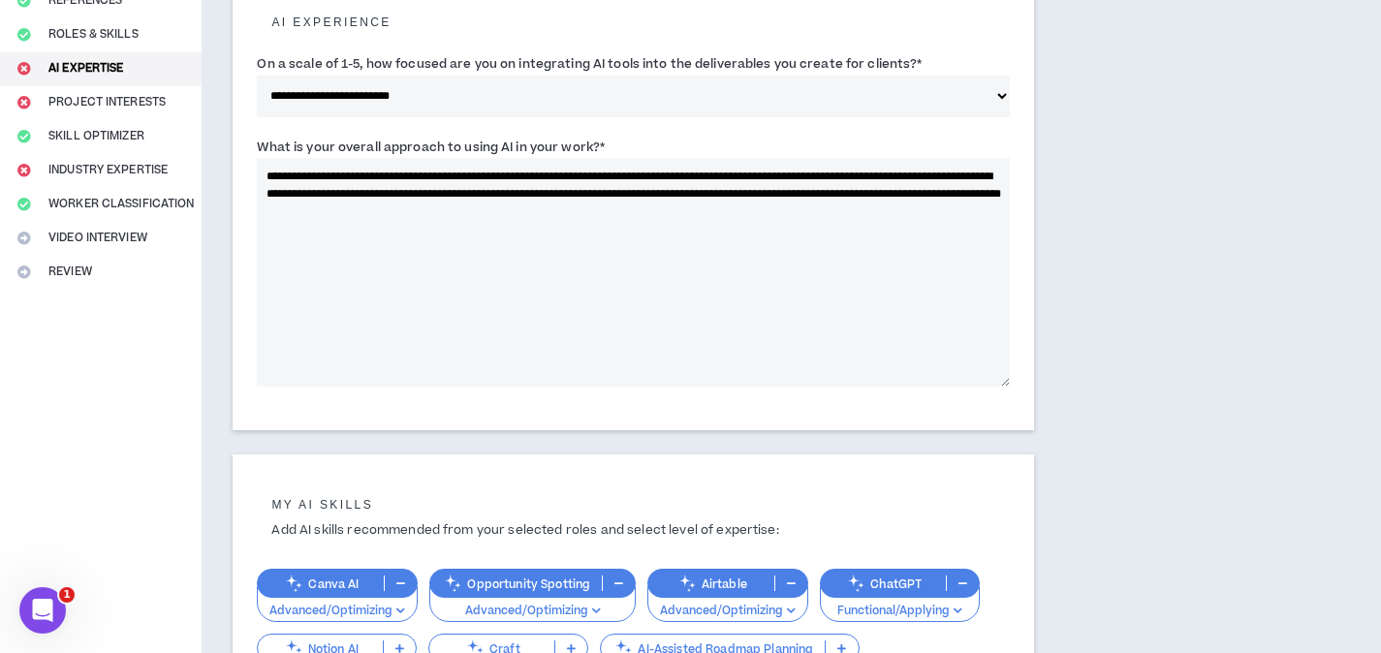
drag, startPoint x: 517, startPoint y: 175, endPoint x: 457, endPoint y: 177, distance: 60.1
click at [457, 177] on textarea "**********" at bounding box center [633, 272] width 753 height 229
drag, startPoint x: 427, startPoint y: 177, endPoint x: 397, endPoint y: 178, distance: 30.0
click at [397, 178] on textarea "**********" at bounding box center [633, 272] width 753 height 229
click at [513, 177] on textarea "**********" at bounding box center [633, 272] width 753 height 229
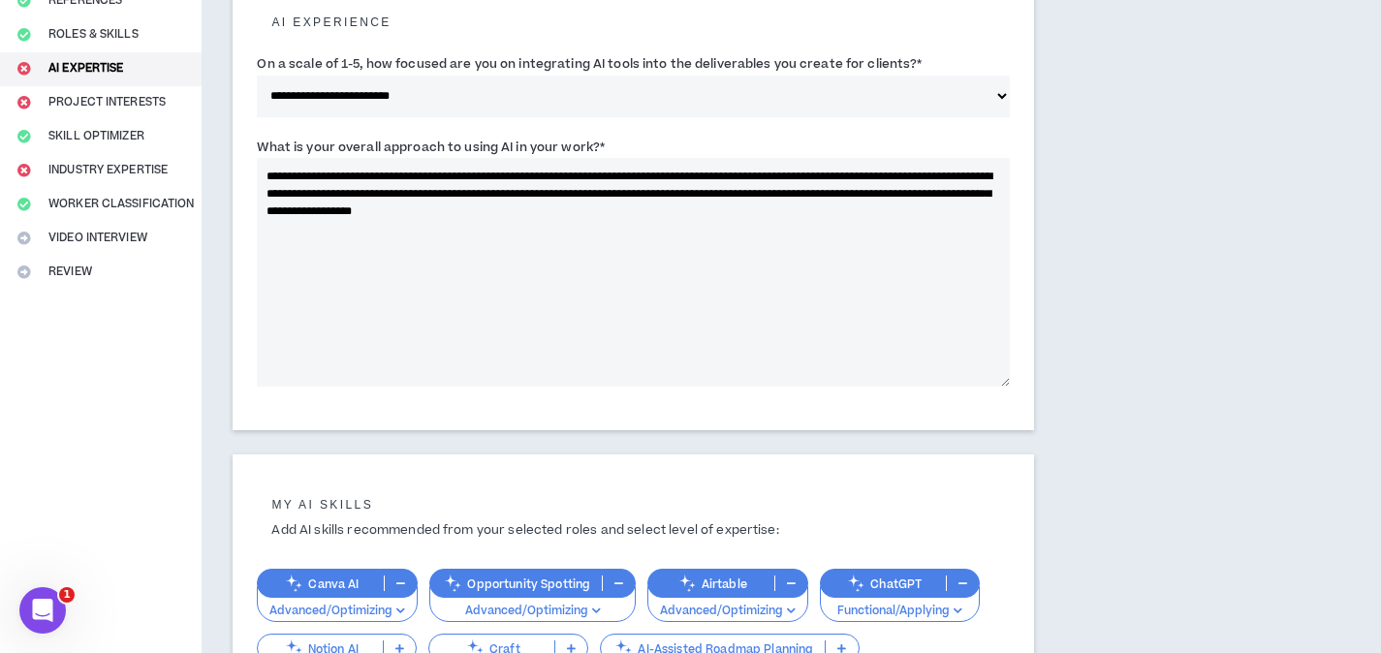
drag, startPoint x: 266, startPoint y: 175, endPoint x: 803, endPoint y: 224, distance: 538.9
click at [793, 220] on textarea "**********" at bounding box center [633, 272] width 753 height 229
click at [426, 175] on textarea "**********" at bounding box center [633, 272] width 753 height 229
drag, startPoint x: 426, startPoint y: 176, endPoint x: 398, endPoint y: 174, distance: 28.2
click at [398, 174] on textarea "**********" at bounding box center [633, 272] width 753 height 229
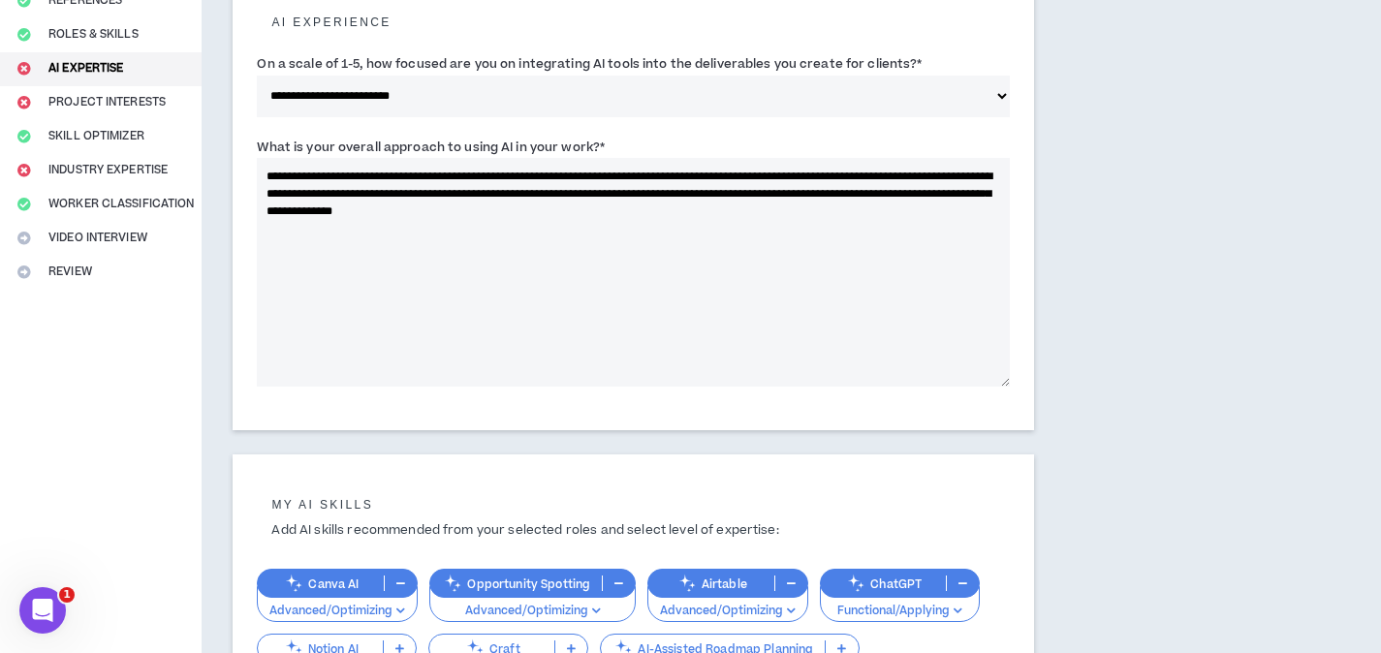
drag, startPoint x: 517, startPoint y: 174, endPoint x: 486, endPoint y: 173, distance: 31.0
click at [486, 173] on textarea "**********" at bounding box center [633, 272] width 753 height 229
drag, startPoint x: 747, startPoint y: 174, endPoint x: 795, endPoint y: 174, distance: 48.4
click at [795, 174] on textarea "**********" at bounding box center [633, 272] width 753 height 229
click at [799, 174] on textarea "**********" at bounding box center [633, 272] width 753 height 229
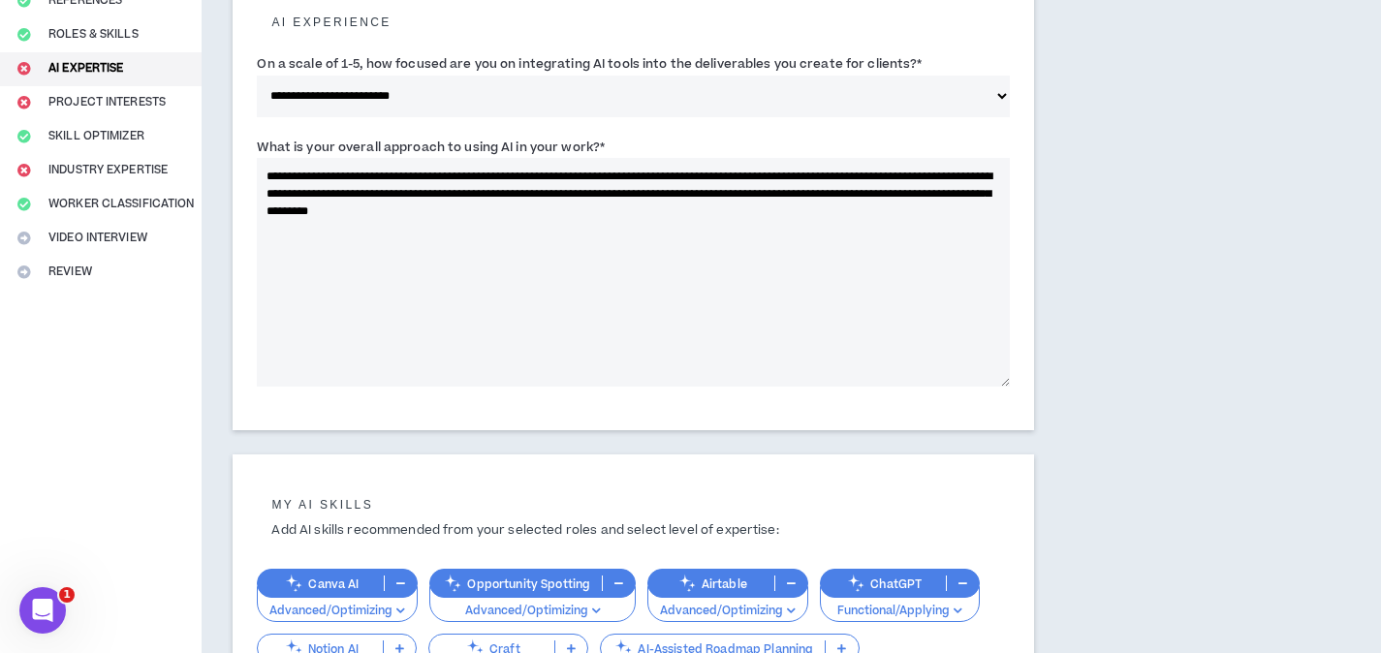
drag, startPoint x: 802, startPoint y: 175, endPoint x: 790, endPoint y: 174, distance: 12.6
click at [790, 174] on textarea "**********" at bounding box center [633, 272] width 753 height 229
drag, startPoint x: 807, startPoint y: 176, endPoint x: 795, endPoint y: 176, distance: 11.6
click at [795, 176] on textarea "**********" at bounding box center [633, 272] width 753 height 229
drag, startPoint x: 347, startPoint y: 192, endPoint x: 253, endPoint y: 192, distance: 94.0
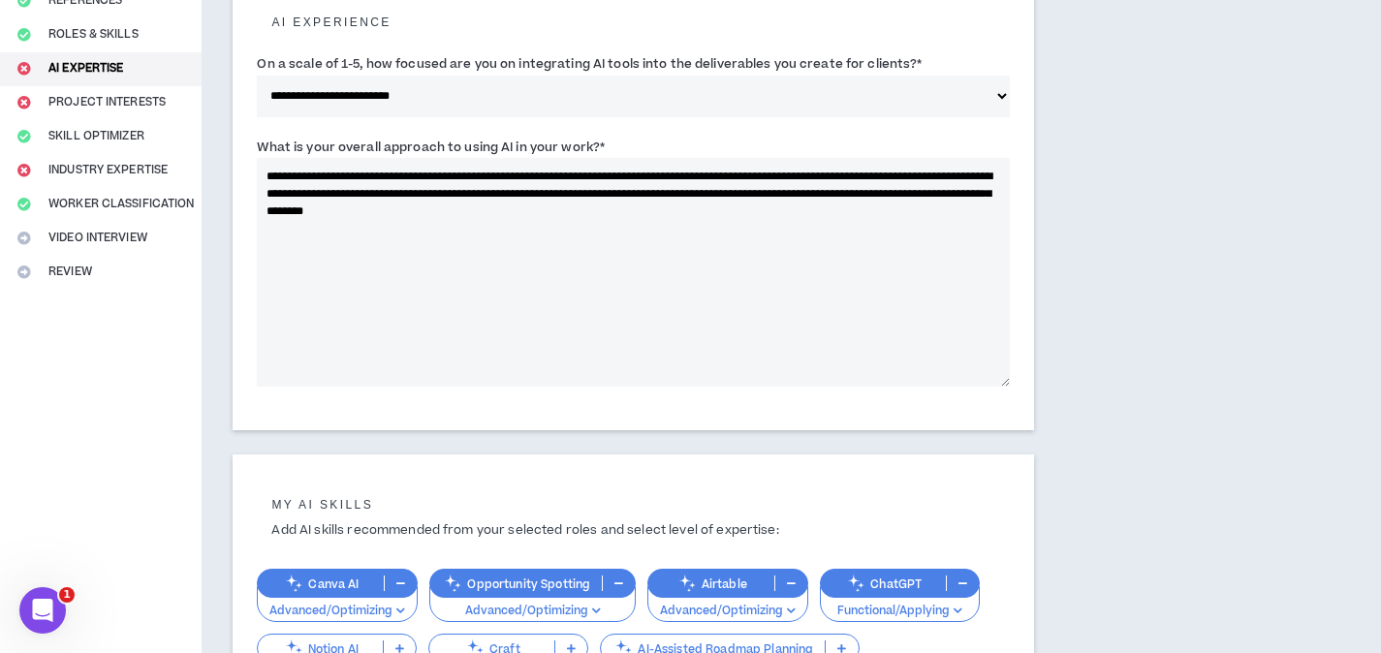
click at [253, 192] on div "**********" at bounding box center [633, 208] width 801 height 444
click at [601, 194] on textarea "**********" at bounding box center [633, 272] width 753 height 229
click at [824, 193] on textarea "**********" at bounding box center [633, 272] width 753 height 229
drag, startPoint x: 749, startPoint y: 191, endPoint x: 900, endPoint y: 192, distance: 151.1
click at [900, 192] on textarea "**********" at bounding box center [633, 272] width 753 height 229
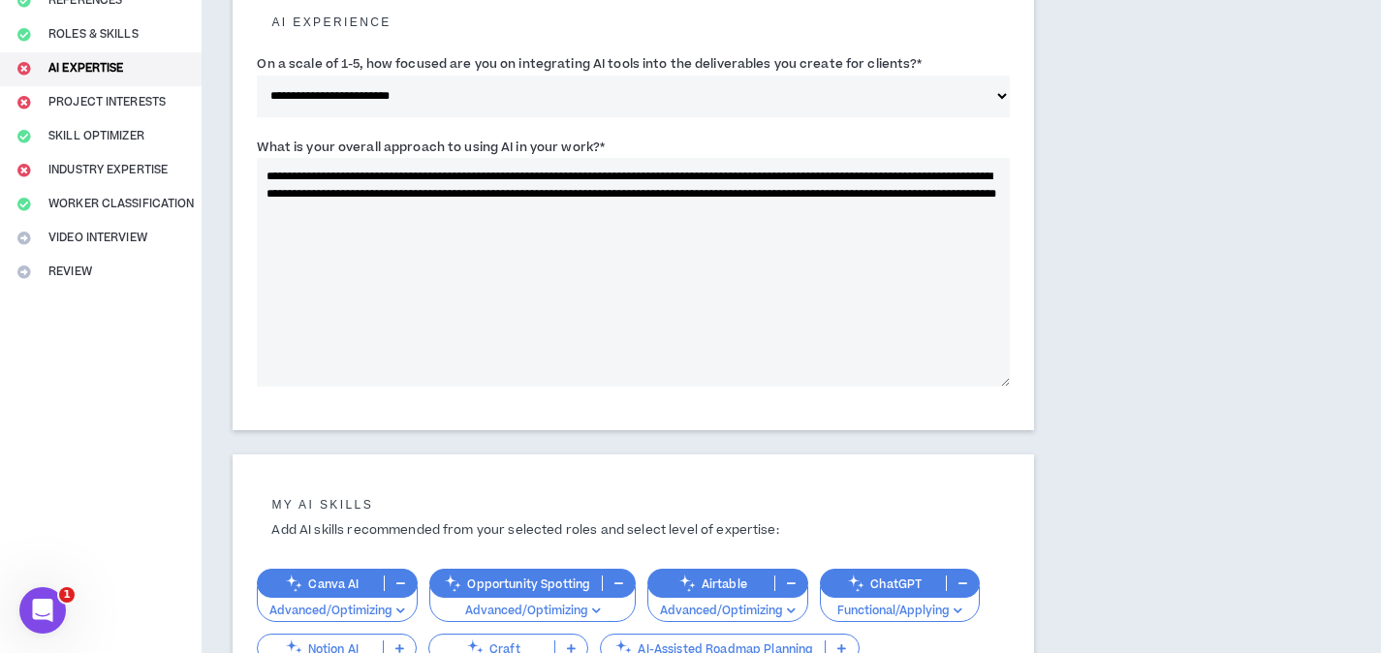
drag, startPoint x: 362, startPoint y: 210, endPoint x: 253, endPoint y: 207, distance: 109.5
click at [253, 208] on div "**********" at bounding box center [633, 208] width 801 height 444
click at [371, 210] on textarea "**********" at bounding box center [633, 272] width 753 height 229
drag, startPoint x: 676, startPoint y: 211, endPoint x: 446, endPoint y: 209, distance: 230.6
click at [446, 209] on textarea "**********" at bounding box center [633, 272] width 753 height 229
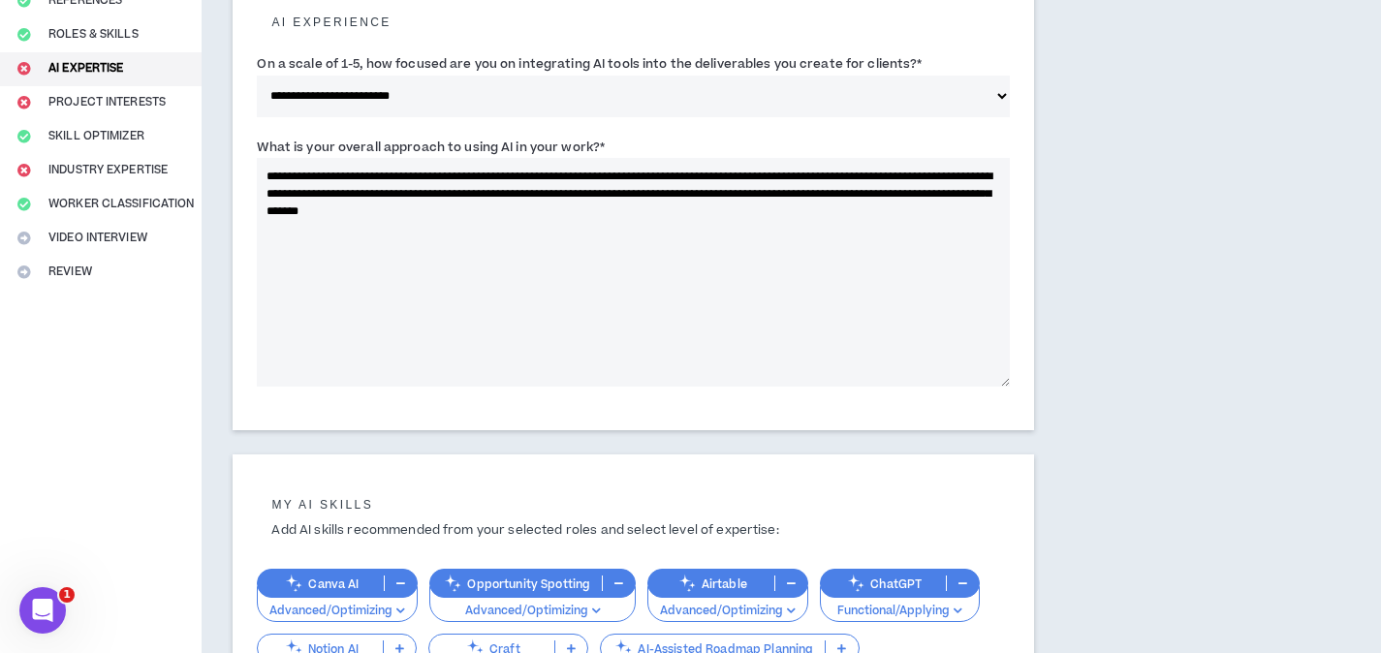
click at [528, 175] on textarea "**********" at bounding box center [633, 272] width 753 height 229
click at [529, 176] on textarea "**********" at bounding box center [633, 272] width 753 height 229
drag, startPoint x: 529, startPoint y: 176, endPoint x: 548, endPoint y: 176, distance: 19.4
click at [548, 176] on textarea "**********" at bounding box center [633, 272] width 753 height 229
click at [586, 176] on textarea "**********" at bounding box center [633, 272] width 753 height 229
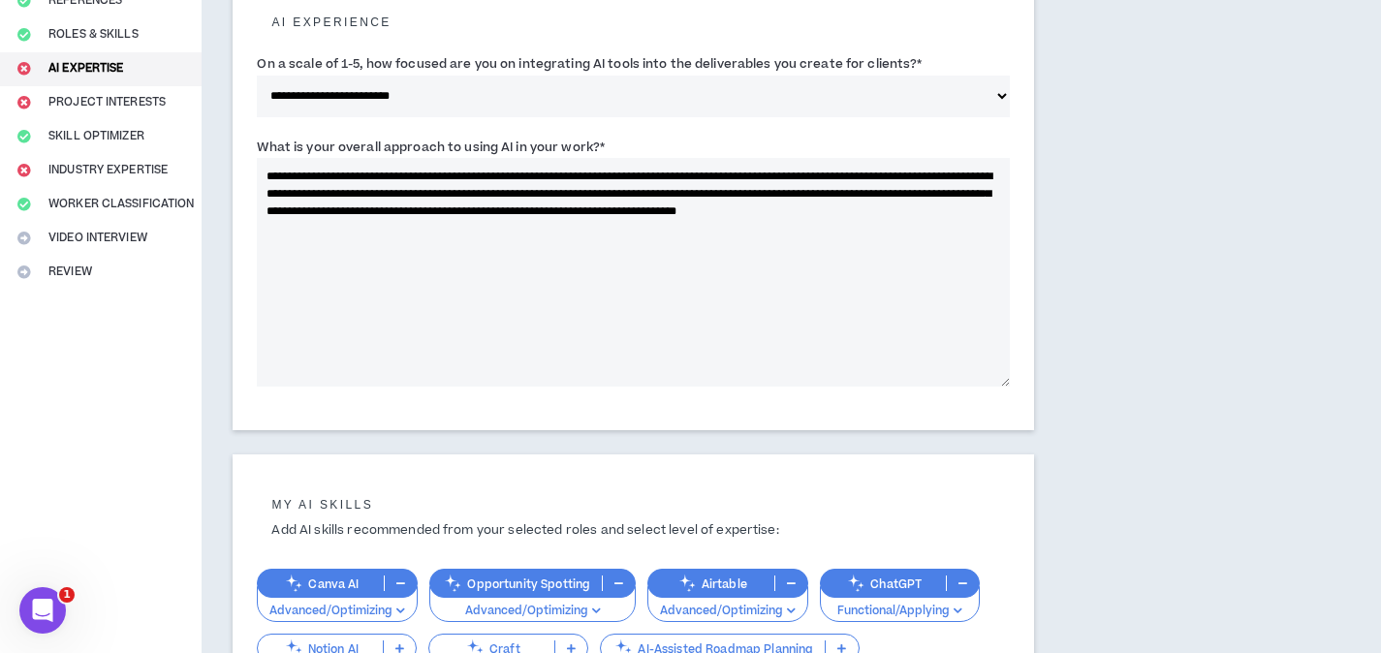
click at [600, 208] on textarea "**********" at bounding box center [633, 272] width 753 height 229
click at [544, 193] on textarea "**********" at bounding box center [633, 272] width 753 height 229
click at [497, 197] on textarea "**********" at bounding box center [633, 272] width 753 height 229
click at [575, 250] on textarea "**********" at bounding box center [633, 272] width 753 height 229
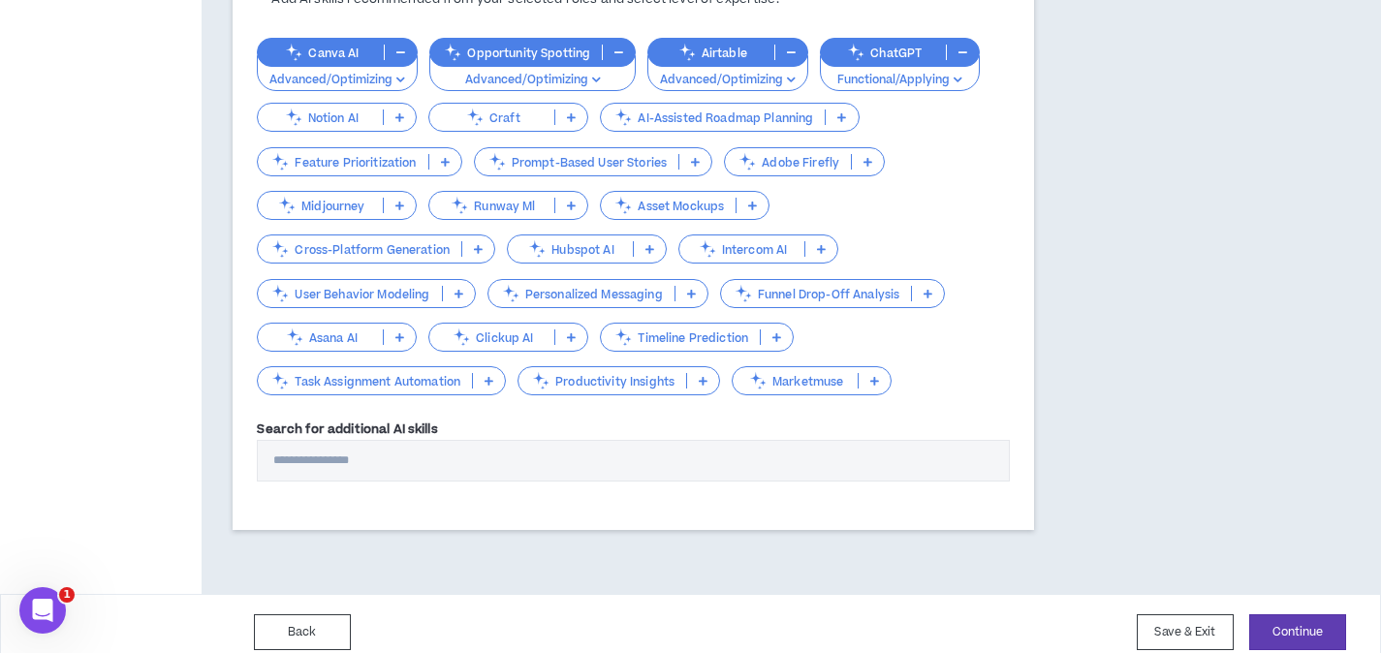
scroll to position [799, 0]
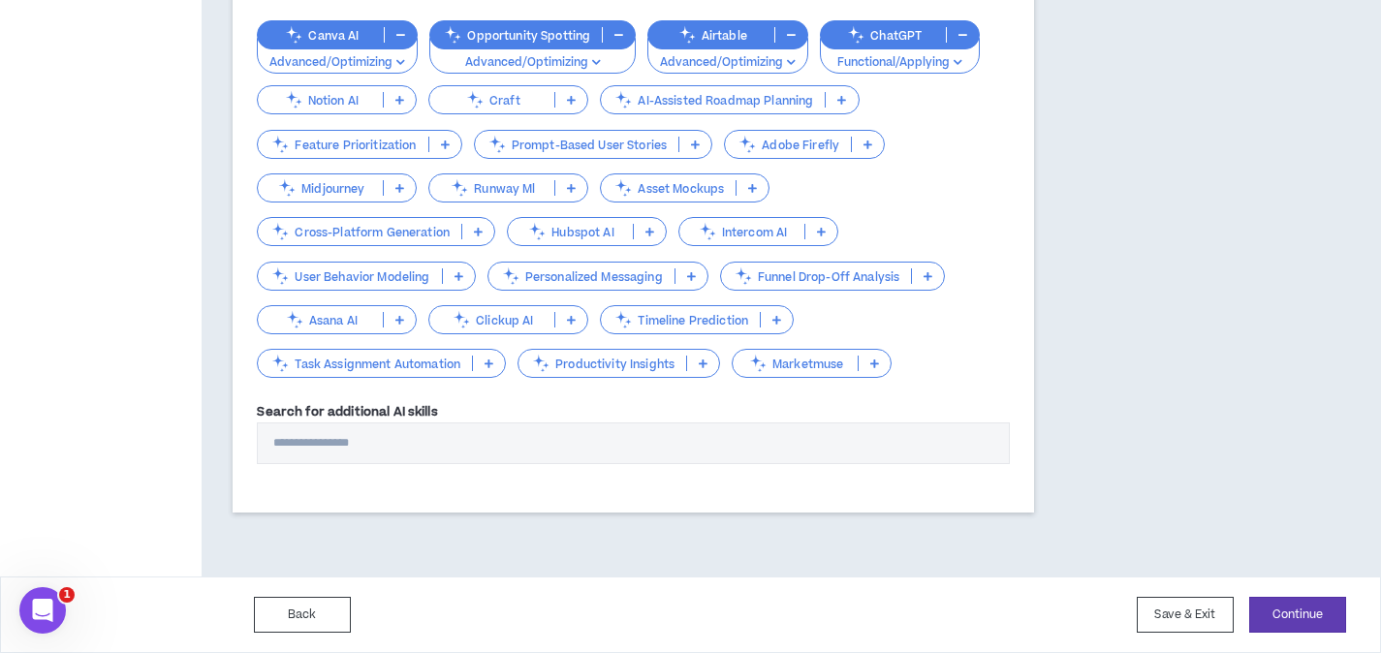
type textarea "**********"
click at [405, 318] on p at bounding box center [400, 320] width 32 height 16
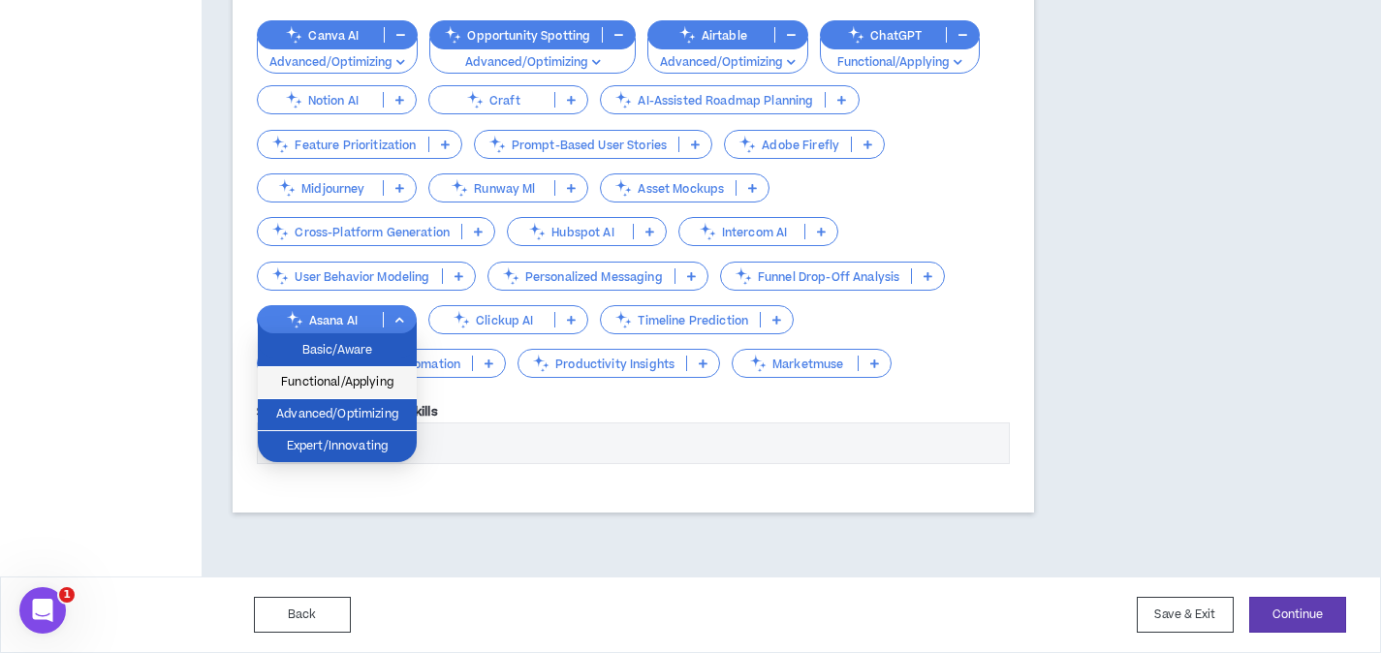
click at [391, 383] on span "Functional/Applying" at bounding box center [337, 382] width 136 height 21
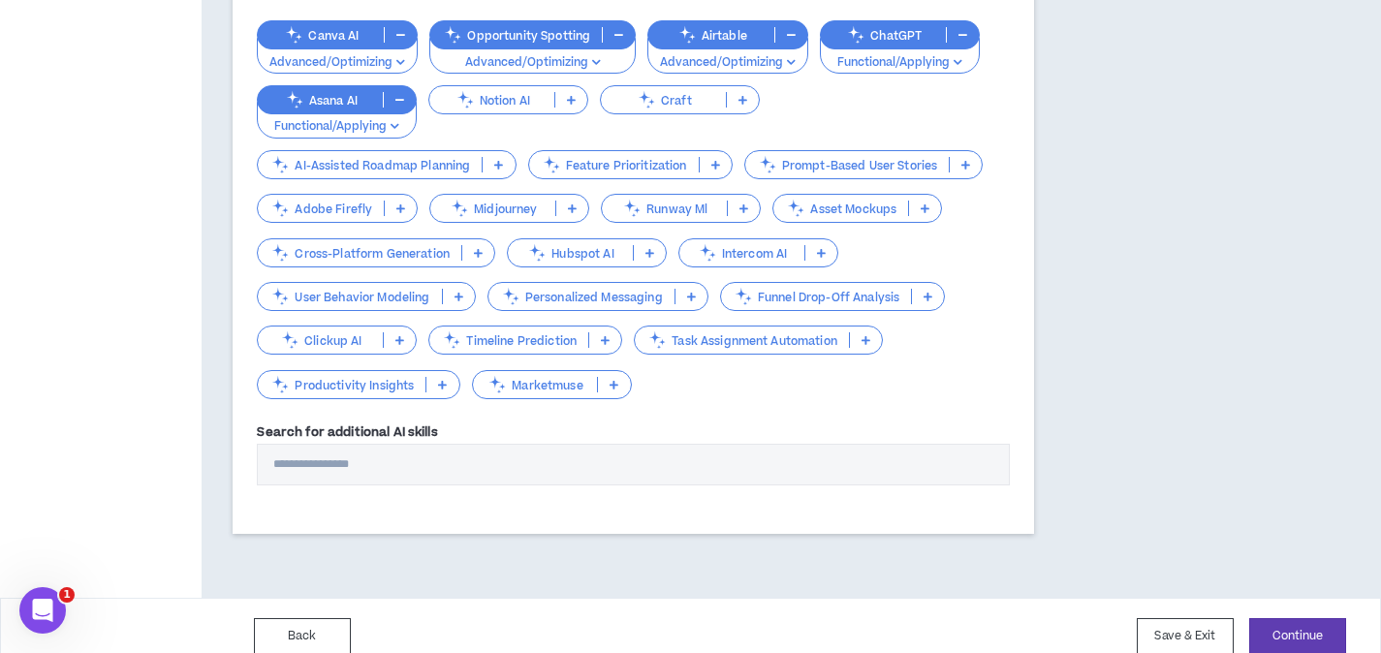
click at [609, 344] on icon at bounding box center [605, 340] width 9 height 10
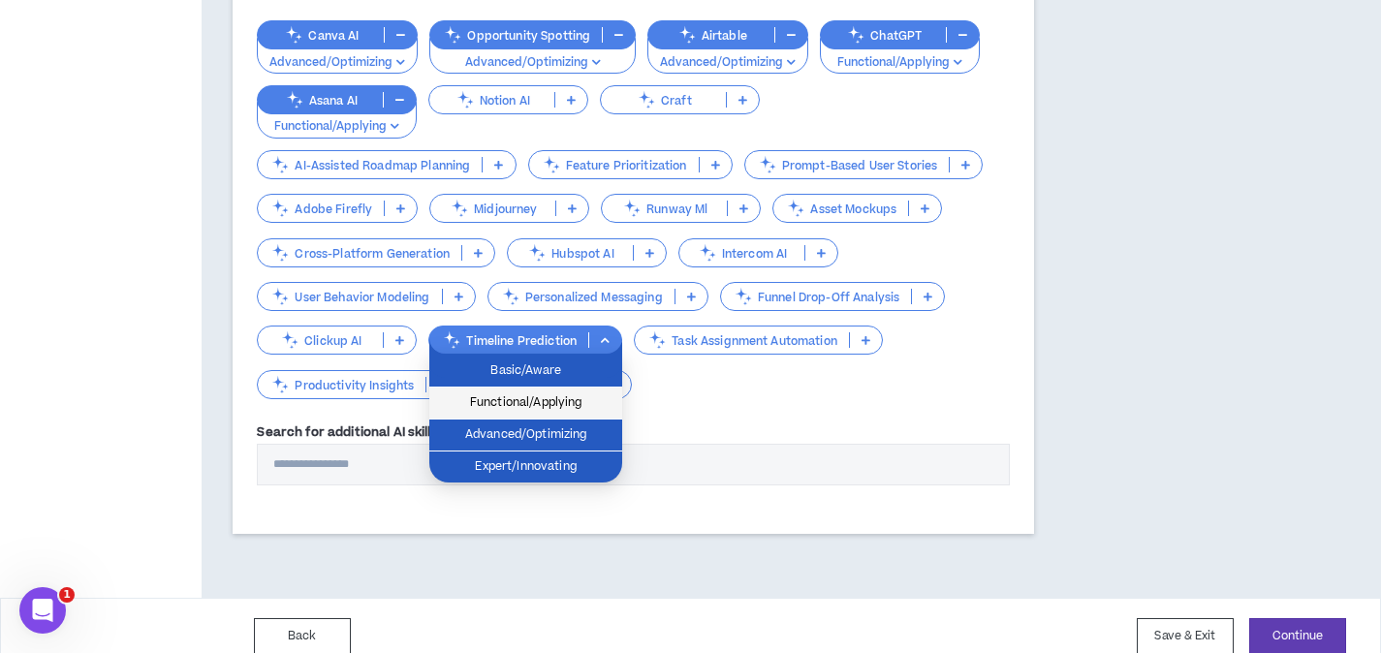
click at [595, 410] on span "Functional/Applying" at bounding box center [526, 402] width 170 height 21
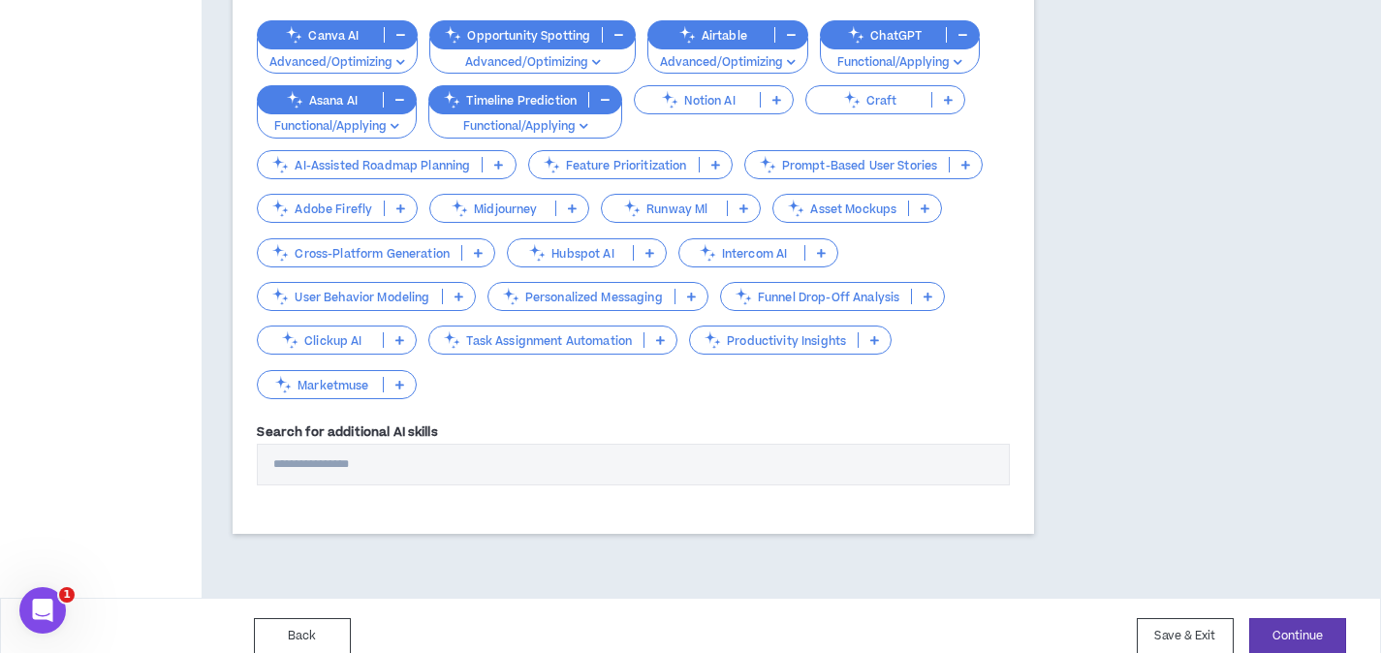
click at [662, 342] on icon at bounding box center [660, 340] width 9 height 10
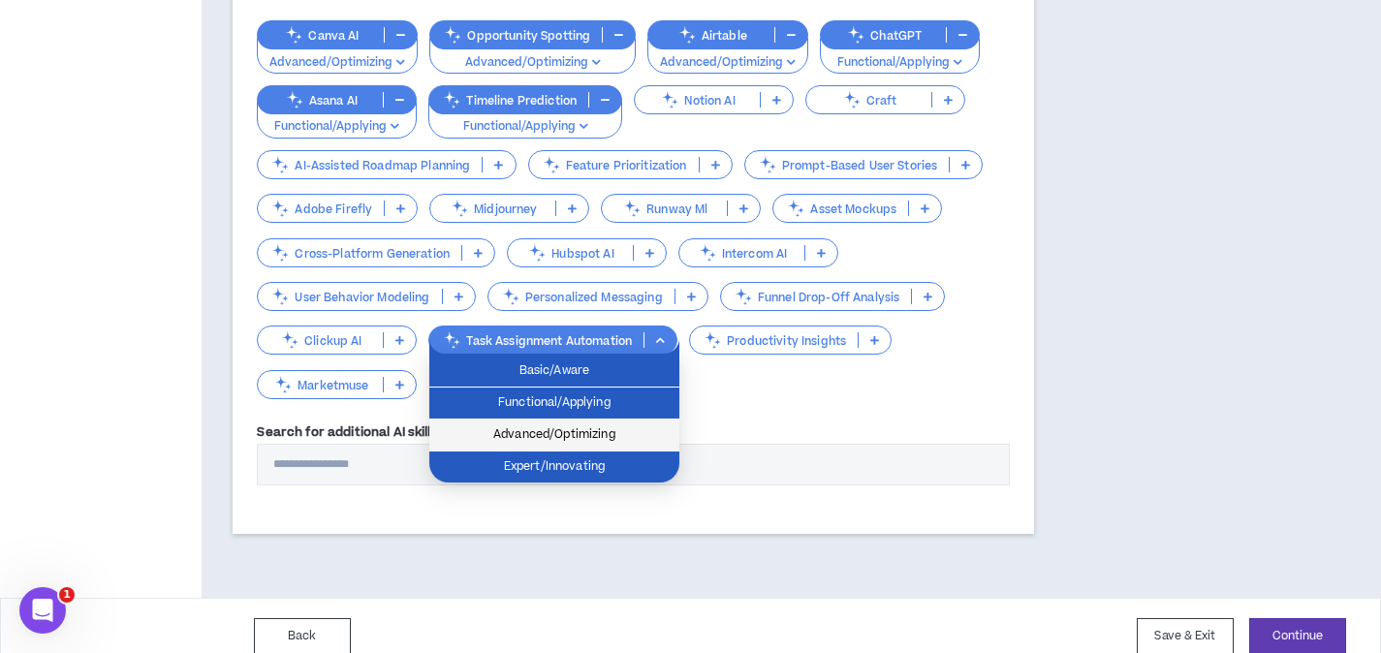
click at [653, 421] on li "Advanced/Optimizing" at bounding box center [554, 436] width 250 height 32
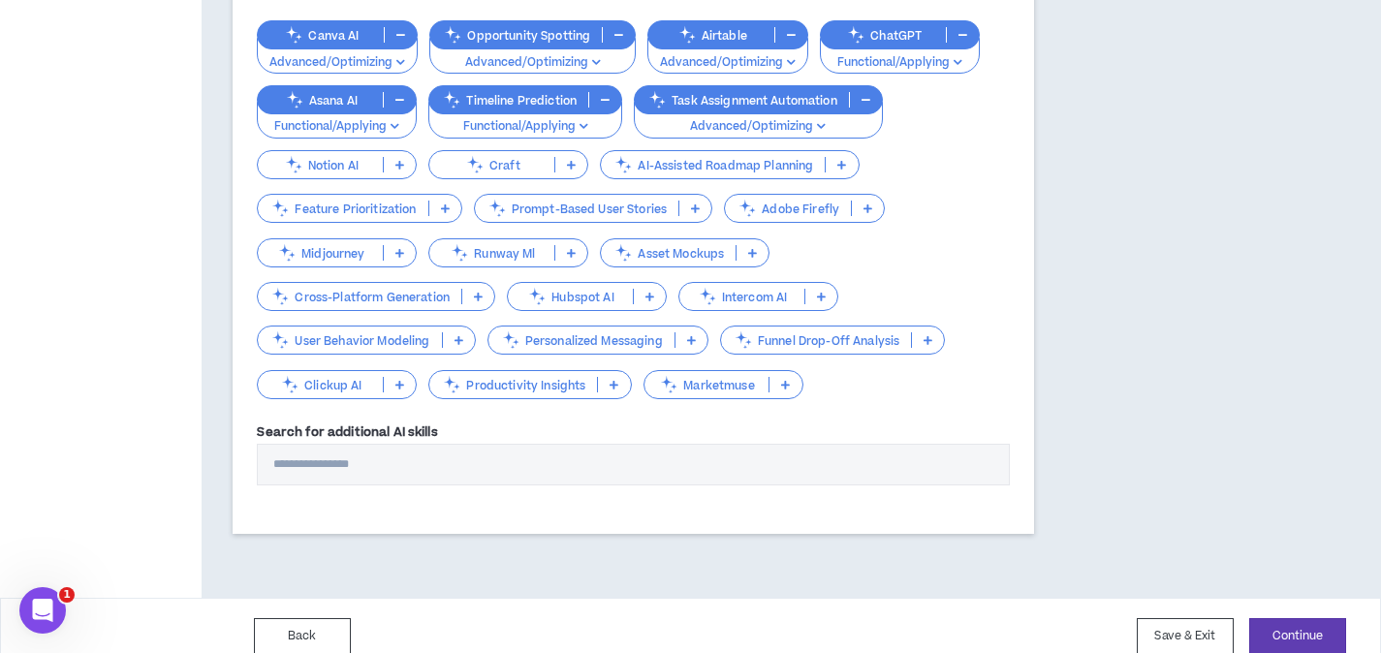
click at [756, 254] on icon at bounding box center [752, 253] width 9 height 10
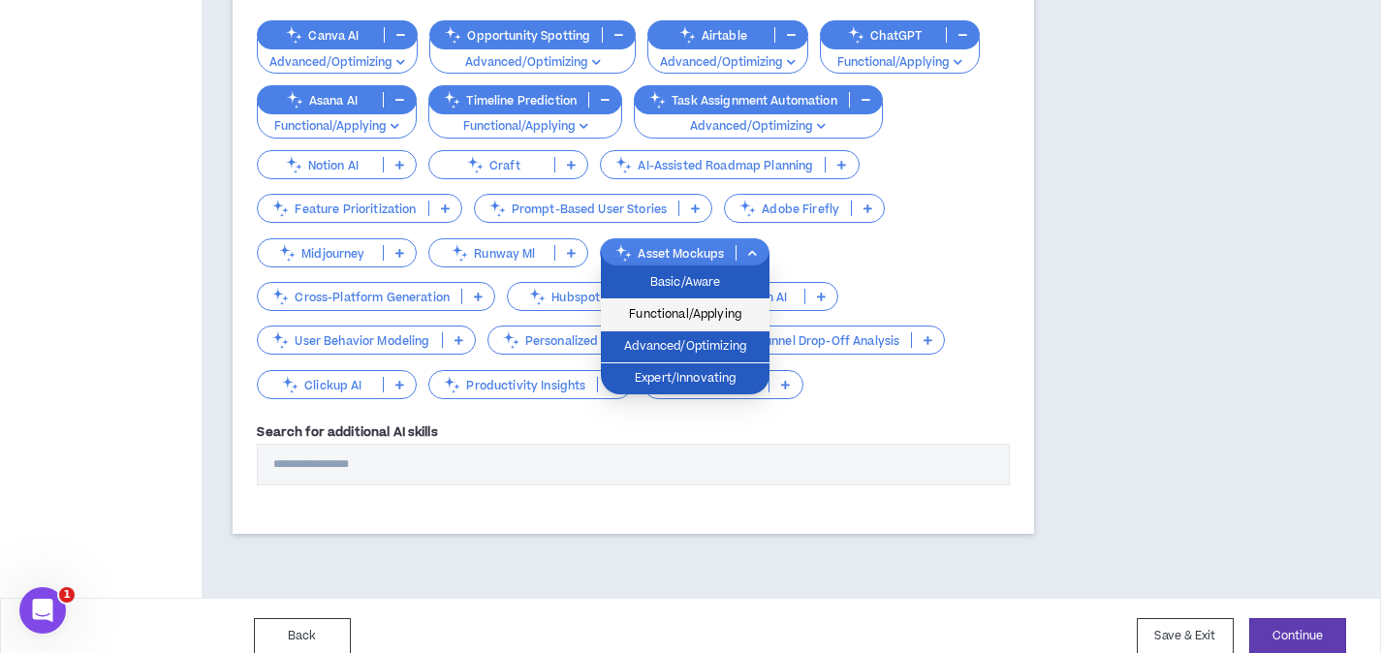
click at [742, 322] on span "Functional/Applying" at bounding box center [684, 314] width 145 height 21
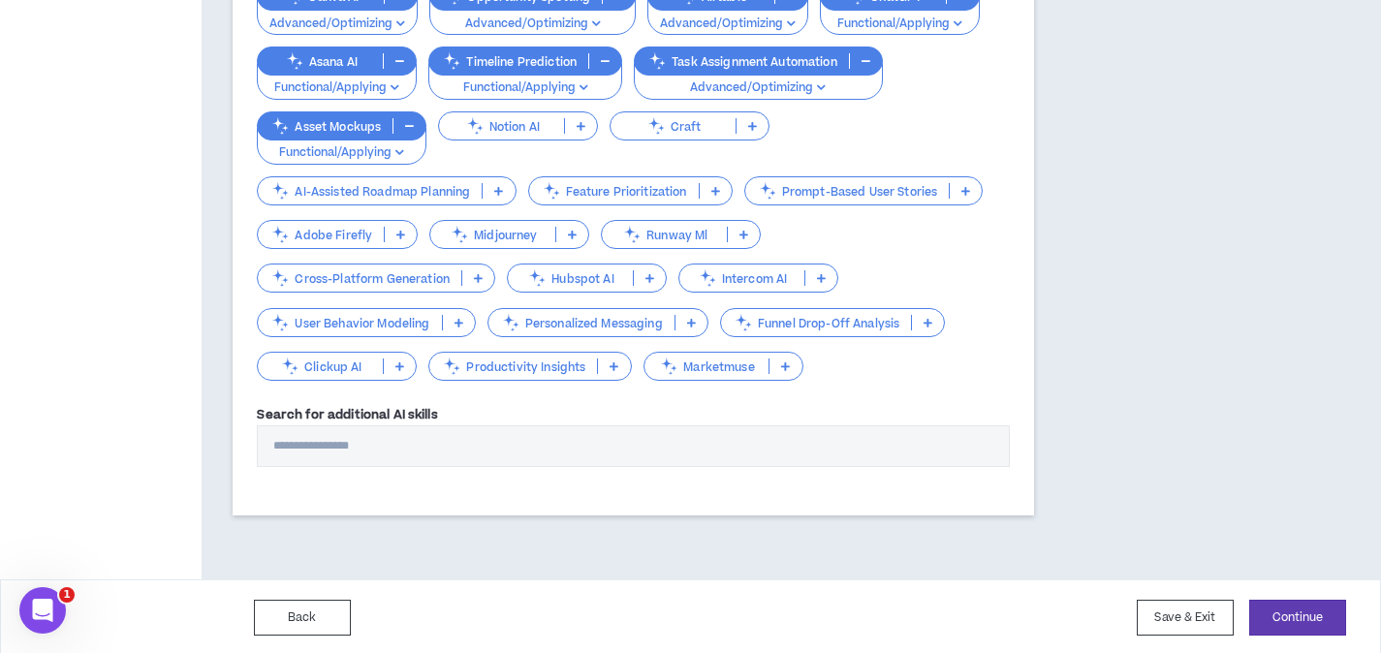
scroll to position [841, 0]
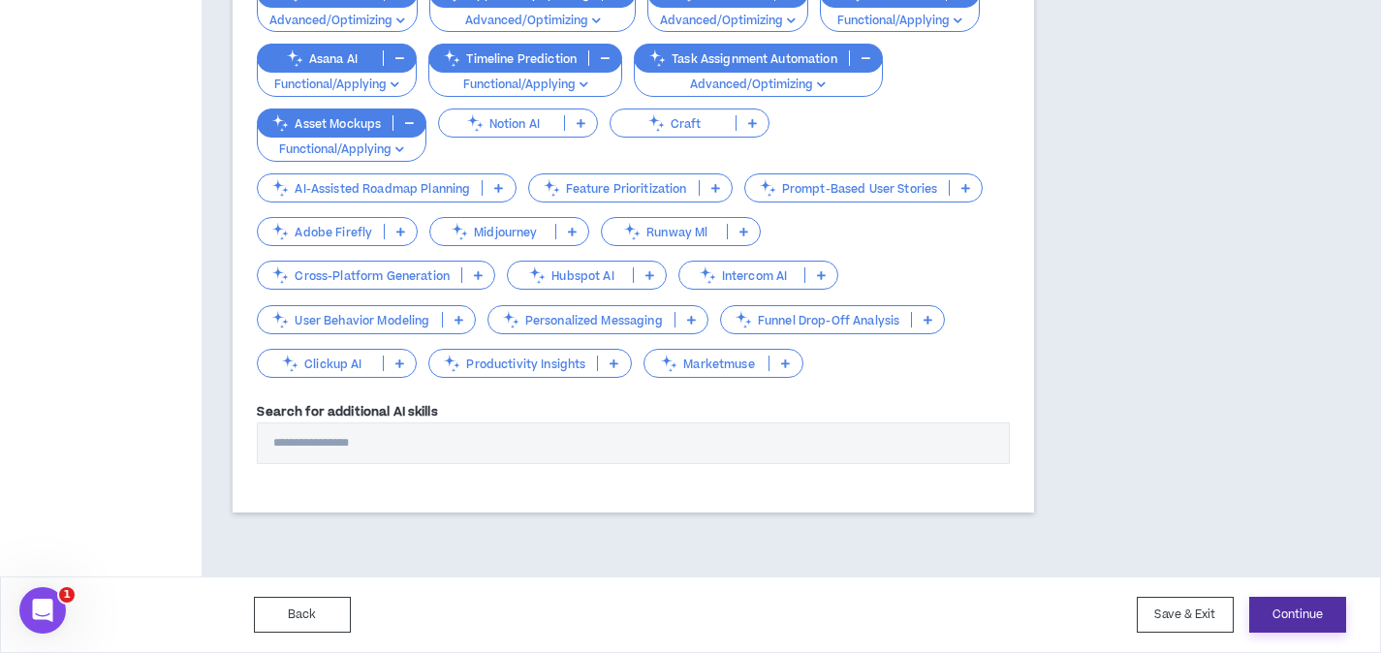
click at [1314, 619] on button "Continue" at bounding box center [1297, 615] width 97 height 36
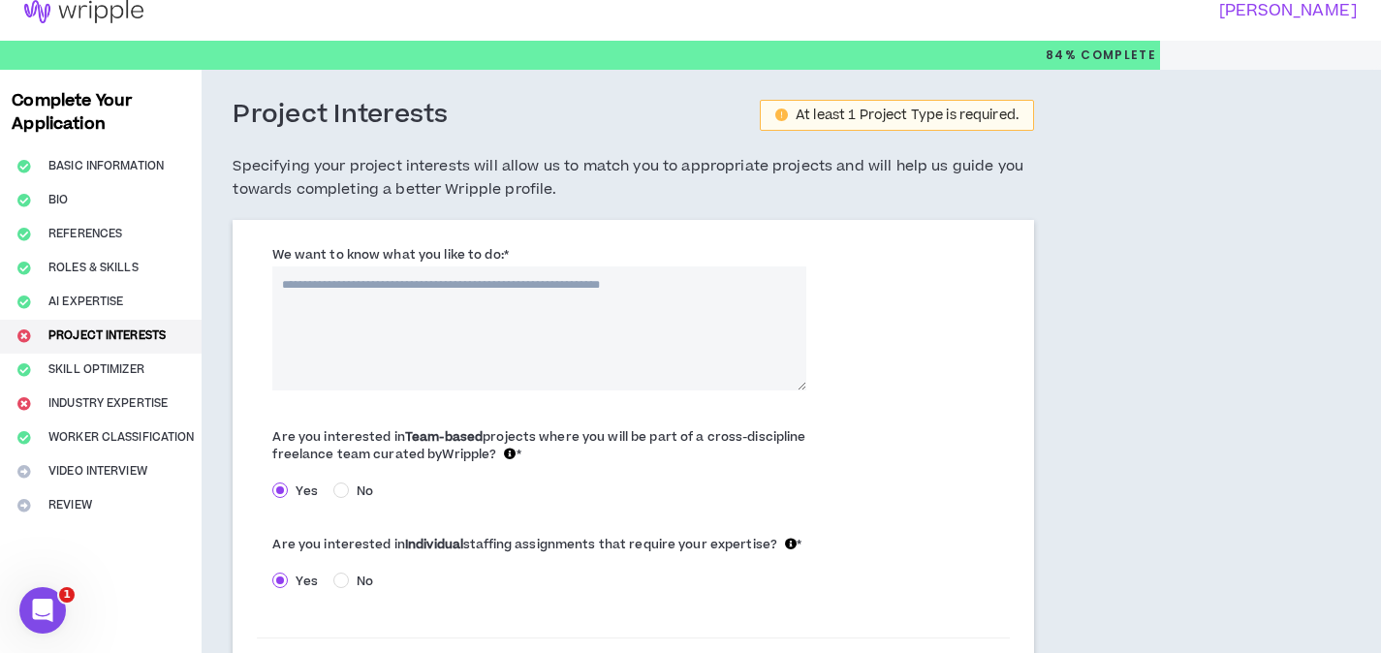
scroll to position [23, 0]
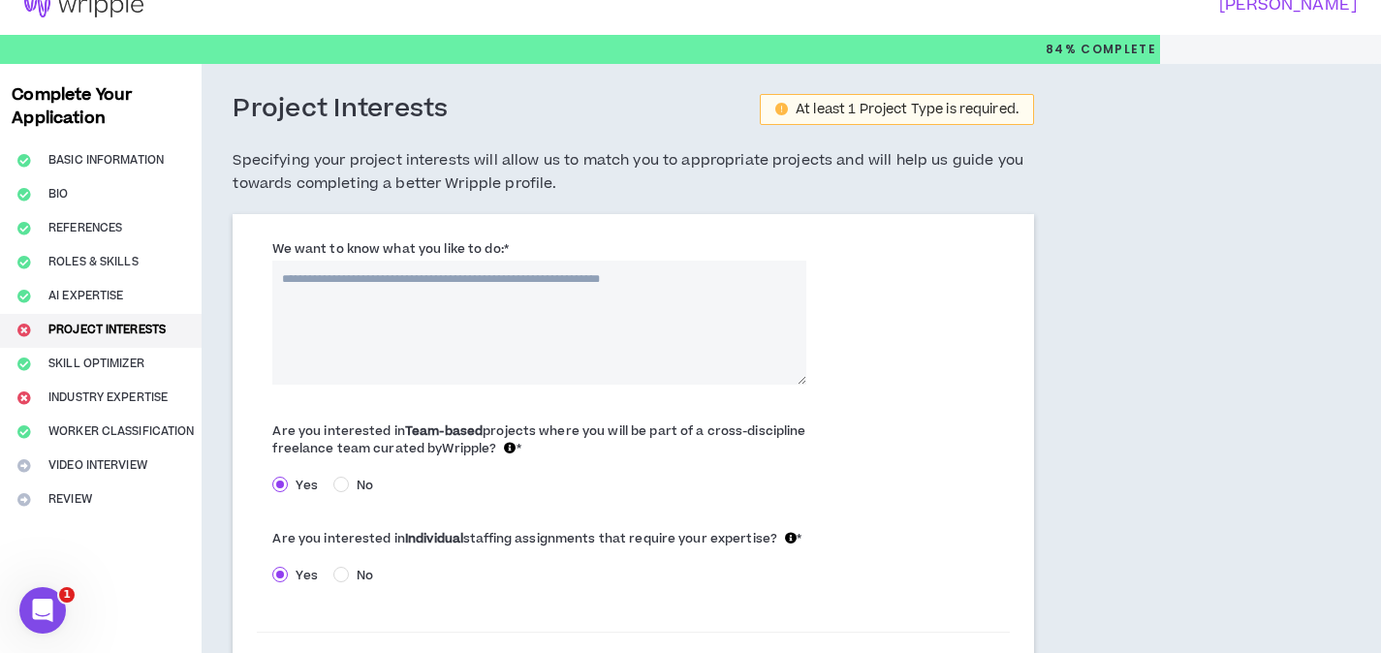
drag, startPoint x: 280, startPoint y: 274, endPoint x: 665, endPoint y: 275, distance: 384.6
click at [660, 274] on textarea "We want to know what you like to do: *" at bounding box center [538, 323] width 533 height 124
drag, startPoint x: 713, startPoint y: 278, endPoint x: 229, endPoint y: 279, distance: 484.4
paste textarea "**********"
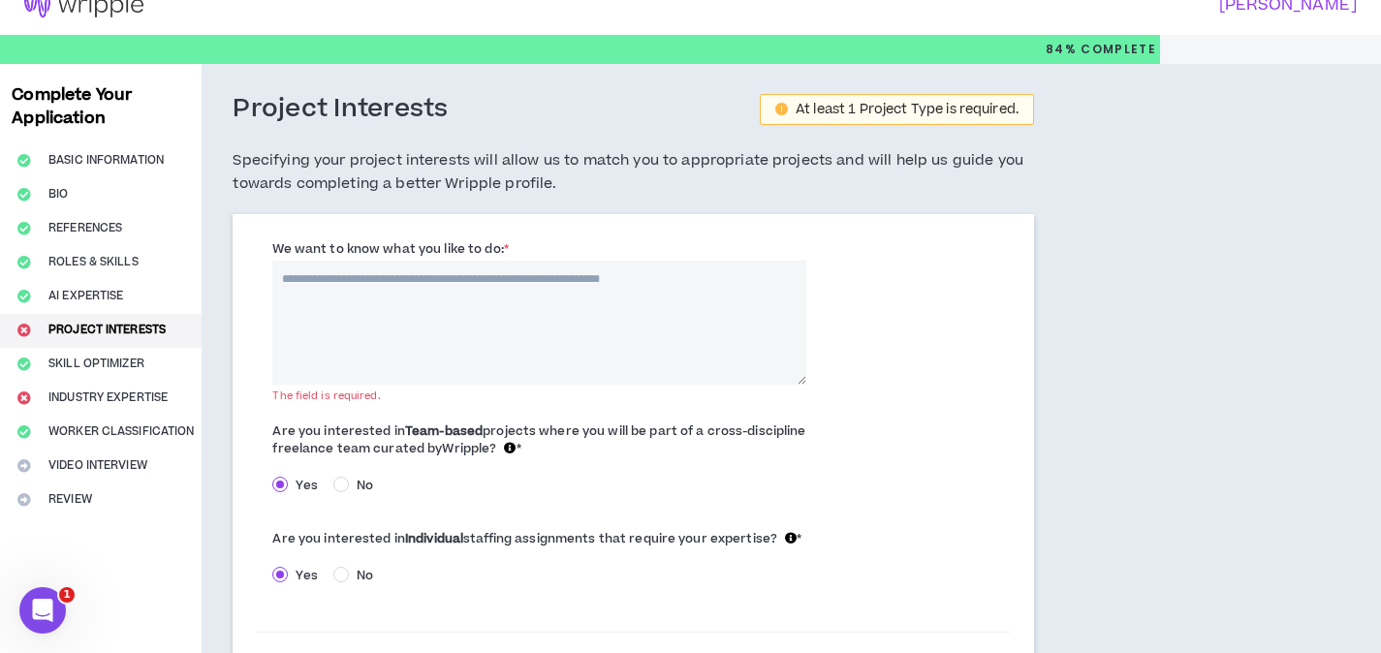
type textarea "**********"
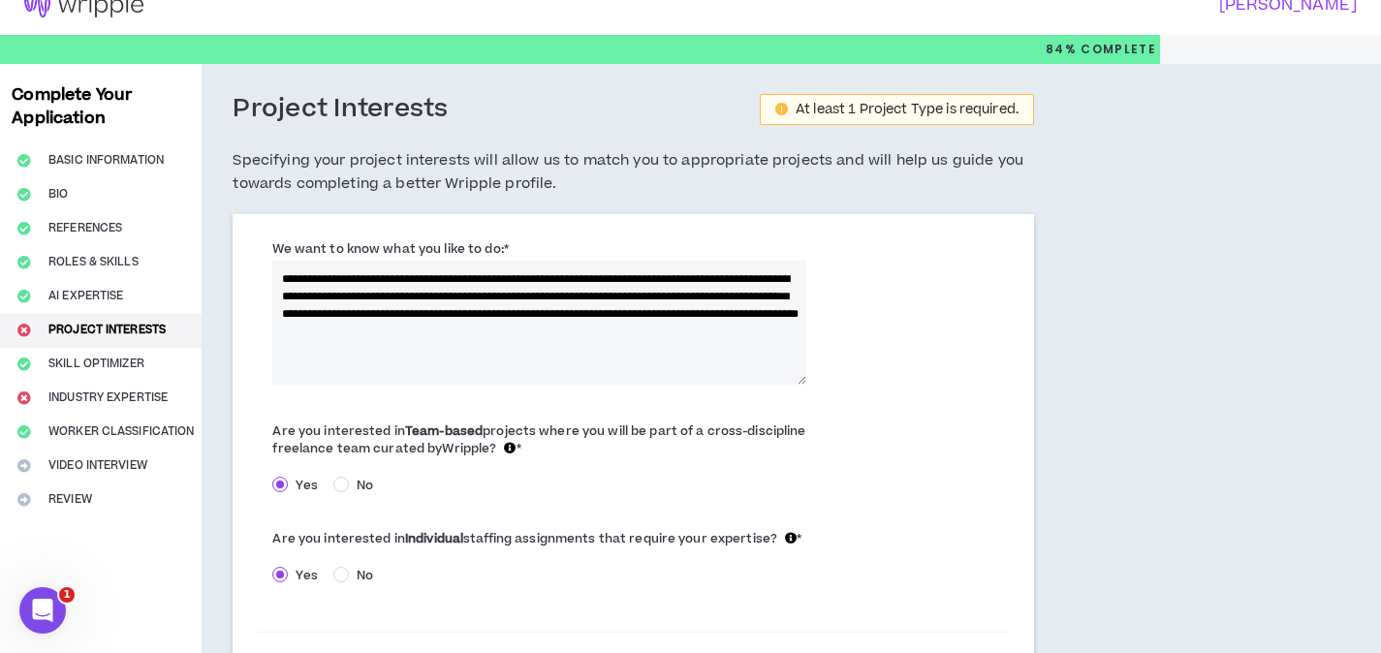
drag, startPoint x: 643, startPoint y: 315, endPoint x: 215, endPoint y: 194, distance: 445.0
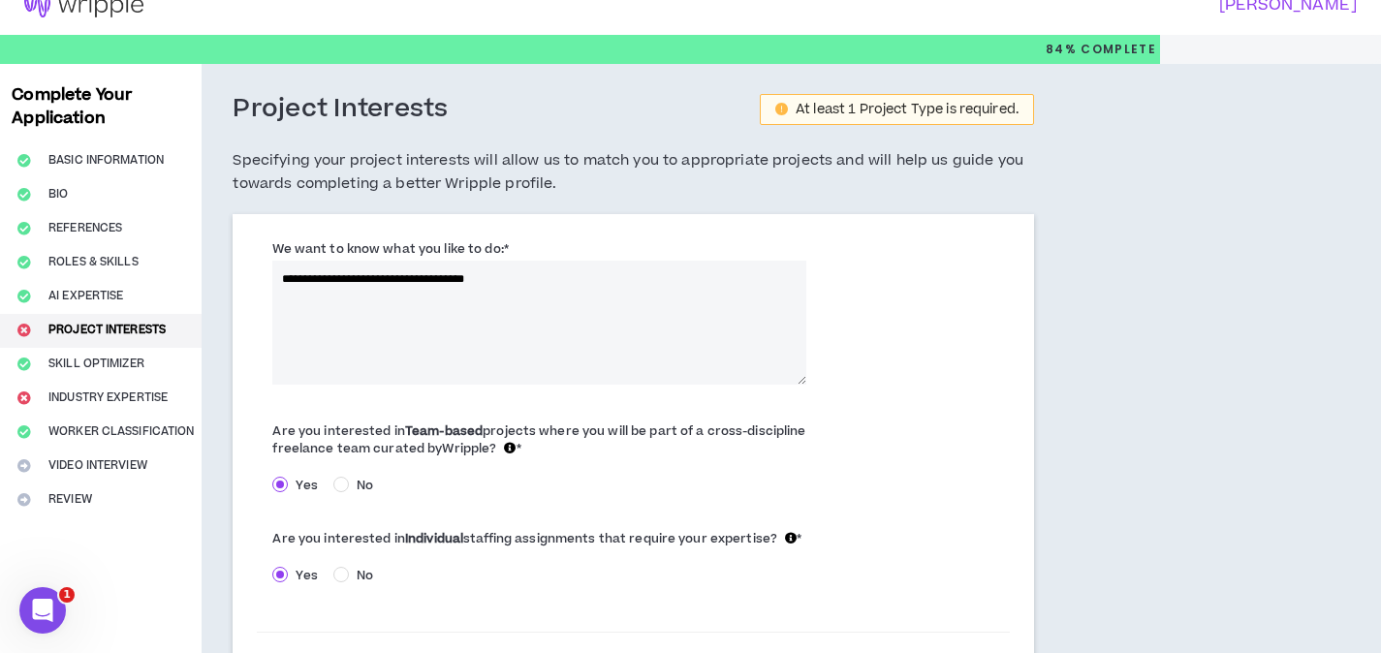
click at [370, 279] on textarea "**********" at bounding box center [538, 323] width 533 height 124
click at [537, 281] on textarea "**********" at bounding box center [538, 323] width 533 height 124
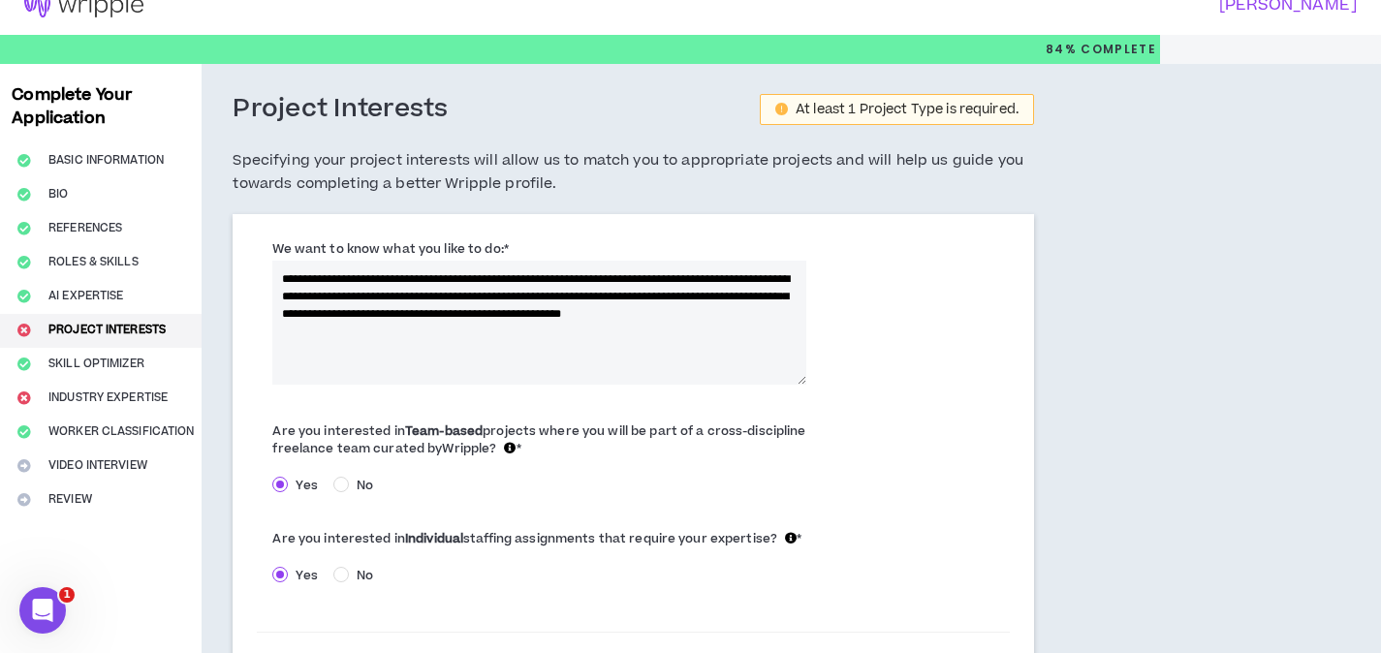
click at [487, 328] on textarea "**********" at bounding box center [538, 323] width 533 height 124
click at [417, 327] on textarea "**********" at bounding box center [538, 323] width 533 height 124
click at [519, 339] on textarea "**********" at bounding box center [538, 323] width 533 height 124
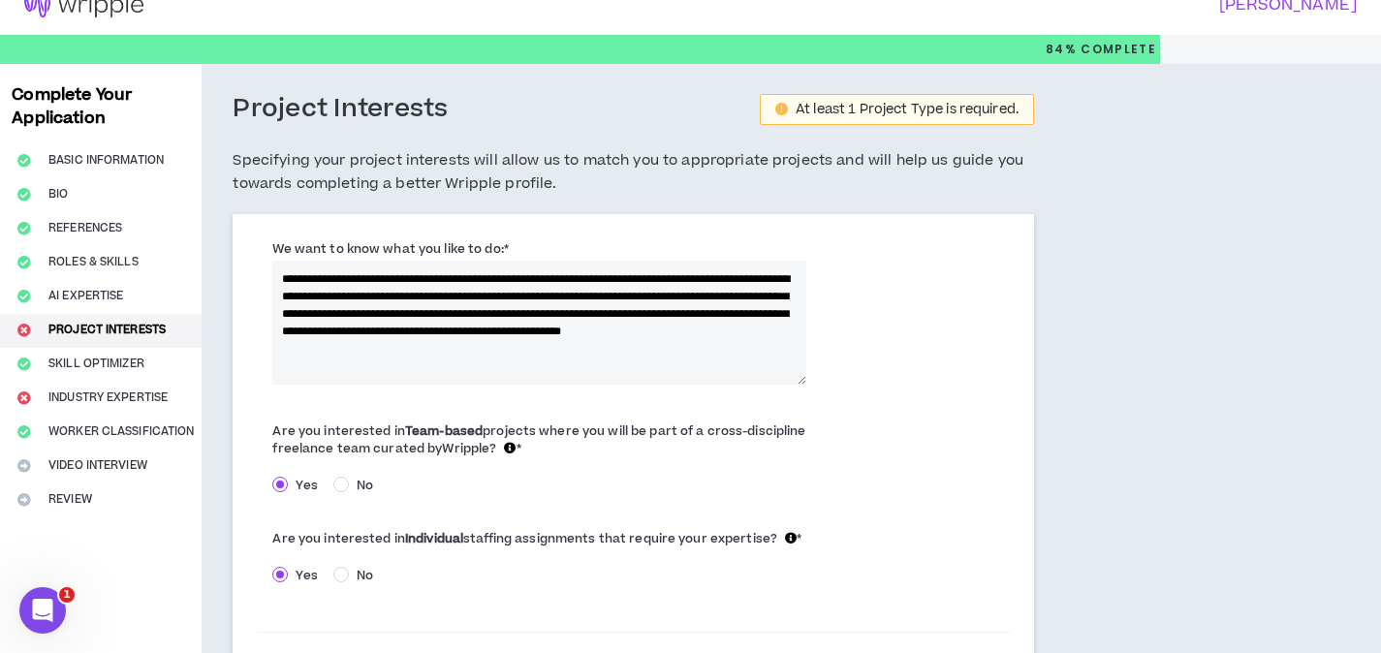
click at [686, 316] on textarea "**********" at bounding box center [538, 323] width 533 height 124
click at [584, 336] on textarea "**********" at bounding box center [538, 323] width 533 height 124
click at [548, 333] on textarea "**********" at bounding box center [538, 323] width 533 height 124
click at [479, 348] on textarea "**********" at bounding box center [538, 323] width 533 height 124
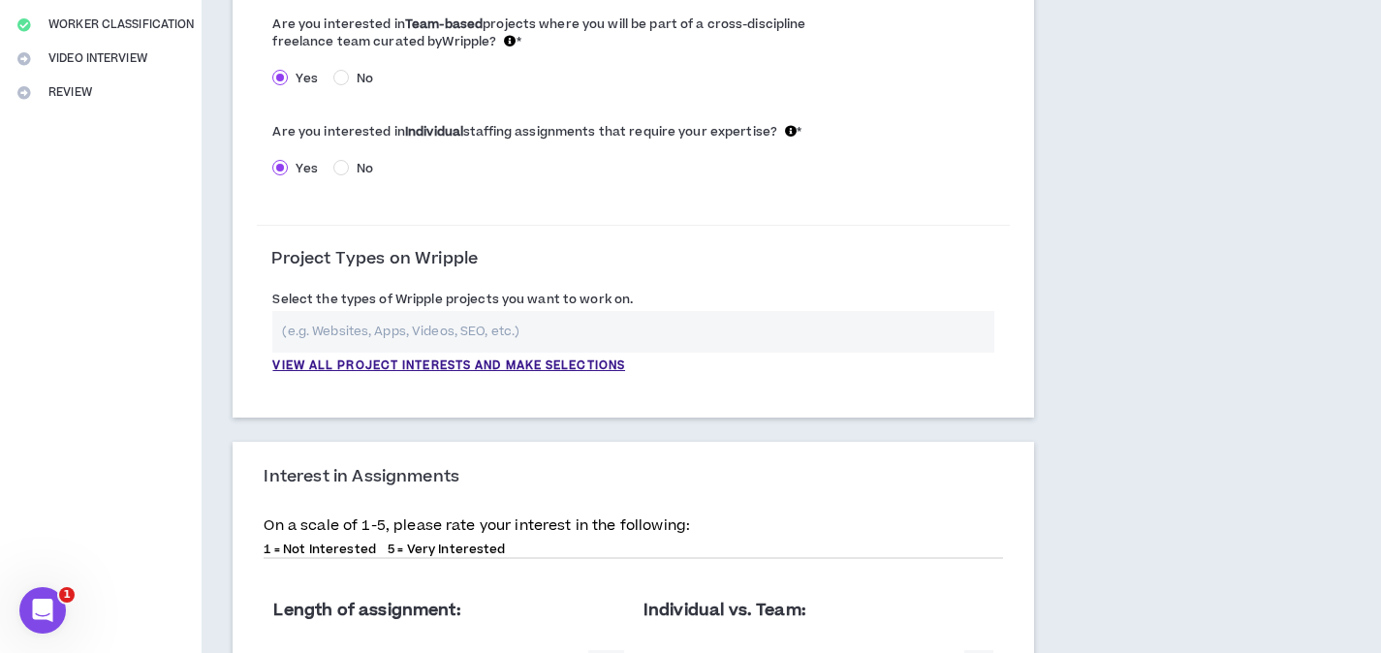
scroll to position [434, 0]
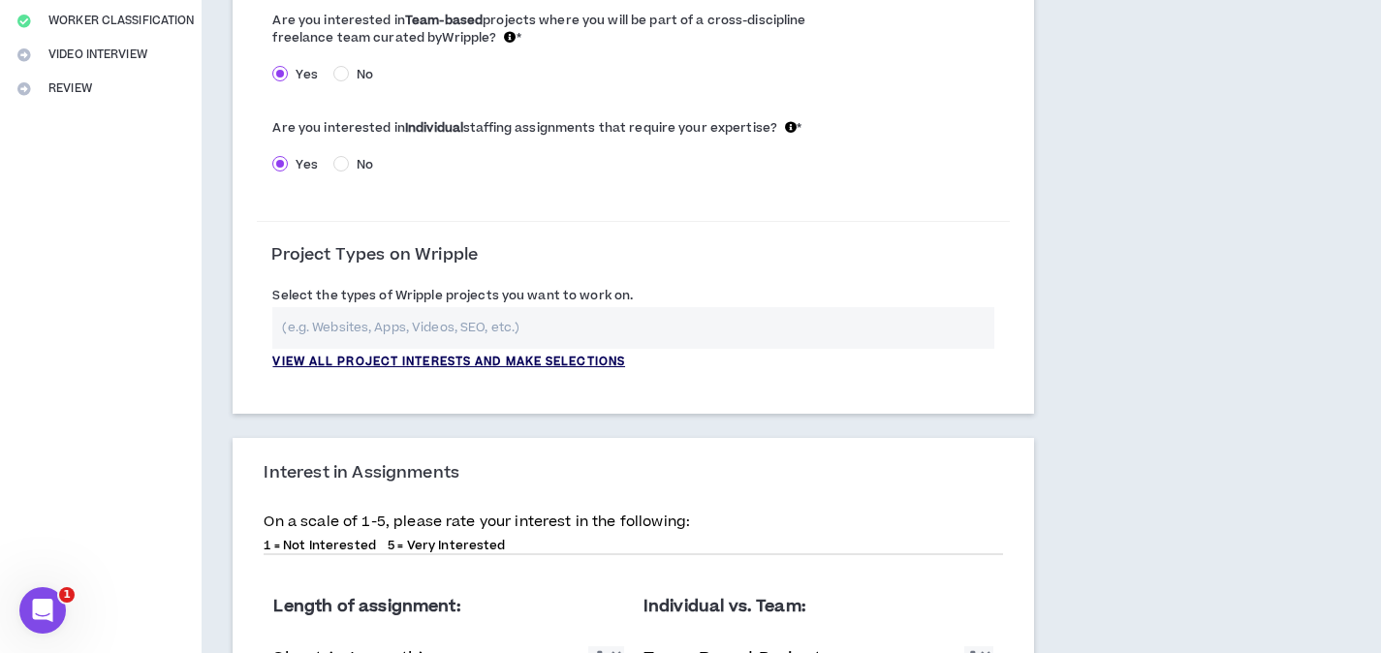
type textarea "**********"
click at [571, 361] on p "View all project interests and make selections" at bounding box center [448, 362] width 353 height 17
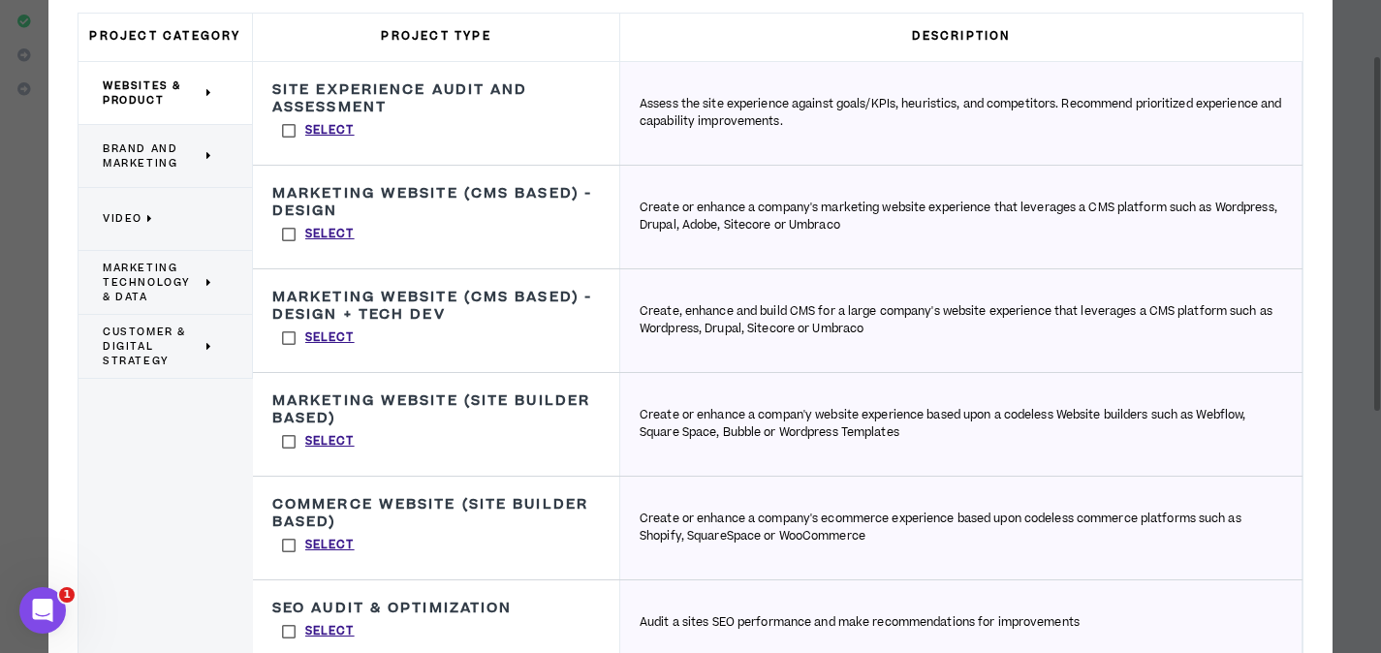
click at [180, 152] on span "Brand and Marketing" at bounding box center [152, 155] width 99 height 29
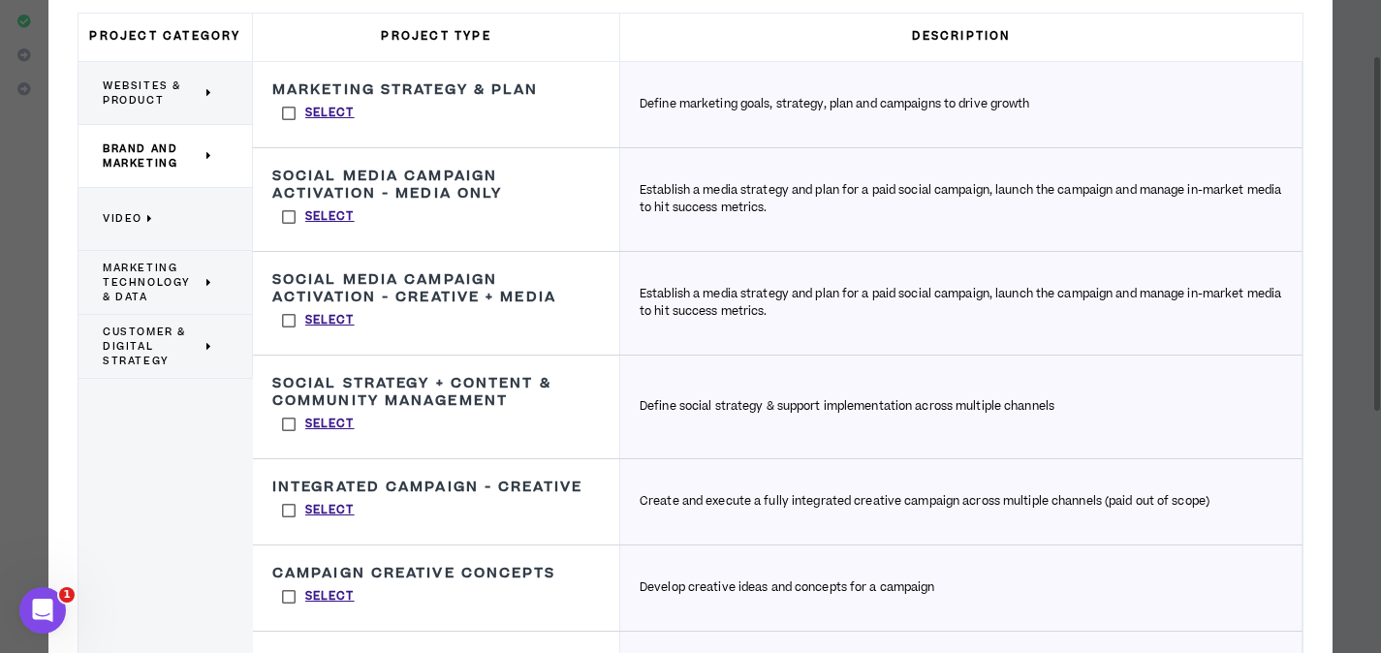
click at [291, 114] on label "Select" at bounding box center [318, 113] width 92 height 29
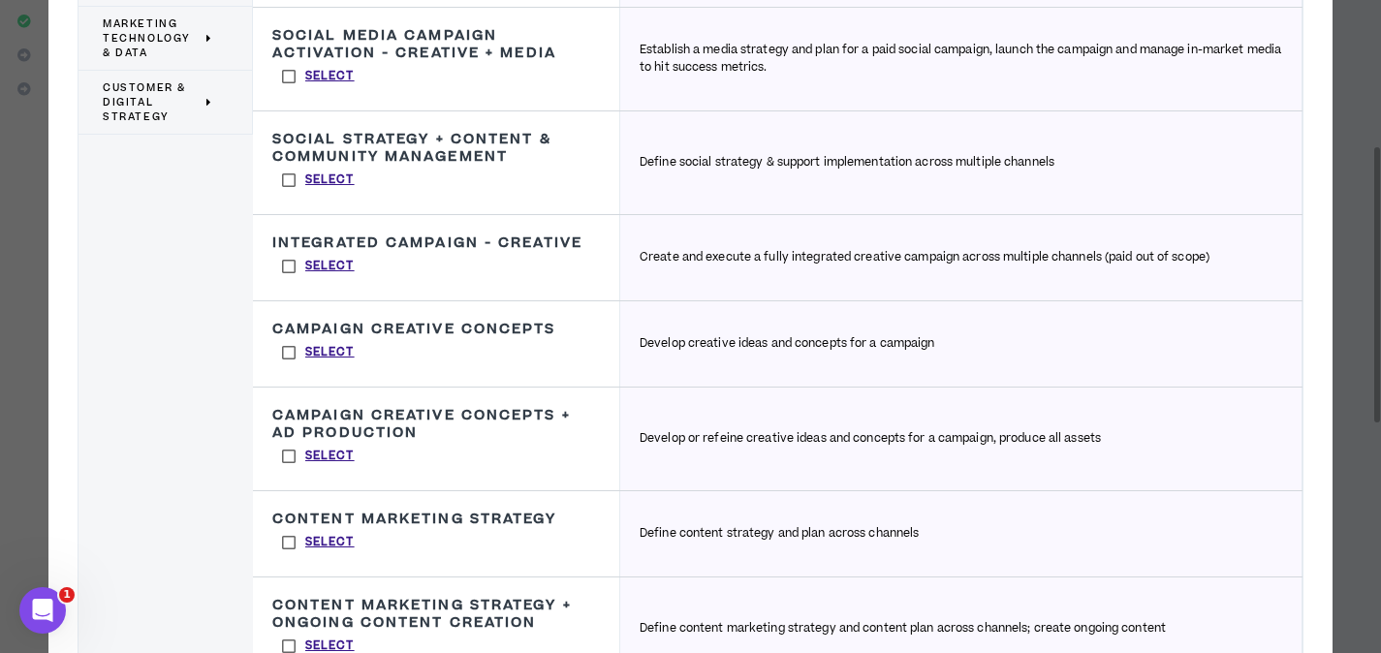
click at [293, 182] on label "Select" at bounding box center [318, 180] width 92 height 29
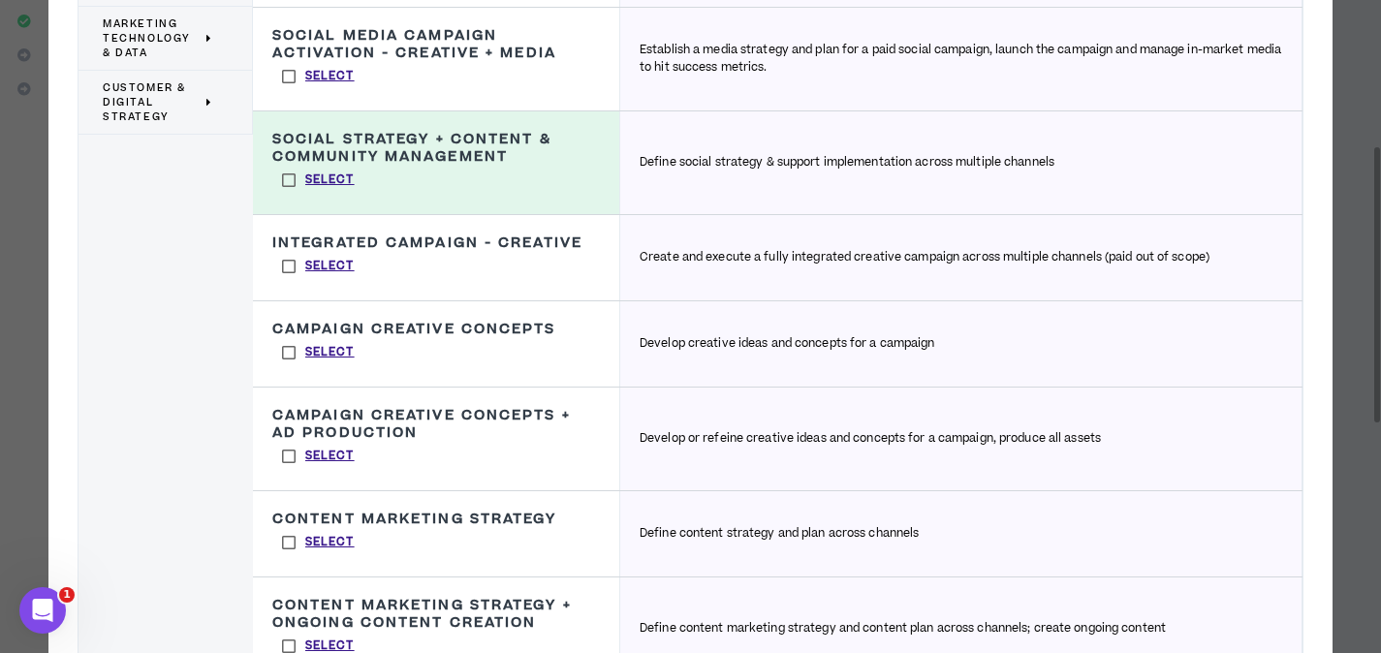
click at [284, 355] on label "Select" at bounding box center [318, 352] width 92 height 29
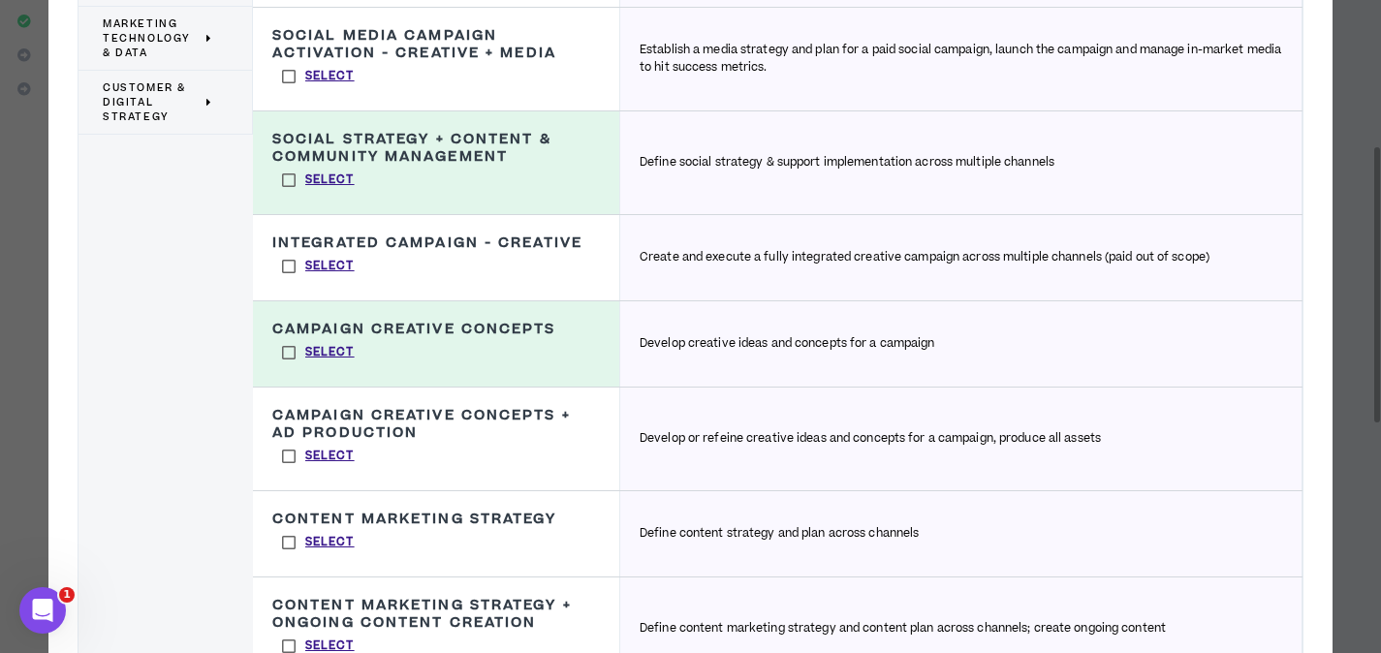
click at [284, 460] on label "Select" at bounding box center [318, 456] width 92 height 29
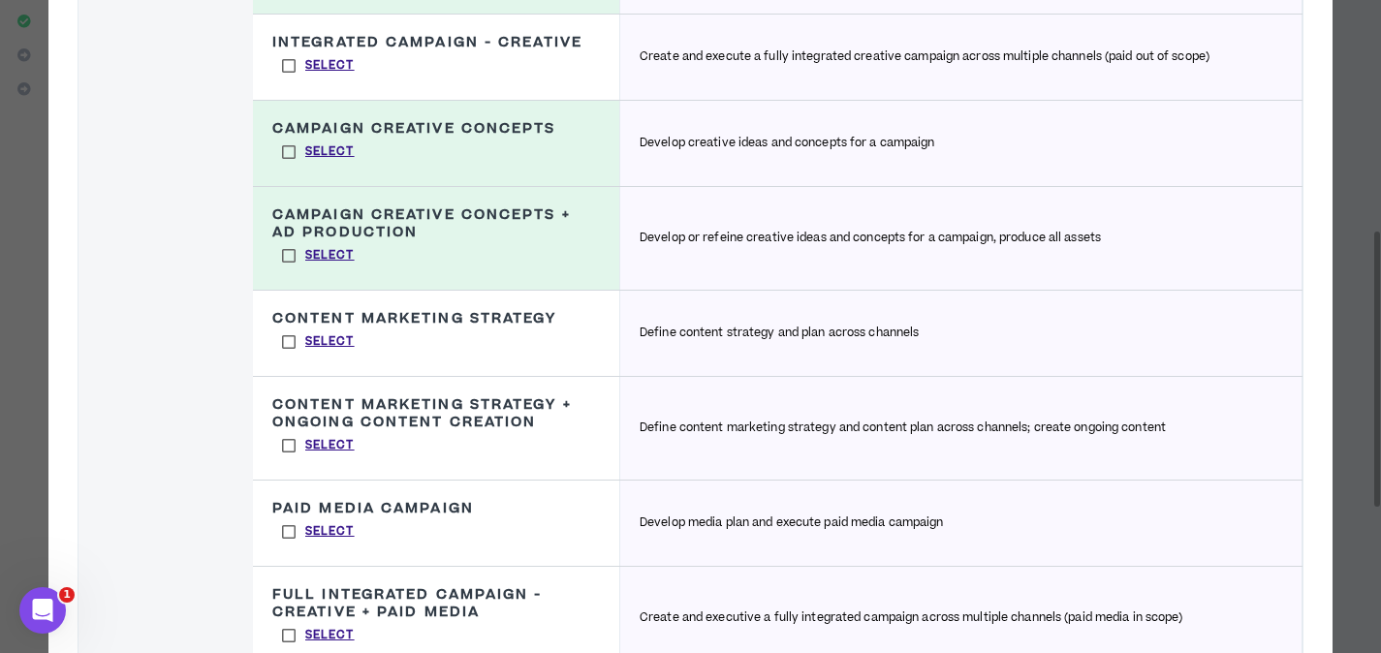
click at [287, 342] on label "Select" at bounding box center [318, 341] width 92 height 29
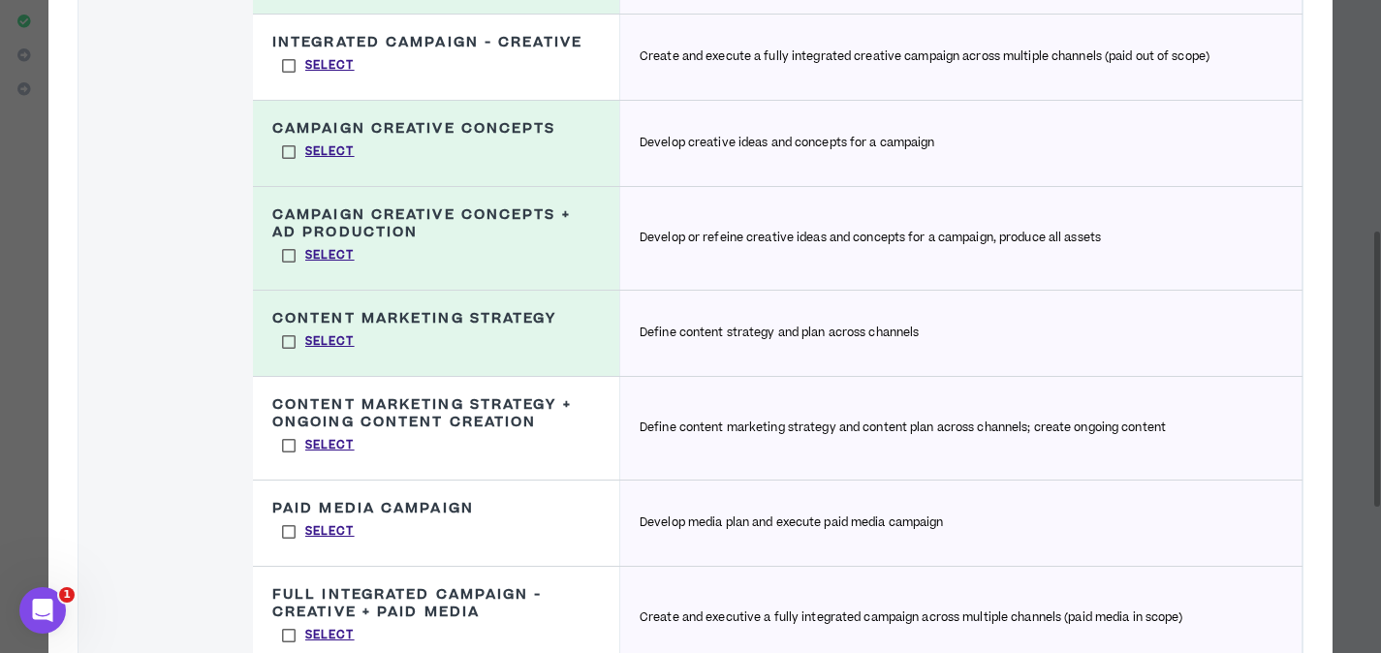
click at [288, 449] on label "Select" at bounding box center [318, 445] width 92 height 29
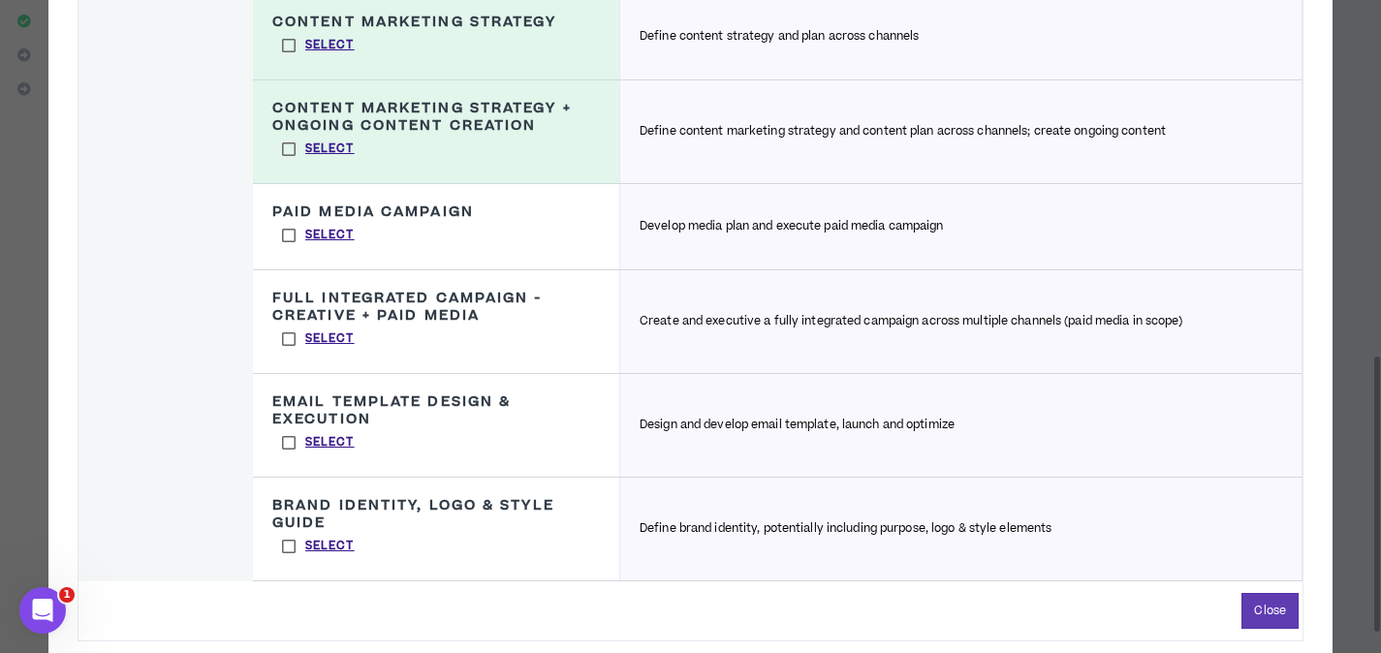
click at [286, 544] on label "Select" at bounding box center [318, 546] width 92 height 29
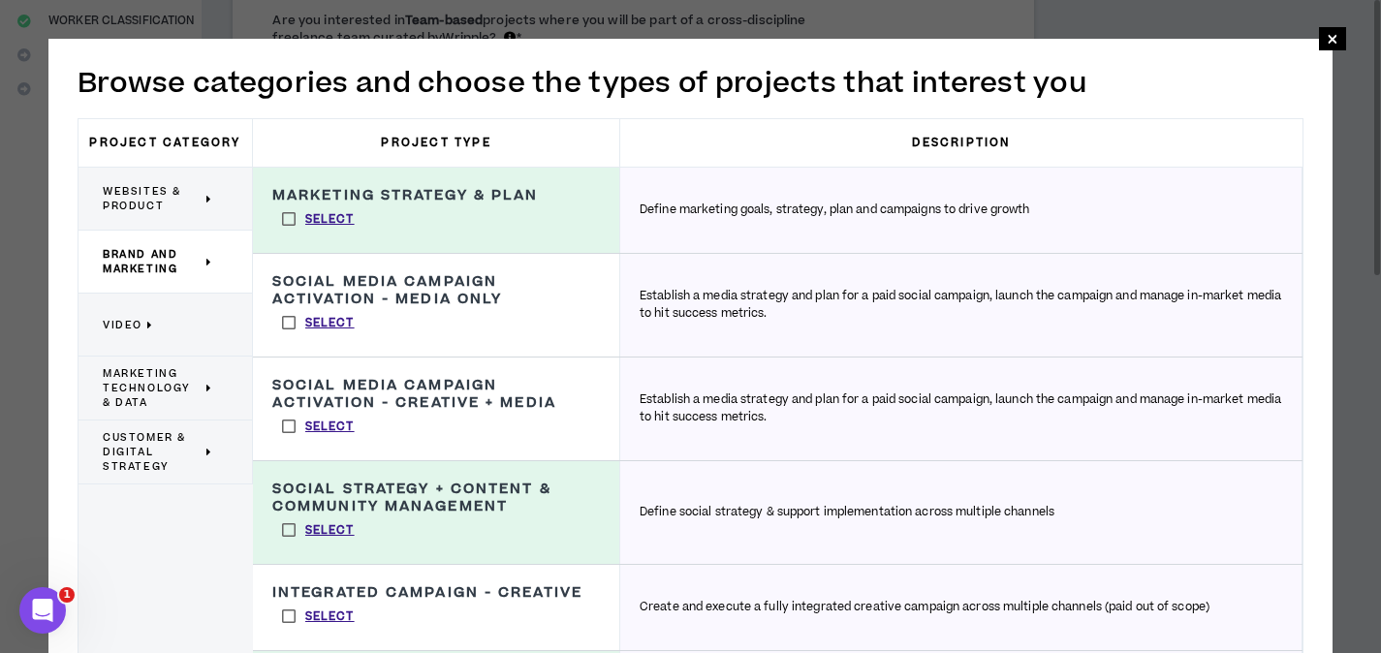
click at [174, 369] on span "Marketing Technology & Data" at bounding box center [152, 388] width 99 height 44
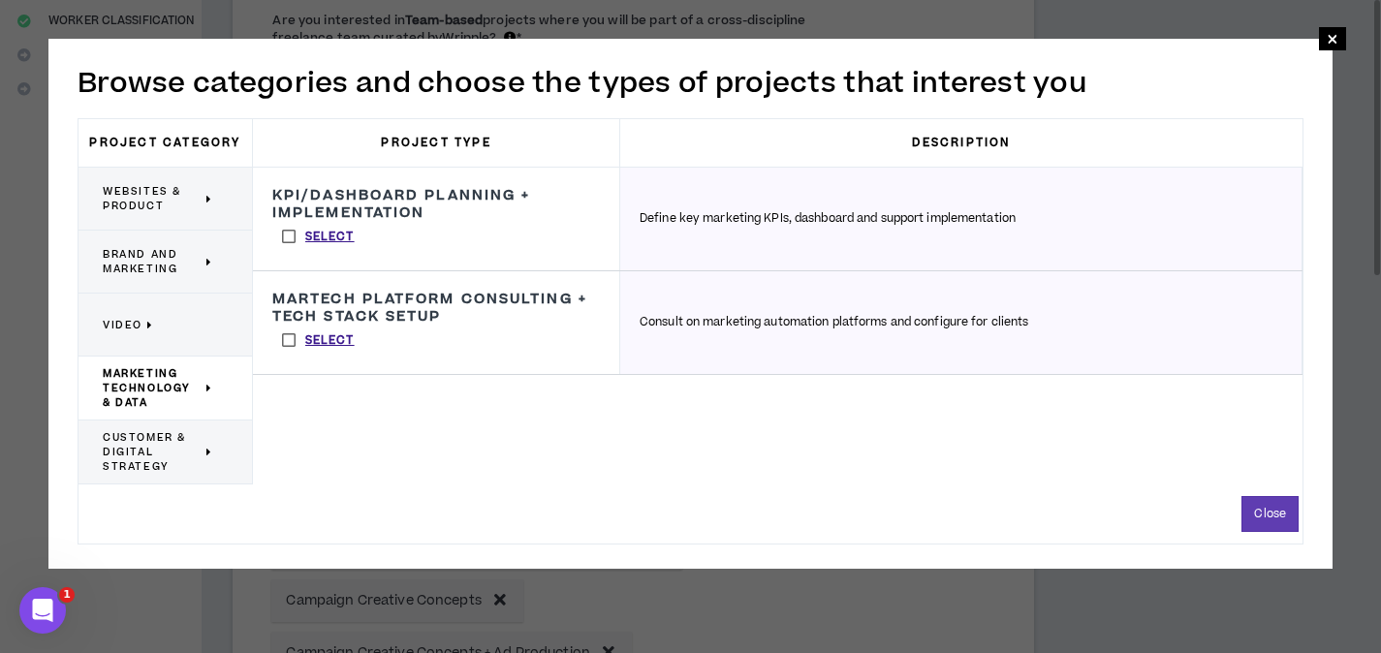
click at [184, 456] on span "Customer & Digital Strategy" at bounding box center [152, 452] width 99 height 44
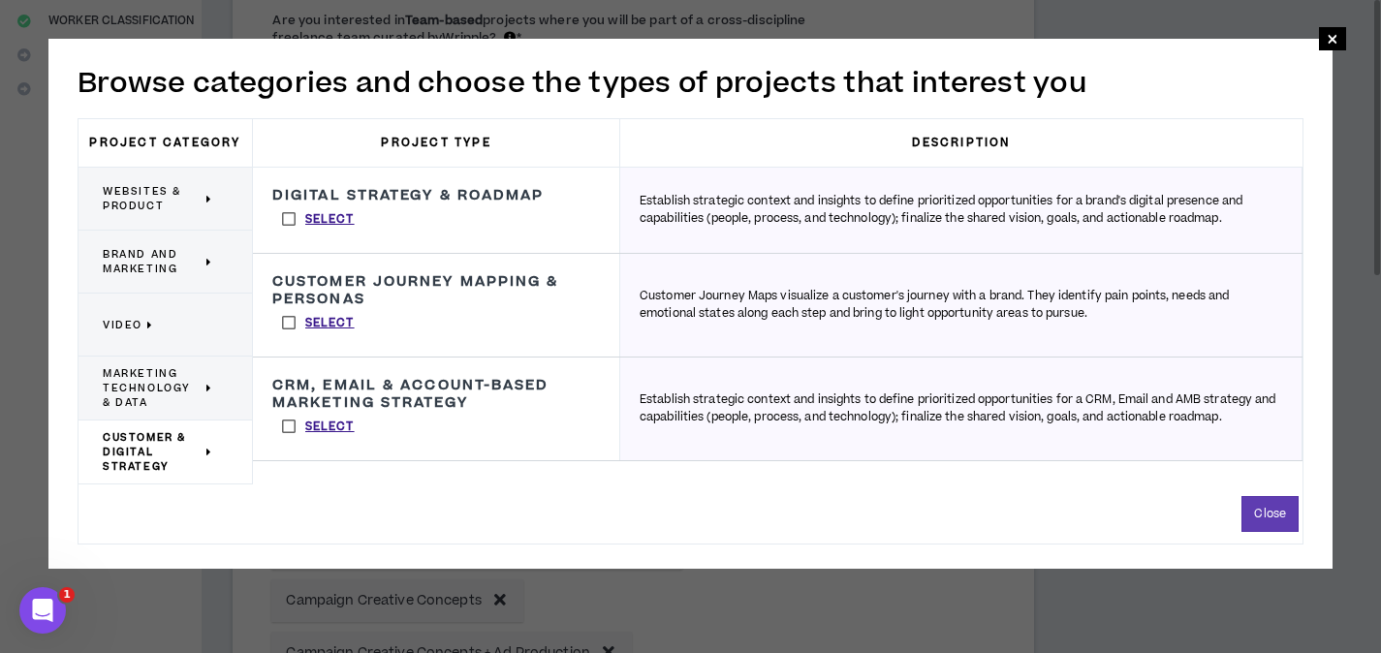
click at [285, 217] on label "Select" at bounding box center [318, 218] width 92 height 29
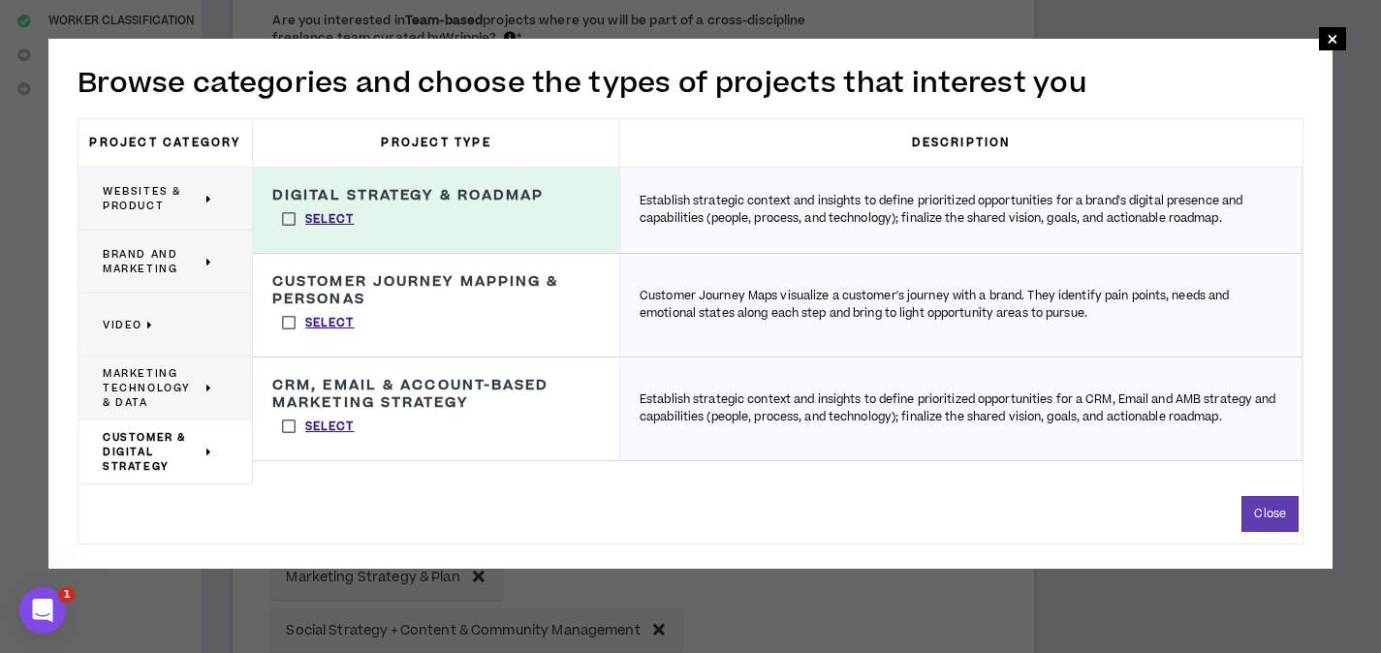
click at [292, 322] on label "Select" at bounding box center [318, 322] width 92 height 29
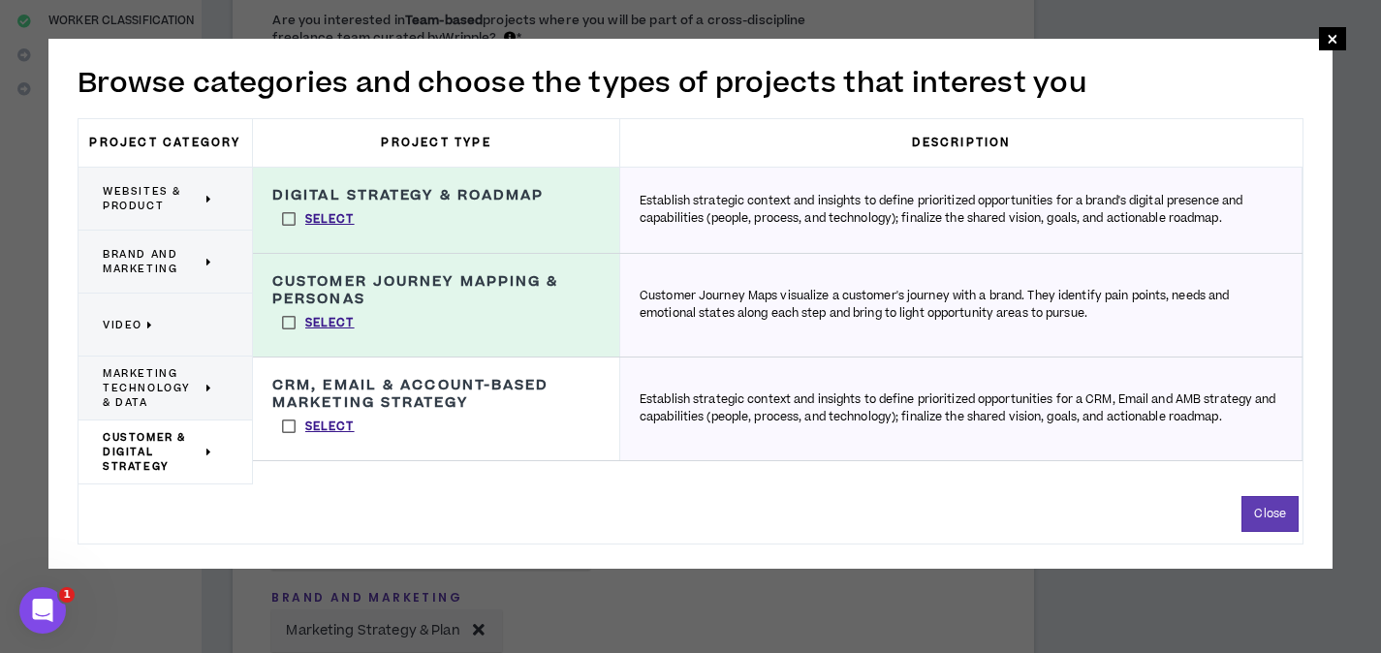
click at [151, 202] on span "Websites & Product" at bounding box center [152, 198] width 99 height 29
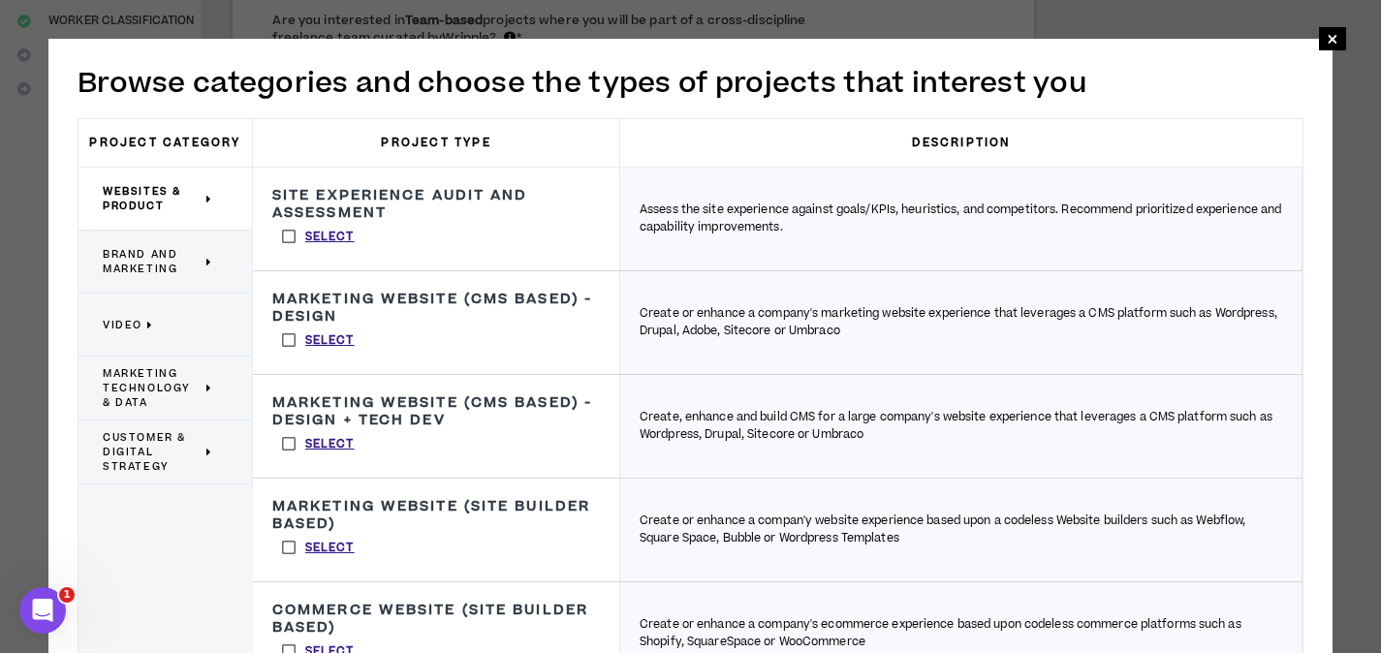
click at [281, 340] on label "Select" at bounding box center [318, 340] width 92 height 29
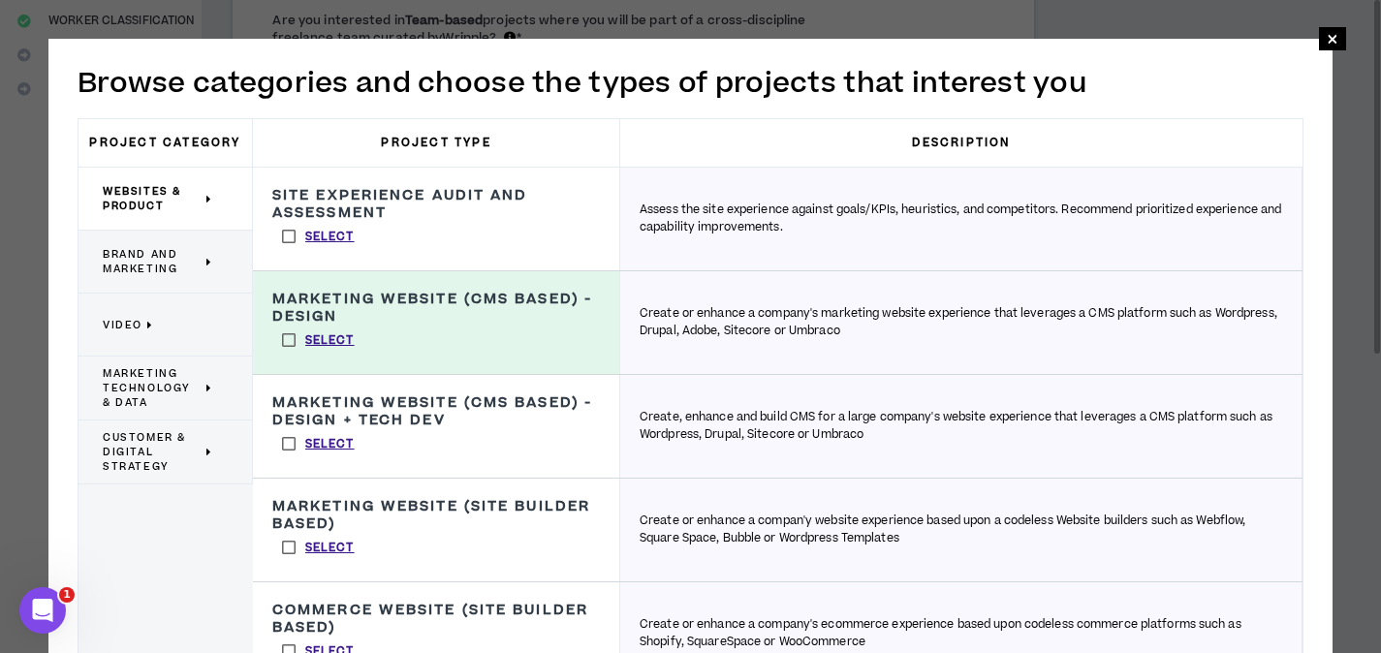
click at [287, 452] on label "Select" at bounding box center [318, 443] width 92 height 29
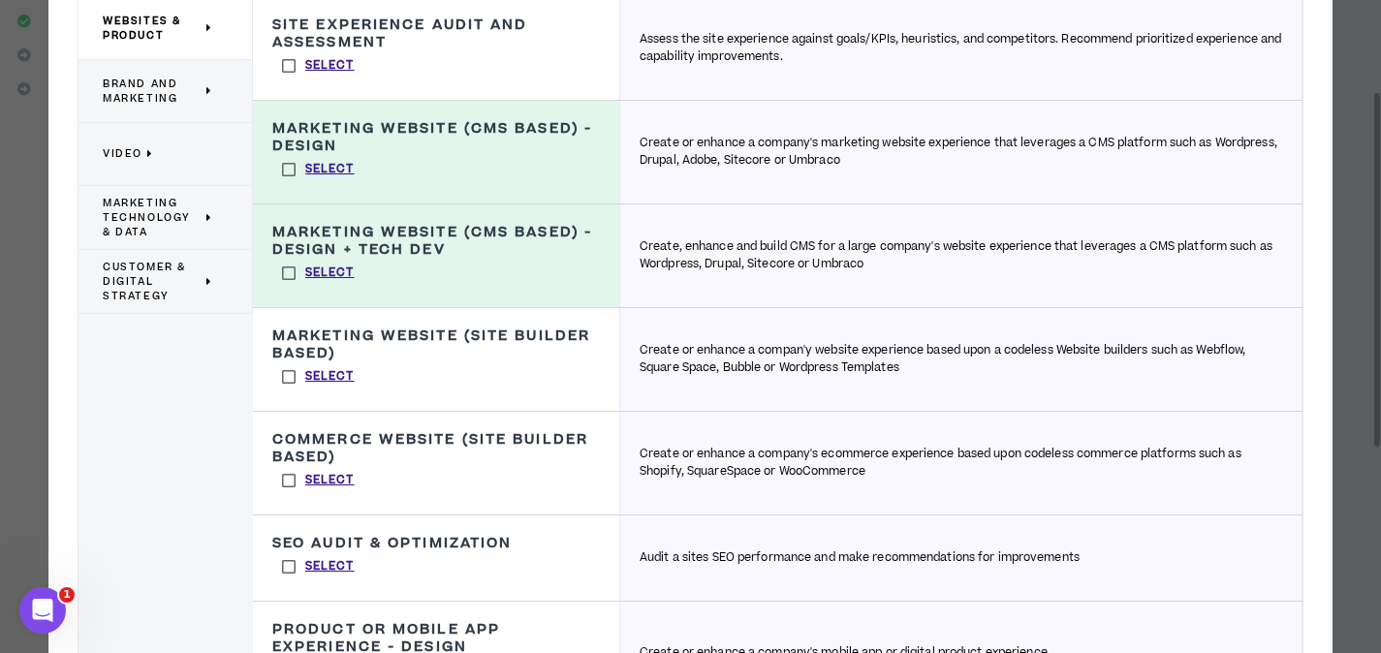
click at [291, 381] on label "Select" at bounding box center [318, 376] width 92 height 29
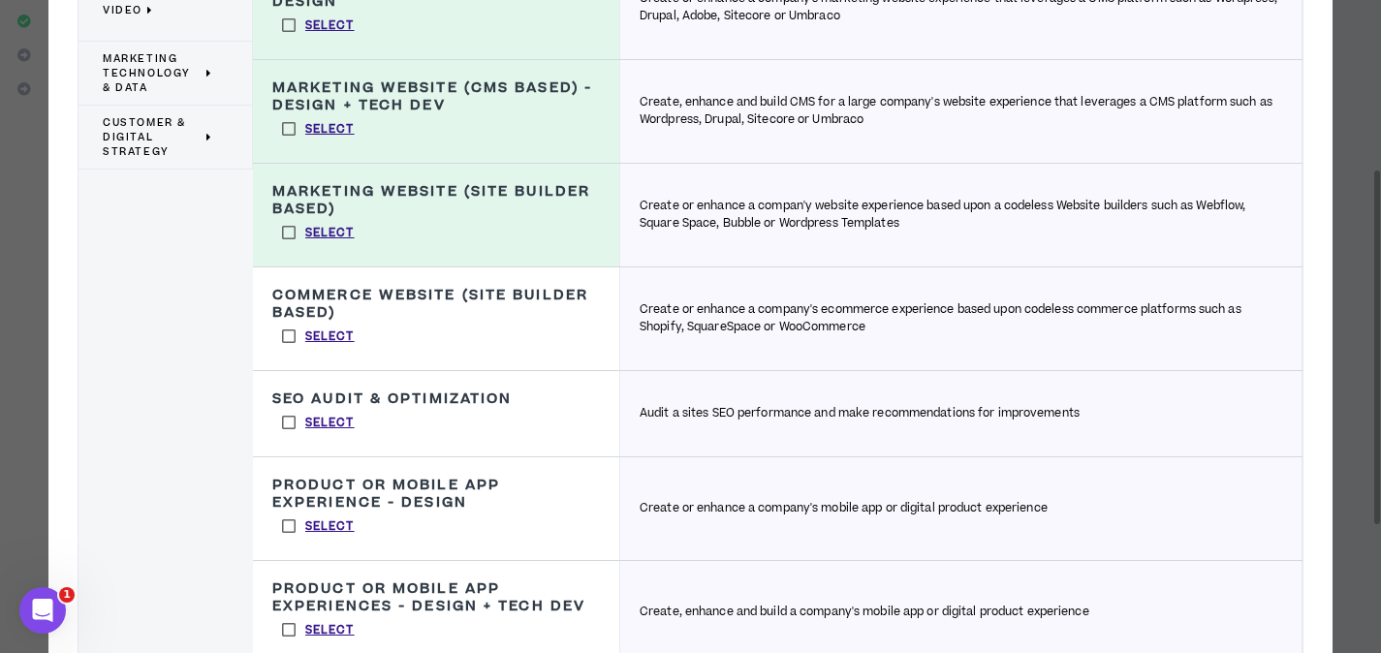
click at [287, 340] on label "Select" at bounding box center [318, 336] width 92 height 29
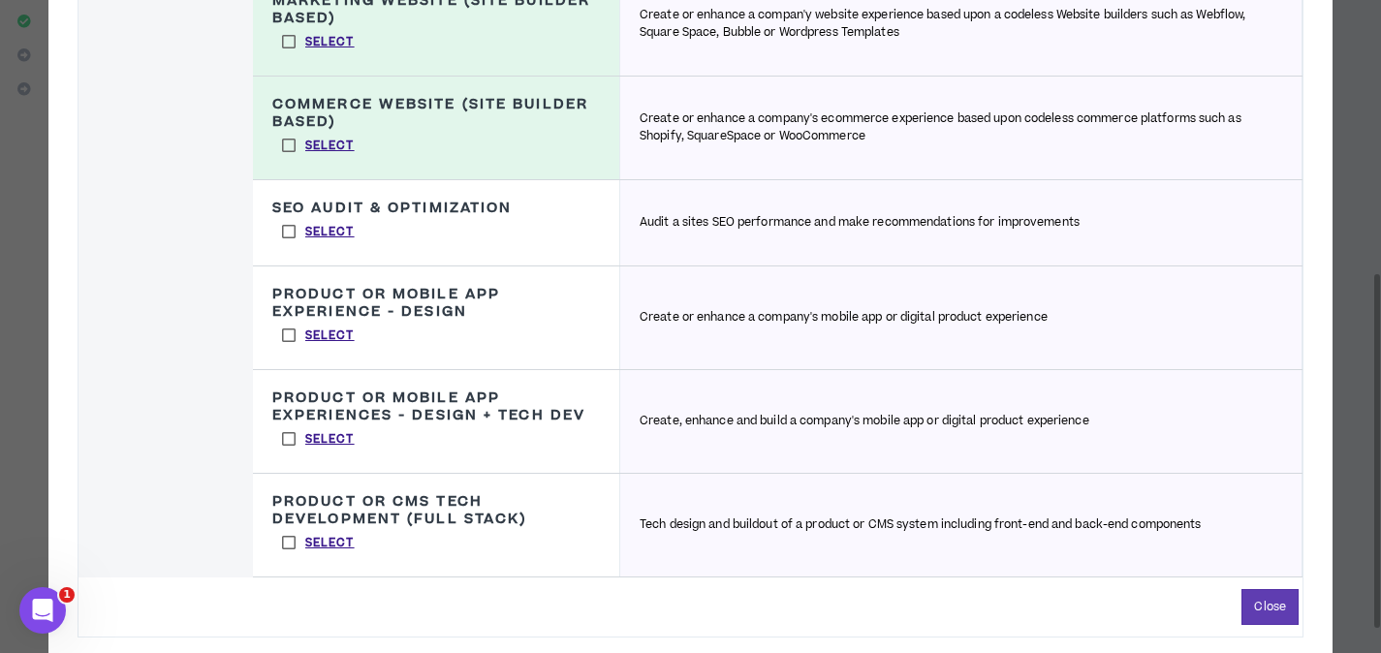
click at [285, 335] on label "Select" at bounding box center [318, 335] width 92 height 29
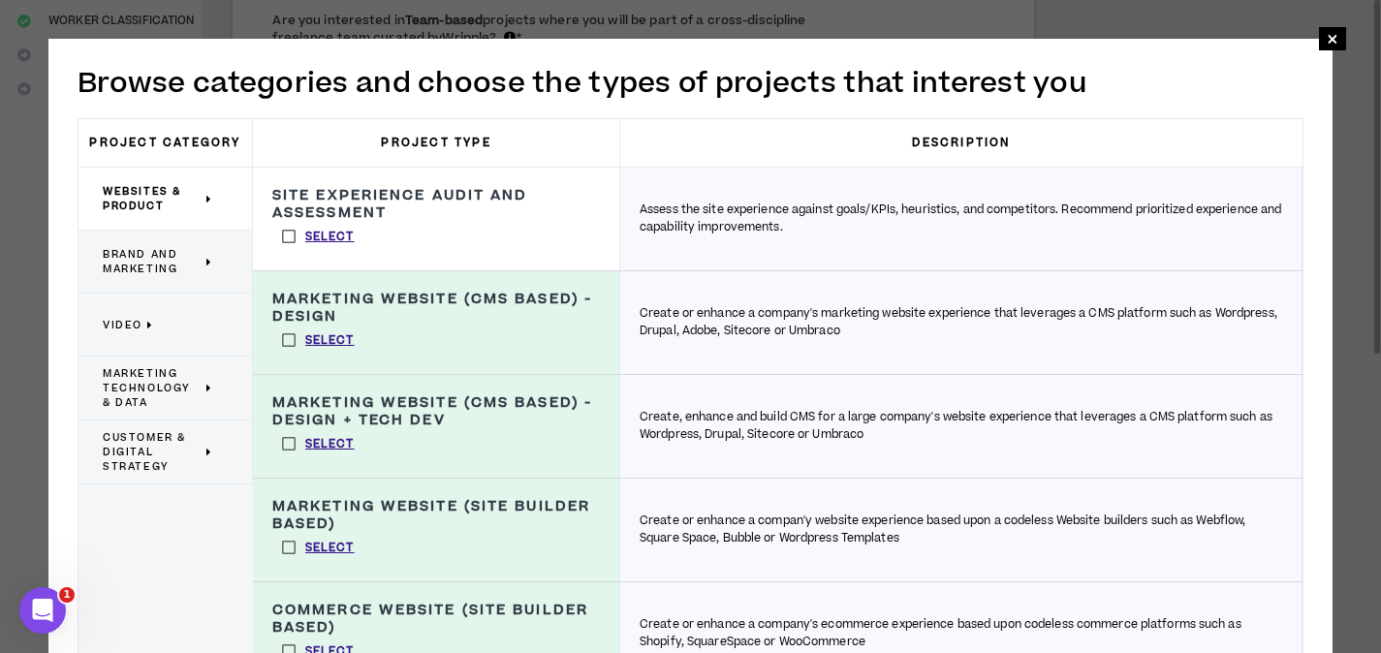
click at [171, 199] on span "Websites & Product" at bounding box center [152, 198] width 99 height 29
click at [171, 260] on span "Brand and Marketing" at bounding box center [152, 261] width 99 height 29
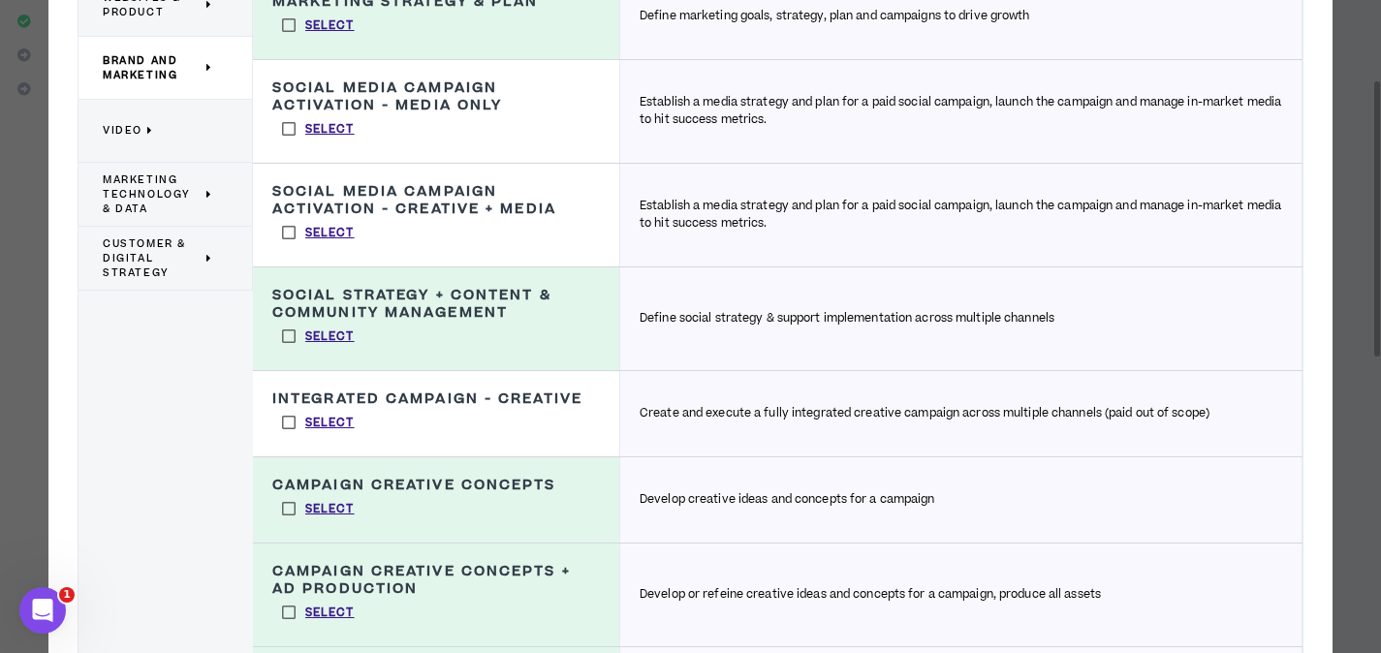
click at [294, 423] on label "Select" at bounding box center [318, 422] width 92 height 29
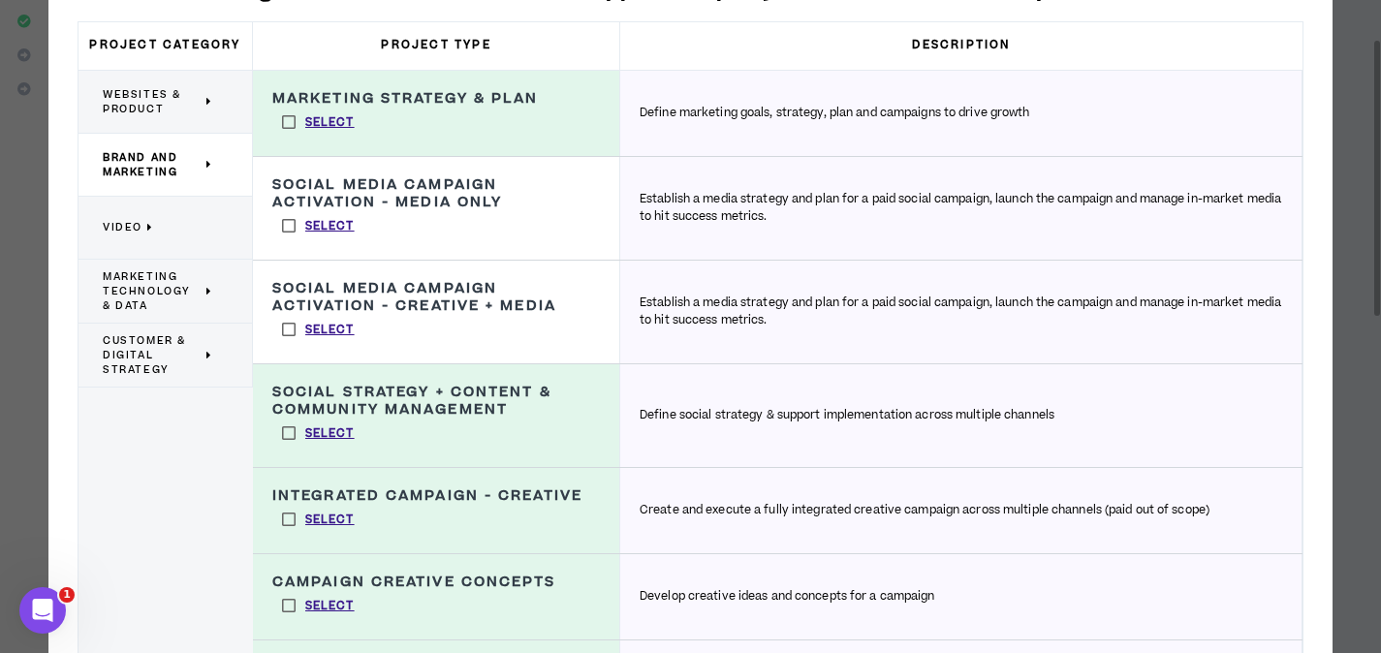
click at [189, 232] on p "Video" at bounding box center [158, 227] width 110 height 43
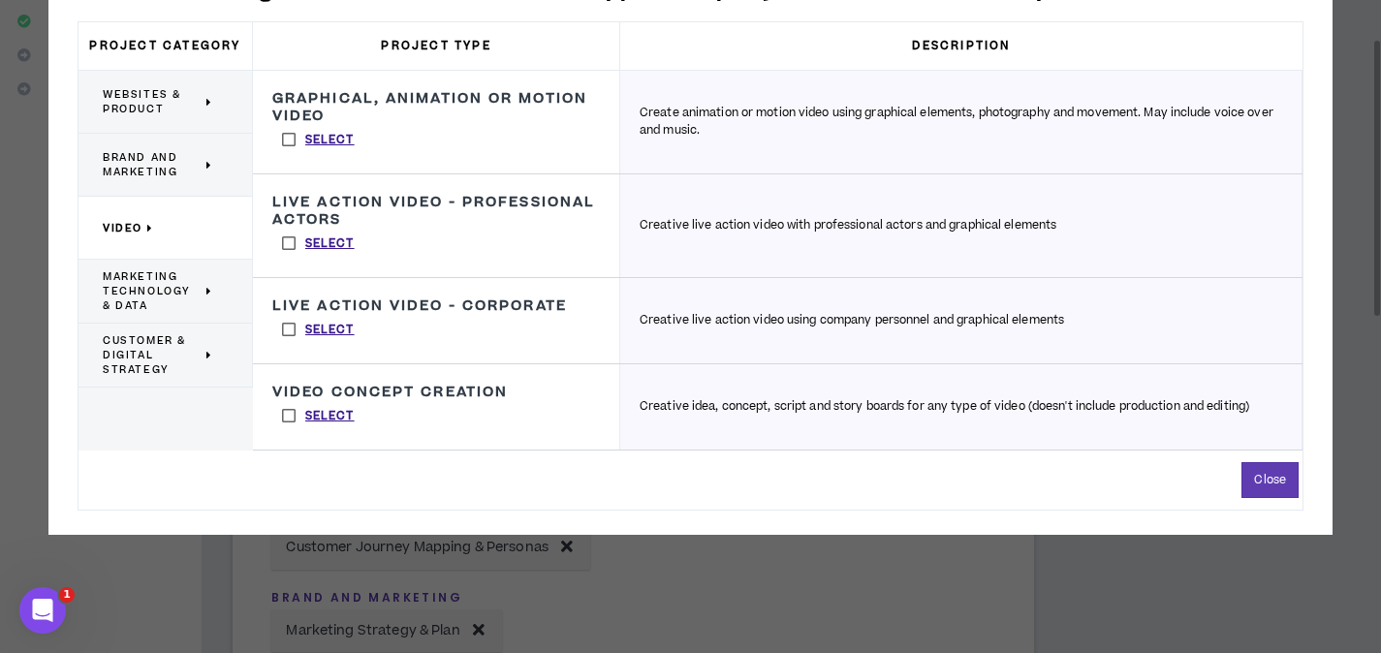
click at [173, 285] on span "Marketing Technology & Data" at bounding box center [152, 291] width 99 height 44
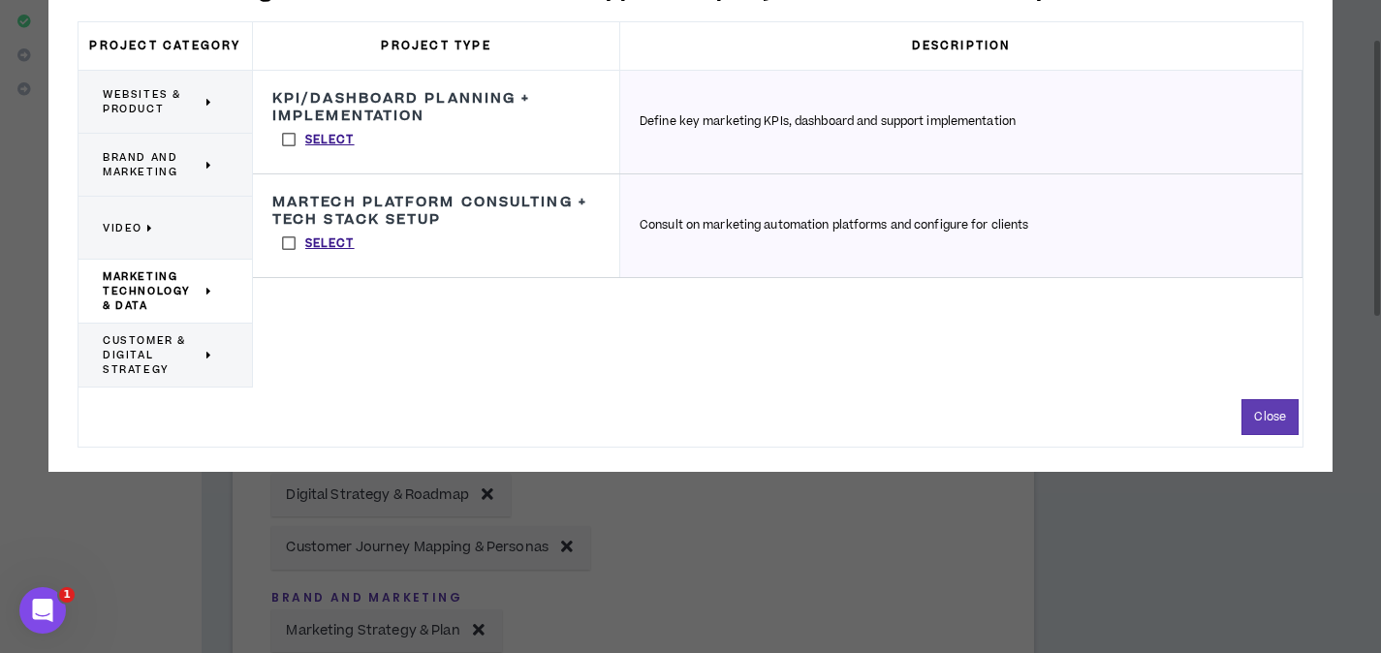
click at [289, 143] on label "Select" at bounding box center [318, 139] width 92 height 29
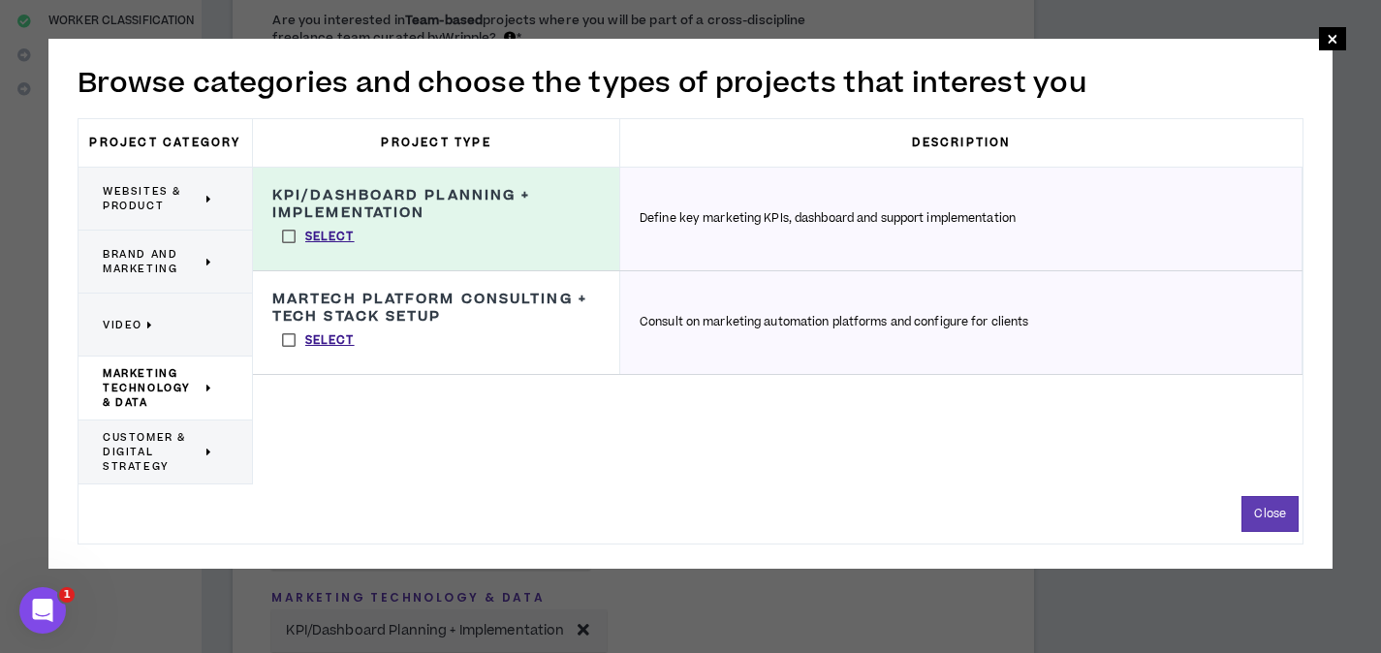
click at [183, 451] on span "Customer & Digital Strategy" at bounding box center [152, 452] width 99 height 44
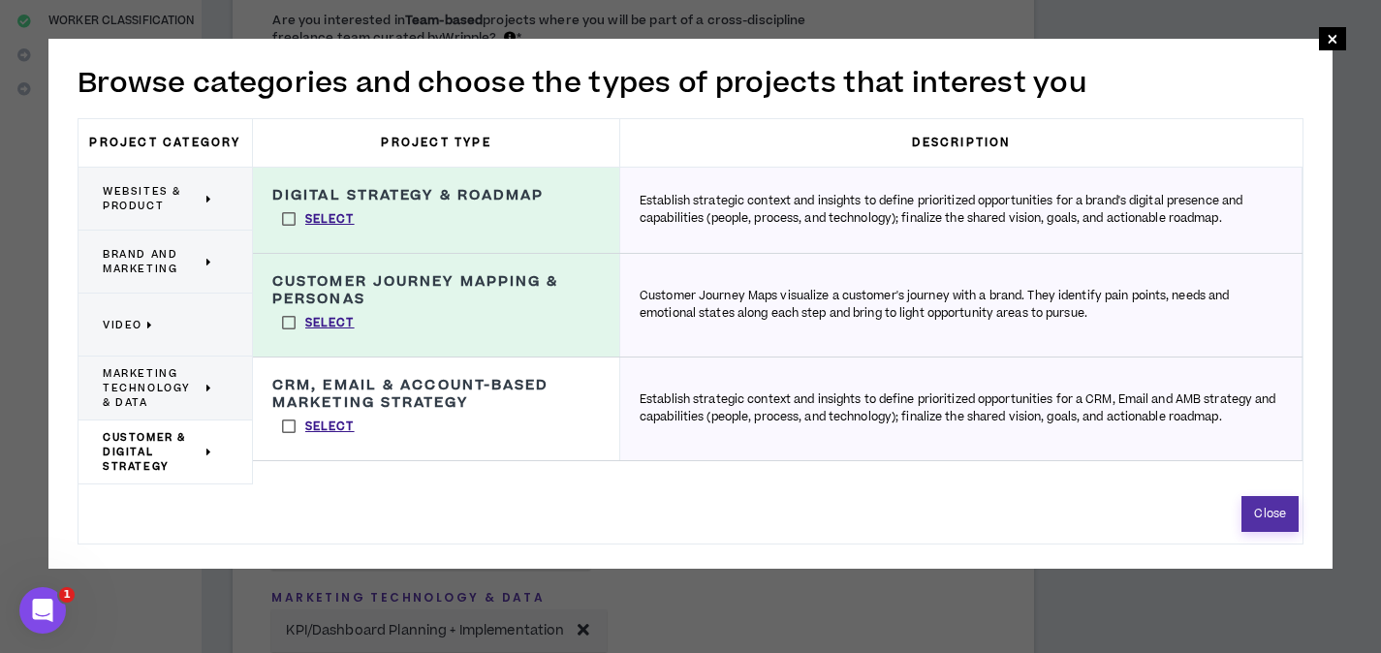
click at [1265, 516] on button "Close" at bounding box center [1269, 514] width 57 height 36
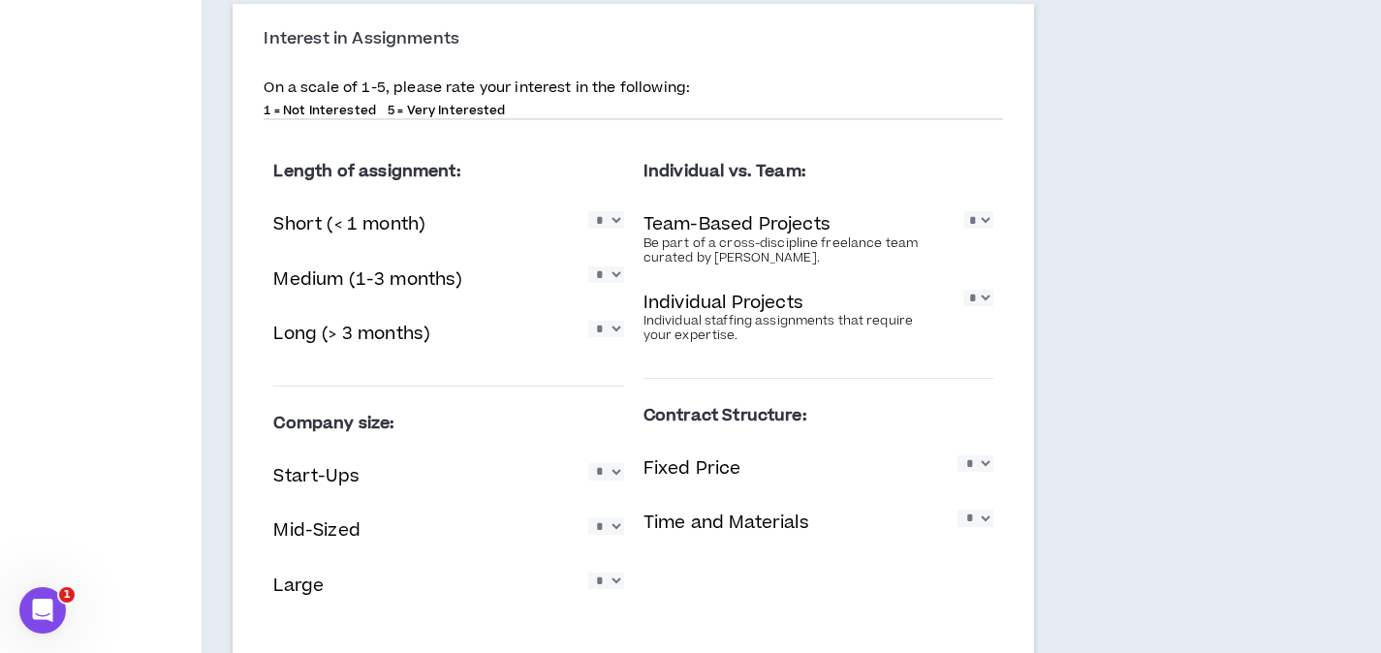
scroll to position [1928, 0]
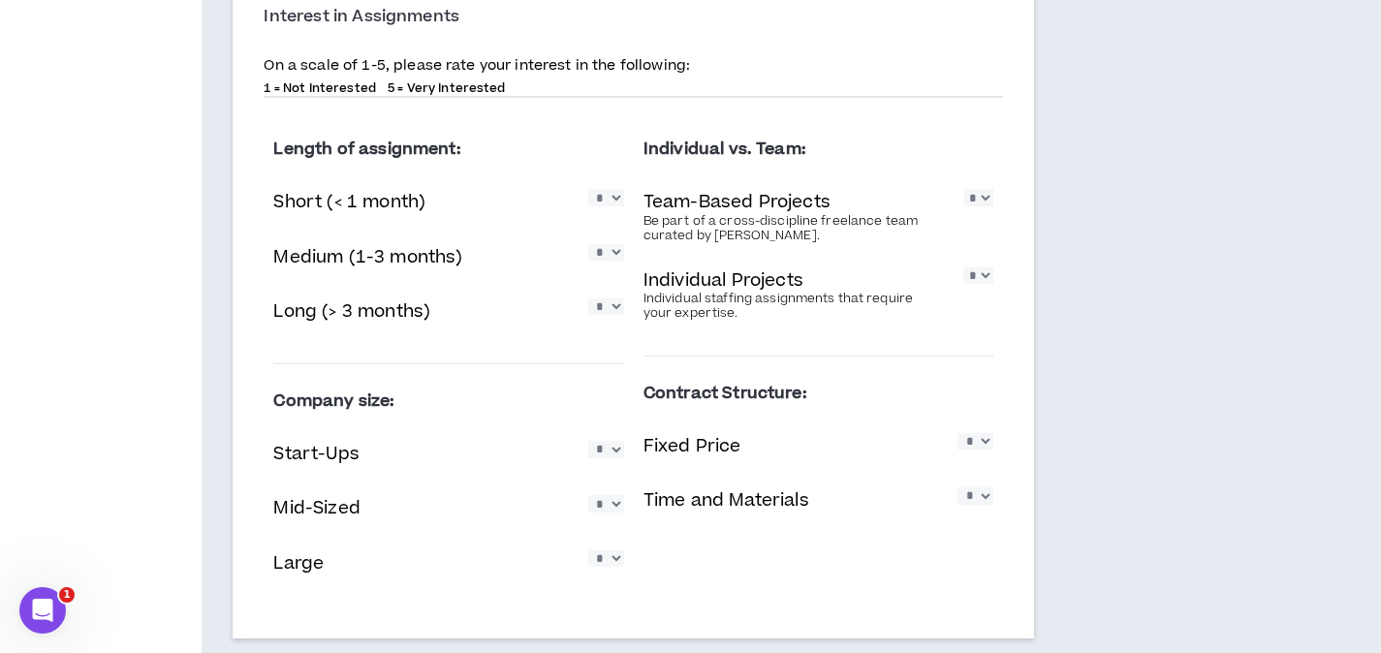
click at [616, 198] on select "* * * * *" at bounding box center [606, 197] width 36 height 16
select select "*"
click at [588, 189] on select "* * * * *" at bounding box center [606, 197] width 36 height 16
click at [612, 259] on select "* * * * *" at bounding box center [606, 252] width 36 height 16
select select "*"
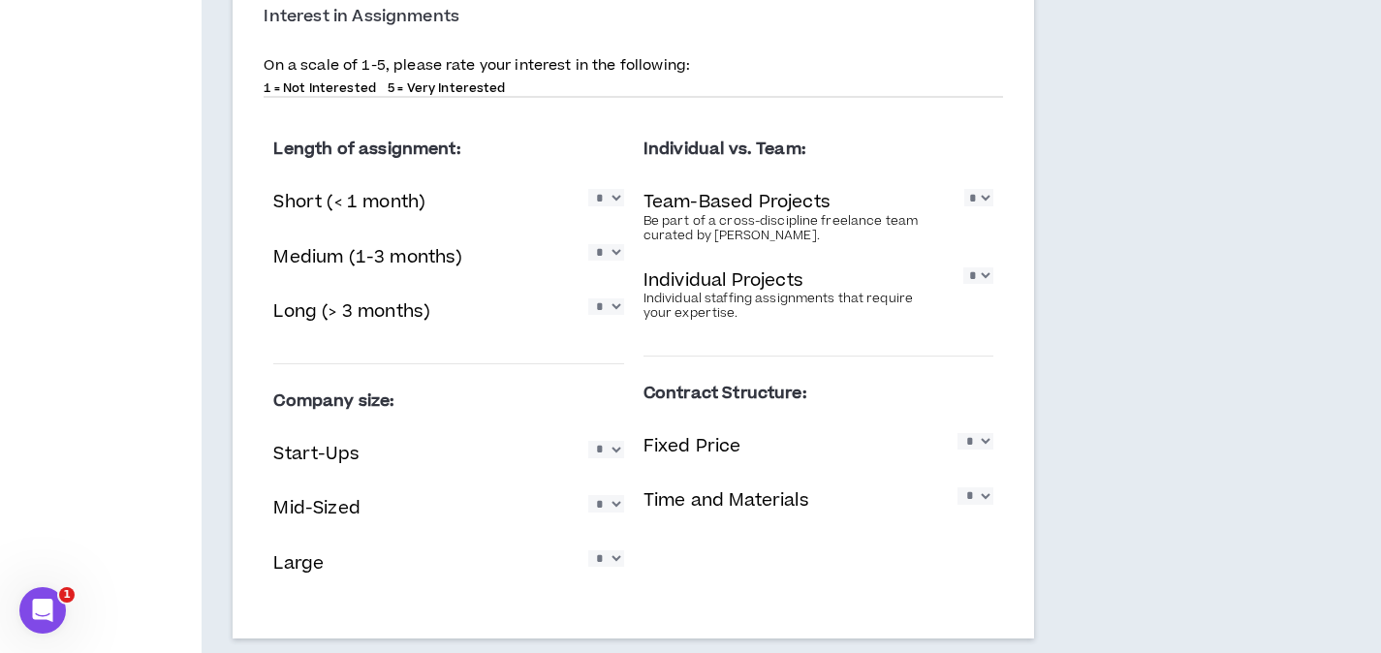
click at [588, 244] on select "* * * * *" at bounding box center [606, 252] width 36 height 16
click at [615, 315] on select "* * * * *" at bounding box center [606, 306] width 36 height 16
select select "*"
click at [588, 298] on select "* * * * *" at bounding box center [606, 306] width 36 height 16
click at [971, 197] on select "* * * * *" at bounding box center [978, 197] width 29 height 16
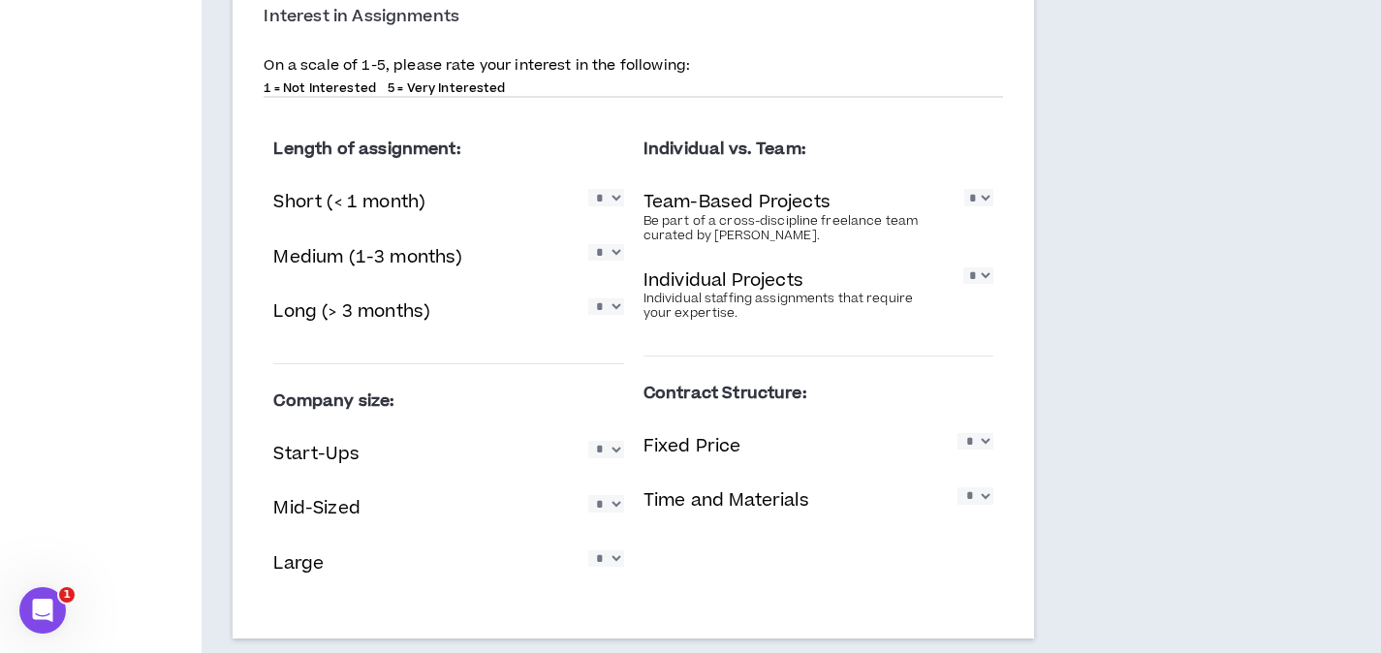
select select "*"
click at [964, 189] on select "* * * * *" at bounding box center [978, 197] width 29 height 16
click at [982, 276] on select "* * * * *" at bounding box center [978, 275] width 30 height 16
select select "*"
click at [963, 267] on select "* * * * *" at bounding box center [978, 275] width 30 height 16
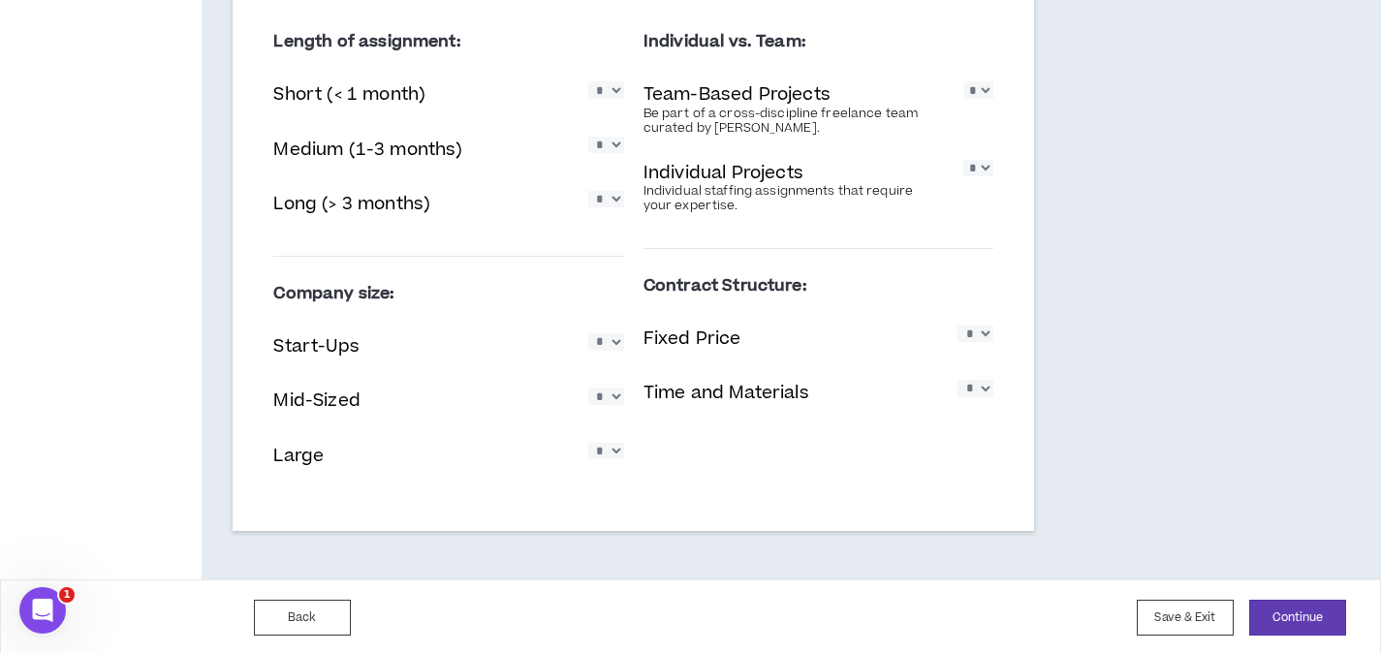
scroll to position [2038, 0]
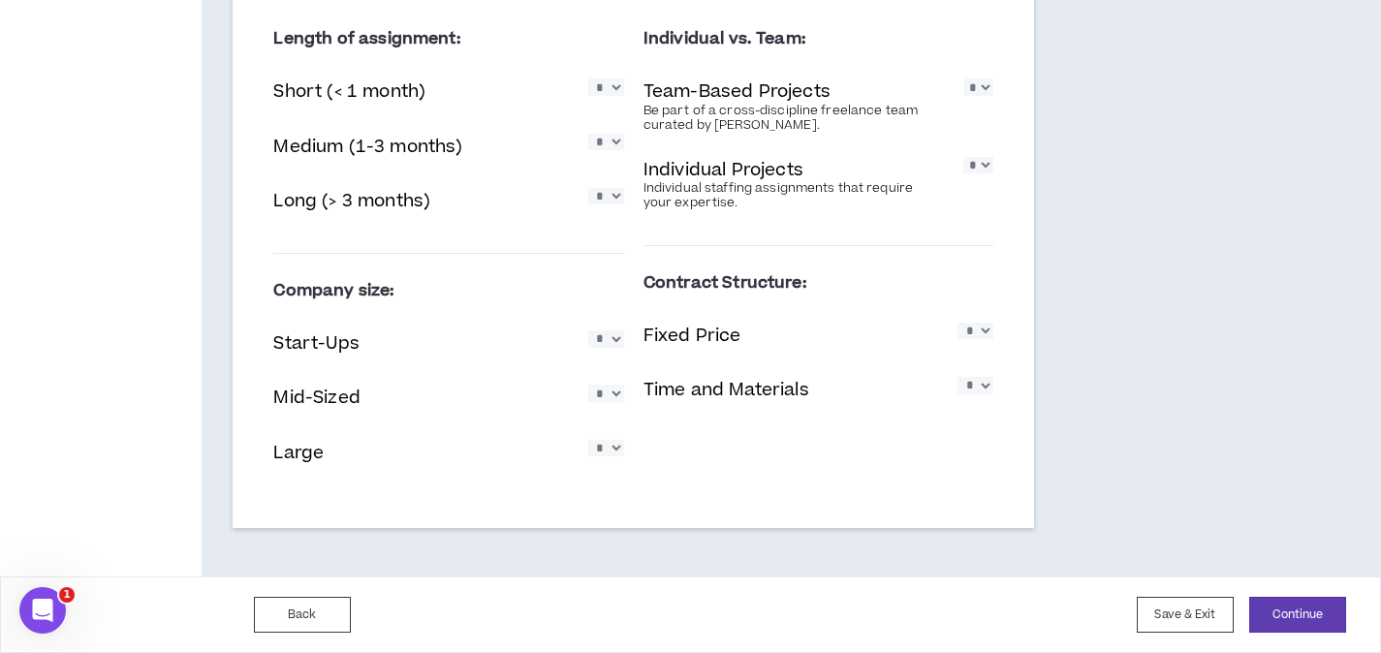
click at [609, 345] on select "* * * * *" at bounding box center [606, 338] width 36 height 16
select select "*"
click at [588, 330] on select "* * * * *" at bounding box center [606, 338] width 36 height 16
click at [612, 395] on select "* * * * *" at bounding box center [606, 393] width 36 height 16
select select "*"
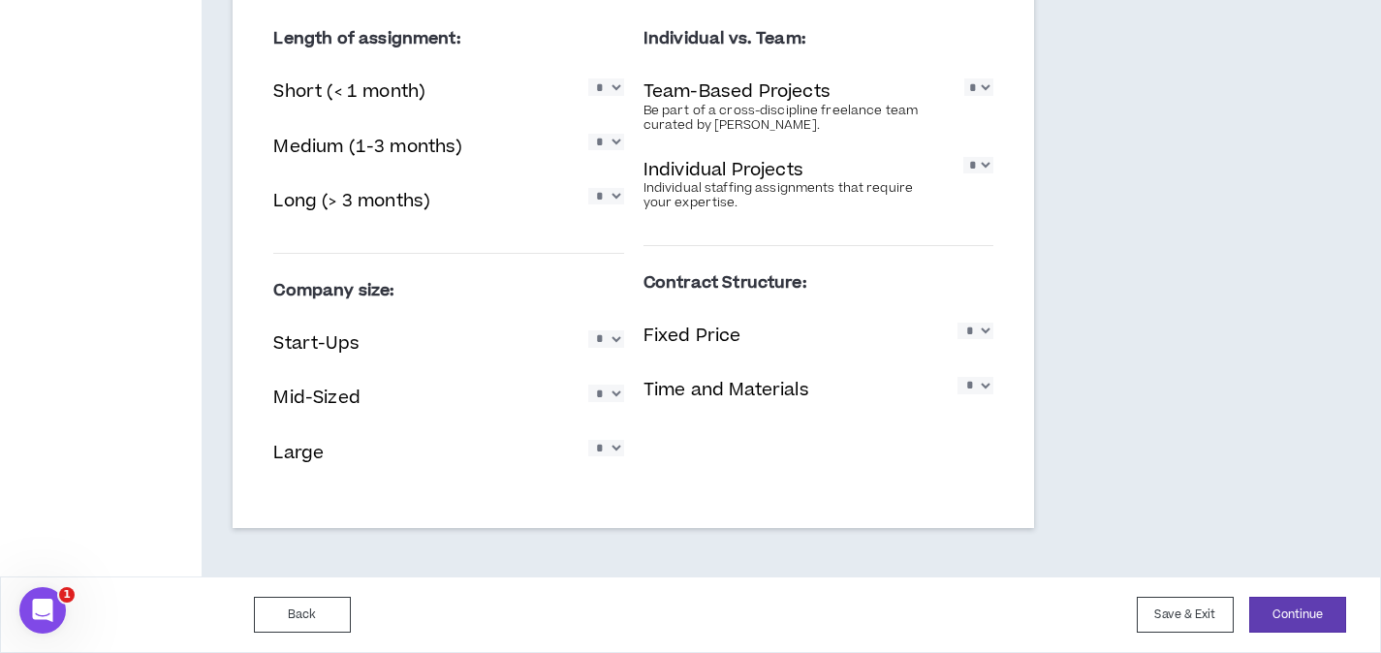
click at [588, 385] on select "* * * * *" at bounding box center [606, 393] width 36 height 16
click at [601, 440] on select "* * * * *" at bounding box center [606, 448] width 36 height 16
select select "*"
click at [588, 440] on select "* * * * *" at bounding box center [606, 448] width 36 height 16
click at [875, 457] on div "Length of assignment: Short (< 1 month) * * * * * Medium (1-3 months) * * * * *…" at bounding box center [633, 253] width 739 height 503
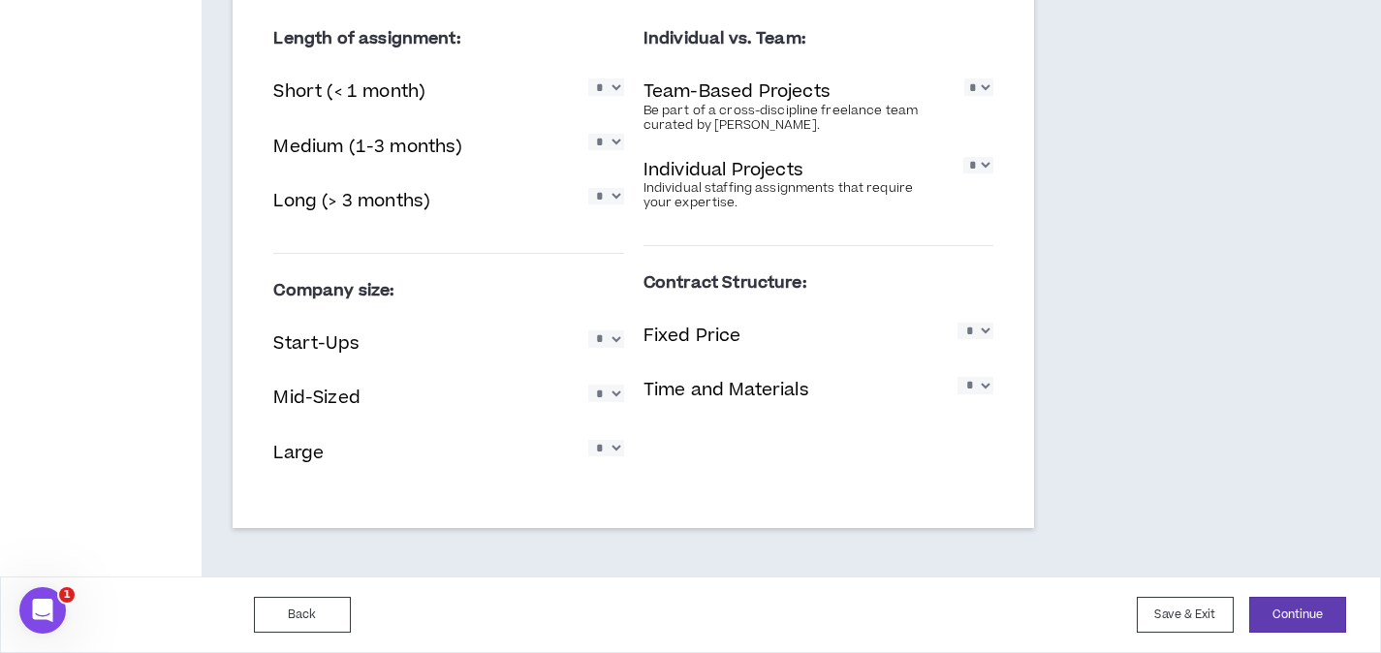
click at [971, 326] on select "* * * * *" at bounding box center [975, 331] width 36 height 16
click at [970, 330] on select "* * * * *" at bounding box center [975, 331] width 36 height 16
select select "*"
click at [957, 323] on select "* * * * *" at bounding box center [975, 331] width 36 height 16
click at [974, 393] on select "* * * * *" at bounding box center [975, 385] width 36 height 16
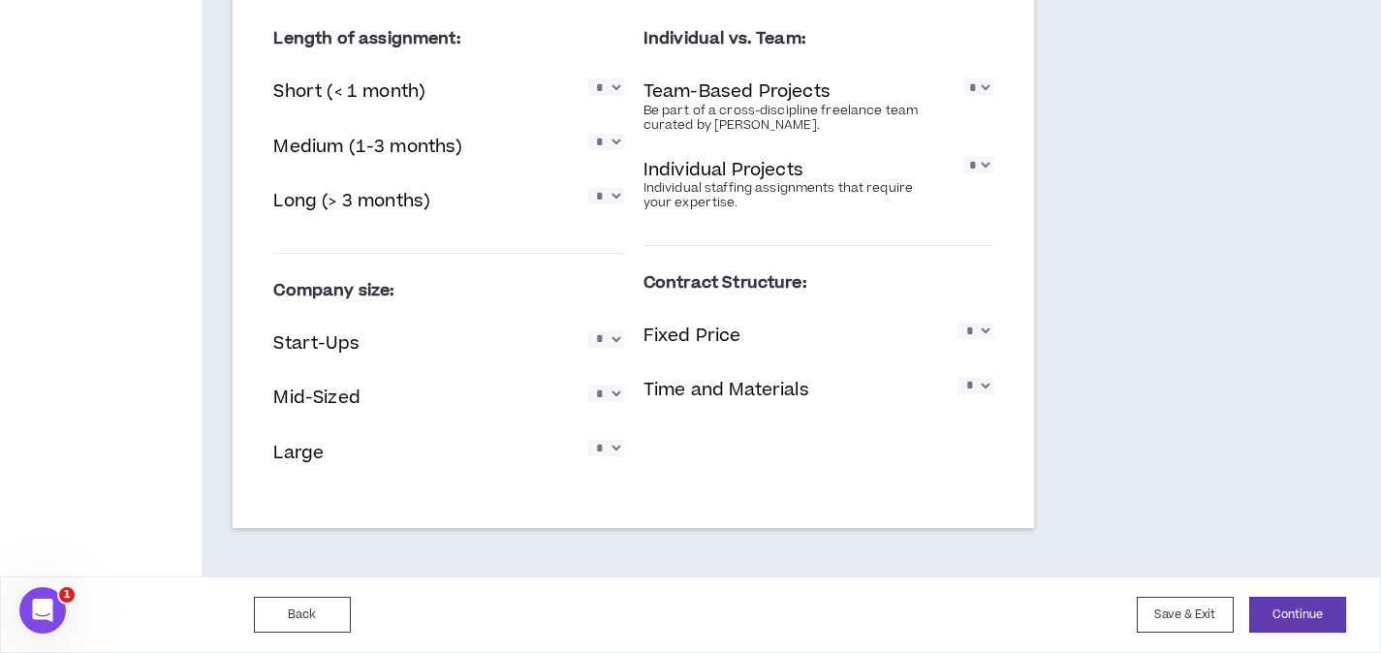
select select "*"
click at [957, 377] on select "* * * * *" at bounding box center [975, 385] width 36 height 16
click at [1307, 619] on button "Continue" at bounding box center [1297, 615] width 97 height 36
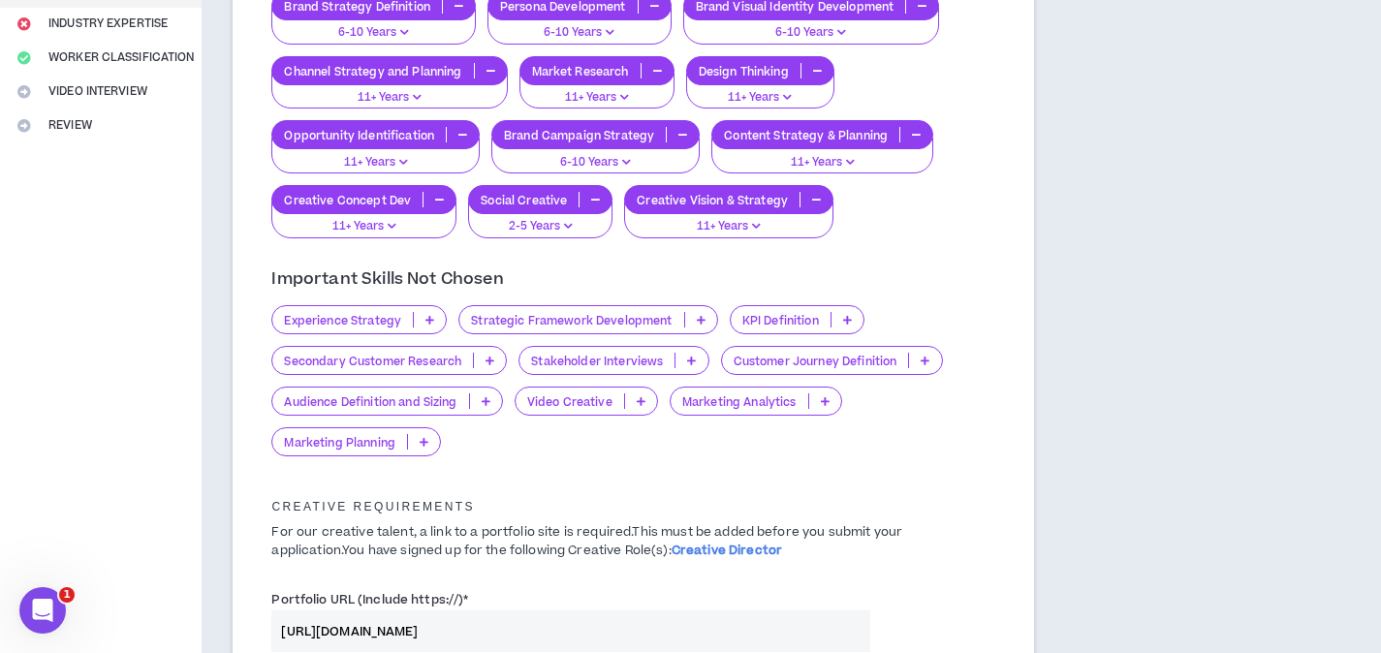
scroll to position [475, 0]
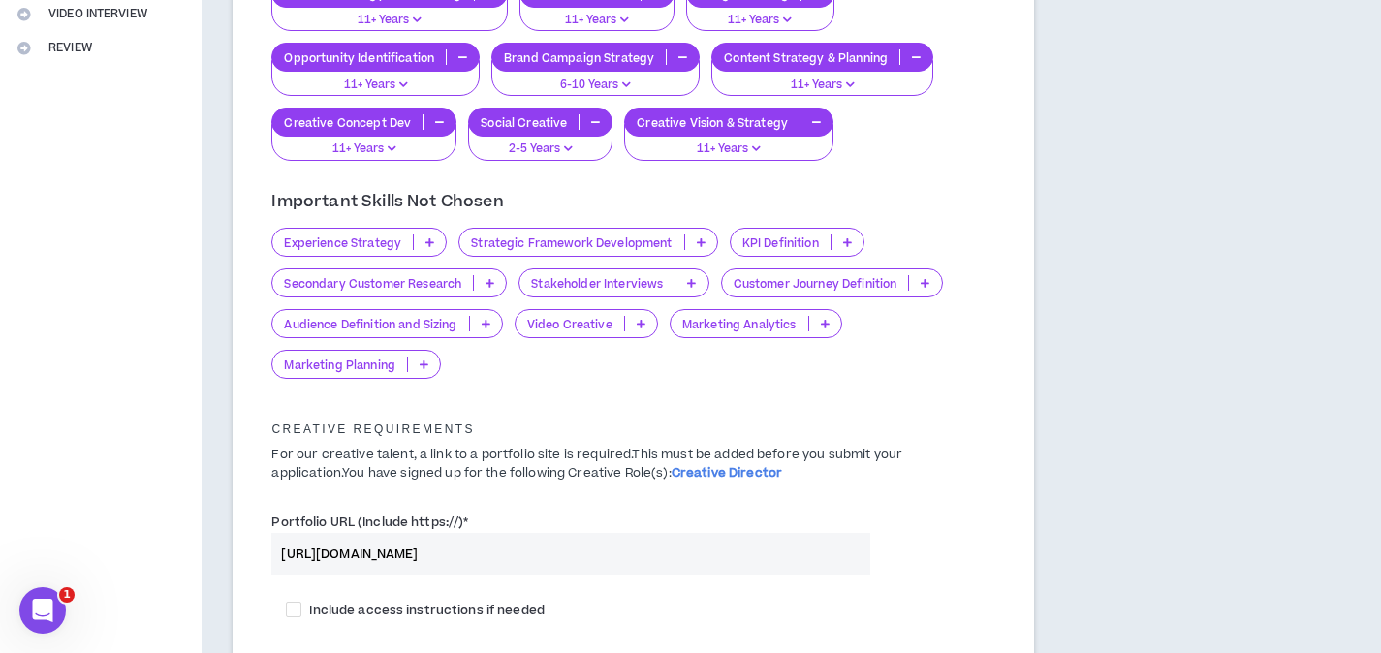
click at [431, 237] on icon at bounding box center [429, 242] width 9 height 10
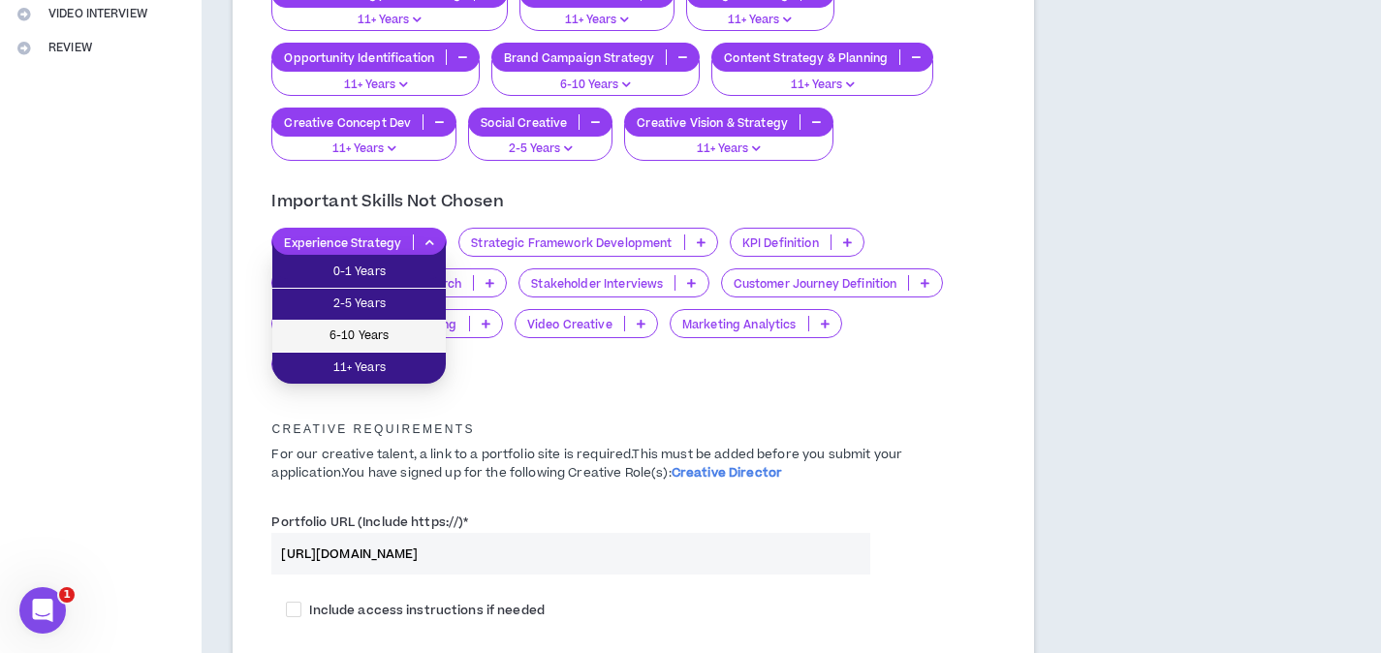
click at [424, 344] on span "6-10 Years" at bounding box center [359, 336] width 150 height 21
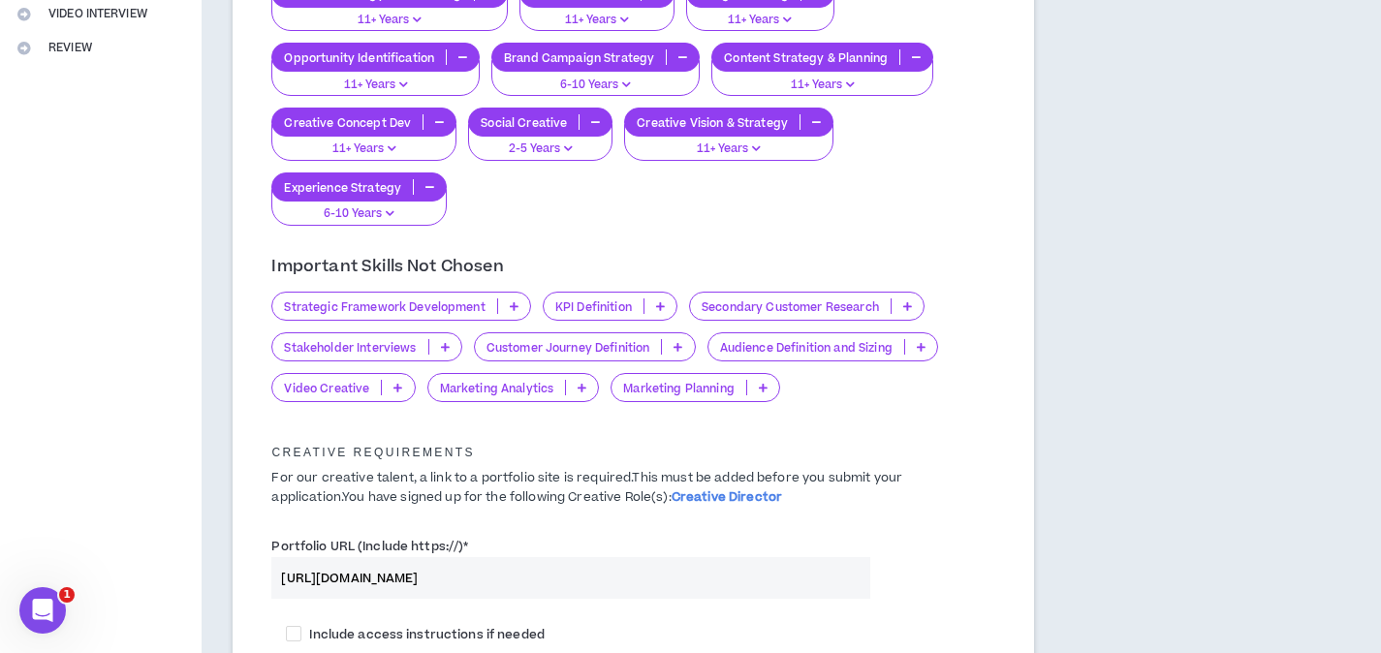
click at [516, 308] on icon at bounding box center [514, 306] width 9 height 10
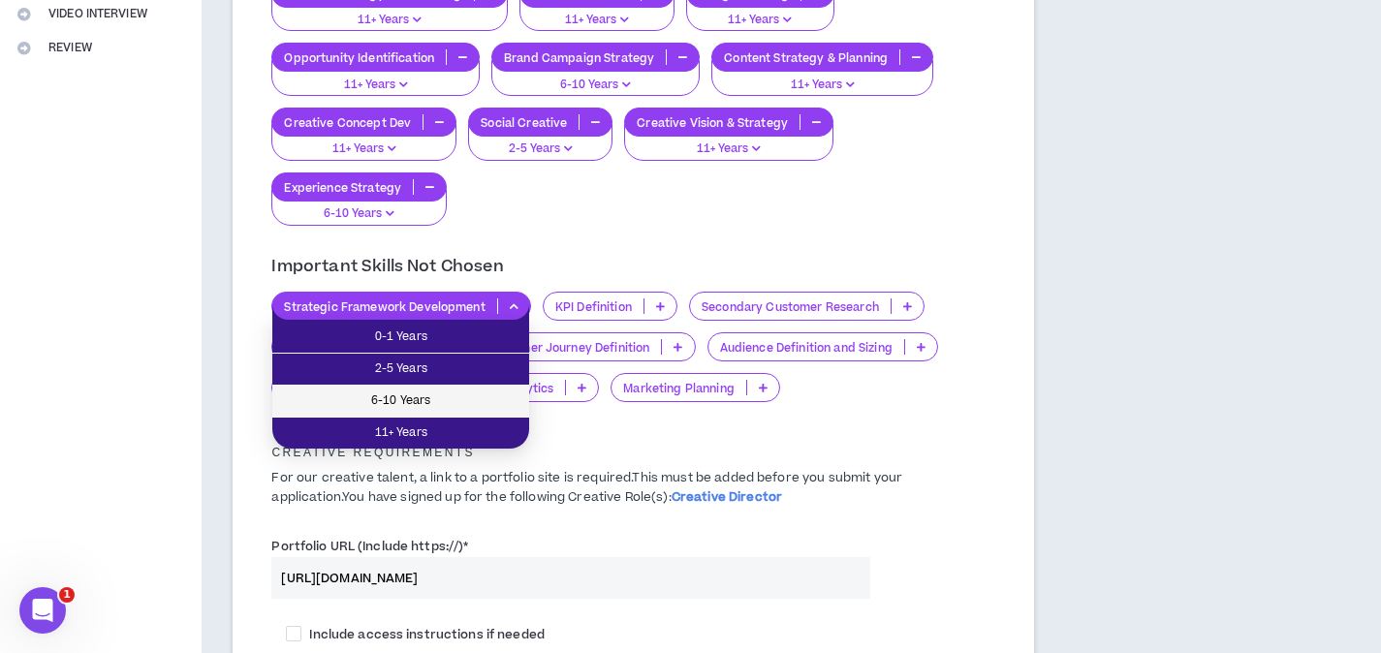
click at [491, 394] on span "6-10 Years" at bounding box center [400, 400] width 233 height 21
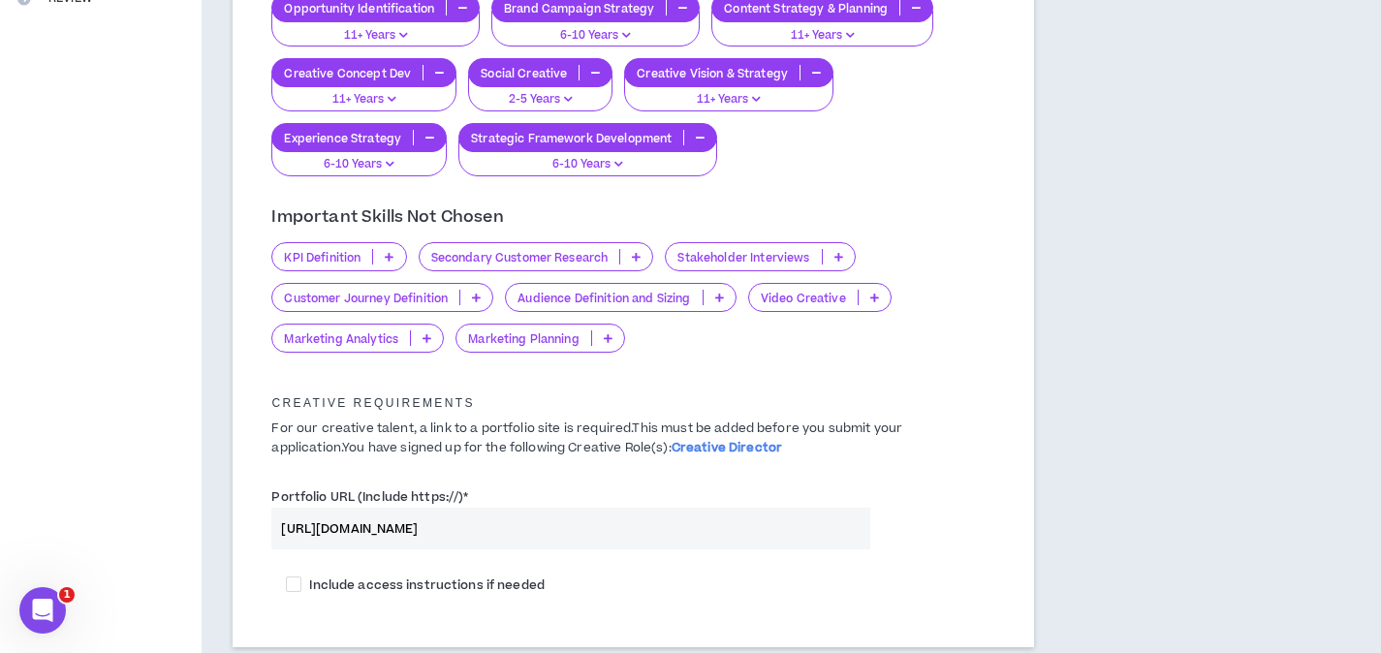
scroll to position [575, 0]
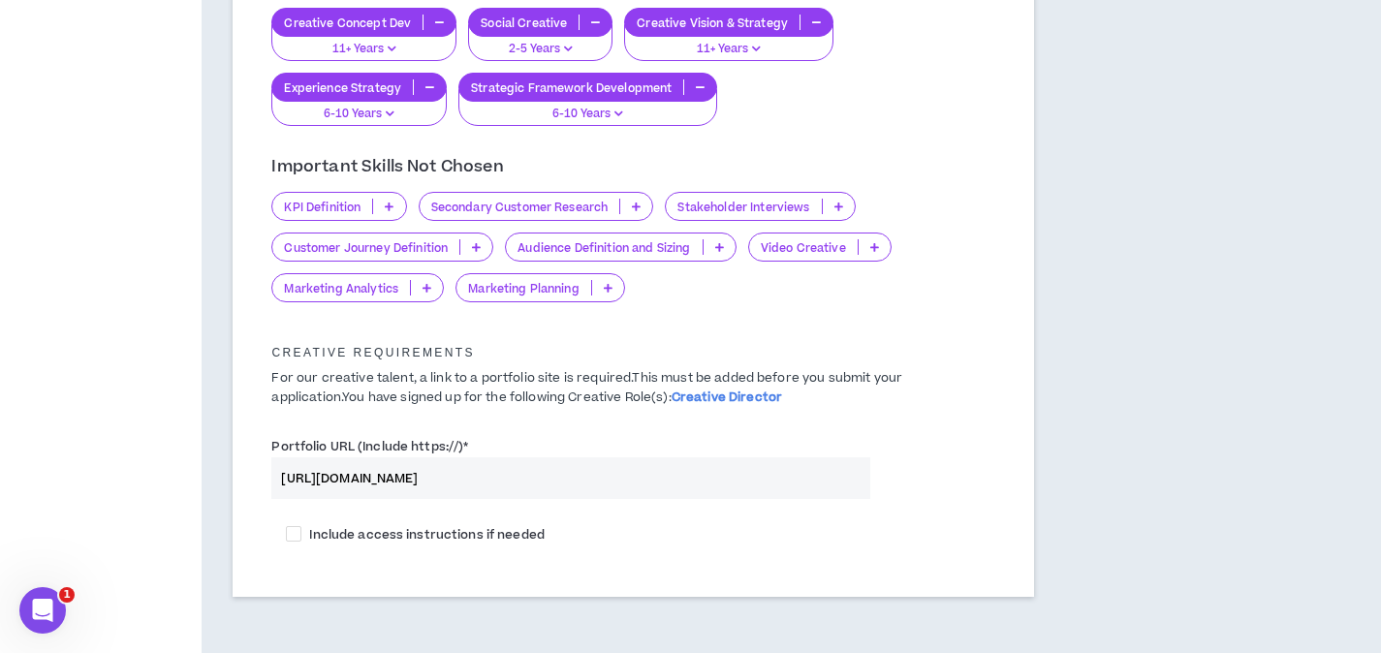
click at [394, 208] on p at bounding box center [389, 207] width 32 height 16
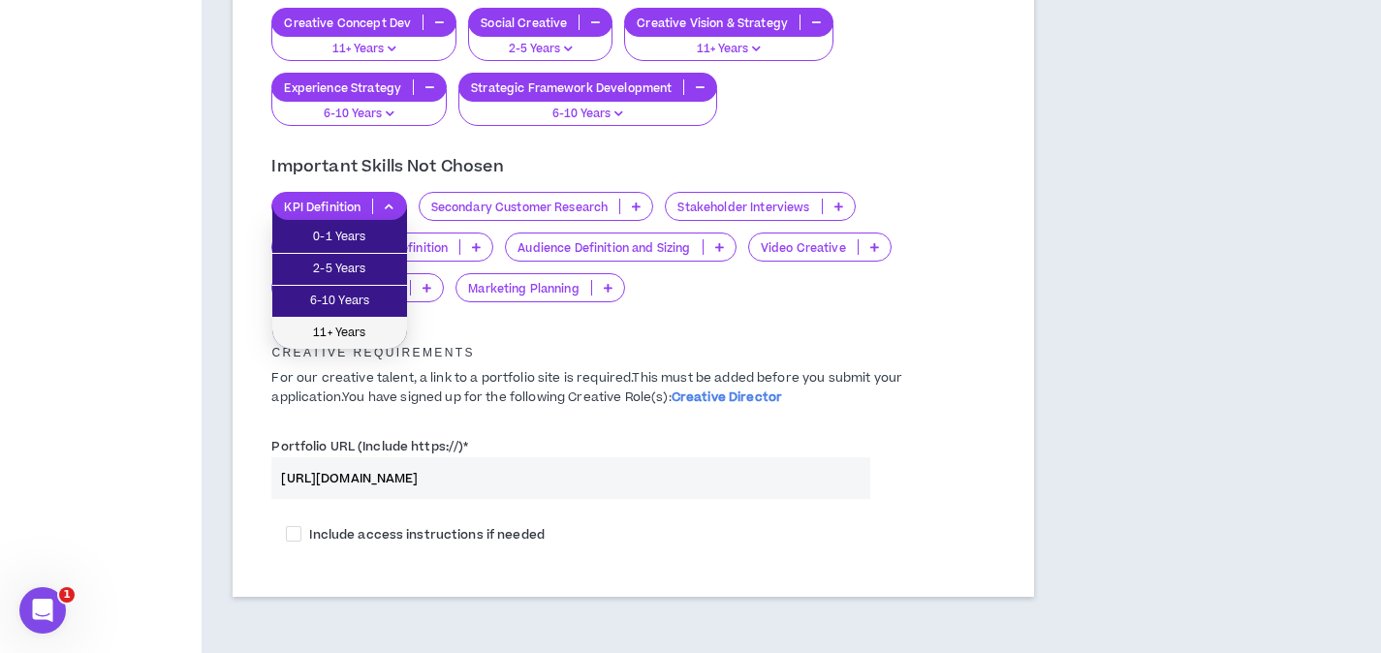
click at [384, 319] on li "11+ Years" at bounding box center [339, 333] width 135 height 31
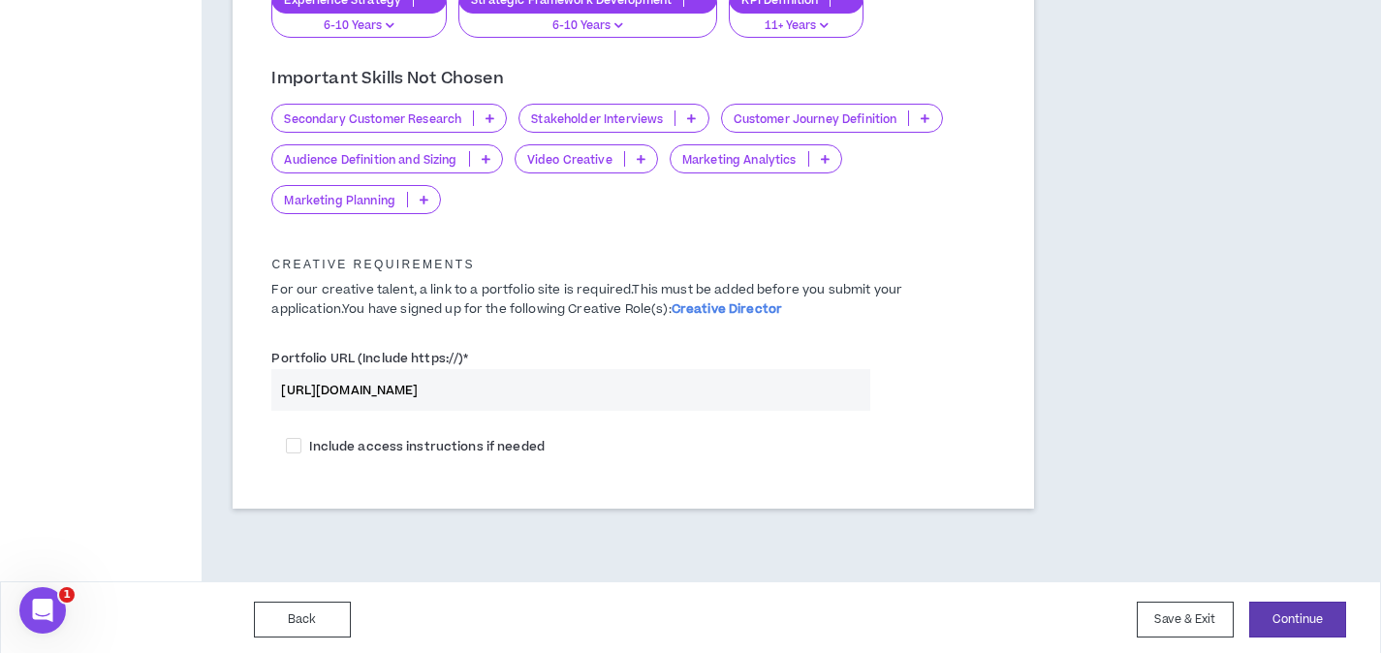
scroll to position [668, 0]
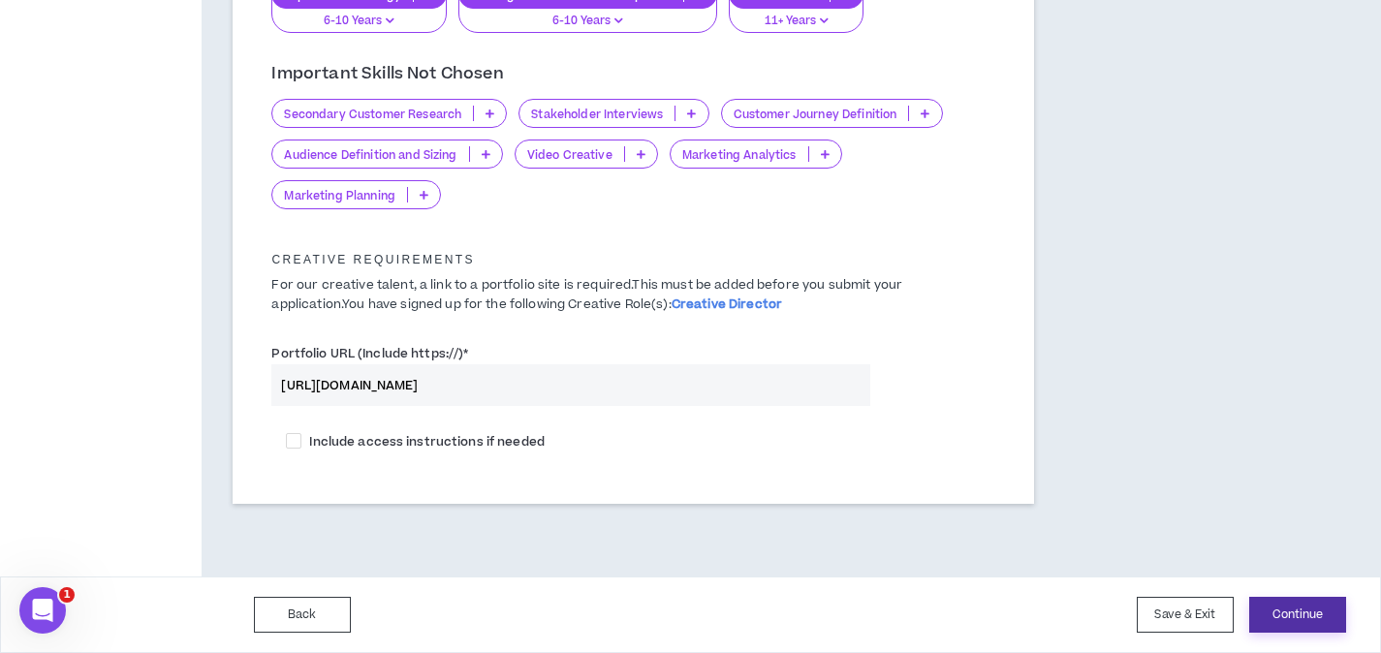
click at [1295, 622] on button "Continue" at bounding box center [1297, 615] width 97 height 36
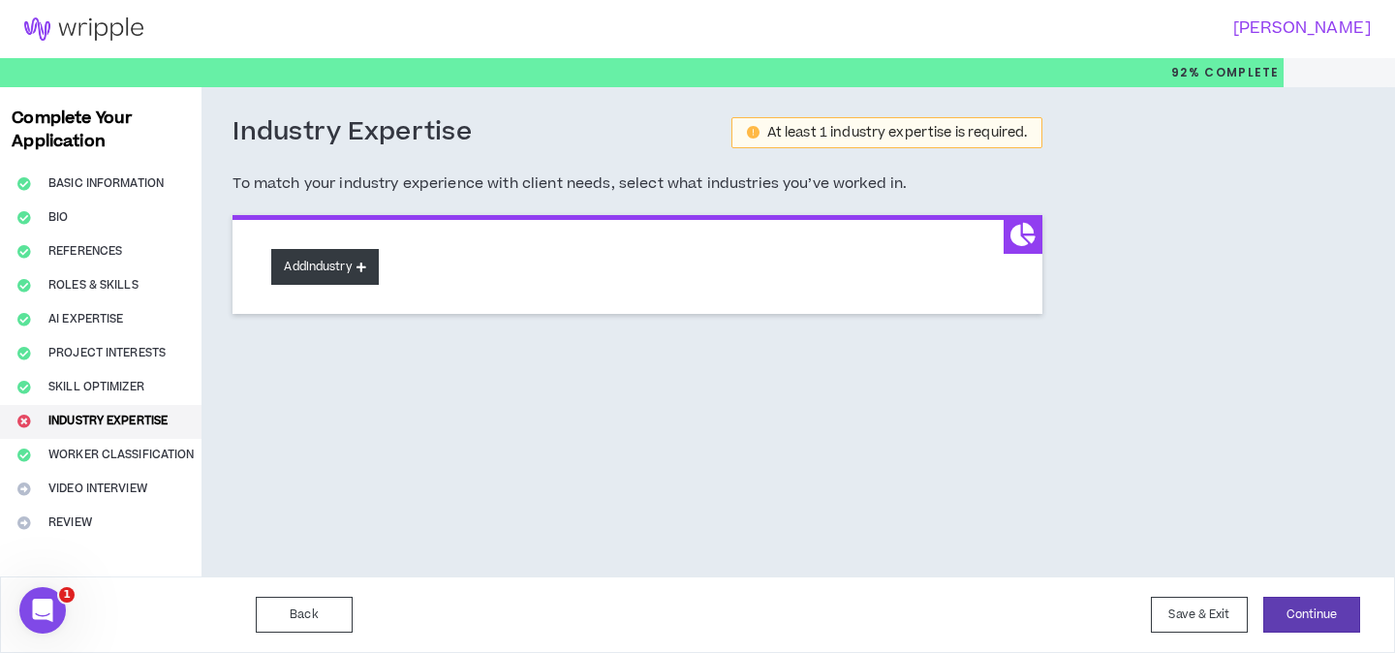
click at [358, 279] on button "Add Industry" at bounding box center [324, 267] width 107 height 36
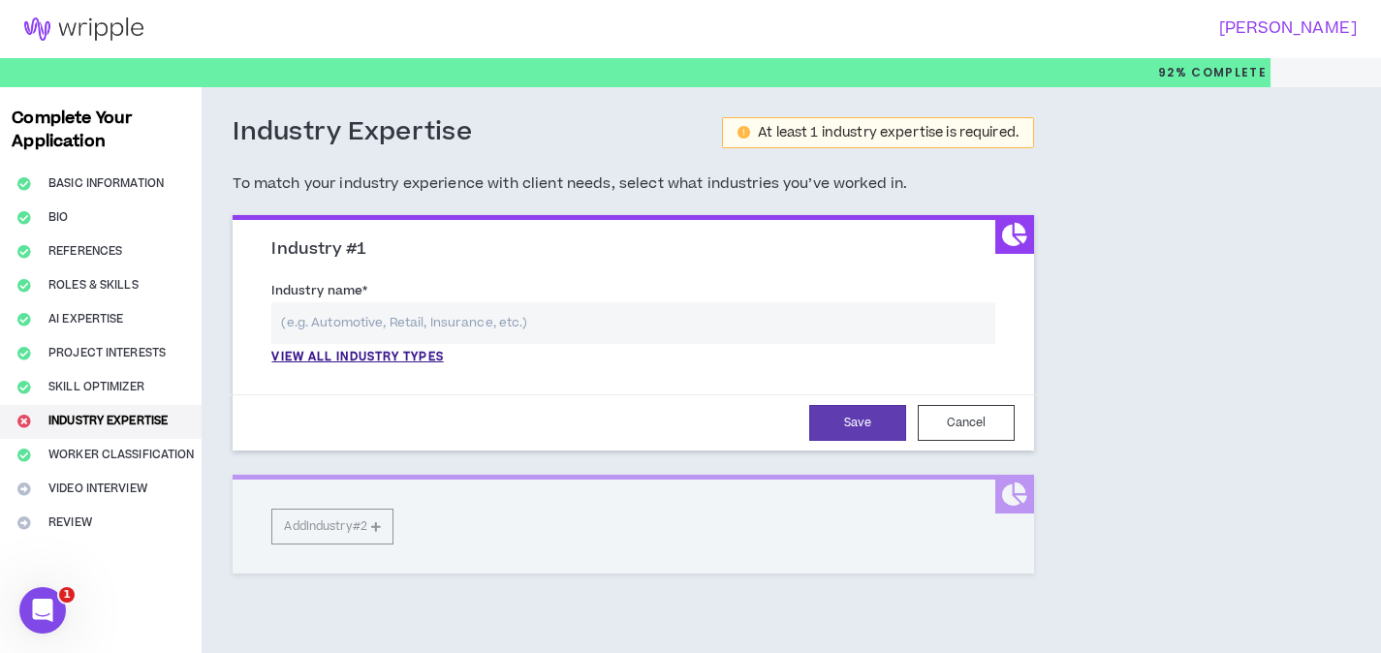
click at [500, 327] on input "text" at bounding box center [633, 323] width 724 height 42
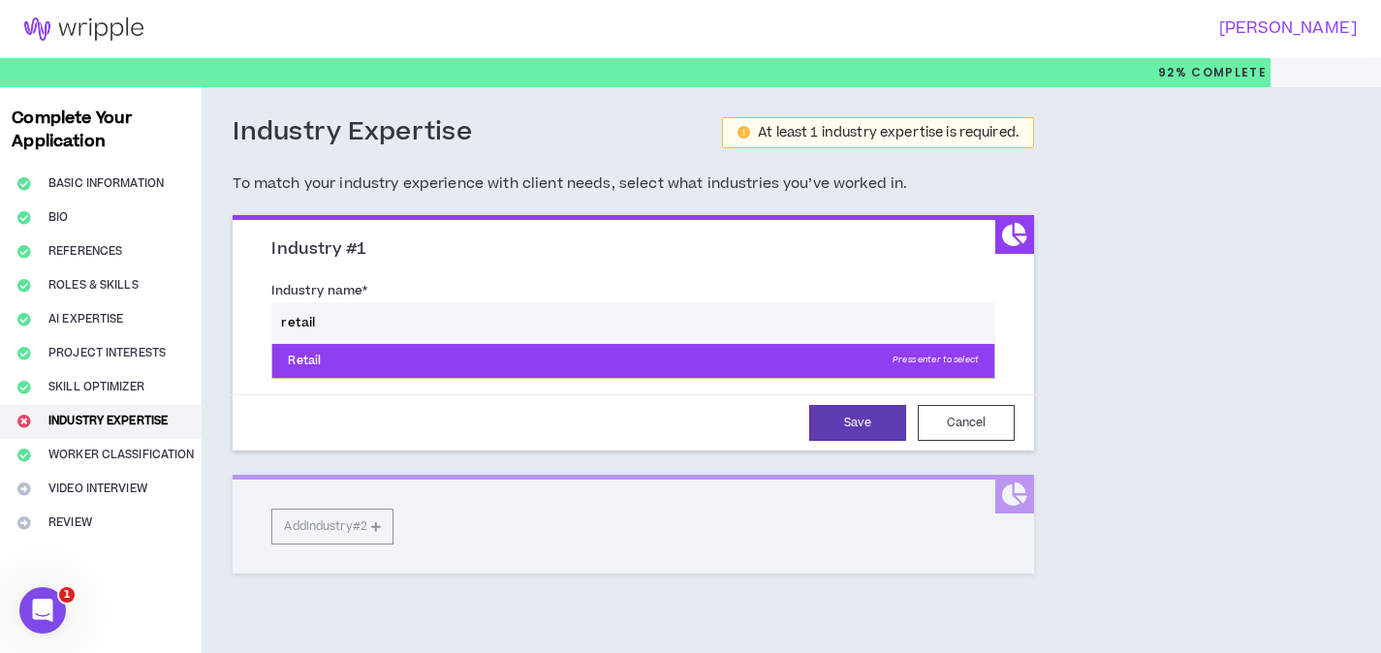
click at [425, 363] on p "Retail Press enter to select" at bounding box center [633, 361] width 722 height 35
type input "Retail"
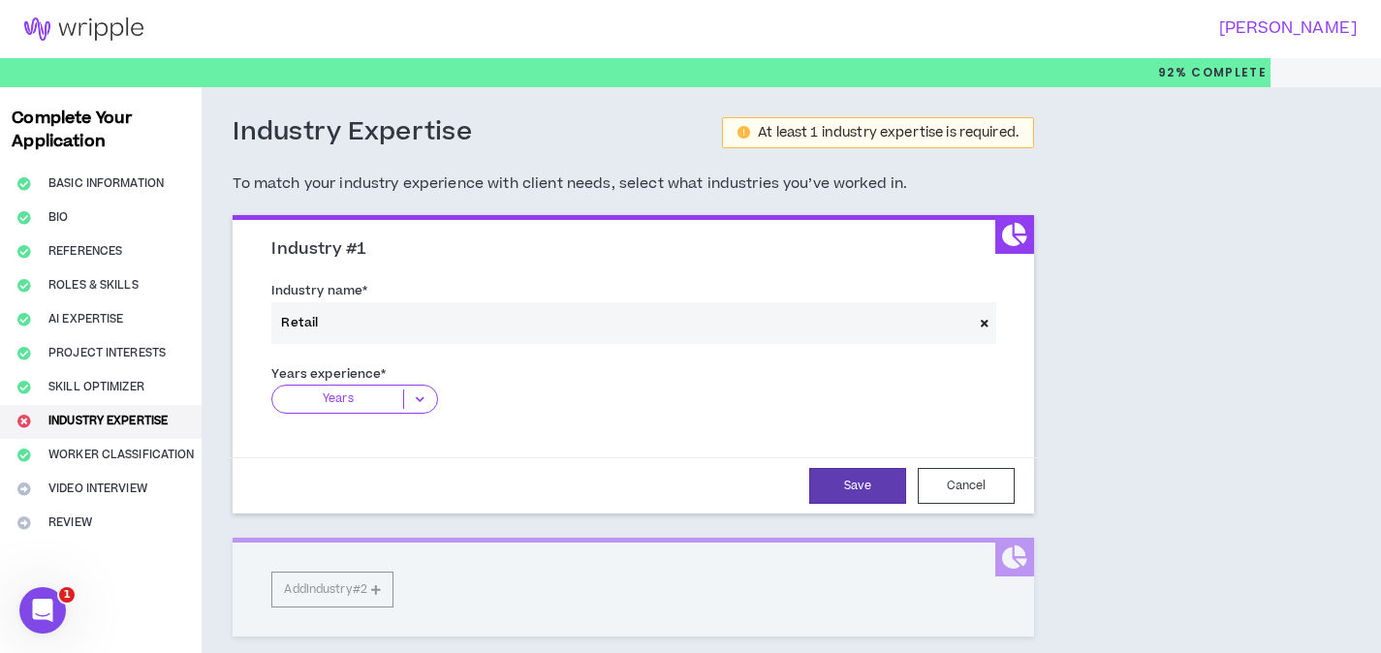
click at [420, 399] on icon at bounding box center [420, 398] width 32 height 19
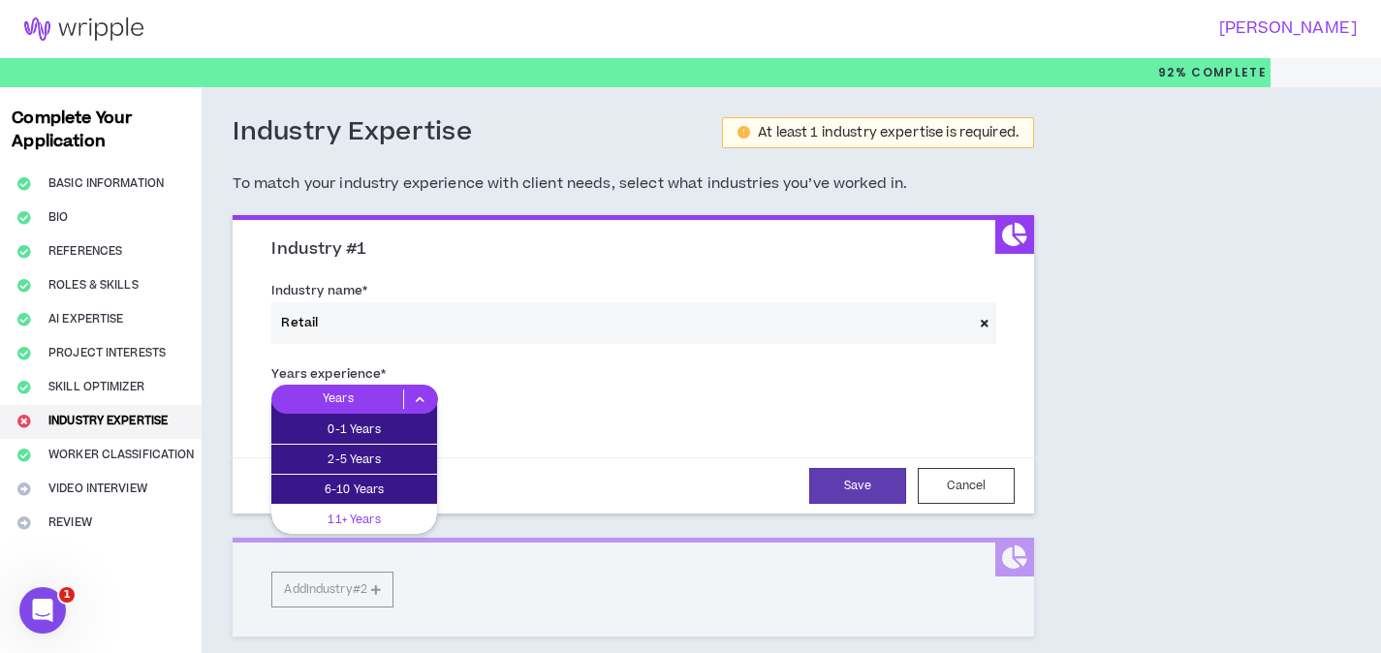
click at [404, 516] on p "11+ Years" at bounding box center [354, 519] width 166 height 21
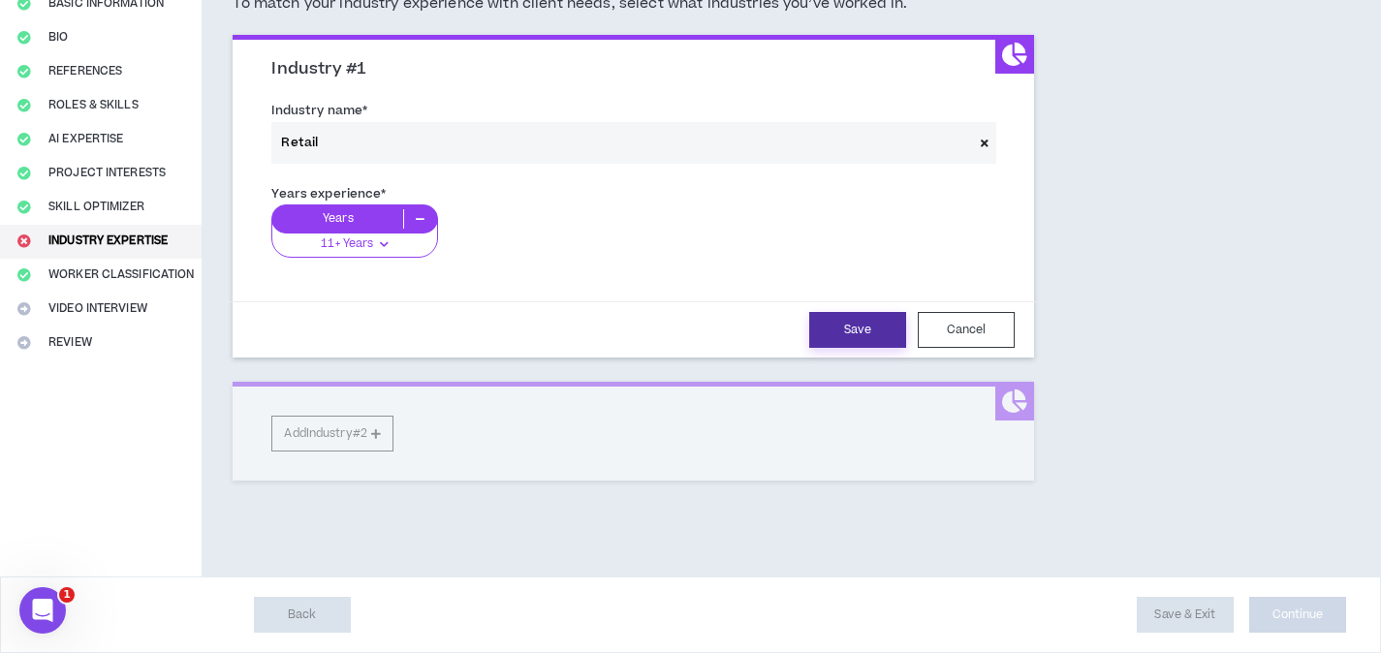
click at [841, 330] on button "Save" at bounding box center [857, 330] width 97 height 36
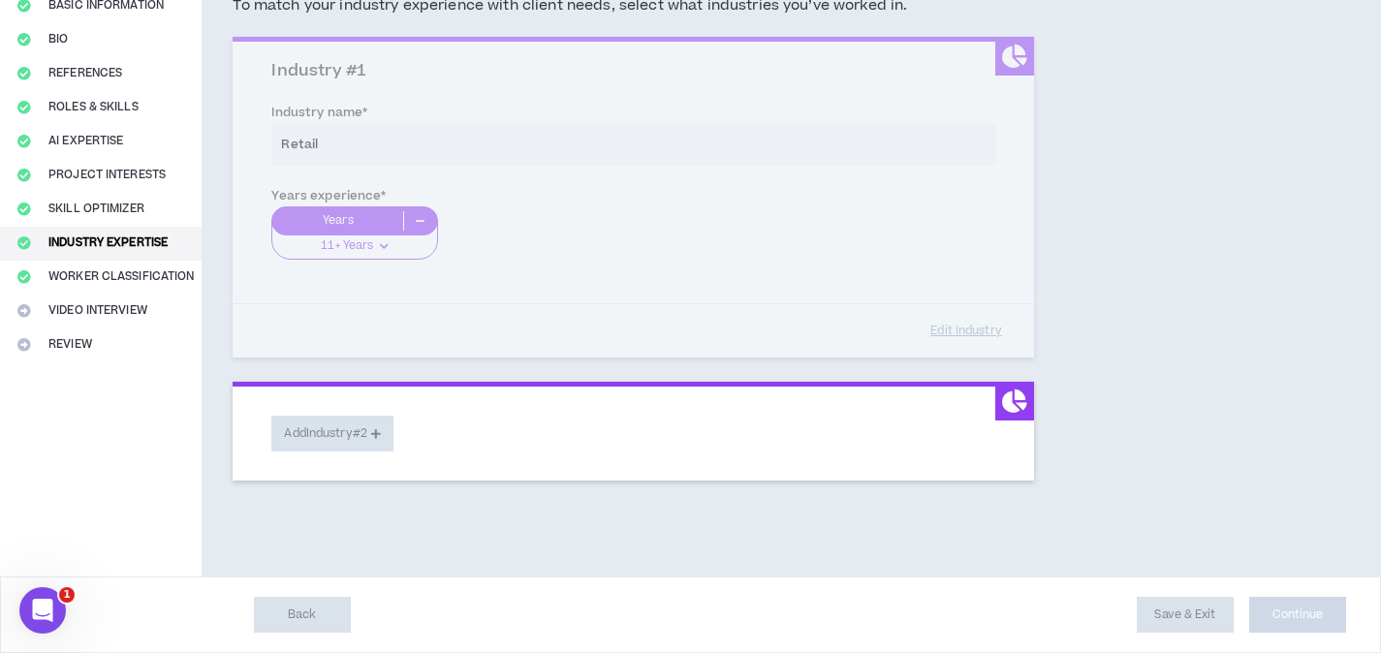
scroll to position [178, 0]
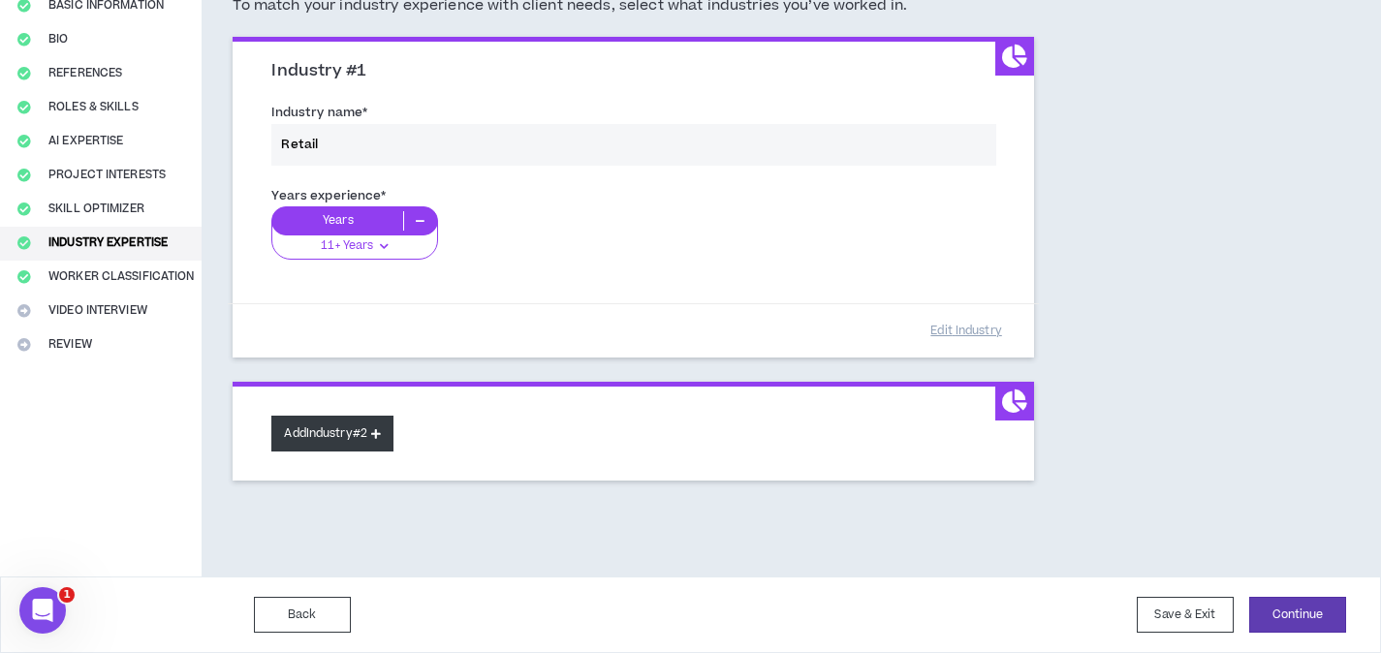
click at [349, 436] on button "Add Industry #2" at bounding box center [332, 434] width 122 height 36
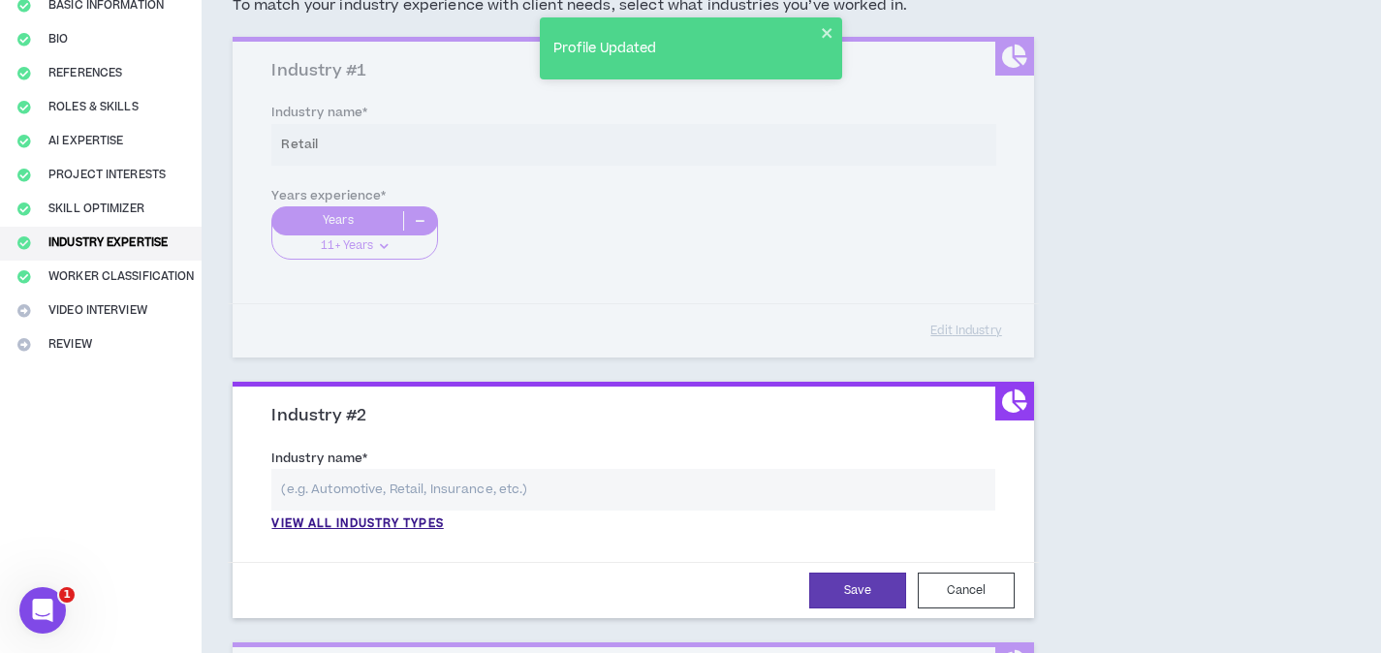
click at [459, 495] on input "text" at bounding box center [633, 490] width 724 height 42
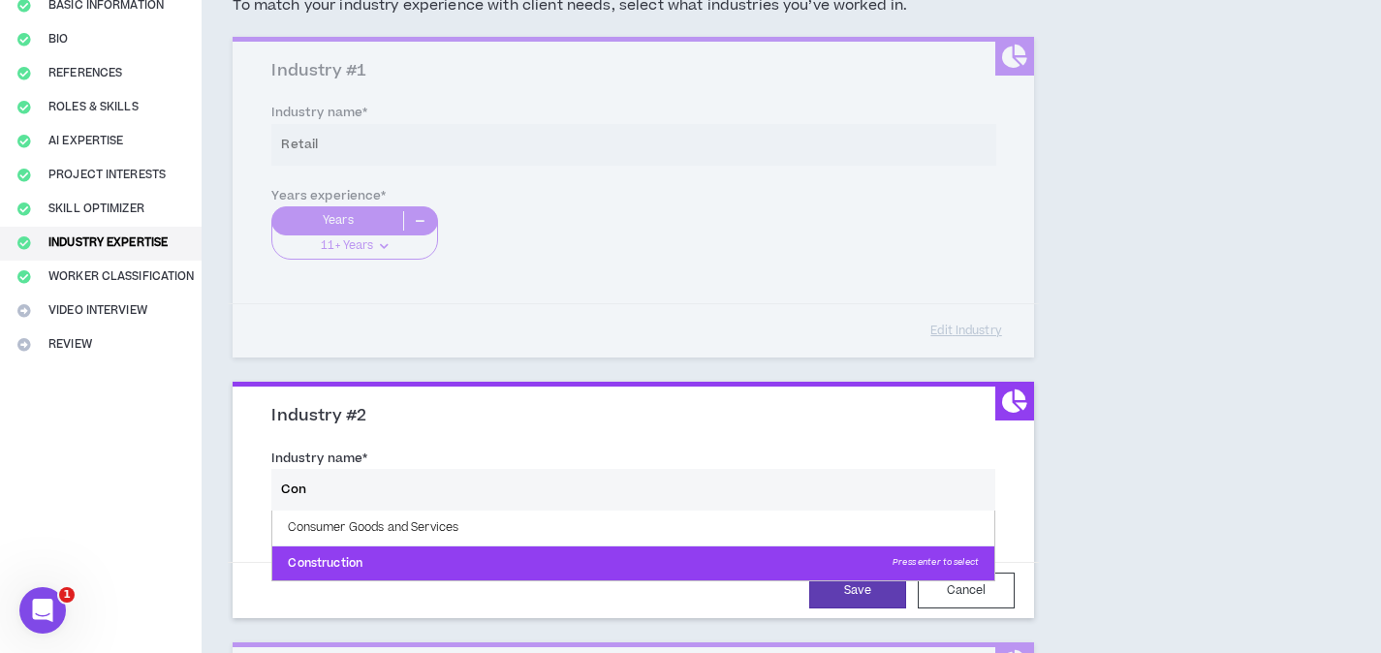
click at [424, 549] on p "Construction Press enter to select" at bounding box center [633, 563] width 722 height 35
type input "Construction"
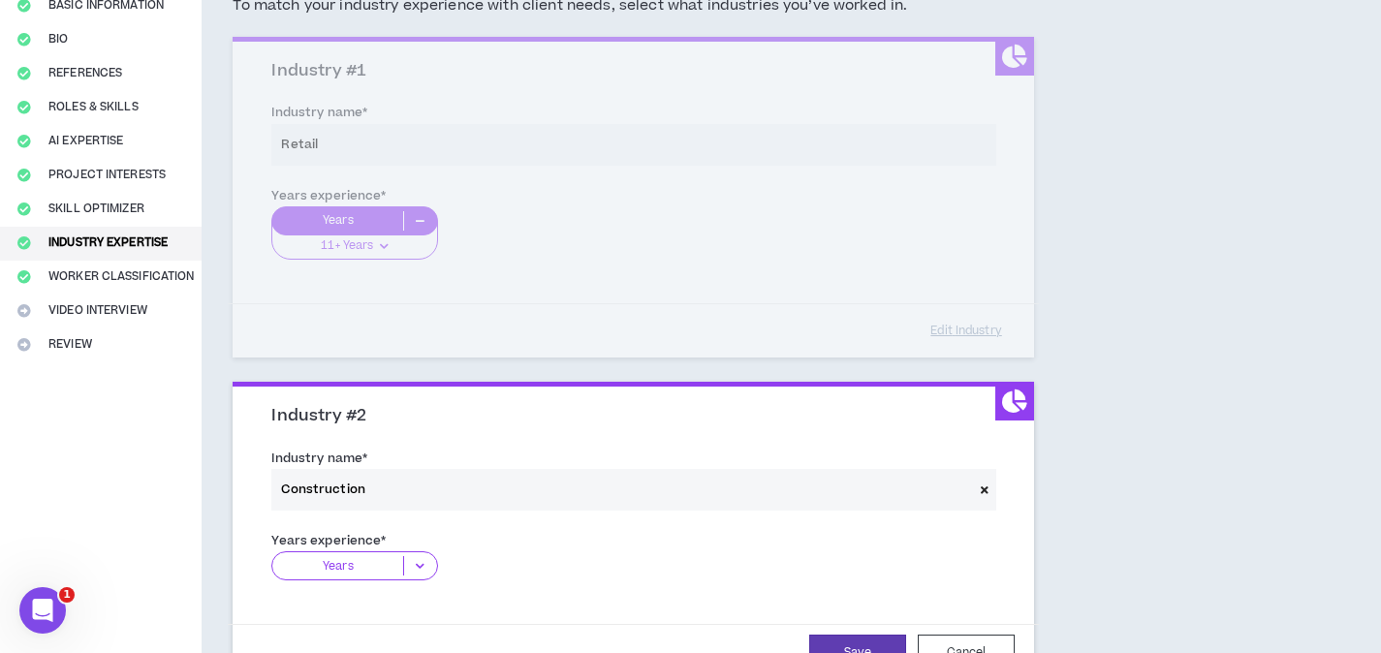
click at [990, 488] on span at bounding box center [984, 490] width 23 height 42
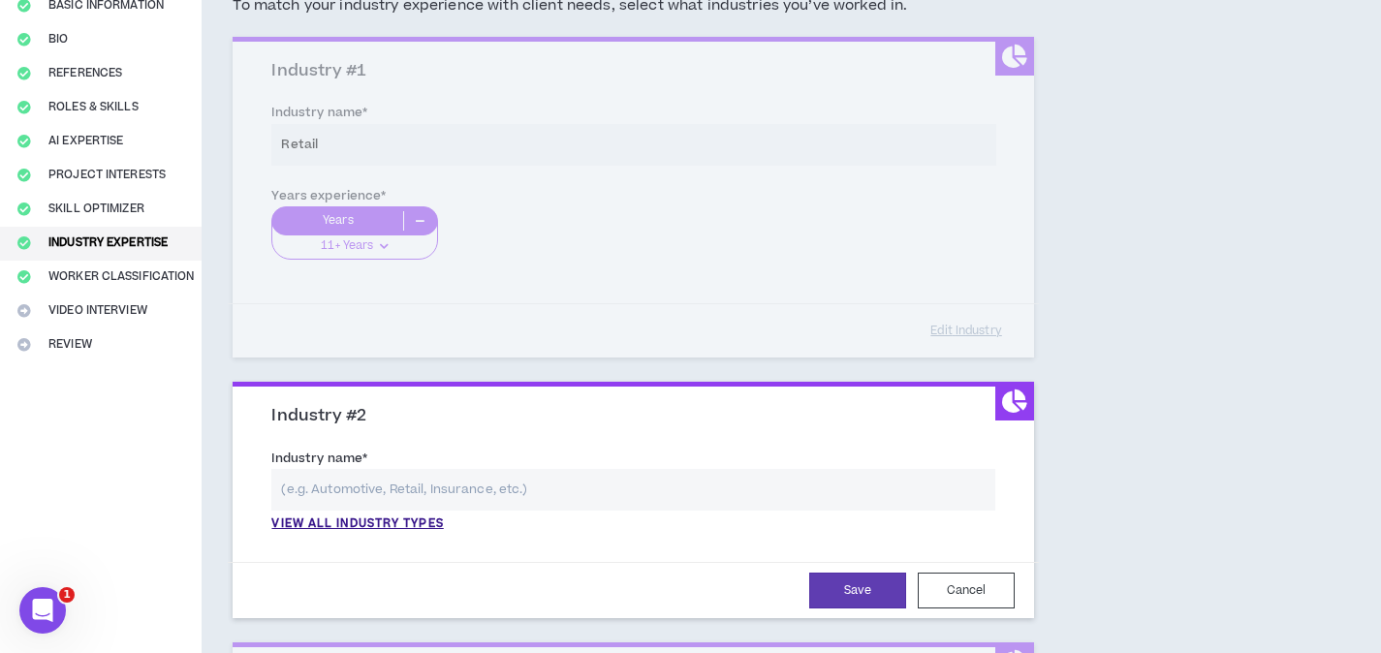
click at [464, 509] on input "text" at bounding box center [633, 490] width 724 height 42
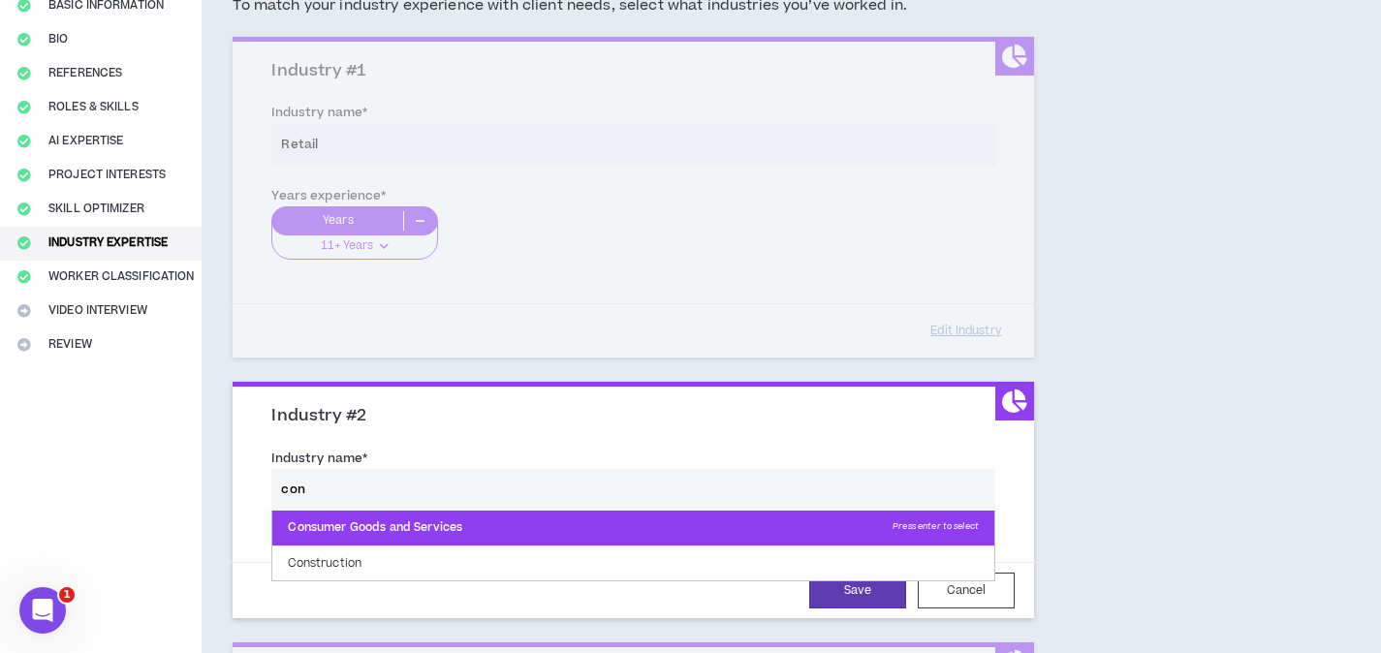
click at [468, 533] on p "Consumer Goods and Services Press enter to select" at bounding box center [633, 528] width 722 height 35
type input "Consumer Goods and Services"
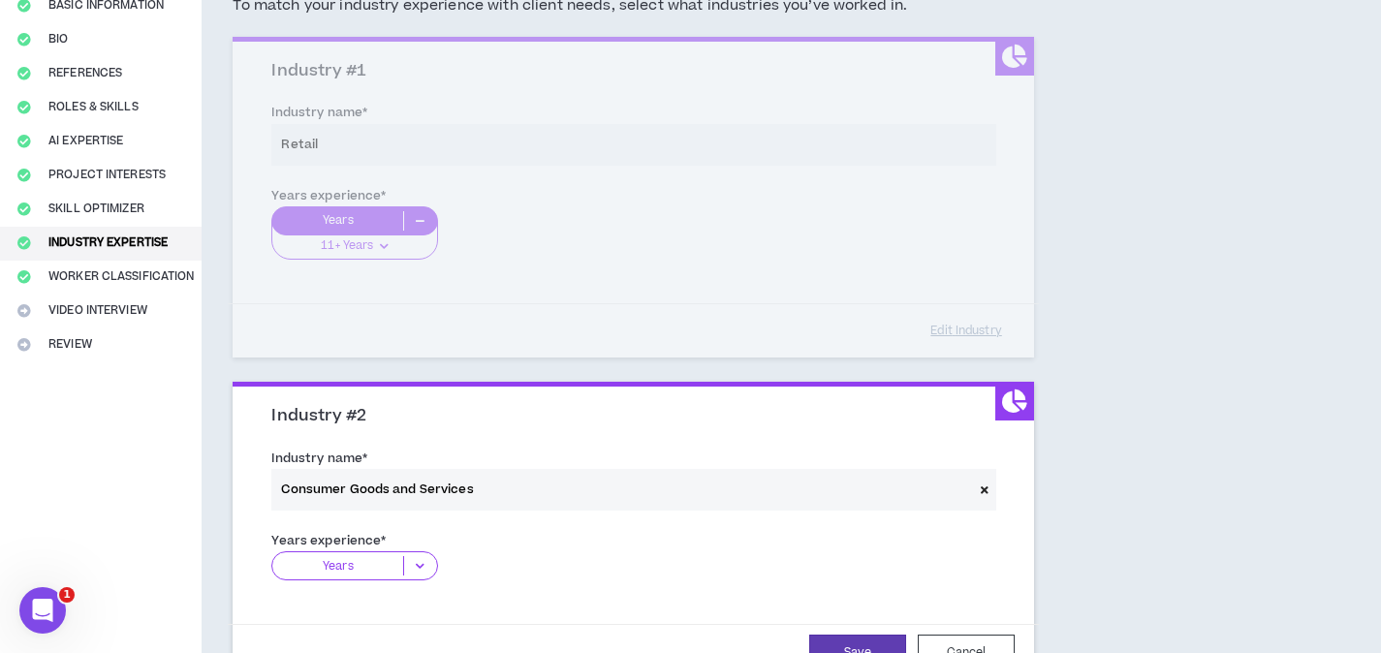
click at [430, 565] on icon at bounding box center [420, 565] width 32 height 19
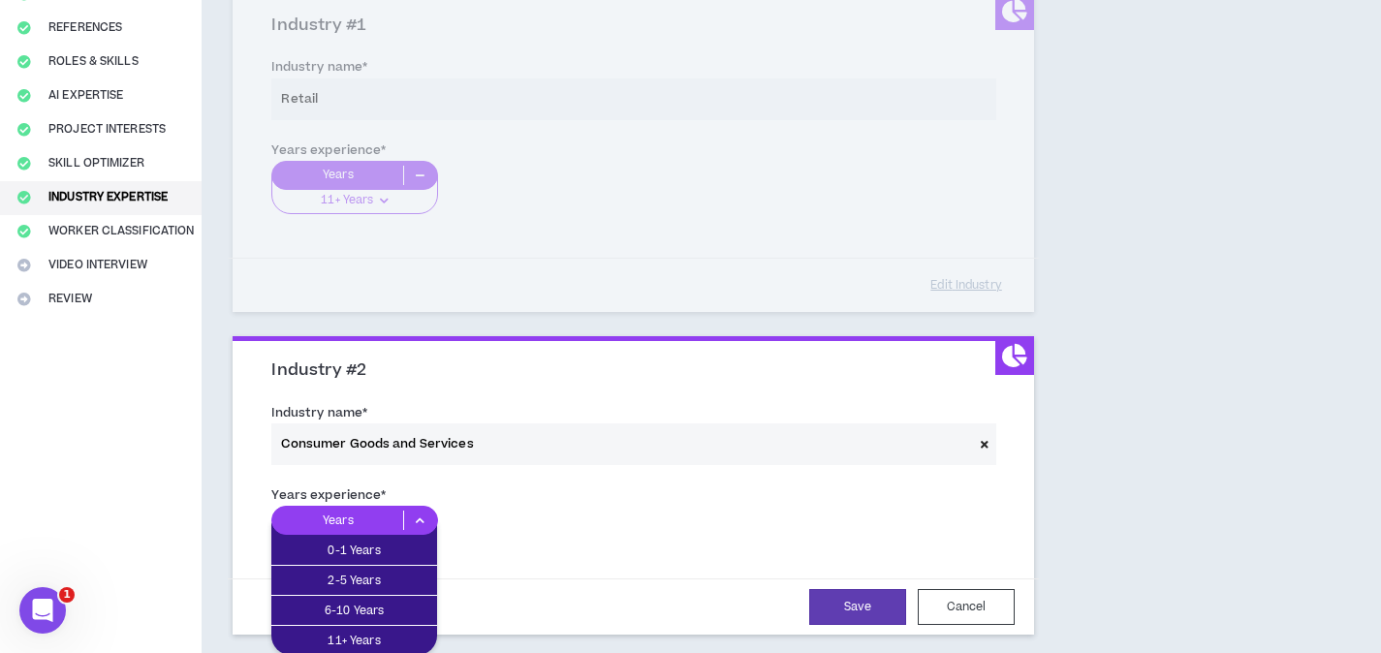
scroll to position [501, 0]
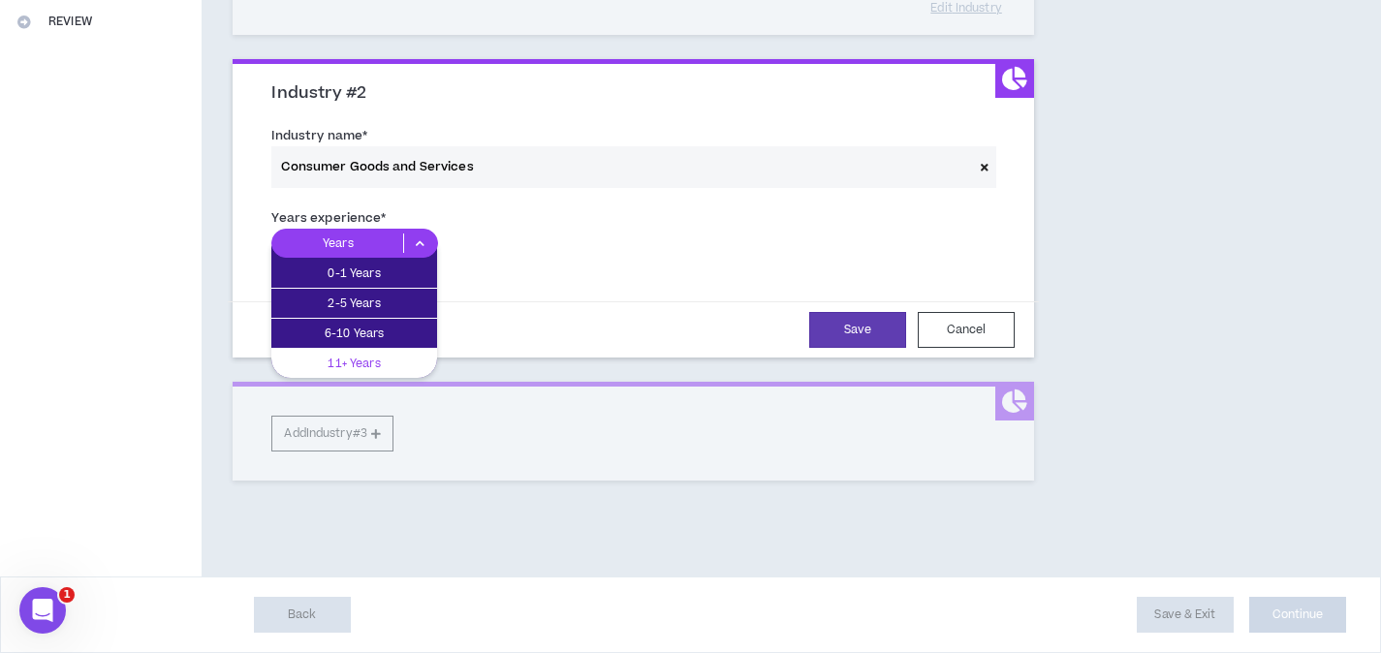
click at [379, 367] on p "11+ Years" at bounding box center [354, 363] width 166 height 21
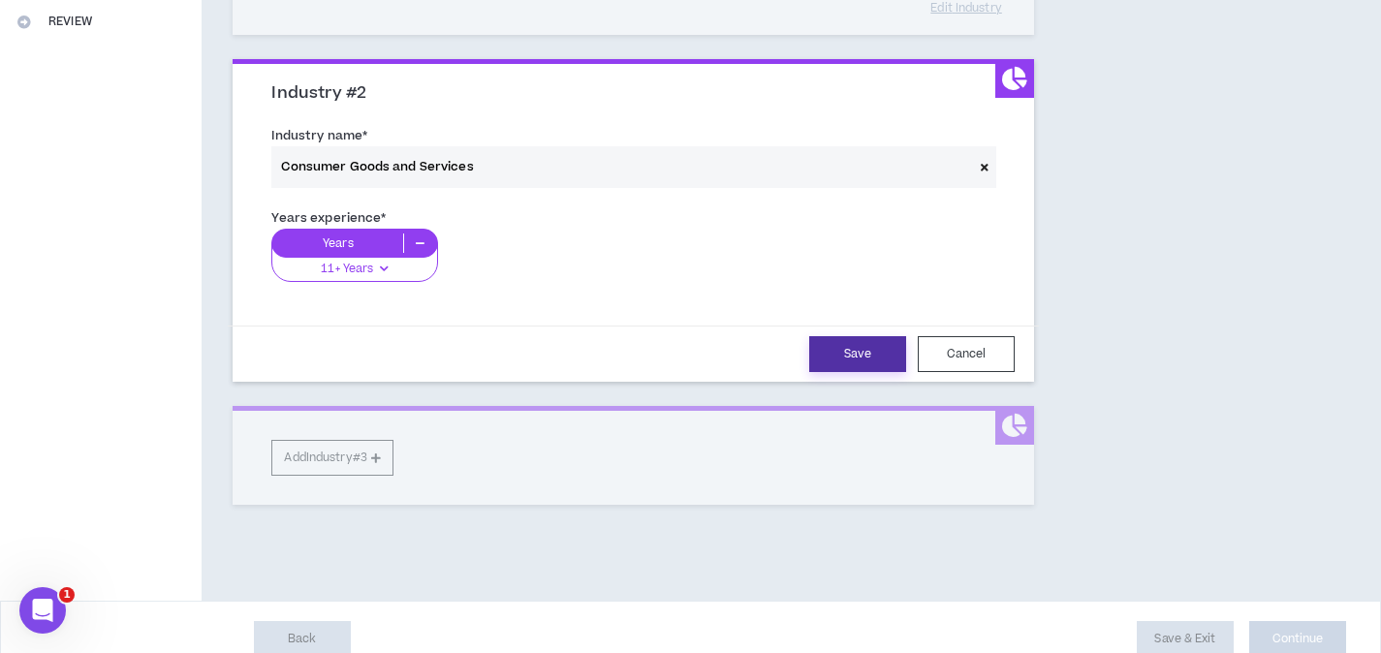
click at [844, 363] on button "Save" at bounding box center [857, 354] width 97 height 36
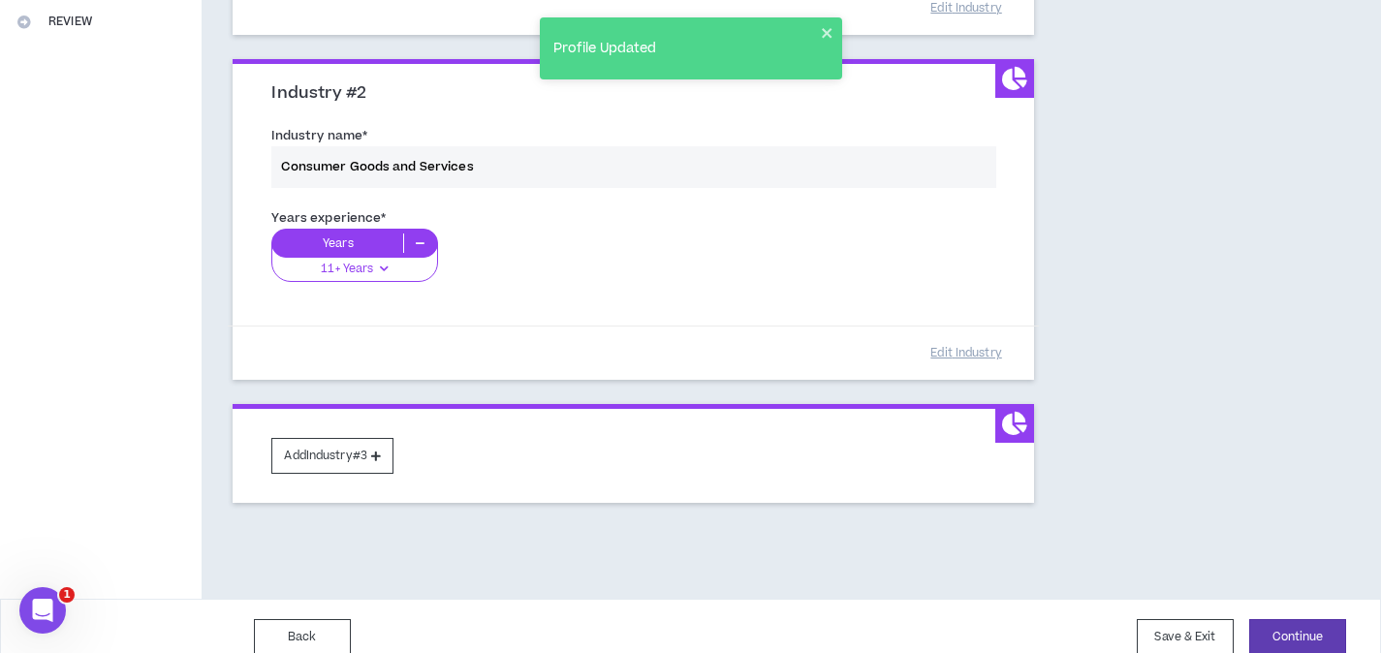
click at [537, 164] on div "Industry name * Consumer Goods and Services" at bounding box center [633, 161] width 753 height 82
click at [480, 172] on div "Industry name * Consumer Goods and Services" at bounding box center [633, 161] width 753 height 82
click at [479, 171] on div "Industry name * Consumer Goods and Services" at bounding box center [633, 161] width 753 height 82
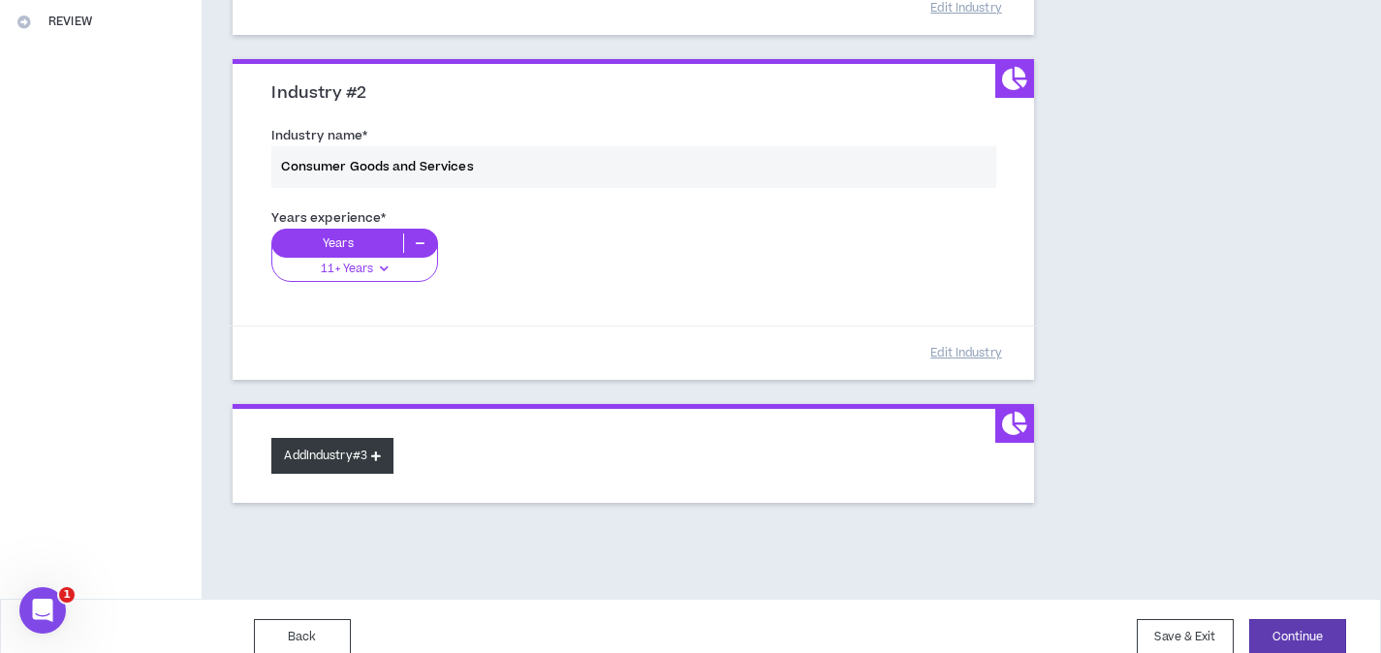
click at [341, 457] on button "Add Industry #3" at bounding box center [332, 456] width 122 height 36
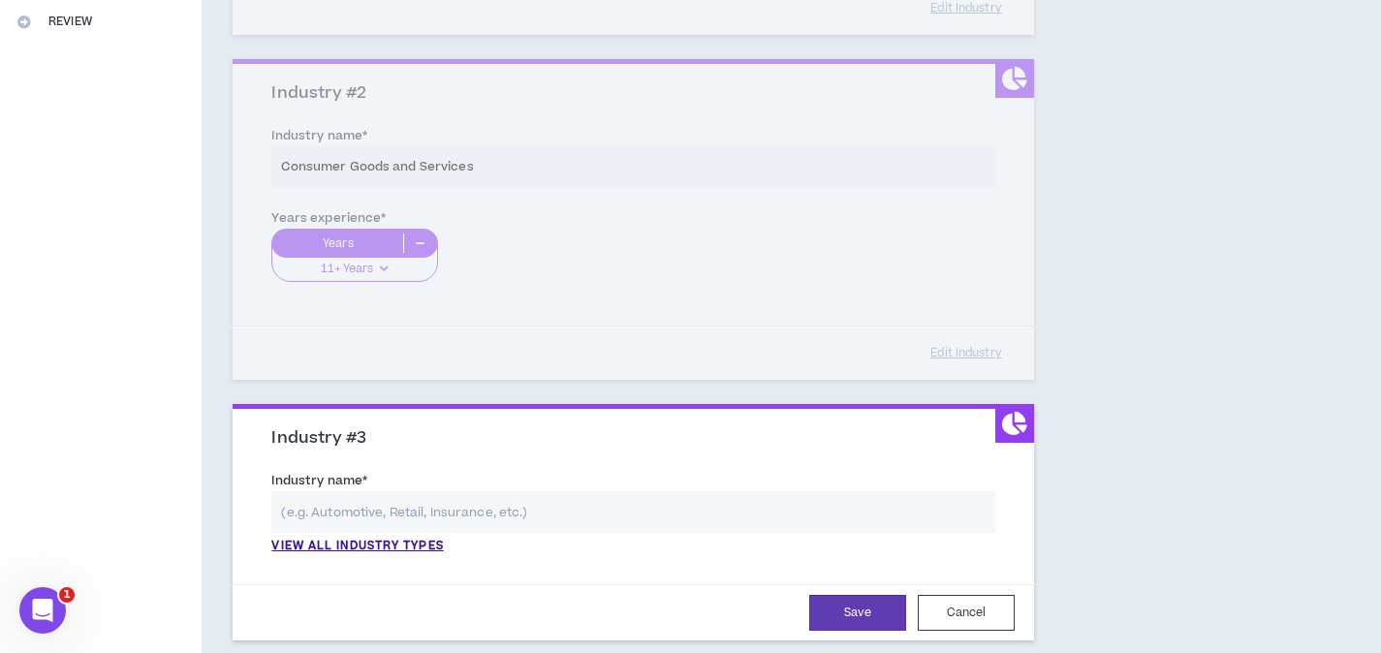
click at [405, 512] on input "text" at bounding box center [633, 512] width 724 height 42
type input "e"
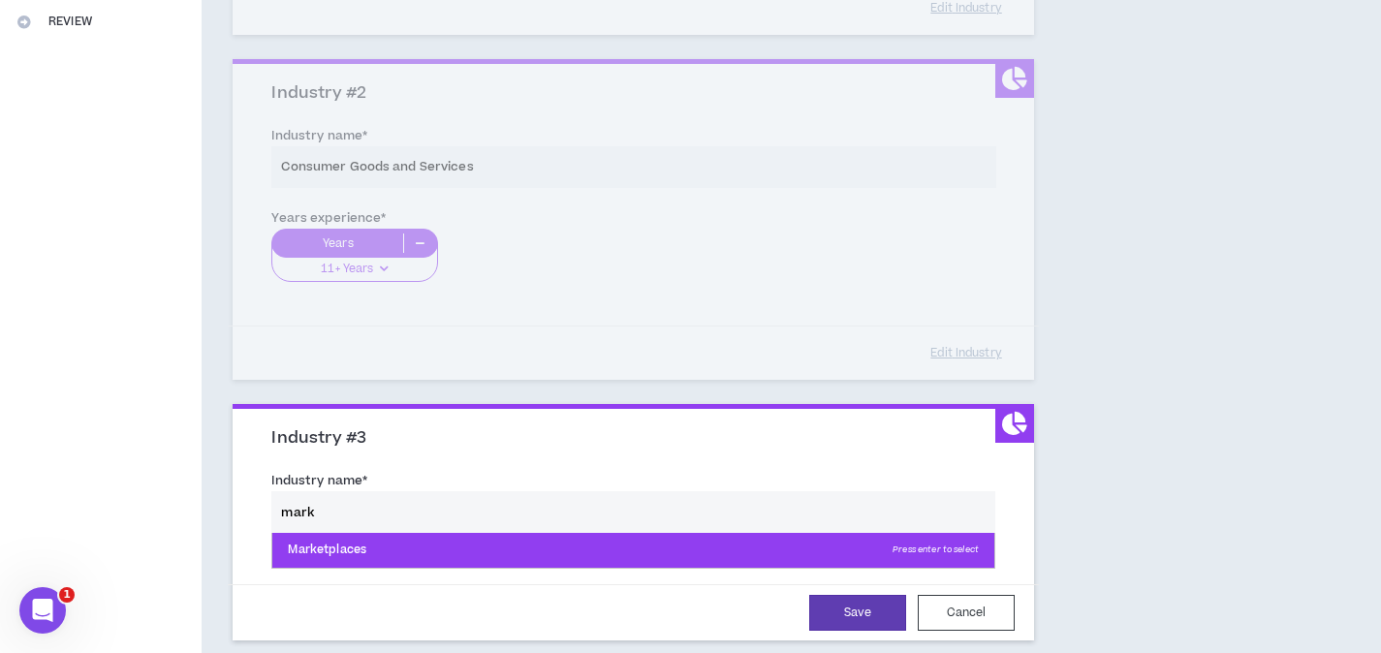
click at [514, 545] on p "Marketplaces Press enter to select" at bounding box center [633, 550] width 722 height 35
type input "Marketplaces"
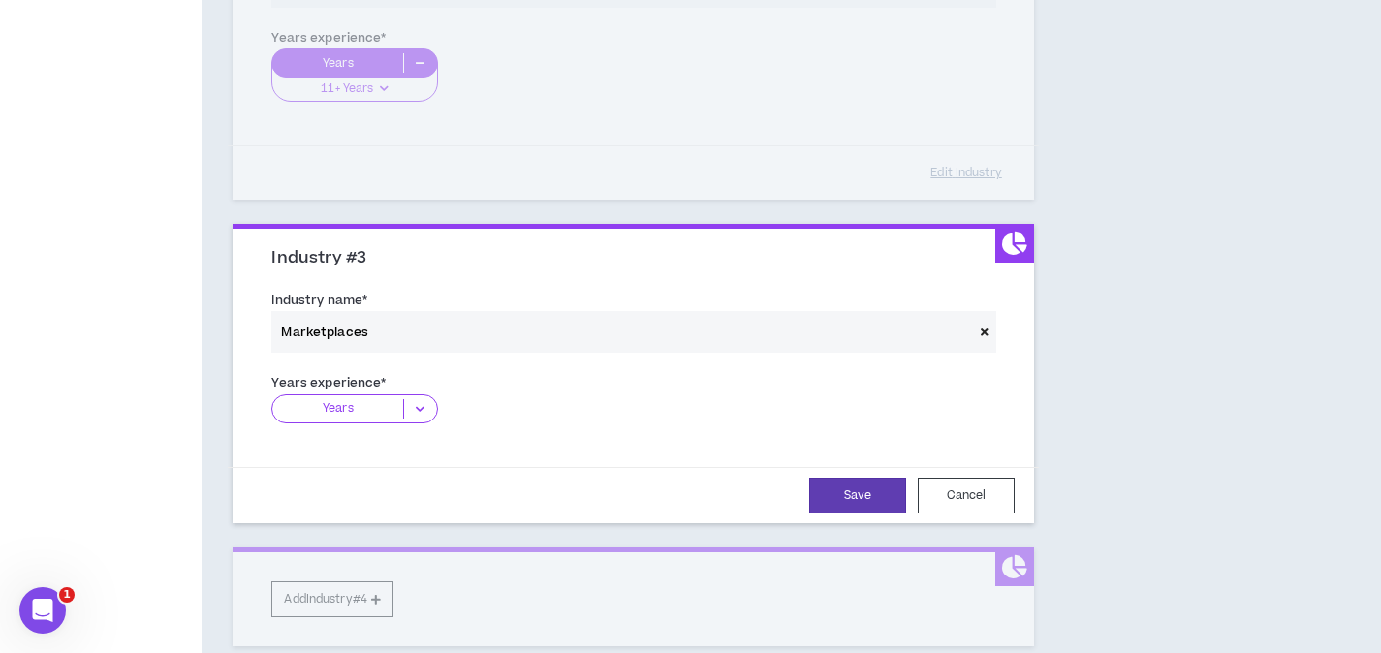
scroll to position [796, 0]
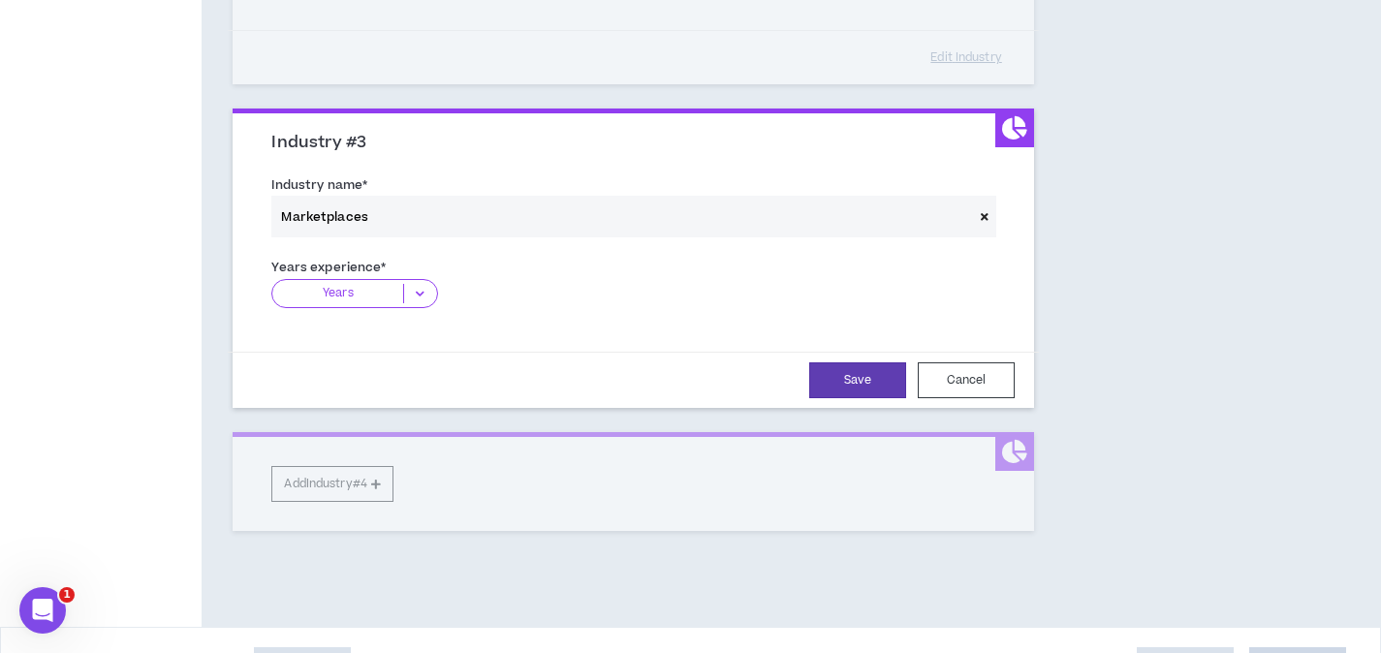
click at [989, 216] on span at bounding box center [984, 217] width 23 height 42
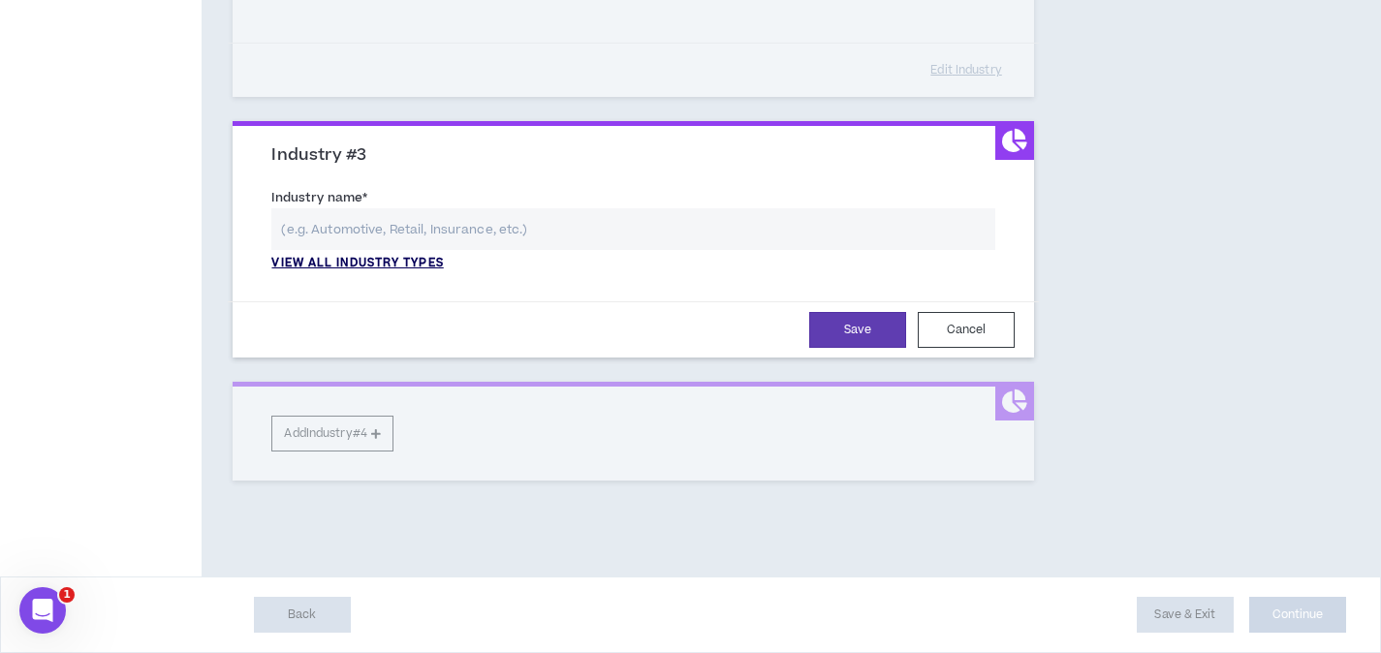
click at [390, 264] on p "View all industry types" at bounding box center [356, 263] width 171 height 17
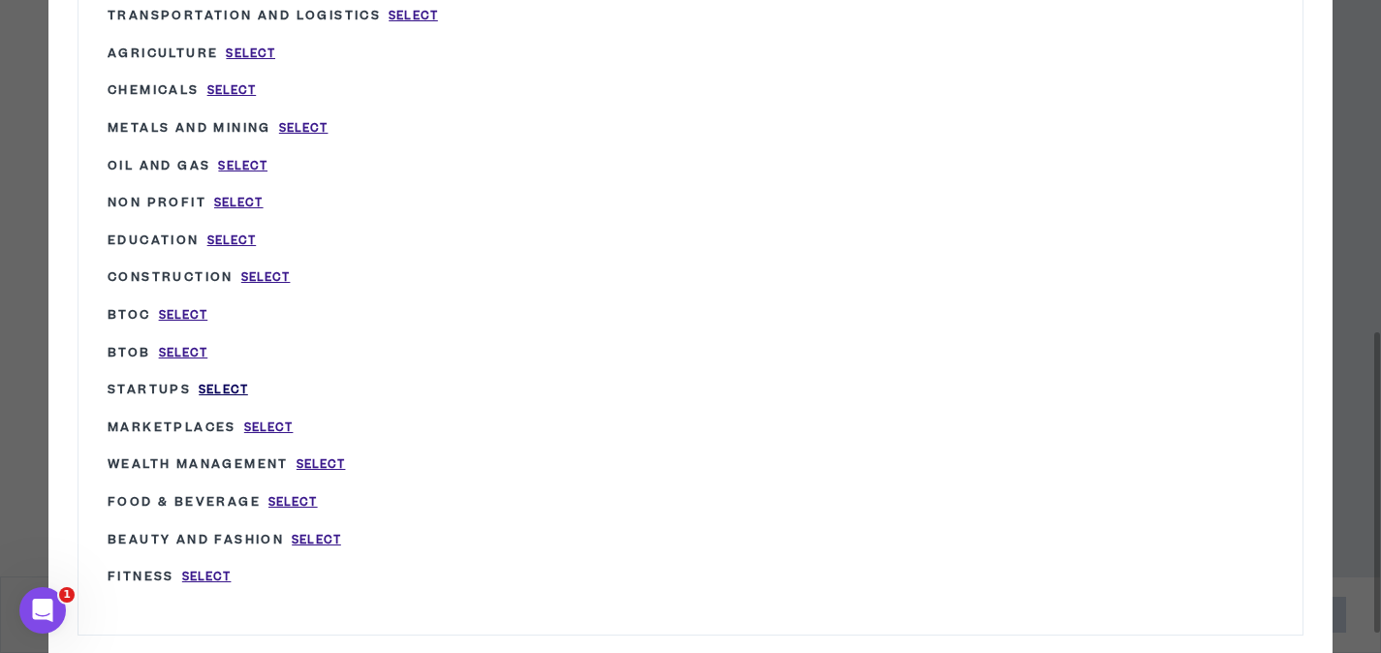
click at [214, 394] on span "Select" at bounding box center [223, 390] width 49 height 16
type input "Startups"
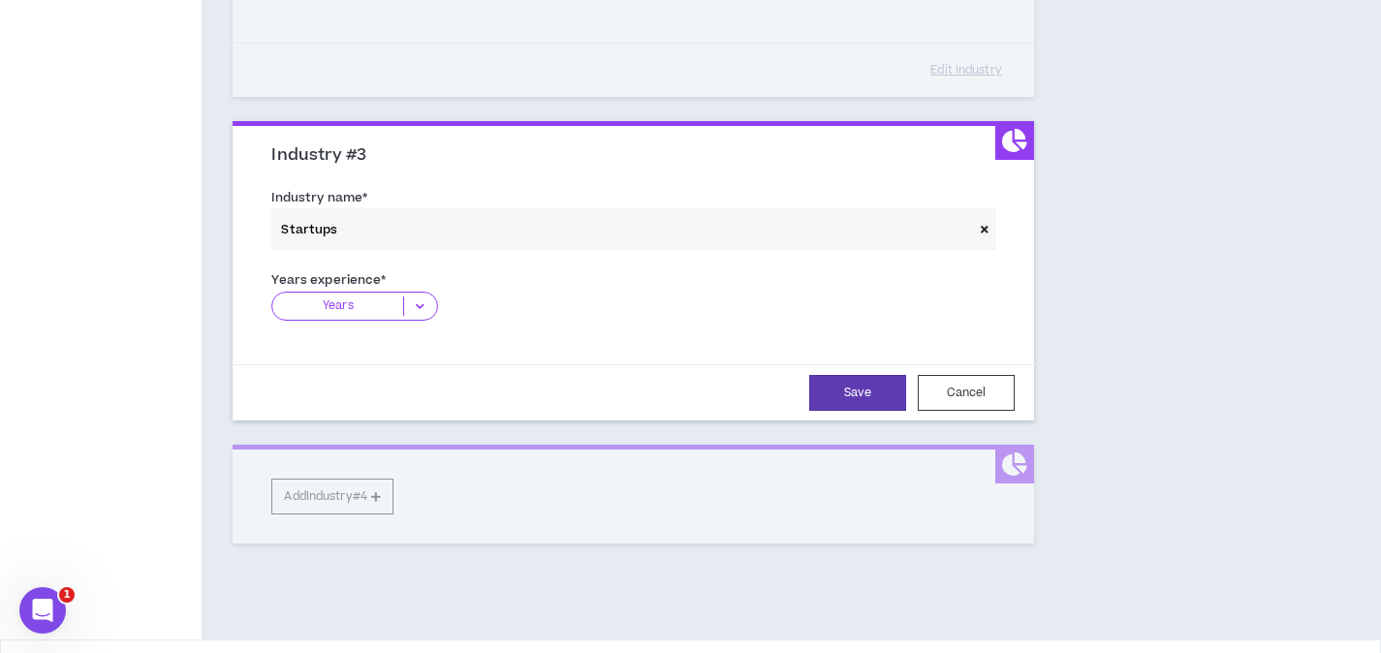
click at [402, 316] on div "Years" at bounding box center [354, 306] width 166 height 29
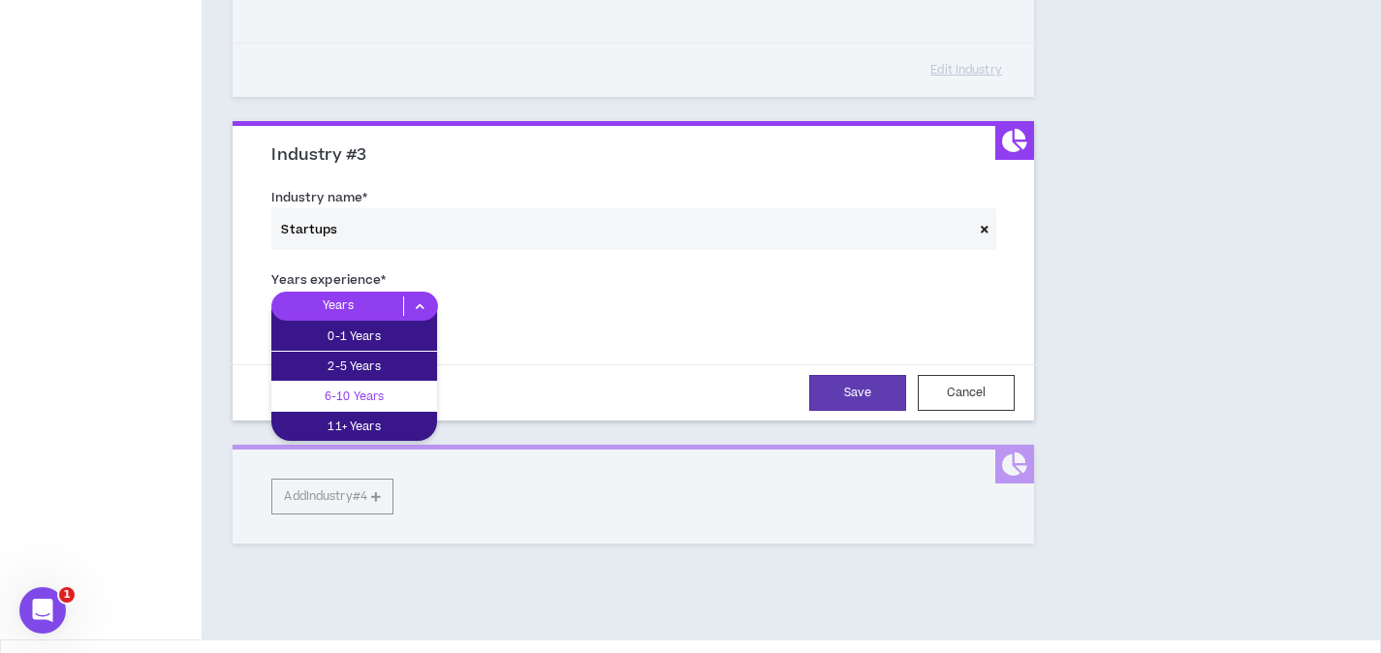
click at [391, 386] on p "6-10 Years" at bounding box center [354, 396] width 166 height 21
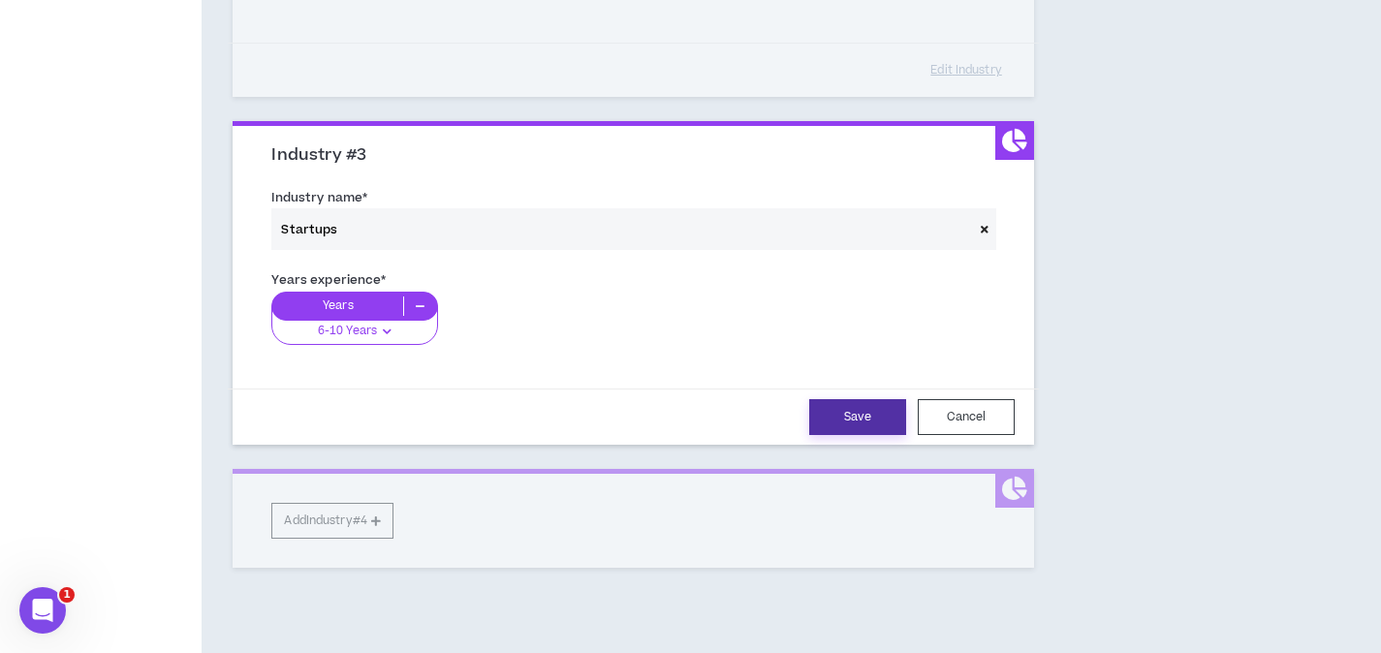
click at [849, 424] on button "Save" at bounding box center [857, 417] width 97 height 36
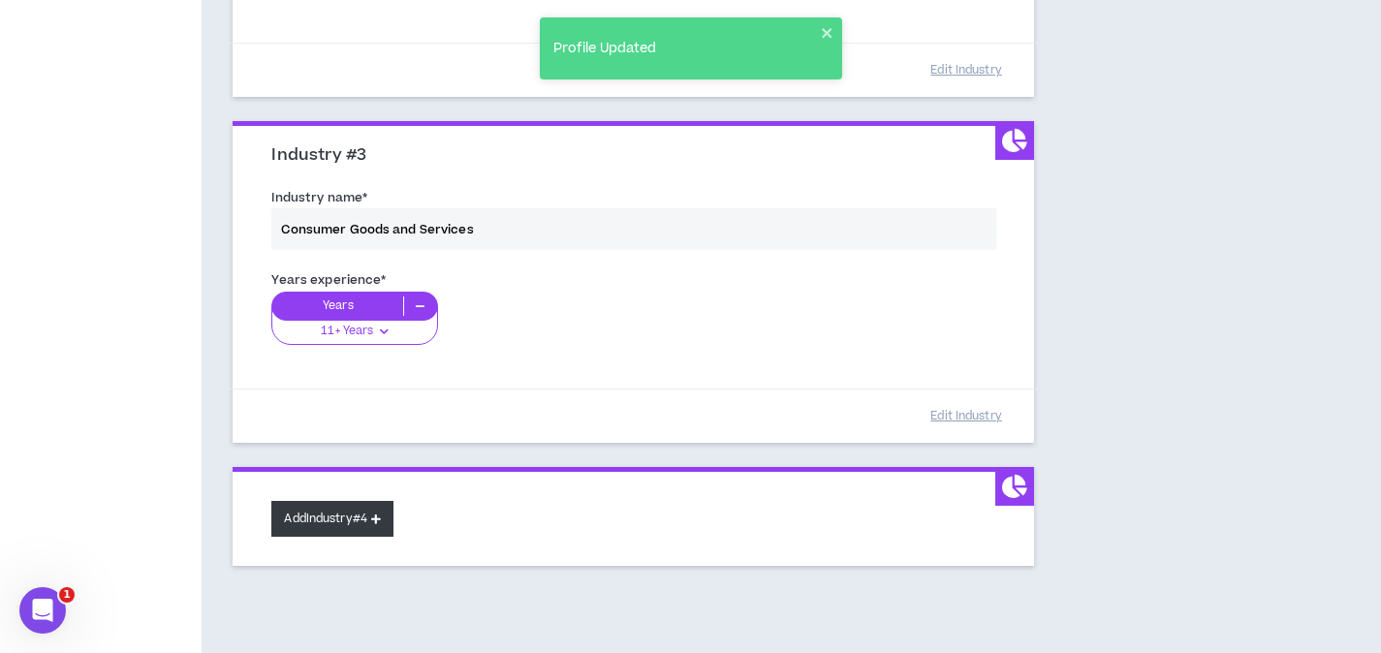
click at [356, 522] on button "Add Industry #4" at bounding box center [332, 519] width 122 height 36
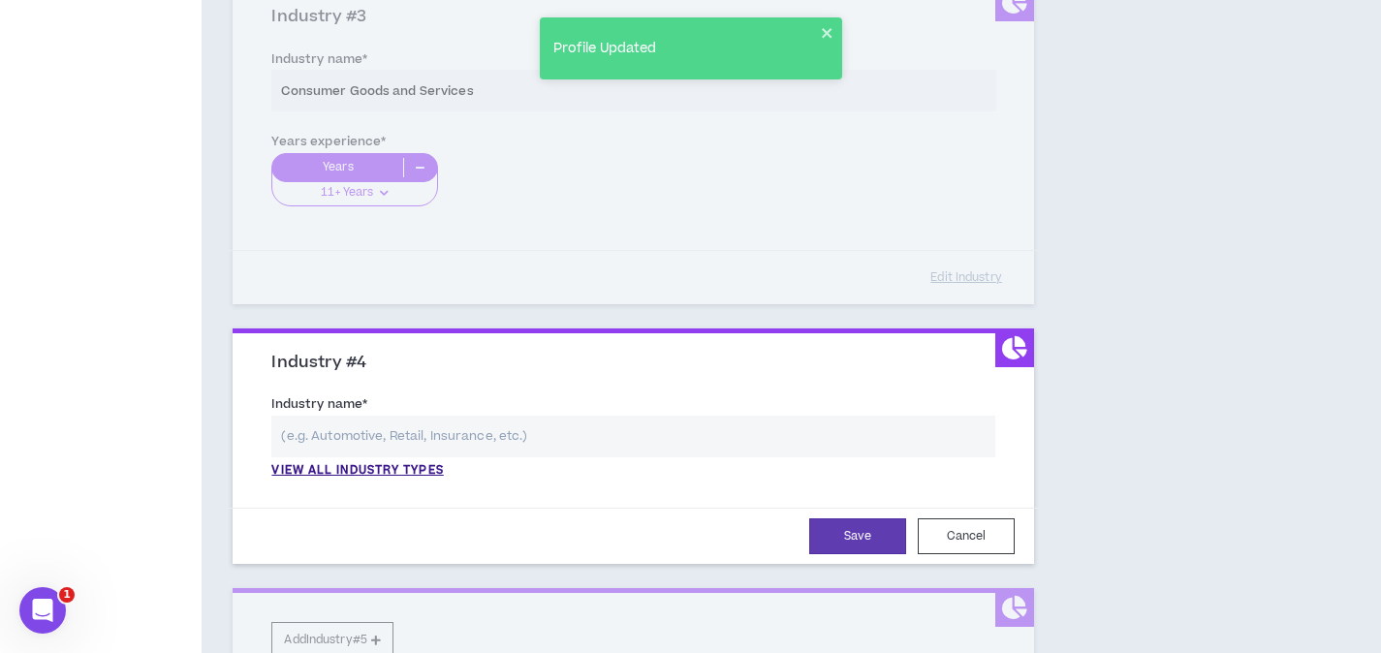
scroll to position [1129, 0]
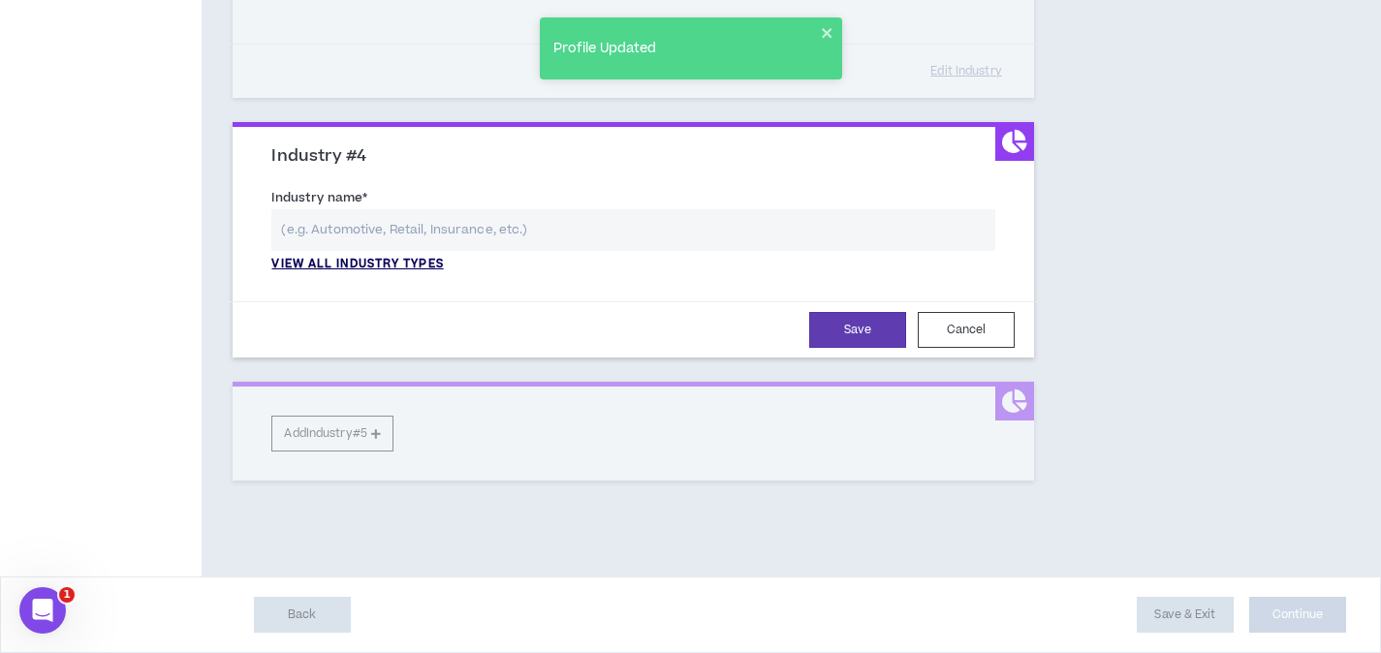
click at [380, 265] on p "View all industry types" at bounding box center [356, 264] width 171 height 17
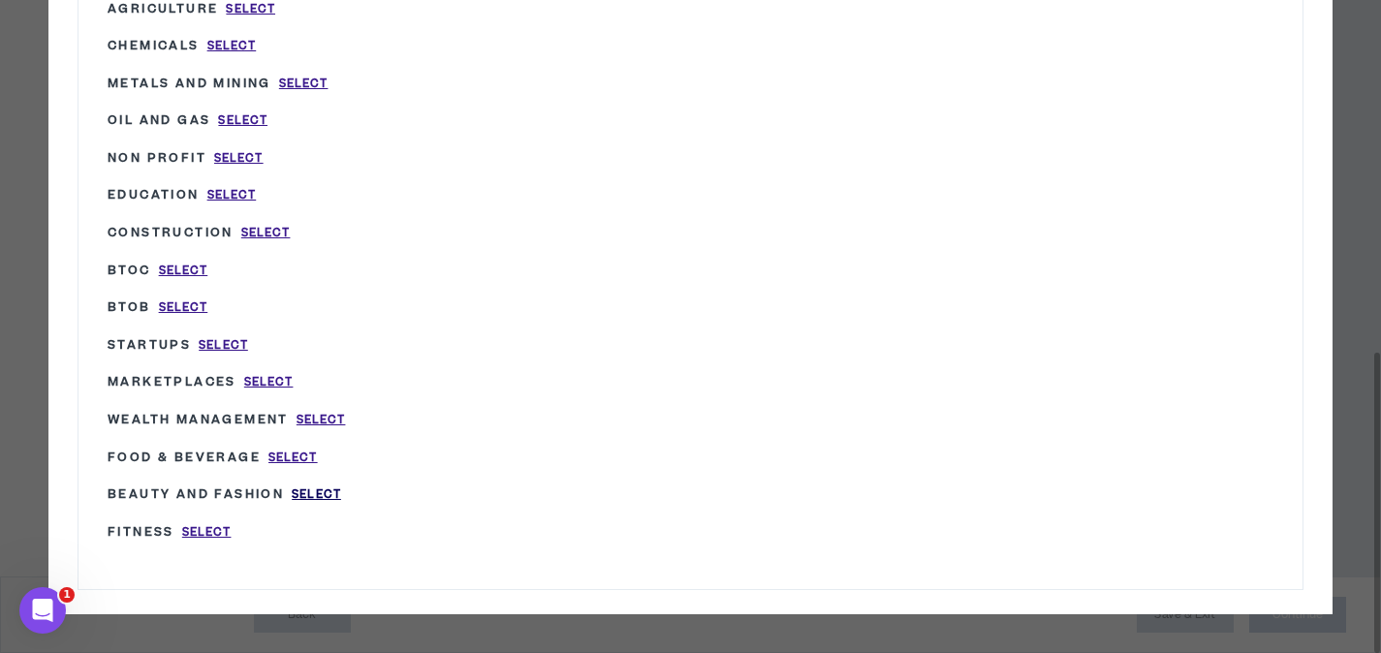
click at [322, 493] on span "Select" at bounding box center [316, 494] width 49 height 16
type input "Beauty and Fashion"
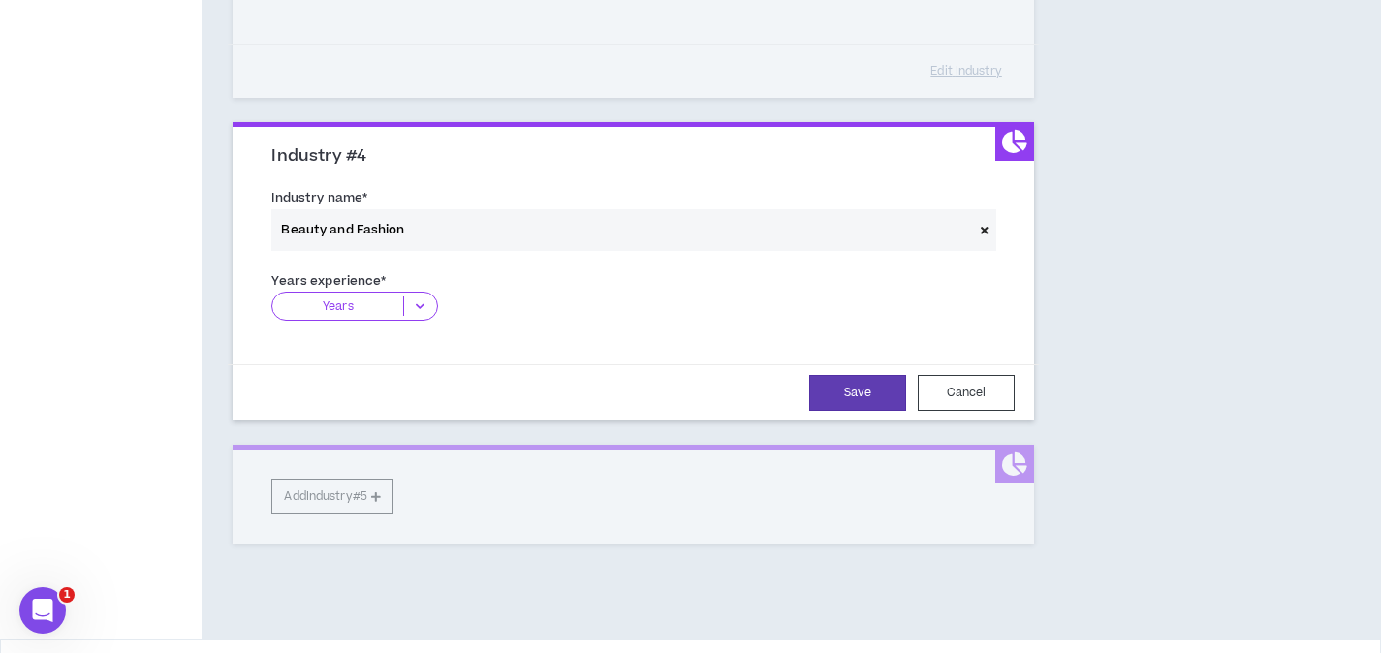
click at [415, 306] on icon at bounding box center [420, 305] width 32 height 19
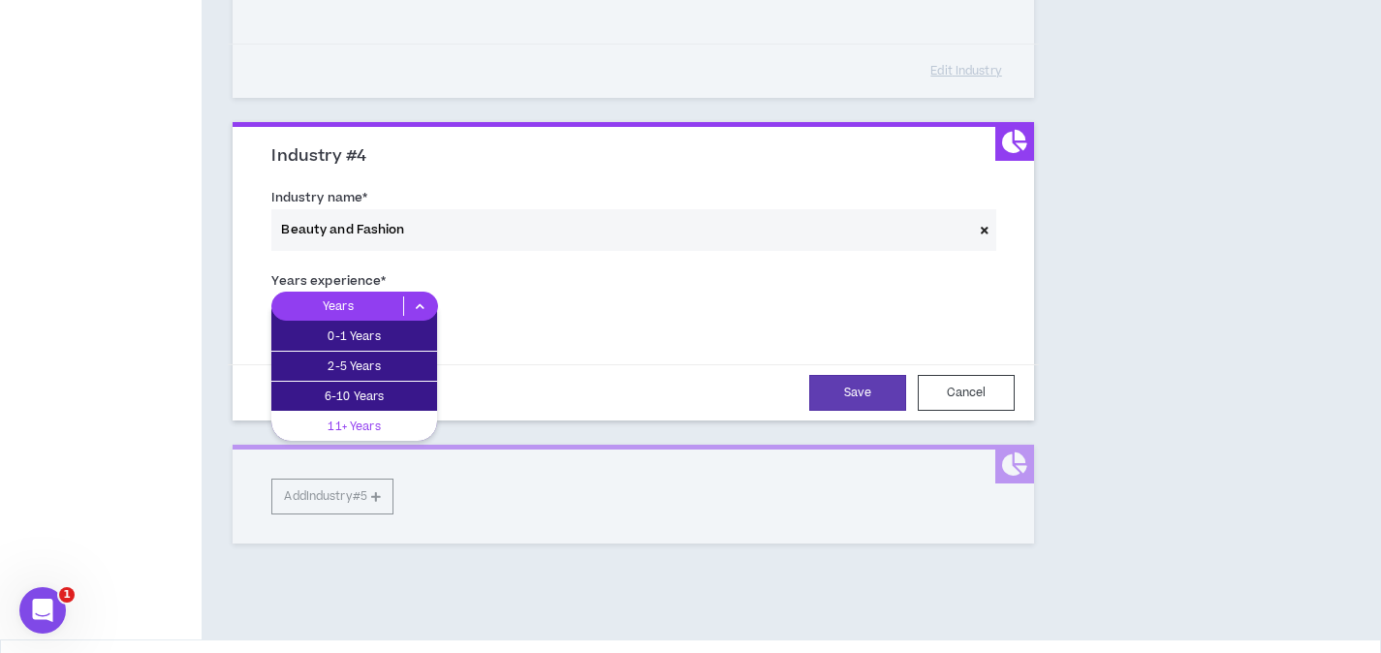
click at [376, 425] on p "11+ Years" at bounding box center [354, 426] width 166 height 21
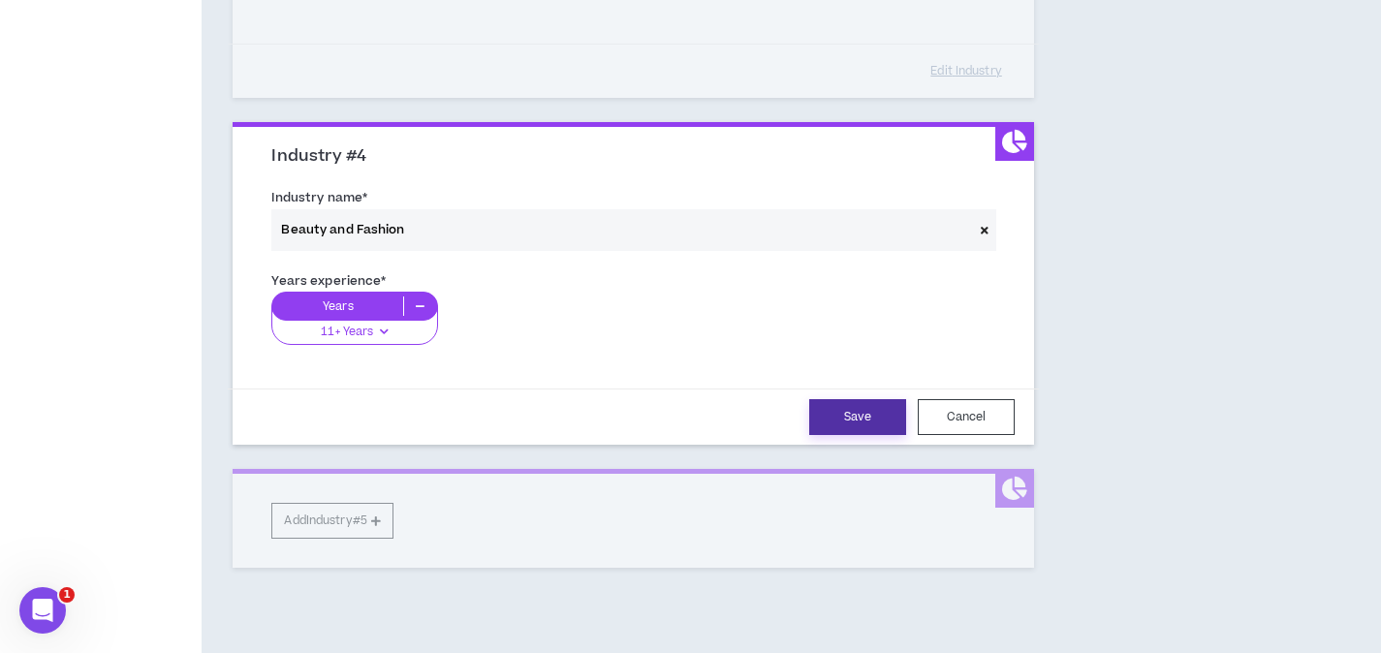
click at [855, 417] on button "Save" at bounding box center [857, 417] width 97 height 36
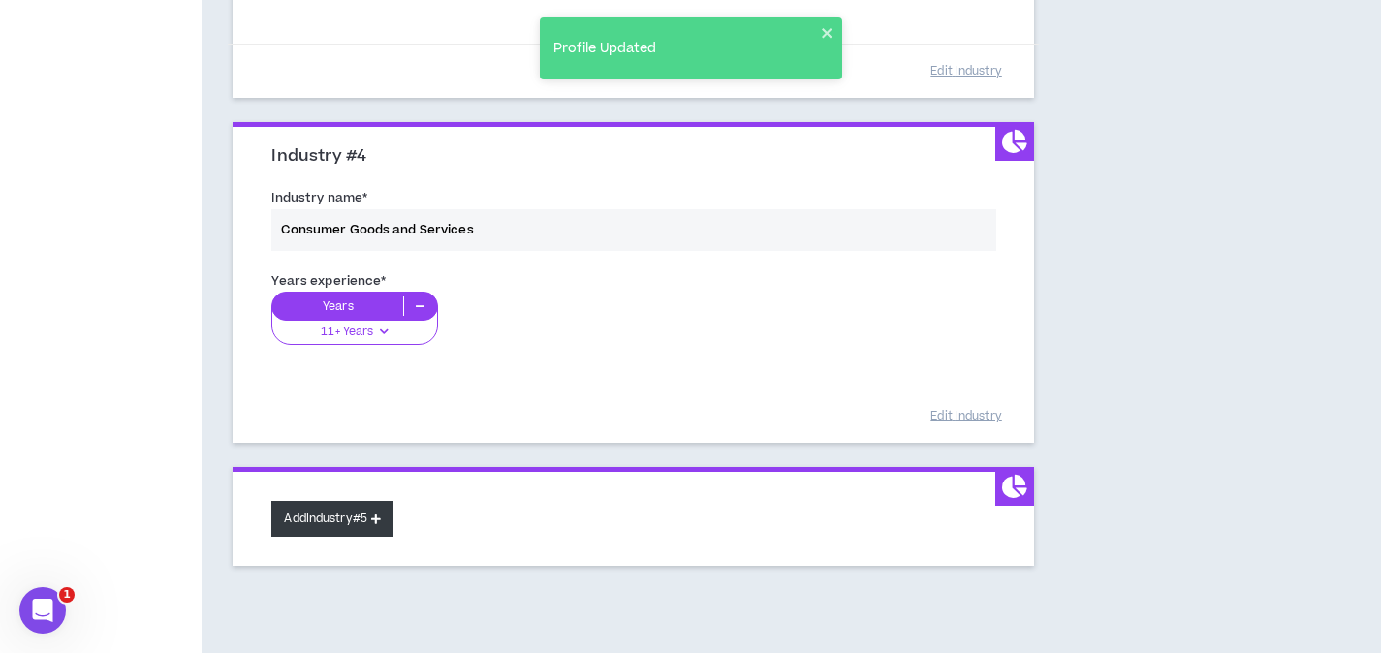
click at [310, 515] on button "Add Industry #5" at bounding box center [332, 519] width 122 height 36
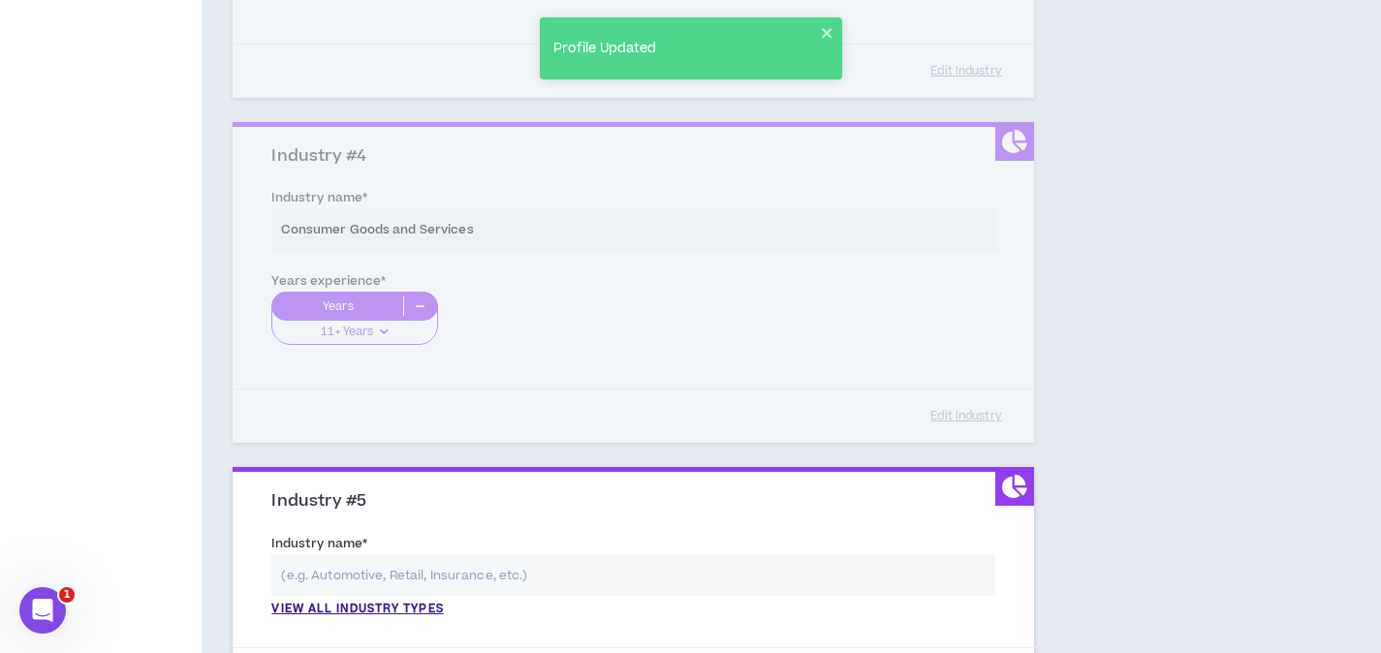
scroll to position [1475, 0]
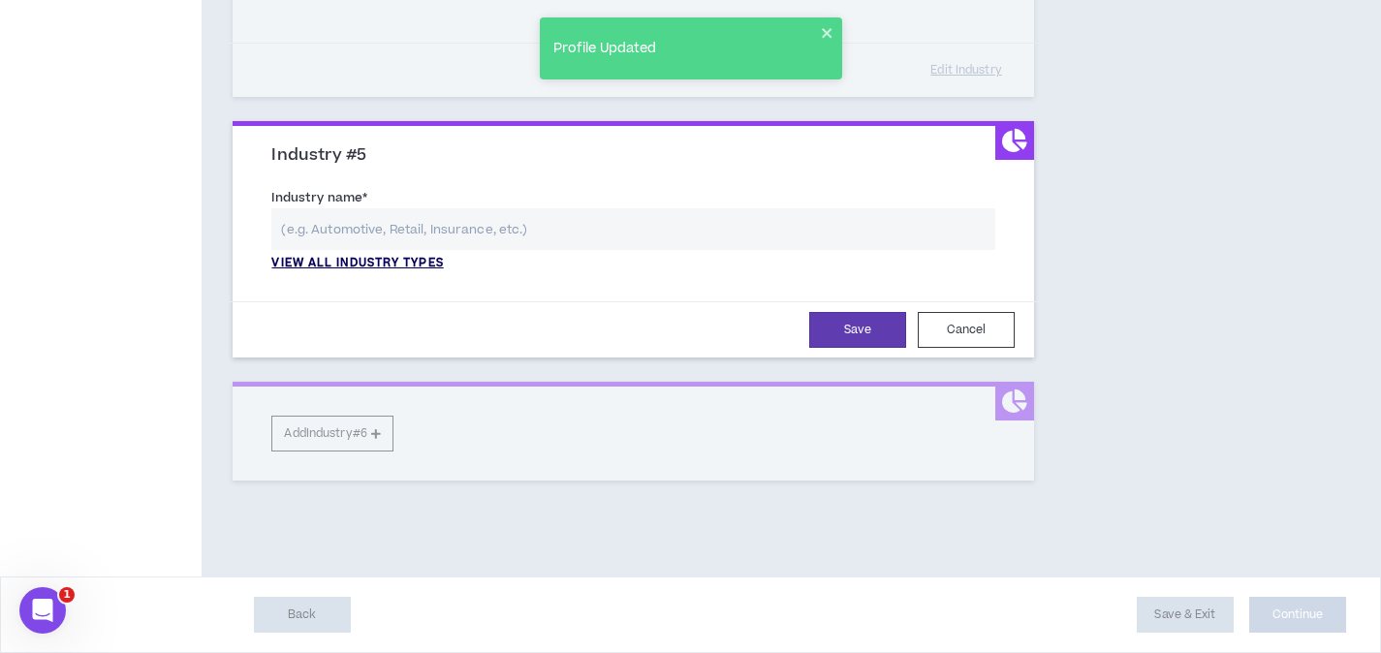
click at [379, 264] on p "View all industry types" at bounding box center [356, 263] width 171 height 17
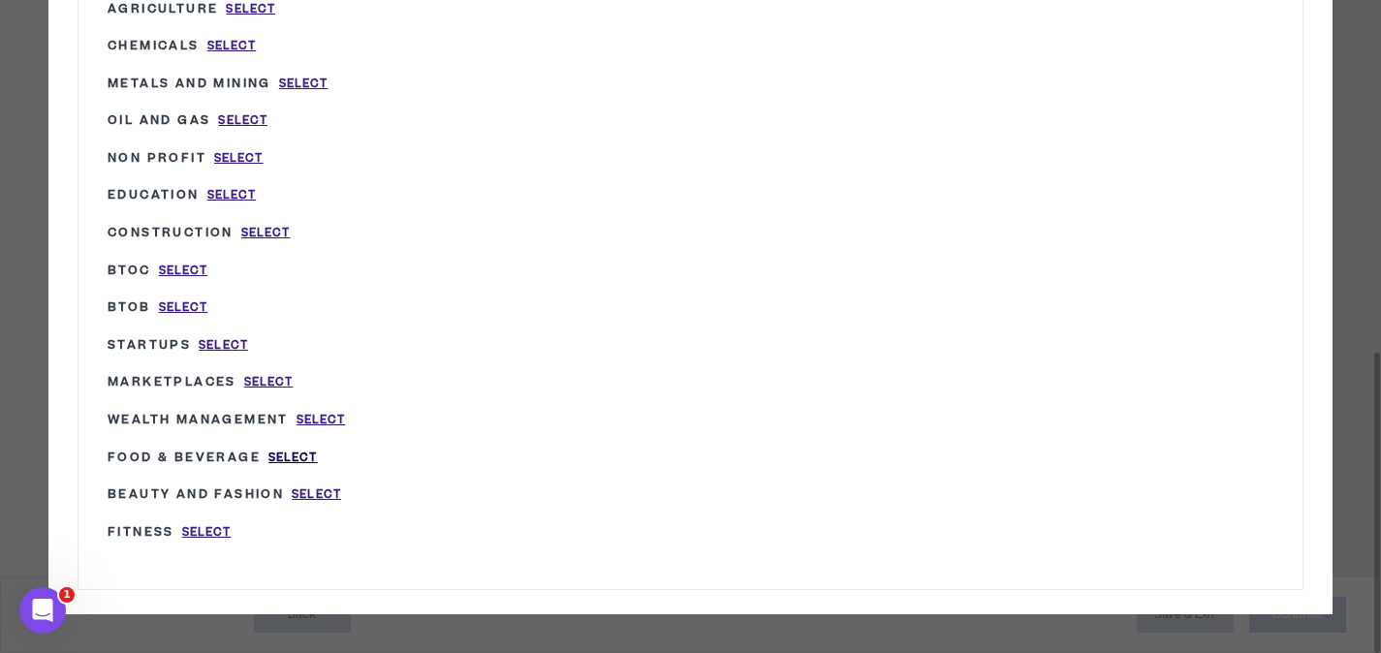
click at [275, 457] on span "Select" at bounding box center [292, 458] width 49 height 16
type input "Food & Beverage"
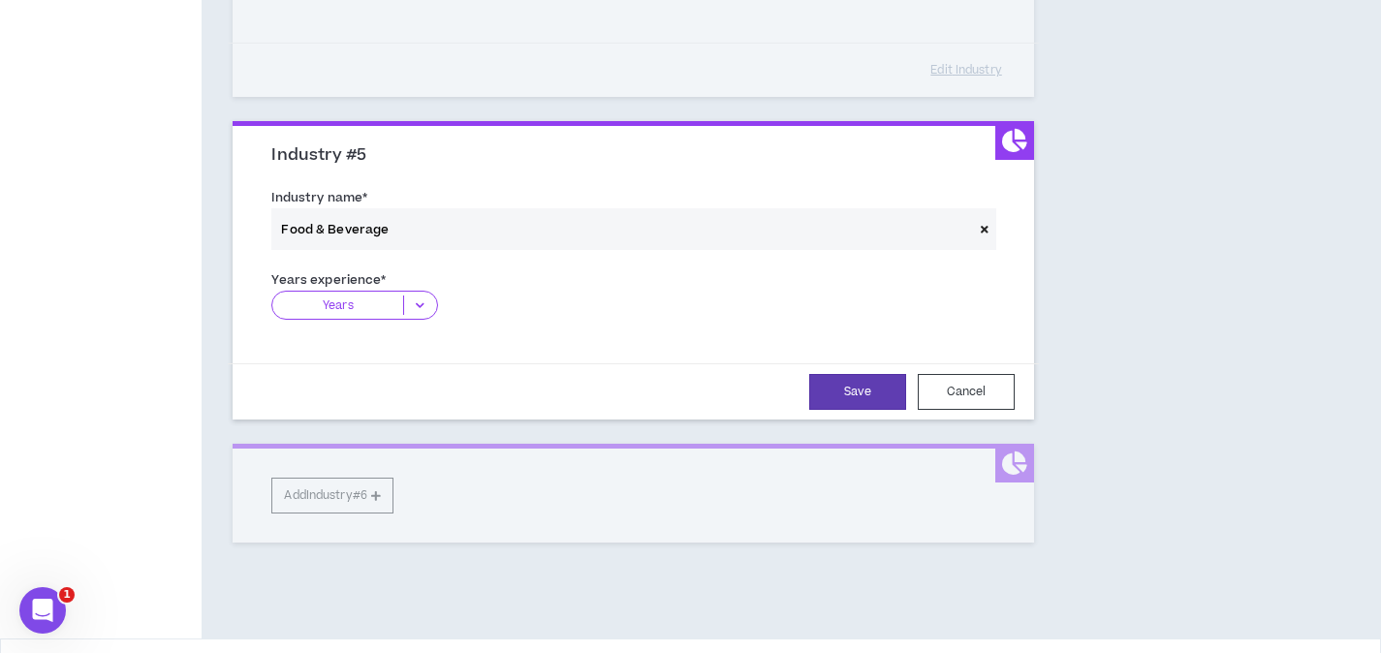
click at [424, 310] on icon at bounding box center [420, 304] width 32 height 19
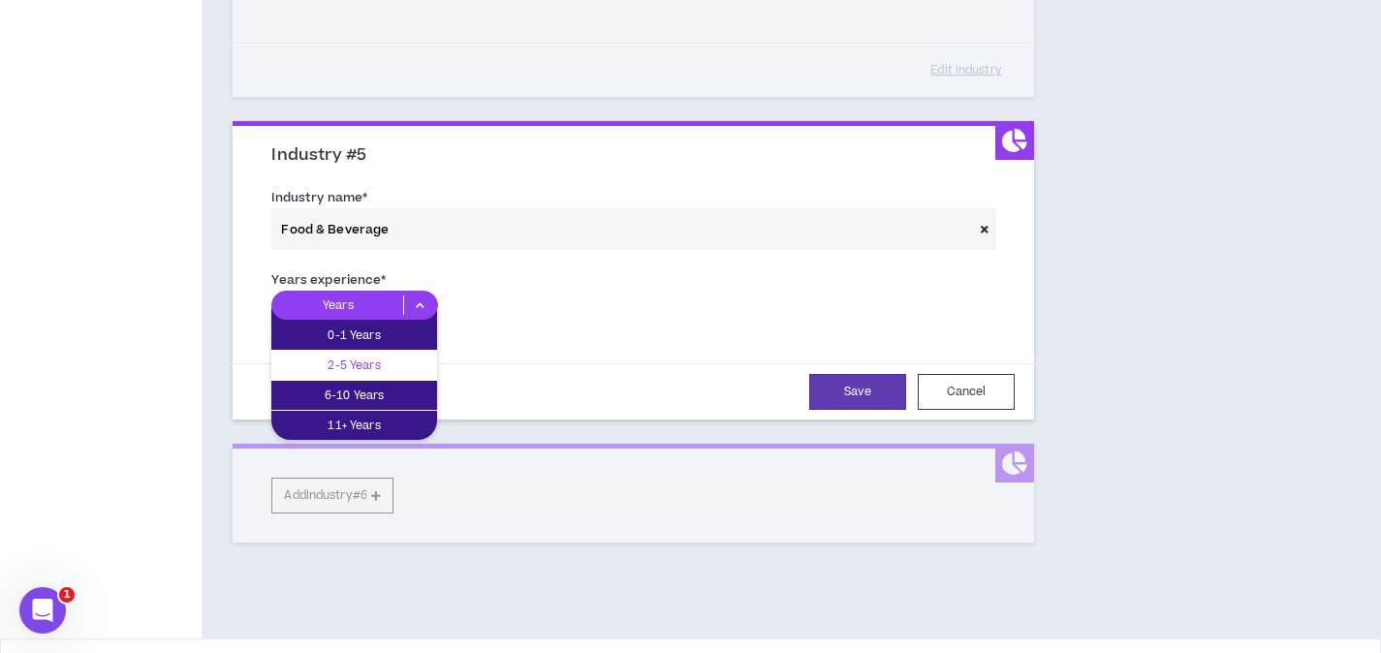
click at [402, 364] on p "2-5 Years" at bounding box center [354, 365] width 166 height 21
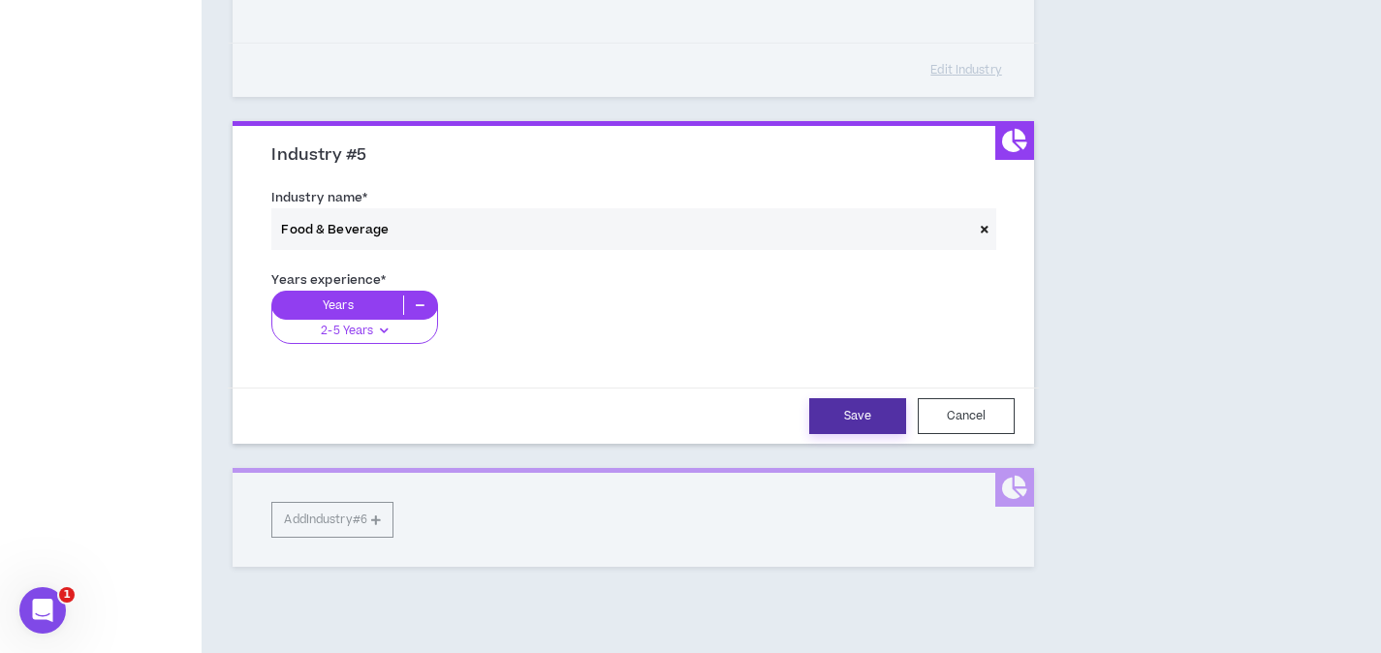
click at [870, 420] on button "Save" at bounding box center [857, 416] width 97 height 36
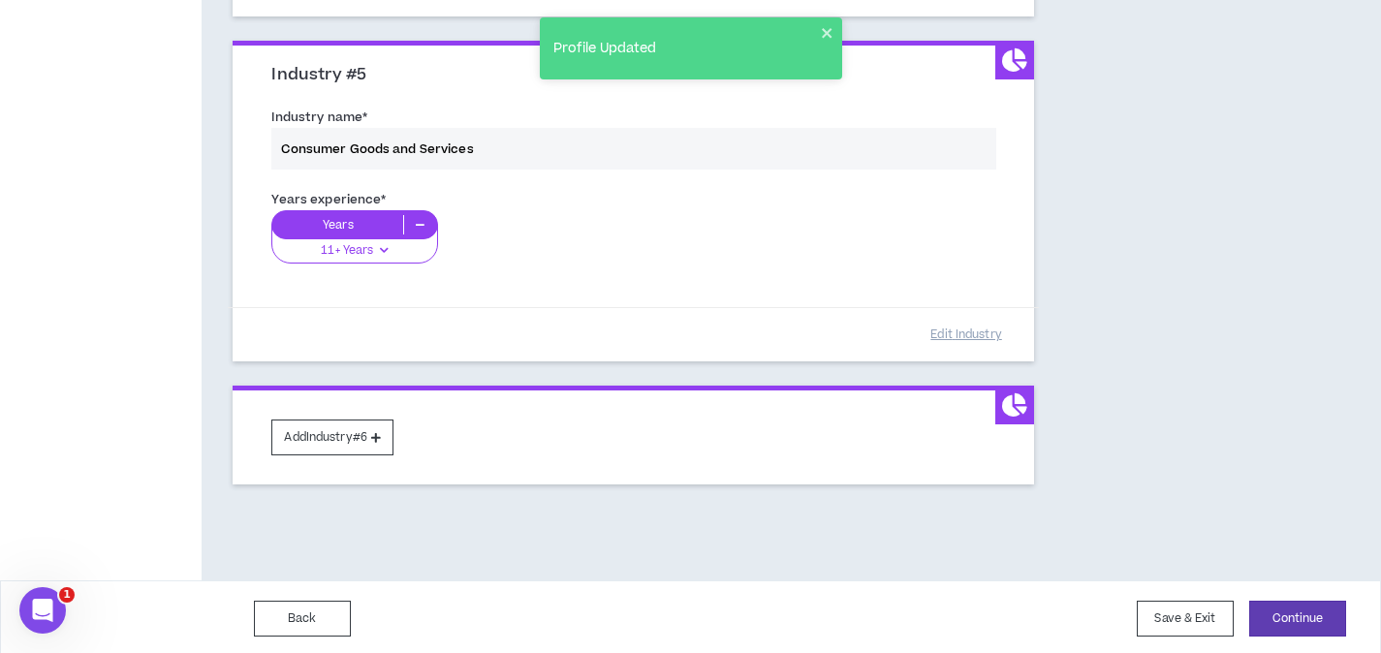
scroll to position [1559, 0]
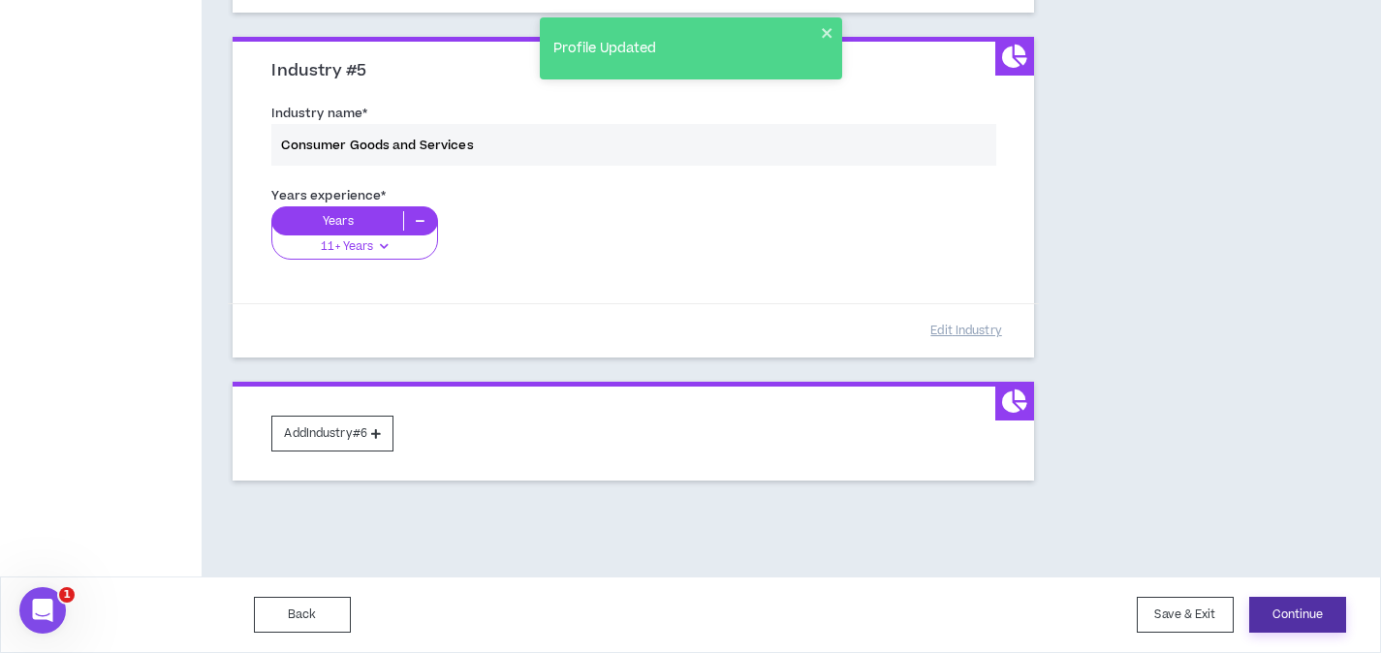
click at [1309, 606] on button "Continue" at bounding box center [1297, 615] width 97 height 36
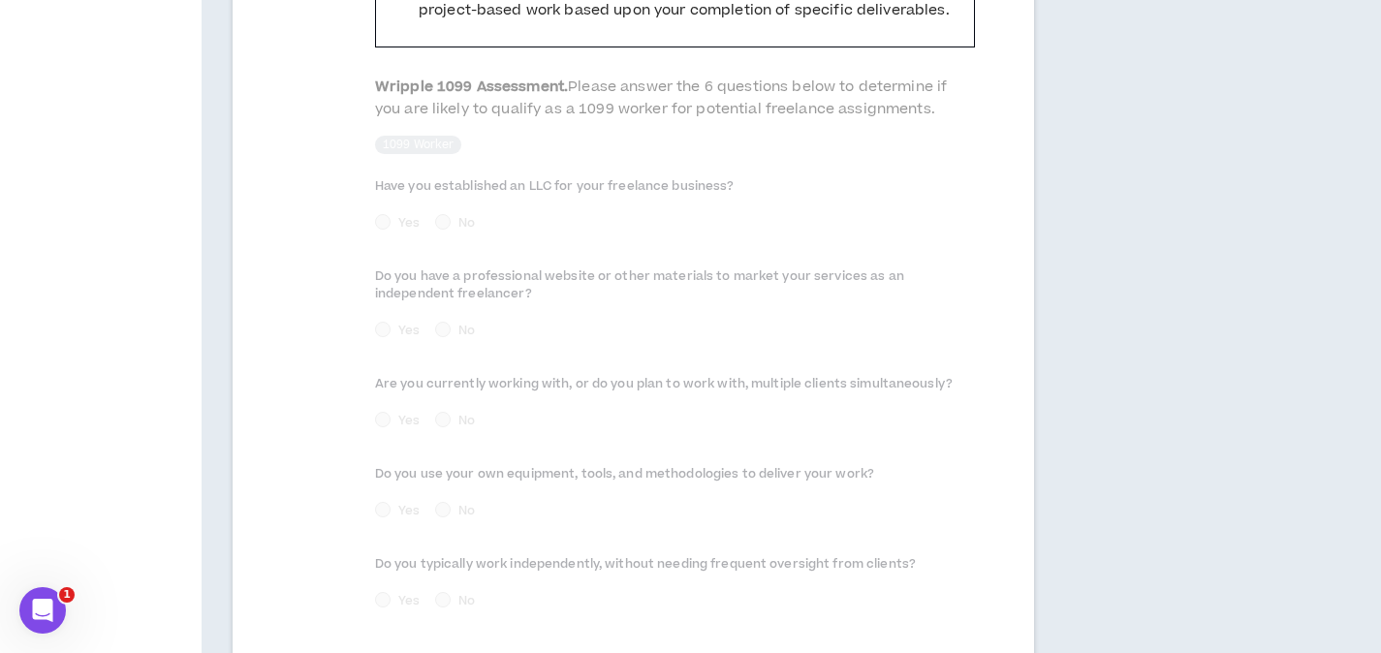
scroll to position [1088, 0]
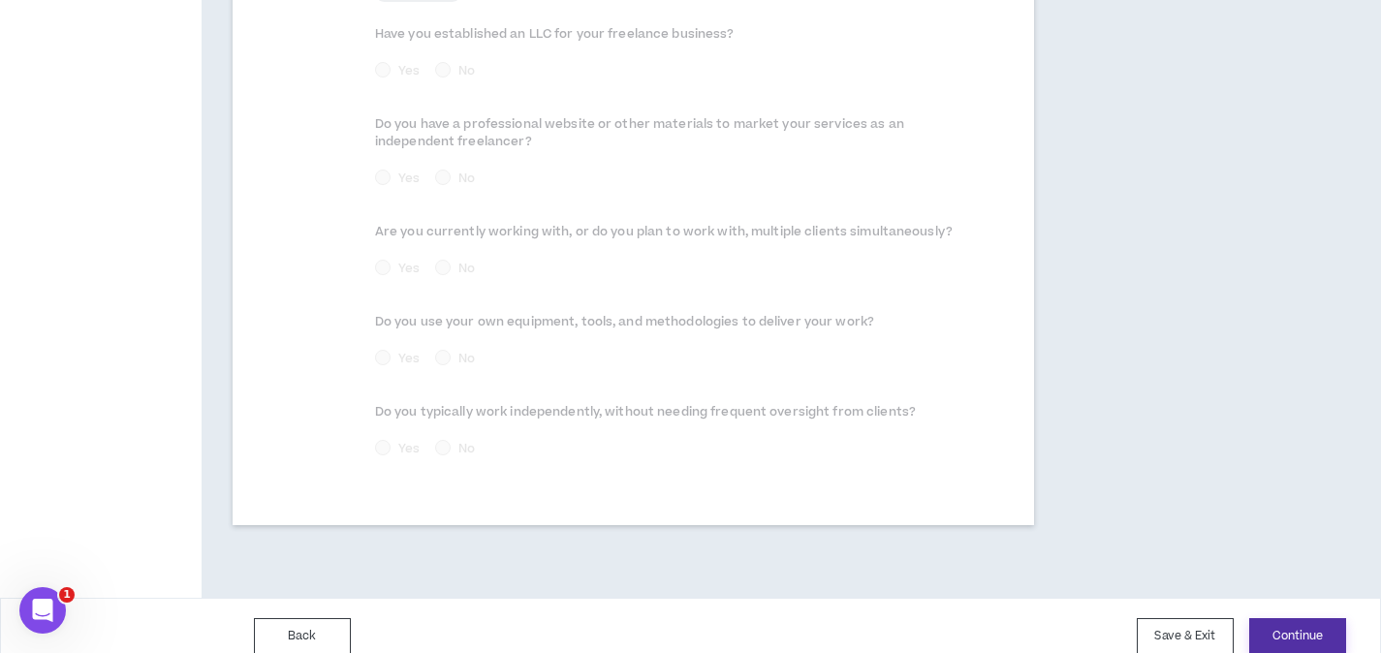
click at [1319, 618] on button "Continue" at bounding box center [1297, 636] width 97 height 36
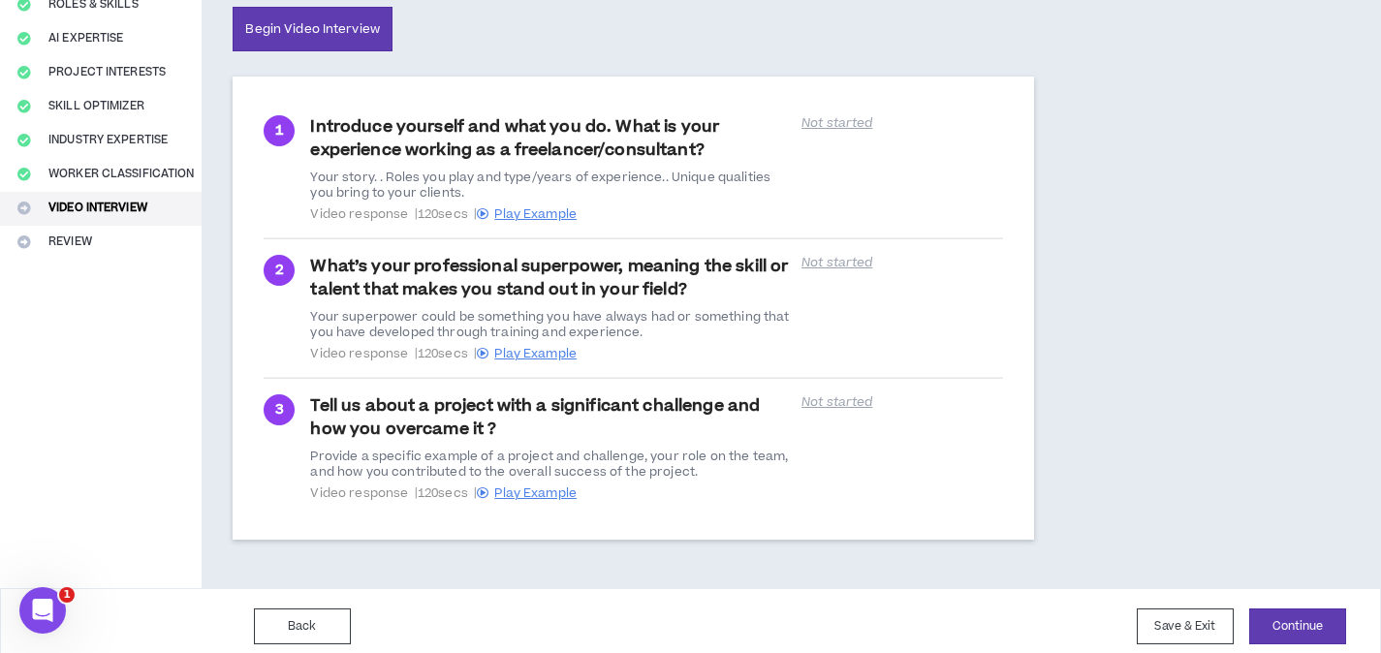
scroll to position [289, 0]
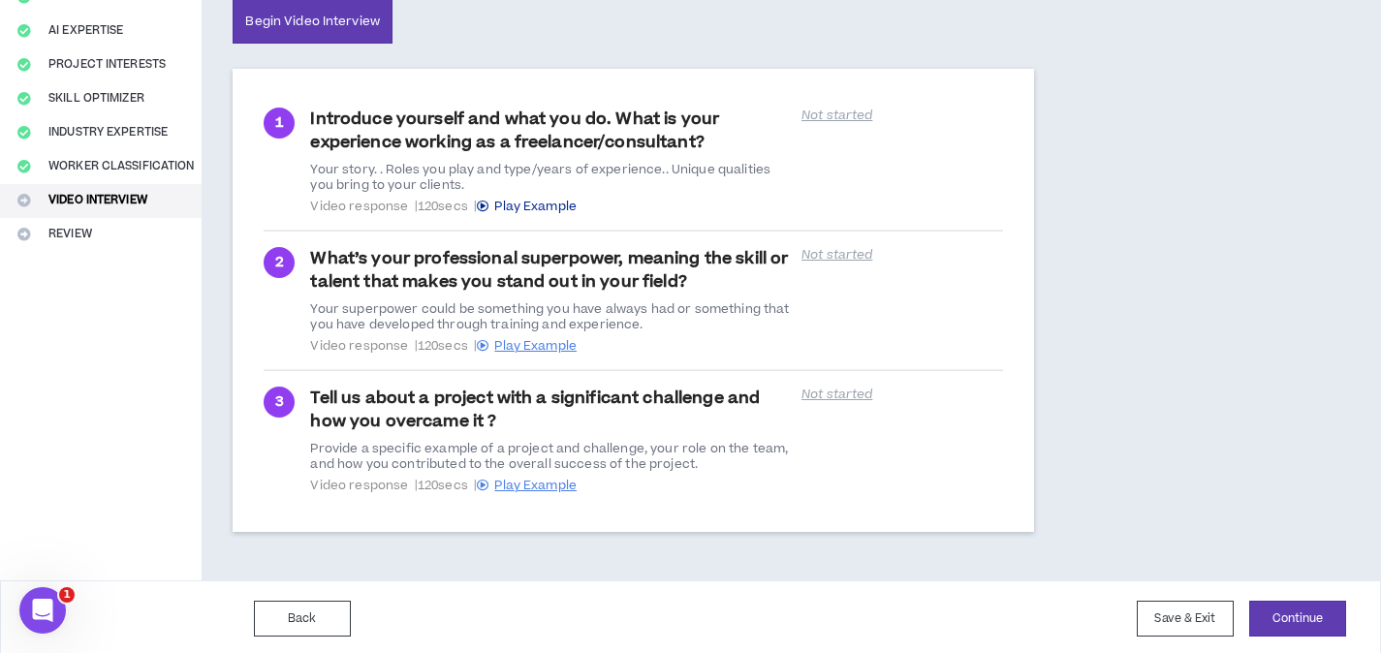
click at [522, 208] on span "Play Example" at bounding box center [535, 206] width 82 height 17
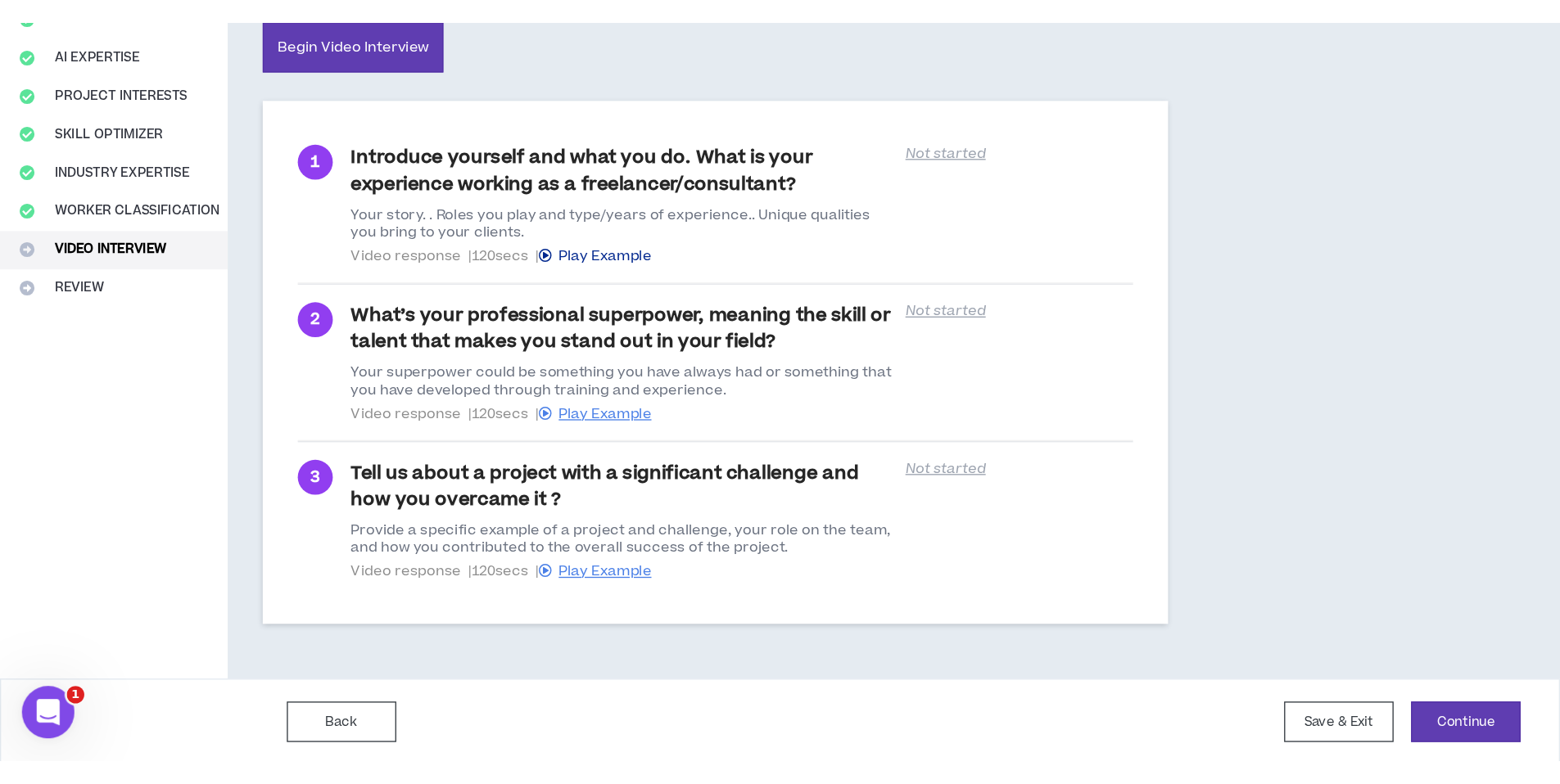
scroll to position [0, 0]
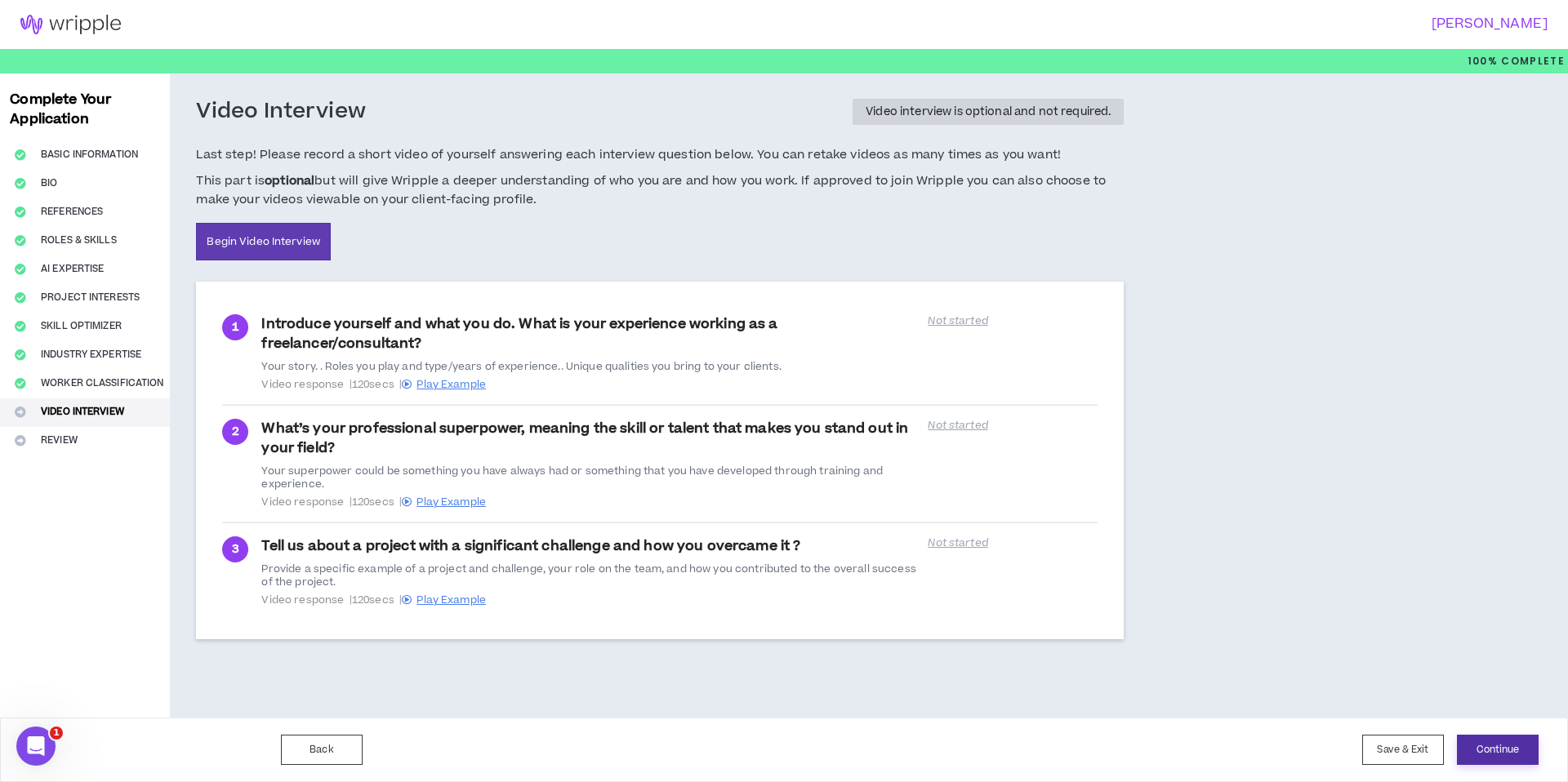
click at [1175, 549] on button "Continue" at bounding box center [1497, 750] width 82 height 30
